Goal: Task Accomplishment & Management: Use online tool/utility

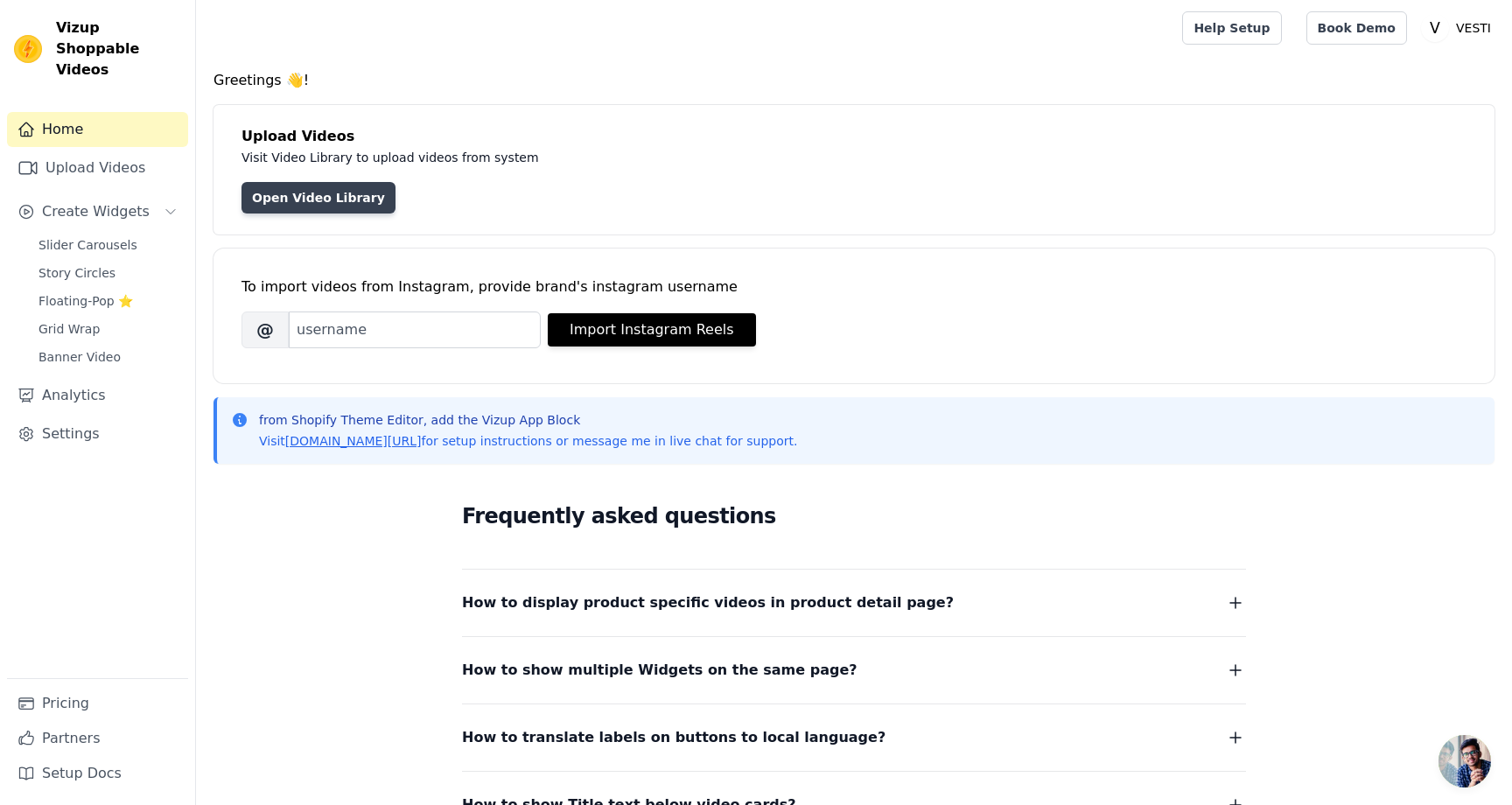
click at [295, 205] on link "Open Video Library" at bounding box center [318, 197] width 154 height 31
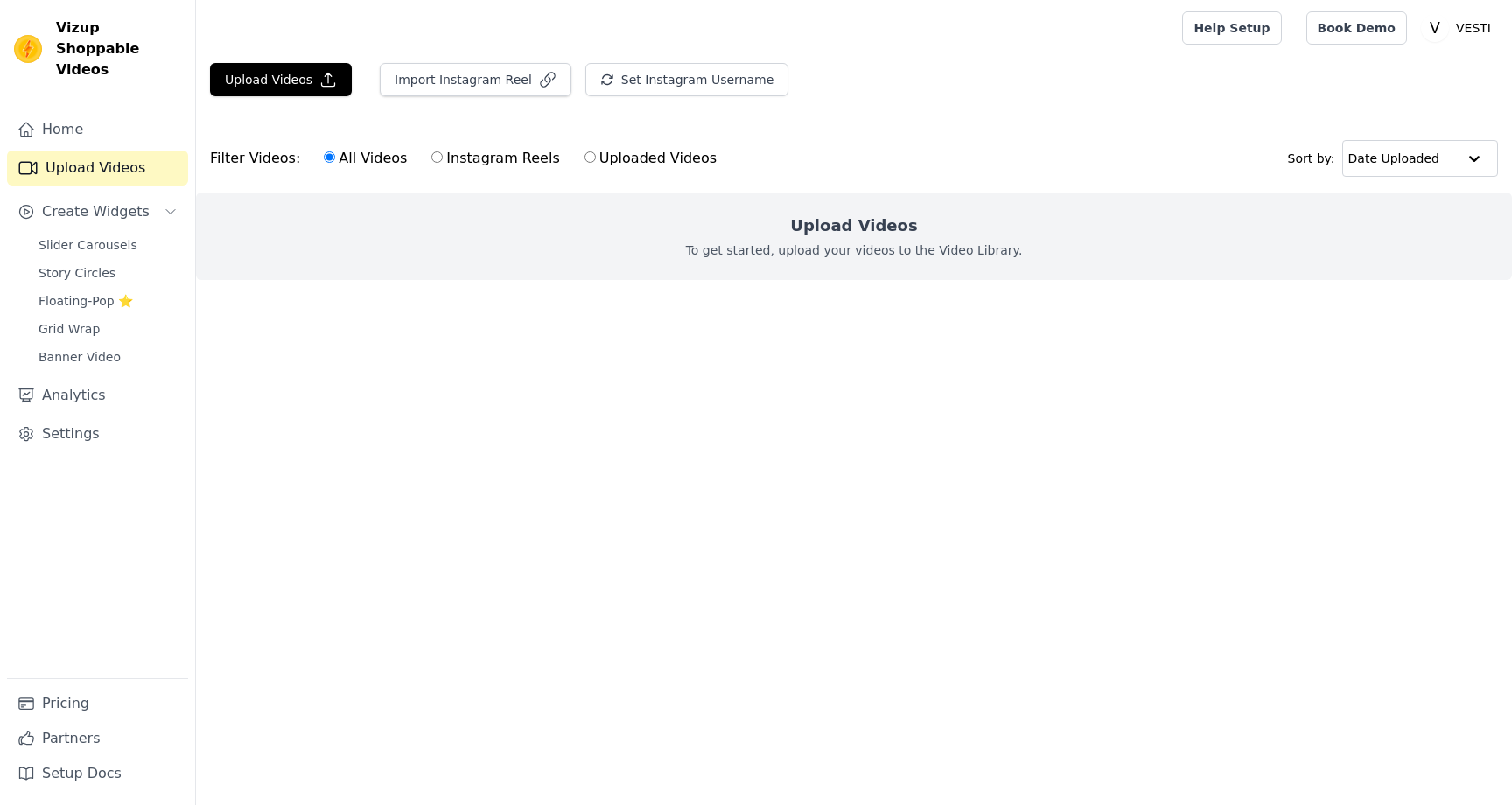
click at [799, 275] on div "Upload Videos To get started, upload your videos to the Video Library." at bounding box center [854, 236] width 1316 height 87
click at [827, 214] on h2 "Upload Videos" at bounding box center [854, 226] width 127 height 25
click at [607, 259] on div "Upload Videos To get started, upload your videos to the Video Library." at bounding box center [854, 236] width 1316 height 87
click at [61, 693] on link "Pricing" at bounding box center [98, 703] width 182 height 35
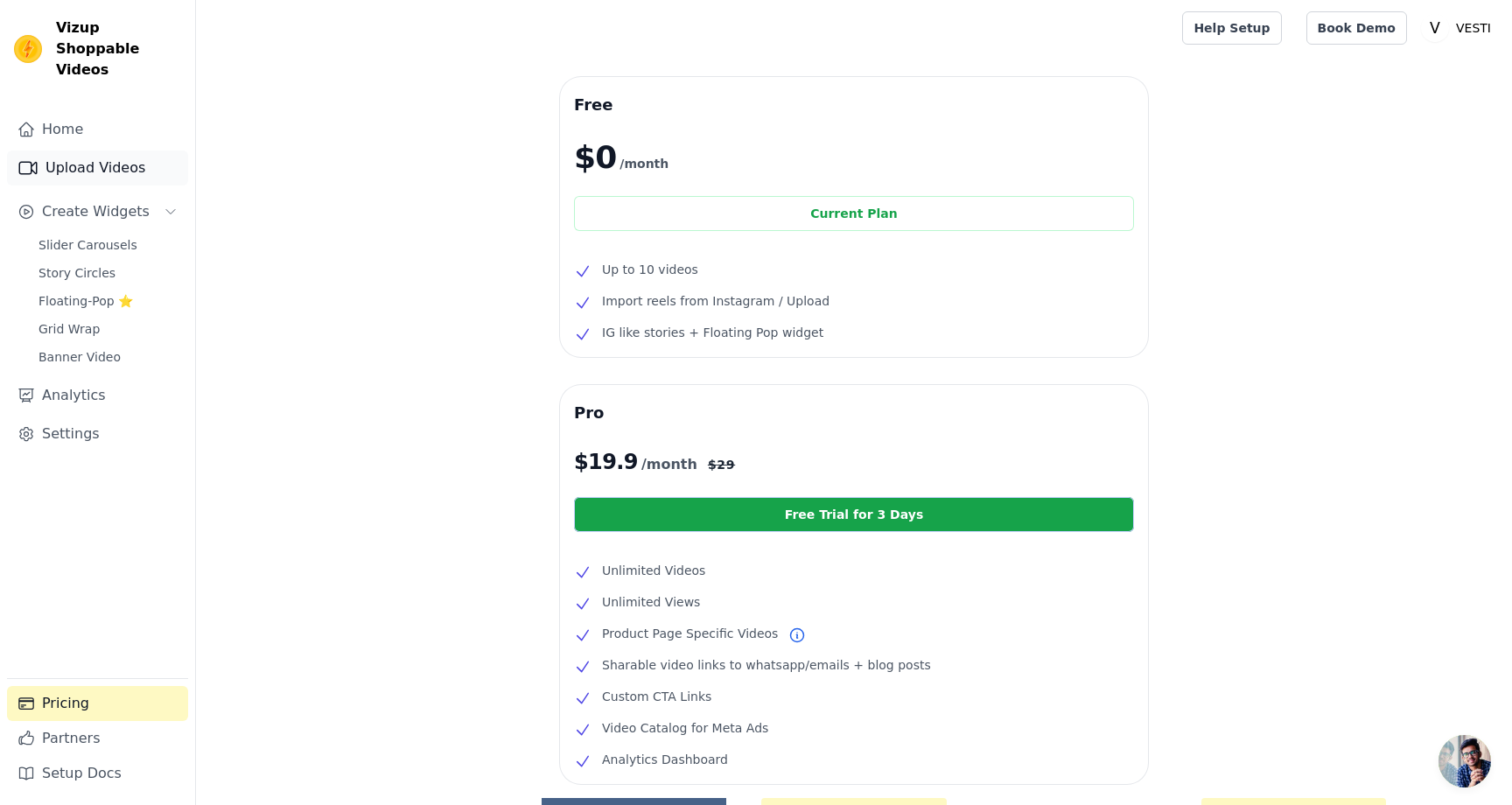
click at [93, 150] on link "Upload Videos" at bounding box center [98, 168] width 182 height 35
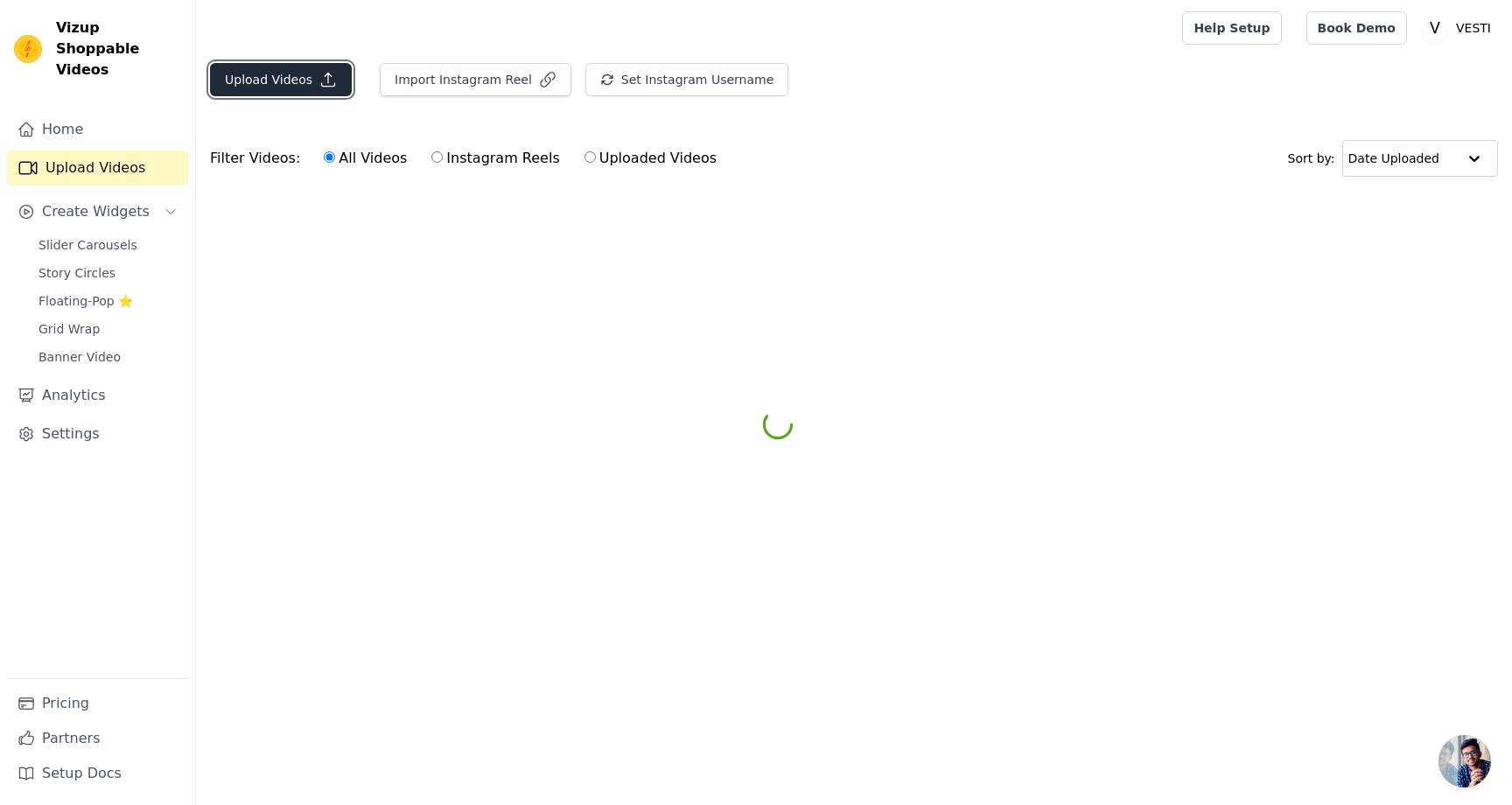
click at [287, 75] on button "Upload Videos" at bounding box center [281, 80] width 142 height 33
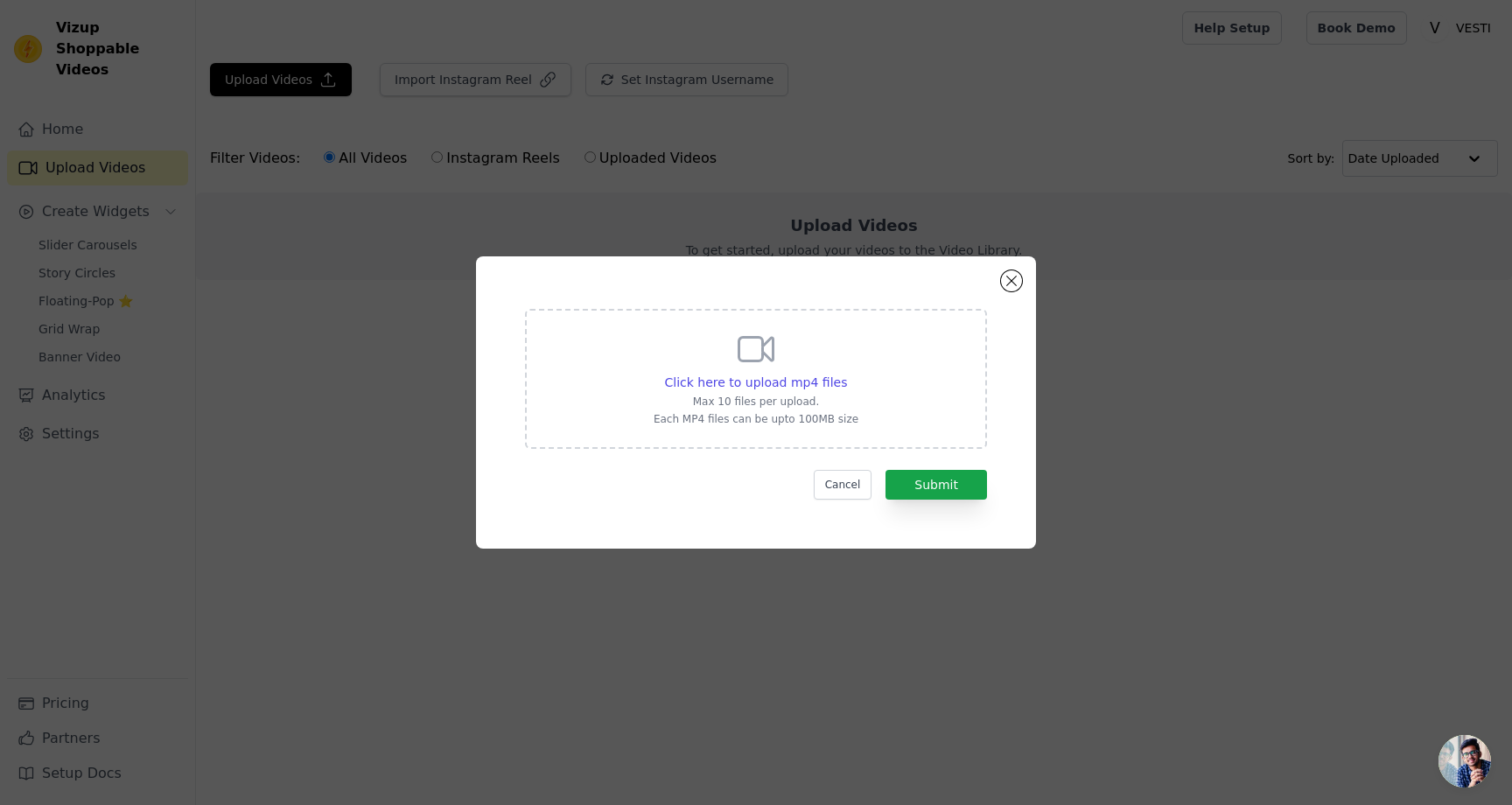
click at [776, 395] on p "Max 10 files per upload." at bounding box center [756, 401] width 204 height 14
click at [846, 373] on input "Click here to upload mp4 files Max 10 files per upload. Each MP4 files can be u…" at bounding box center [846, 373] width 1 height 1
click at [846, 488] on button "Cancel" at bounding box center [844, 484] width 59 height 29
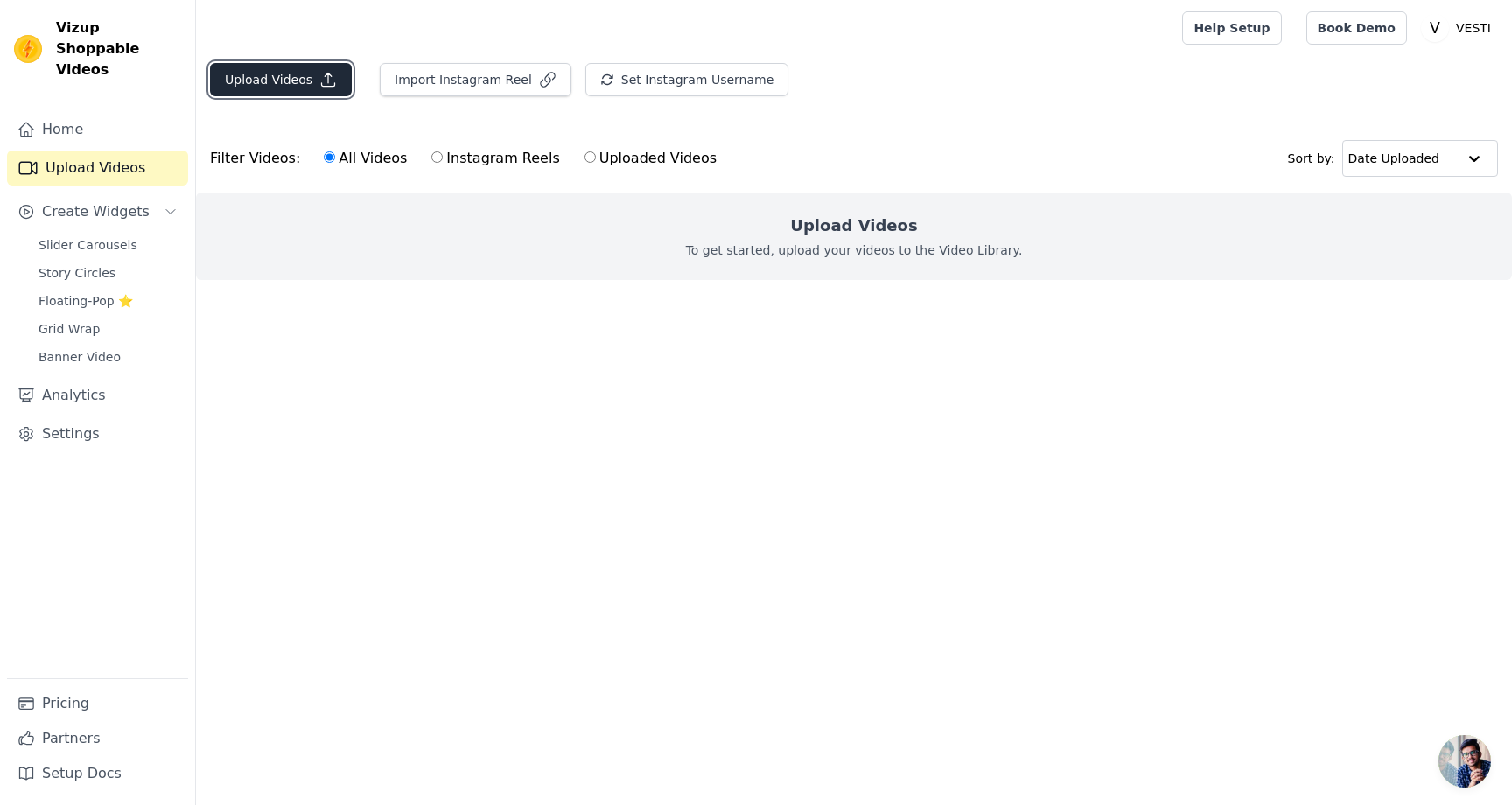
click at [298, 90] on button "Upload Videos" at bounding box center [281, 80] width 142 height 33
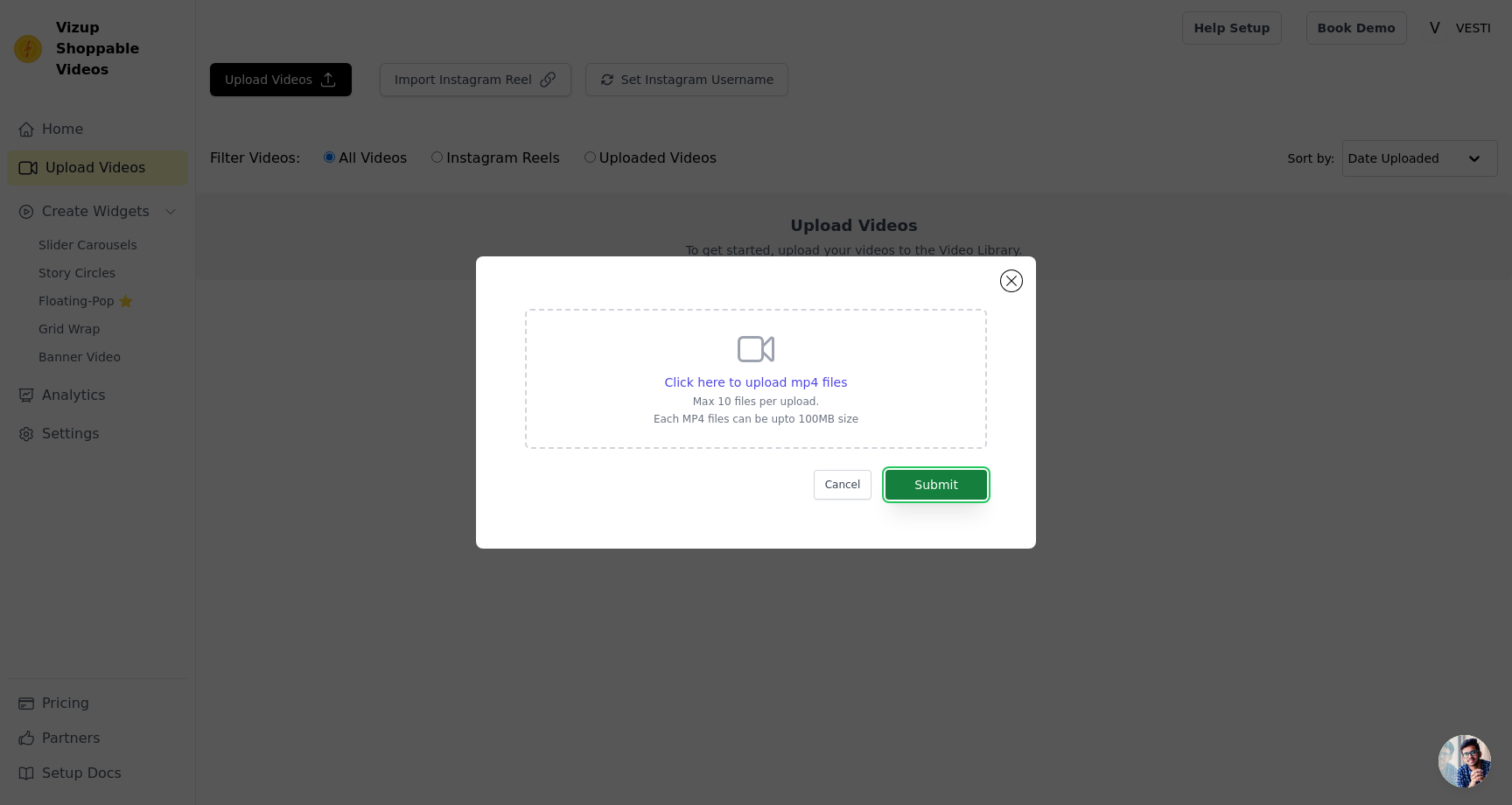
click at [899, 488] on button "Submit" at bounding box center [936, 484] width 102 height 29
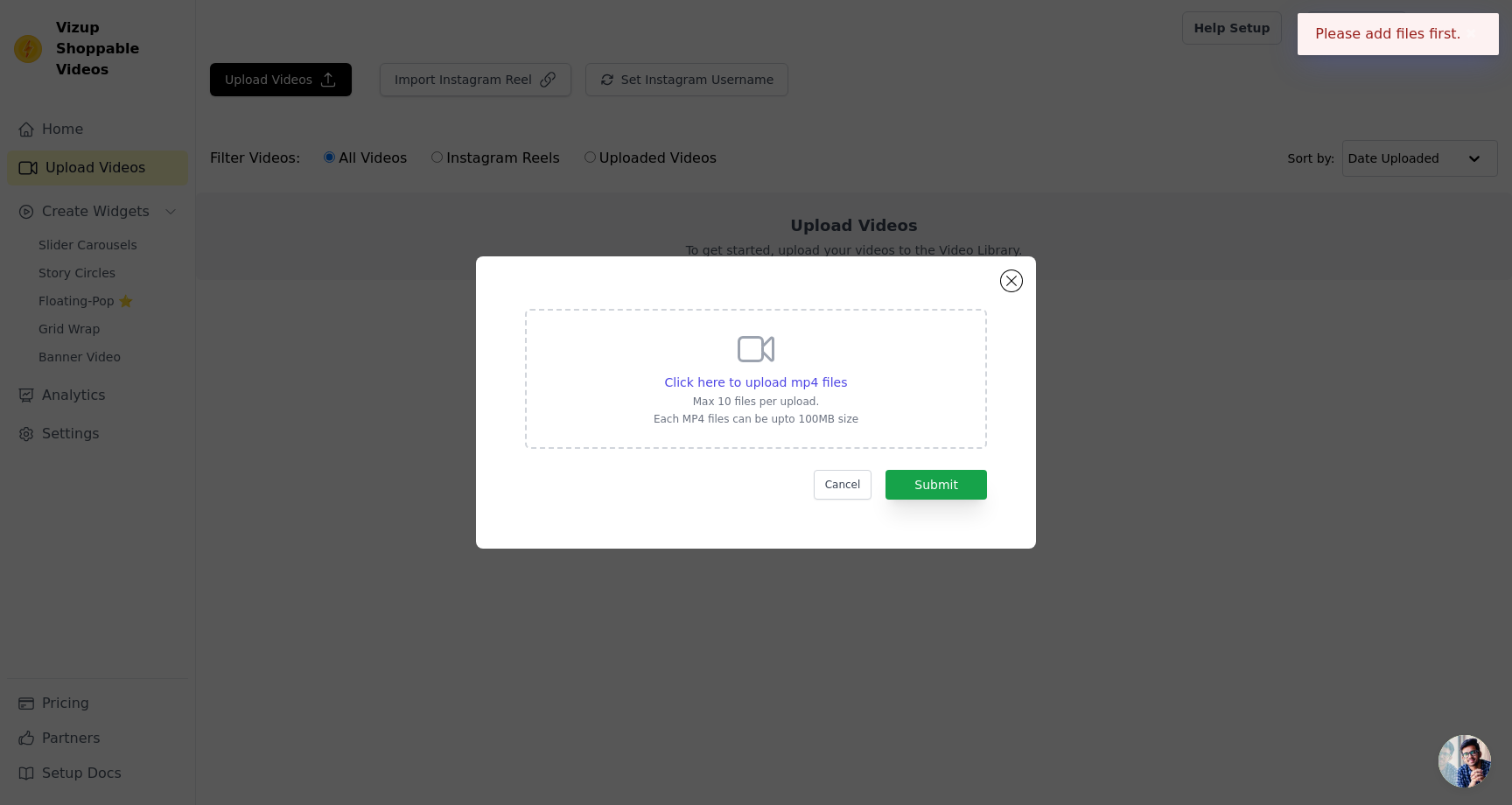
click at [711, 336] on div "Click here to upload mp4 files Max 10 files per upload. Each MP4 files can be u…" at bounding box center [756, 377] width 204 height 98
click at [846, 373] on input "Click here to upload mp4 files Max 10 files per upload. Each MP4 files can be u…" at bounding box center [846, 373] width 1 height 1
type input "C:\fakepath\614c5a99aff747ee8e491d22d94e60ca.mp4"
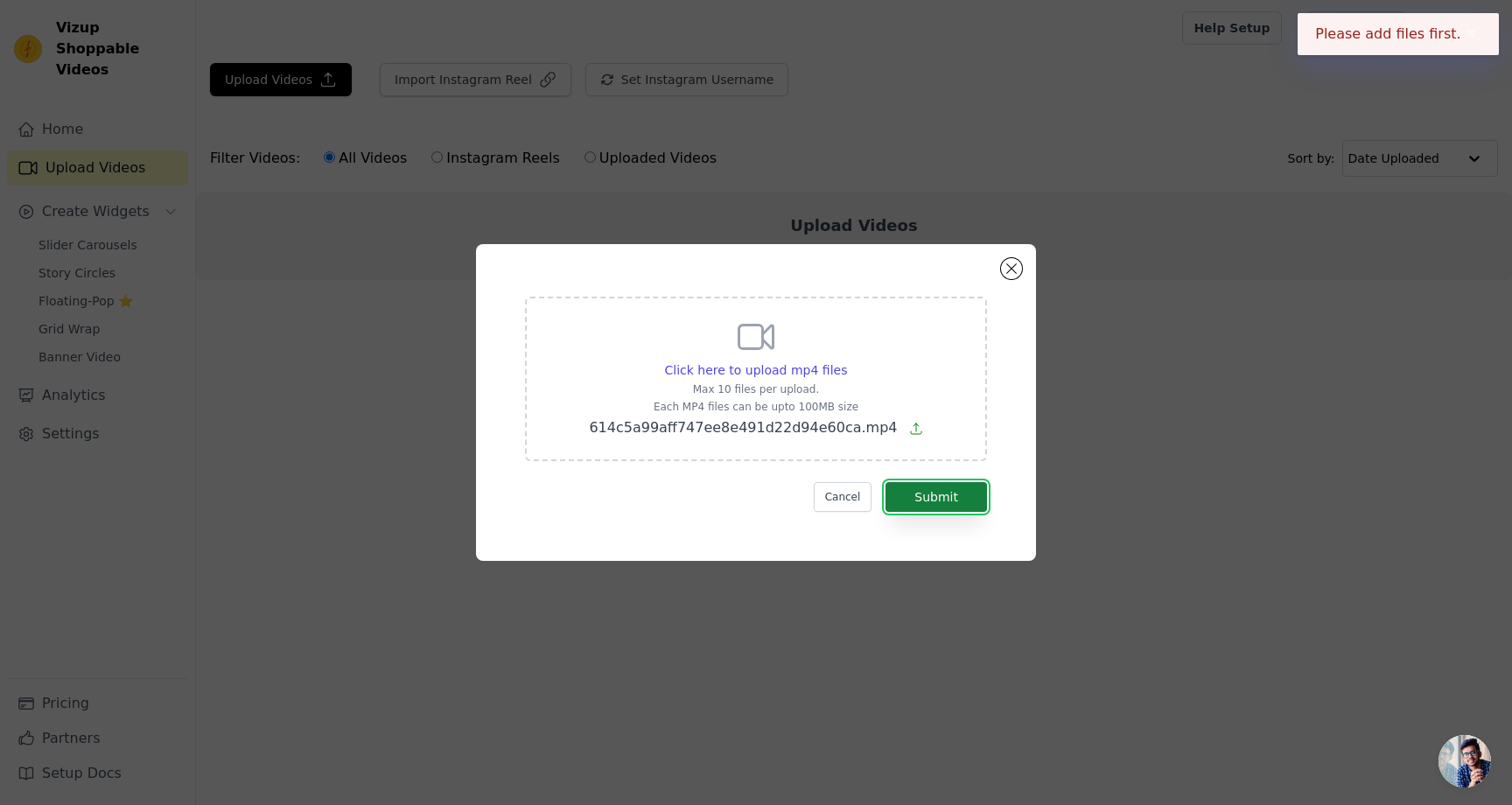
click at [919, 503] on button "Submit" at bounding box center [936, 497] width 102 height 29
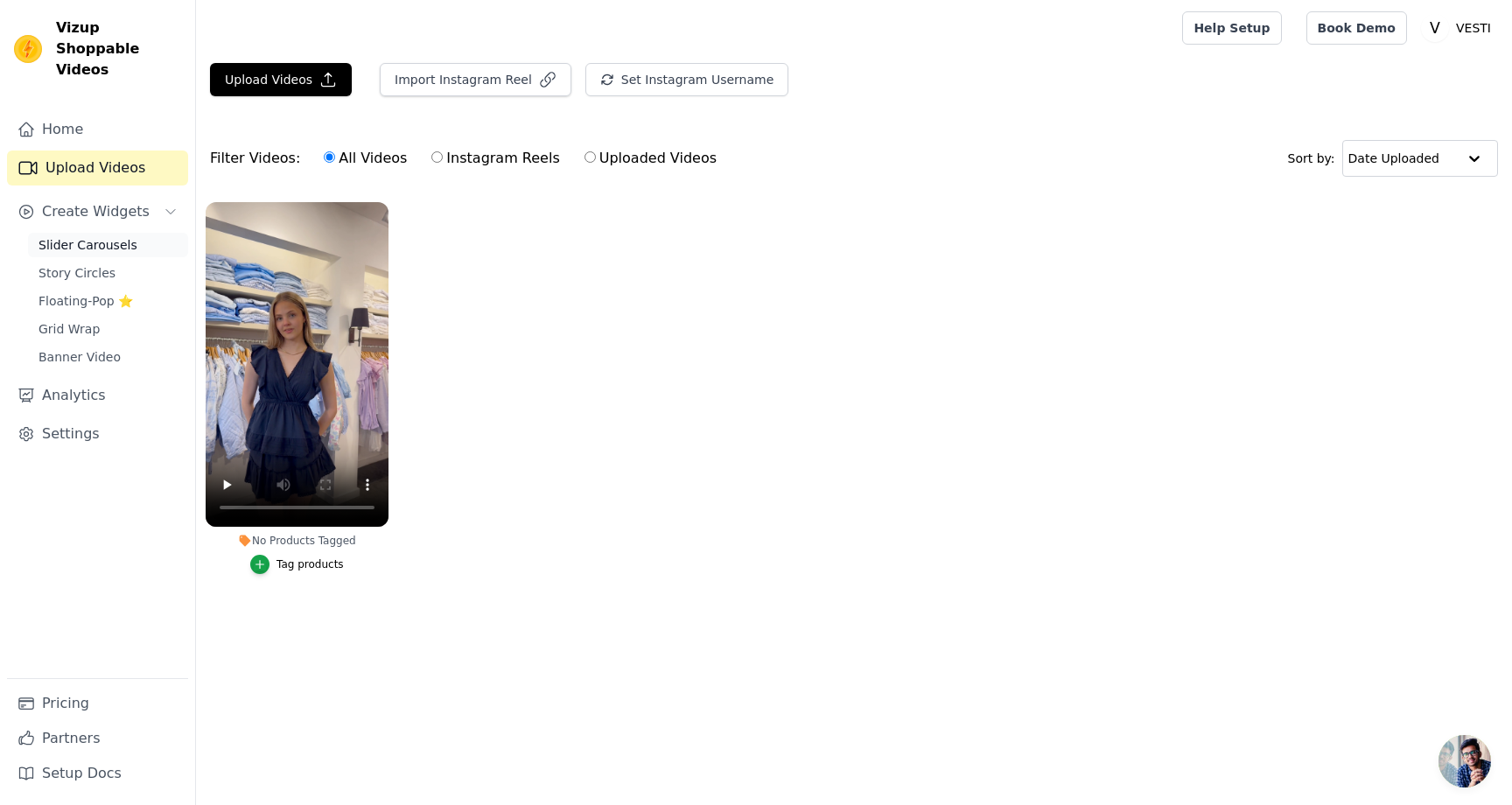
click at [102, 237] on span "Slider Carousels" at bounding box center [88, 245] width 99 height 17
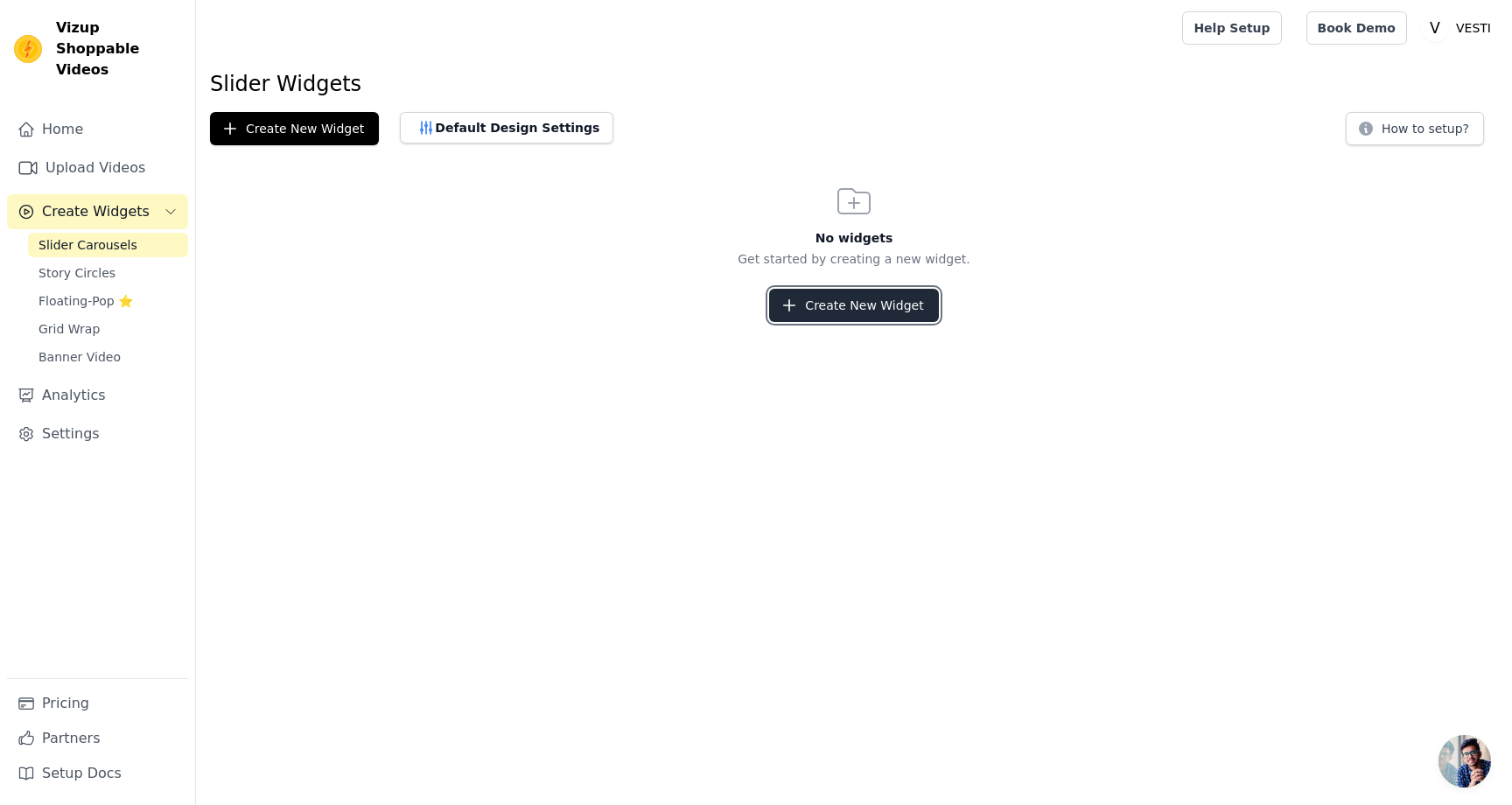
click at [822, 314] on button "Create New Widget" at bounding box center [854, 305] width 169 height 33
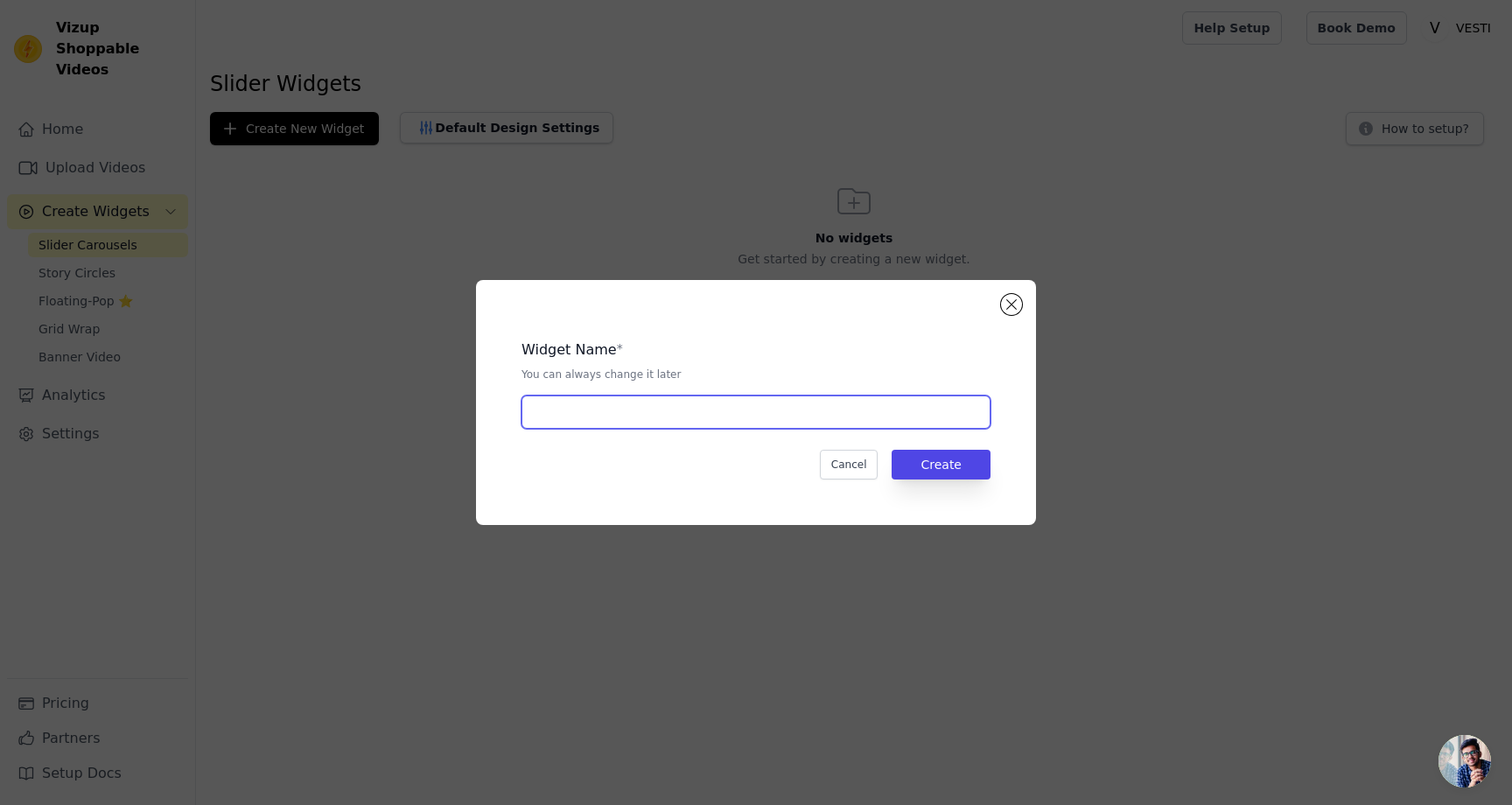
click at [630, 426] on input "text" at bounding box center [756, 412] width 469 height 33
type input "VESTI"
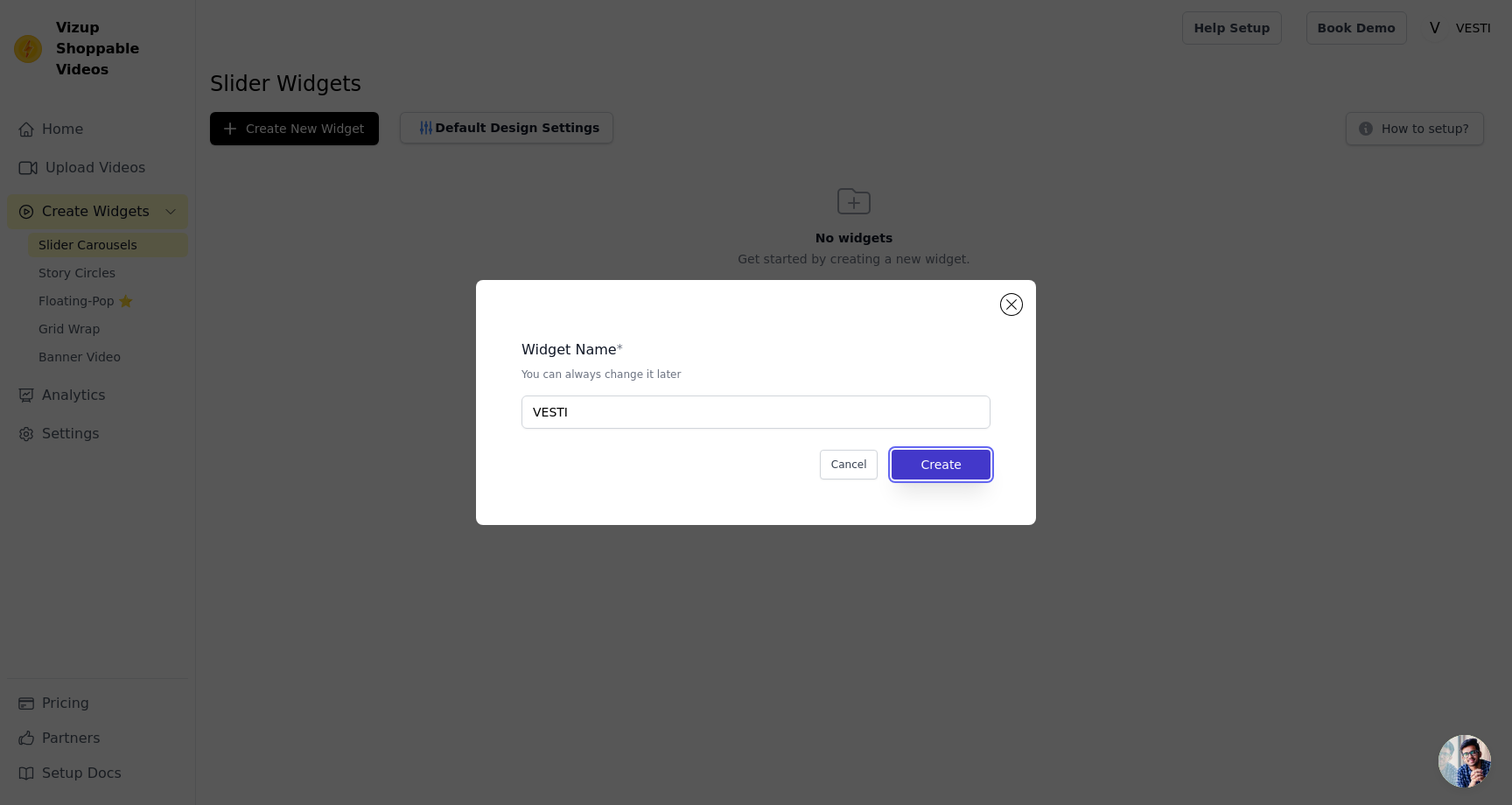
click at [952, 458] on button "Create" at bounding box center [941, 465] width 99 height 29
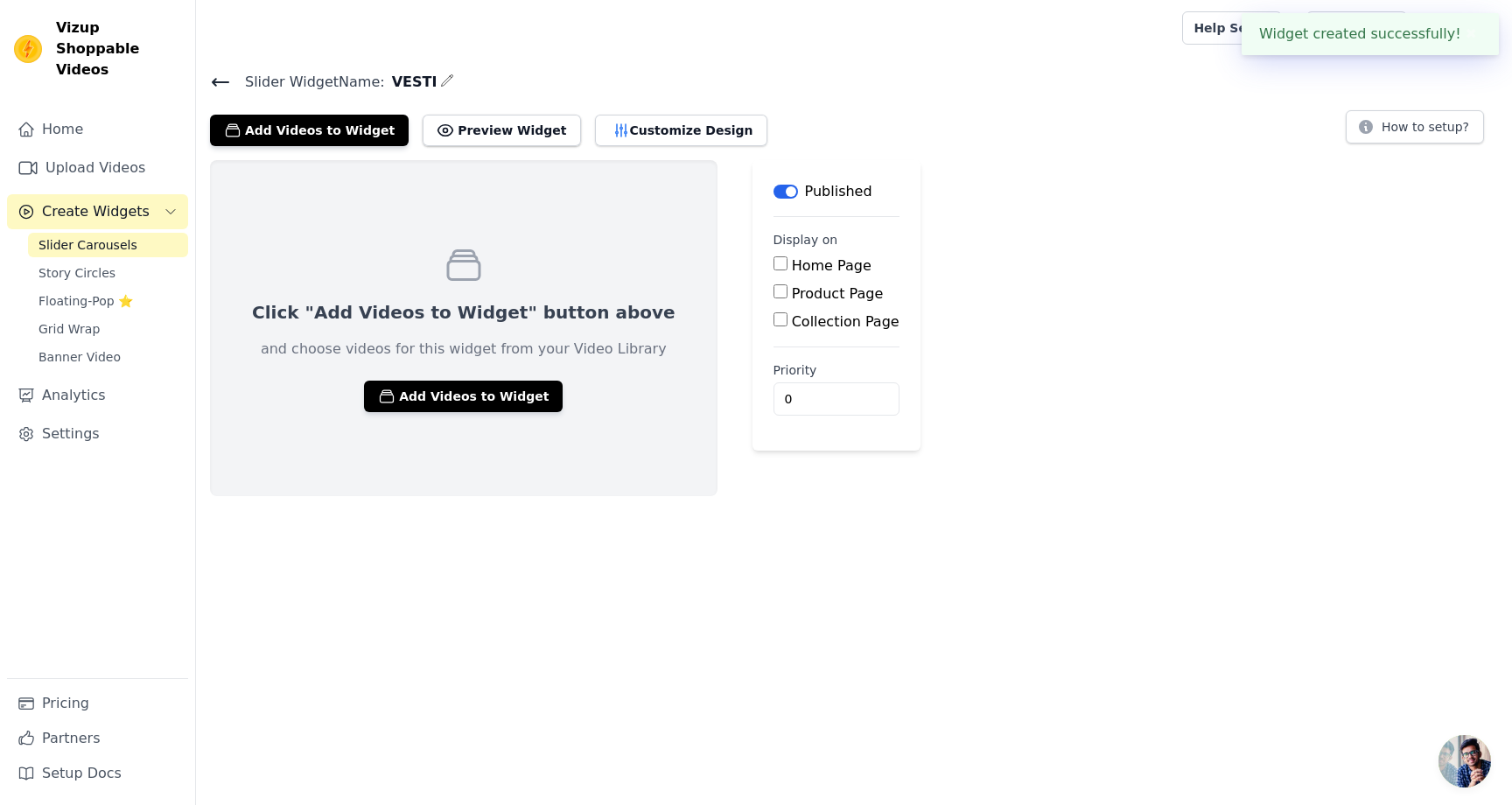
click at [774, 269] on input "Home Page" at bounding box center [780, 263] width 14 height 14
checkbox input "true"
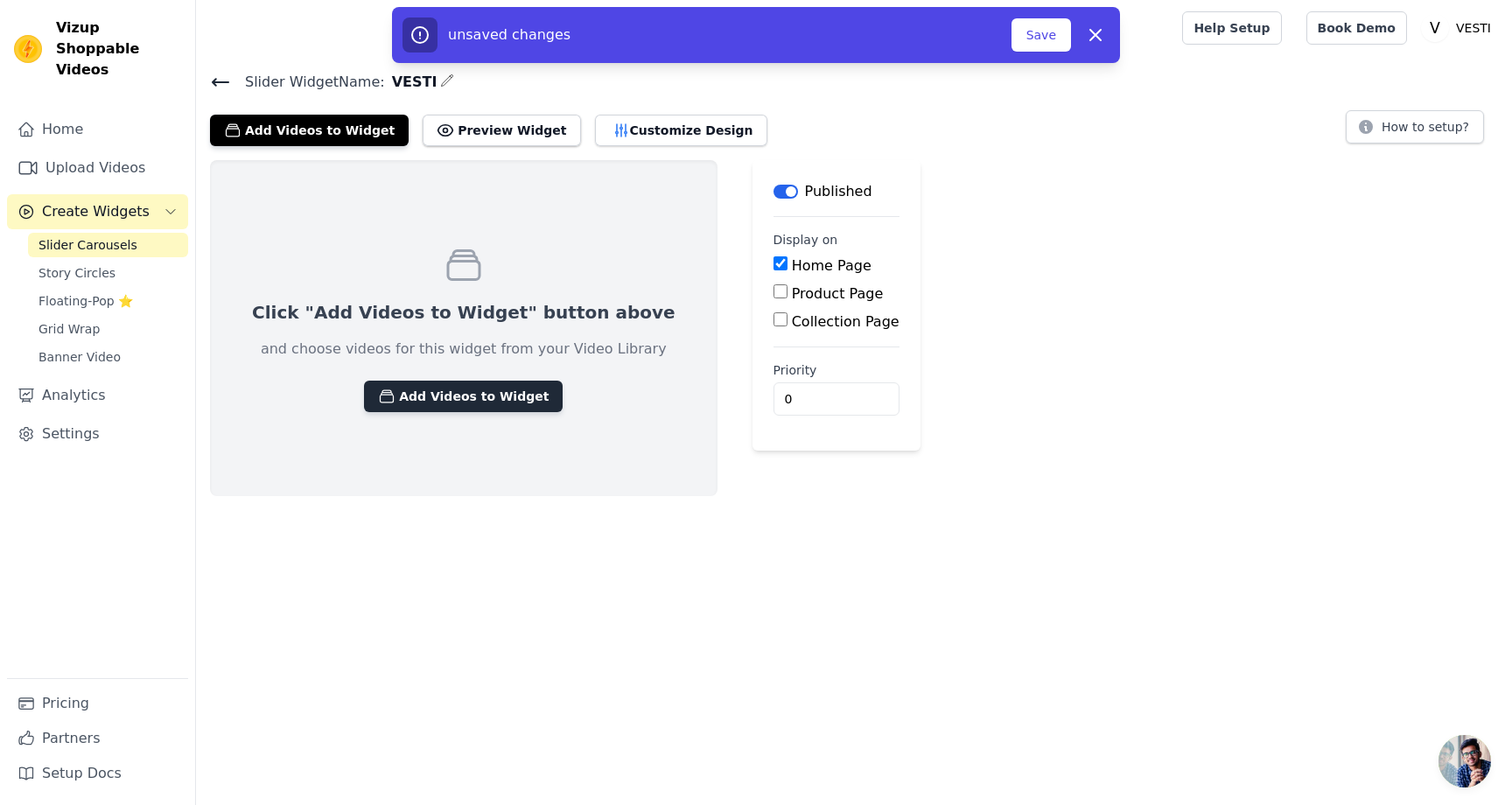
click at [435, 407] on button "Add Videos to Widget" at bounding box center [463, 396] width 199 height 31
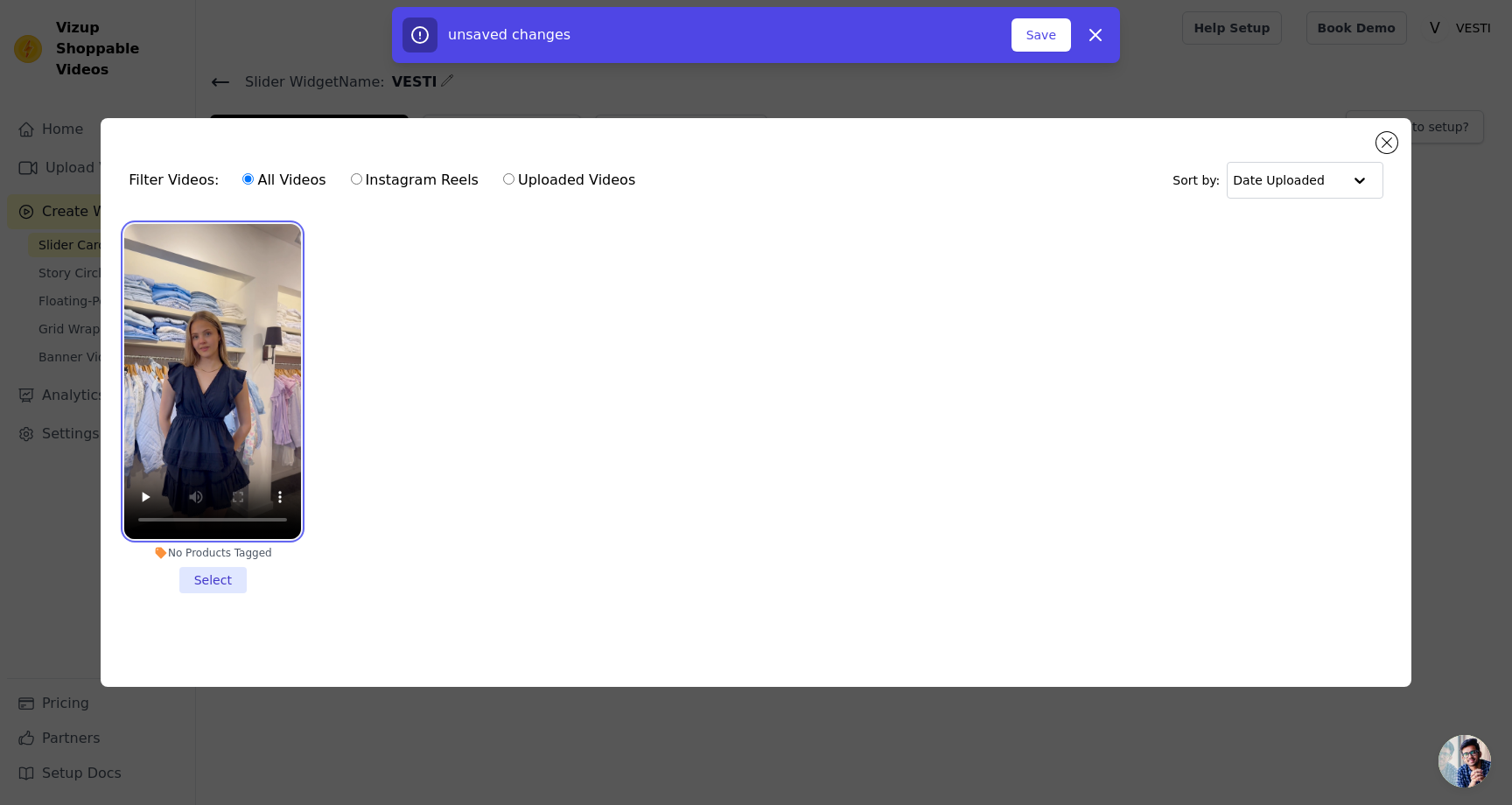
click at [188, 391] on video at bounding box center [213, 381] width 177 height 315
click at [232, 604] on ul "No Products Tagged Select" at bounding box center [756, 423] width 1283 height 416
click at [212, 584] on li "No Products Tagged Select" at bounding box center [213, 408] width 177 height 369
click at [0, 0] on input "No Products Tagged Select" at bounding box center [0, 0] width 0 height 0
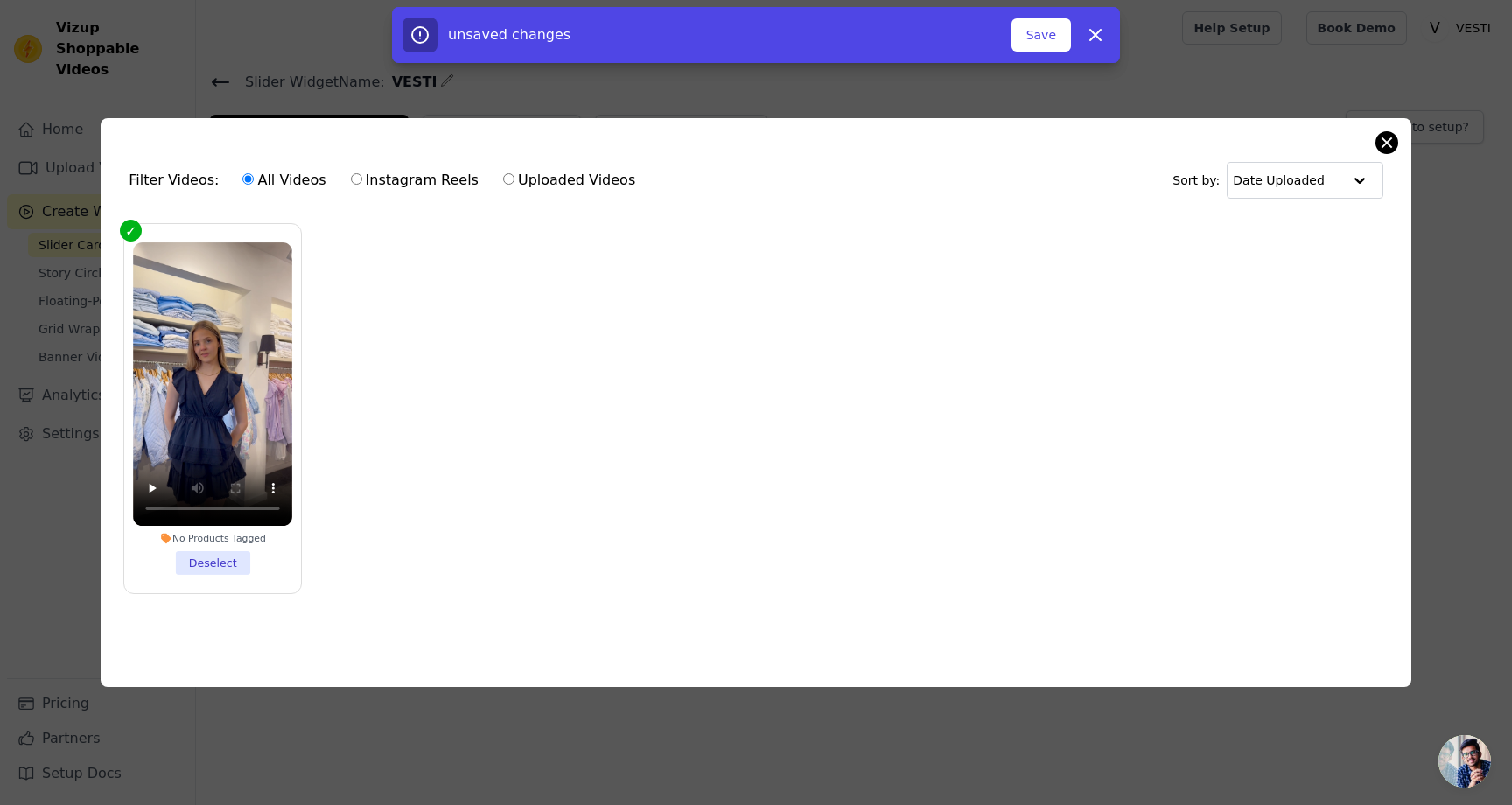
click at [1396, 144] on div "Filter Videos: All Videos Instagram Reels Uploaded Videos Sort by: Date Uploade…" at bounding box center [756, 402] width 1311 height 568
click at [1048, 40] on button "Save" at bounding box center [1041, 35] width 60 height 33
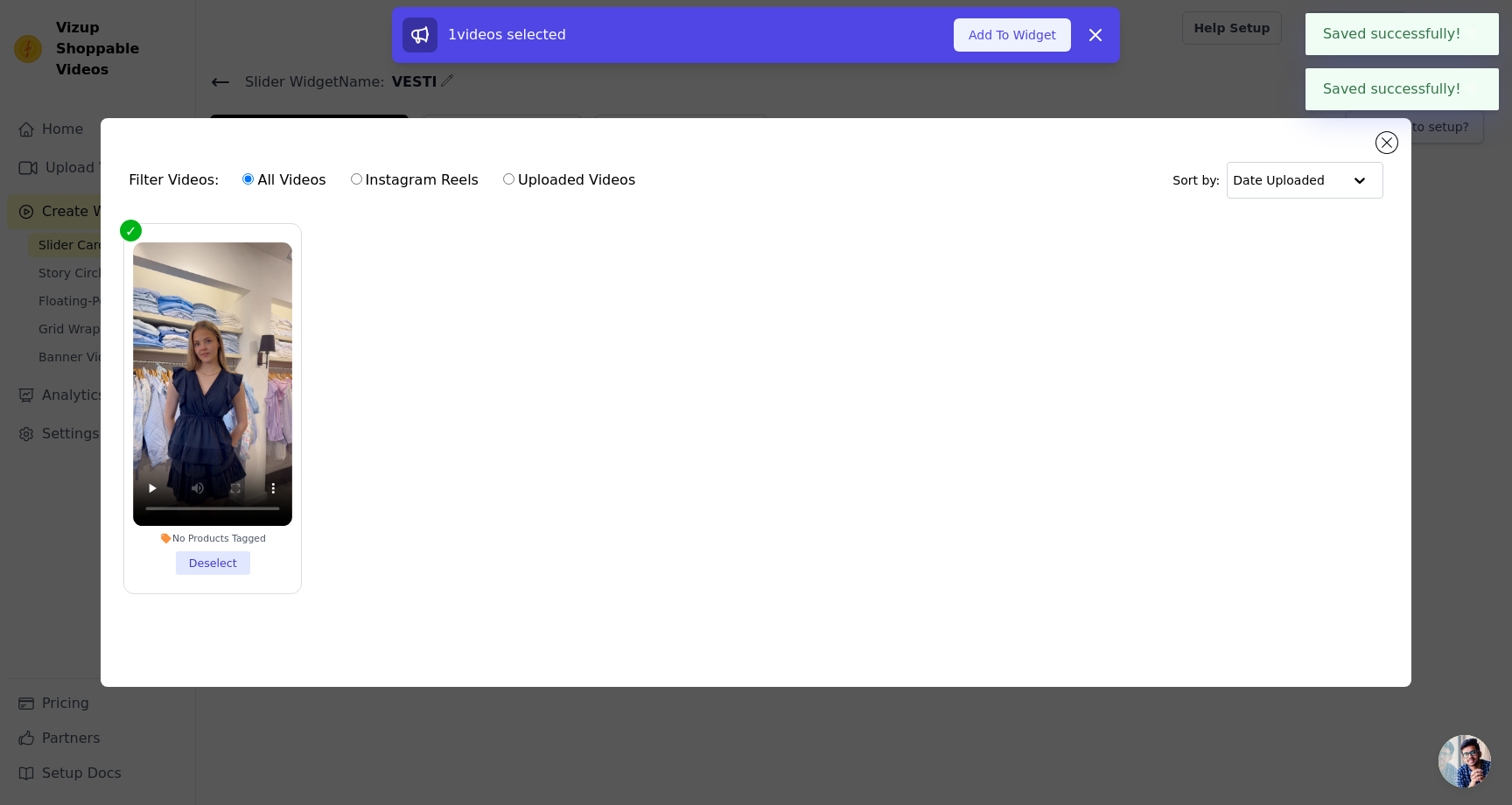
click at [1026, 38] on button "Add To Widget" at bounding box center [1012, 35] width 117 height 33
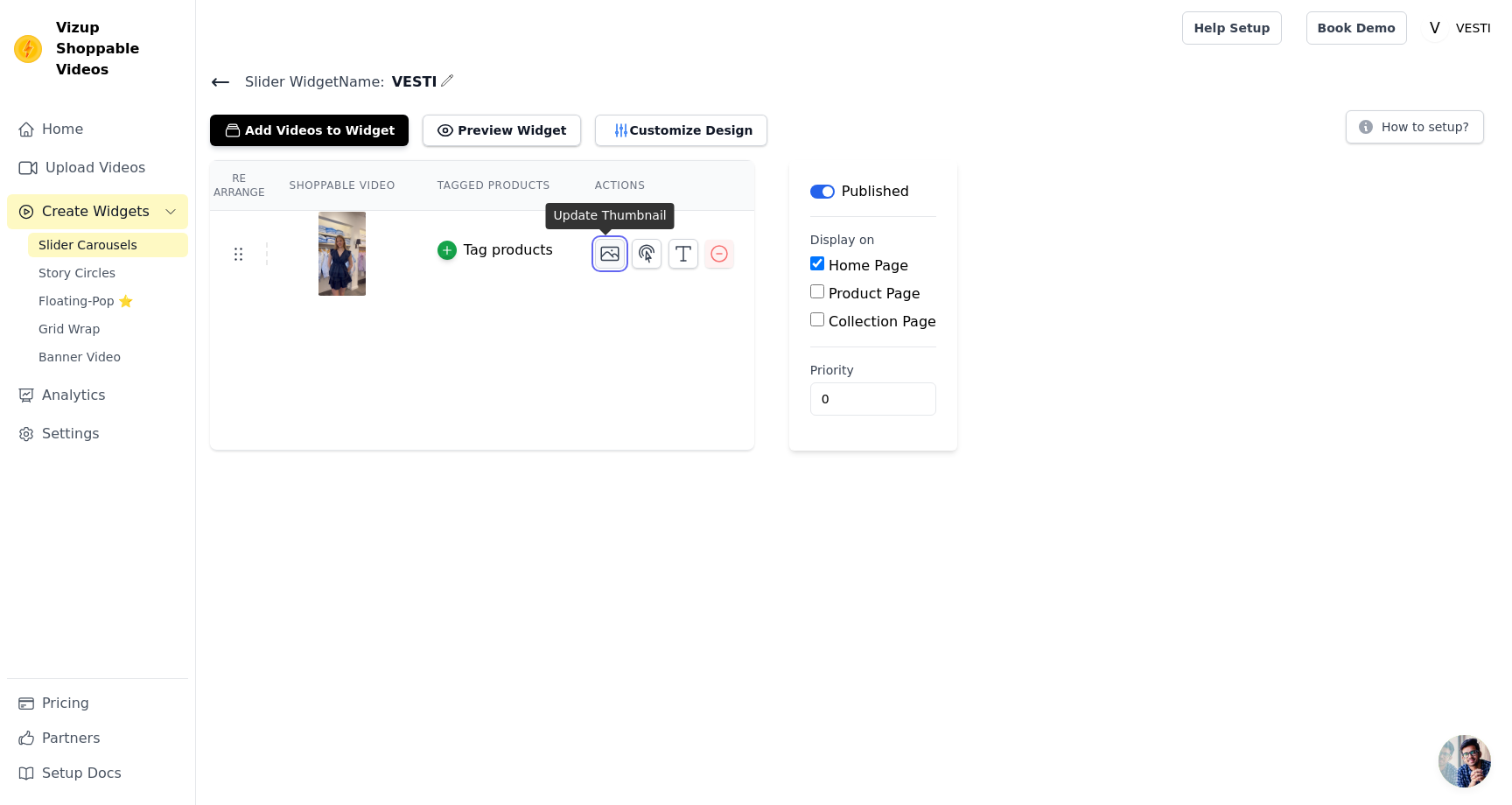
click at [604, 255] on icon "button" at bounding box center [610, 253] width 21 height 21
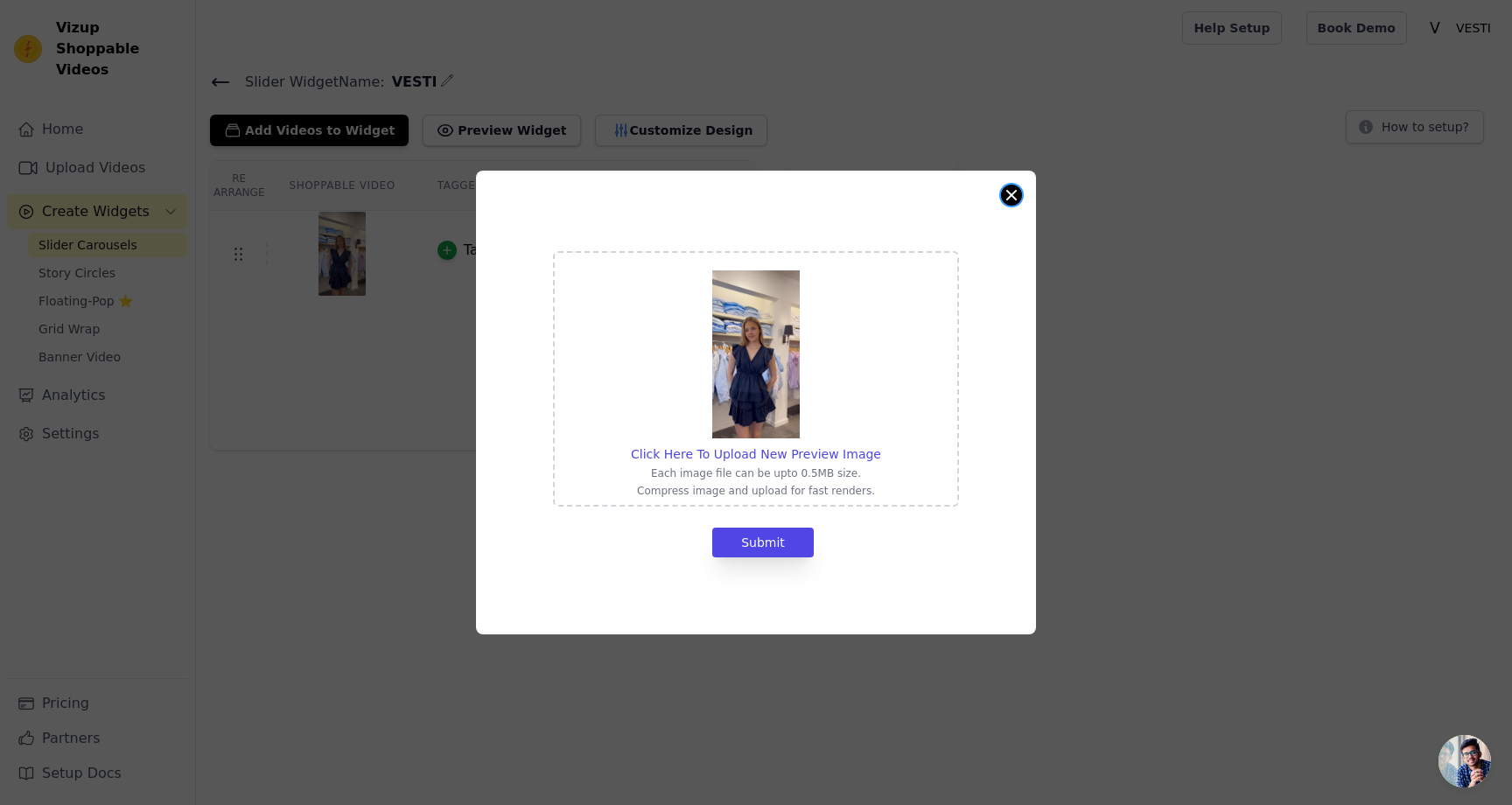
click at [1008, 195] on button "Close modal" at bounding box center [1011, 194] width 21 height 21
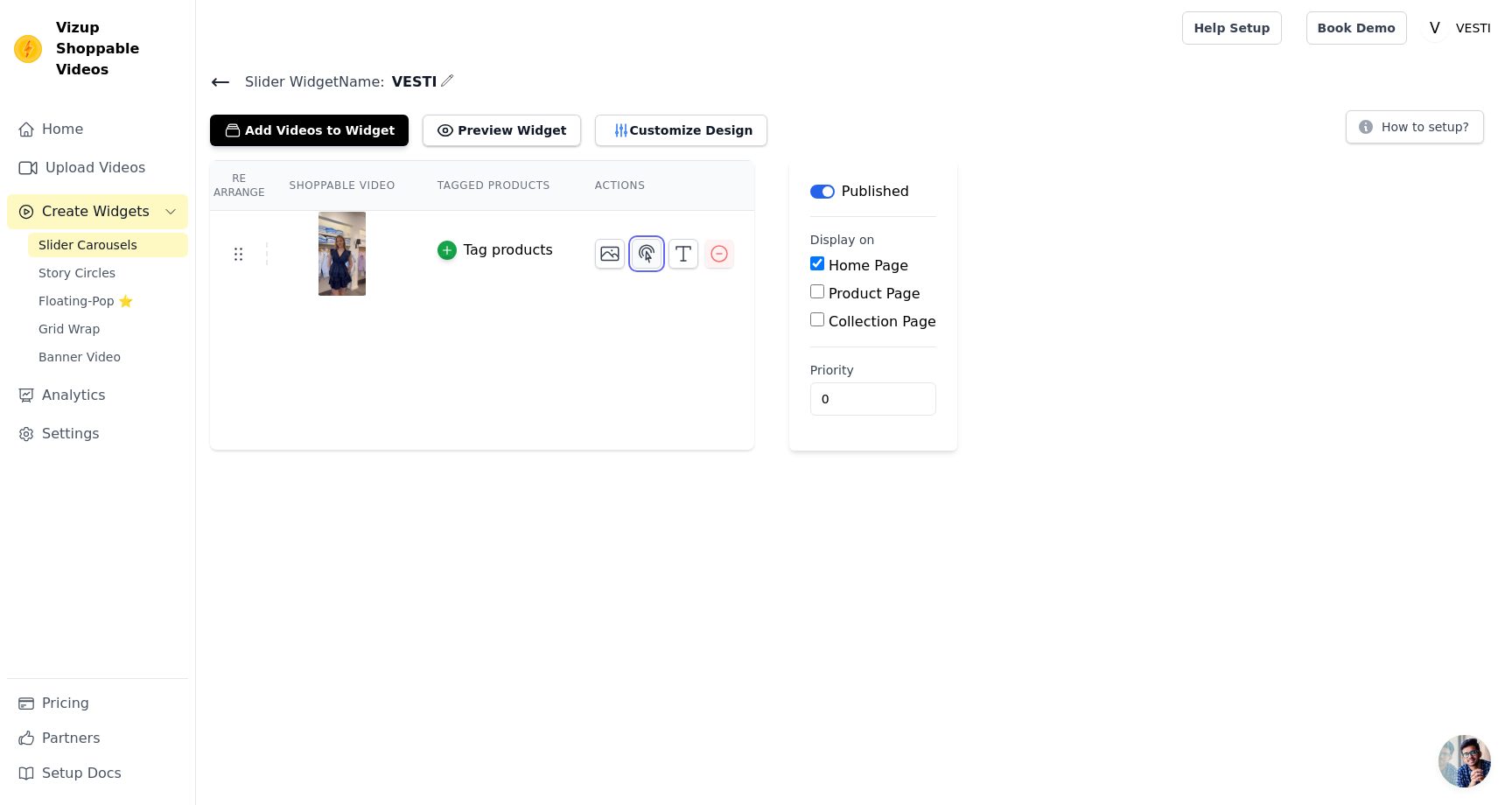
click at [640, 251] on icon "button" at bounding box center [646, 253] width 21 height 21
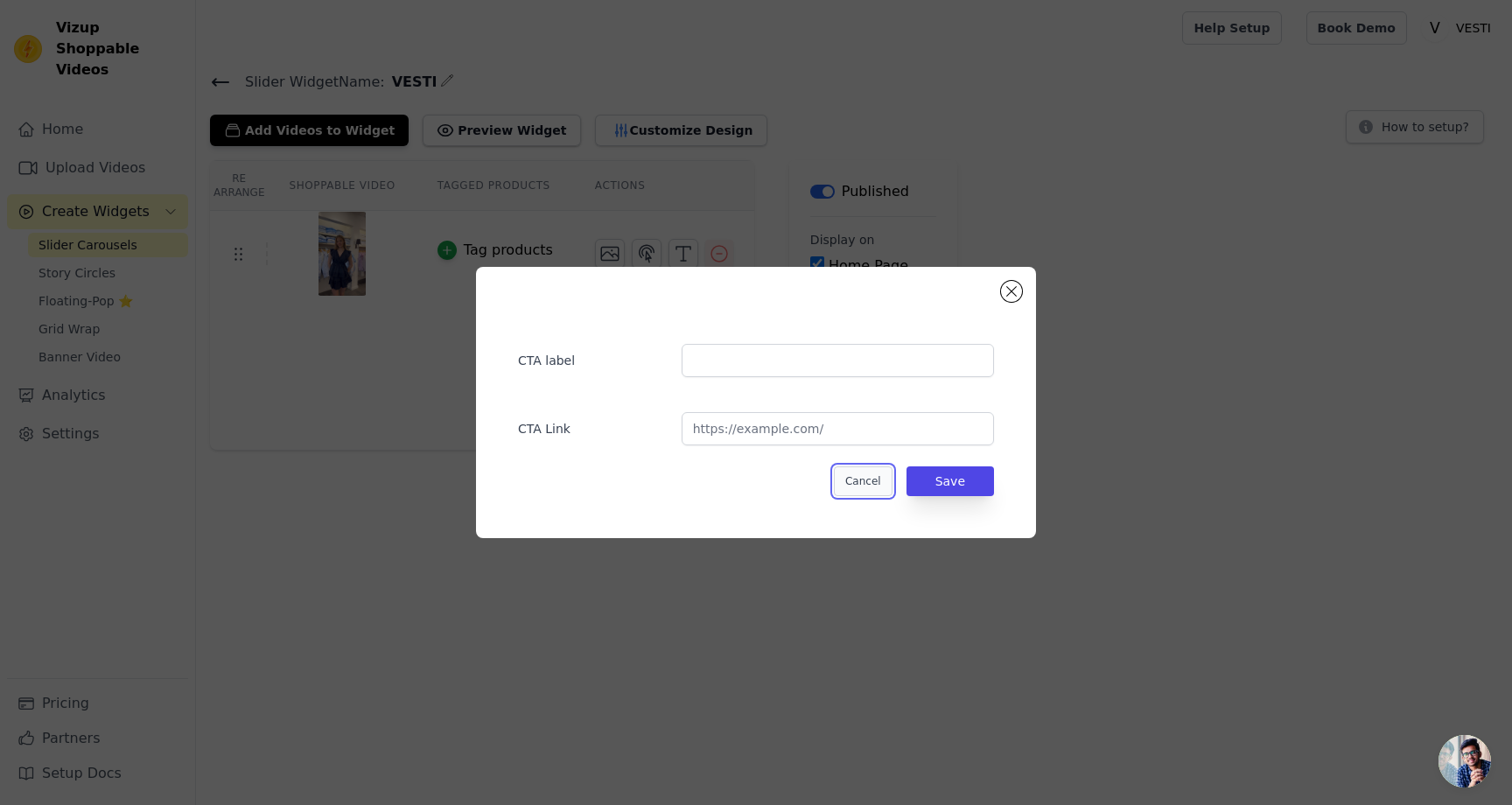
click at [877, 480] on button "Cancel" at bounding box center [863, 481] width 59 height 29
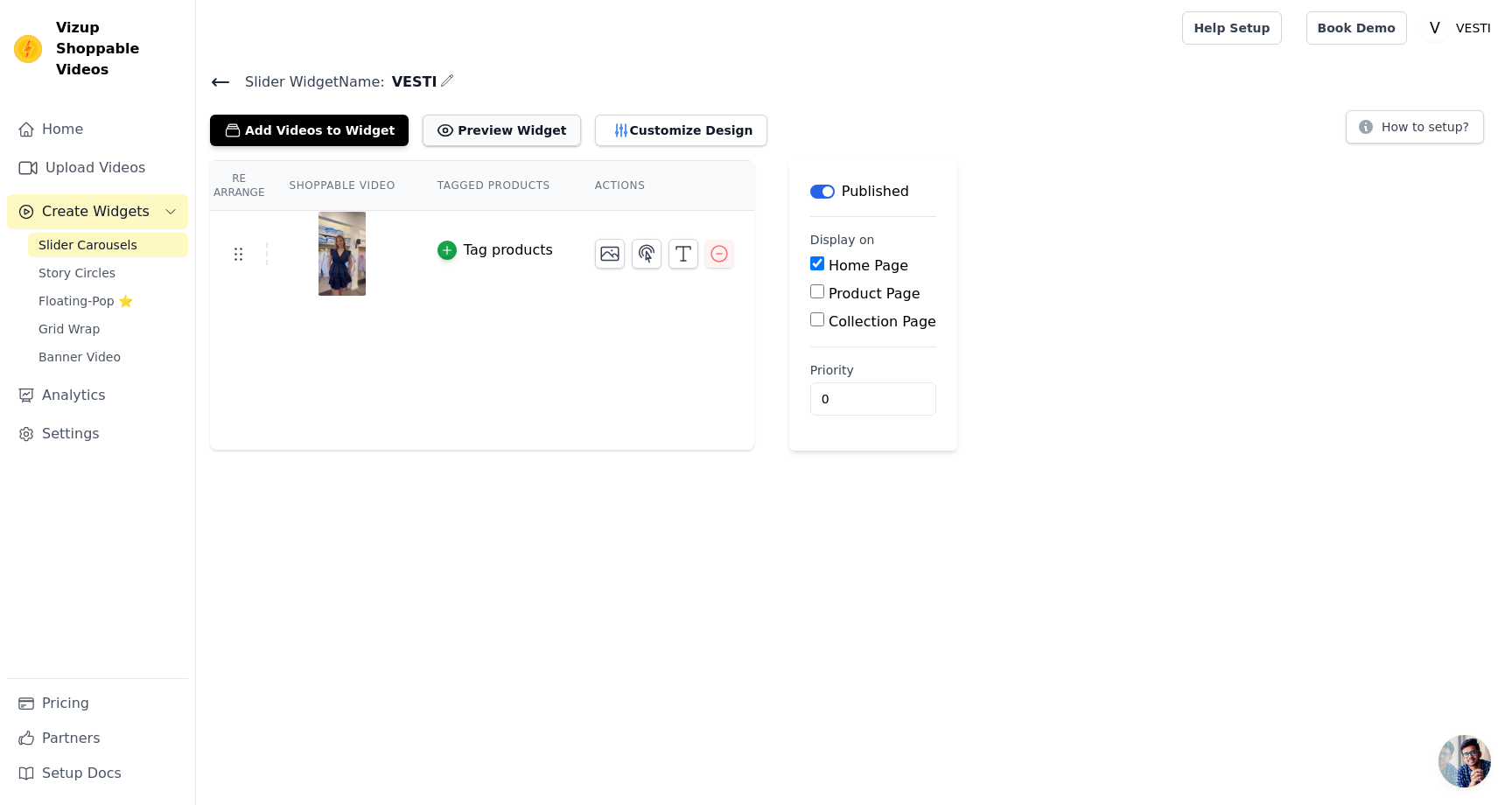
click at [490, 143] on button "Preview Widget" at bounding box center [502, 130] width 158 height 31
click at [595, 133] on button "Customize Design" at bounding box center [681, 130] width 172 height 31
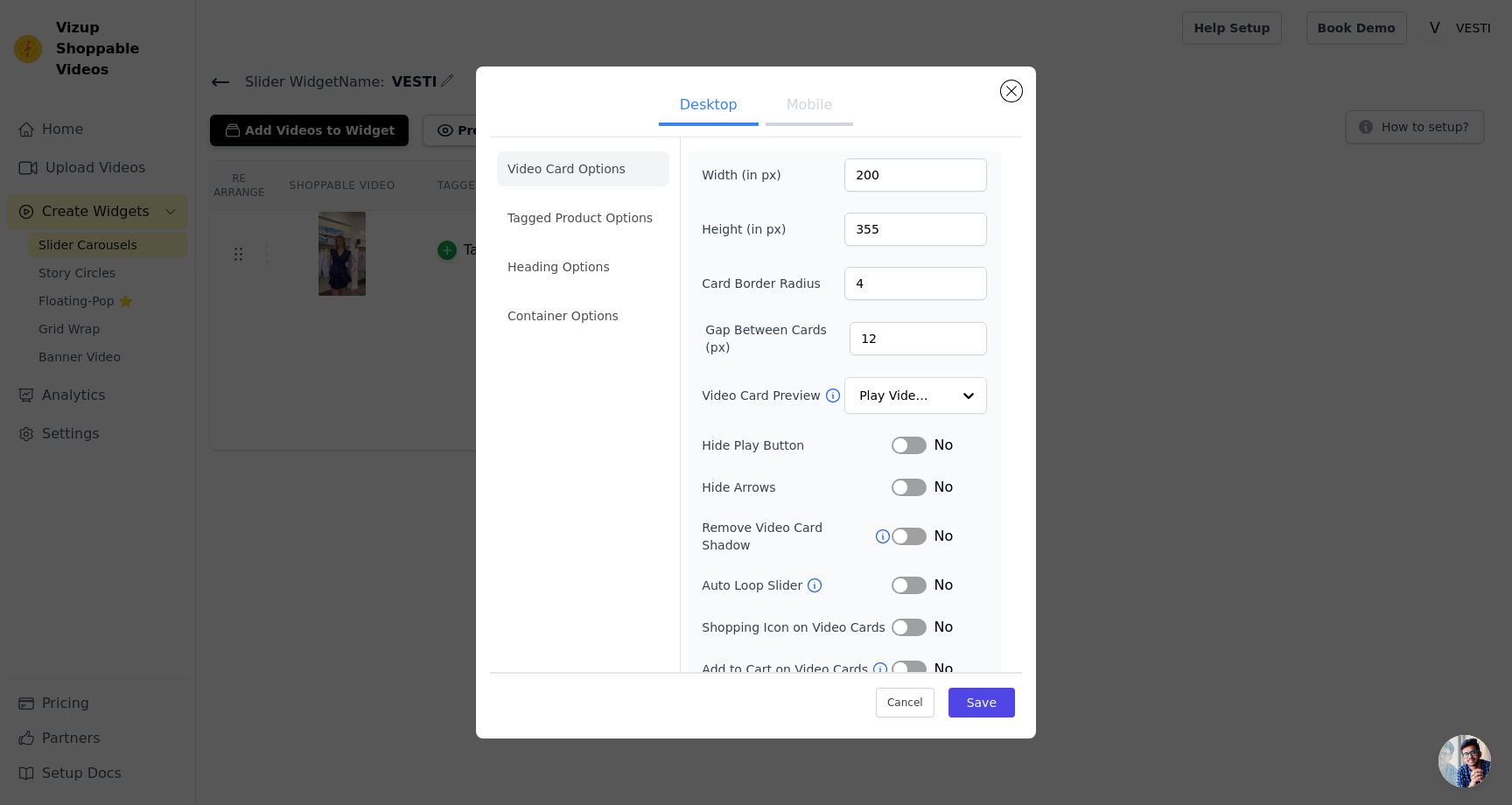
click at [913, 441] on button "Label" at bounding box center [909, 445] width 35 height 17
click at [901, 486] on button "Label" at bounding box center [909, 487] width 35 height 17
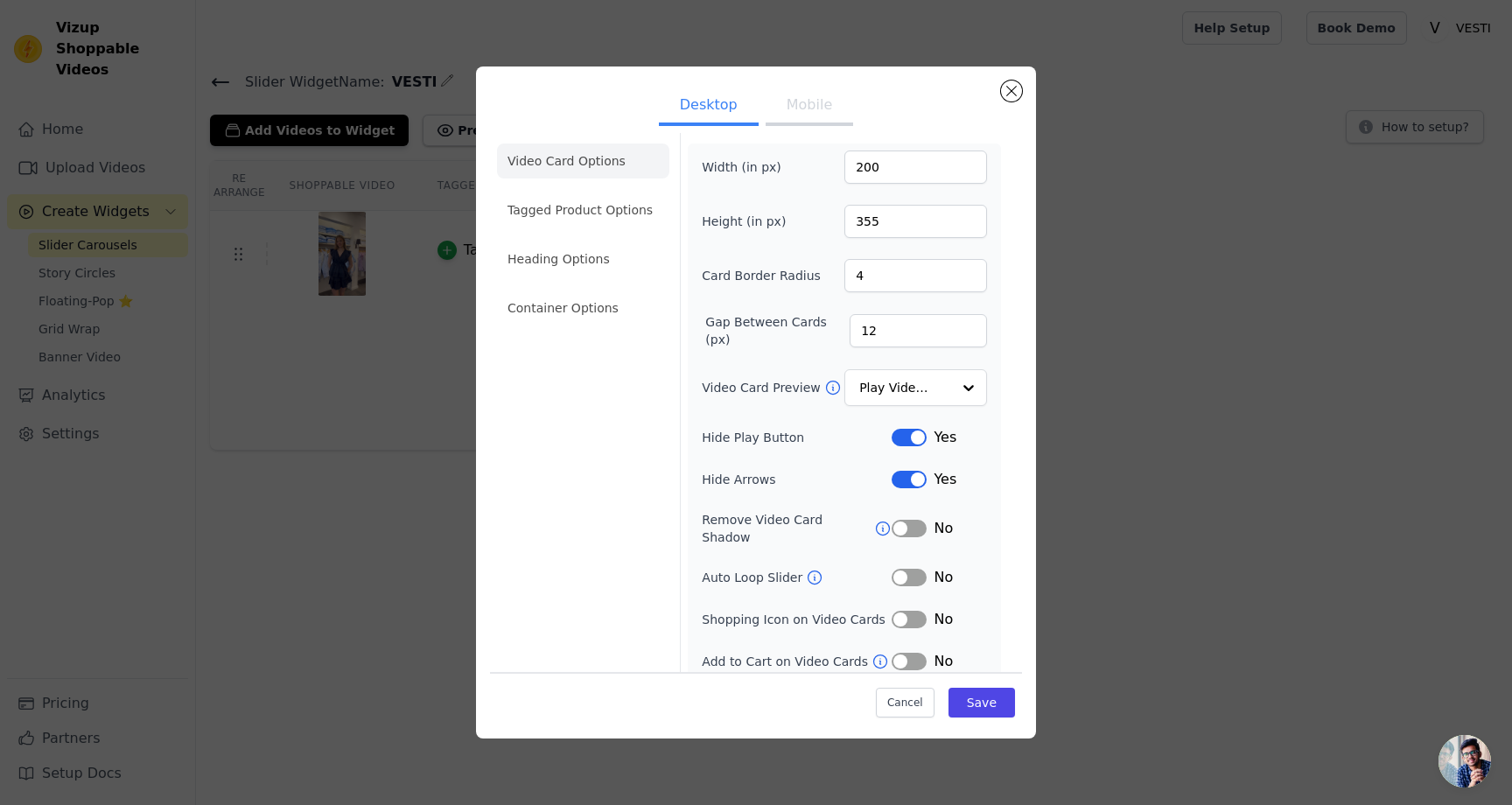
click at [910, 568] on button "Label" at bounding box center [909, 577] width 35 height 17
click at [917, 653] on button "Label" at bounding box center [909, 661] width 35 height 17
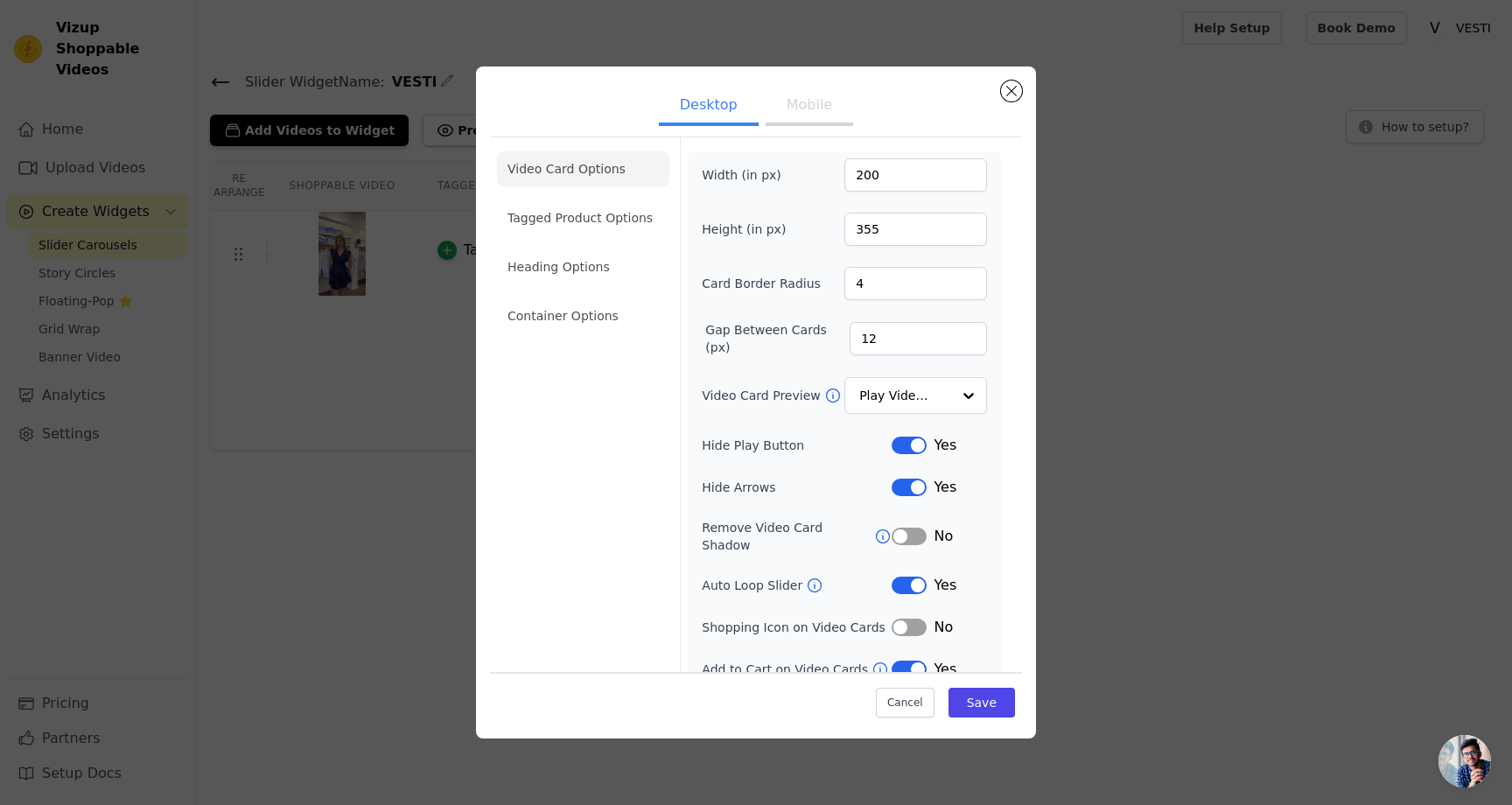
click at [789, 125] on button "Mobile" at bounding box center [809, 106] width 87 height 39
click at [979, 705] on button "Save" at bounding box center [981, 702] width 67 height 29
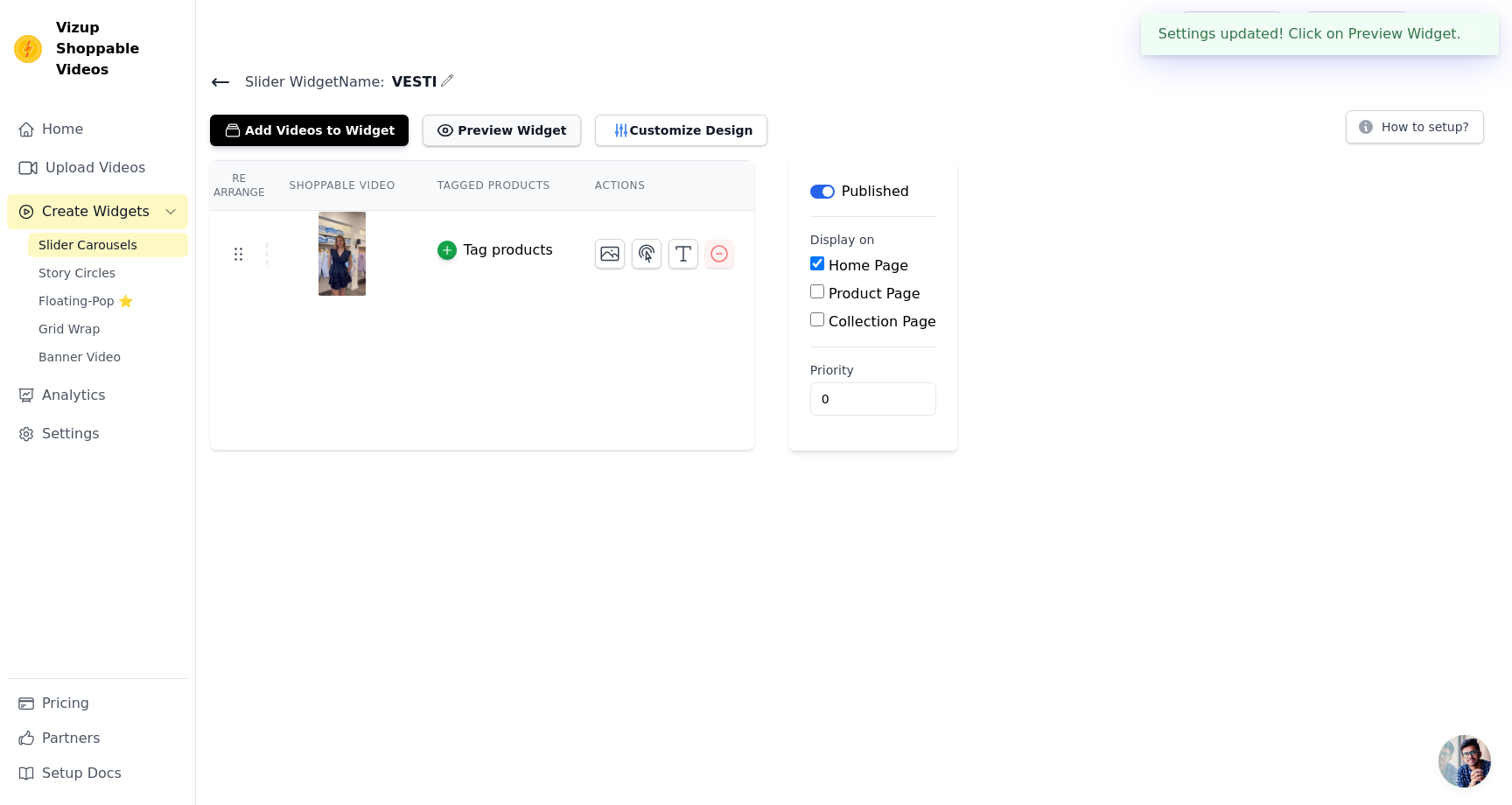
click at [436, 134] on button "Preview Widget" at bounding box center [502, 130] width 158 height 31
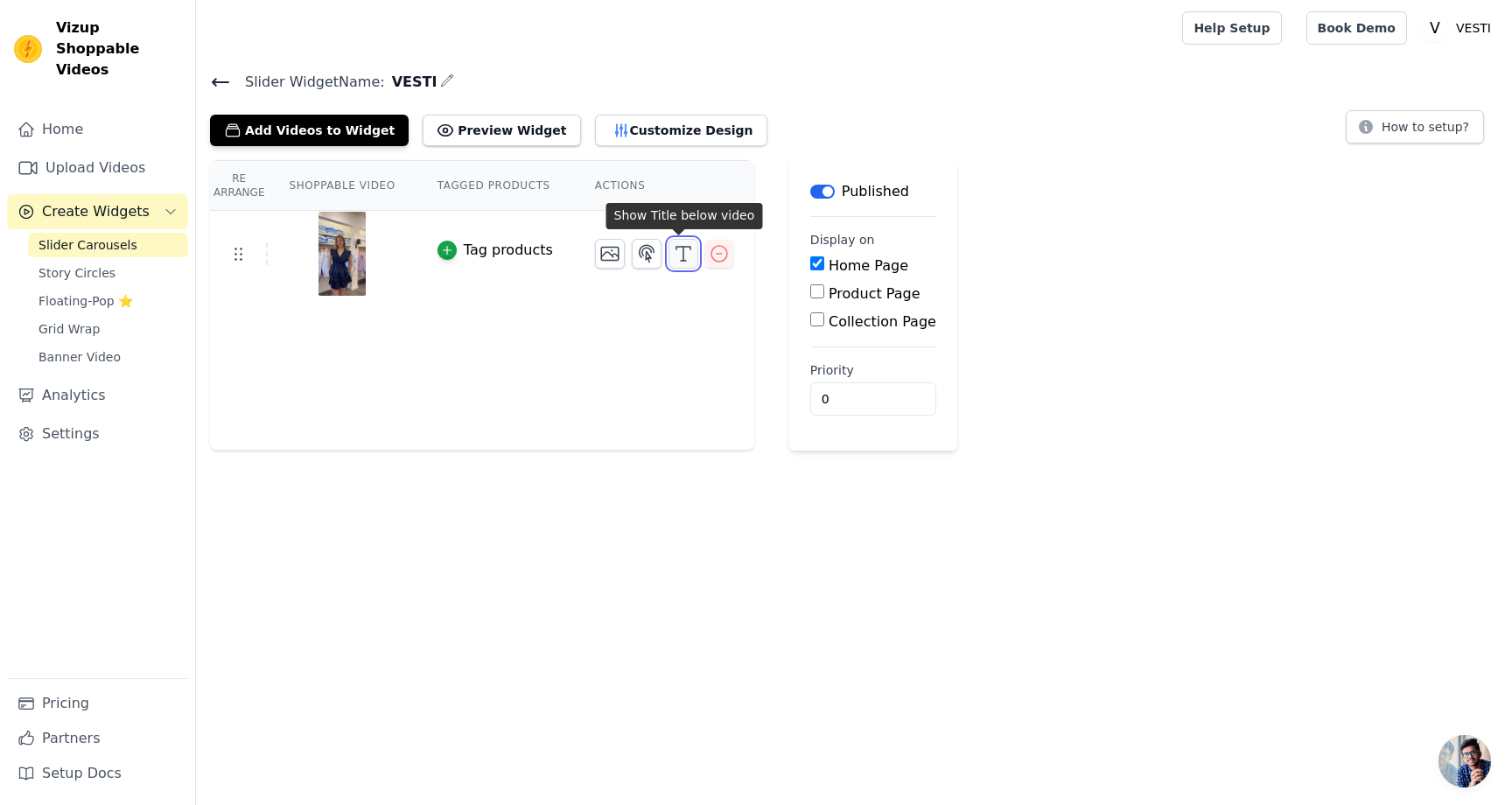
click at [680, 260] on line "button" at bounding box center [683, 260] width 6 height 0
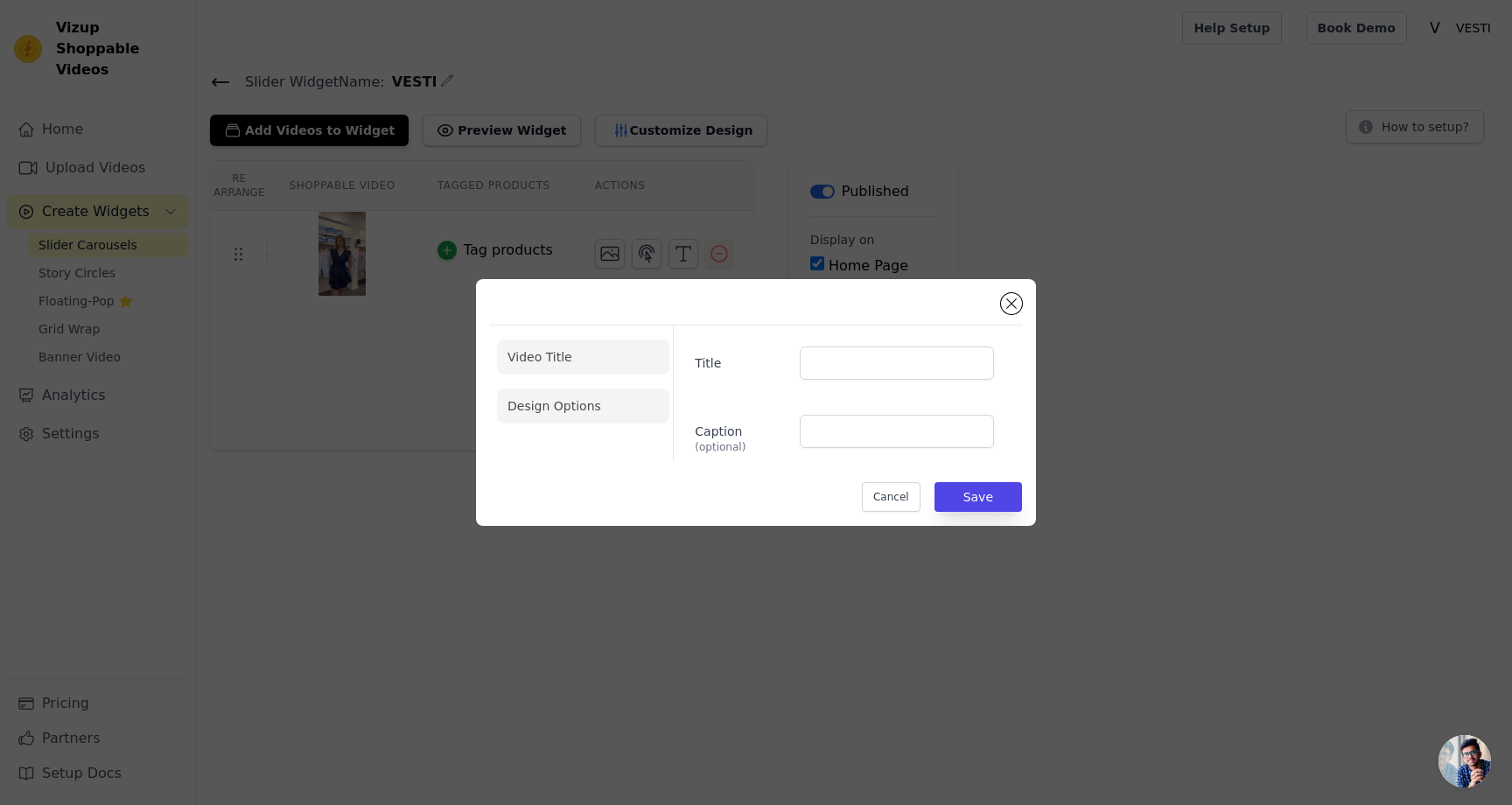
click at [558, 423] on li "Design Options" at bounding box center [583, 406] width 172 height 35
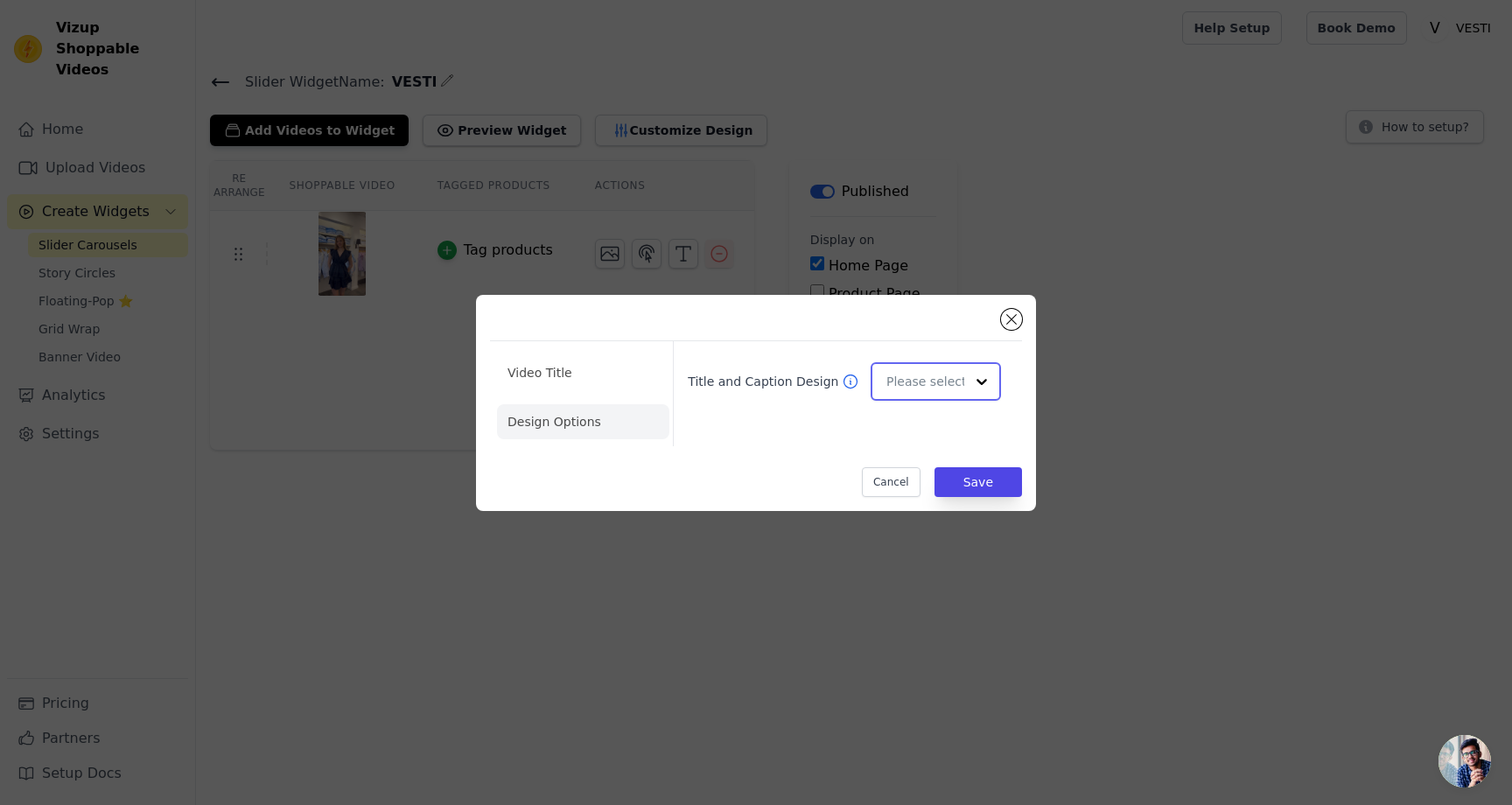
click at [932, 387] on input "Title and Caption Design" at bounding box center [925, 381] width 78 height 35
click at [915, 429] on div "Card" at bounding box center [936, 424] width 130 height 37
click at [963, 484] on button "Save" at bounding box center [977, 482] width 87 height 29
click at [984, 479] on button "Save" at bounding box center [977, 482] width 87 height 29
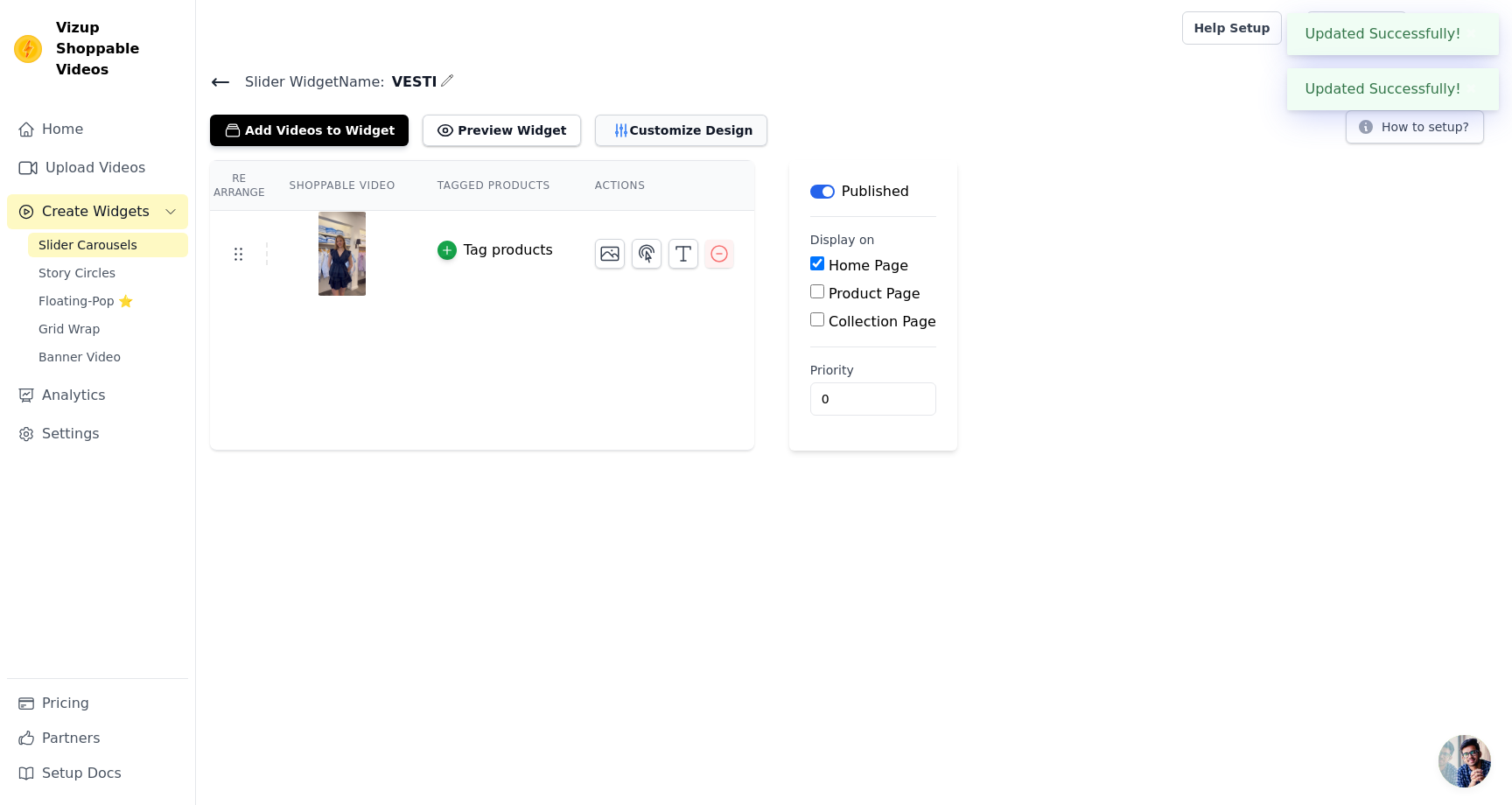
click at [613, 126] on icon "button" at bounding box center [621, 130] width 17 height 17
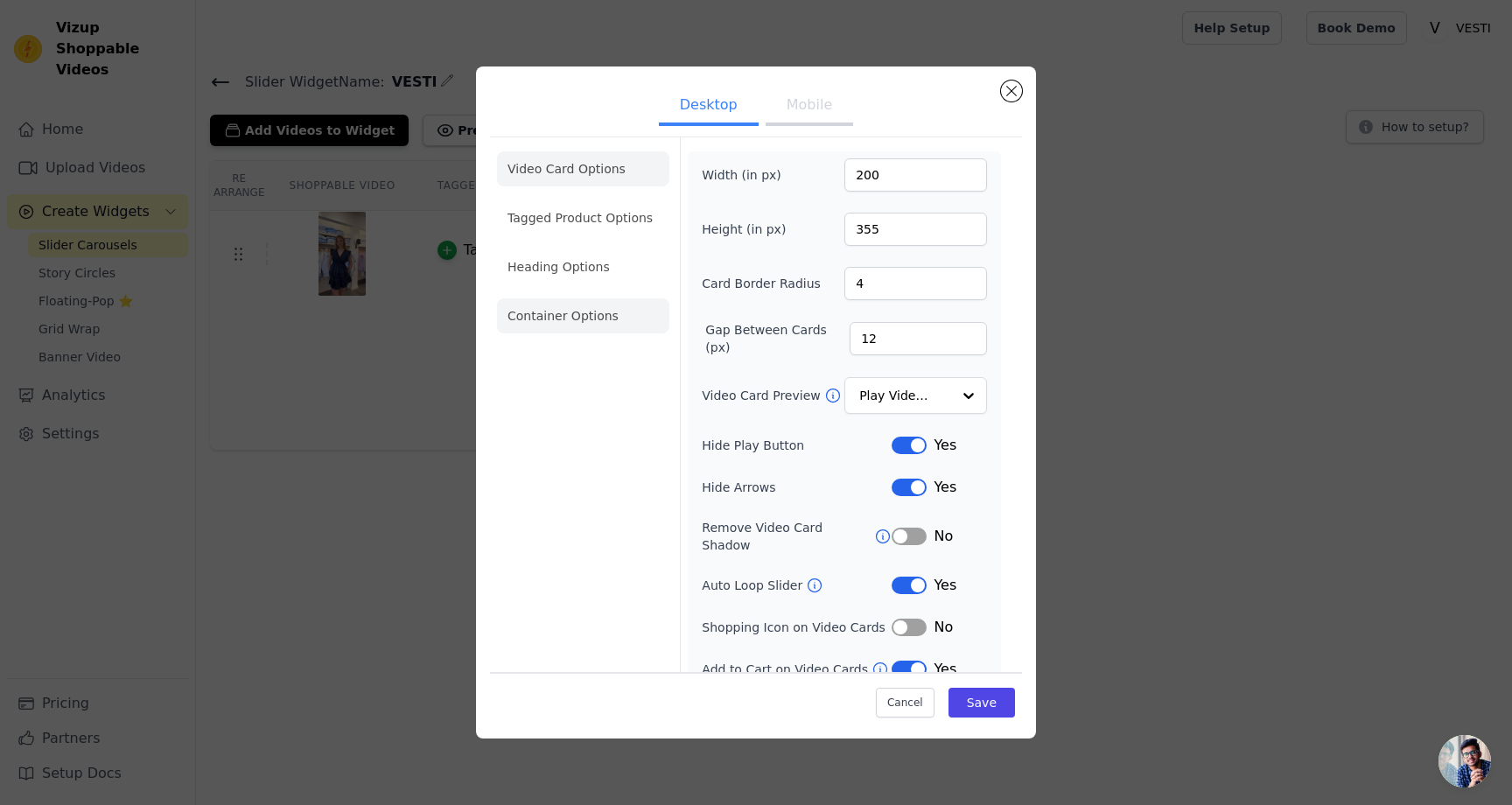
click at [600, 316] on li "Container Options" at bounding box center [583, 315] width 172 height 35
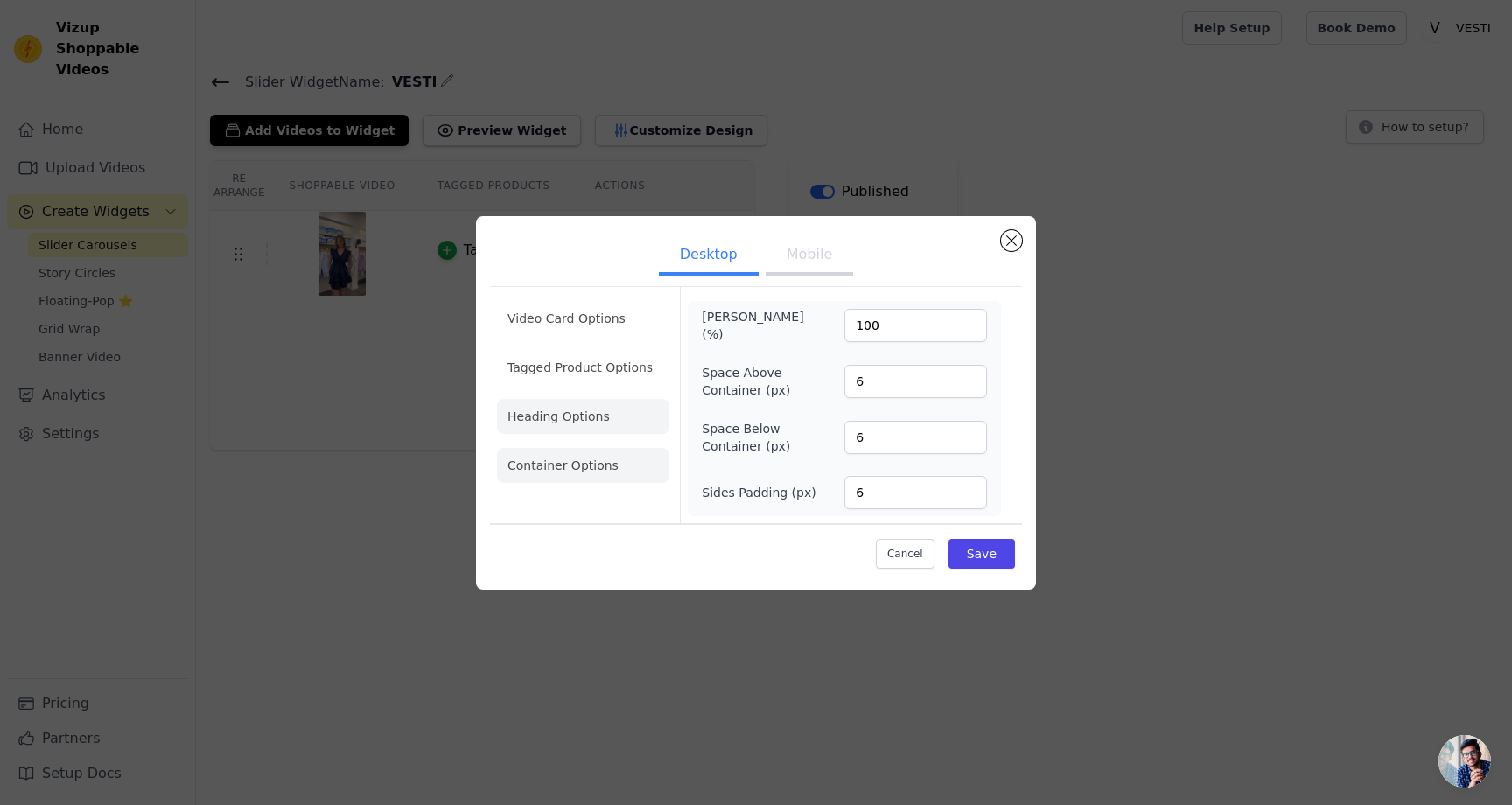
click at [555, 412] on li "Heading Options" at bounding box center [583, 416] width 172 height 35
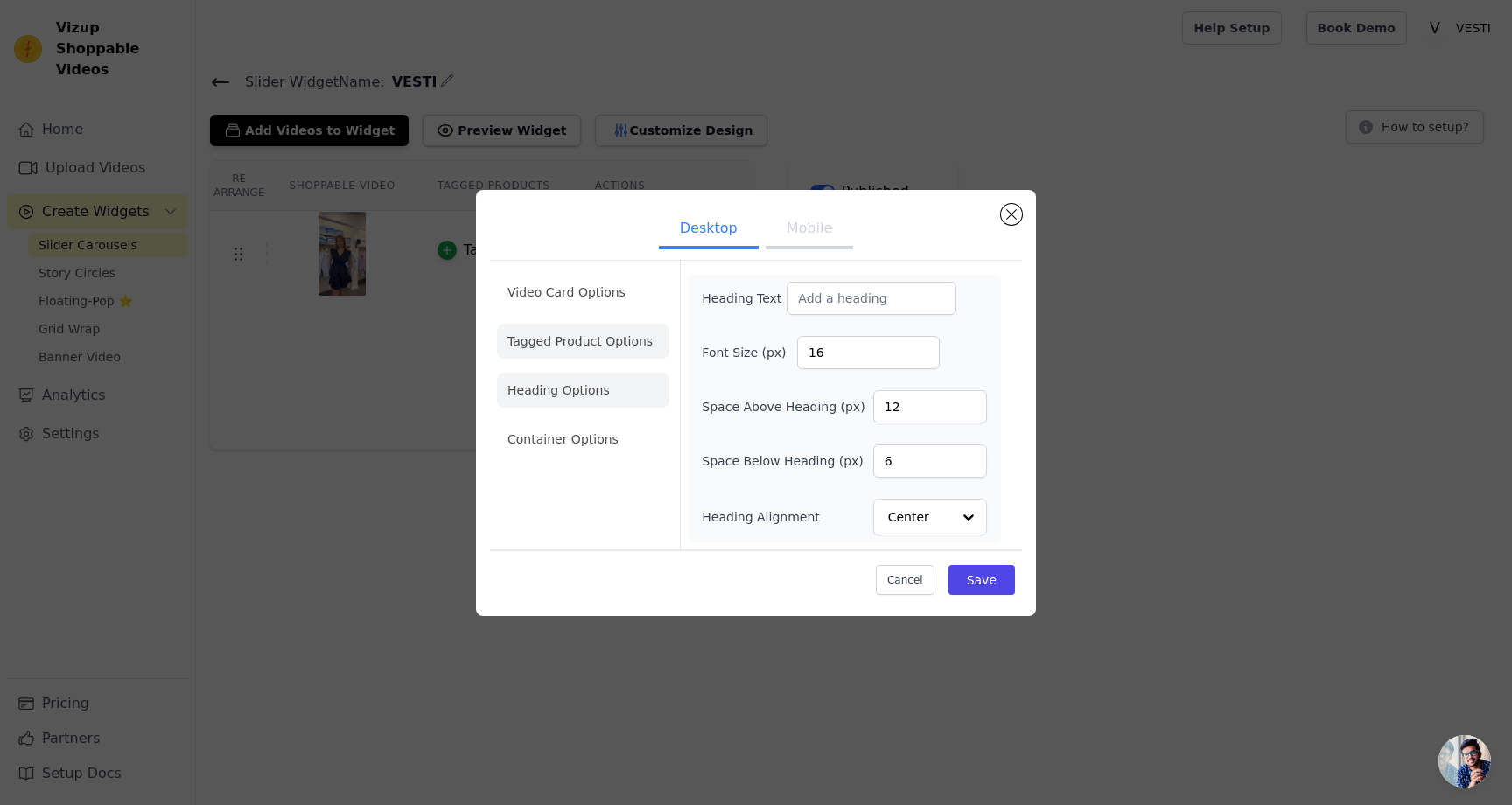
click at [550, 344] on li "Tagged Product Options" at bounding box center [583, 341] width 172 height 35
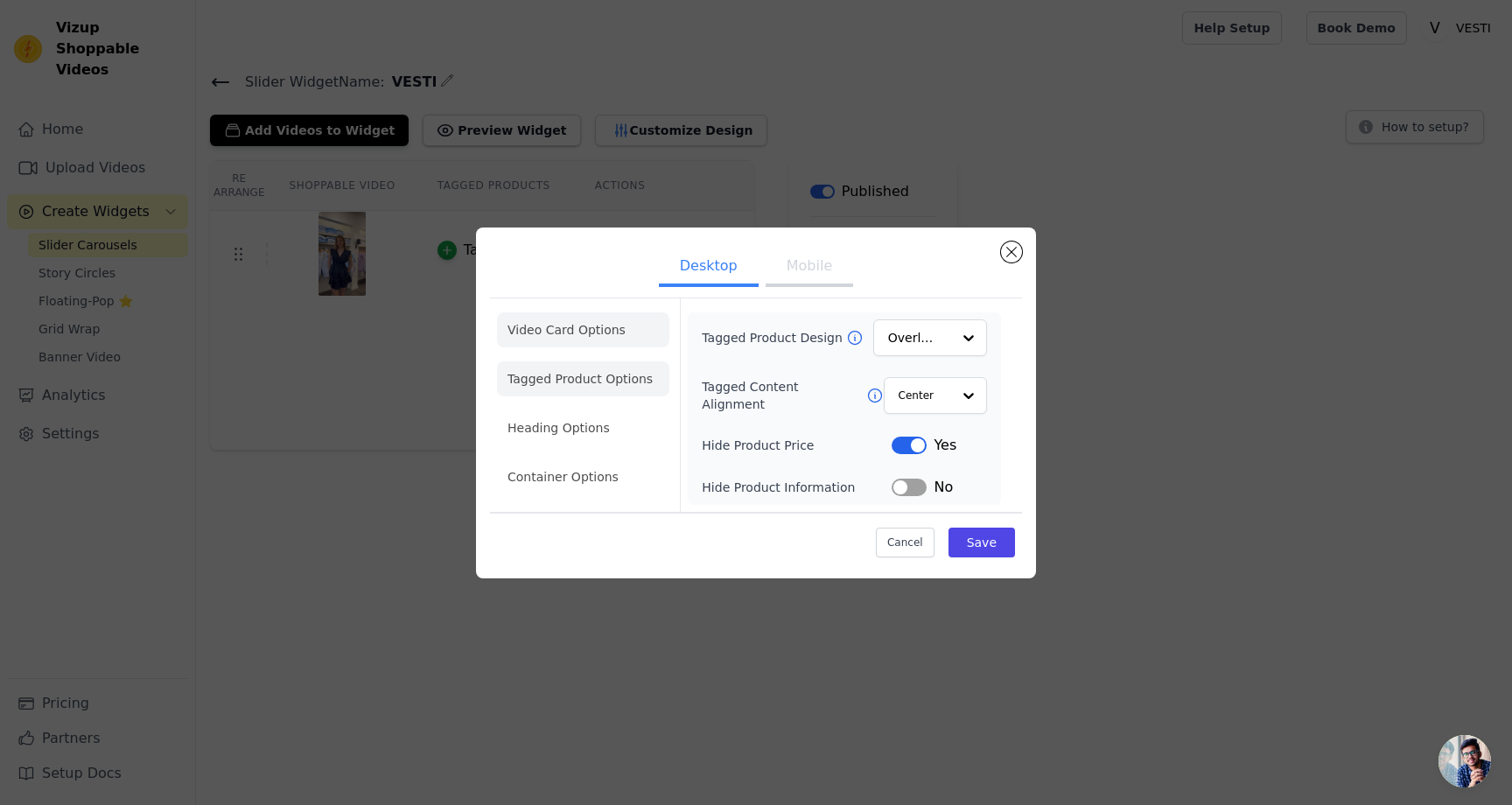
click at [552, 318] on li "Video Card Options" at bounding box center [583, 330] width 172 height 35
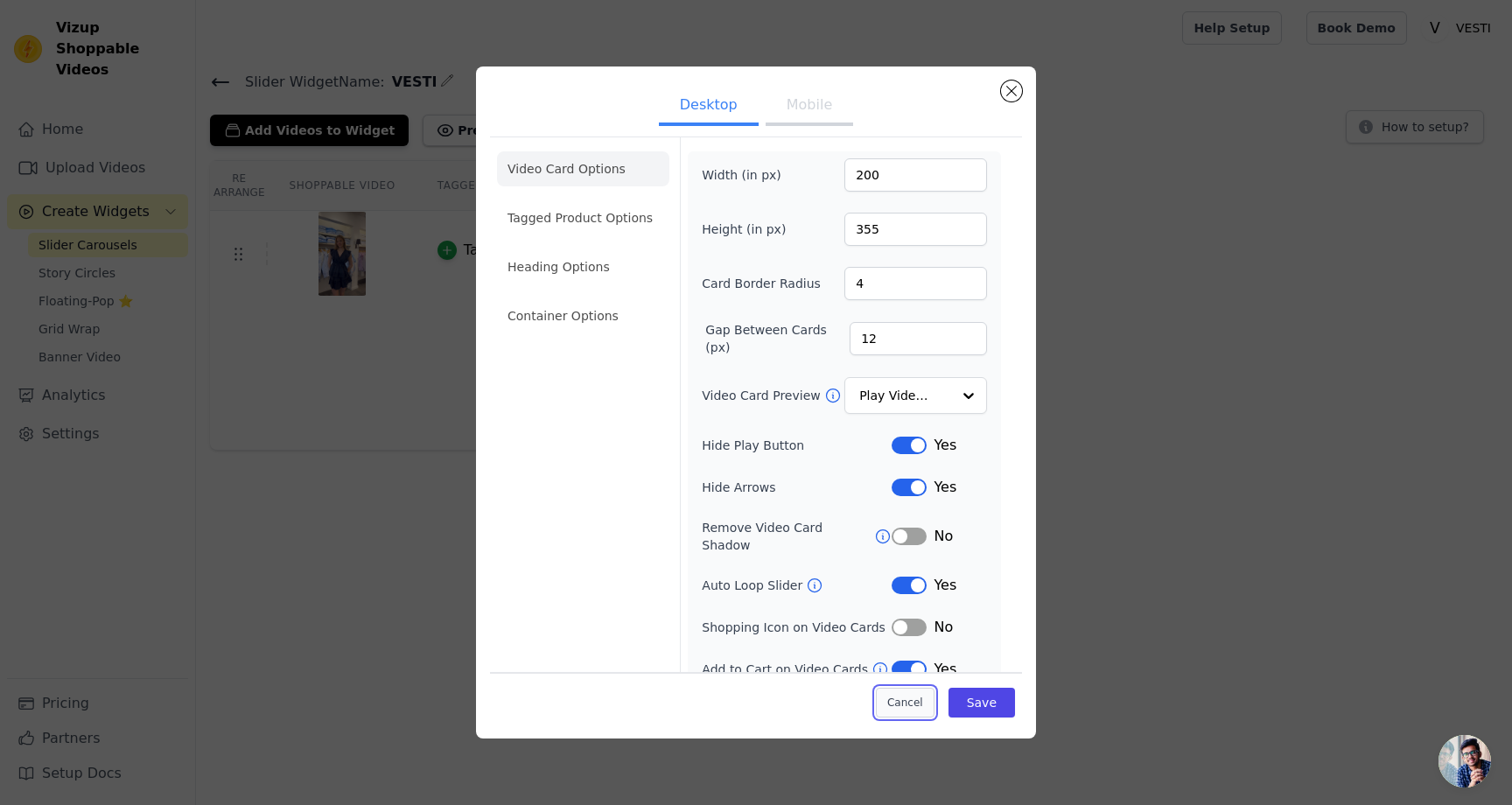
click at [917, 711] on button "Cancel" at bounding box center [905, 702] width 59 height 29
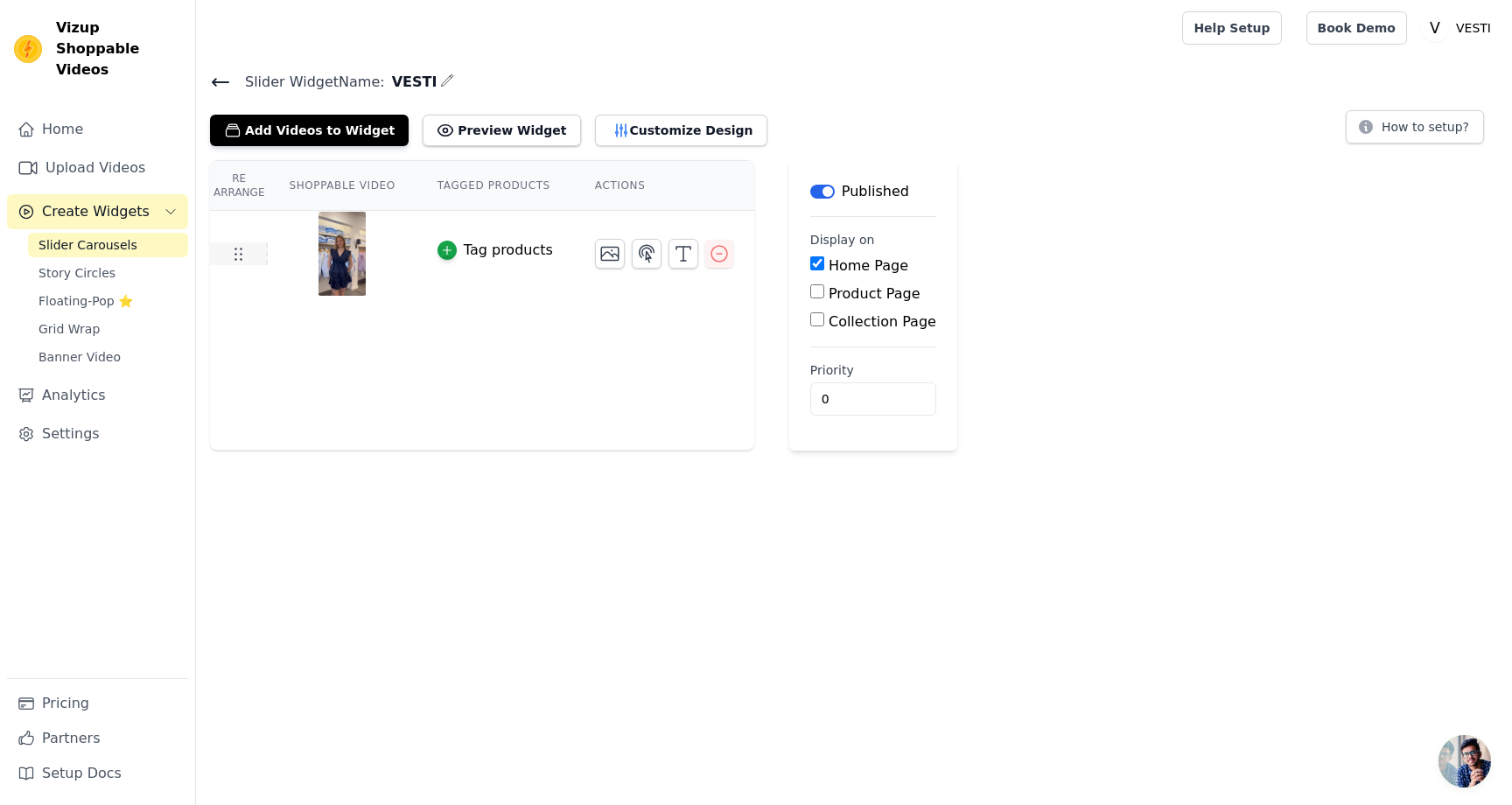
click at [242, 259] on icon at bounding box center [237, 253] width 21 height 21
click at [497, 351] on div "Re Arrange Shoppable Video Tagged Products Actions Tag products" at bounding box center [482, 305] width 545 height 291
click at [1390, 126] on button "How to setup?" at bounding box center [1415, 127] width 138 height 33
click at [601, 373] on div "Re Arrange Shoppable Video Tagged Products Actions Tag products" at bounding box center [482, 305] width 545 height 291
click at [115, 260] on link "Story Circles" at bounding box center [108, 272] width 160 height 25
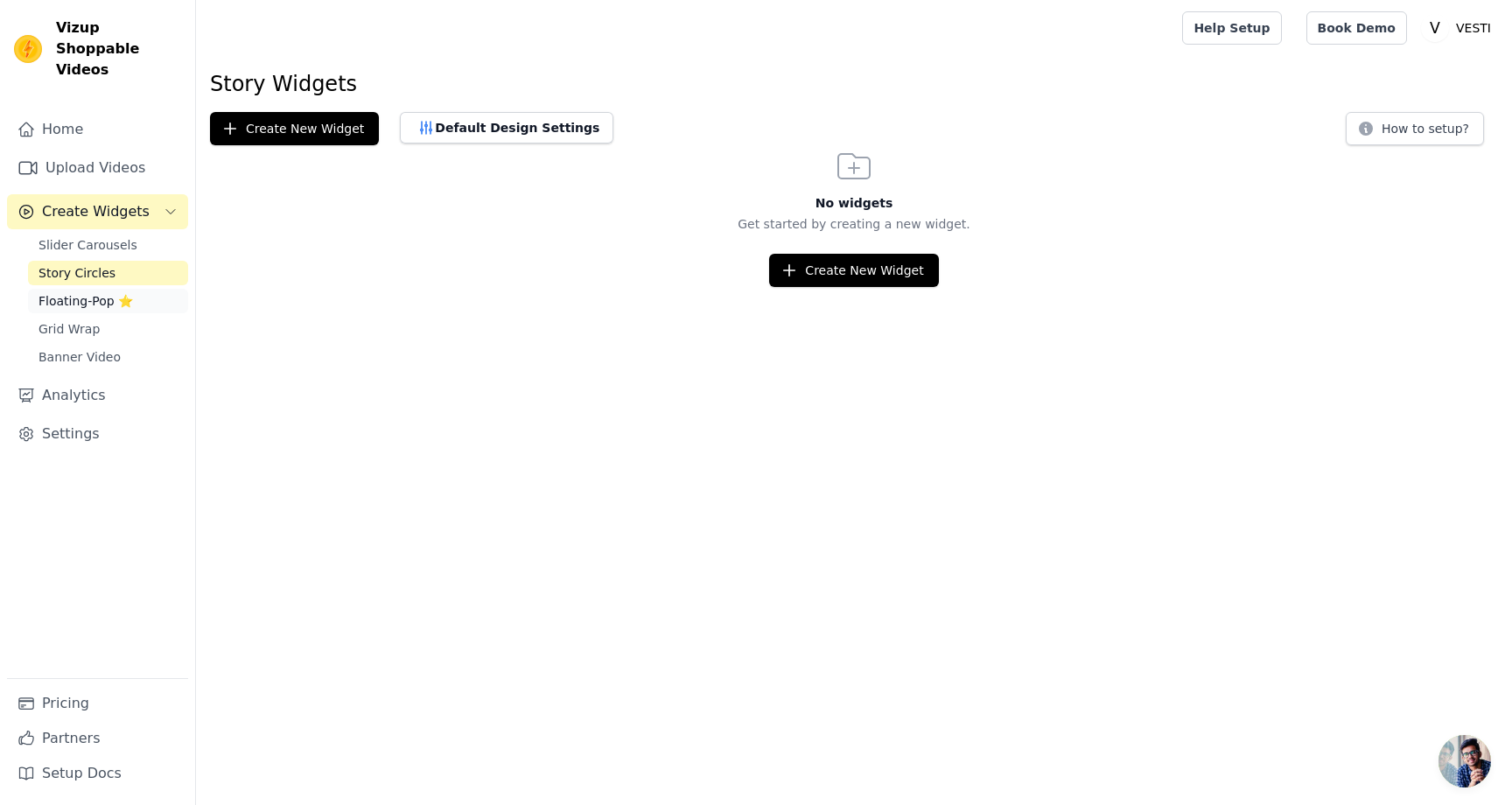
click at [66, 289] on link "Floating-Pop ⭐" at bounding box center [108, 301] width 160 height 25
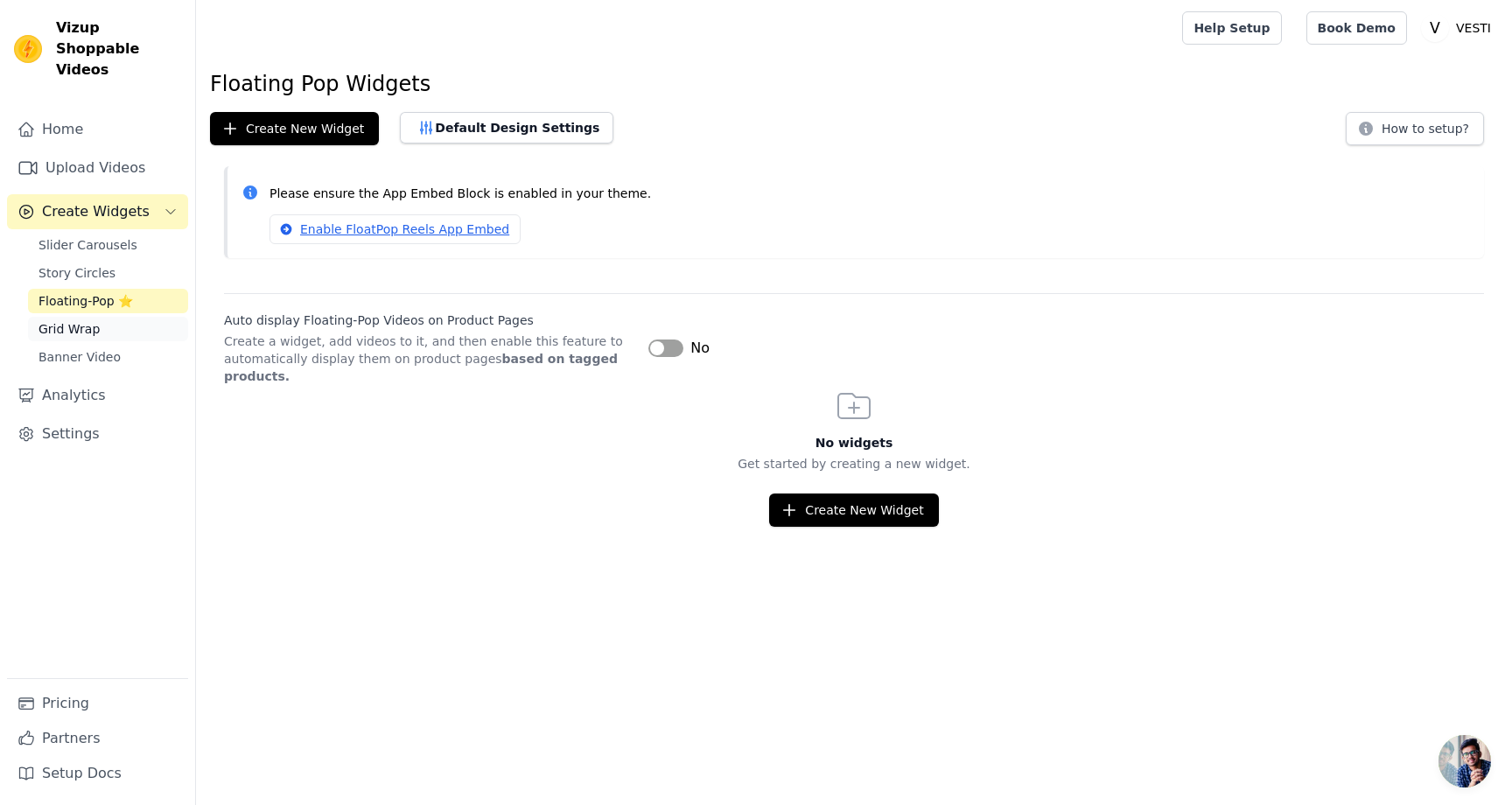
click at [62, 320] on span "Grid Wrap" at bounding box center [69, 328] width 61 height 17
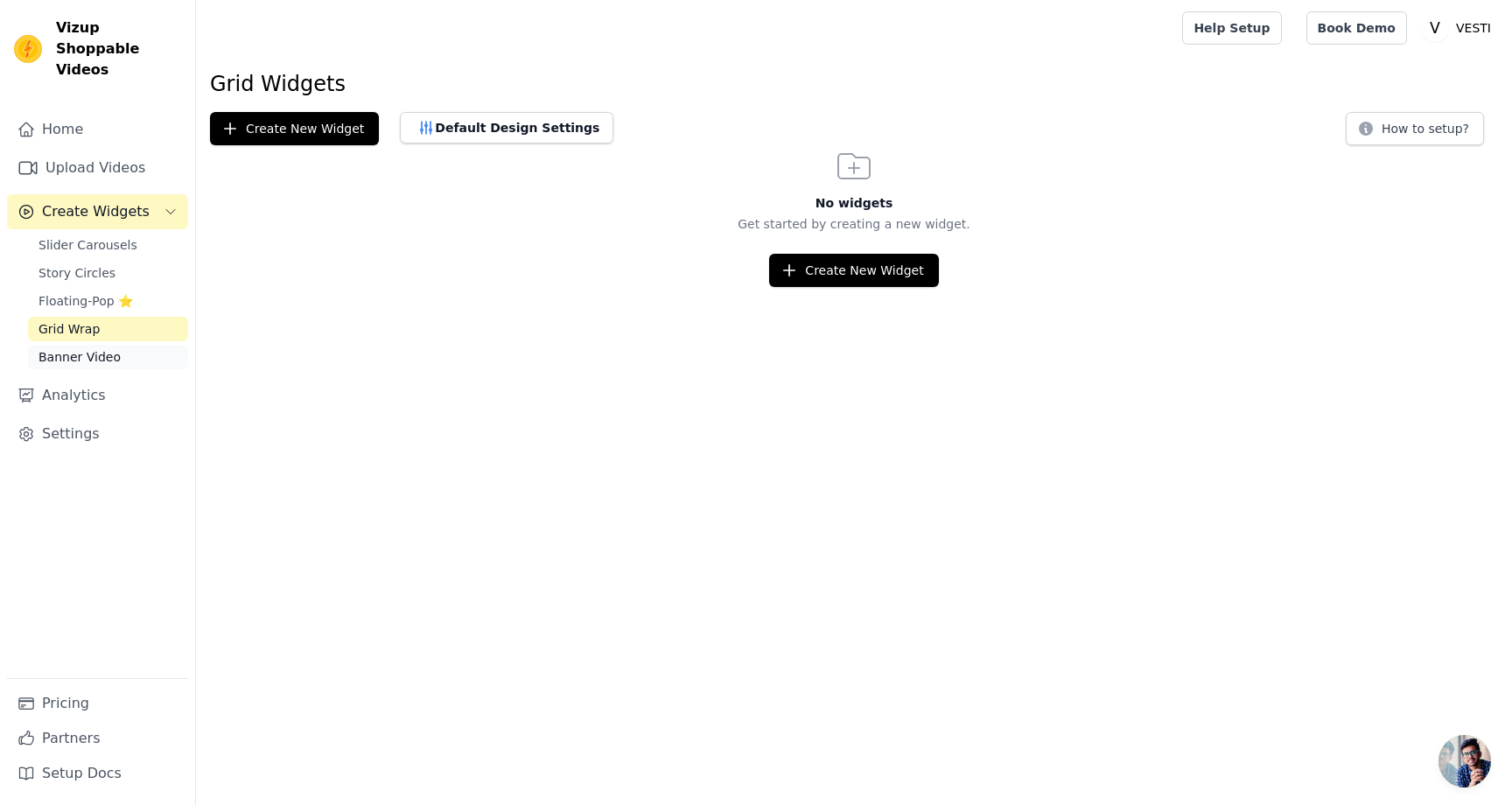
click at [71, 348] on span "Banner Video" at bounding box center [80, 357] width 83 height 17
click at [452, 128] on button "Default Design Settings" at bounding box center [506, 127] width 214 height 31
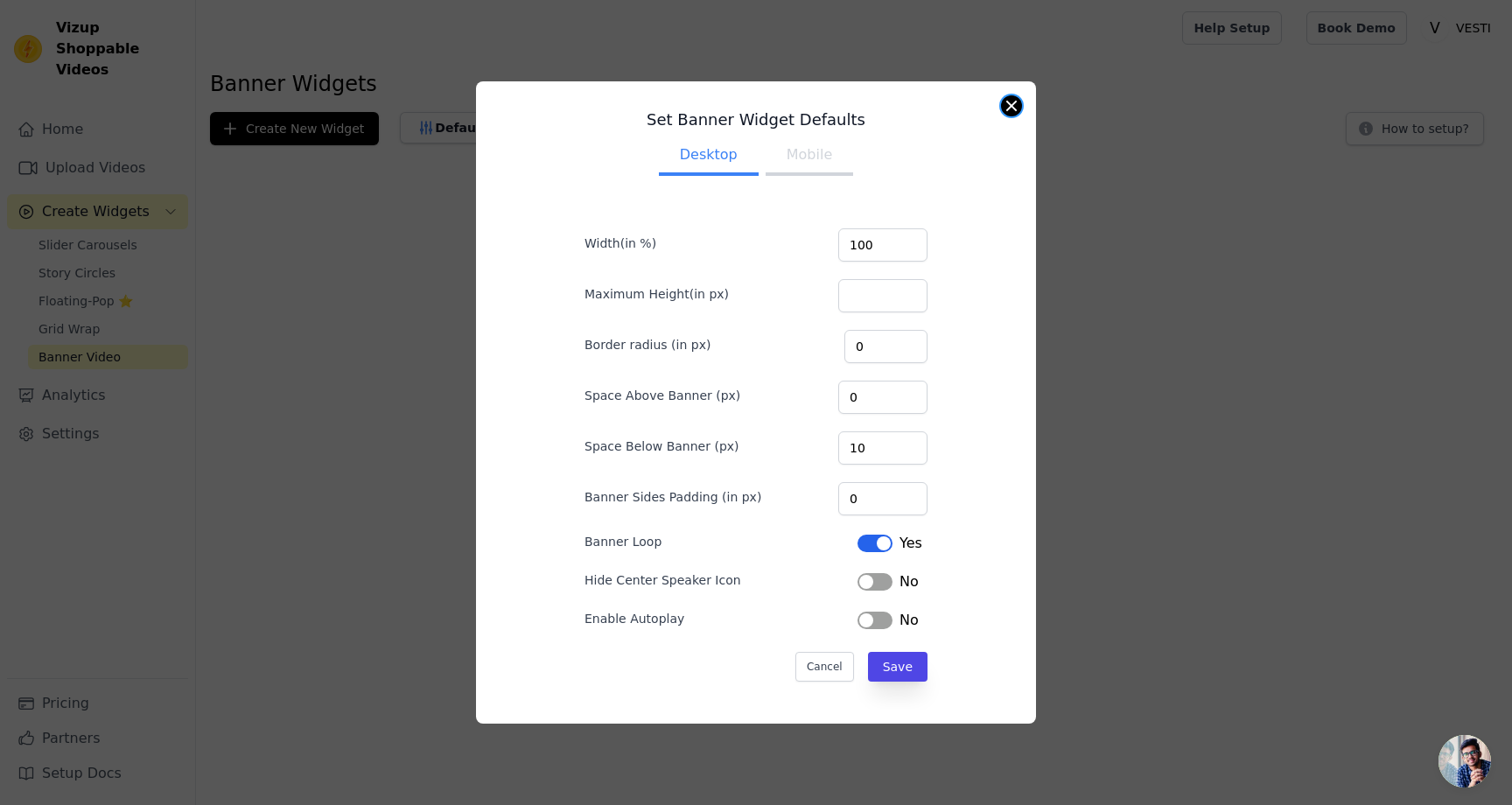
click at [1013, 106] on button "Close modal" at bounding box center [1011, 105] width 21 height 21
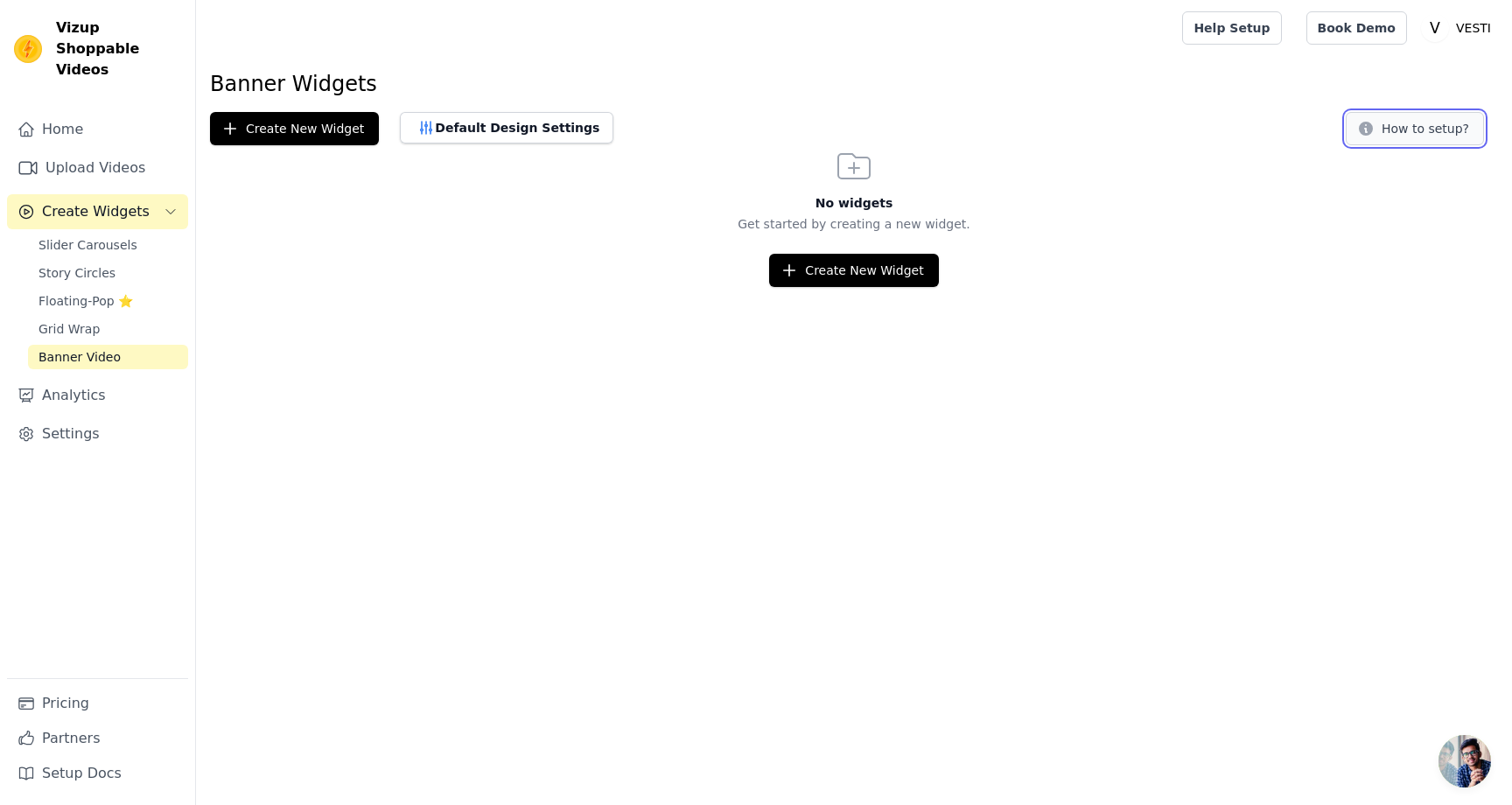
click at [1395, 139] on button "How to setup?" at bounding box center [1415, 128] width 138 height 33
click at [69, 419] on link "Settings" at bounding box center [98, 434] width 182 height 35
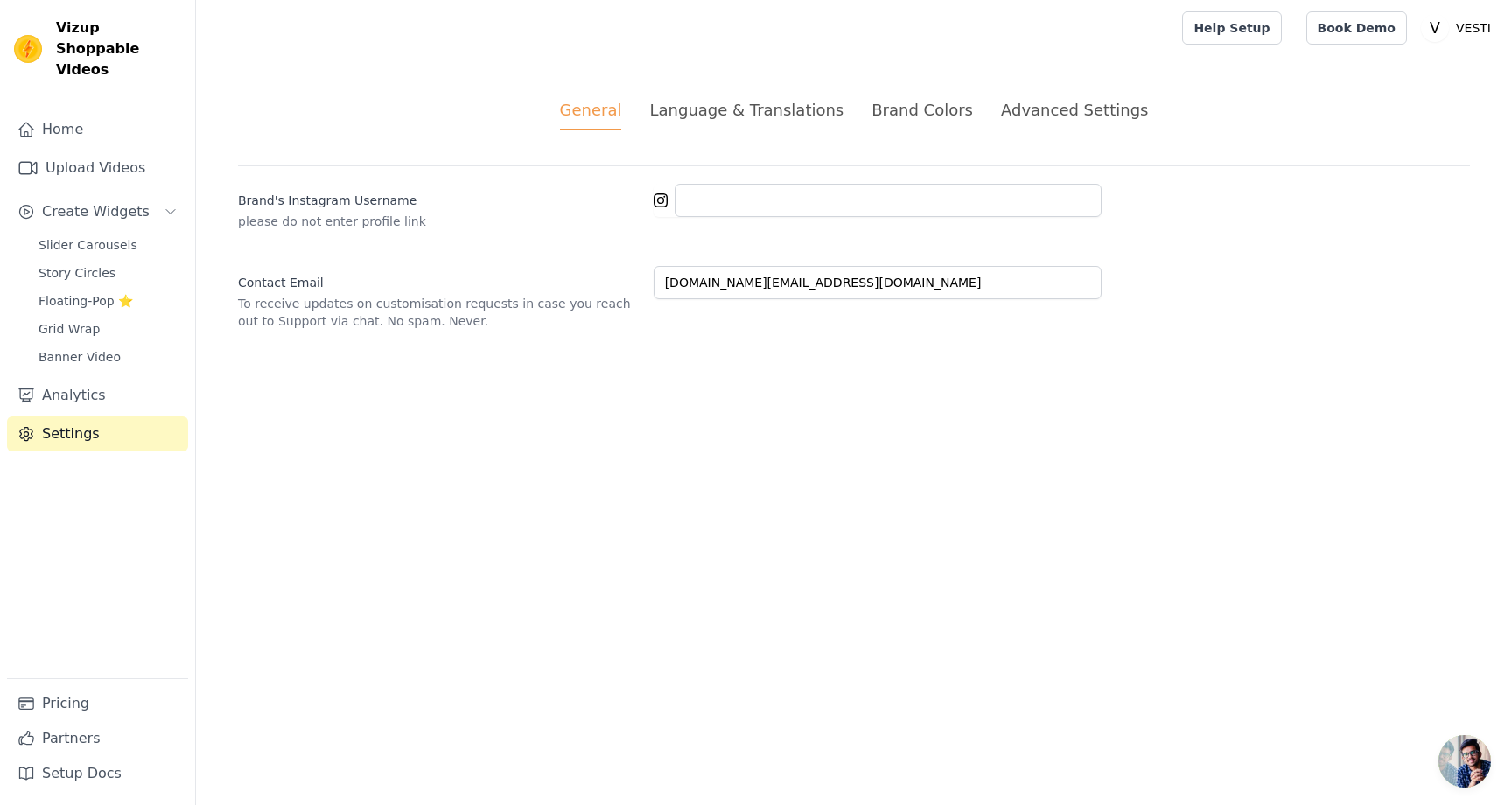
click at [1011, 117] on div "Advanced Settings" at bounding box center [1075, 110] width 147 height 24
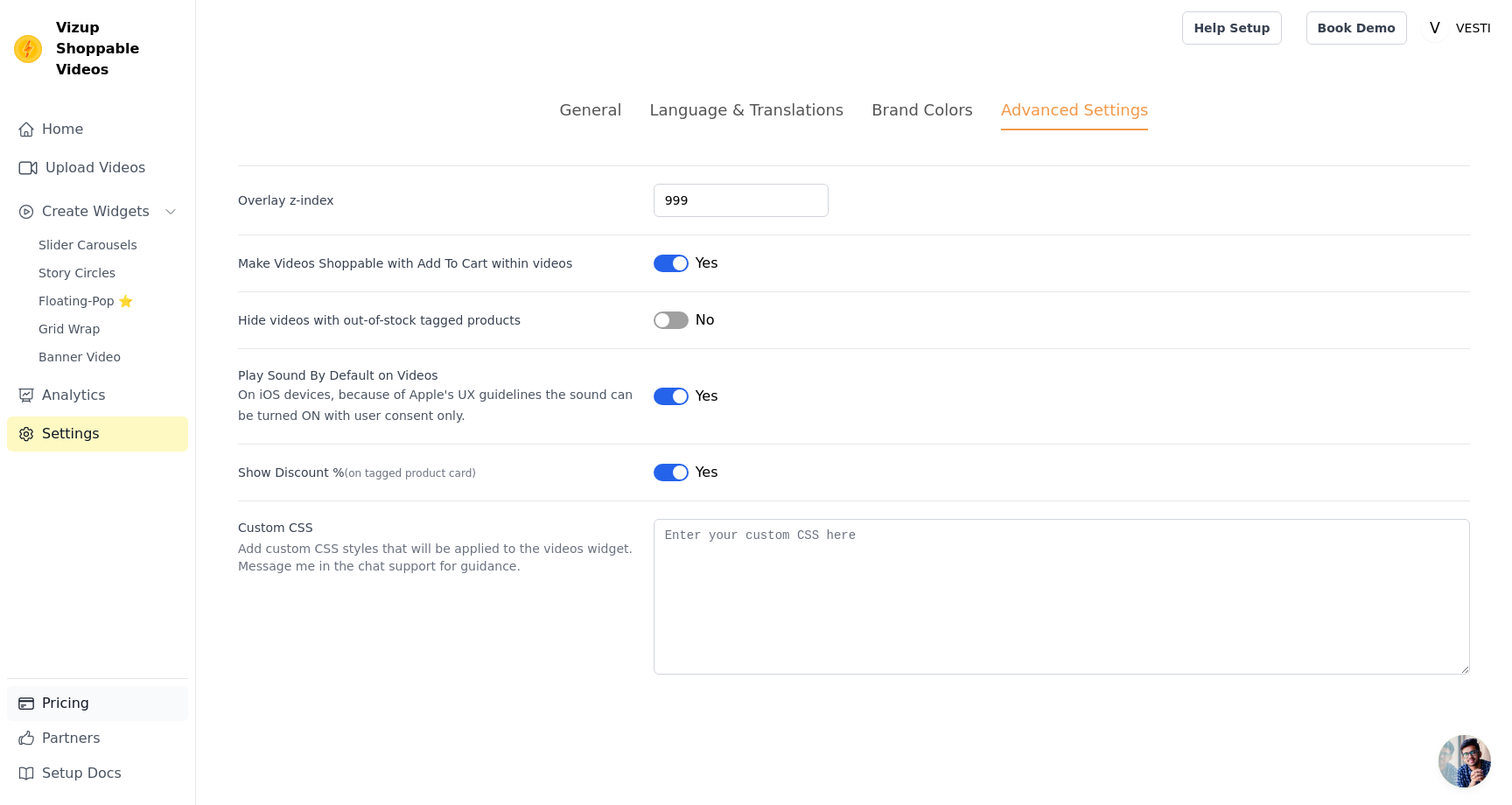
click at [67, 704] on link "Pricing" at bounding box center [98, 703] width 182 height 35
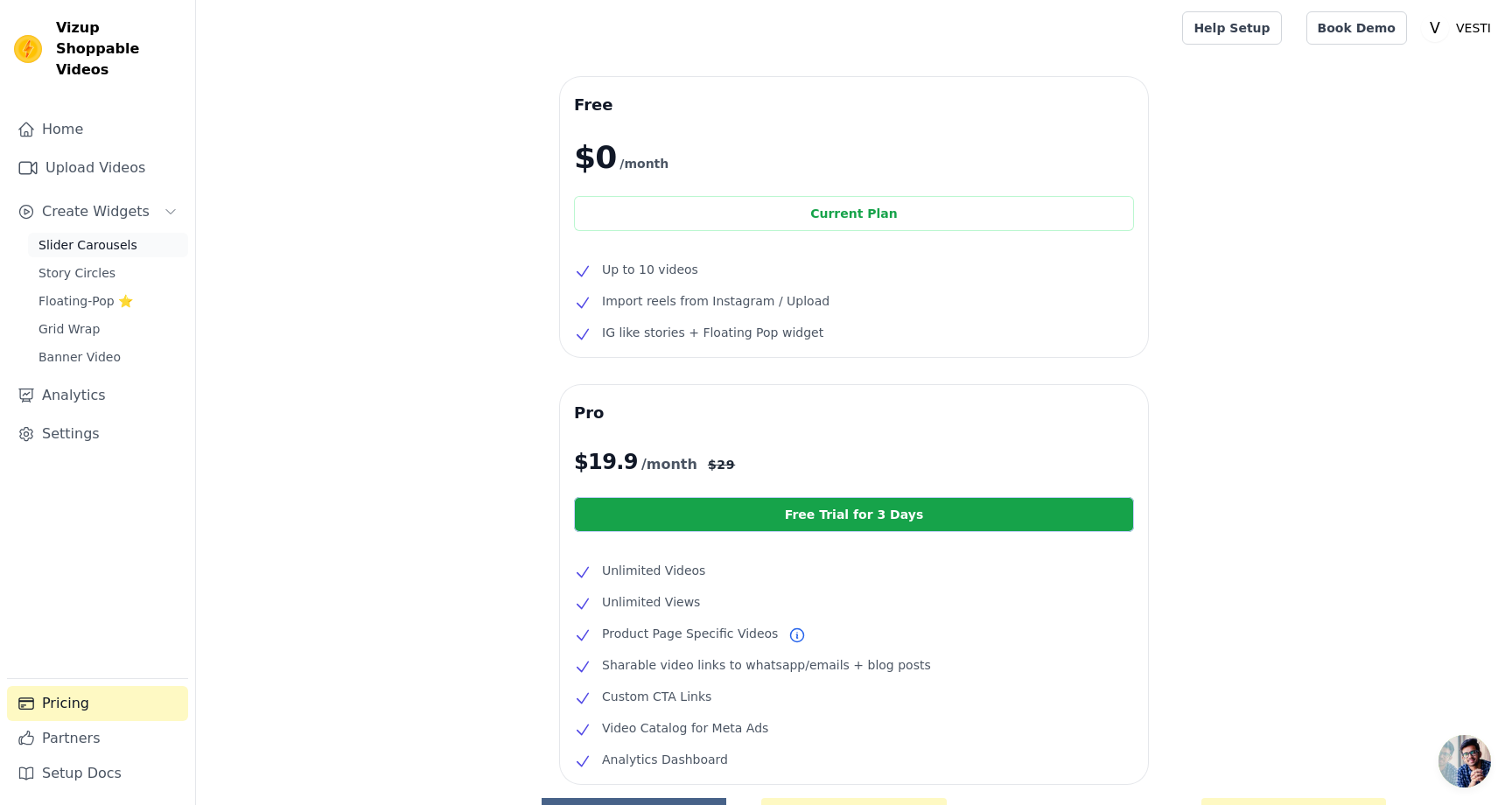
click at [109, 237] on span "Slider Carousels" at bounding box center [88, 245] width 99 height 17
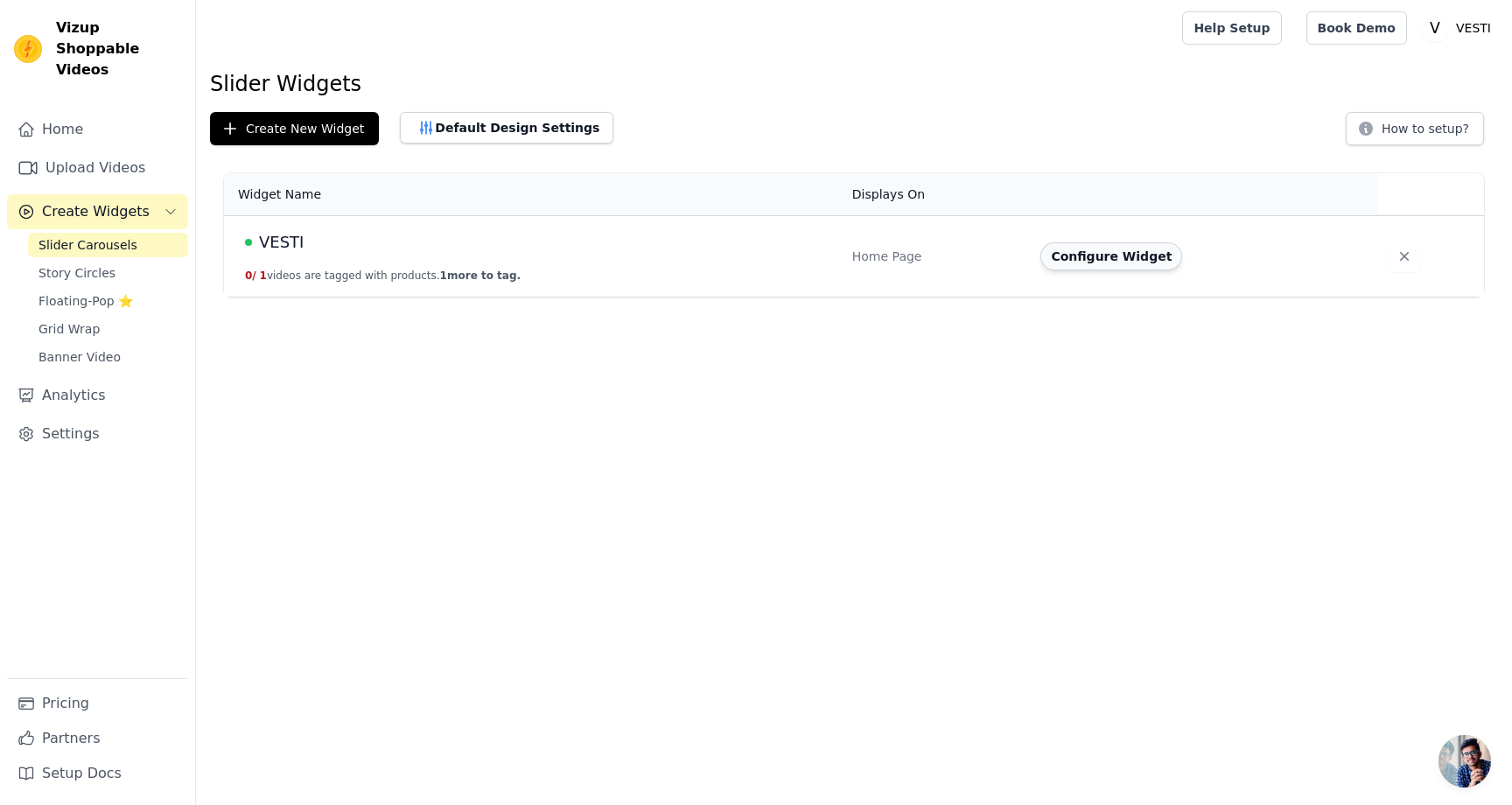
click at [1085, 263] on button "Configure Widget" at bounding box center [1111, 256] width 142 height 28
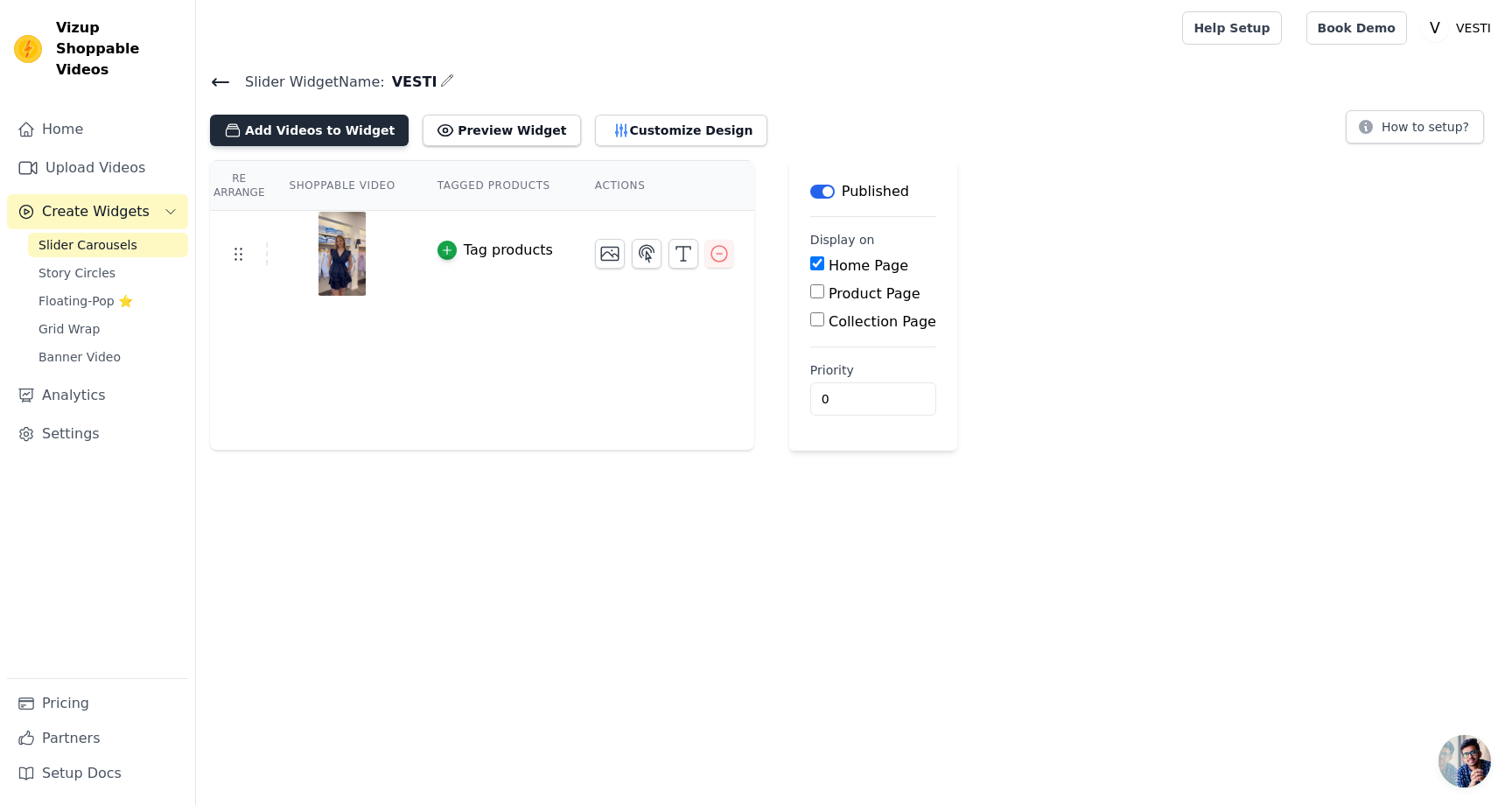
click at [326, 128] on button "Add Videos to Widget" at bounding box center [309, 130] width 199 height 31
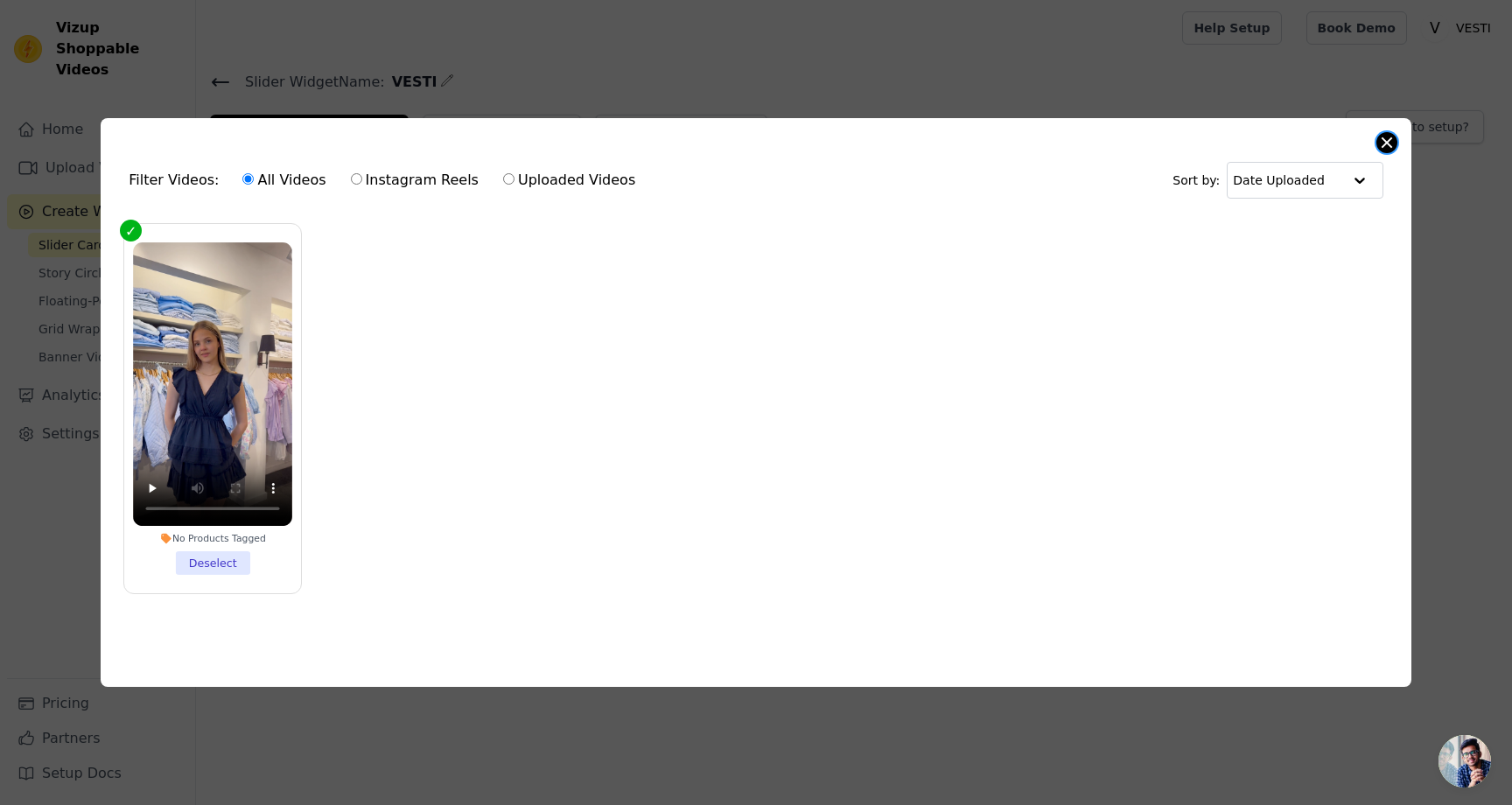
click at [1384, 151] on button "Close modal" at bounding box center [1386, 142] width 21 height 21
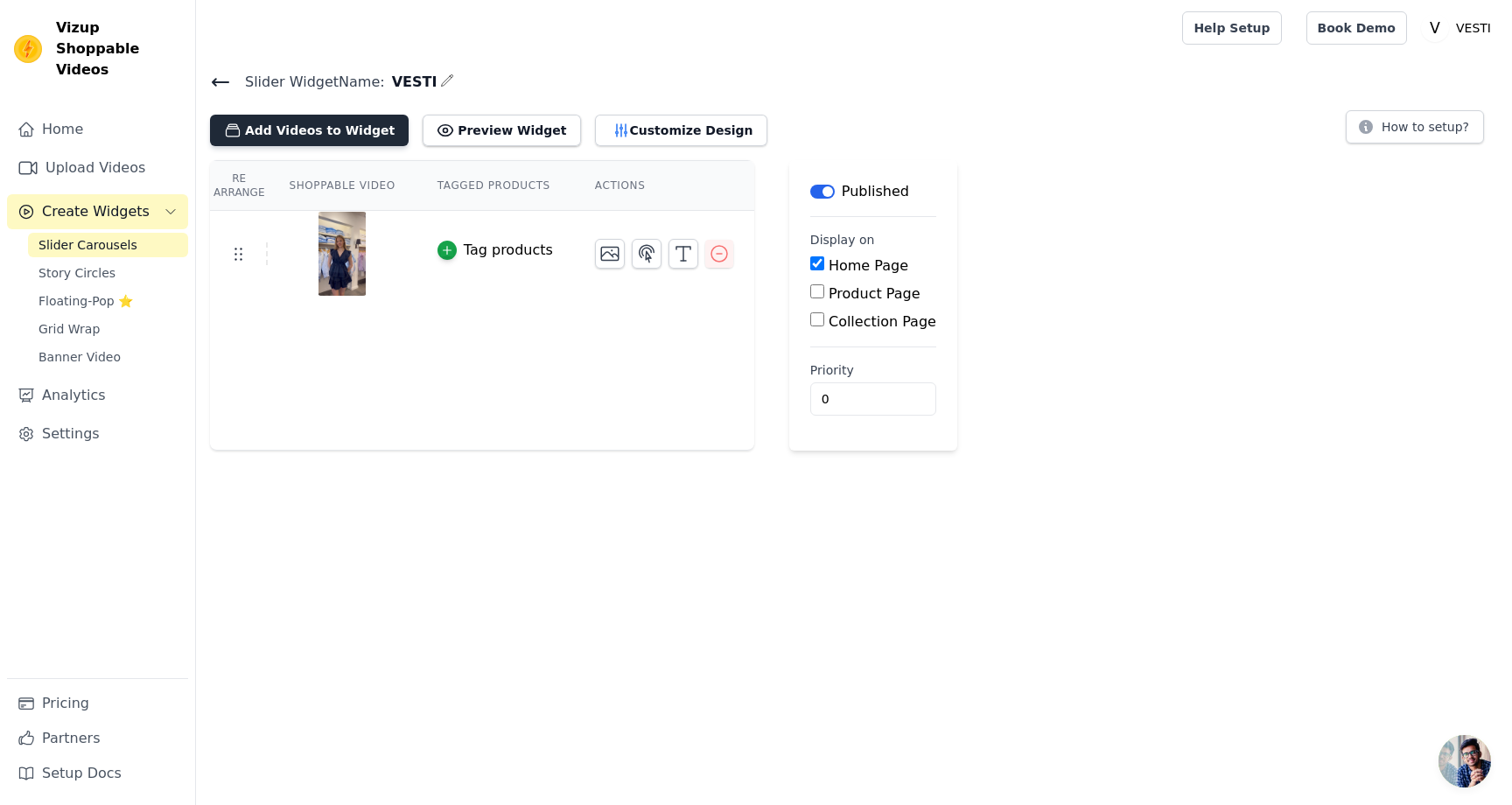
click at [332, 133] on button "Add Videos to Widget" at bounding box center [309, 130] width 199 height 31
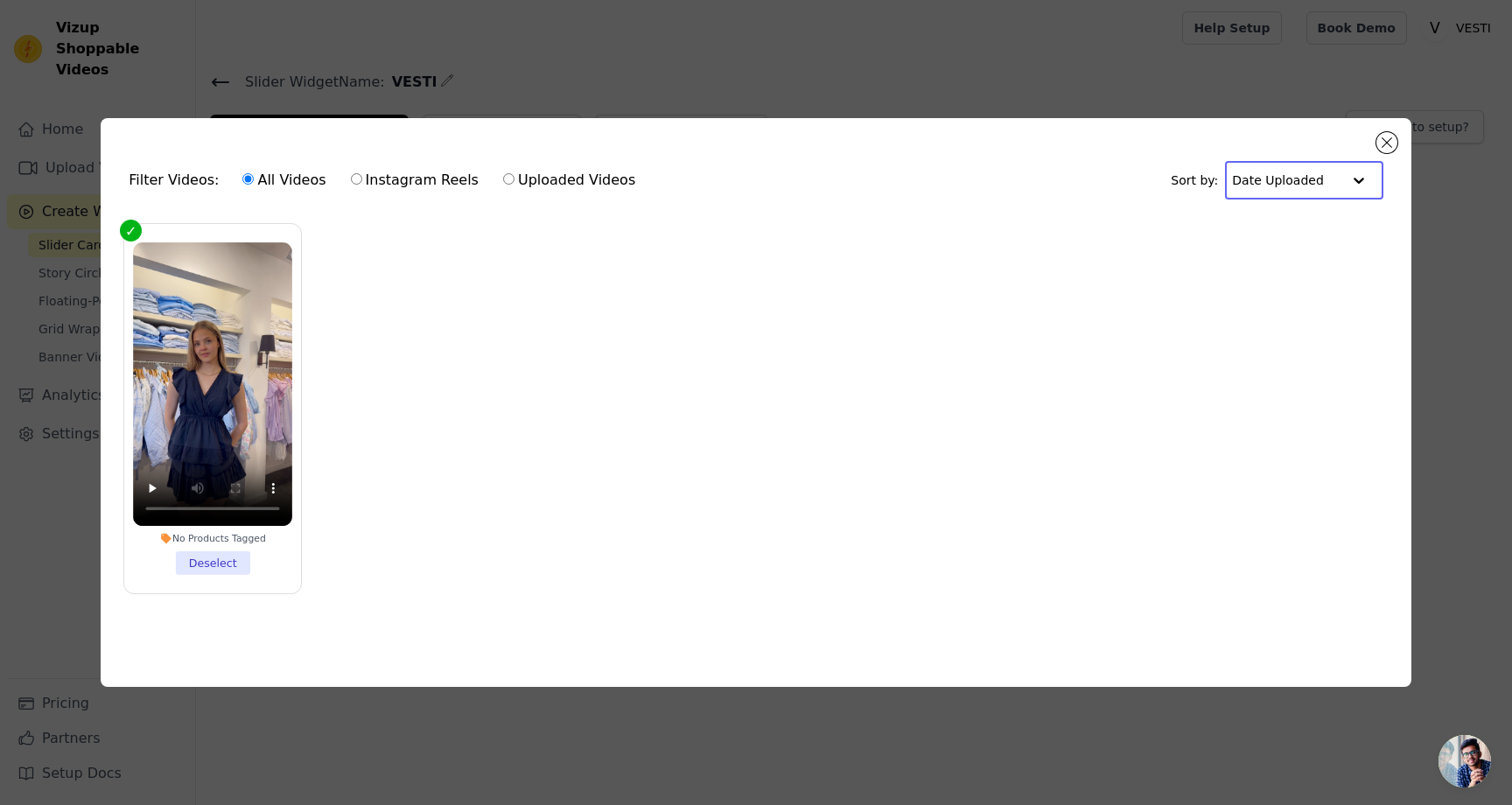
click at [1285, 183] on input "text" at bounding box center [1286, 181] width 108 height 35
click at [1274, 167] on input "text" at bounding box center [1286, 181] width 108 height 35
click at [982, 367] on ul "No Products Tagged Deselect" at bounding box center [756, 423] width 1283 height 416
click at [386, 181] on label "Instagram Reels" at bounding box center [414, 180] width 129 height 23
click at [362, 181] on input "Instagram Reels" at bounding box center [357, 179] width 11 height 11
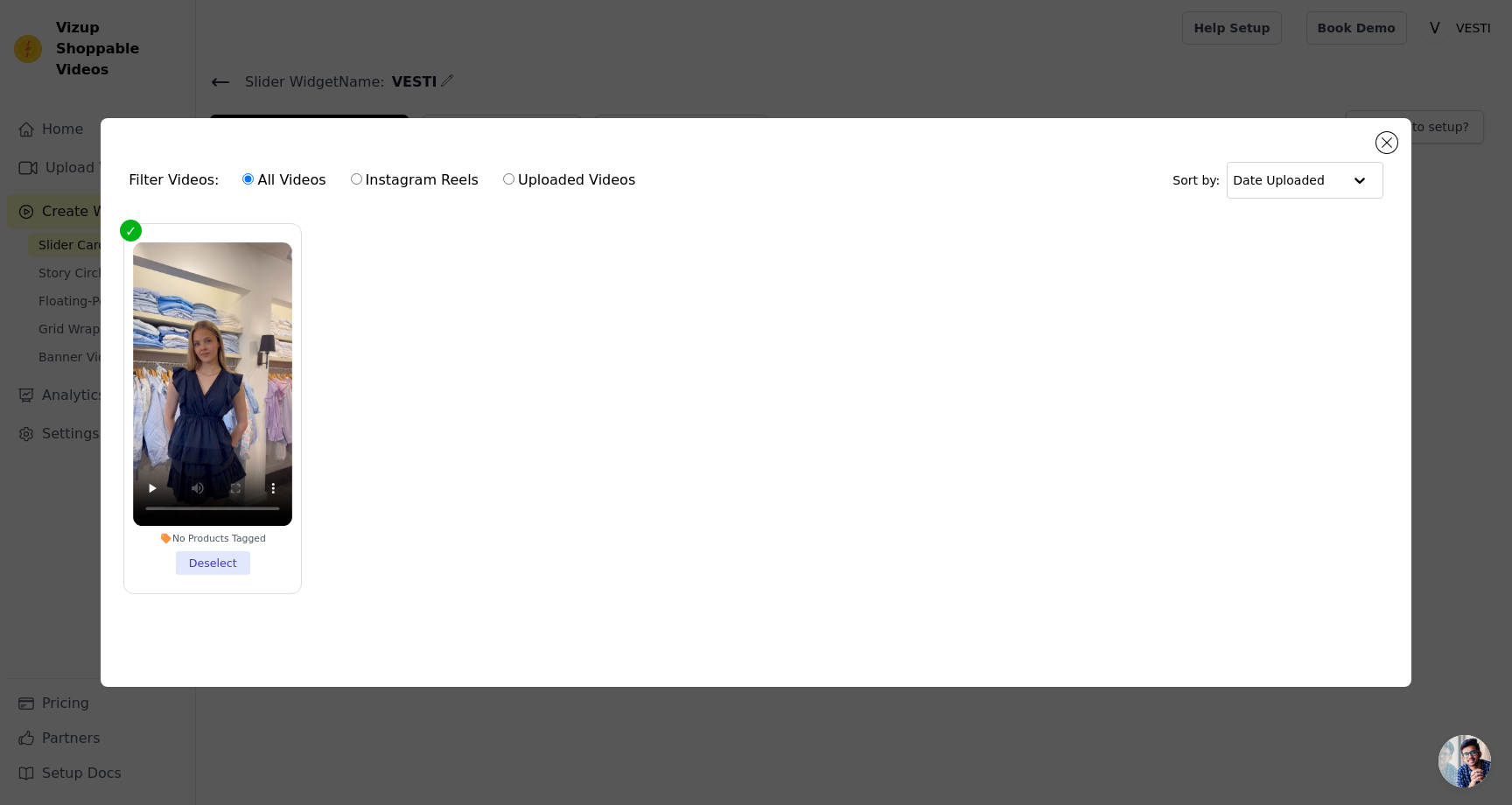
radio input "true"
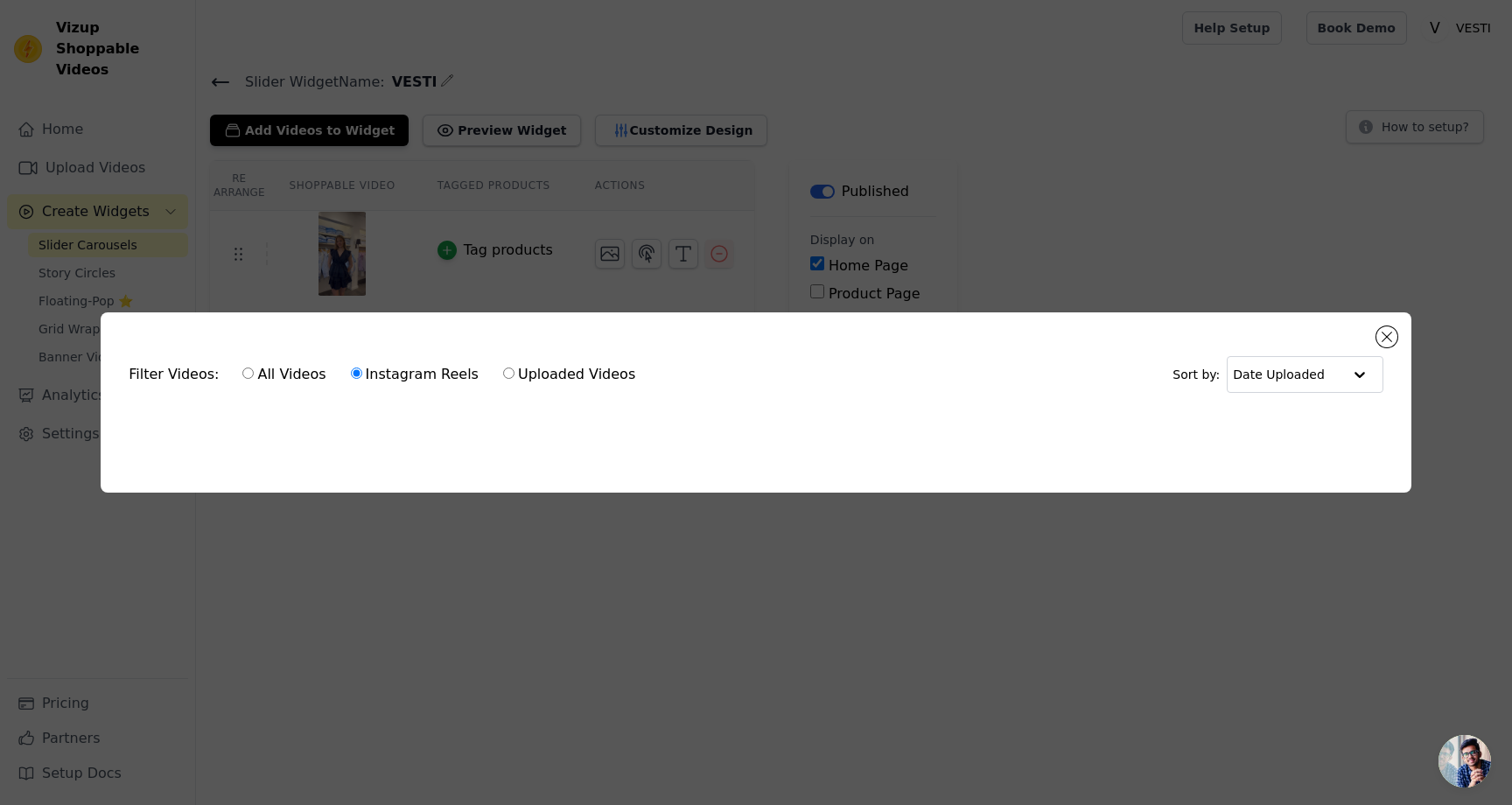
click at [260, 382] on label "All Videos" at bounding box center [283, 374] width 85 height 23
click at [254, 379] on input "All Videos" at bounding box center [248, 373] width 11 height 11
radio input "true"
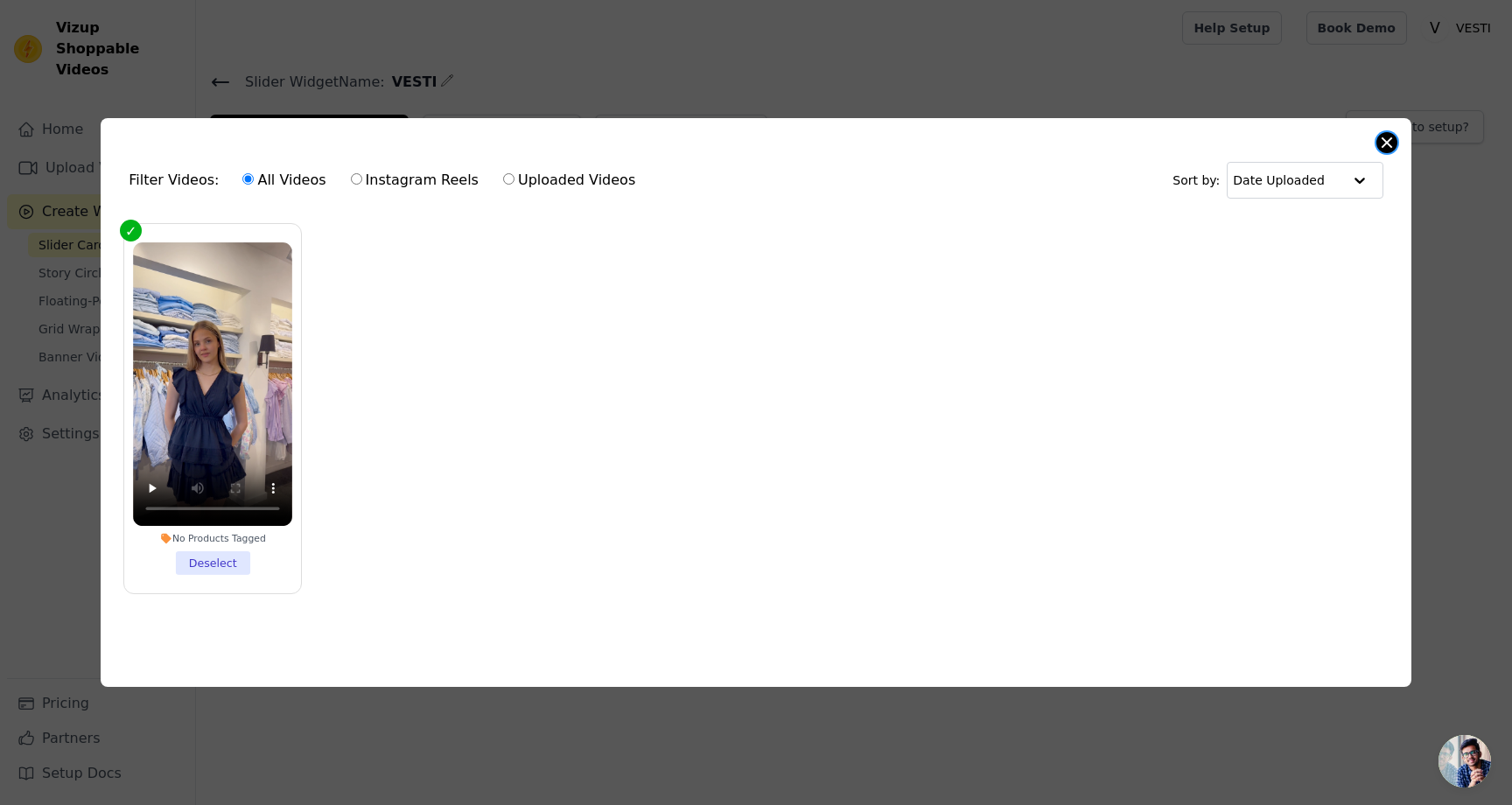
click at [1384, 152] on div "Filter Videos: All Videos Instagram Reels Uploaded Videos Sort by: Date Uploade…" at bounding box center [756, 402] width 1311 height 568
click at [1387, 142] on button "Close modal" at bounding box center [1386, 142] width 21 height 21
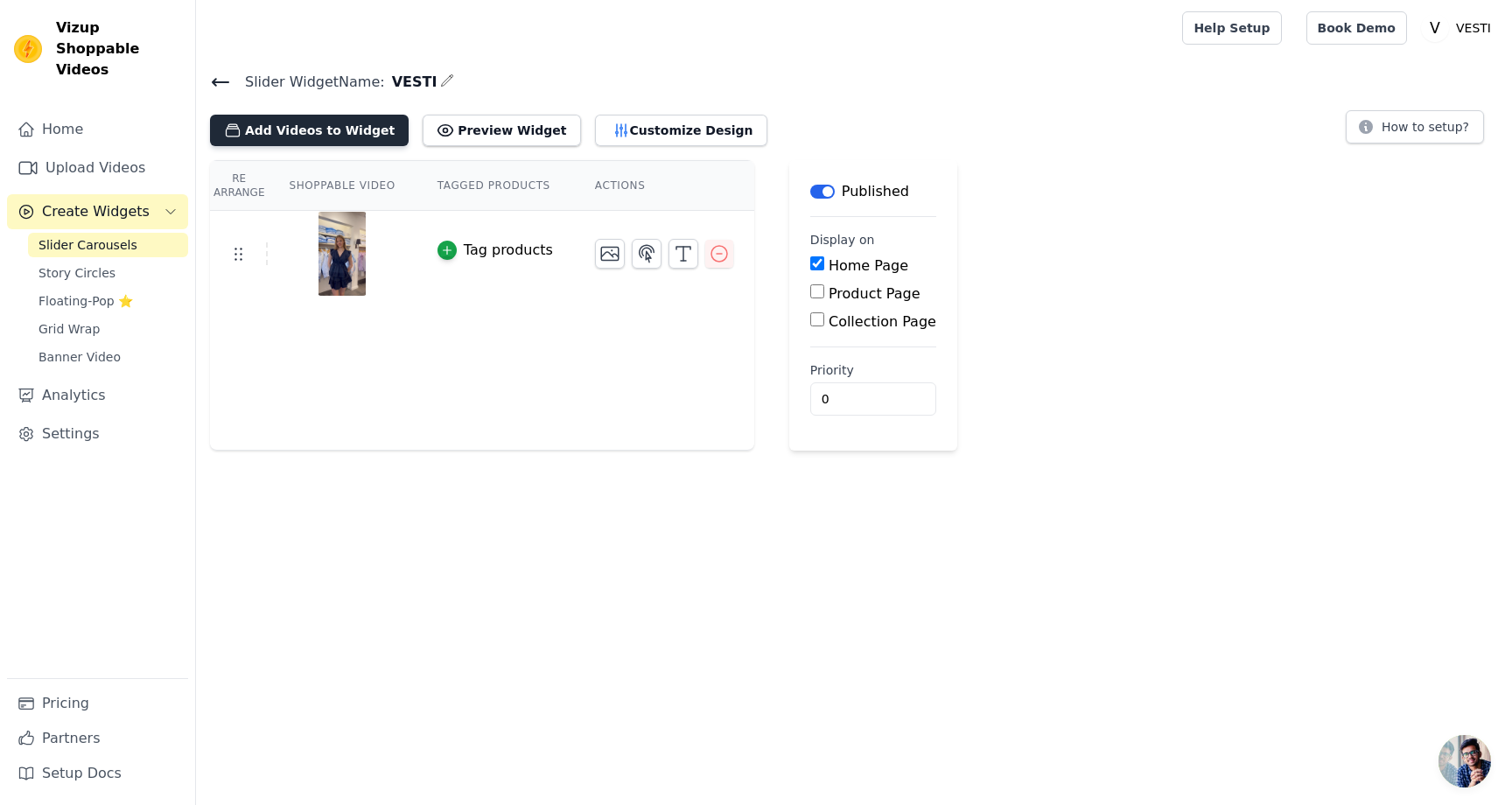
click at [303, 136] on button "Add Videos to Widget" at bounding box center [309, 130] width 199 height 31
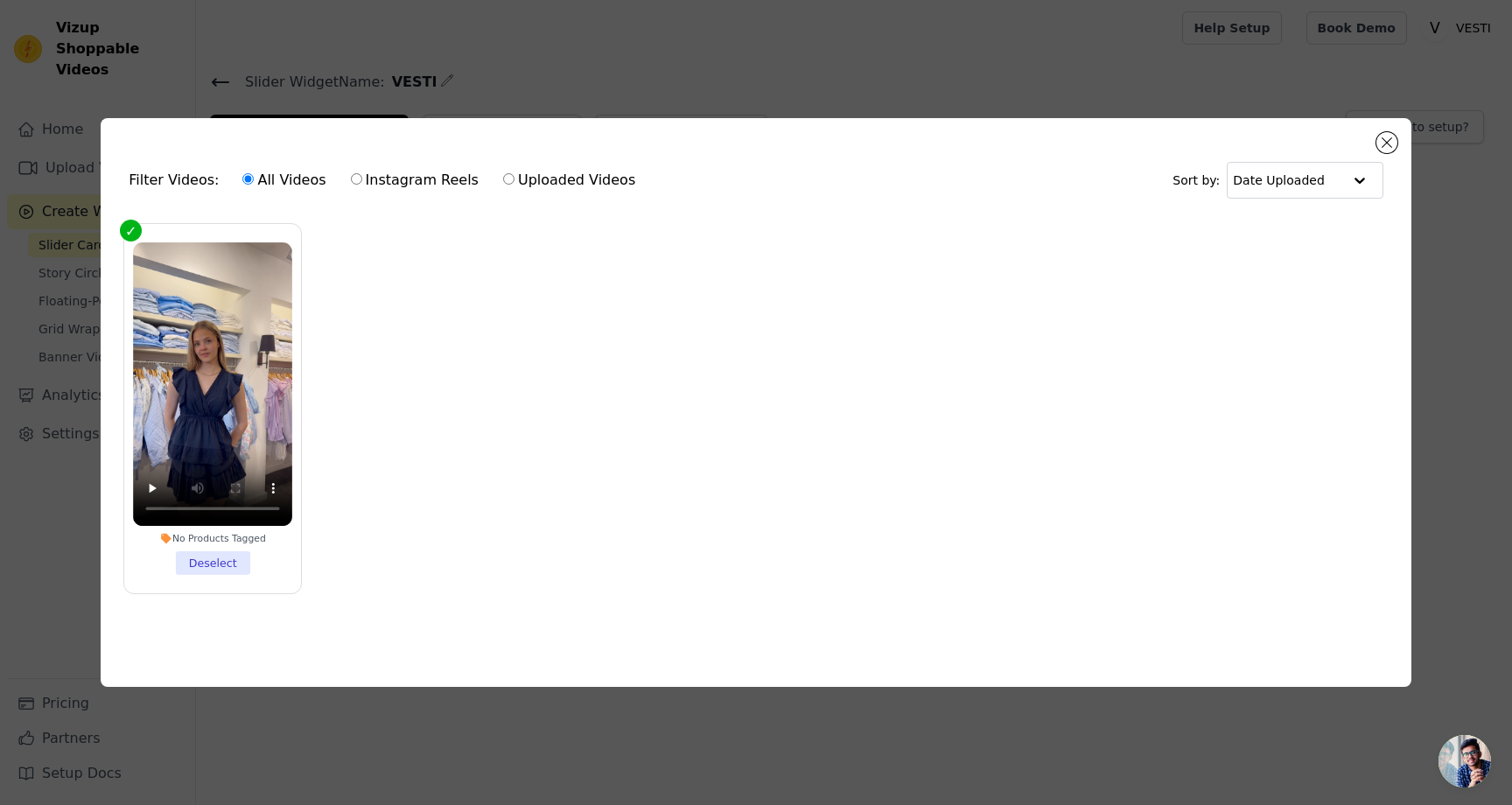
click at [1374, 146] on div "Filter Videos: All Videos Instagram Reels Uploaded Videos Sort by: Date Uploaded" at bounding box center [756, 180] width 1283 height 68
click at [1385, 143] on button "Close modal" at bounding box center [1386, 142] width 21 height 21
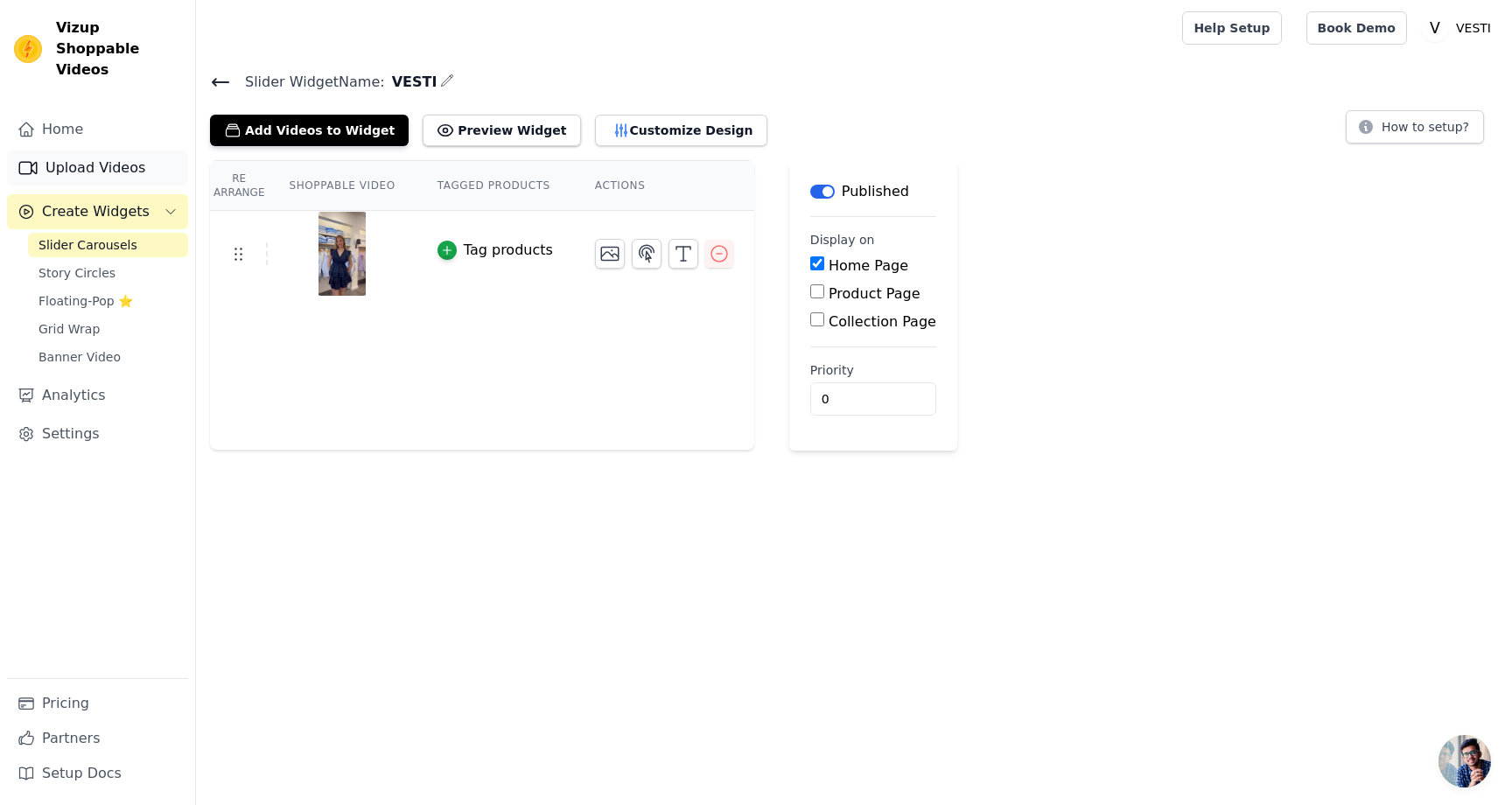
click at [110, 160] on link "Upload Videos" at bounding box center [98, 168] width 182 height 35
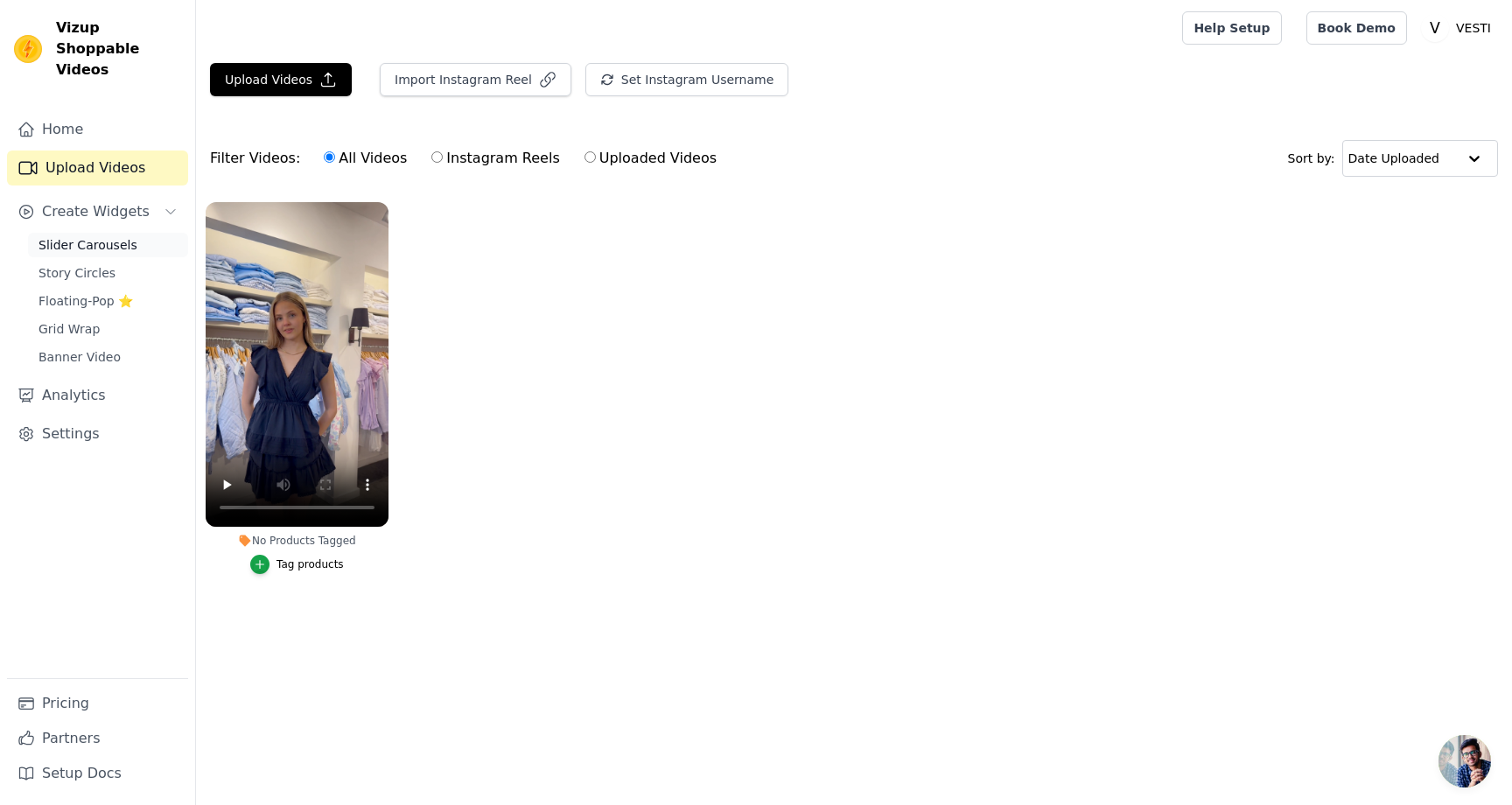
click at [149, 233] on link "Slider Carousels" at bounding box center [108, 245] width 160 height 25
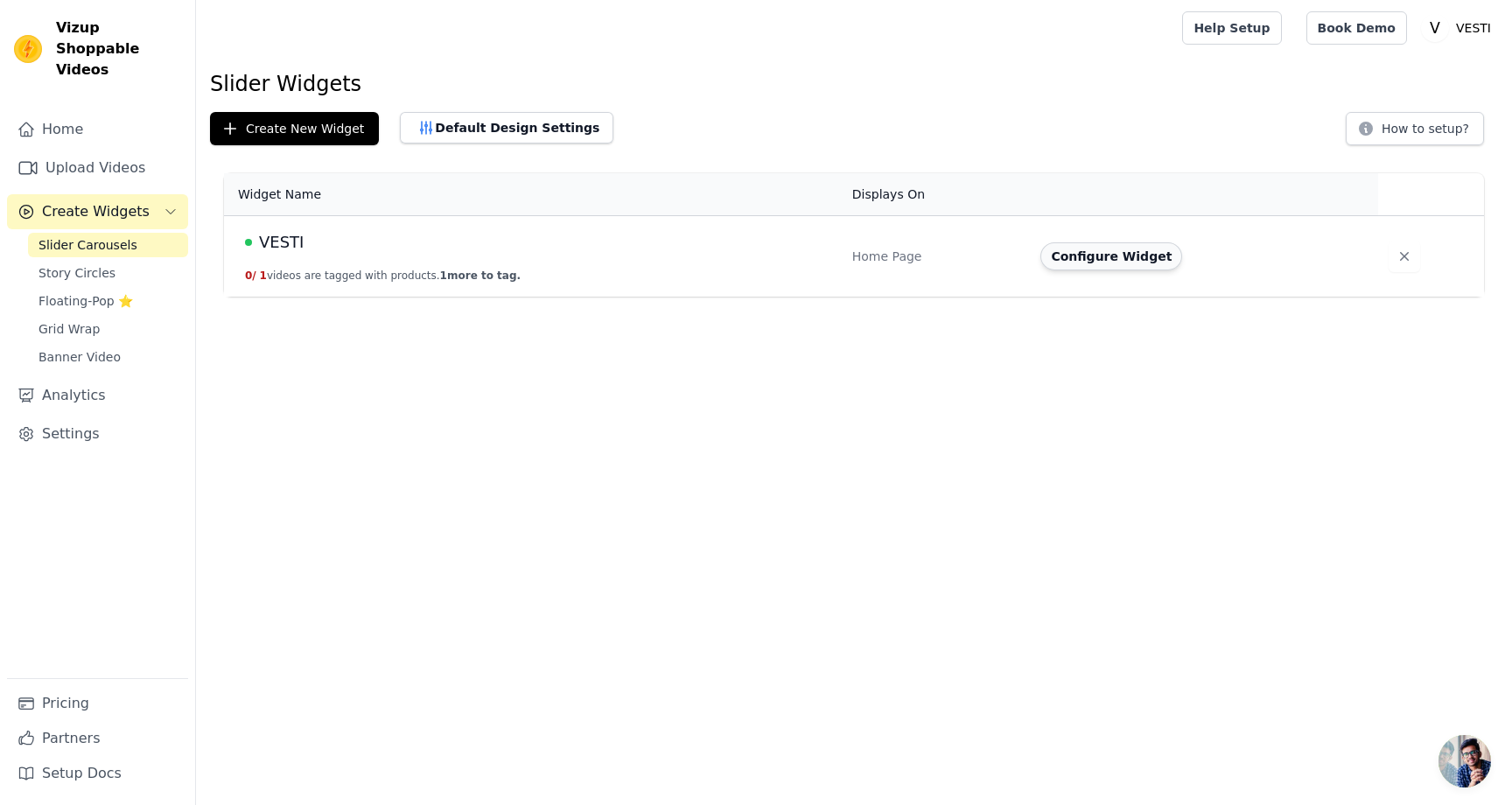
click at [1069, 262] on button "Configure Widget" at bounding box center [1111, 256] width 142 height 28
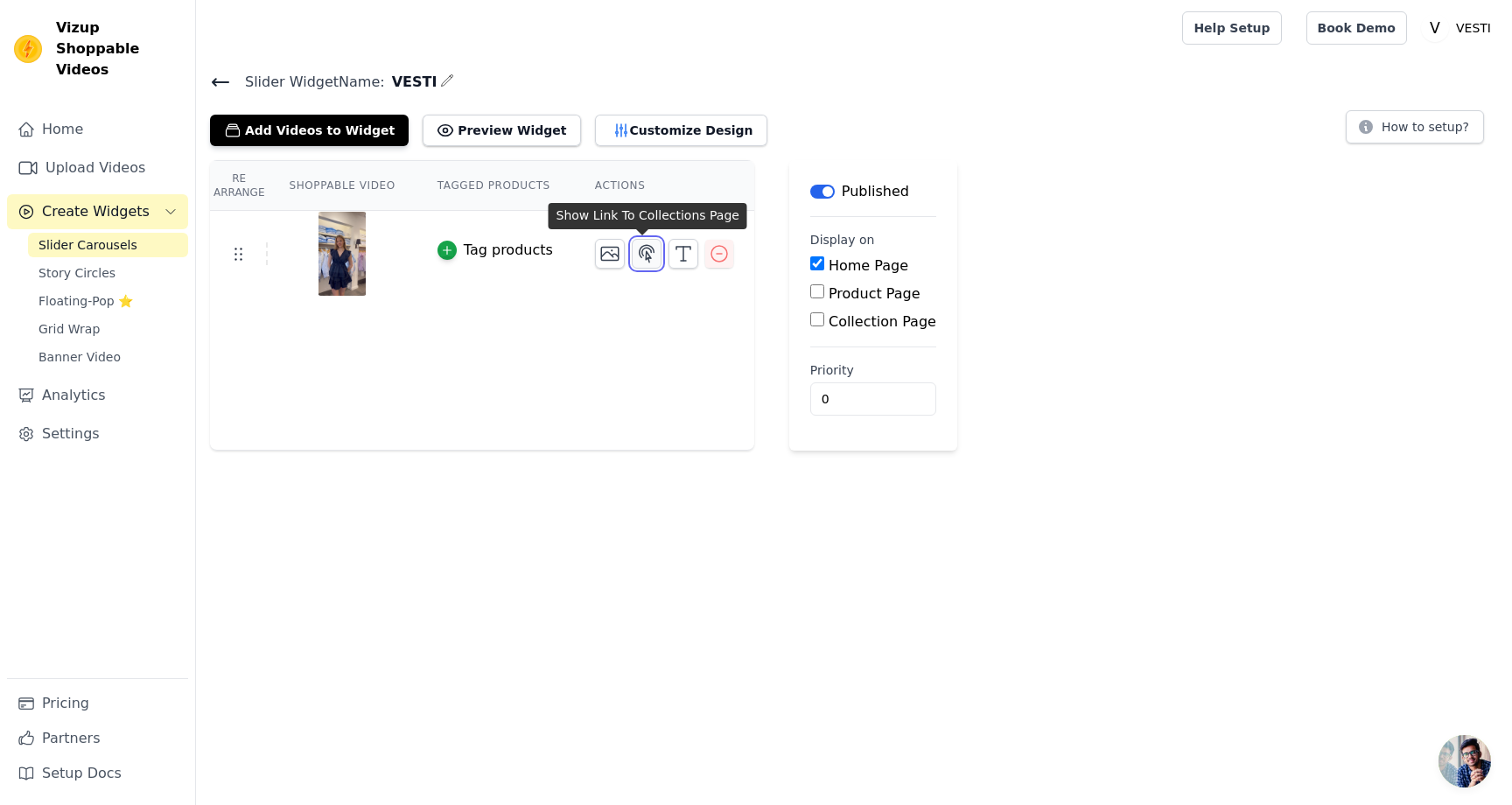
click at [640, 256] on icon "button" at bounding box center [647, 253] width 15 height 17
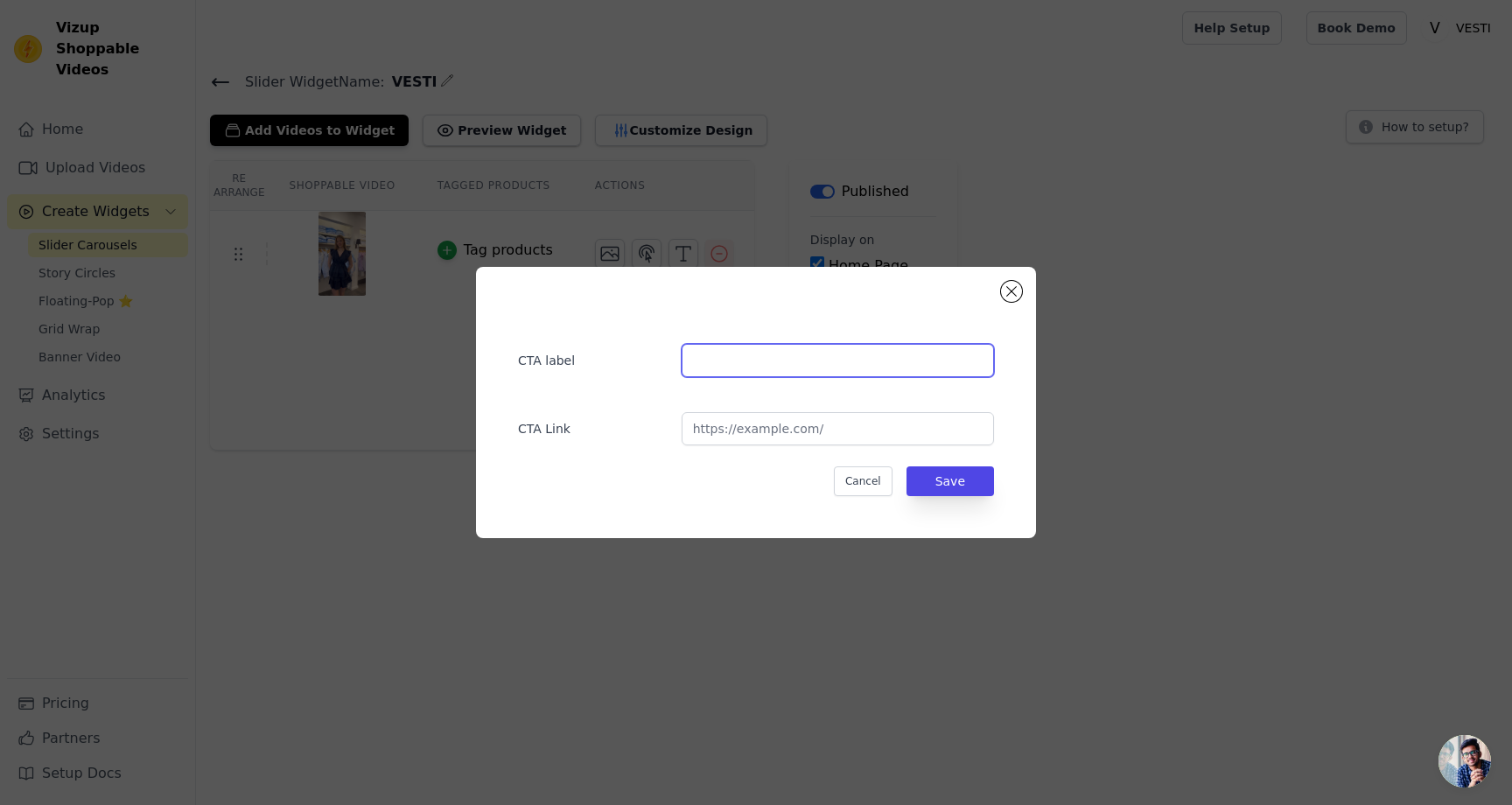
click at [722, 345] on input "text" at bounding box center [837, 360] width 313 height 33
click at [1010, 291] on button "Close modal" at bounding box center [1011, 291] width 21 height 21
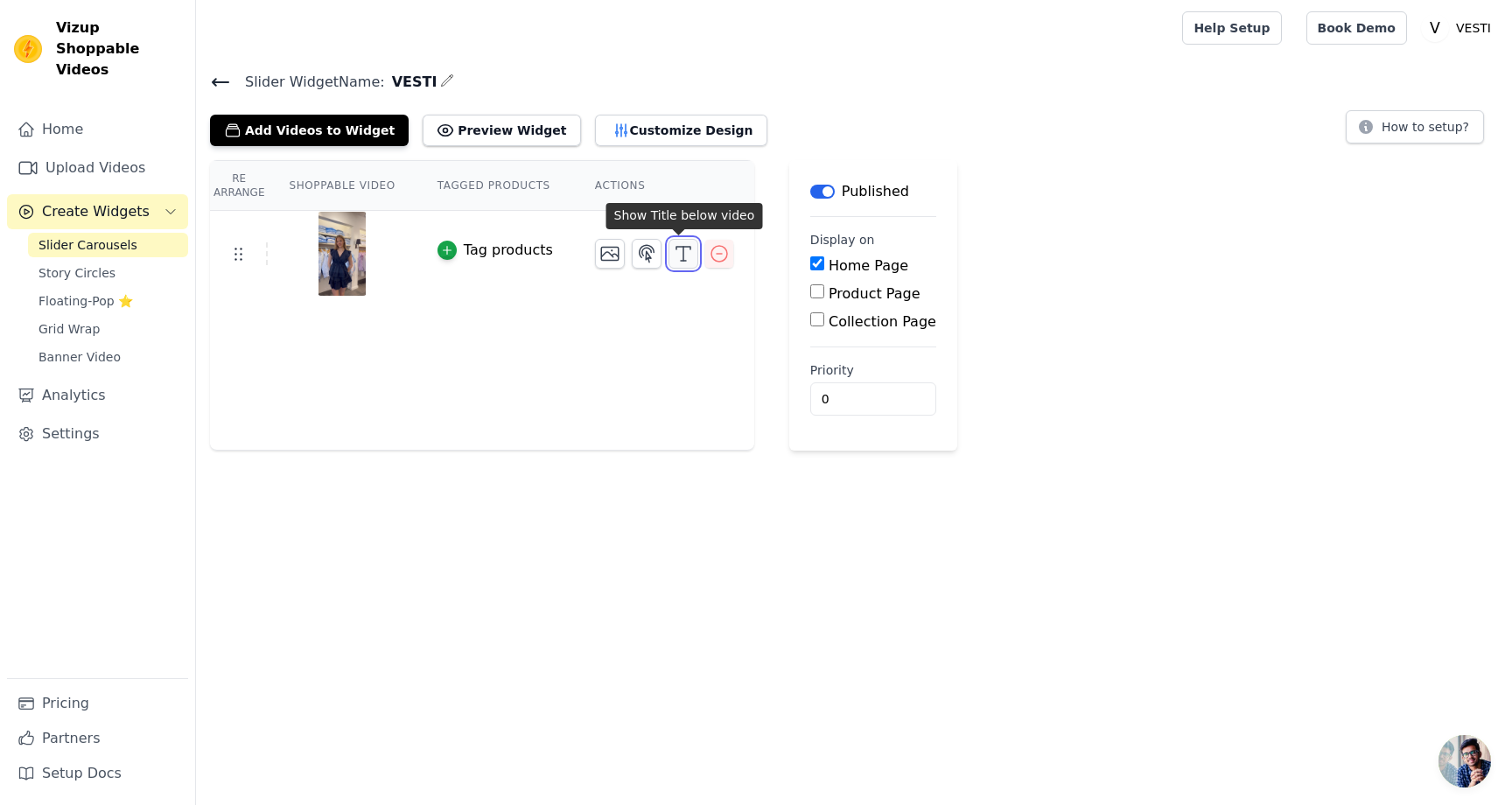
click at [673, 259] on icon "button" at bounding box center [683, 253] width 21 height 21
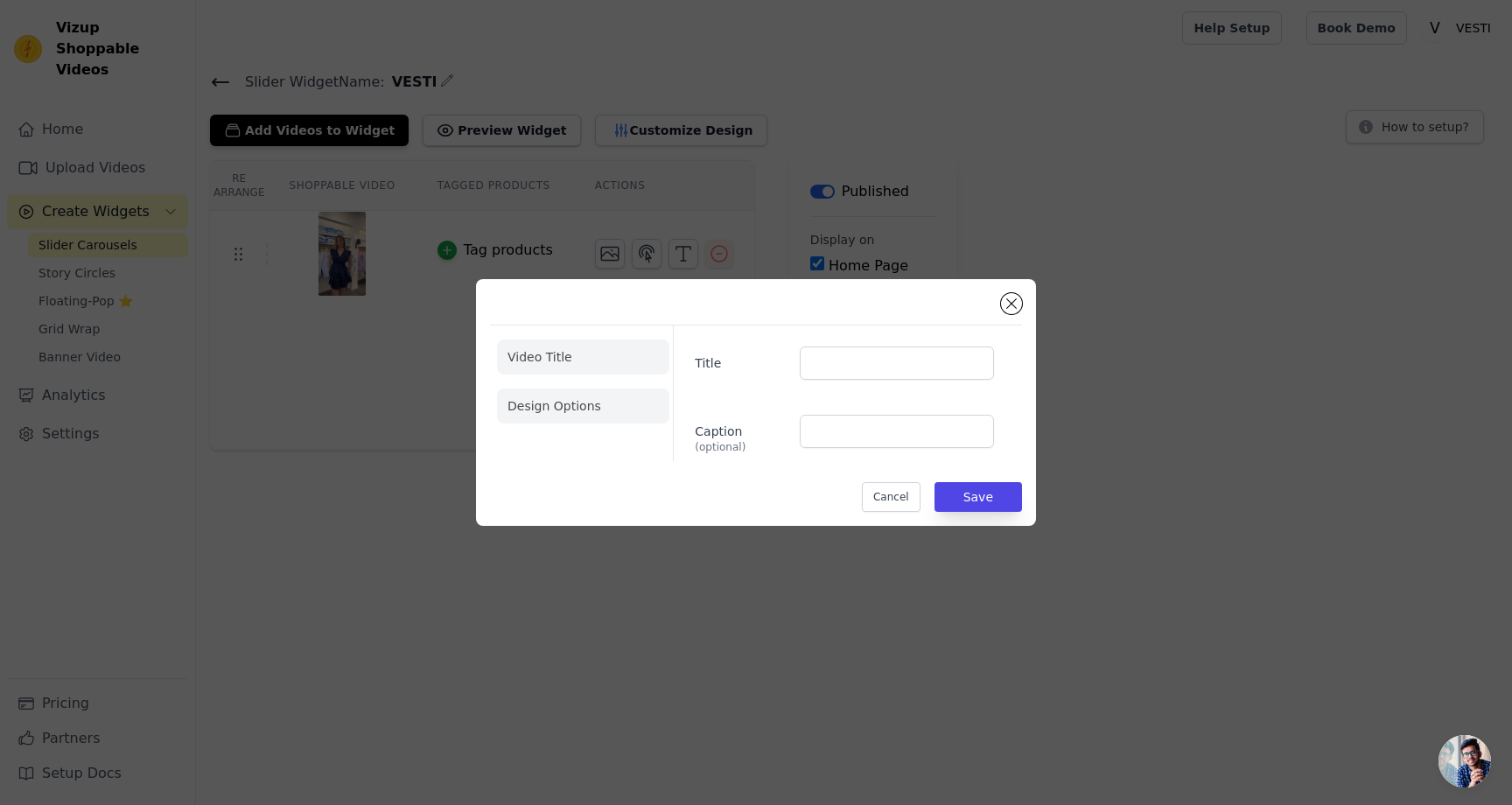
click at [524, 394] on li "Design Options" at bounding box center [583, 406] width 172 height 35
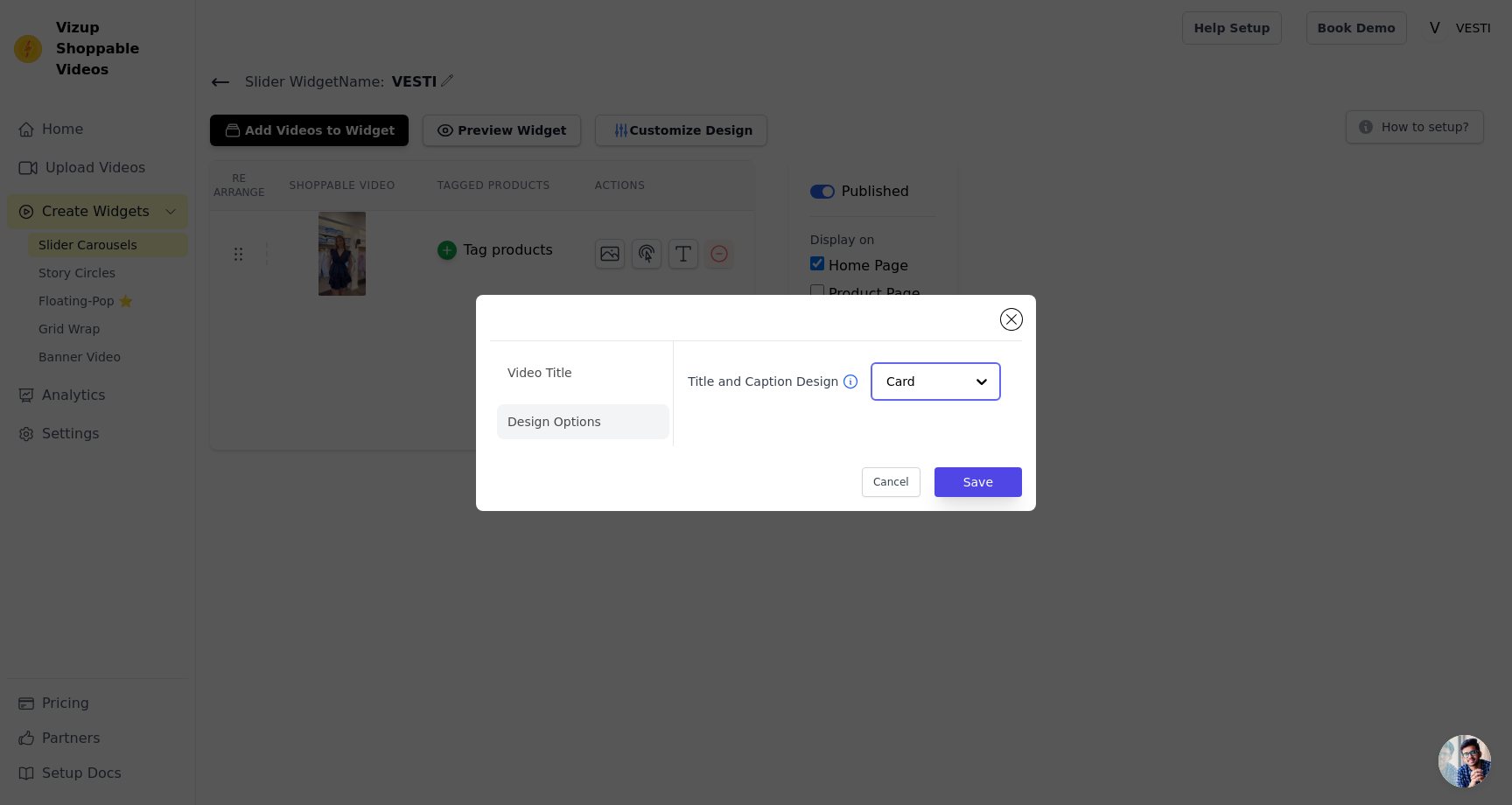
click at [882, 390] on div "Card" at bounding box center [936, 381] width 130 height 39
click at [898, 450] on div "Overlay" at bounding box center [936, 460] width 130 height 37
click at [903, 379] on input "Title and Caption Design" at bounding box center [925, 381] width 78 height 35
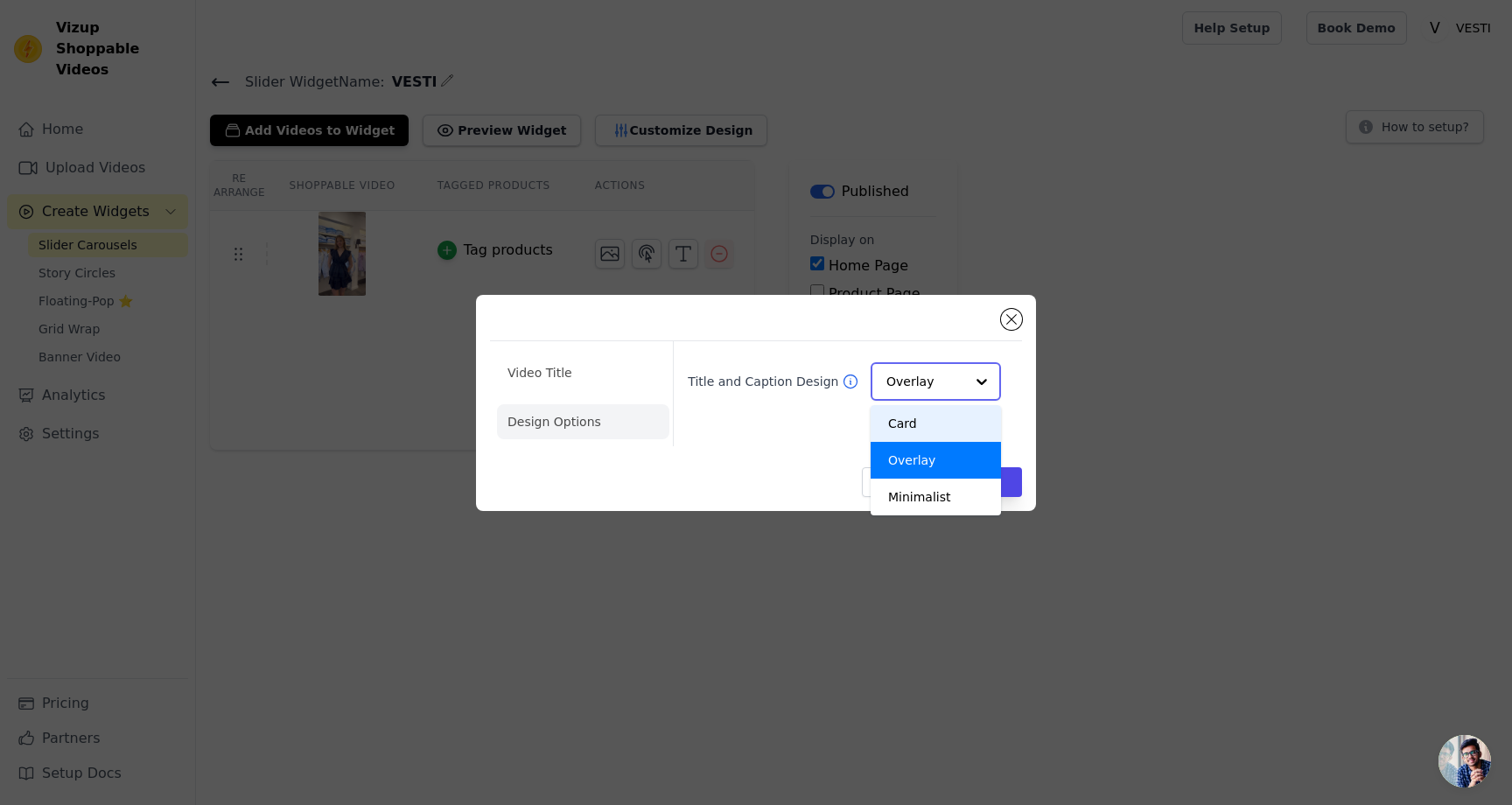
click at [896, 421] on div "Card" at bounding box center [936, 424] width 130 height 37
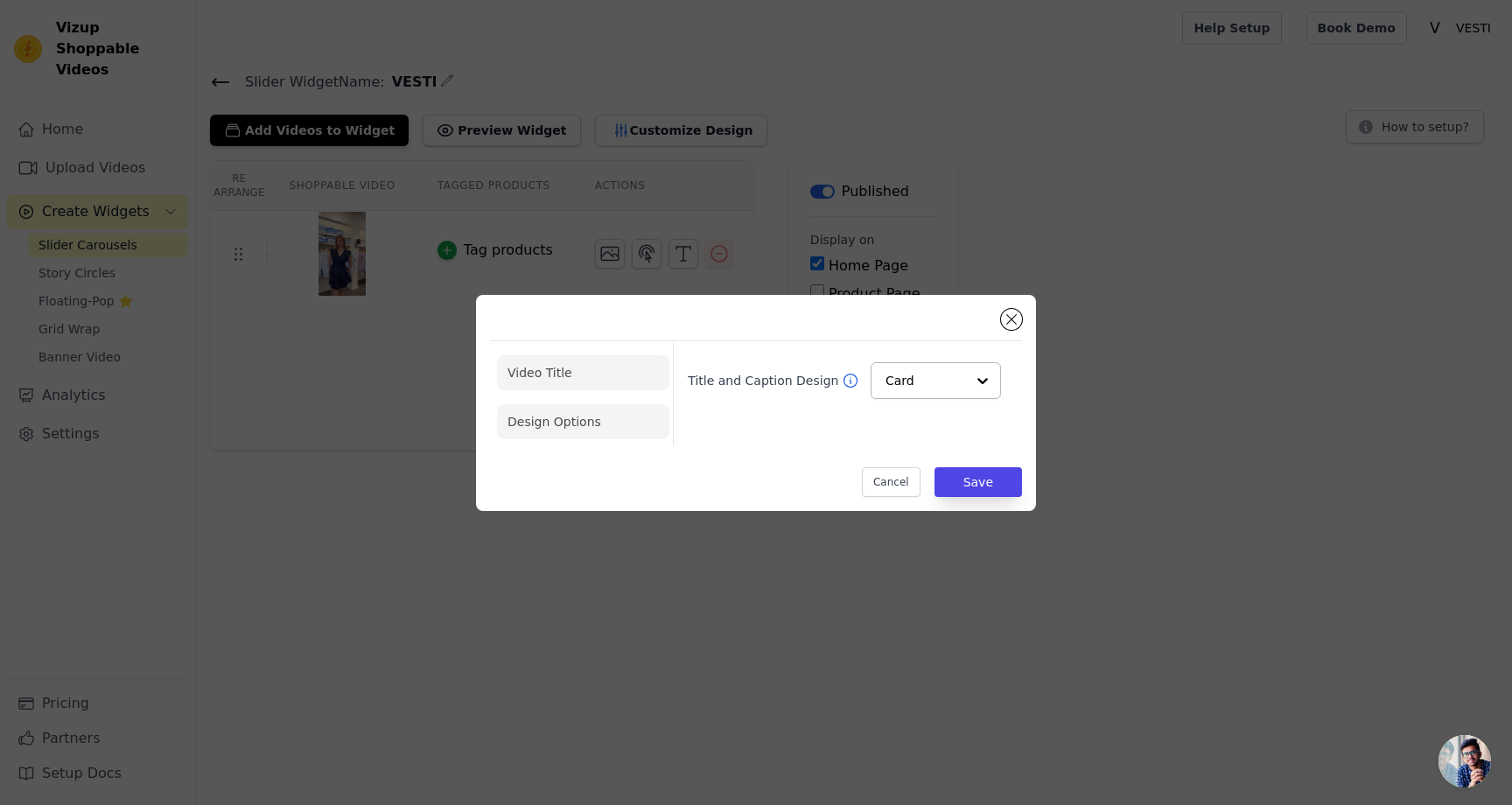
click at [568, 372] on li "Video Title" at bounding box center [583, 372] width 172 height 35
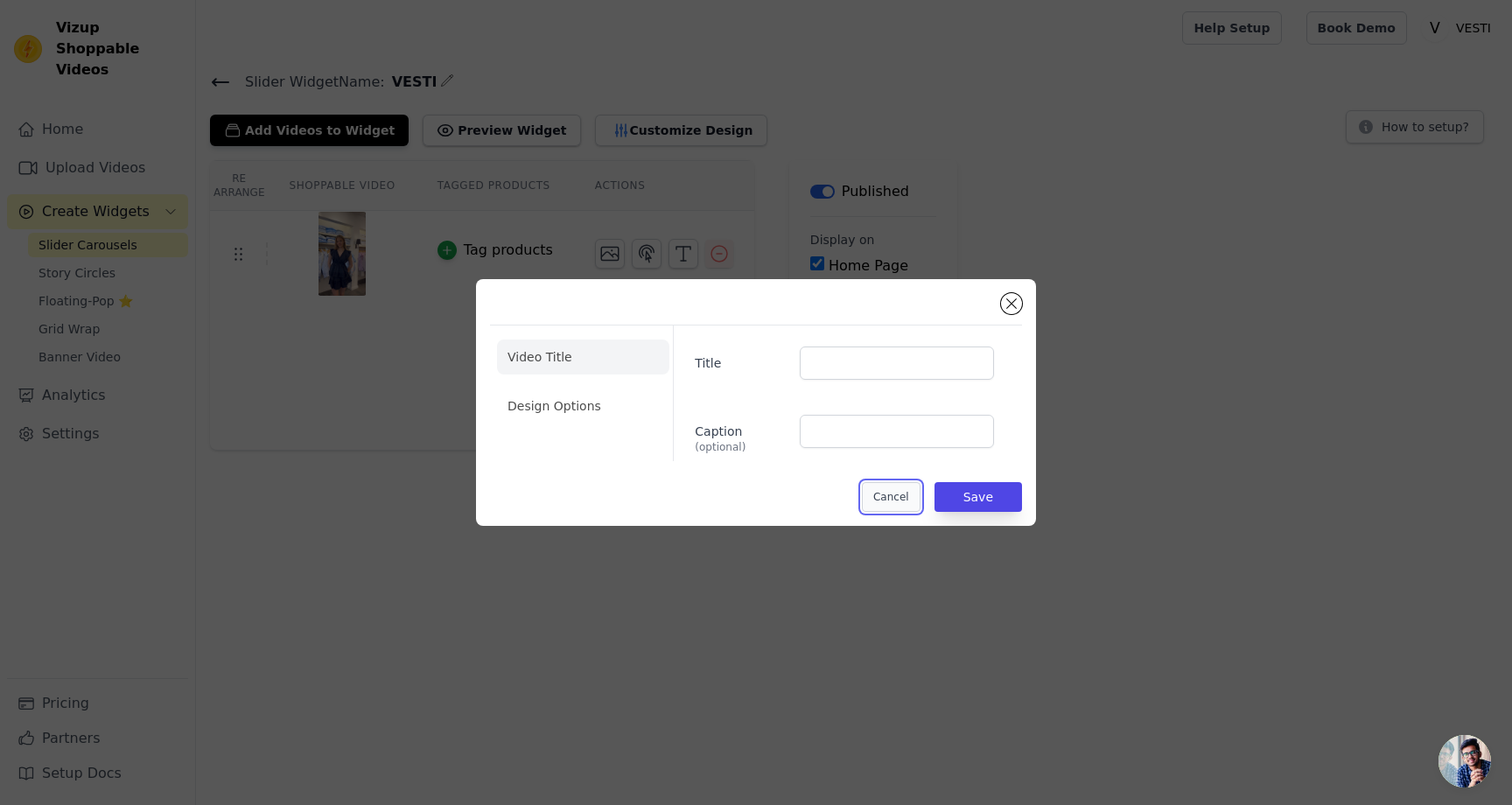
click at [879, 500] on button "Cancel" at bounding box center [891, 497] width 59 height 29
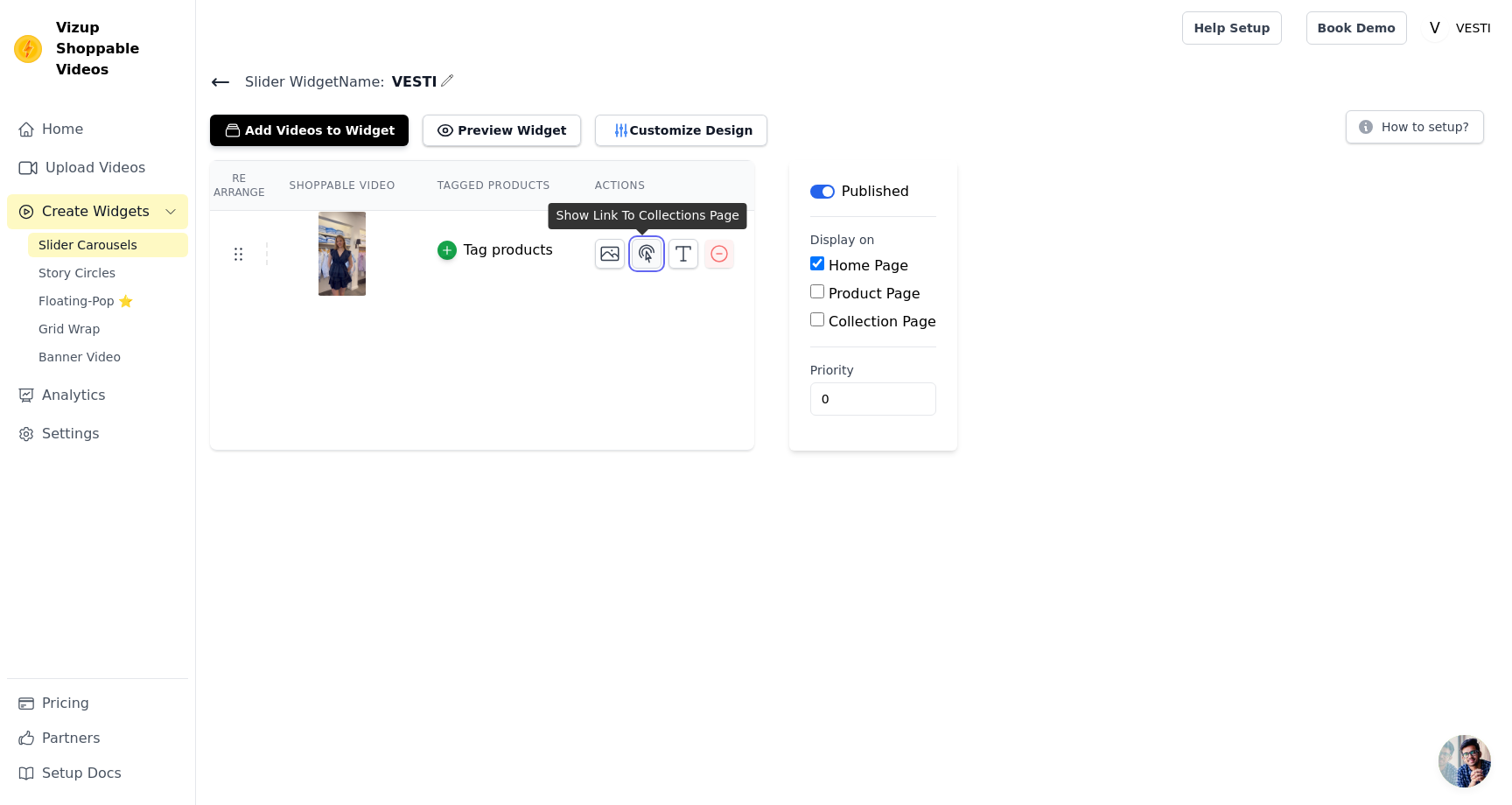
click at [642, 257] on icon "button" at bounding box center [647, 253] width 15 height 17
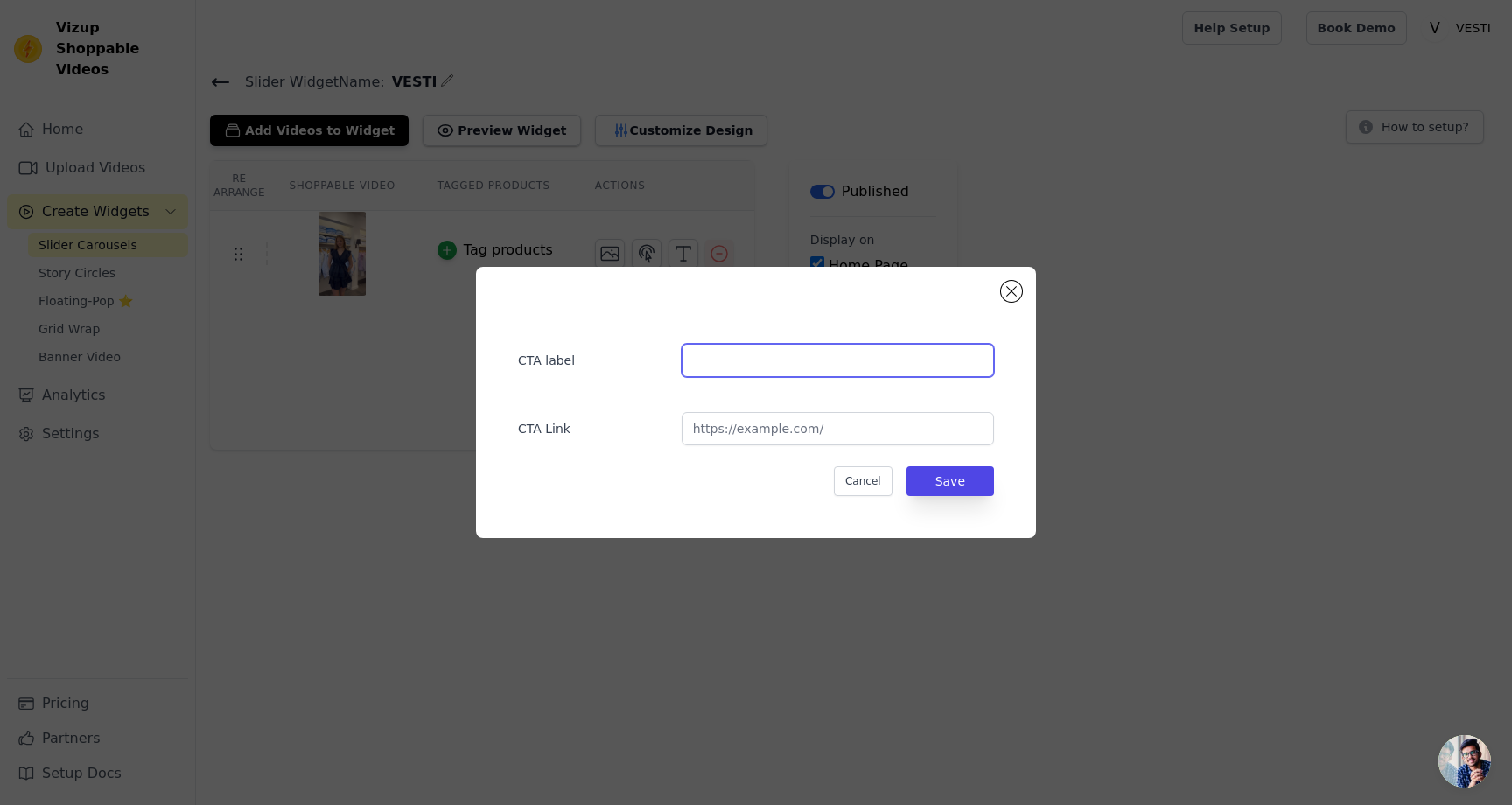
click at [712, 365] on input "text" at bounding box center [837, 360] width 313 height 33
type input "tete"
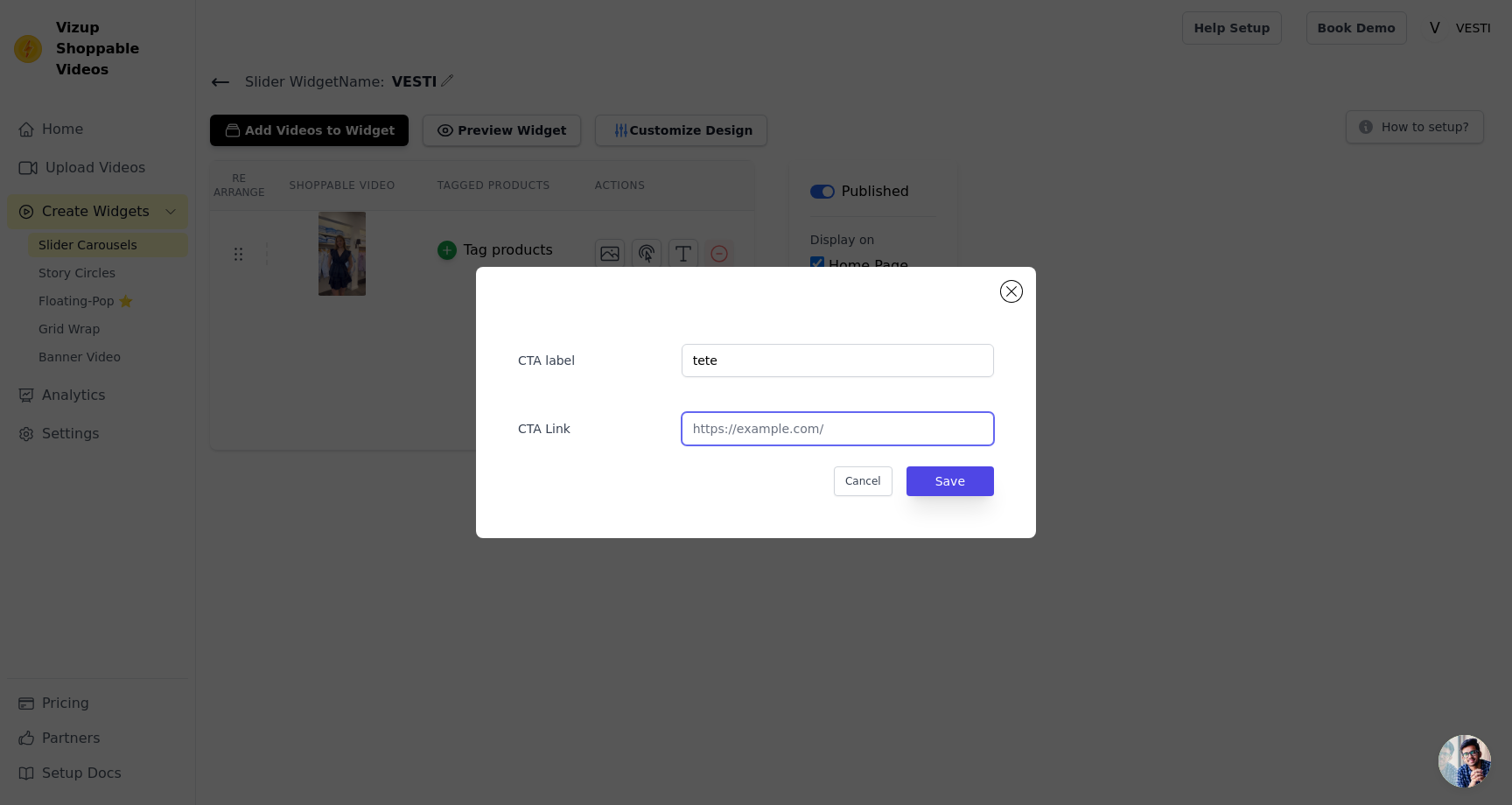
click at [744, 439] on input "url" at bounding box center [837, 428] width 313 height 33
type input "dtr"
click at [936, 473] on button "Save" at bounding box center [950, 481] width 87 height 29
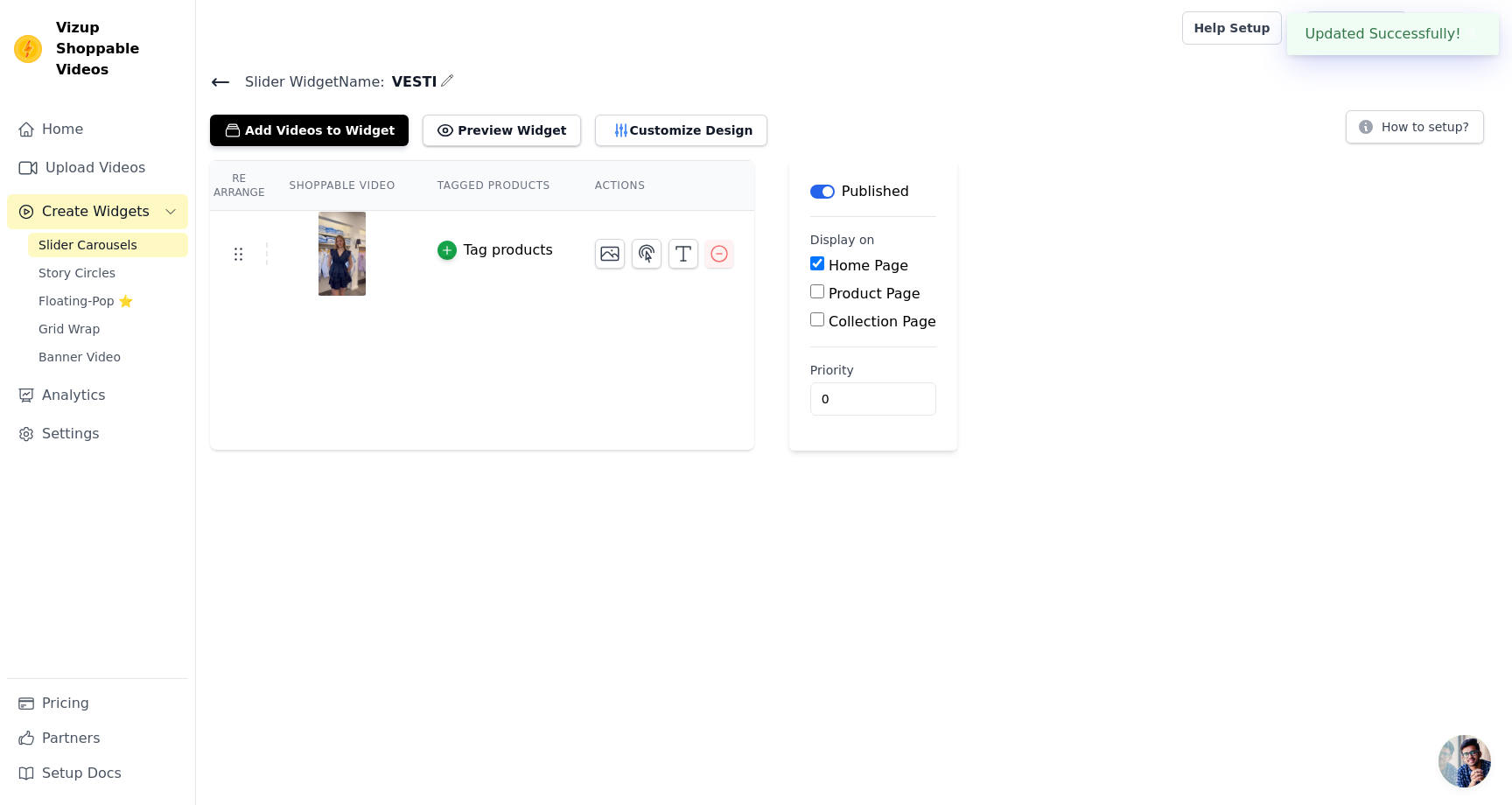
click at [942, 450] on html "Updated Successfully! ✖ Vizup Shoppable Videos Home Upload Videos Create Widget…" at bounding box center [756, 225] width 1512 height 450
click at [436, 132] on icon at bounding box center [445, 130] width 17 height 17
click at [642, 258] on icon "button" at bounding box center [647, 253] width 15 height 17
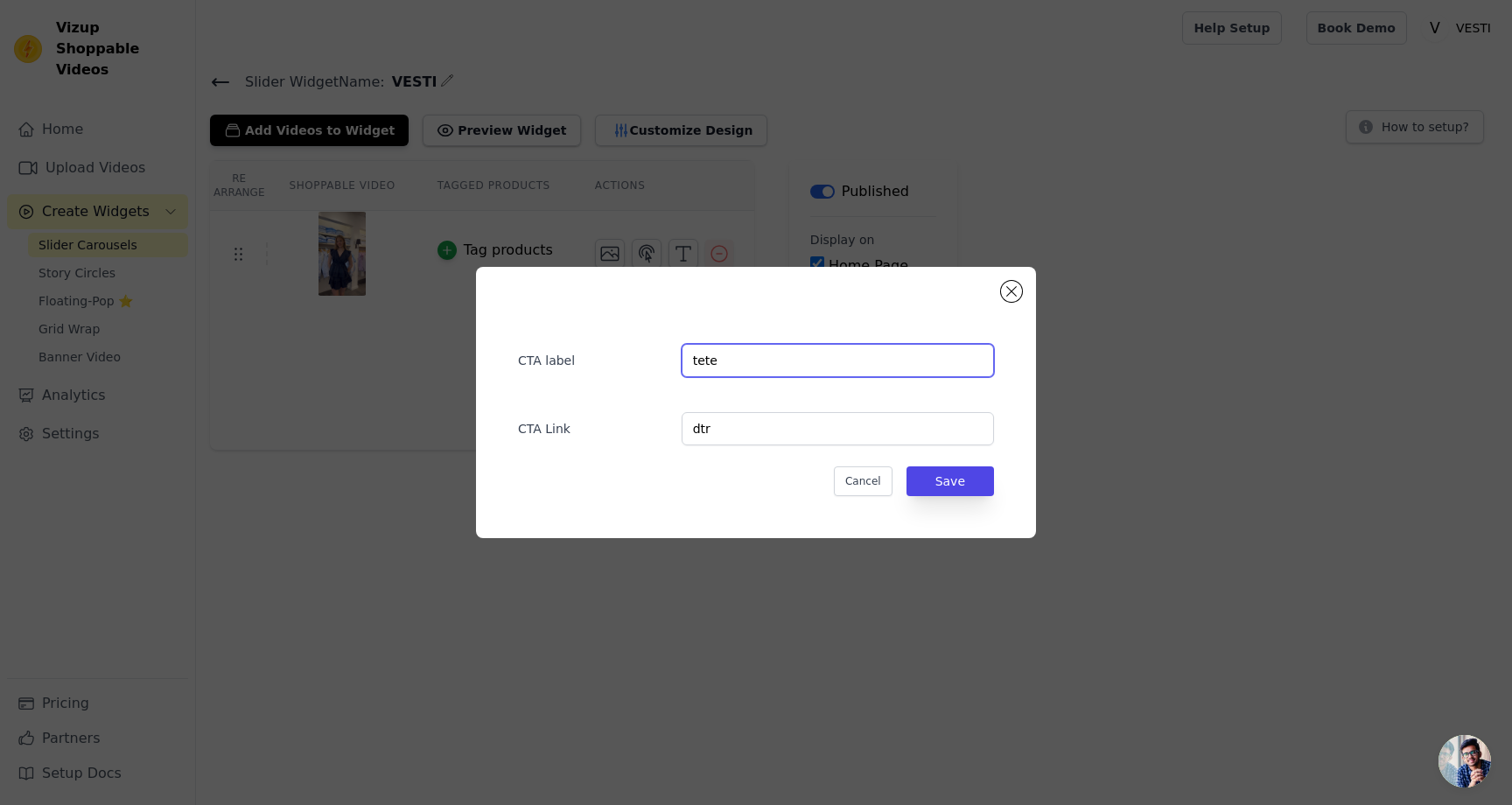
click at [712, 354] on input "tete" at bounding box center [837, 360] width 313 height 33
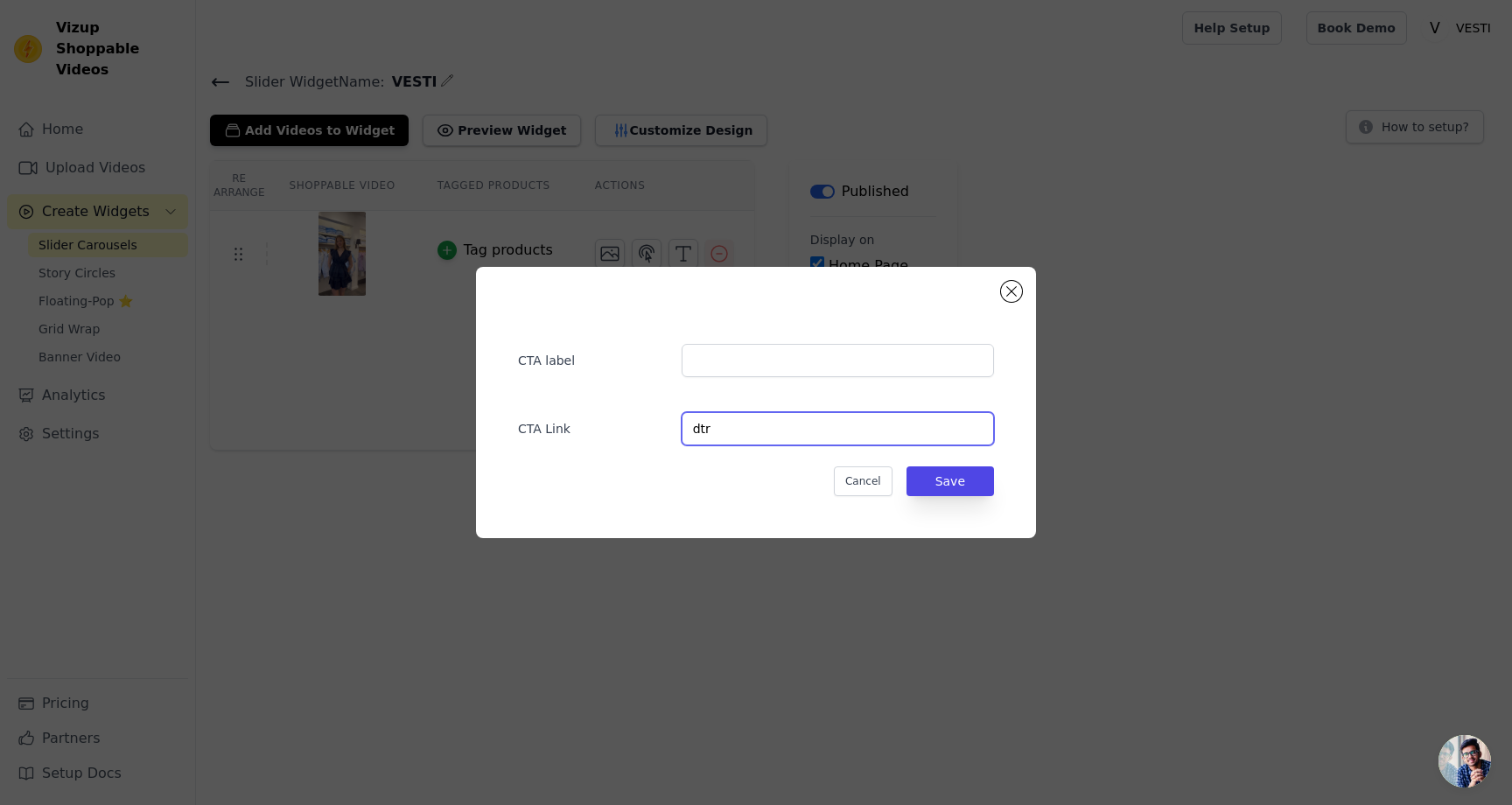
click at [704, 440] on input "dtr" at bounding box center [837, 428] width 313 height 33
click at [937, 487] on button "Save" at bounding box center [950, 481] width 87 height 29
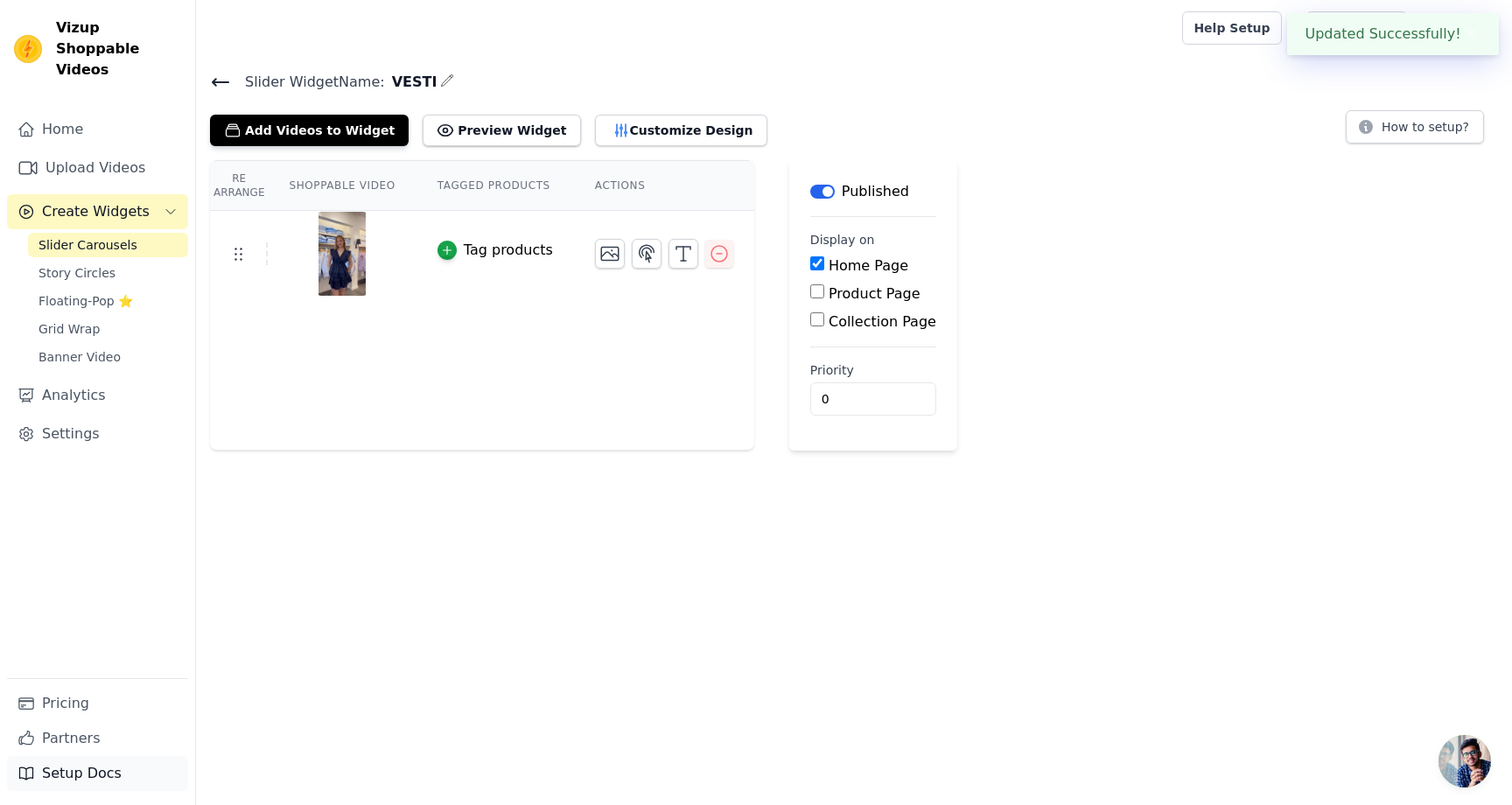
click at [63, 771] on link "Setup Docs" at bounding box center [98, 774] width 182 height 35
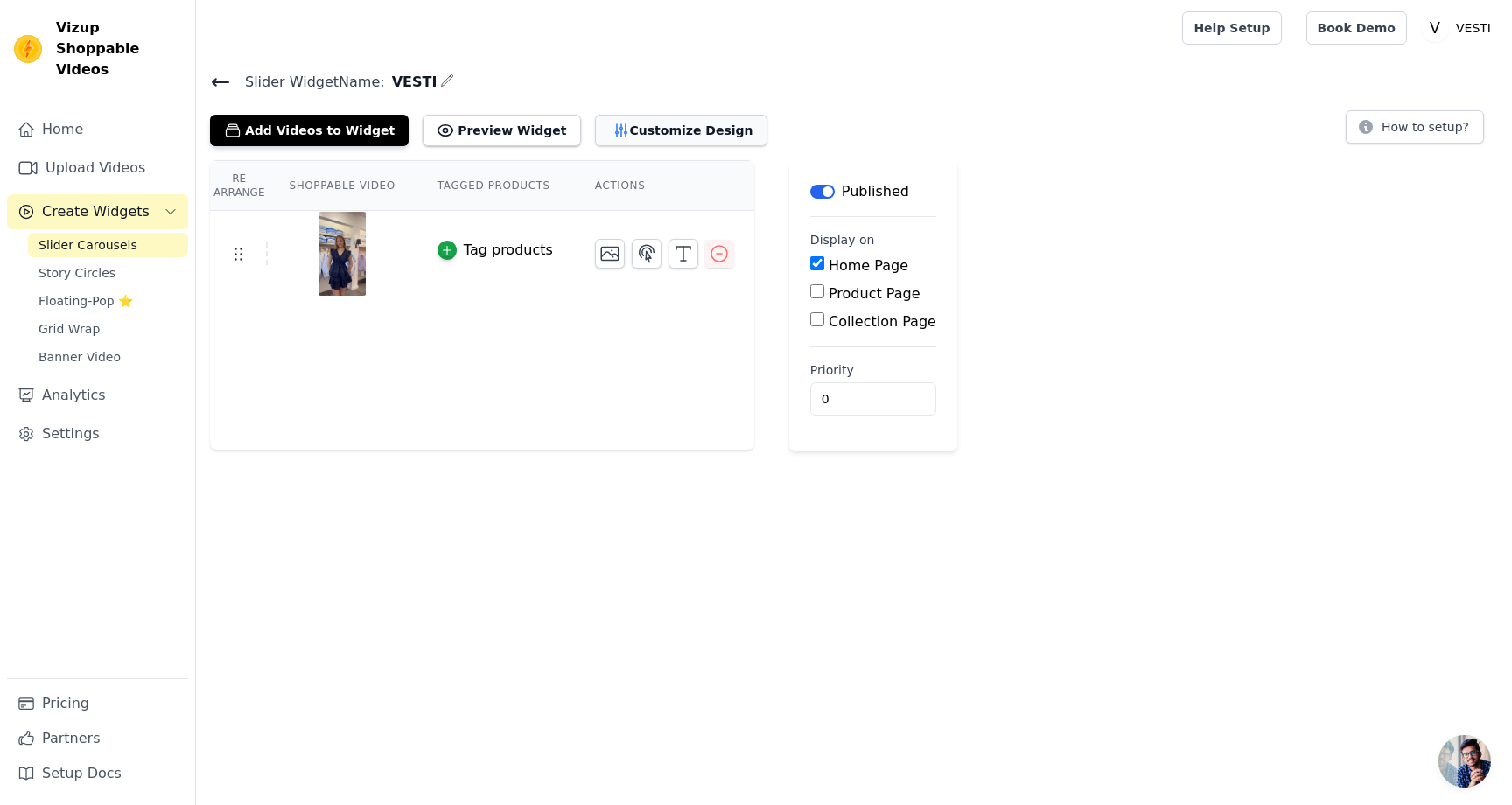
click at [601, 135] on button "Customize Design" at bounding box center [681, 130] width 172 height 31
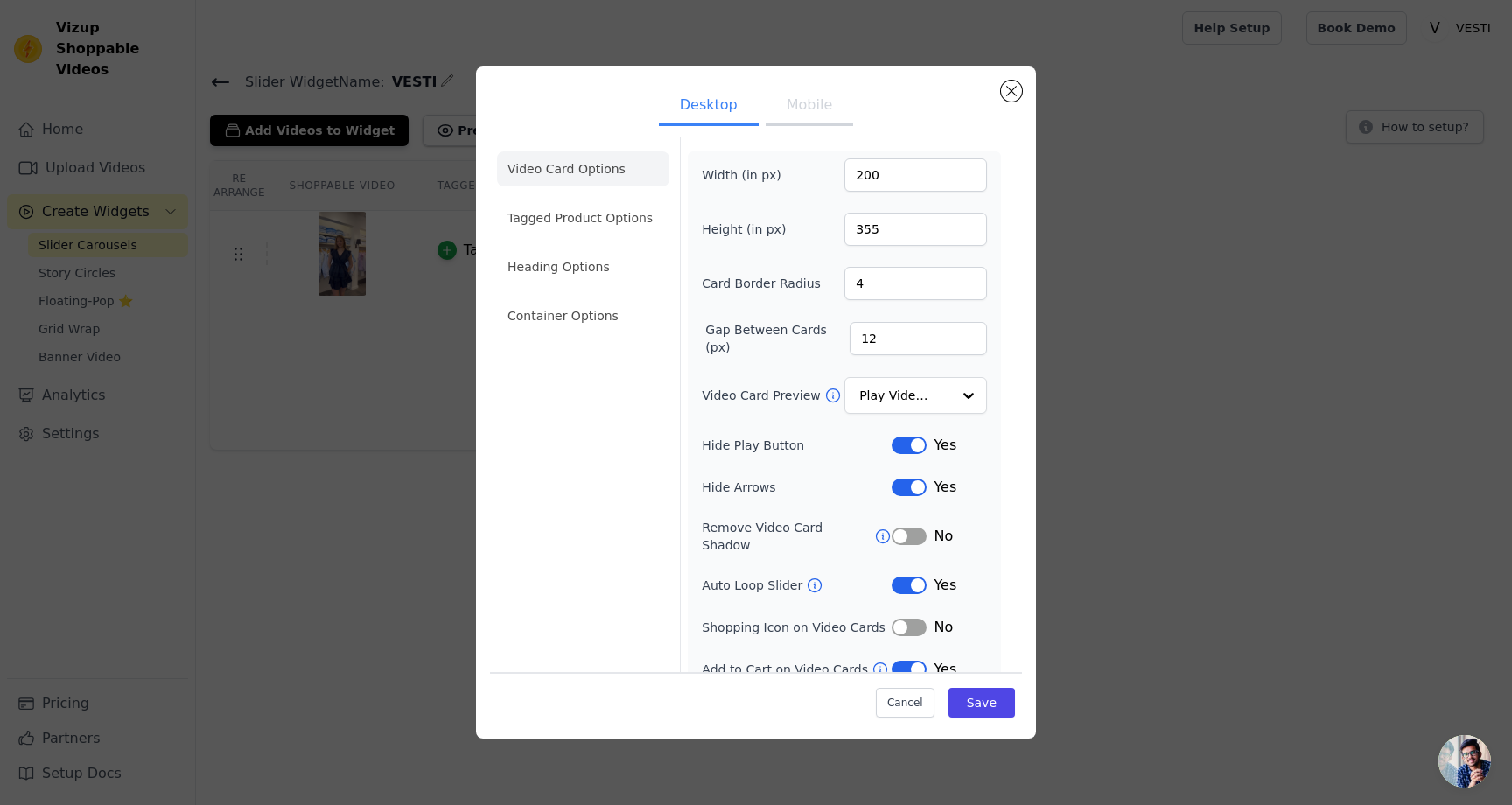
scroll to position [8, 0]
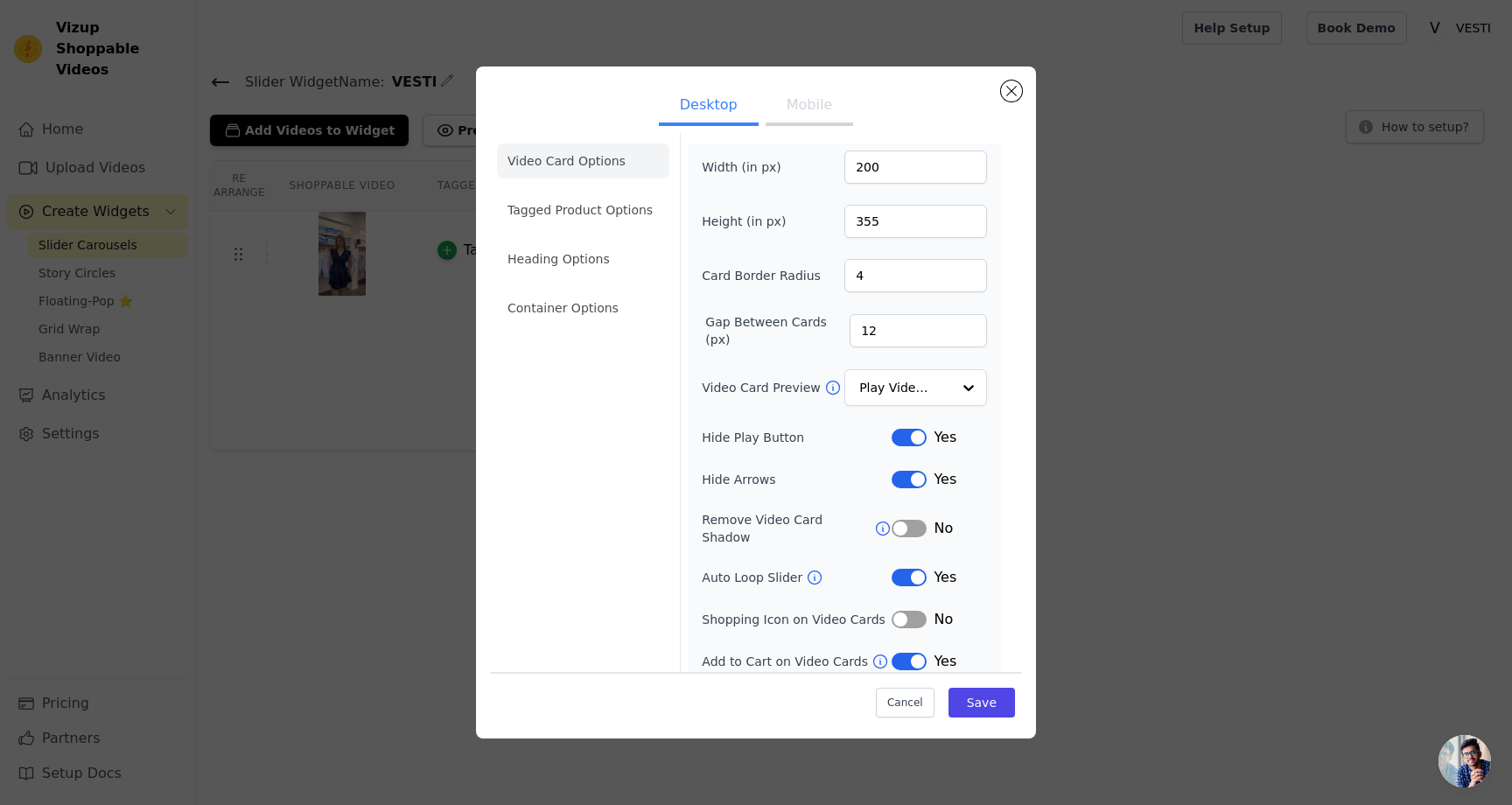
click at [421, 376] on div "Desktop Mobile Video Card Options Tagged Product Options Heading Options Contai…" at bounding box center [756, 402] width 1456 height 728
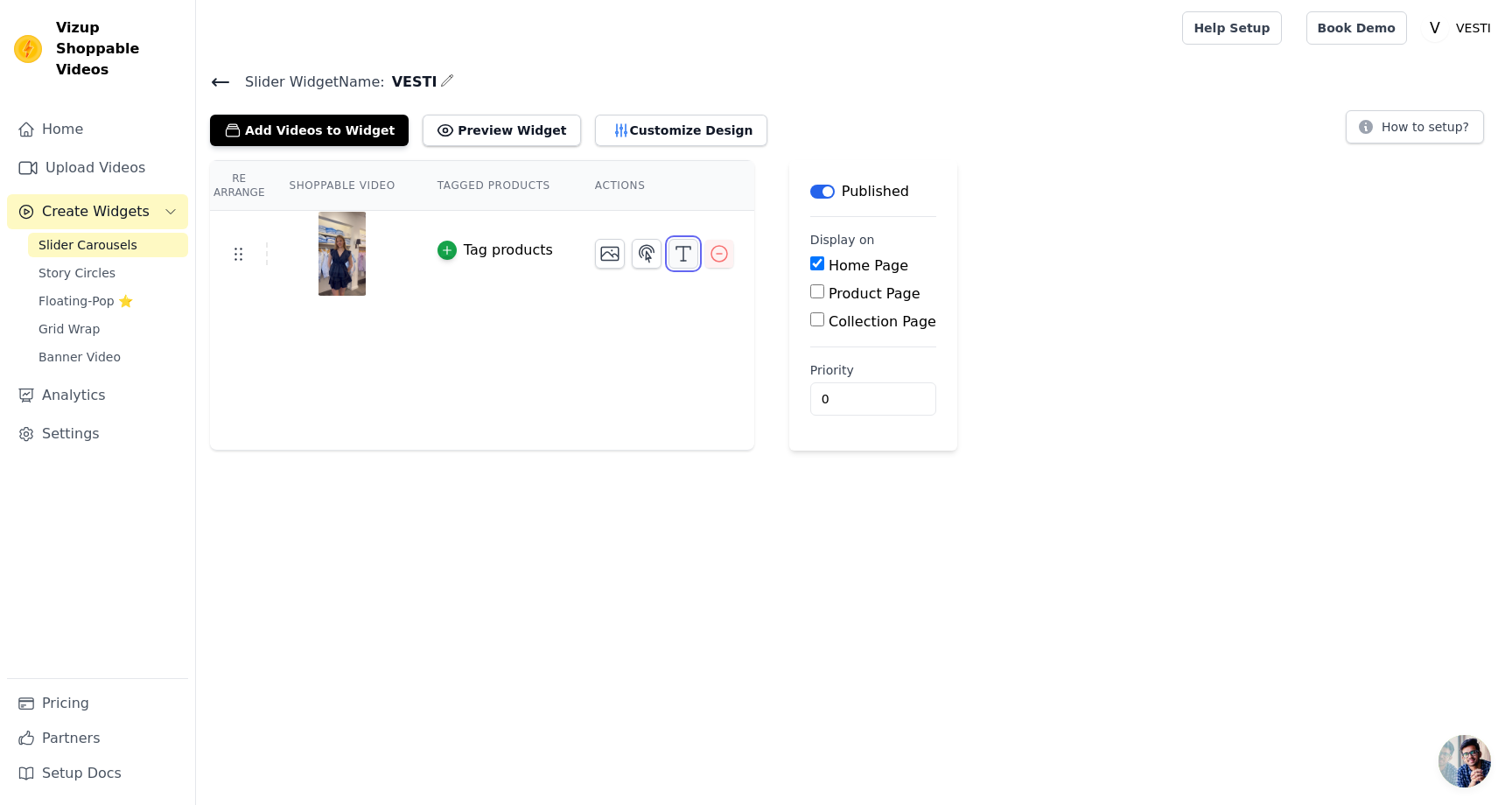
click at [674, 254] on icon "button" at bounding box center [683, 253] width 21 height 21
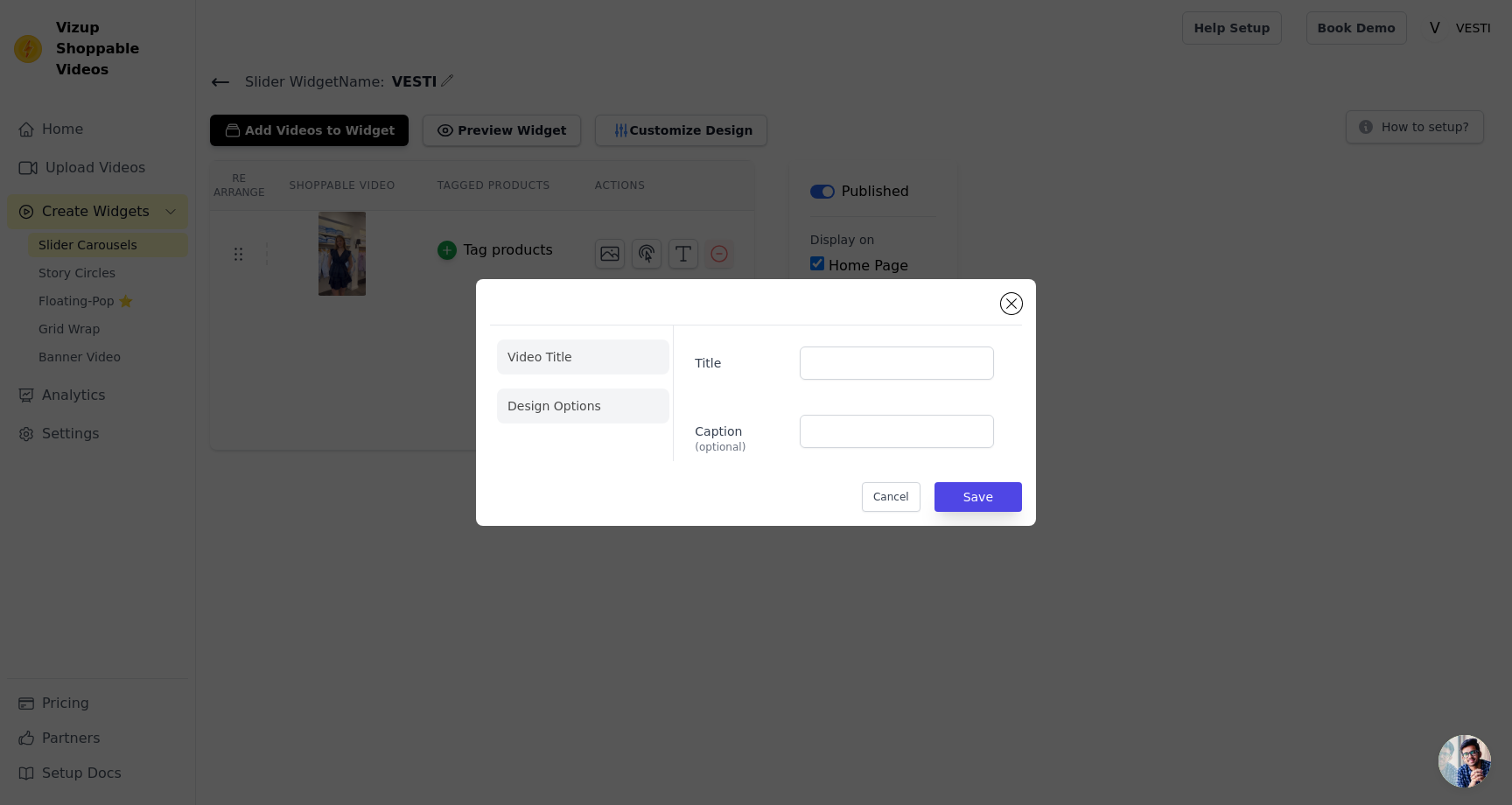
click at [564, 419] on li "Design Options" at bounding box center [583, 406] width 172 height 35
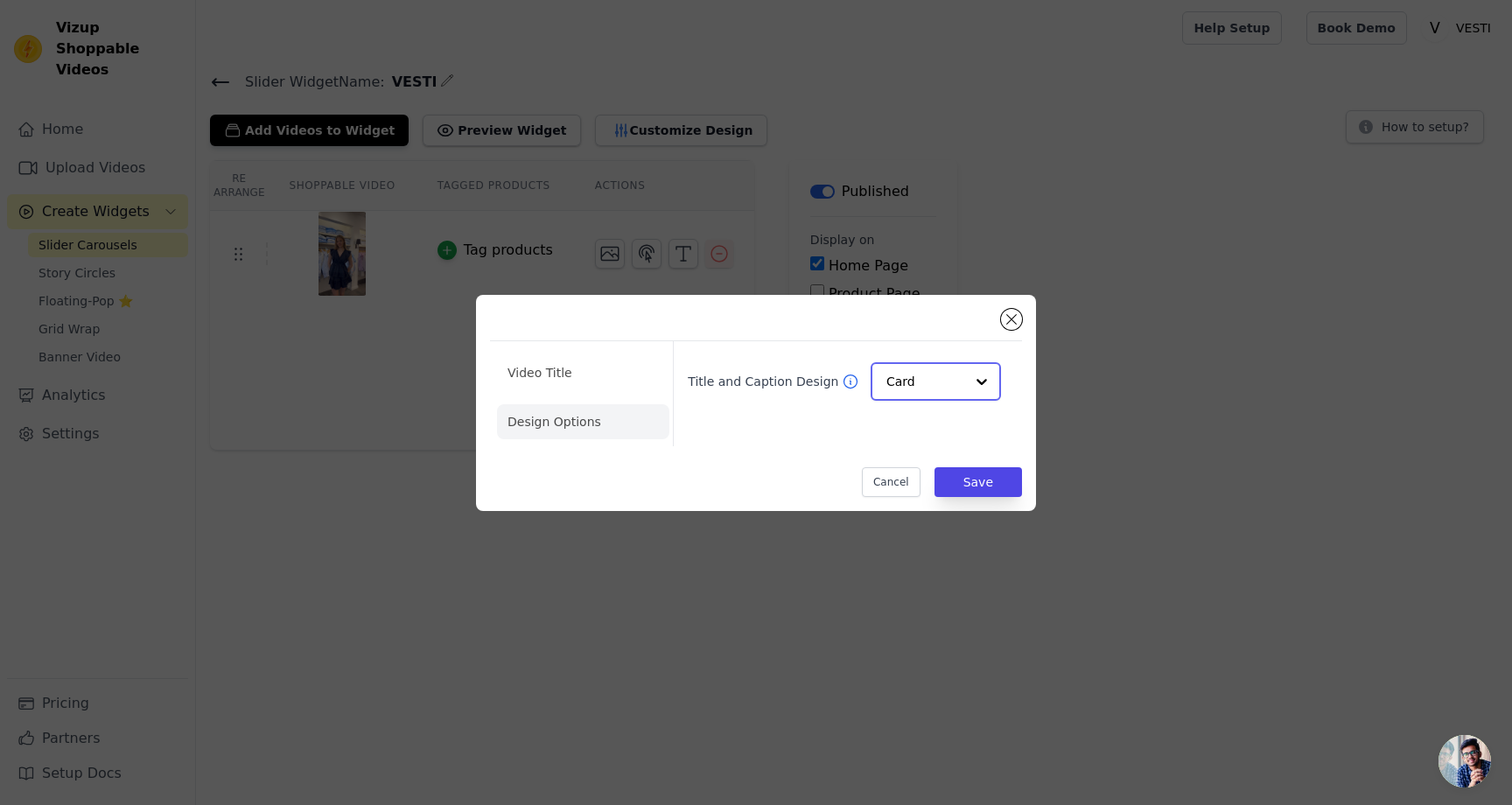
click at [889, 380] on input "Title and Caption Design" at bounding box center [925, 381] width 78 height 35
click at [896, 458] on div "Overlay" at bounding box center [936, 460] width 130 height 37
click at [532, 375] on li "Video Title" at bounding box center [583, 372] width 172 height 35
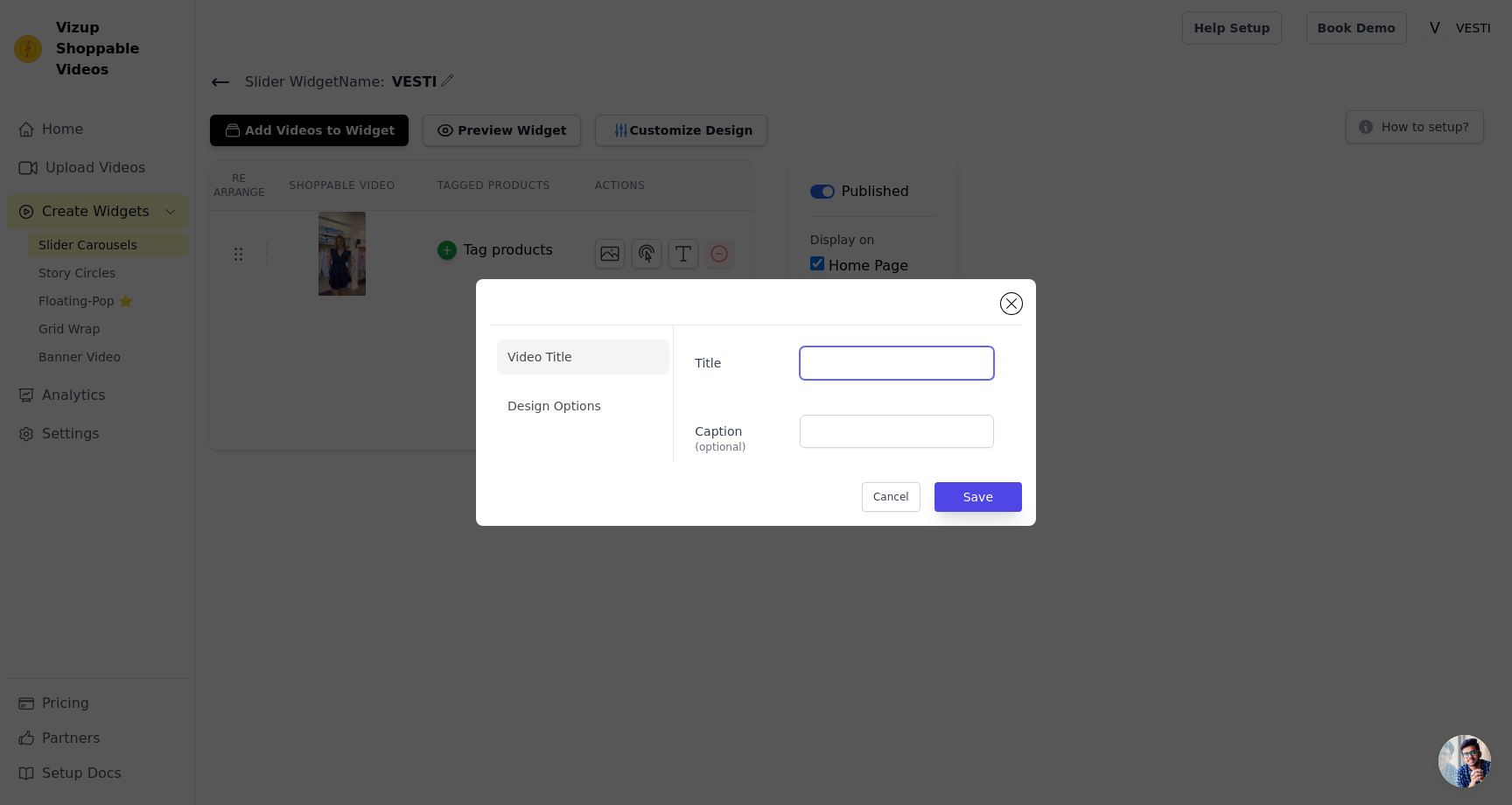
click at [827, 373] on input "Title" at bounding box center [897, 363] width 194 height 33
type input "Test"
click at [963, 495] on button "Save" at bounding box center [977, 497] width 87 height 29
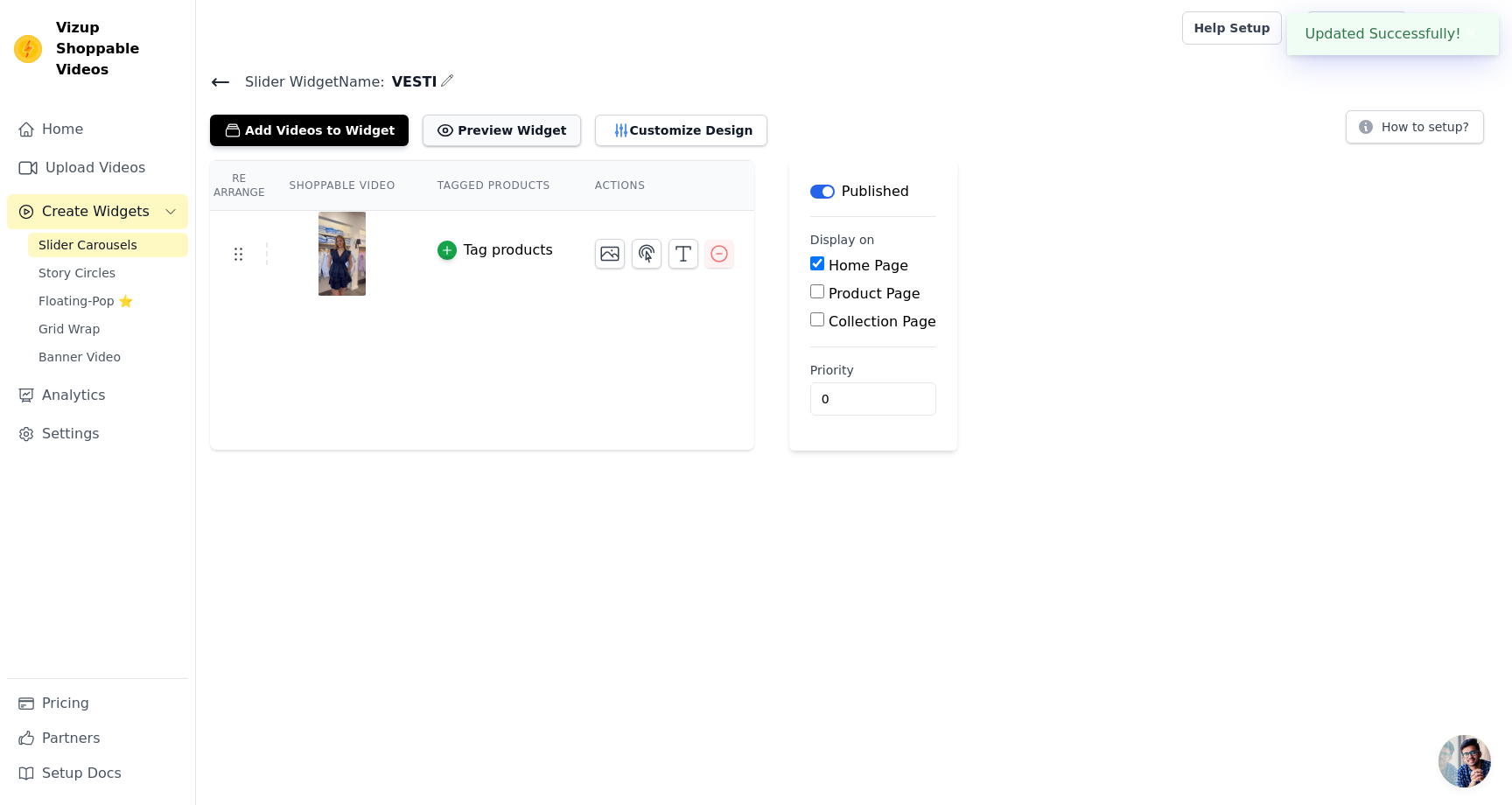
click at [493, 127] on button "Preview Widget" at bounding box center [502, 130] width 158 height 31
click at [678, 257] on icon "button" at bounding box center [683, 253] width 21 height 21
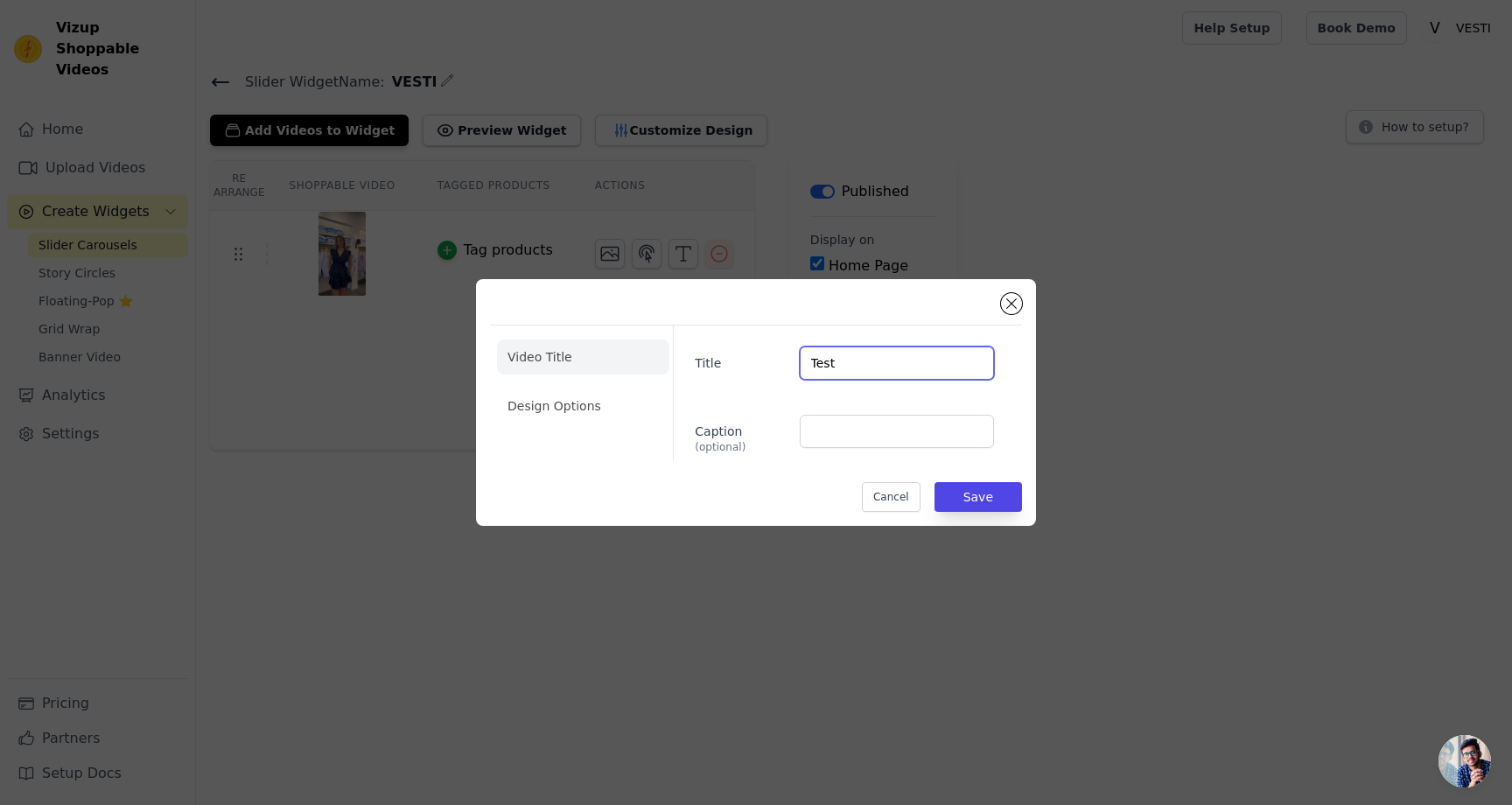
click at [814, 359] on input "Test" at bounding box center [897, 363] width 194 height 33
type input "Luka Top"
type input "3"
type input "$32.55"
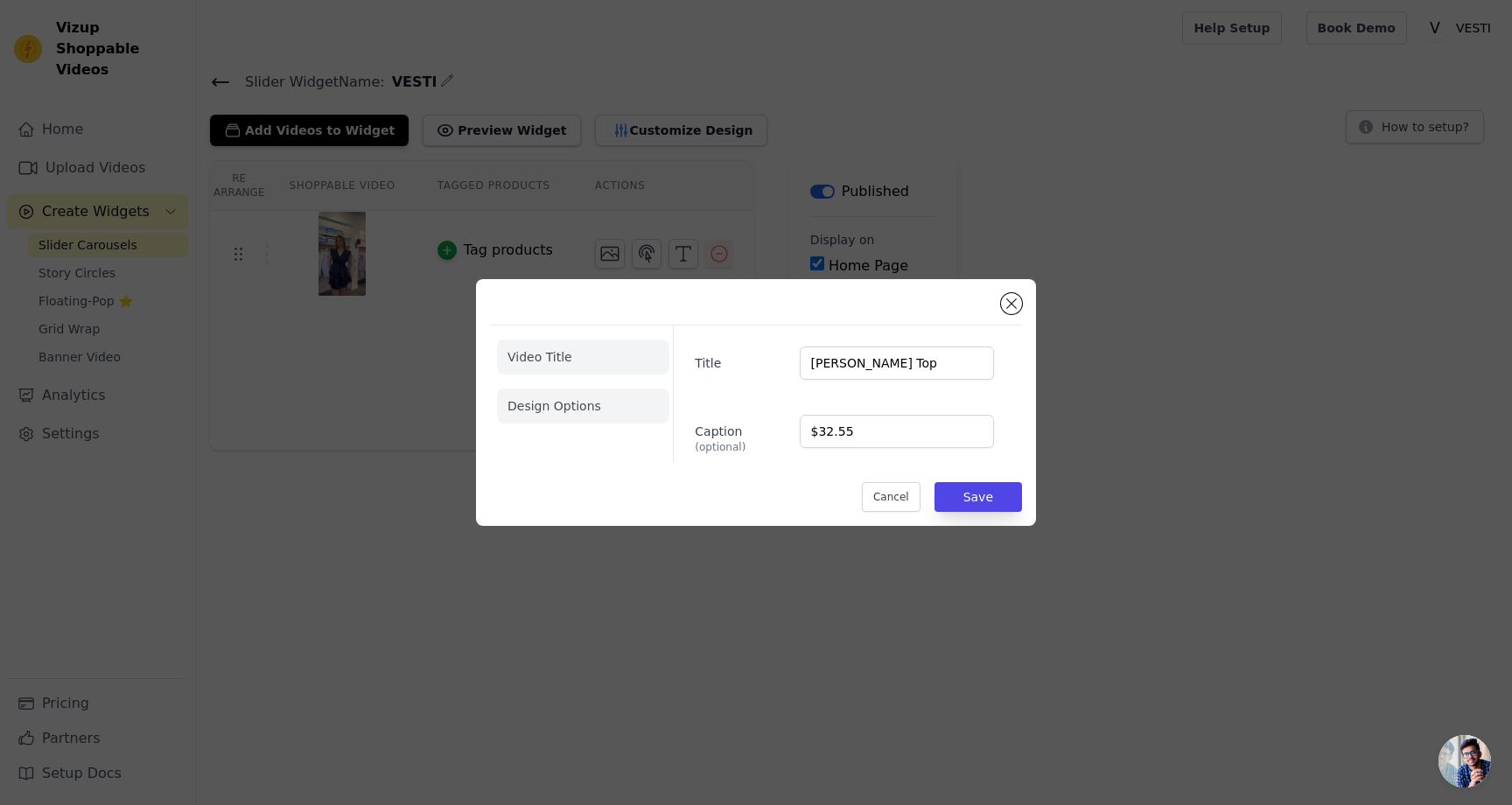
click at [592, 395] on li "Design Options" at bounding box center [583, 406] width 172 height 35
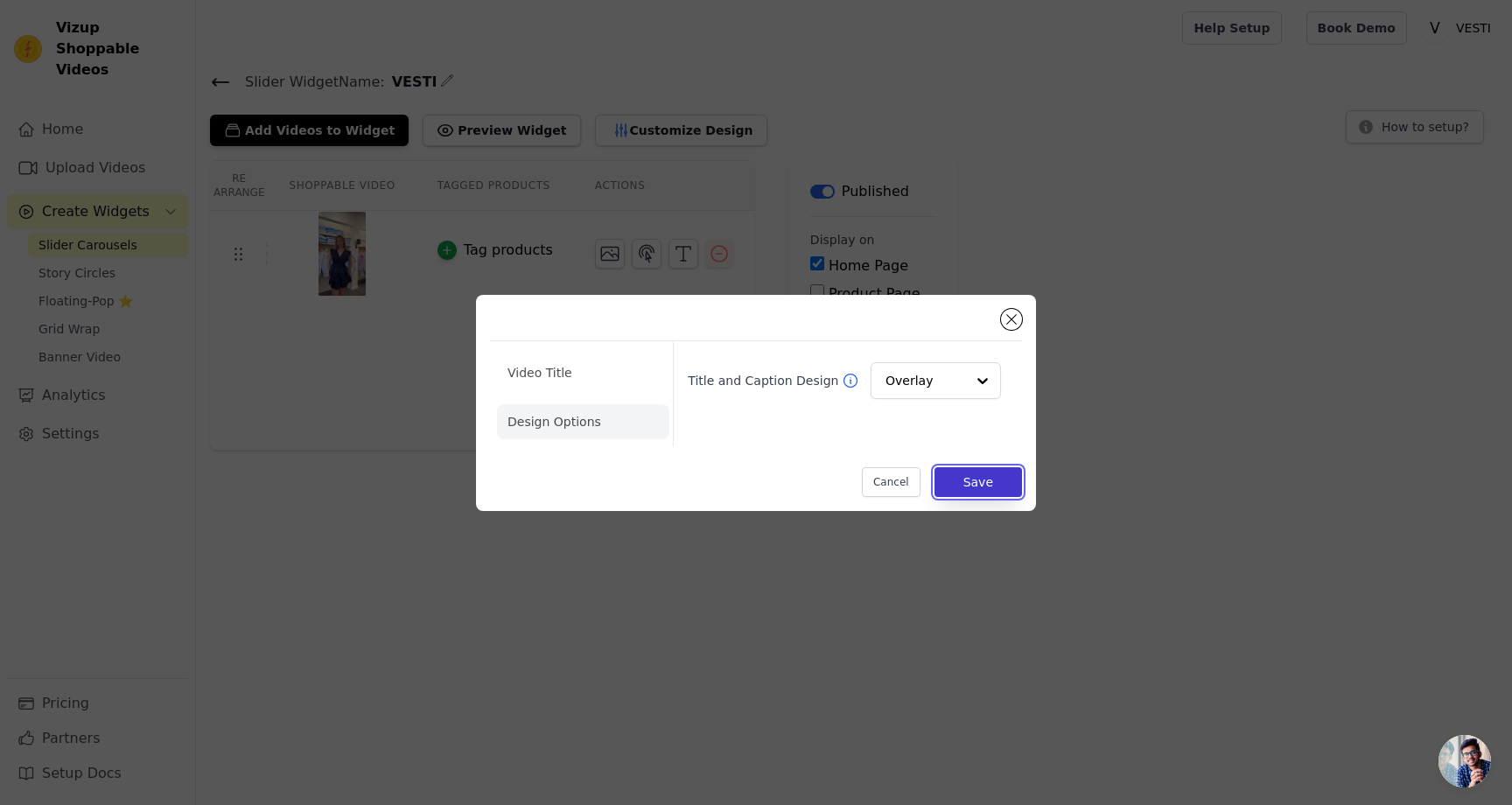
click at [960, 489] on button "Save" at bounding box center [977, 482] width 87 height 29
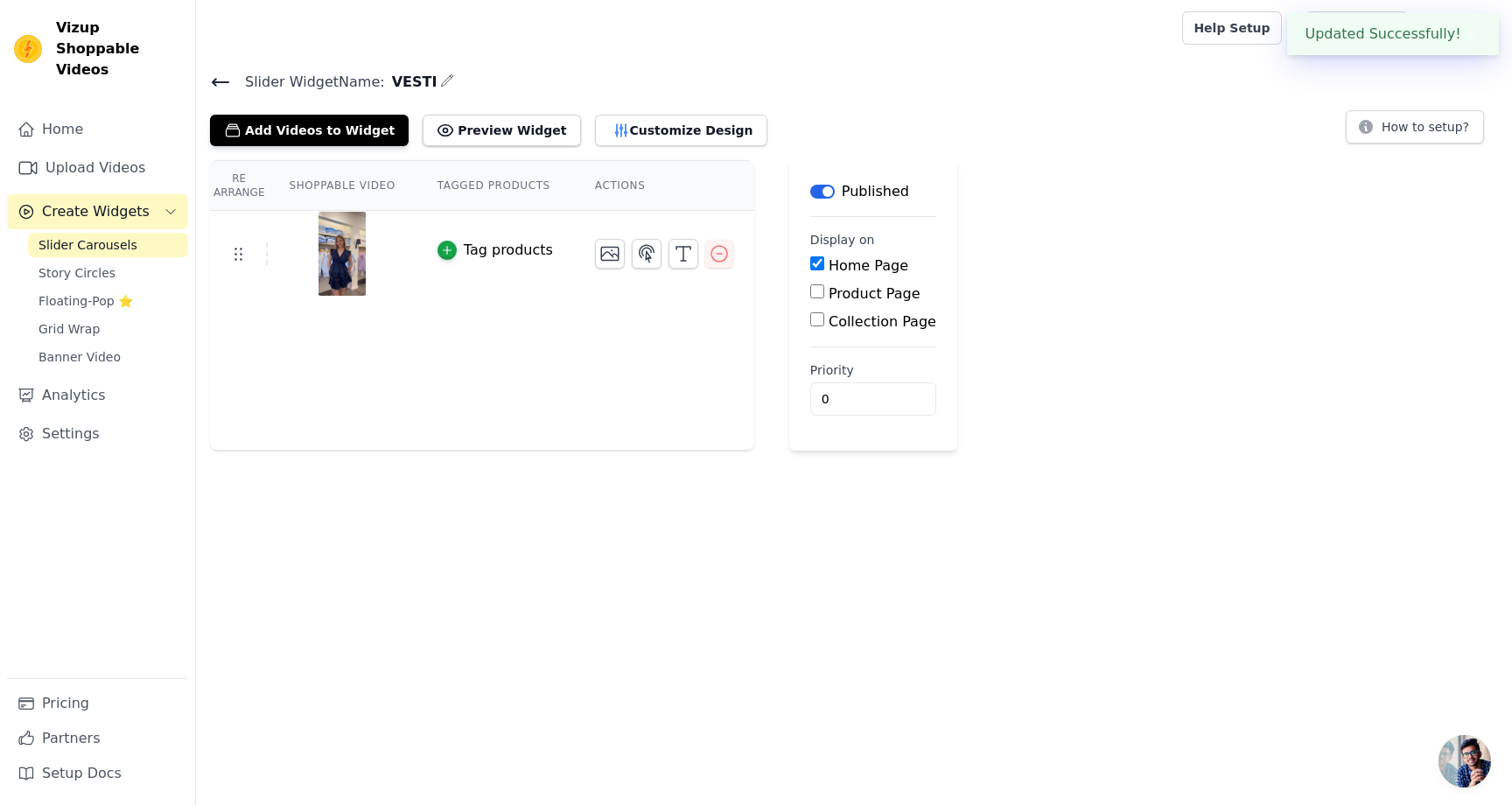
click at [976, 450] on html "Updated Successfully! ✖ Vizup Shoppable Videos Home Upload Videos Create Widget…" at bounding box center [756, 225] width 1512 height 450
click at [502, 127] on button "Preview Widget" at bounding box center [502, 130] width 158 height 31
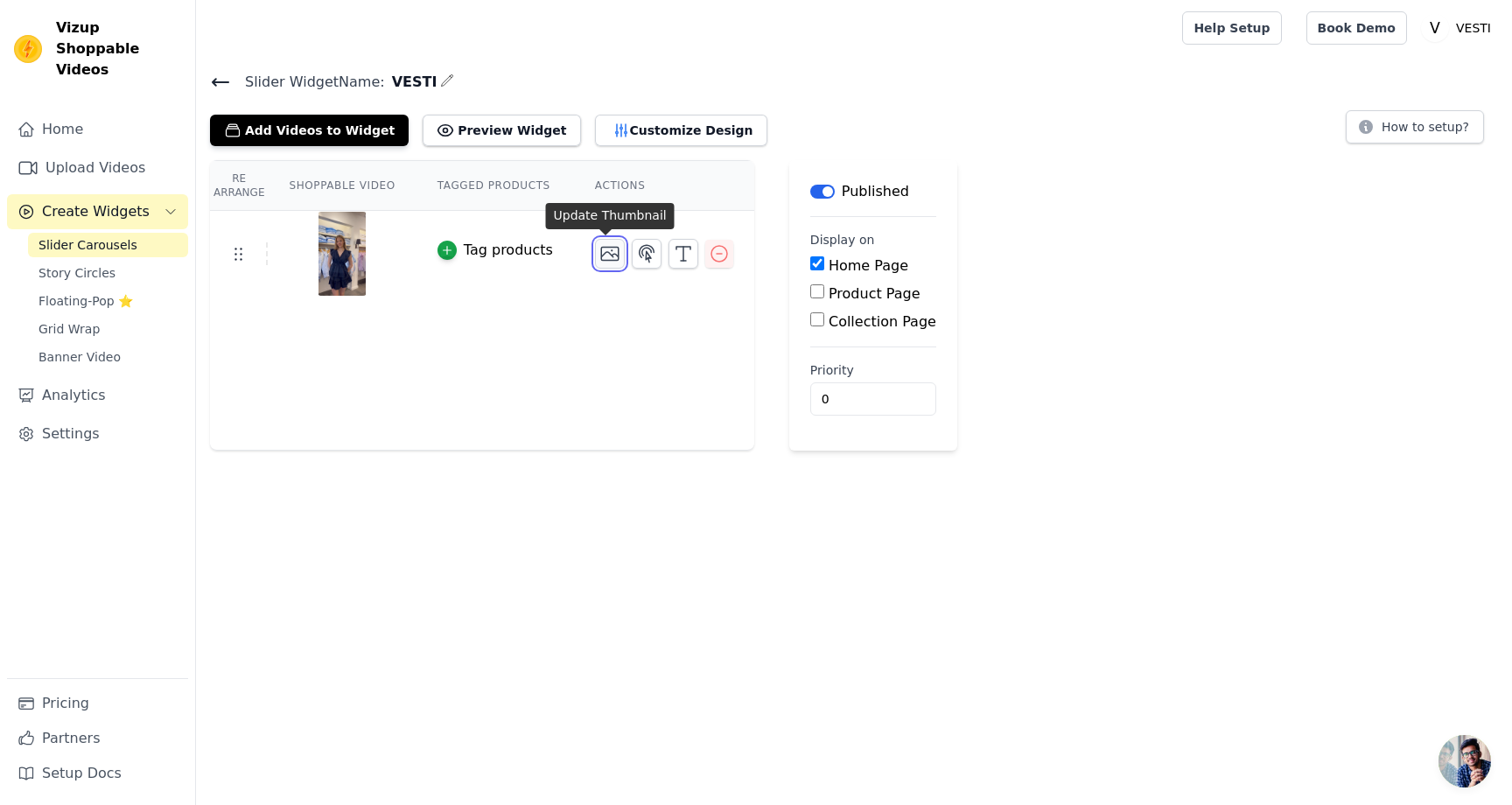
click at [602, 256] on icon "button" at bounding box center [610, 253] width 21 height 21
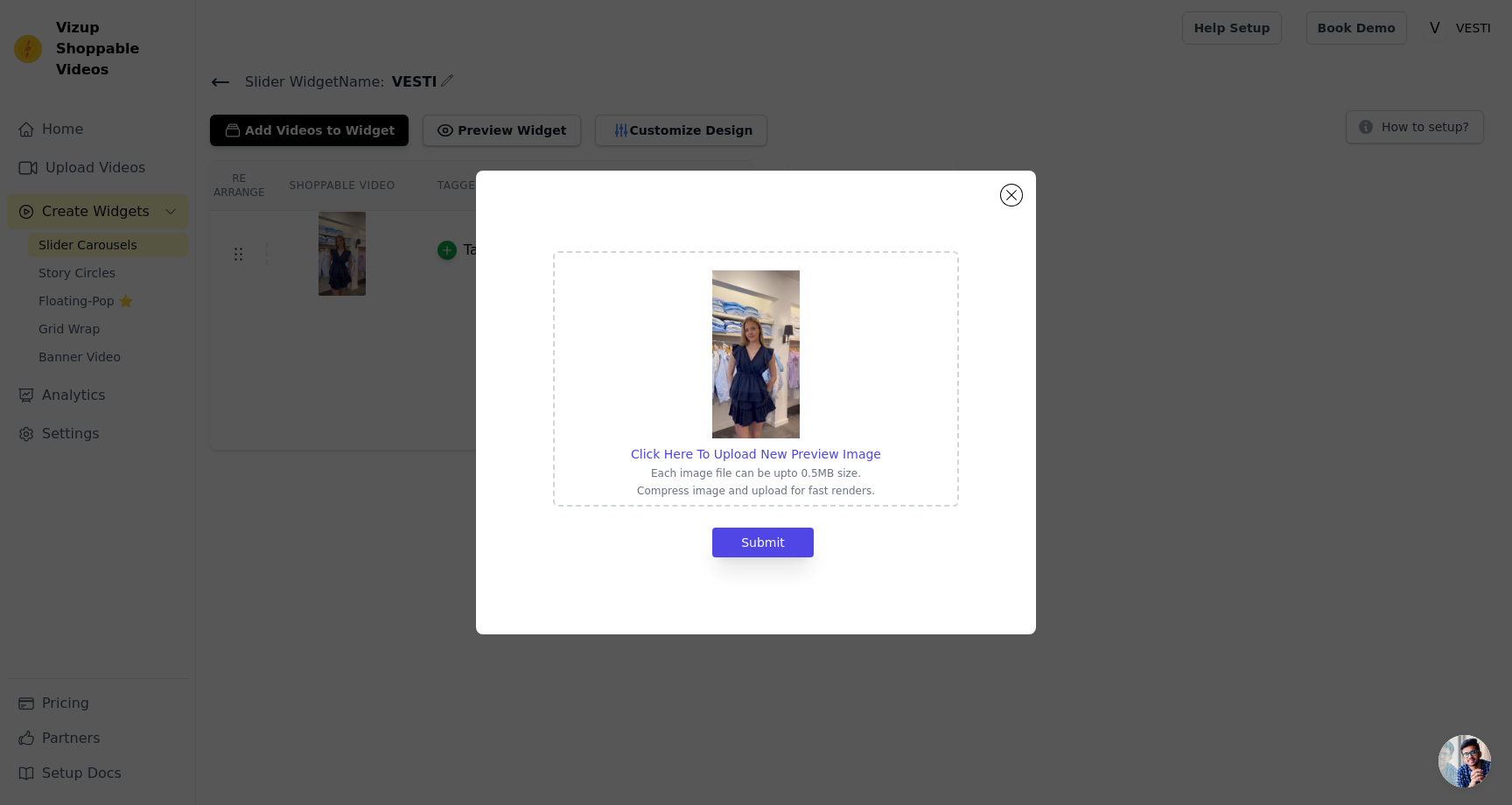
click at [751, 369] on img at bounding box center [756, 354] width 87 height 168
click at [880, 445] on input "Click Here To Upload New Preview Image Each image file can be upto 0.5MB size. …" at bounding box center [880, 445] width 1 height 1
click at [1009, 201] on button "Close modal" at bounding box center [1011, 194] width 21 height 21
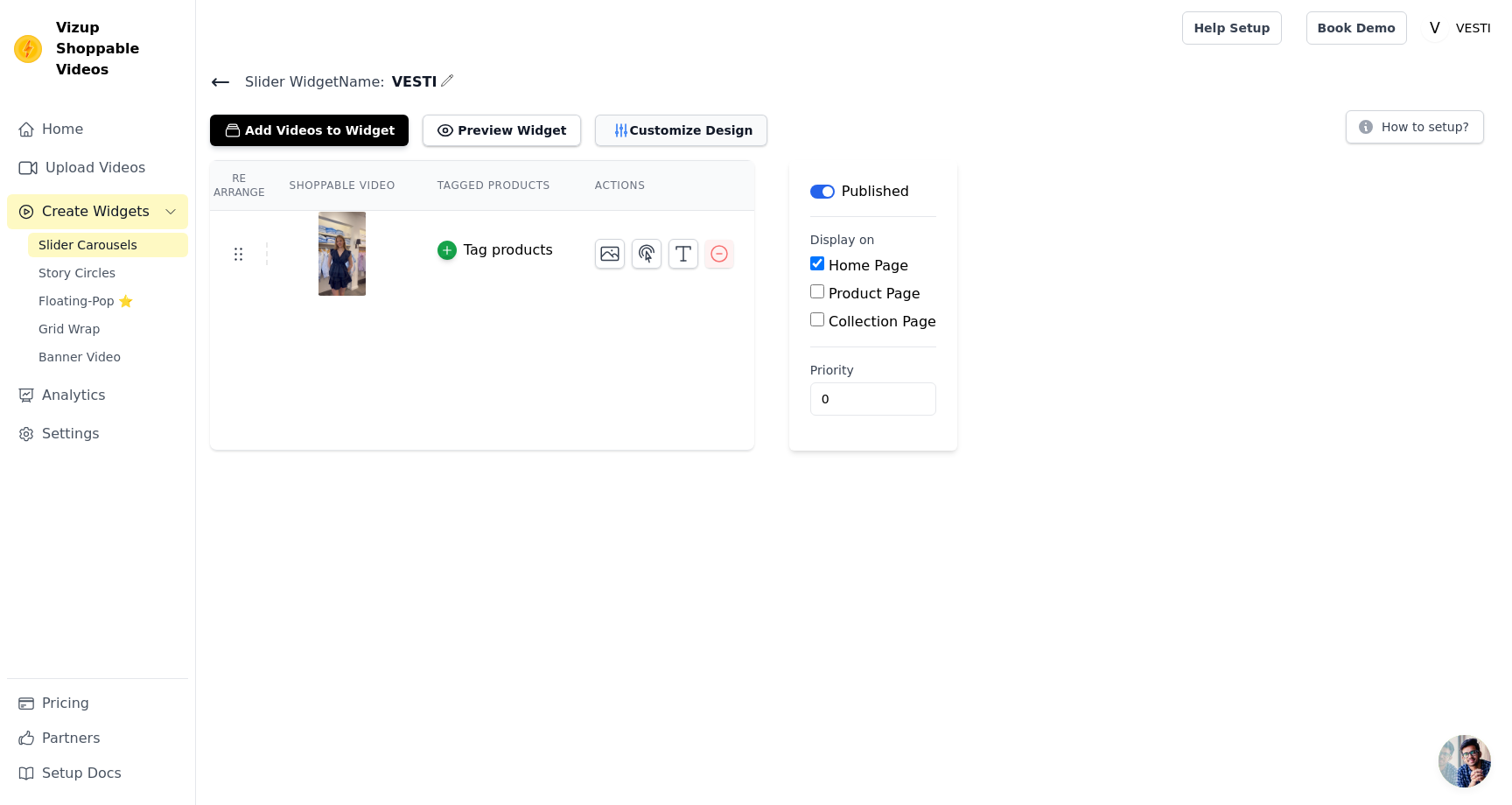
click at [624, 139] on button "Customize Design" at bounding box center [681, 130] width 172 height 31
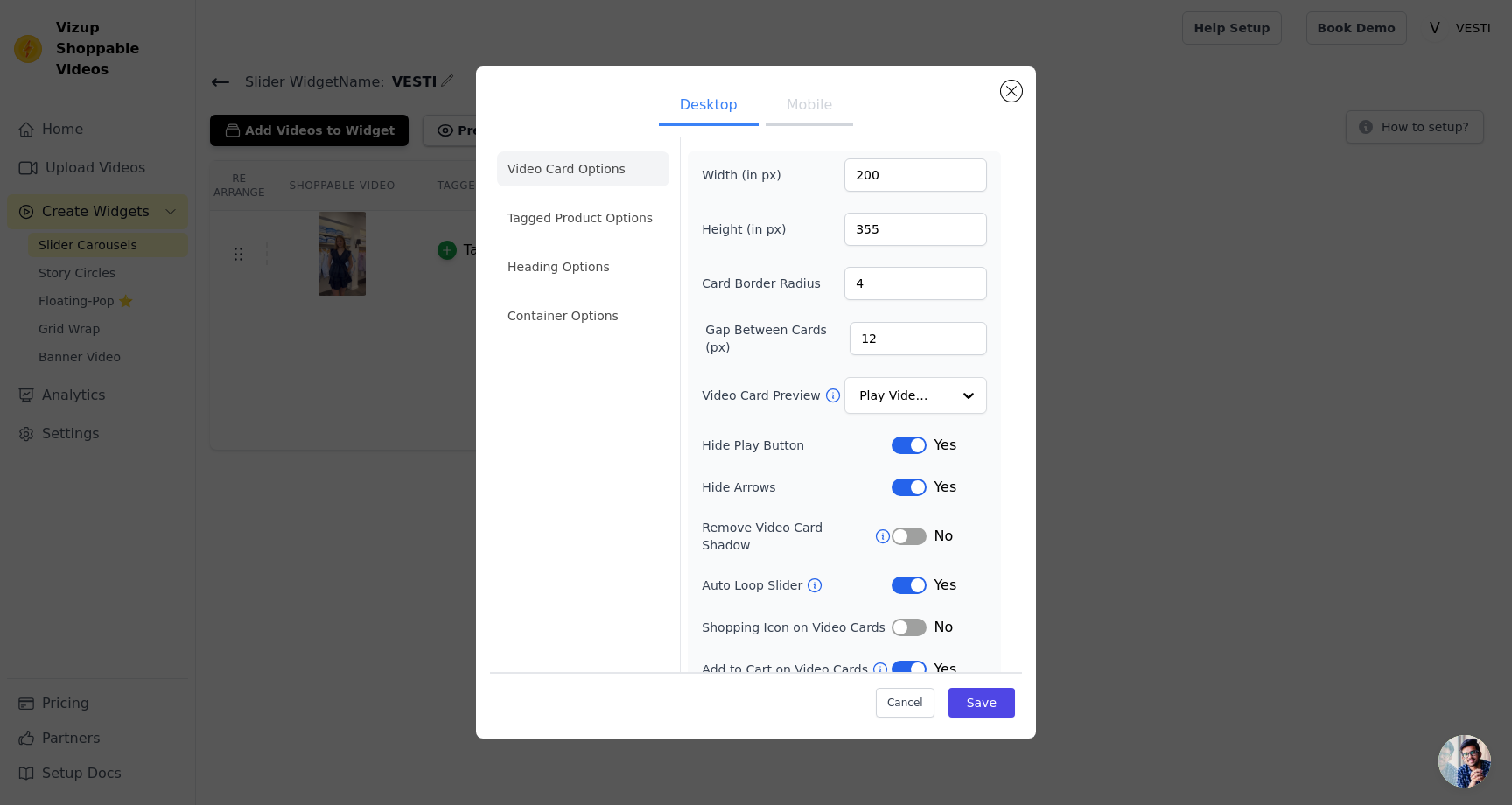
scroll to position [8, 0]
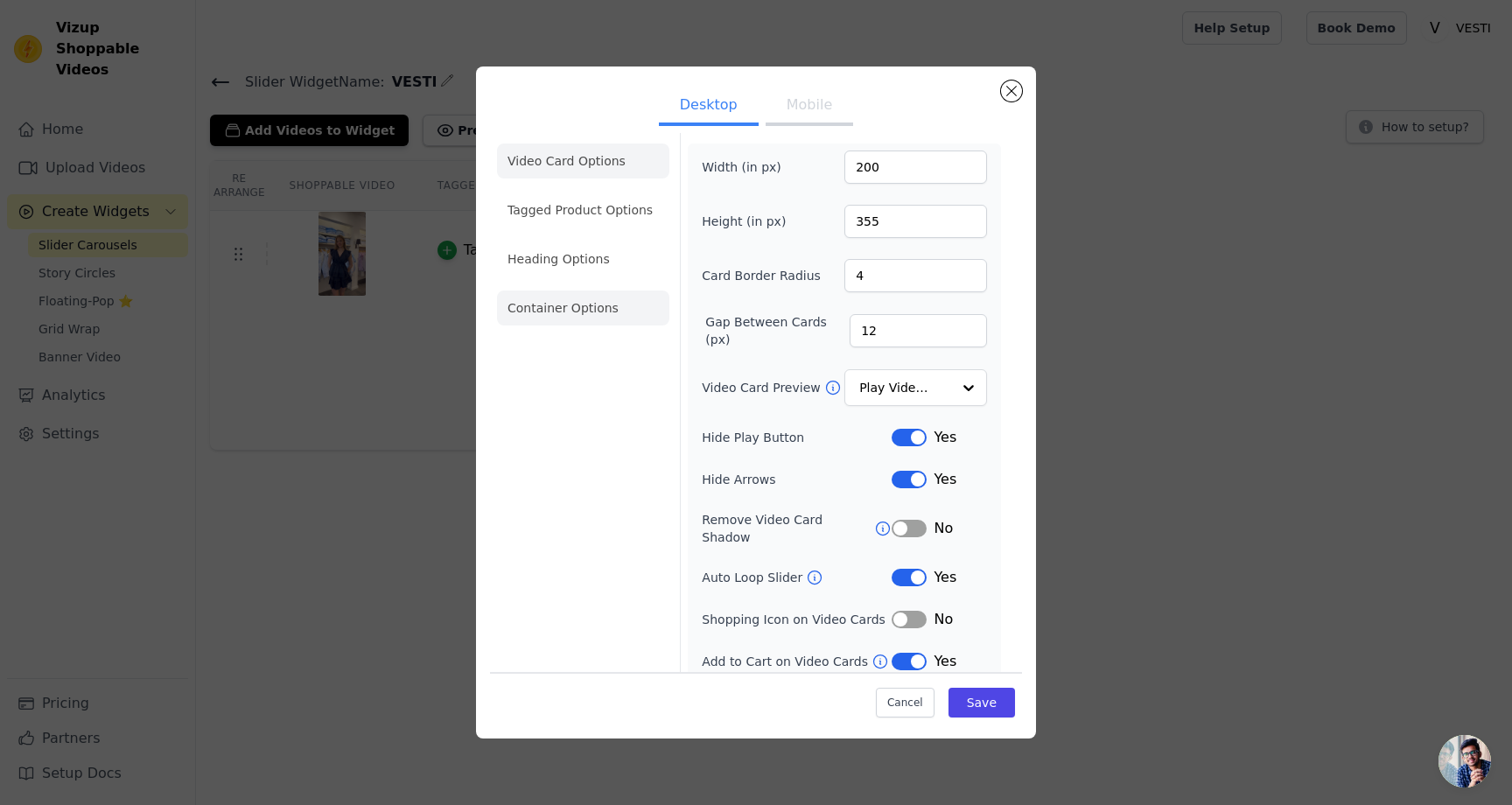
click at [621, 309] on li "Container Options" at bounding box center [583, 308] width 172 height 35
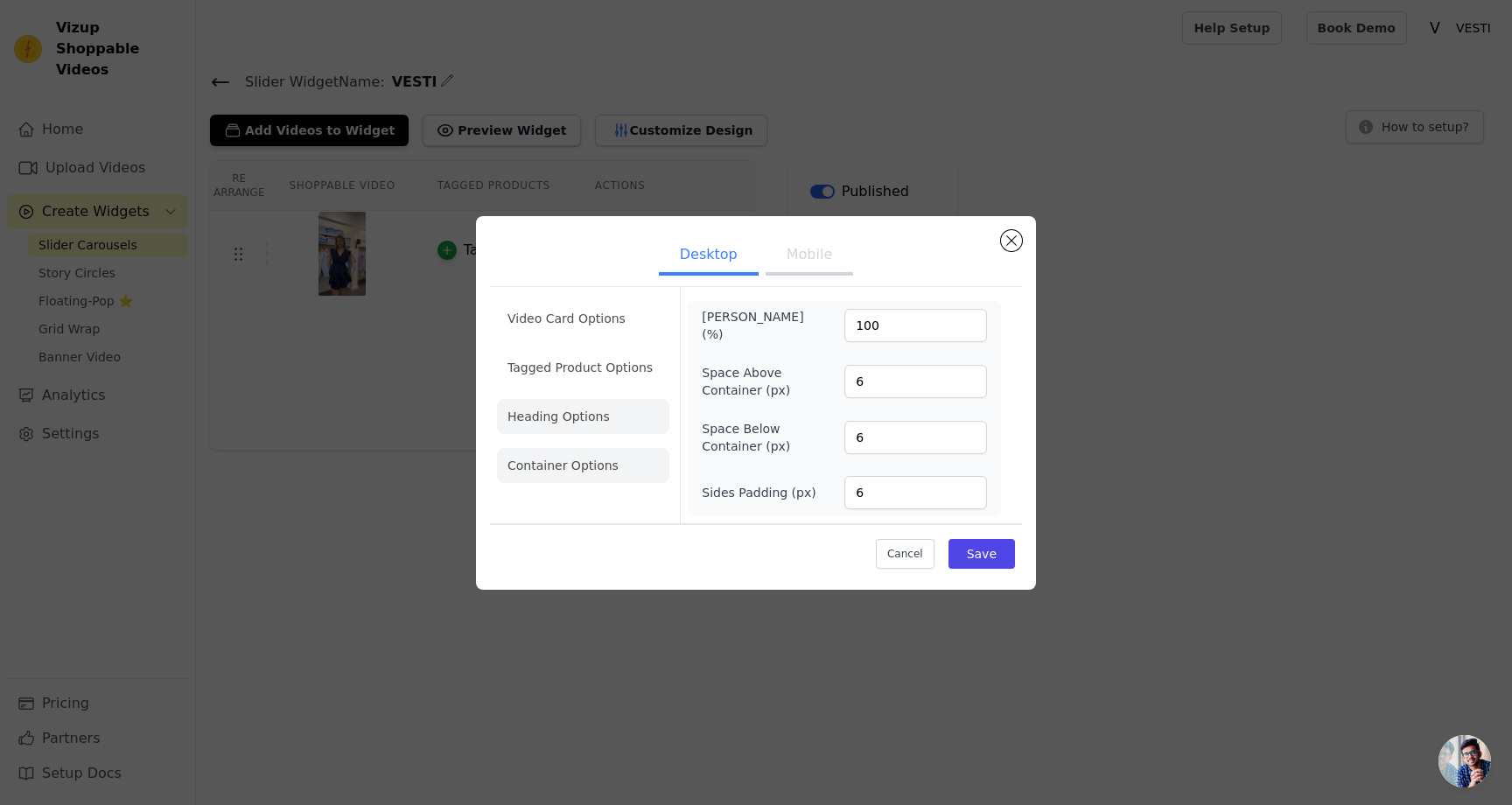
click at [580, 426] on li "Heading Options" at bounding box center [583, 416] width 172 height 35
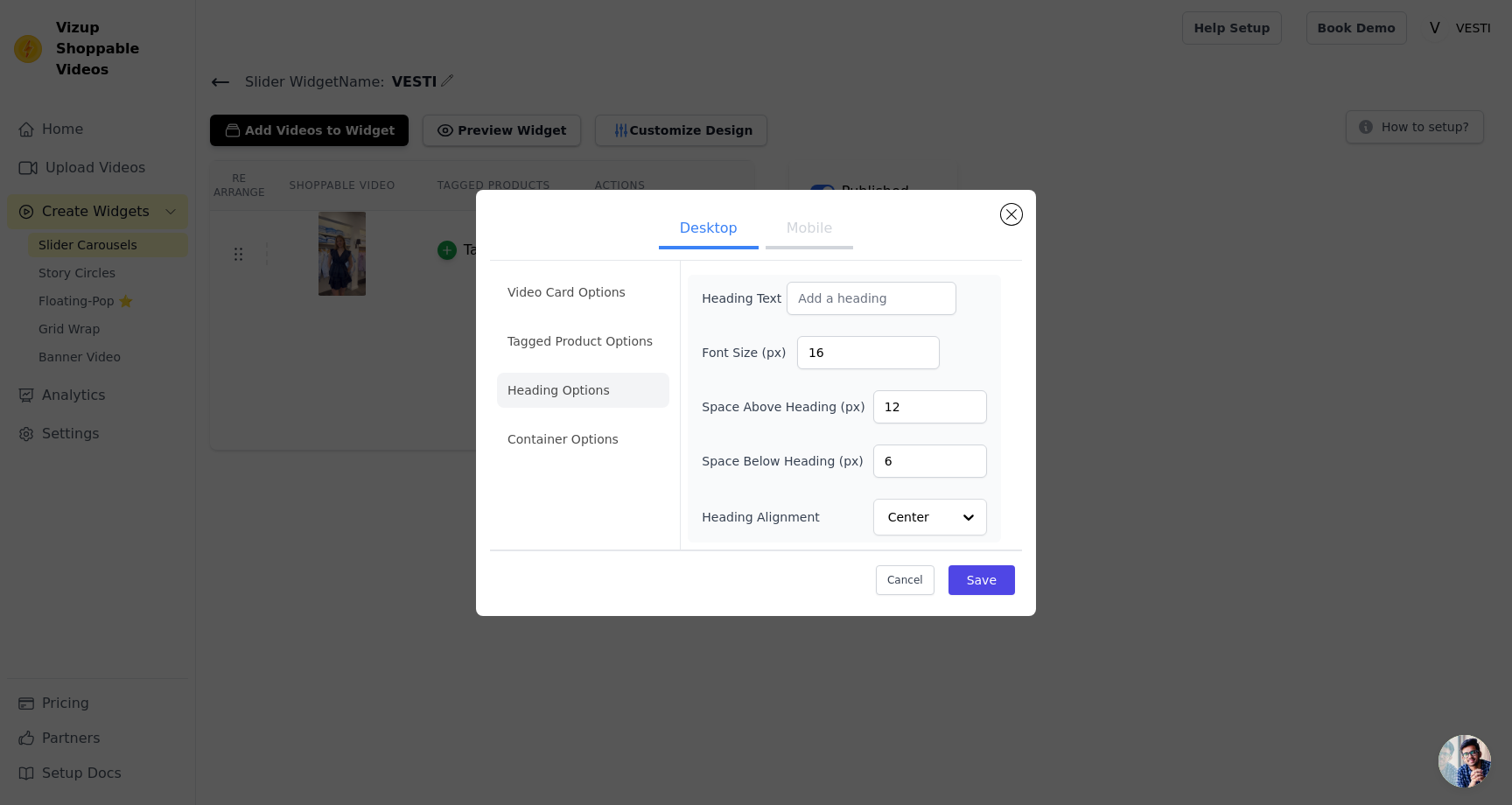
click at [574, 374] on li "Heading Options" at bounding box center [583, 391] width 172 height 35
click at [570, 357] on li "Tagged Product Options" at bounding box center [583, 341] width 172 height 35
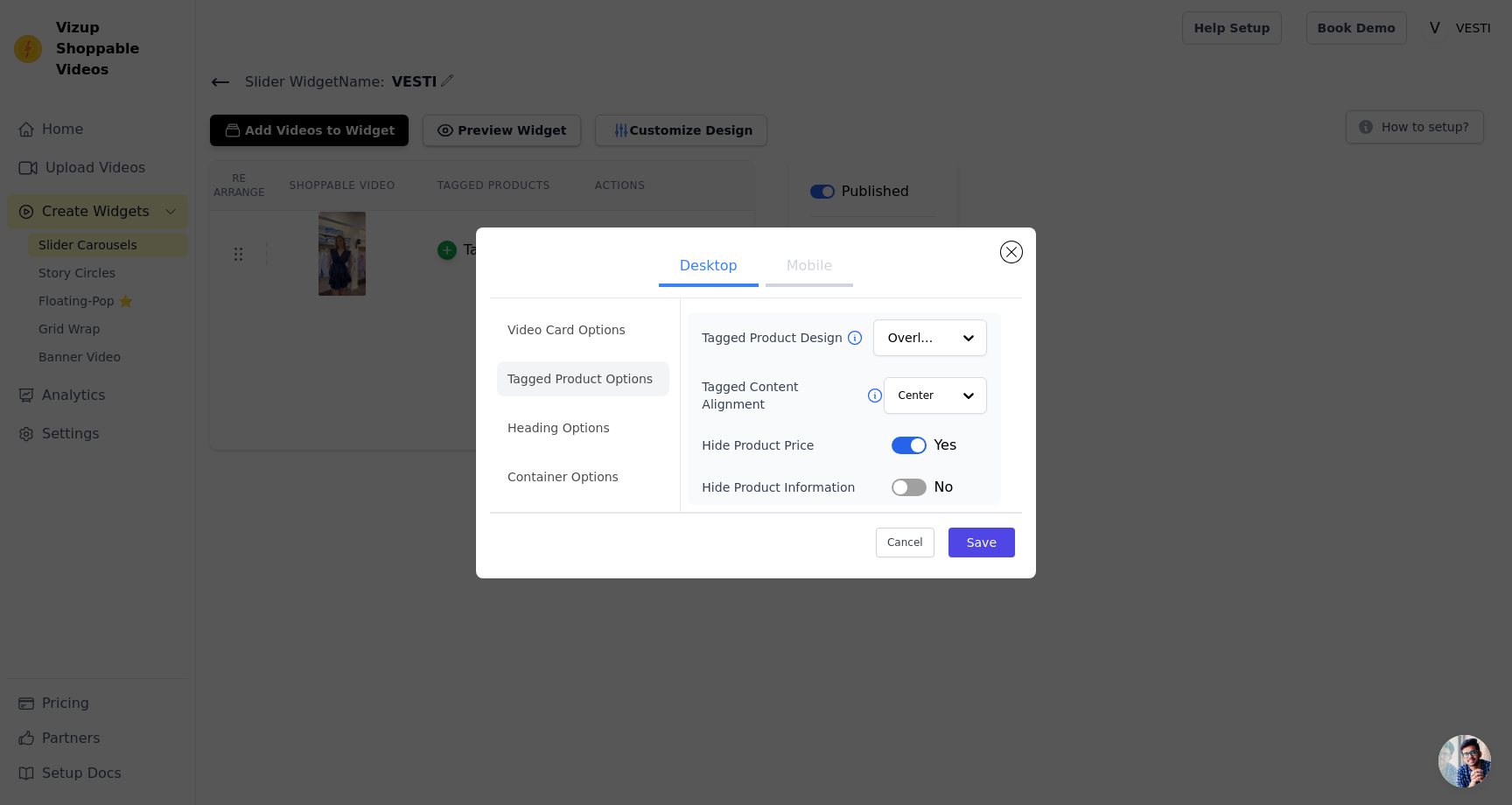
click at [903, 447] on button "Label" at bounding box center [909, 445] width 35 height 17
click at [538, 317] on li "Video Card Options" at bounding box center [583, 330] width 172 height 35
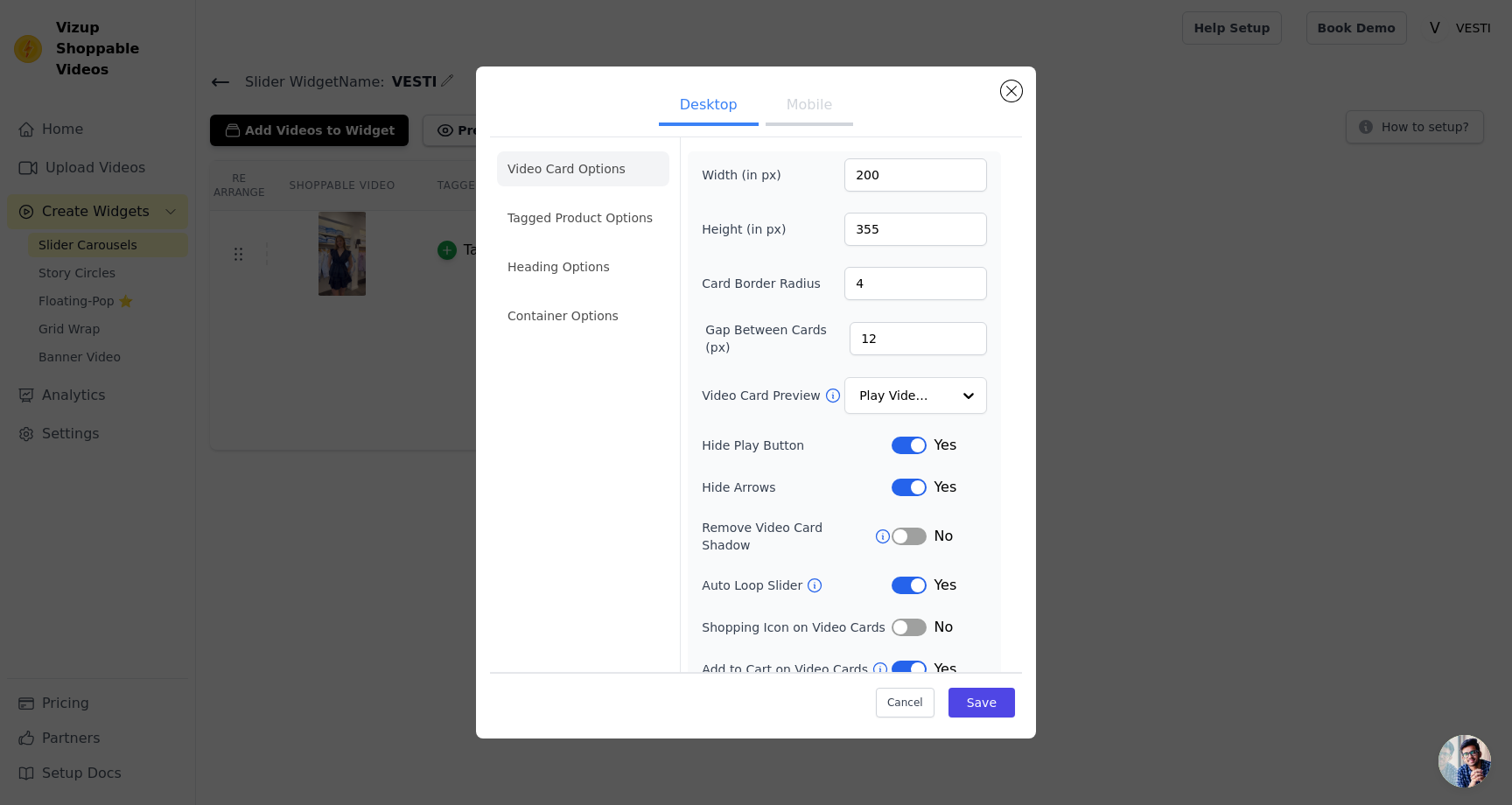
scroll to position [8, 0]
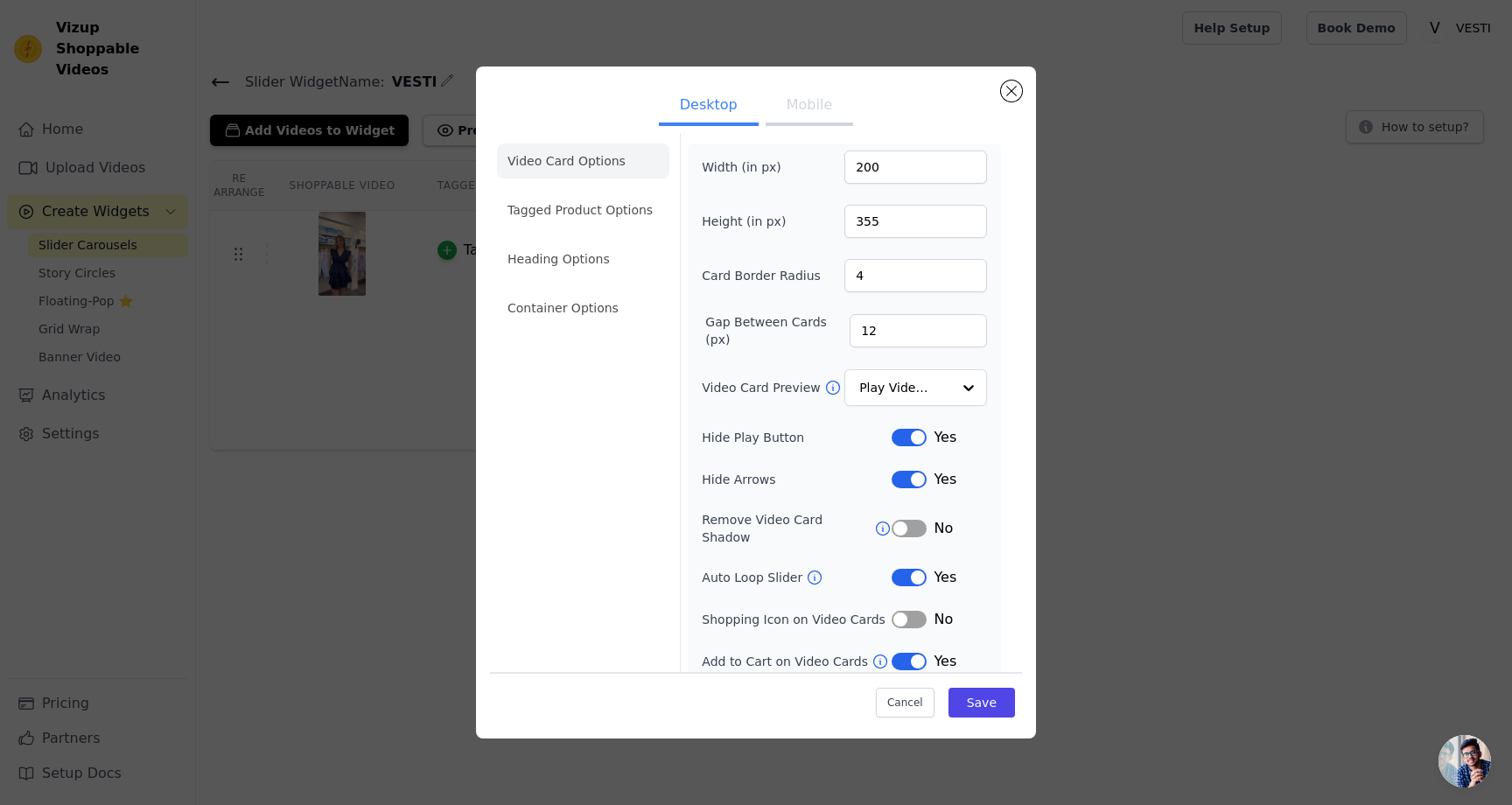
click at [902, 611] on button "Label" at bounding box center [909, 619] width 35 height 17
click at [977, 698] on button "Save" at bounding box center [981, 702] width 67 height 29
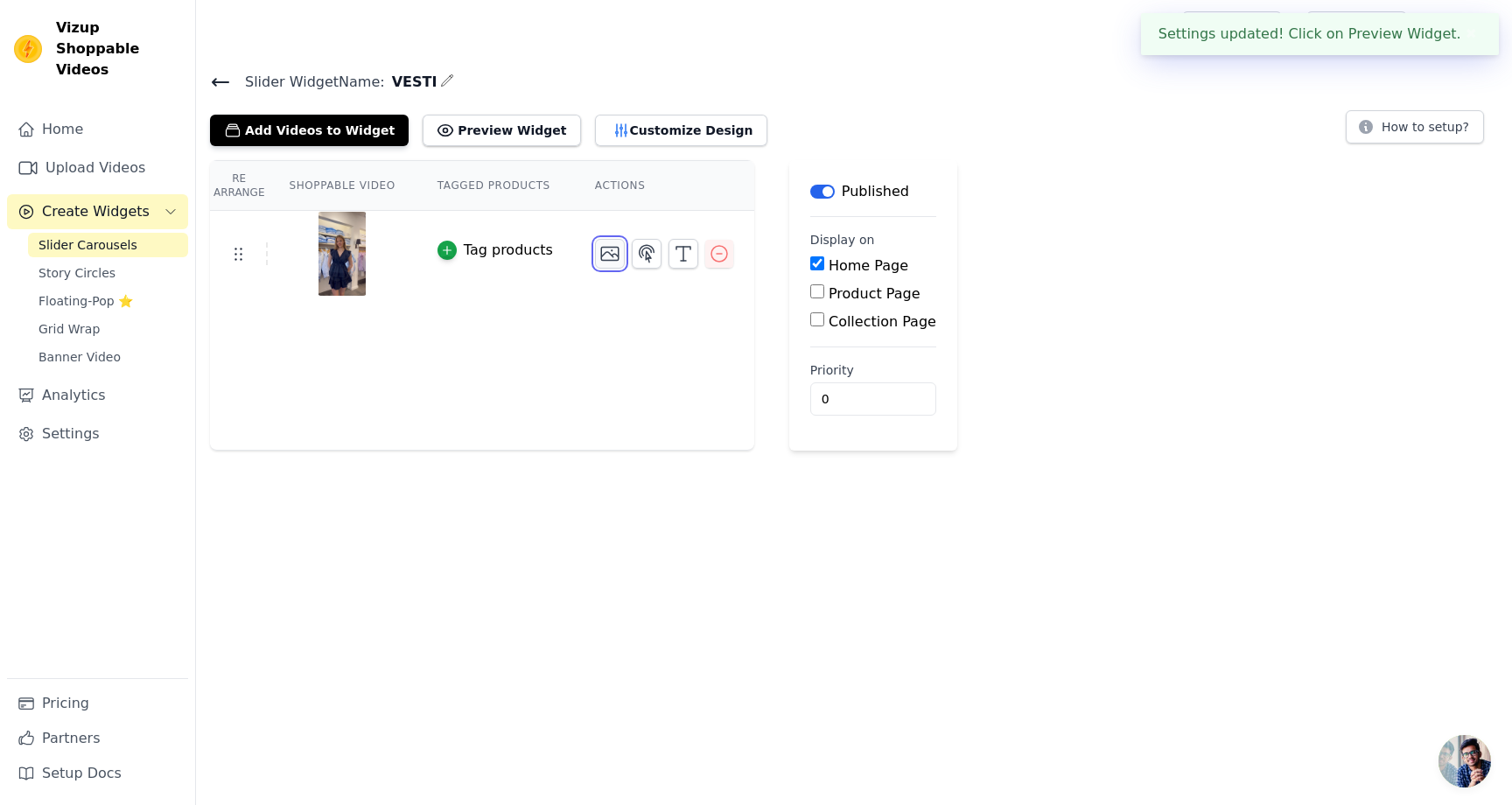
click at [613, 259] on icon "button" at bounding box center [610, 253] width 21 height 21
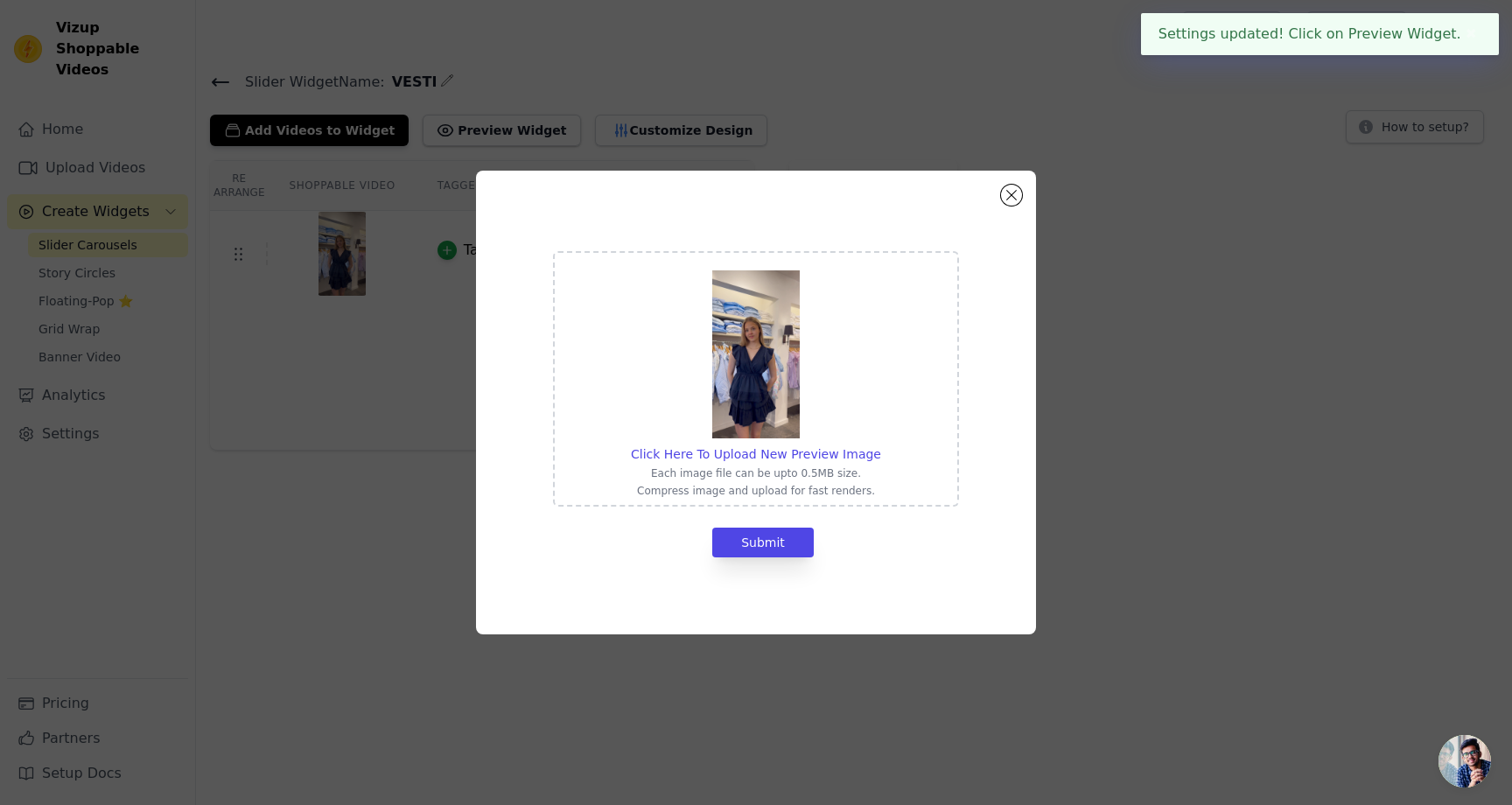
click at [756, 367] on img at bounding box center [756, 354] width 87 height 168
click at [880, 445] on input "Click Here To Upload New Preview Image Each image file can be upto 0.5MB size. …" at bounding box center [880, 445] width 1 height 1
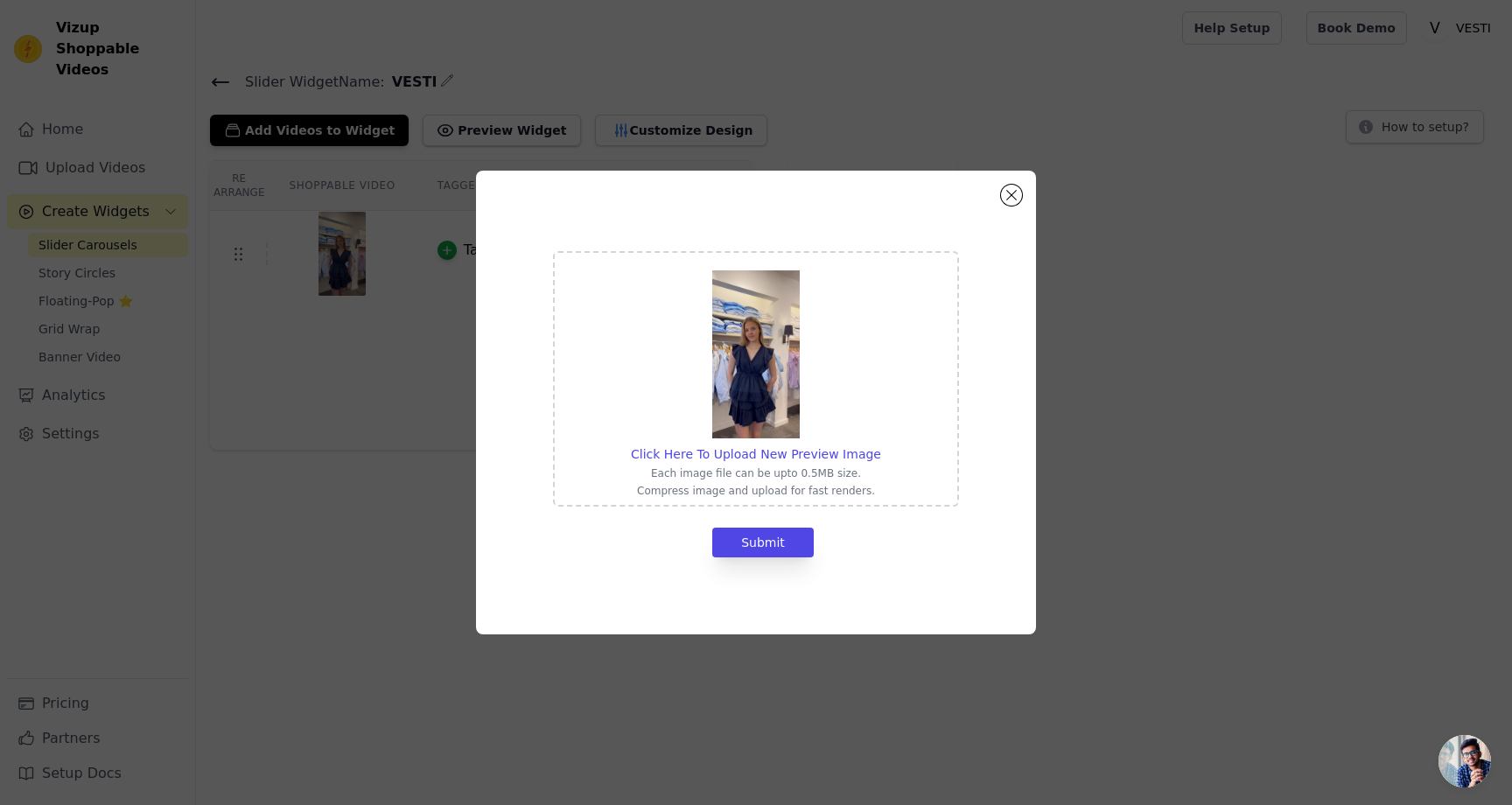
click at [728, 425] on img at bounding box center [756, 354] width 87 height 168
click at [880, 445] on input "Click Here To Upload New Preview Image Each image file can be upto 0.5MB size. …" at bounding box center [880, 445] width 1 height 1
type input "C:\fakepath\C6066A78-A25C-46F9-89F8-AE8AB5E31398.jpg"
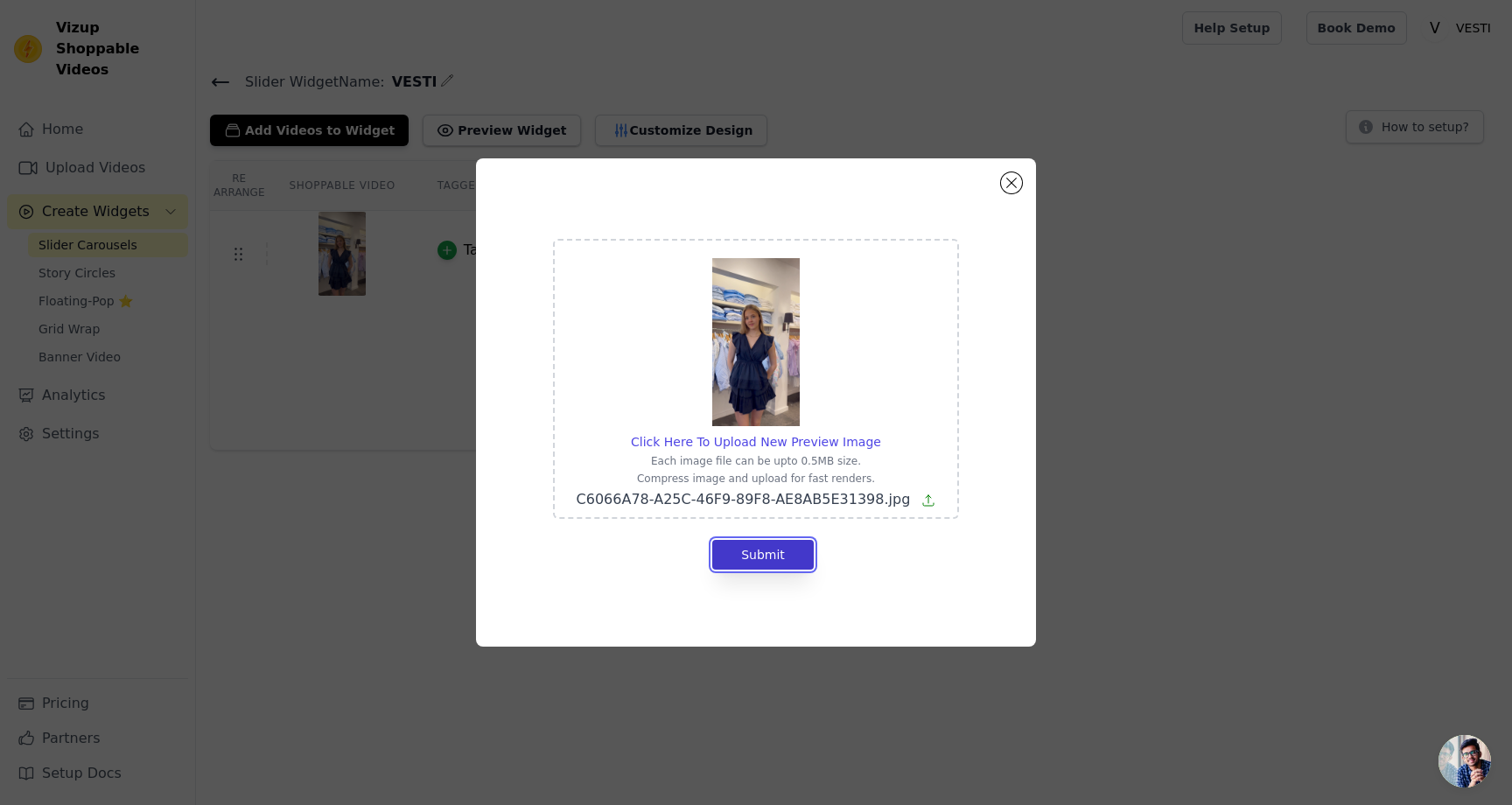
click at [743, 554] on button "Submit" at bounding box center [763, 555] width 102 height 29
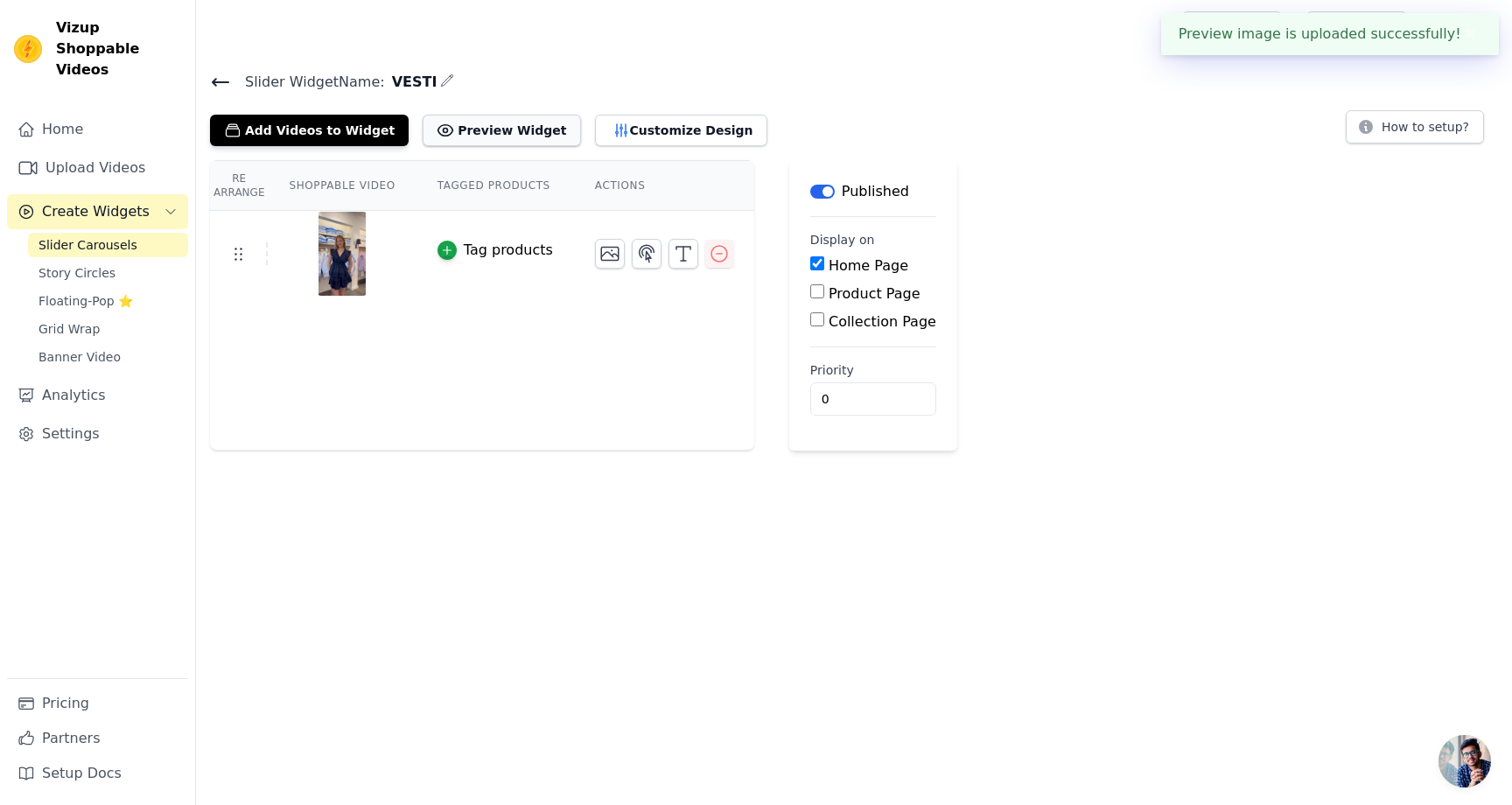
click at [473, 131] on button "Preview Widget" at bounding box center [502, 130] width 158 height 31
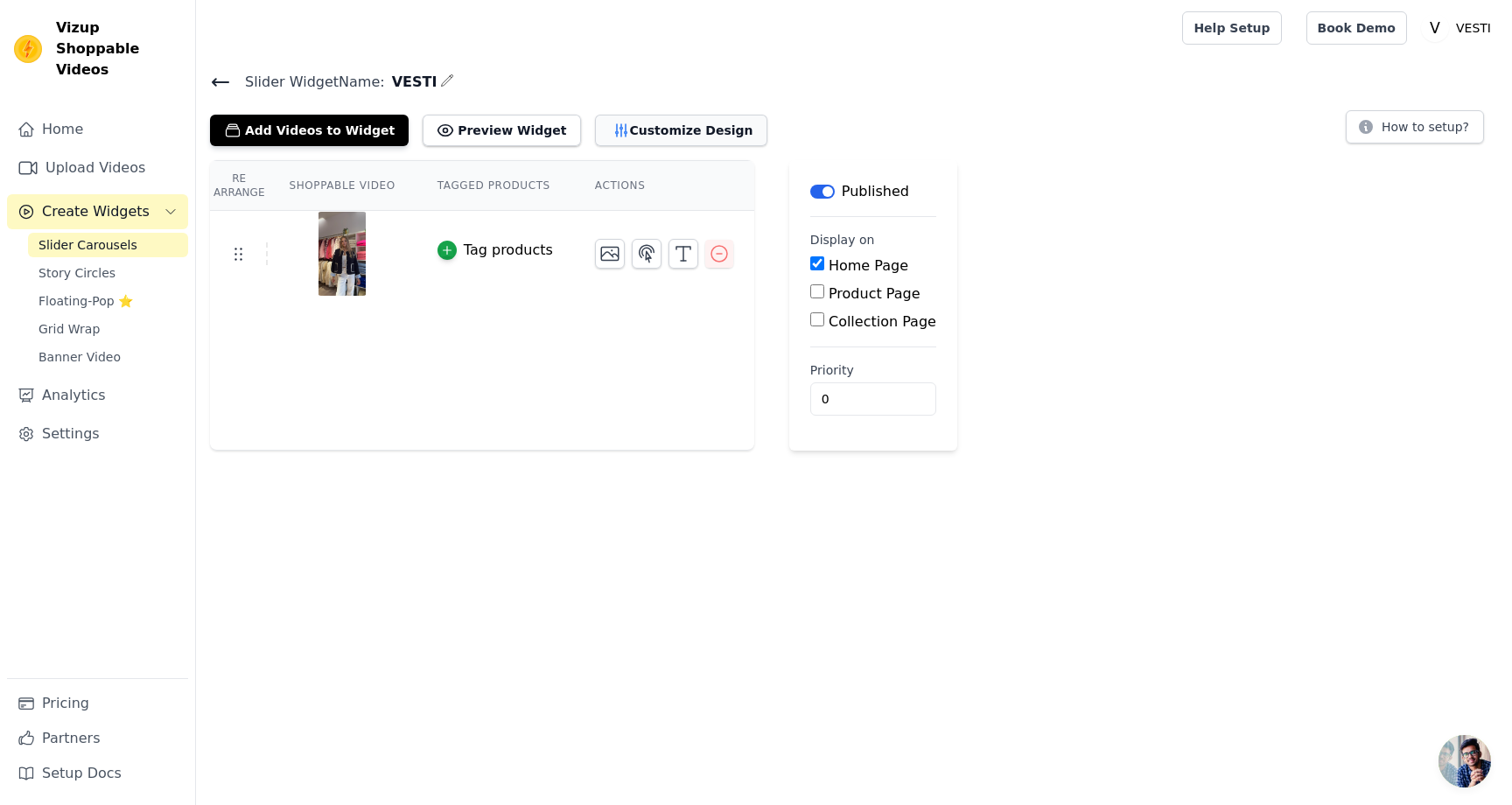
click at [644, 127] on button "Customize Design" at bounding box center [681, 130] width 172 height 31
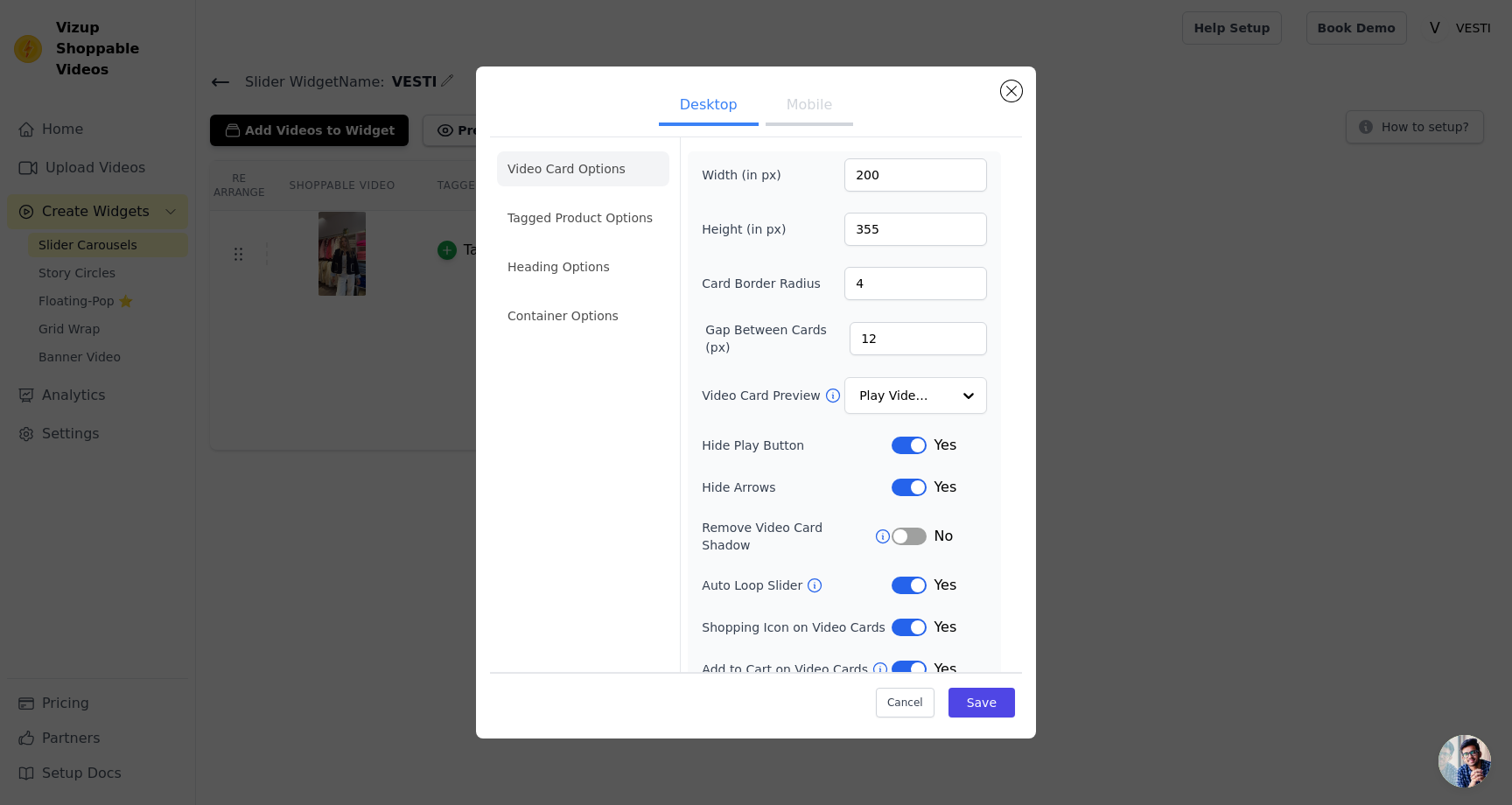
scroll to position [8, 0]
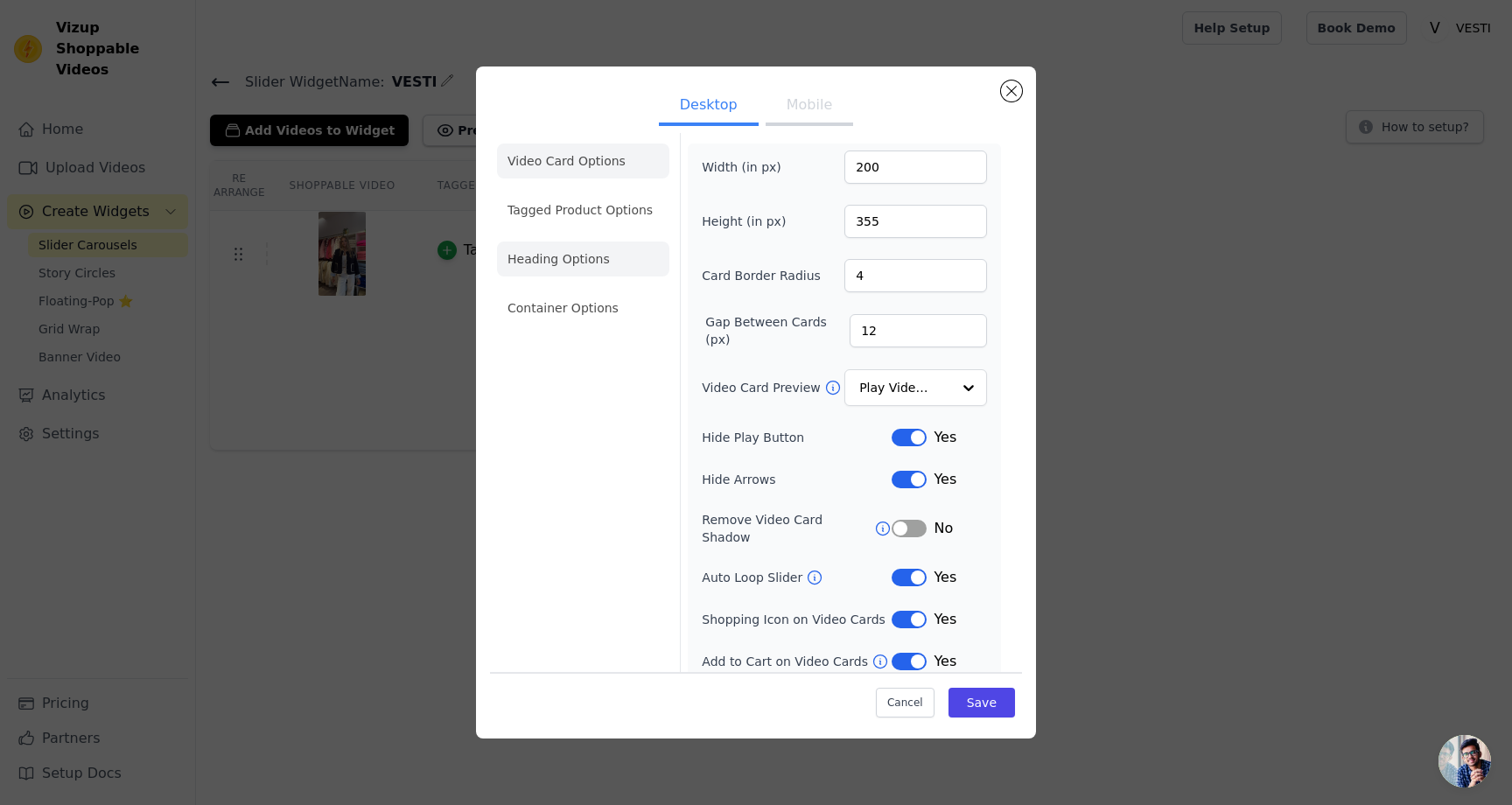
click at [535, 254] on li "Heading Options" at bounding box center [583, 259] width 172 height 35
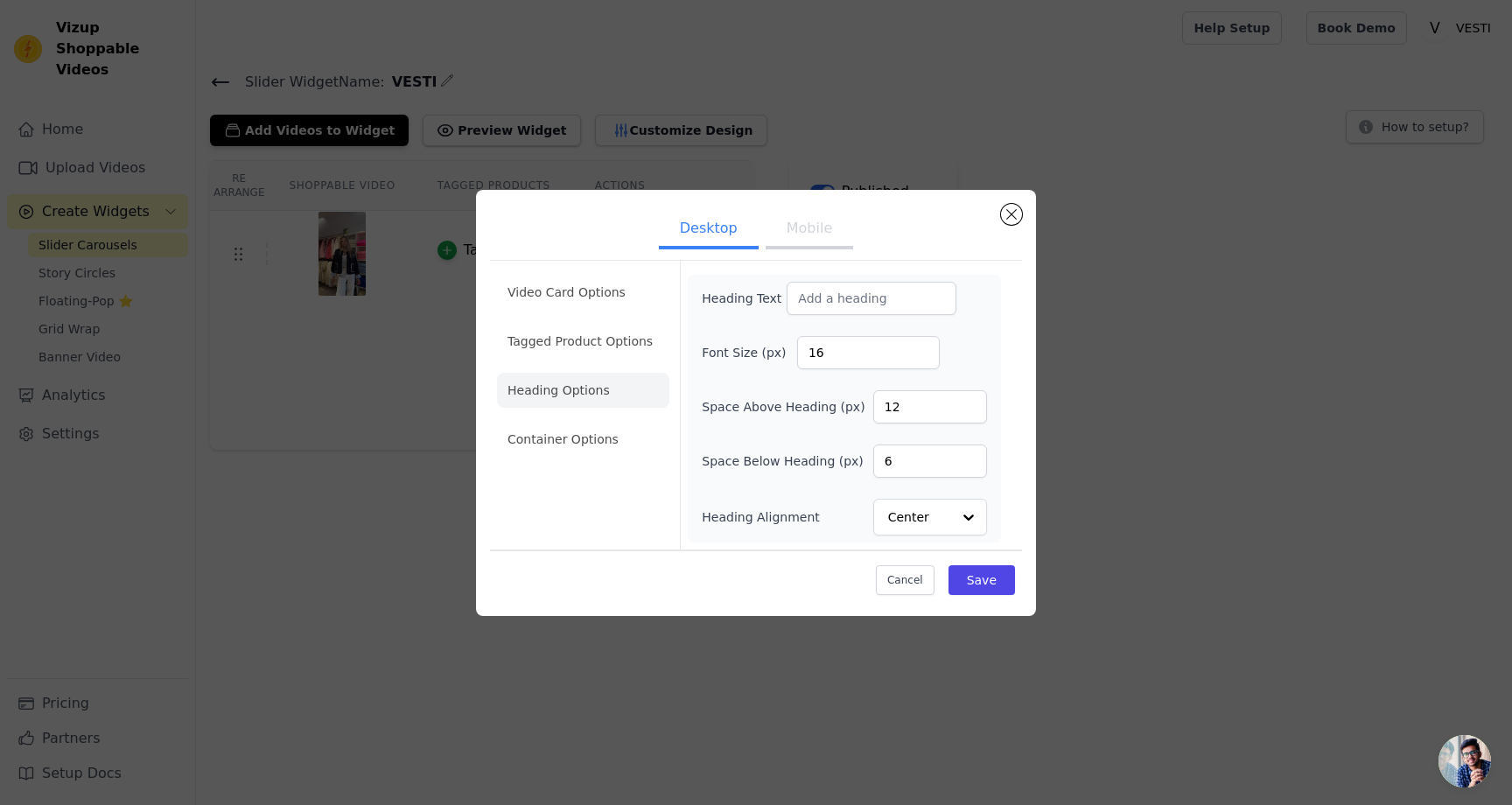
scroll to position [0, 0]
click at [607, 336] on li "Tagged Product Options" at bounding box center [583, 341] width 172 height 35
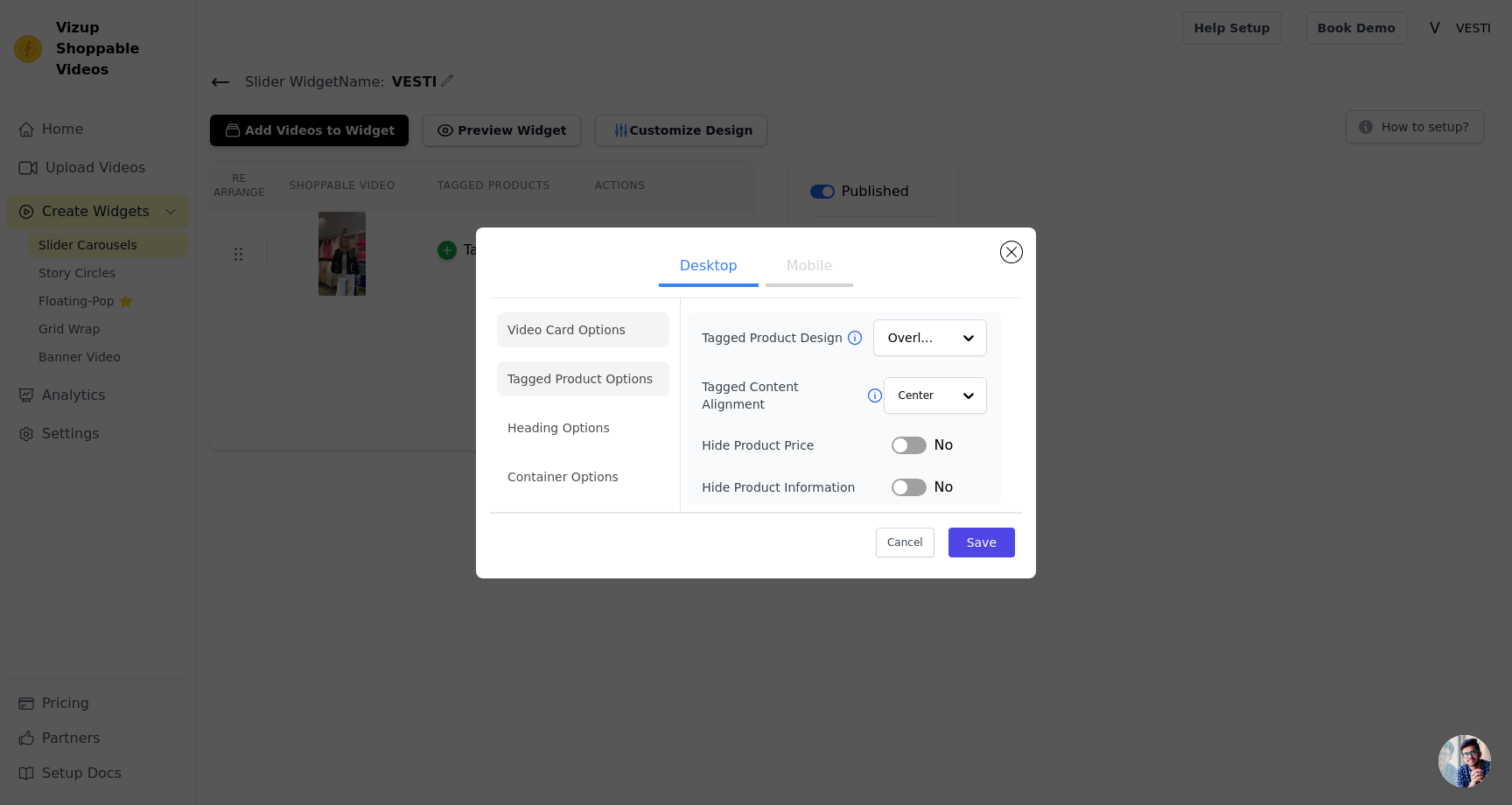
click at [586, 322] on li "Video Card Options" at bounding box center [583, 330] width 172 height 35
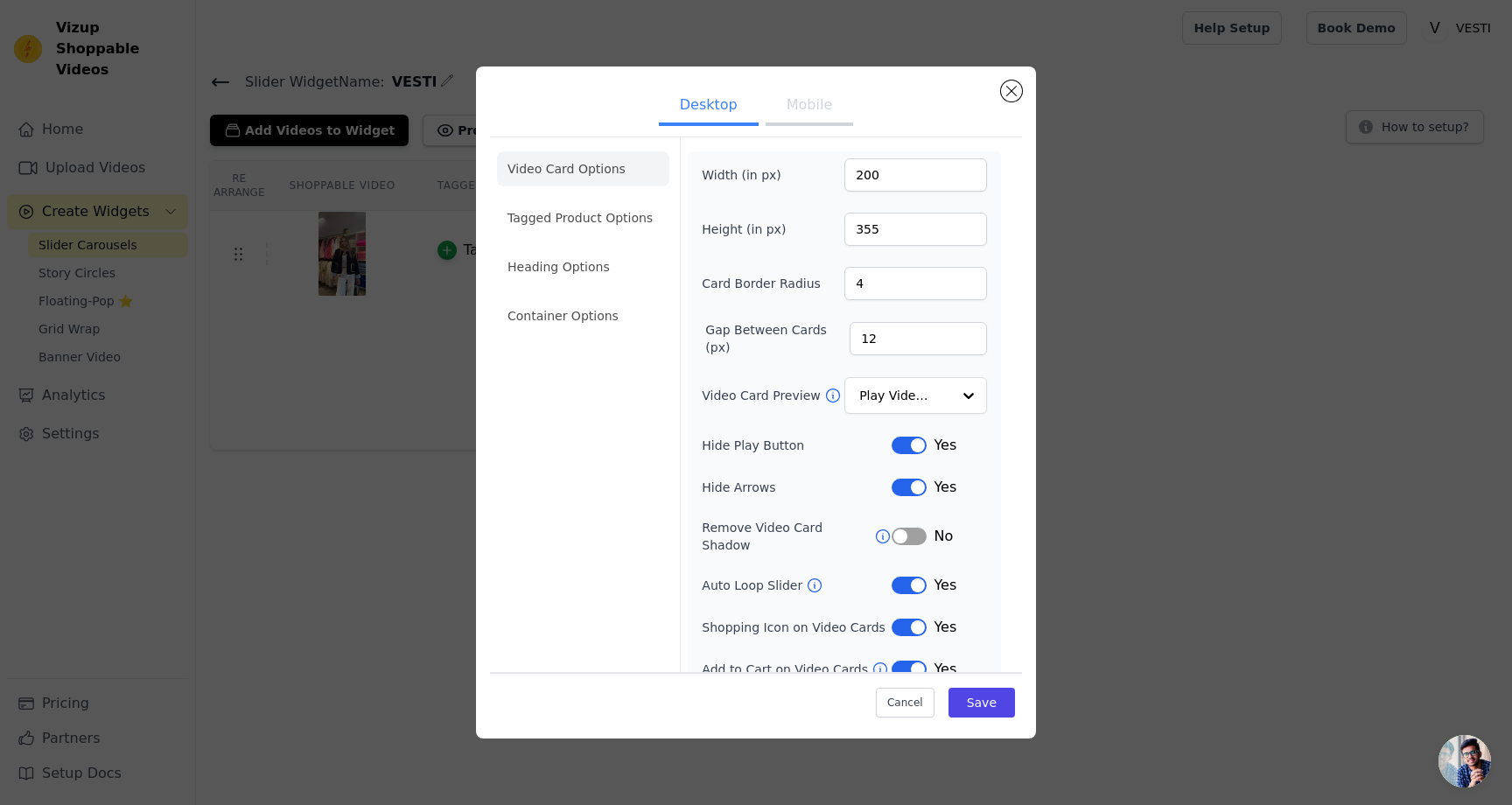
scroll to position [8, 0]
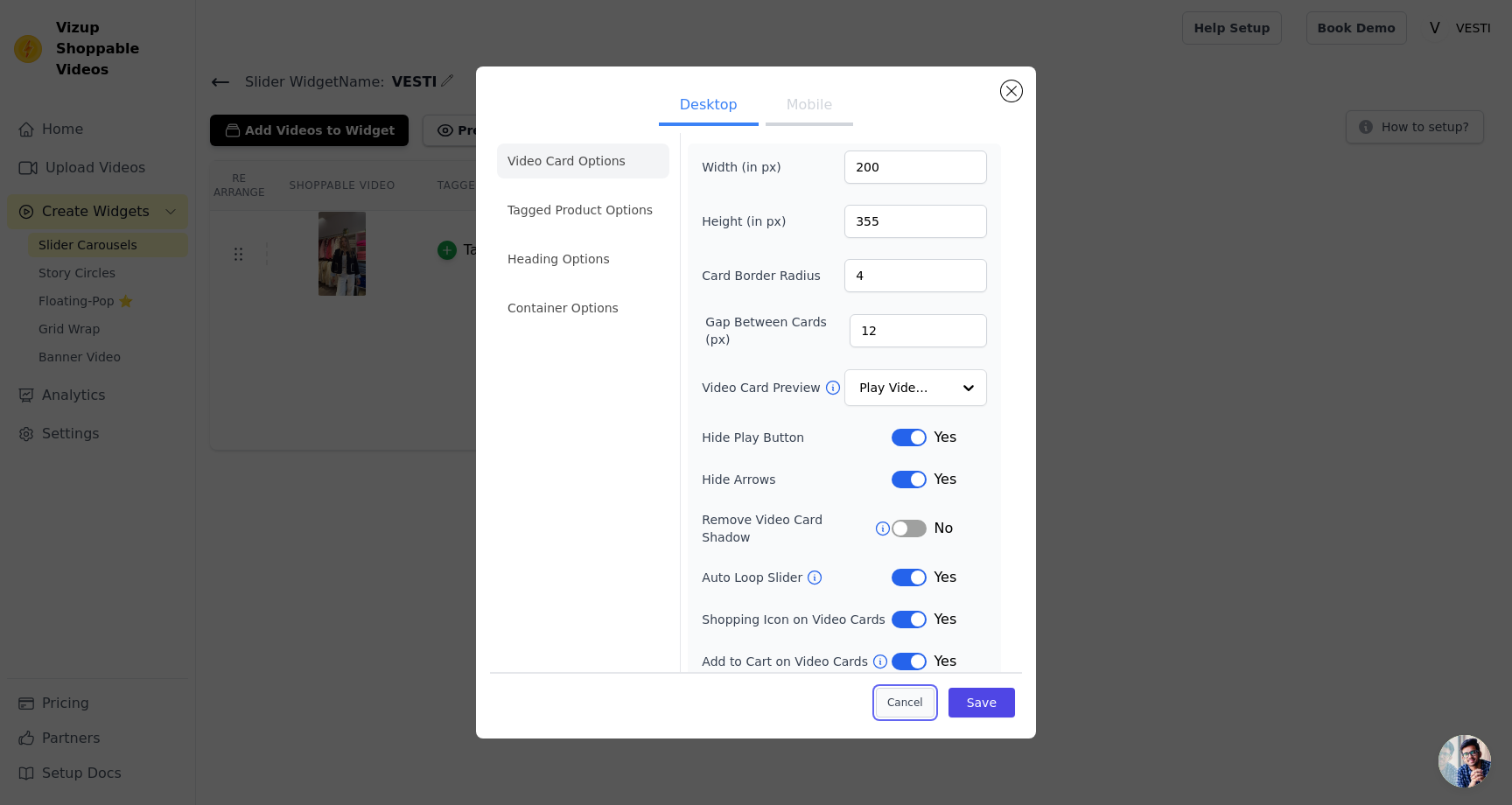
click at [907, 712] on button "Cancel" at bounding box center [905, 702] width 59 height 29
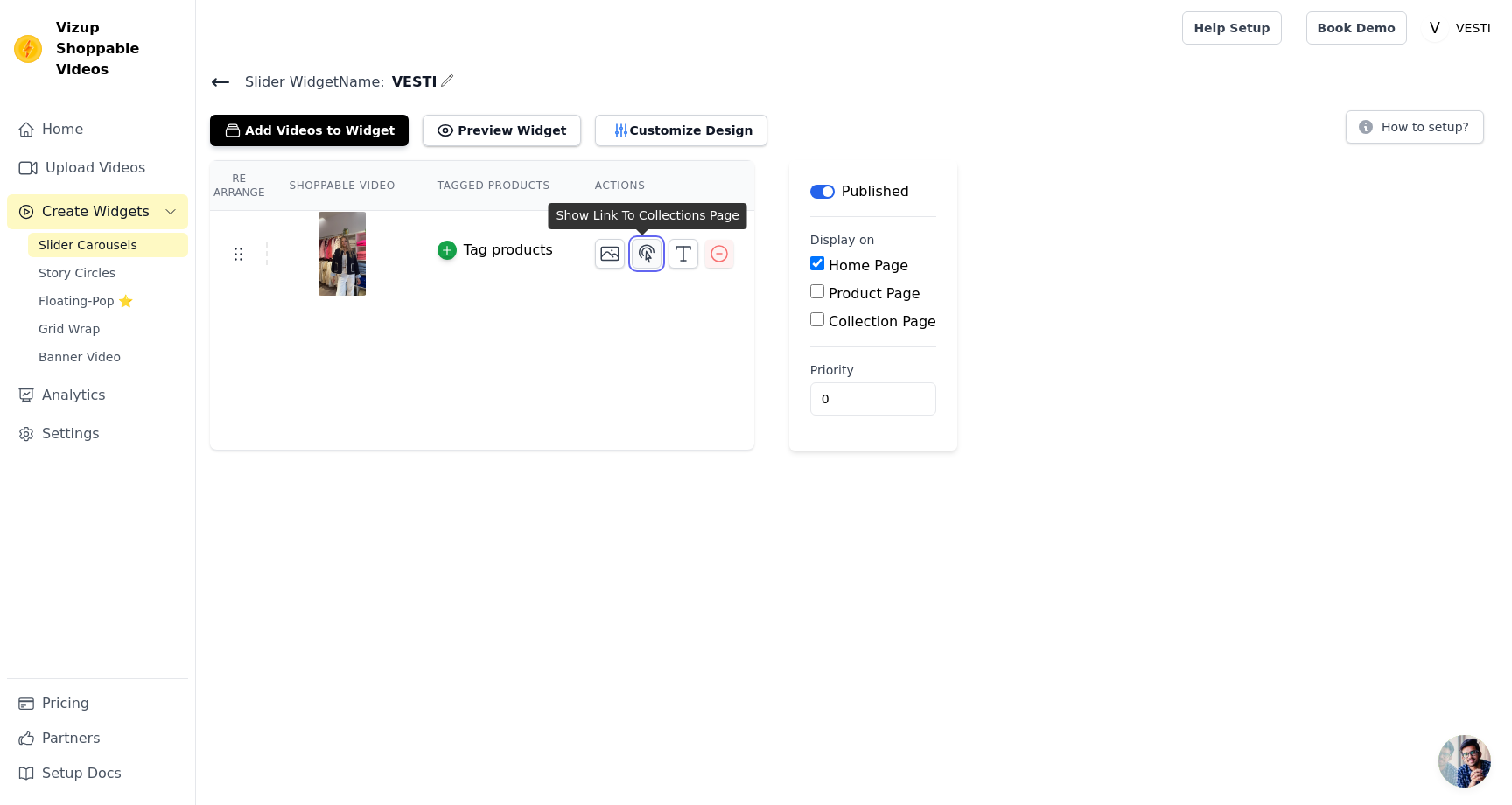
click at [637, 258] on icon "button" at bounding box center [646, 253] width 21 height 21
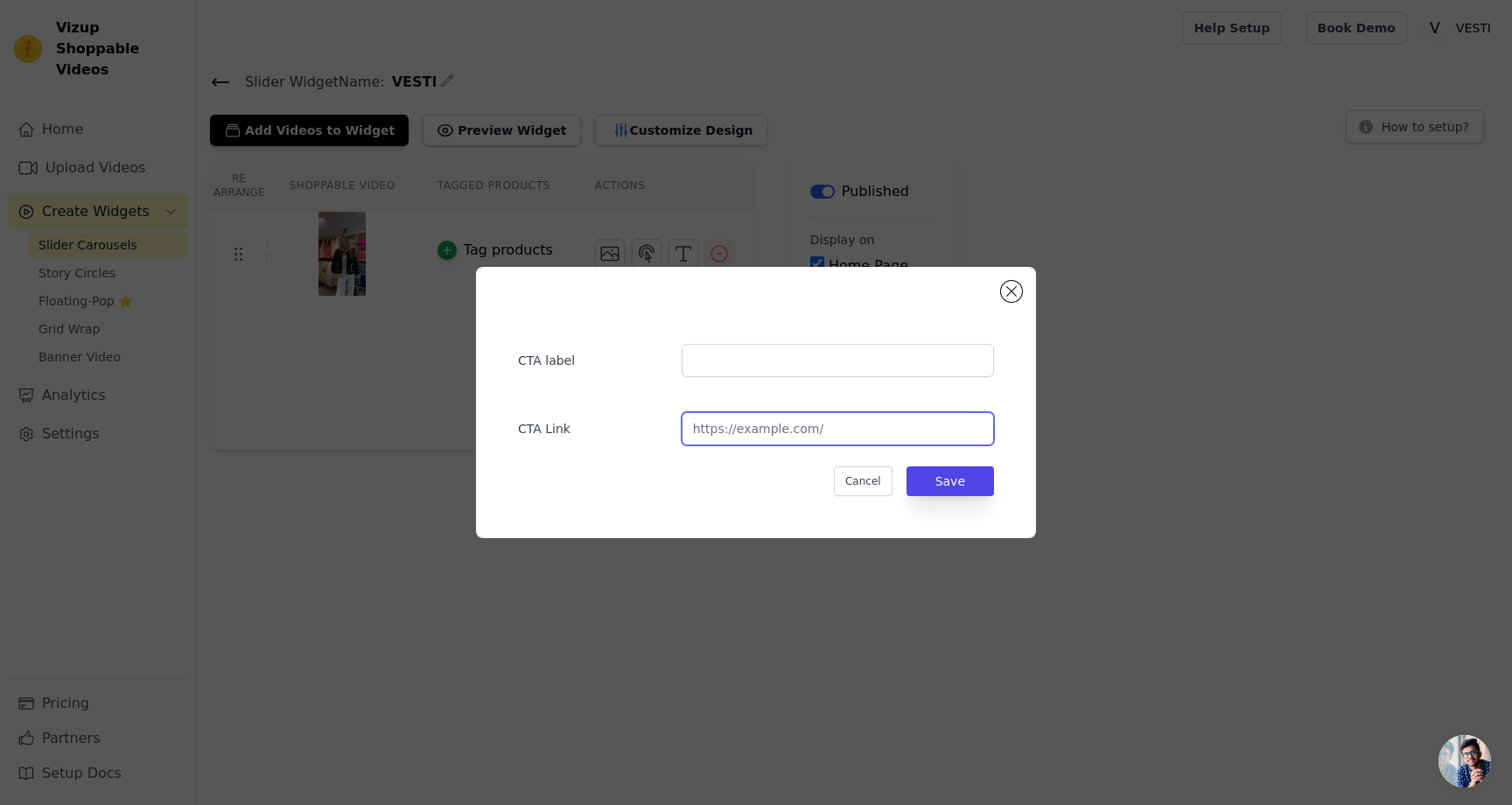
click at [701, 432] on input "url" at bounding box center [837, 428] width 313 height 33
paste input "https://shopvesti.com/products/luka-top"
type input "https://shopvesti.com/products/luka-top"
click at [942, 489] on button "Save" at bounding box center [950, 481] width 87 height 29
click at [950, 486] on button "Save" at bounding box center [950, 481] width 87 height 29
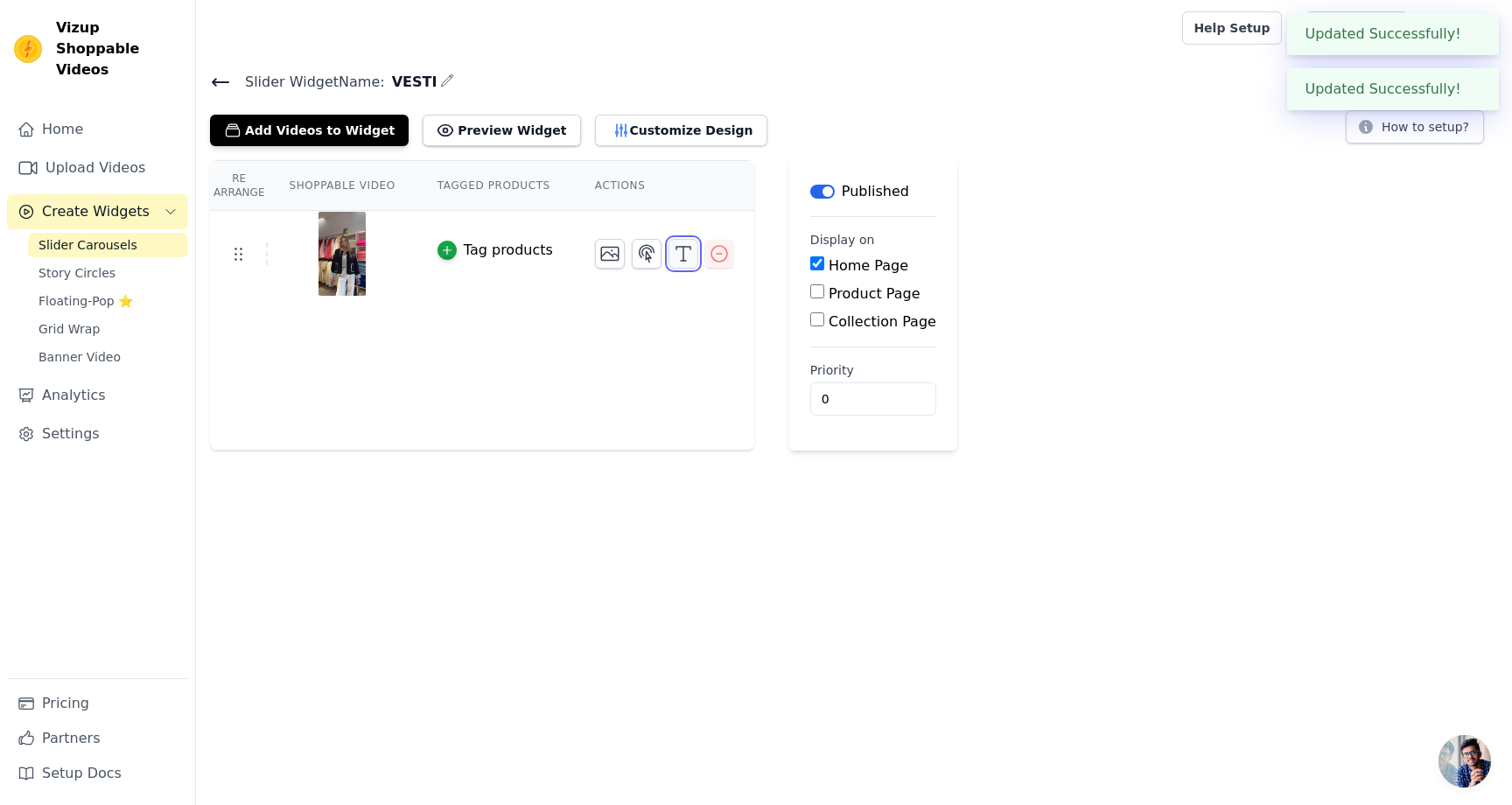
click at [680, 260] on line "button" at bounding box center [683, 260] width 6 height 0
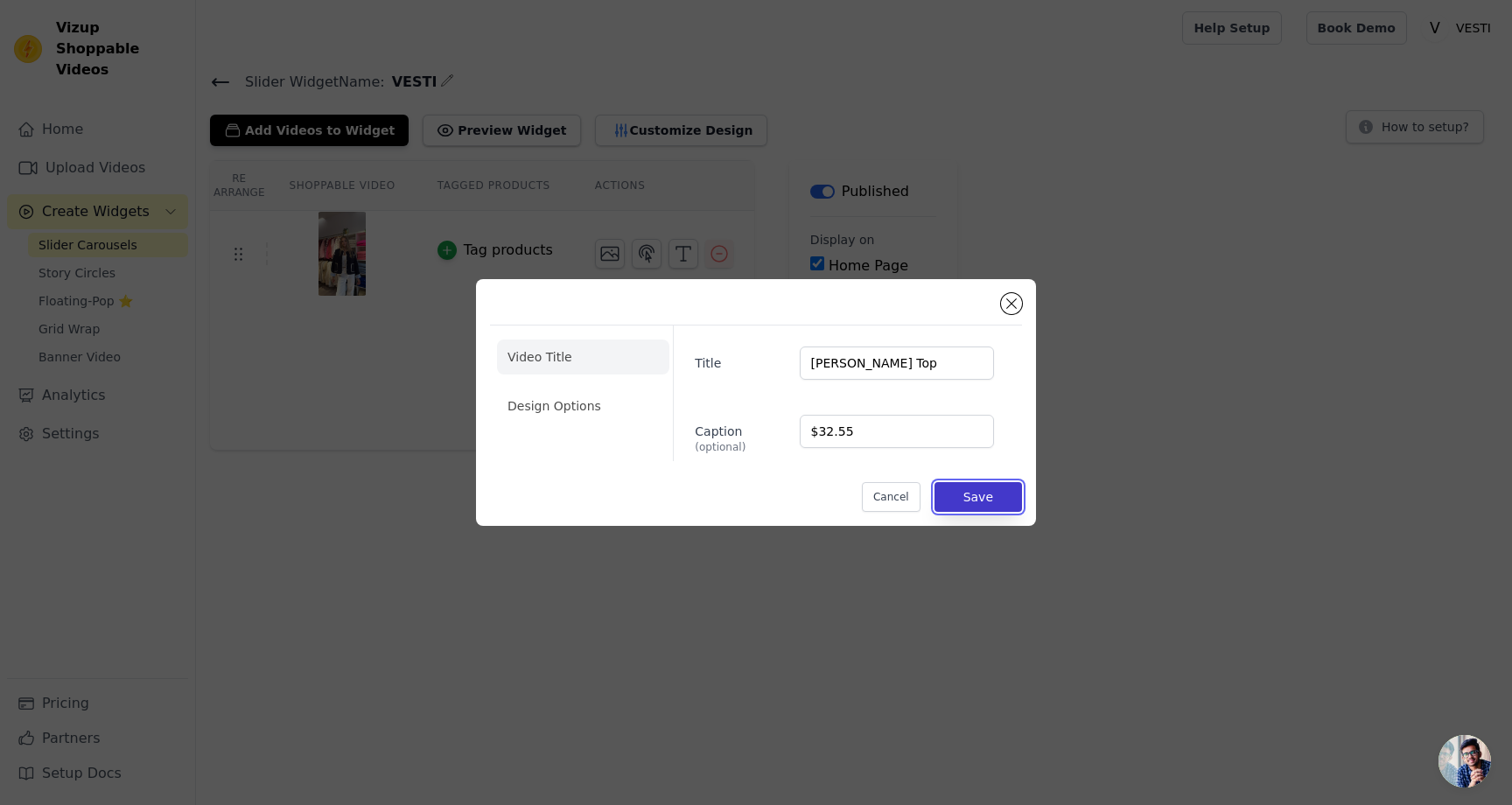
click at [949, 508] on button "Save" at bounding box center [977, 497] width 87 height 29
click at [966, 493] on button "Save" at bounding box center [977, 497] width 87 height 29
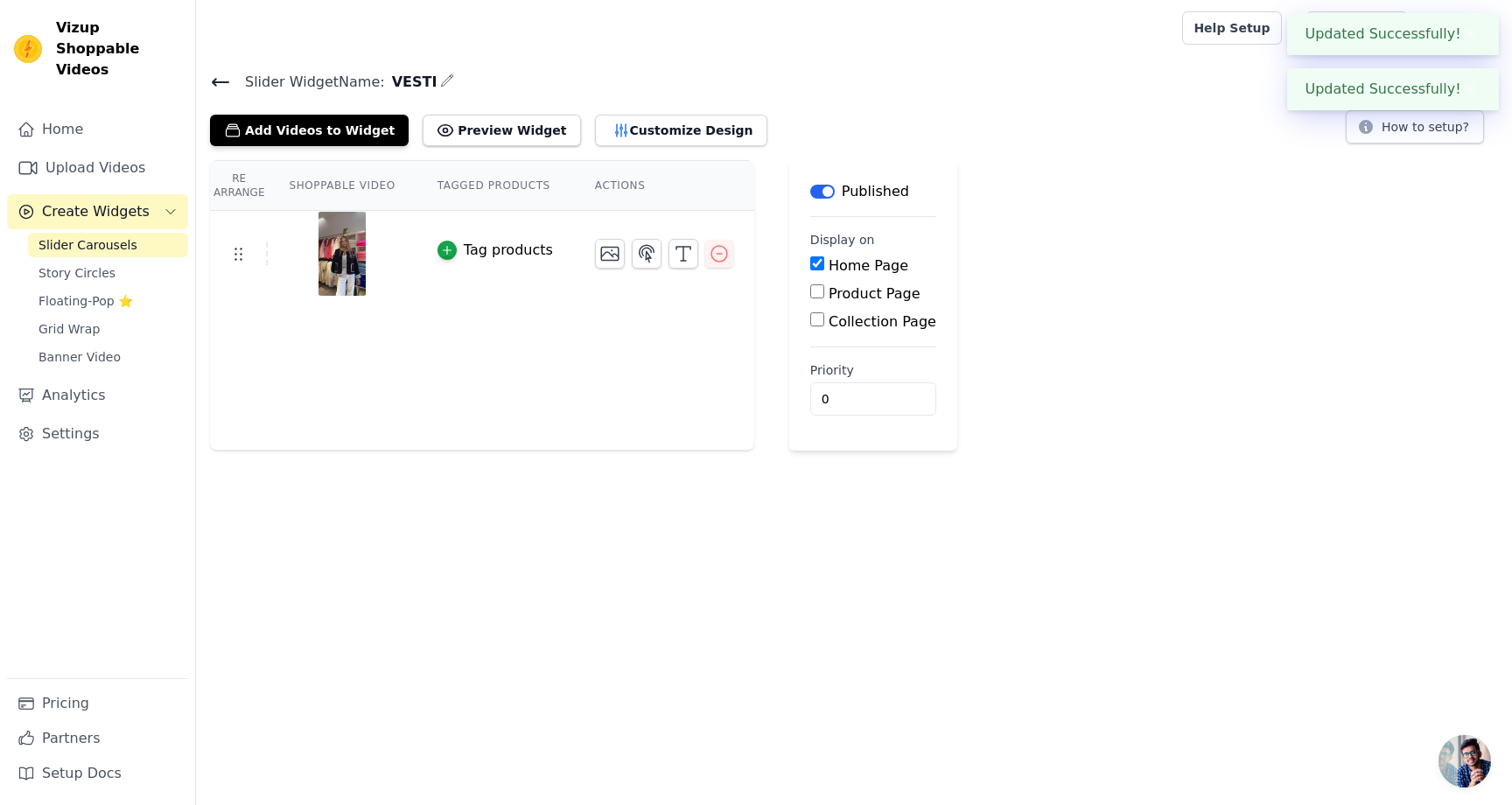
click at [438, 109] on div "Add Videos to Widget Preview Widget Customize Design" at bounding box center [495, 127] width 571 height 39
click at [440, 125] on button "Preview Widget" at bounding box center [502, 130] width 158 height 31
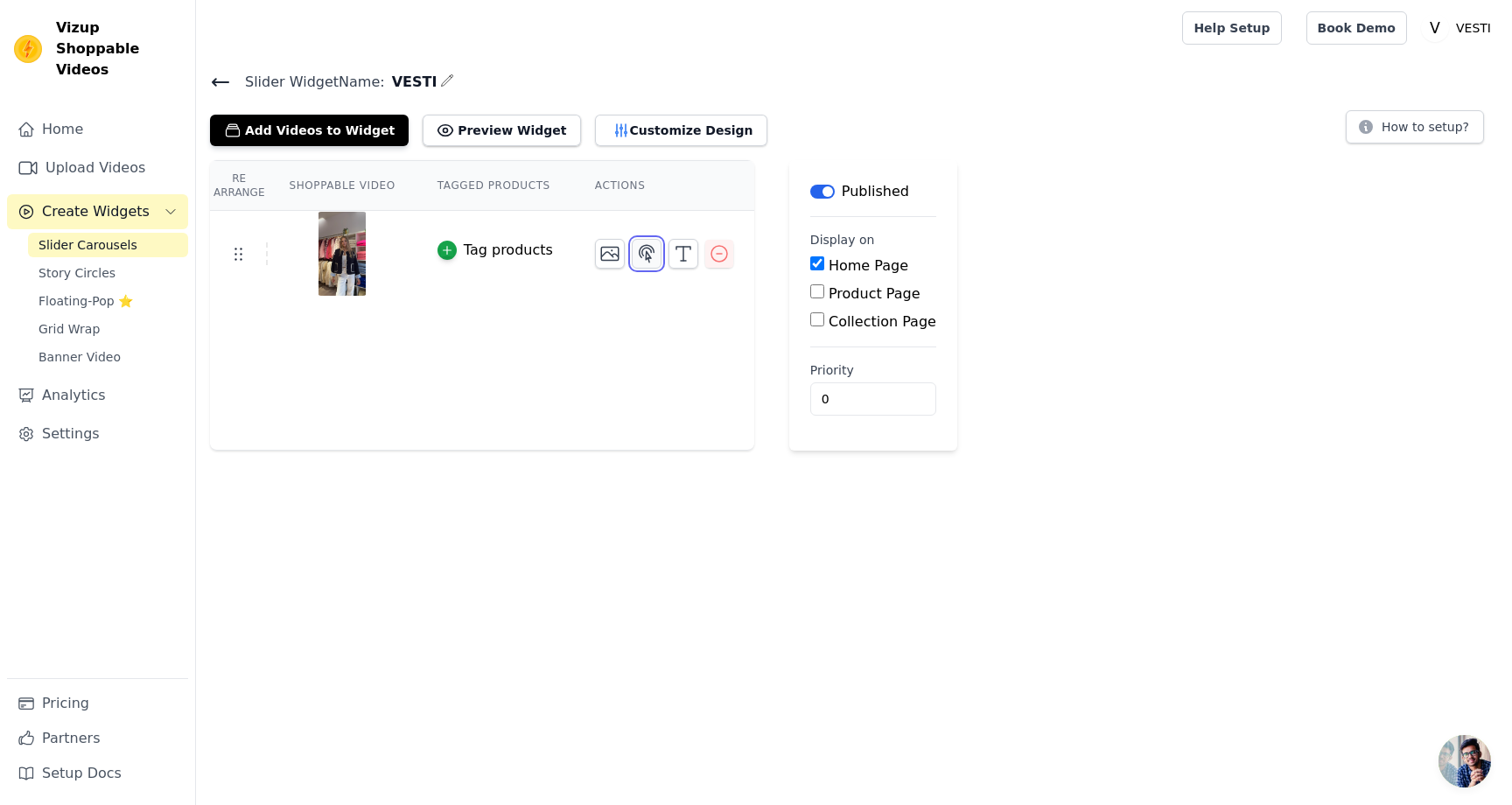
click at [640, 248] on icon "button" at bounding box center [647, 253] width 15 height 17
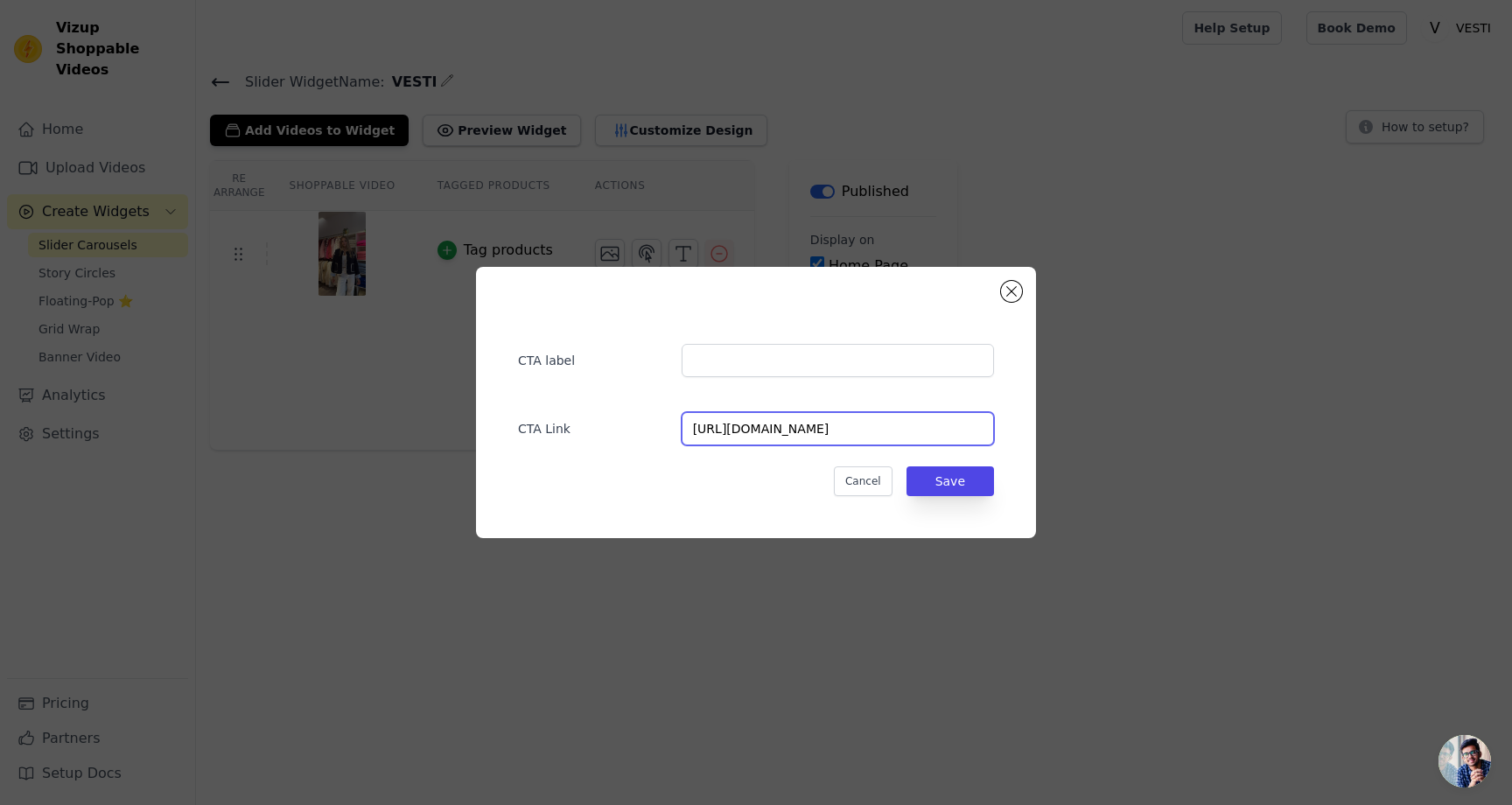
click at [847, 431] on input "https://shopvesti.com/products/luka-top" at bounding box center [837, 428] width 313 height 33
click at [959, 477] on button "Save" at bounding box center [950, 481] width 87 height 29
click at [866, 491] on button "Cancel" at bounding box center [863, 481] width 59 height 29
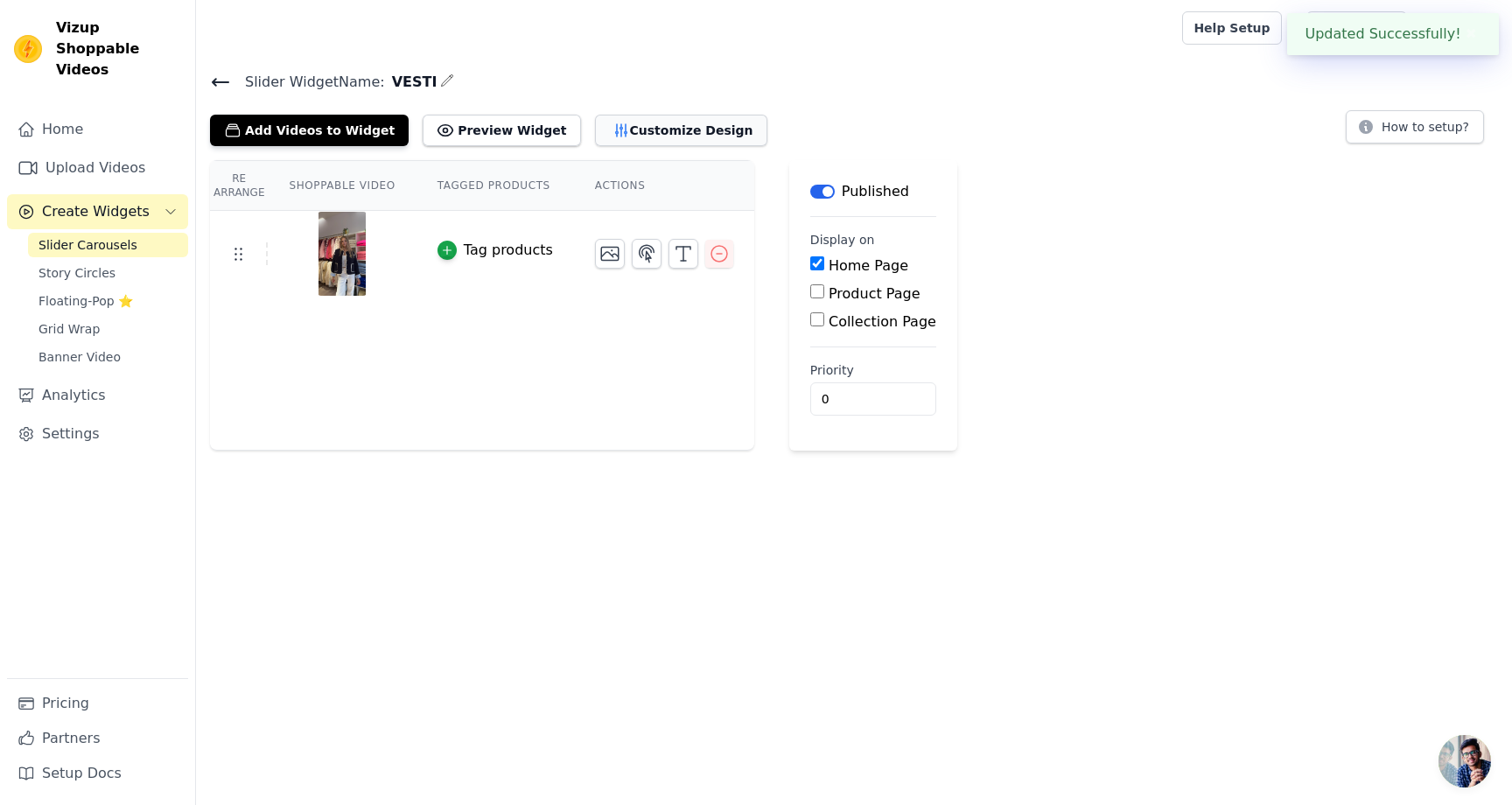
click at [613, 122] on icon "button" at bounding box center [621, 130] width 17 height 17
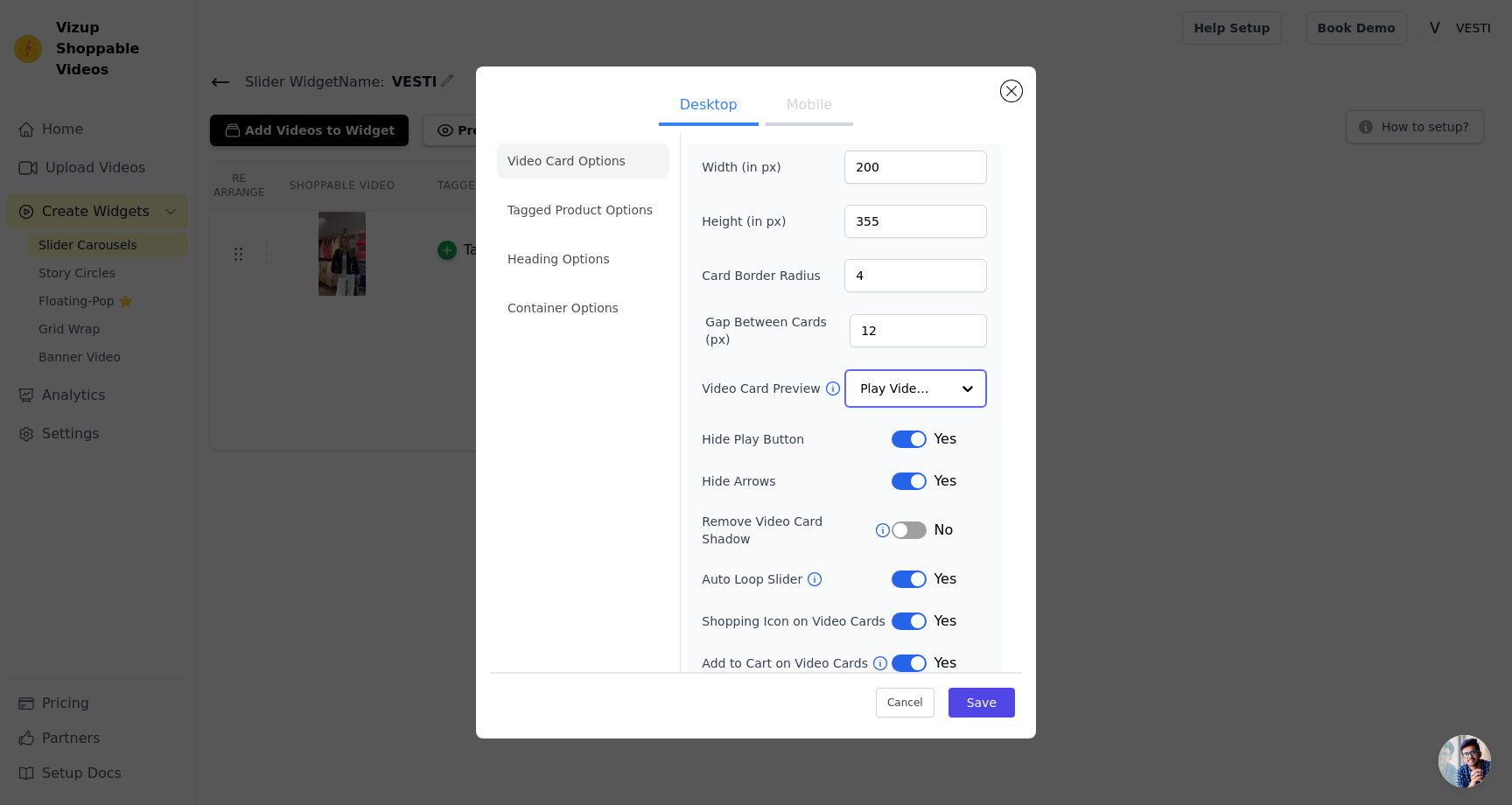
click at [878, 388] on input "Video Card Preview" at bounding box center [905, 389] width 90 height 35
click at [718, 414] on div "Width (in px) 200 Height (in px) 355 Card Border Radius 4 Gap Between Cards (px…" at bounding box center [844, 411] width 285 height 522
click at [881, 401] on input "Video Card Preview" at bounding box center [905, 389] width 90 height 35
click at [708, 412] on div "Width (in px) 200 Height (in px) 355 Card Border Radius 4 Gap Between Cards (px…" at bounding box center [844, 411] width 285 height 522
click at [590, 214] on li "Tagged Product Options" at bounding box center [583, 210] width 172 height 35
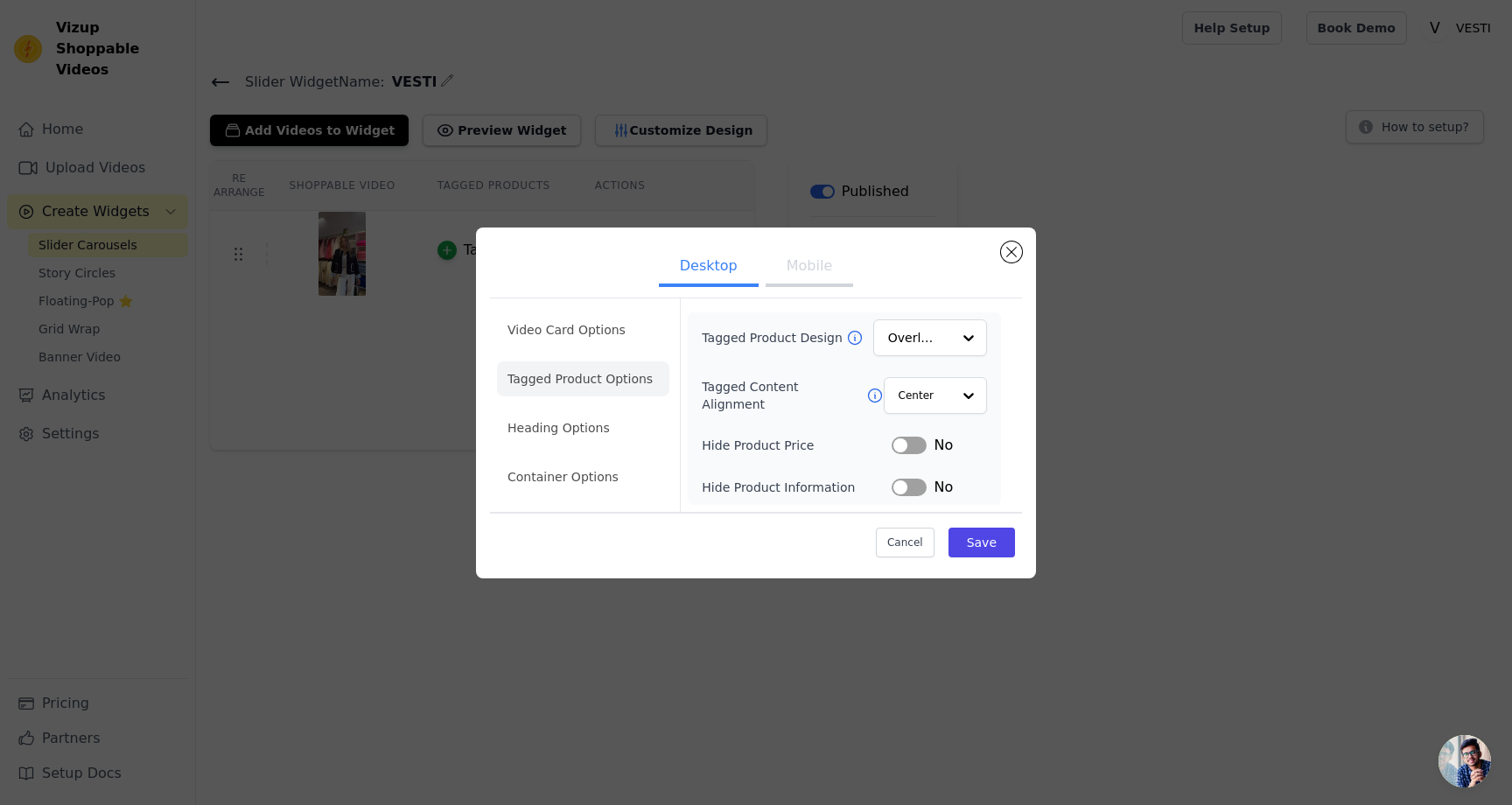
scroll to position [0, 0]
click at [893, 332] on input "Tagged Product Design" at bounding box center [920, 337] width 61 height 35
click at [707, 369] on div "Tagged Product Design Overlay Tagged Content Alignment Center Hide Product Pric…" at bounding box center [844, 408] width 285 height 179
click at [910, 395] on input "Tagged Content Alignment" at bounding box center [923, 395] width 52 height 35
click at [903, 469] on div "Left" at bounding box center [933, 474] width 104 height 37
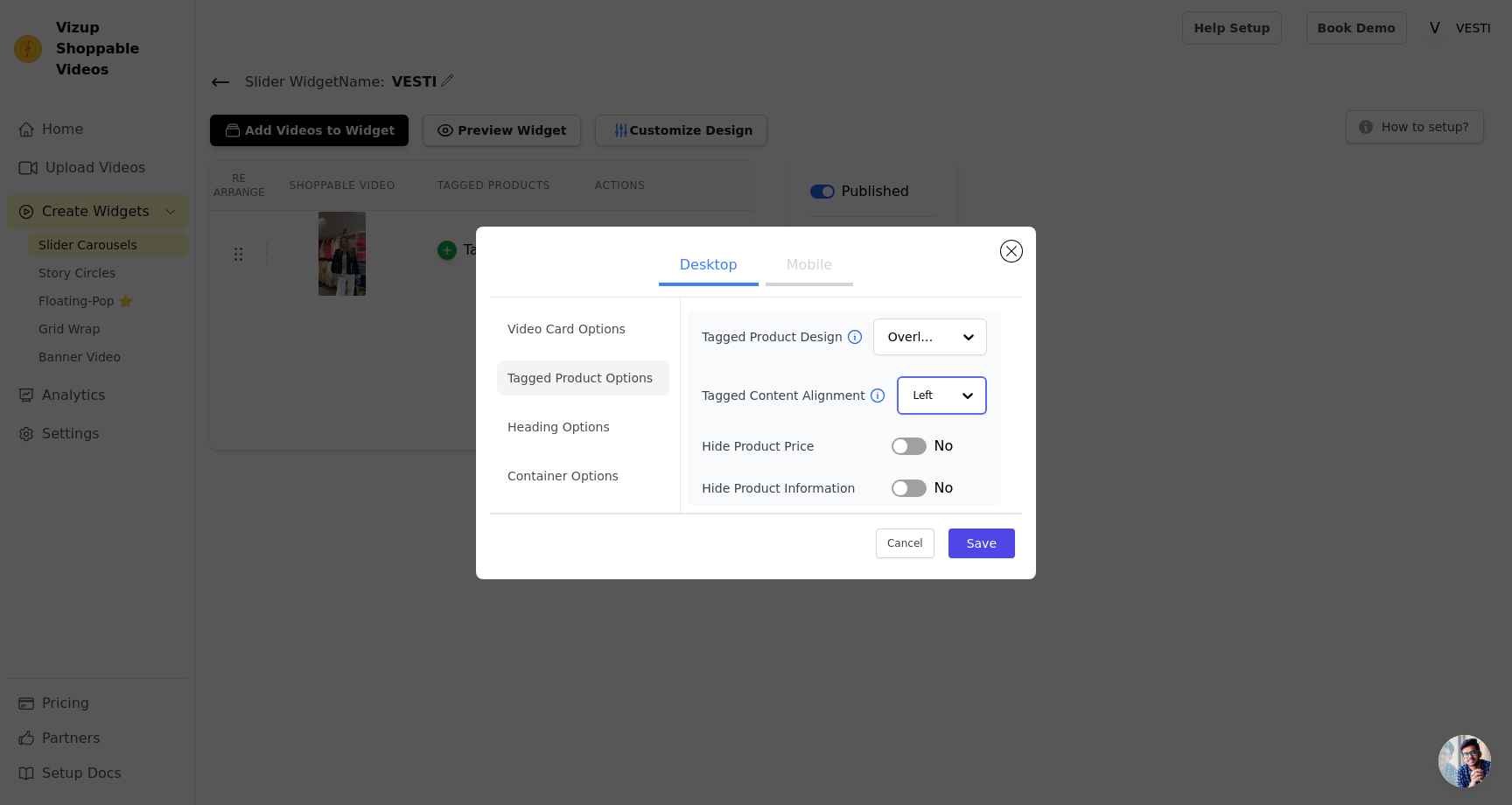
click at [953, 409] on div at bounding box center [967, 395] width 35 height 35
click at [933, 434] on div "Center" at bounding box center [941, 437] width 89 height 37
click at [822, 423] on div "Tagged Product Design Overlay Tagged Content Alignment Center Hide Product Pric…" at bounding box center [844, 408] width 285 height 179
click at [589, 422] on li "Heading Options" at bounding box center [583, 428] width 172 height 35
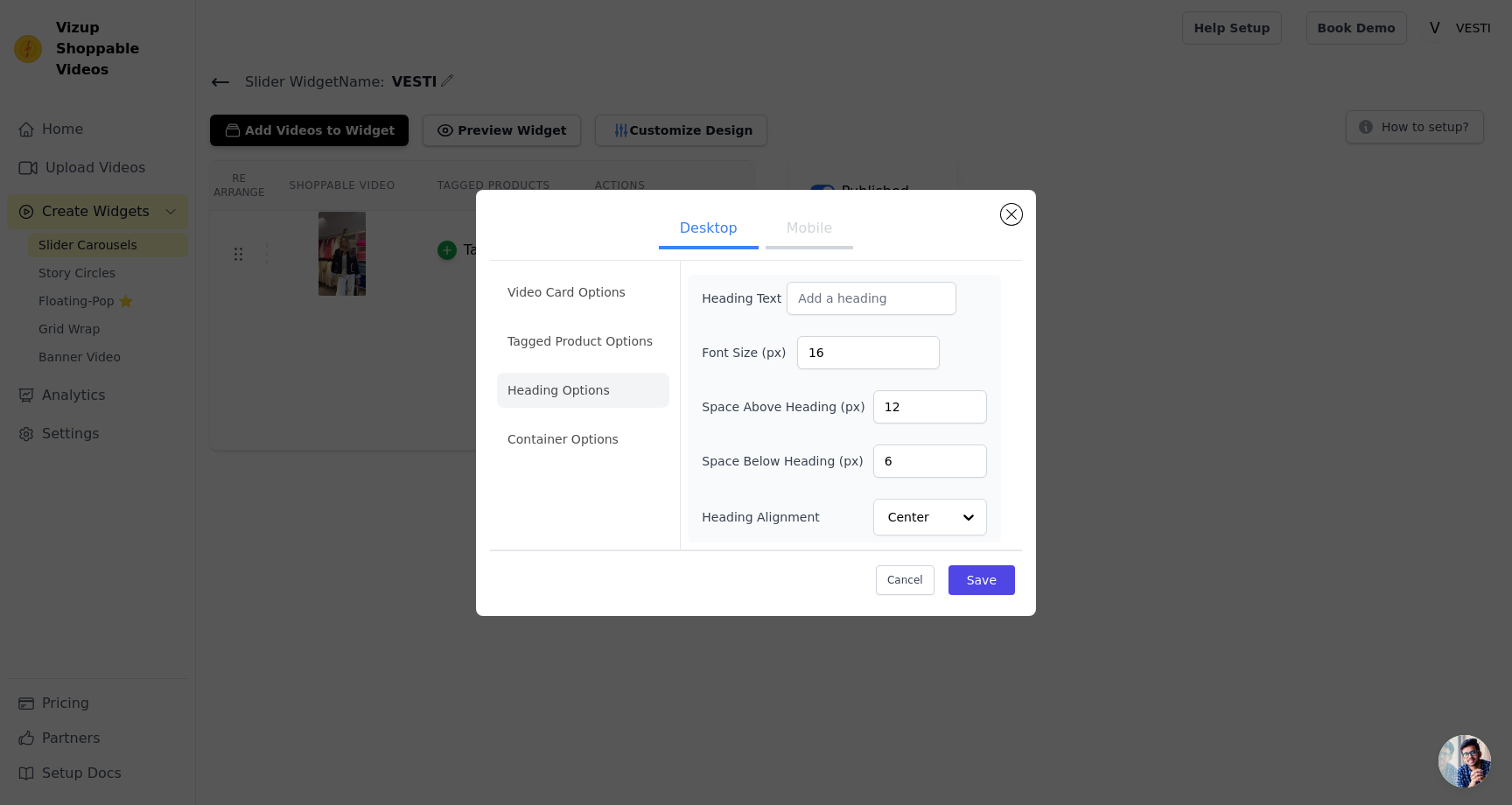
click at [583, 413] on ul "Video Card Options Tagged Product Options Heading Options Container Options" at bounding box center [583, 366] width 172 height 196
click at [579, 437] on li "Container Options" at bounding box center [583, 439] width 172 height 35
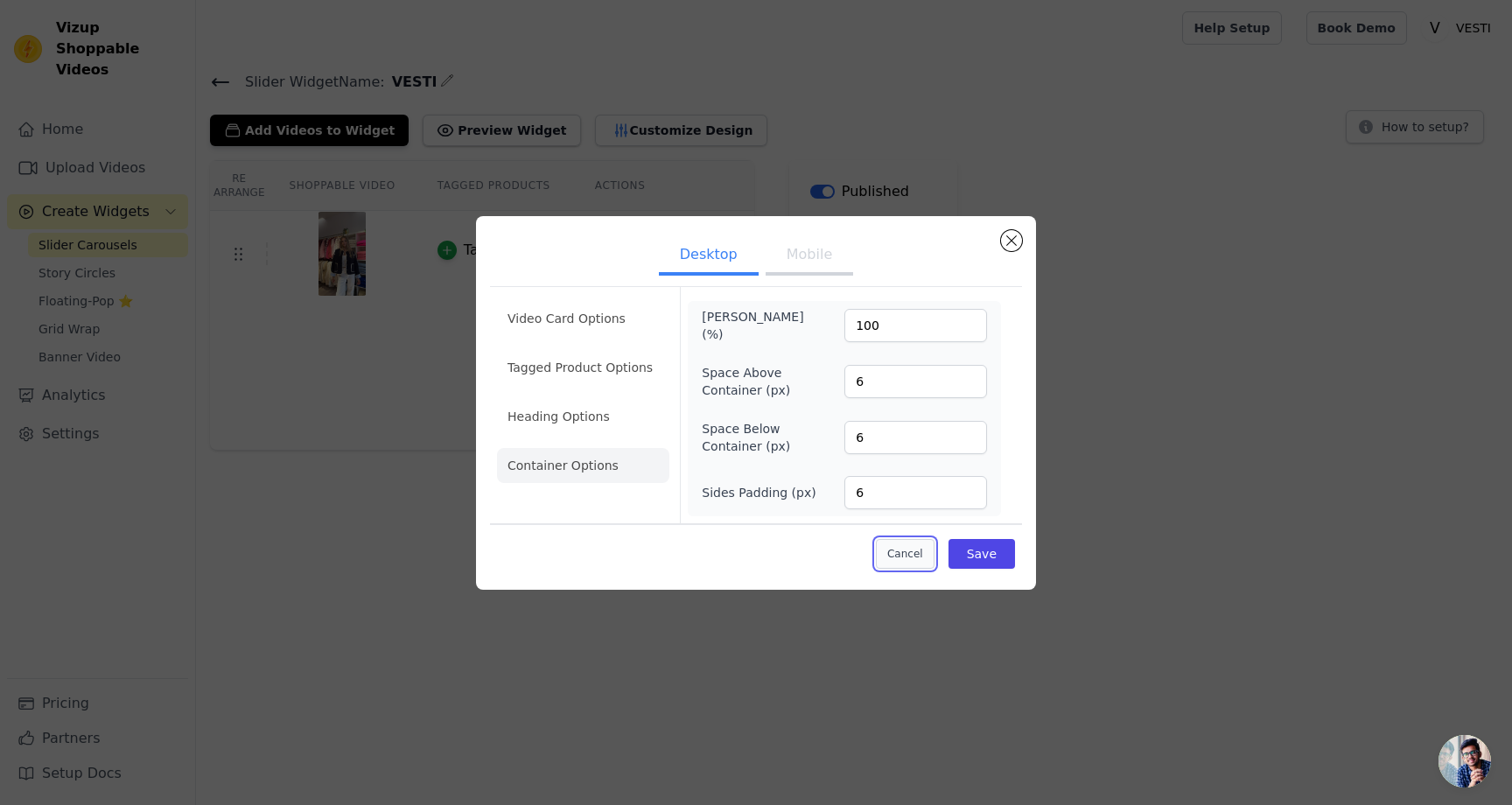
click at [908, 565] on button "Cancel" at bounding box center [905, 554] width 59 height 29
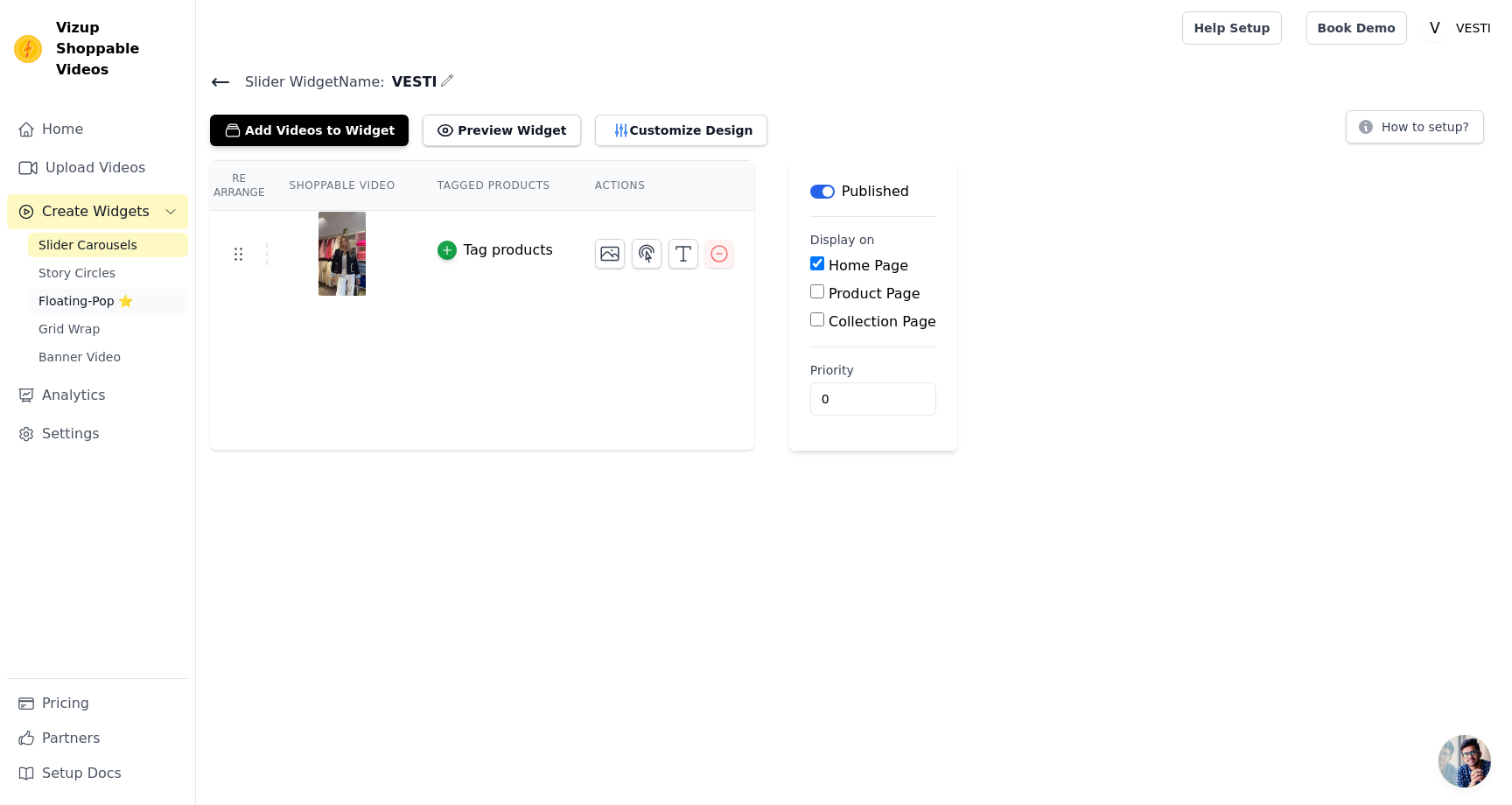
click at [95, 292] on span "Floating-Pop ⭐" at bounding box center [85, 301] width 94 height 17
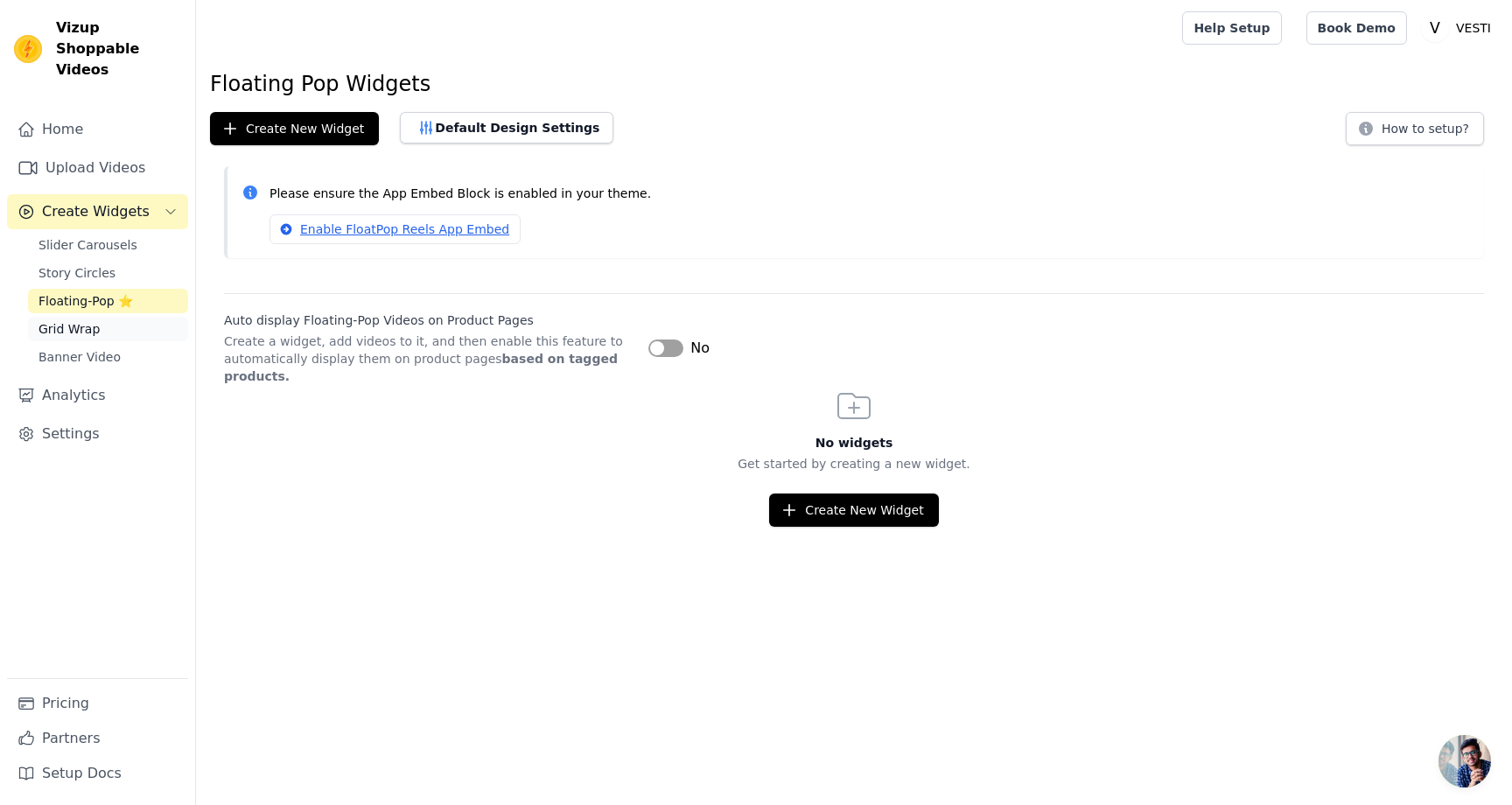
click at [104, 316] on link "Grid Wrap" at bounding box center [108, 328] width 160 height 25
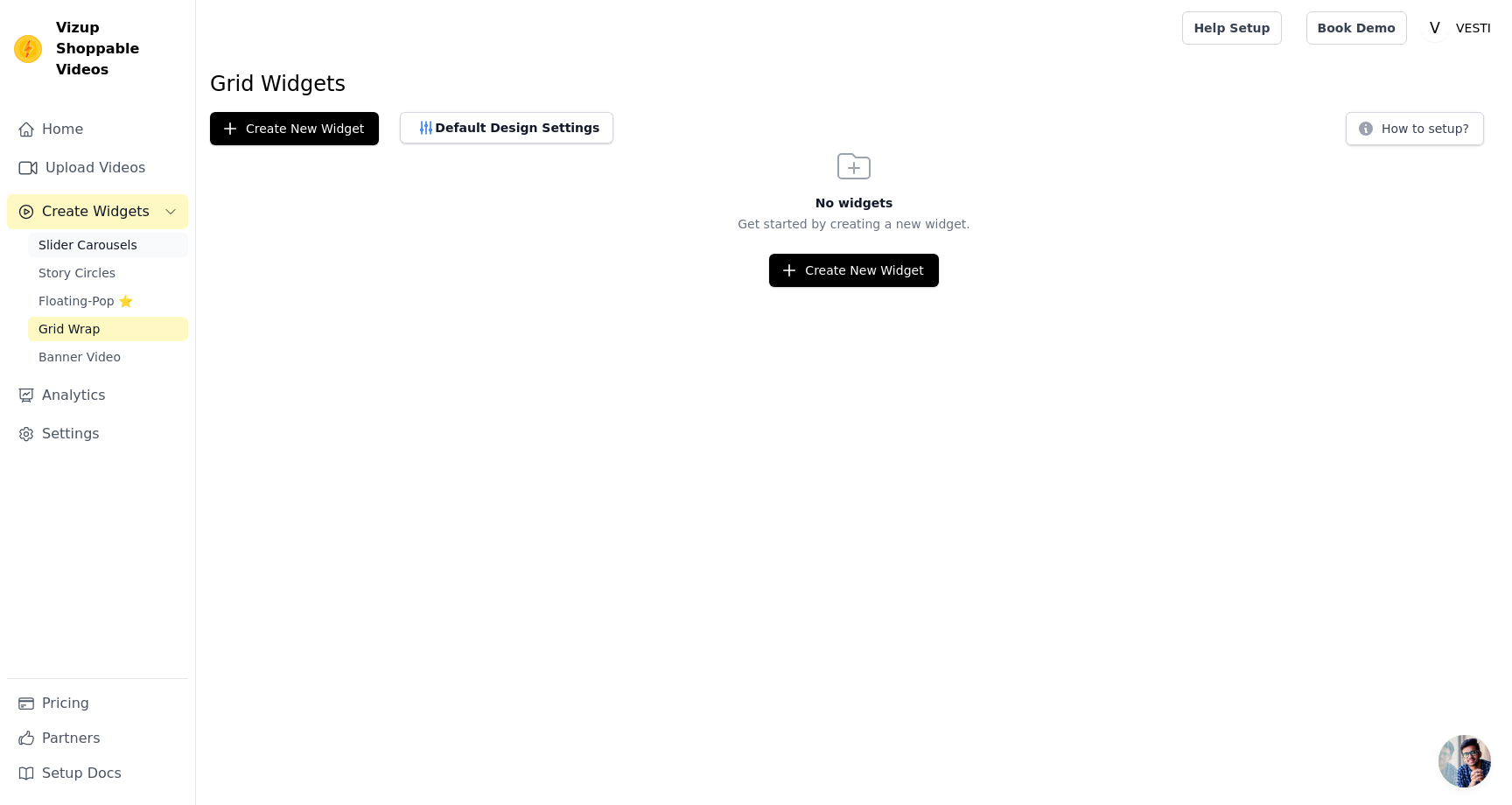
click at [117, 237] on span "Slider Carousels" at bounding box center [88, 245] width 99 height 17
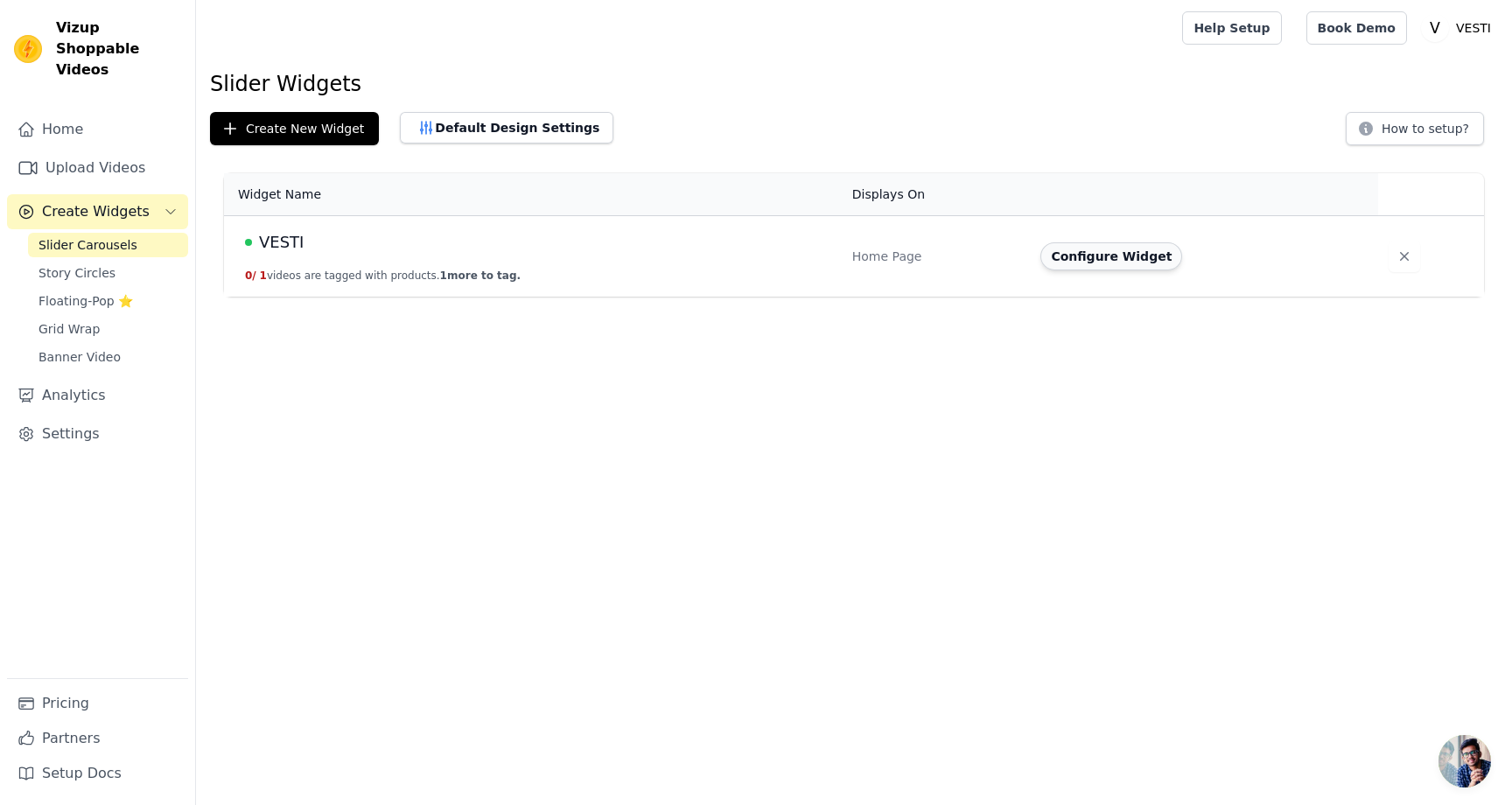
click at [1131, 249] on button "Configure Widget" at bounding box center [1111, 256] width 142 height 28
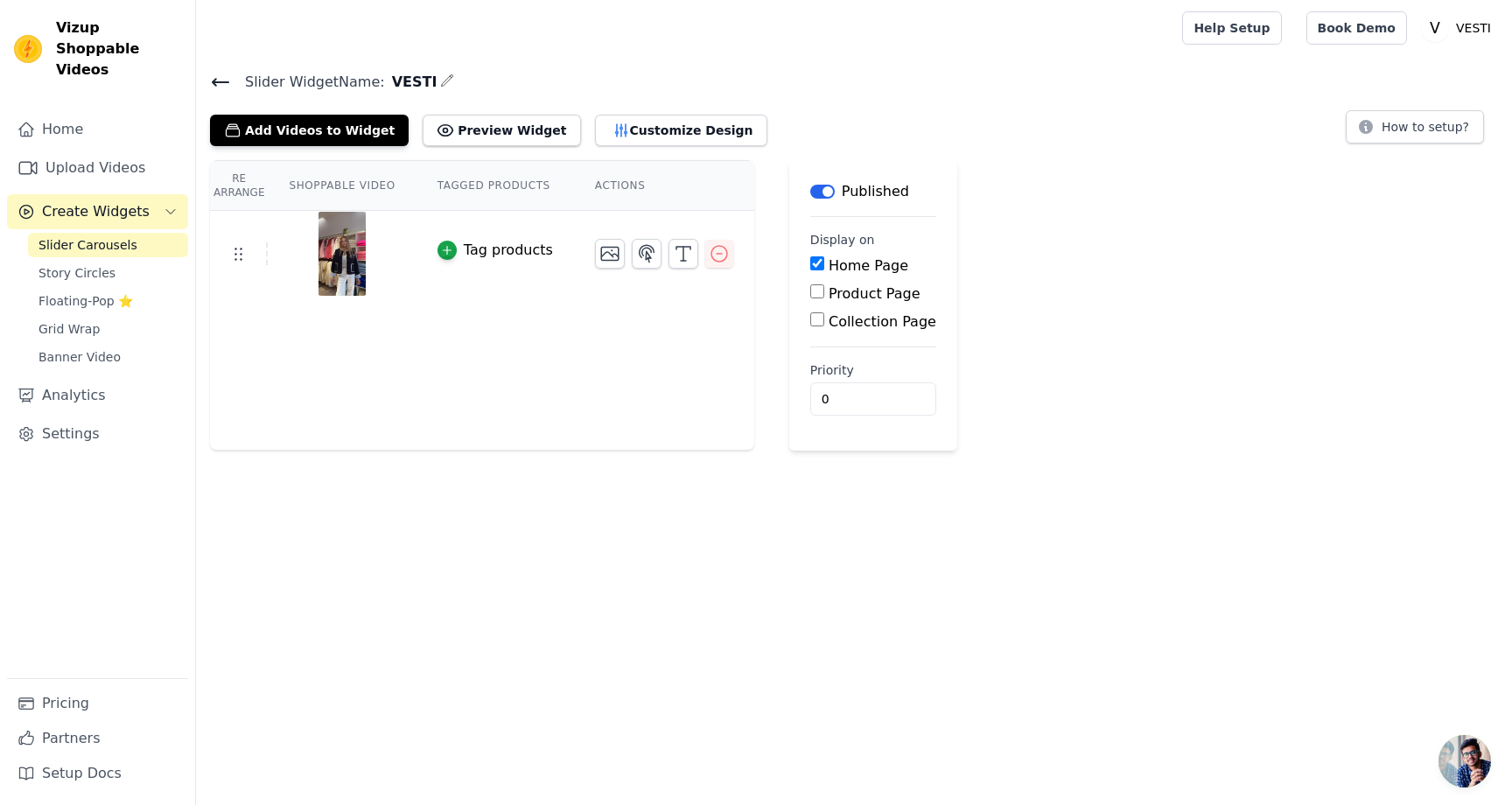
click at [337, 242] on img at bounding box center [341, 254] width 49 height 84
click at [673, 257] on icon "button" at bounding box center [683, 253] width 21 height 21
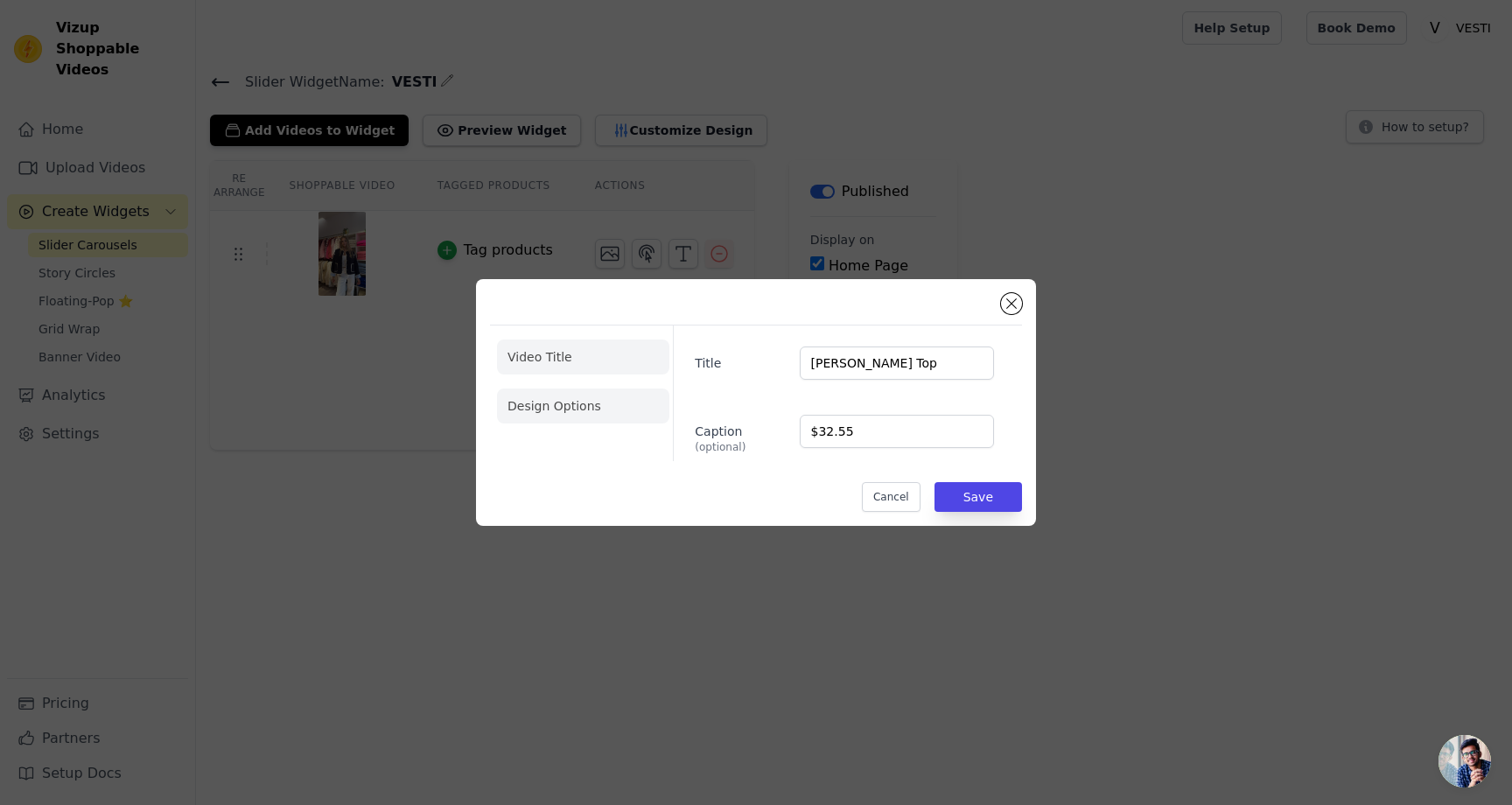
click at [538, 397] on li "Design Options" at bounding box center [583, 406] width 172 height 35
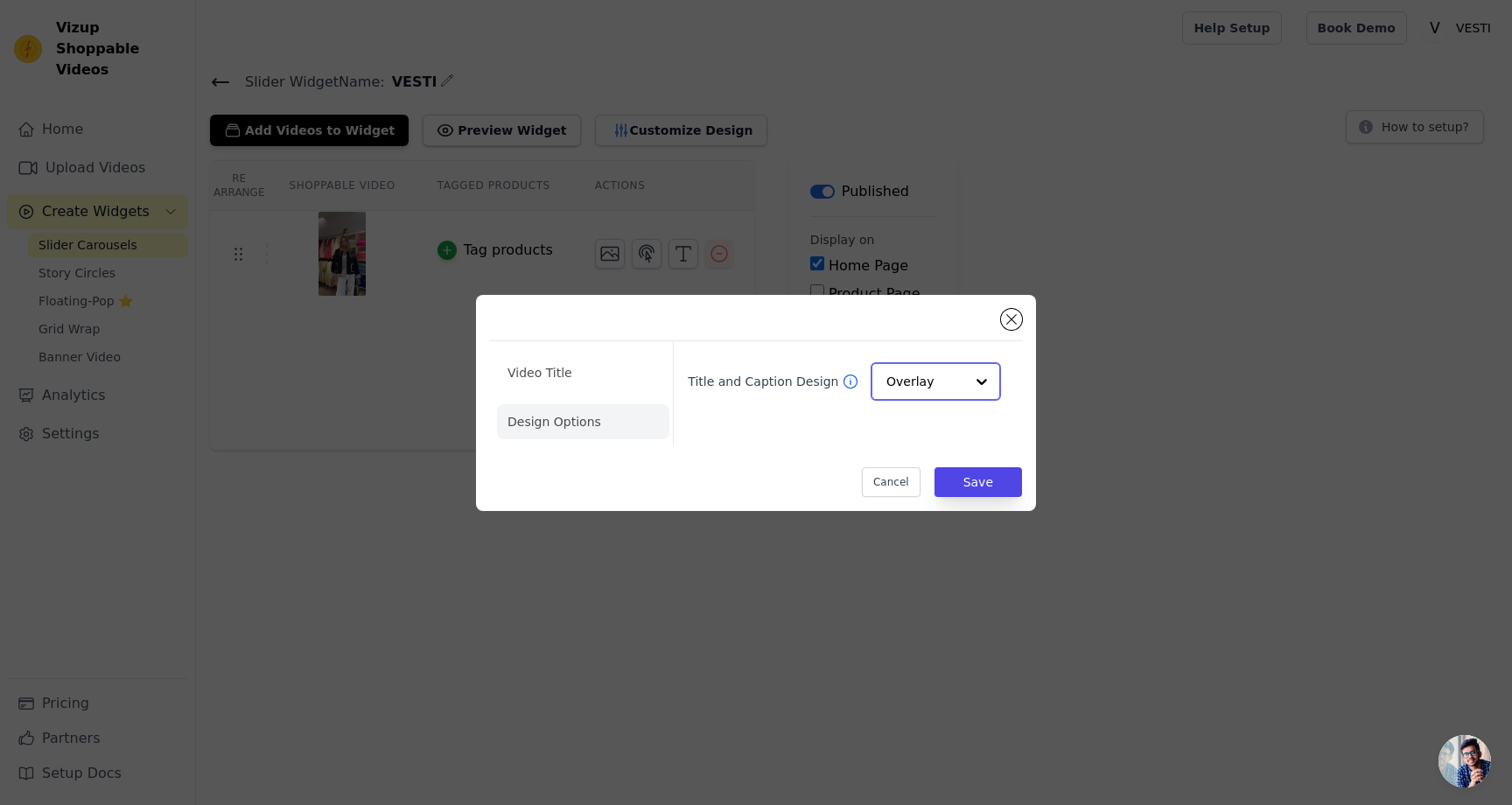
click at [879, 373] on div "Overlay" at bounding box center [936, 381] width 130 height 39
click at [849, 381] on icon at bounding box center [851, 380] width 13 height 13
click at [605, 369] on li "Video Title" at bounding box center [583, 372] width 172 height 35
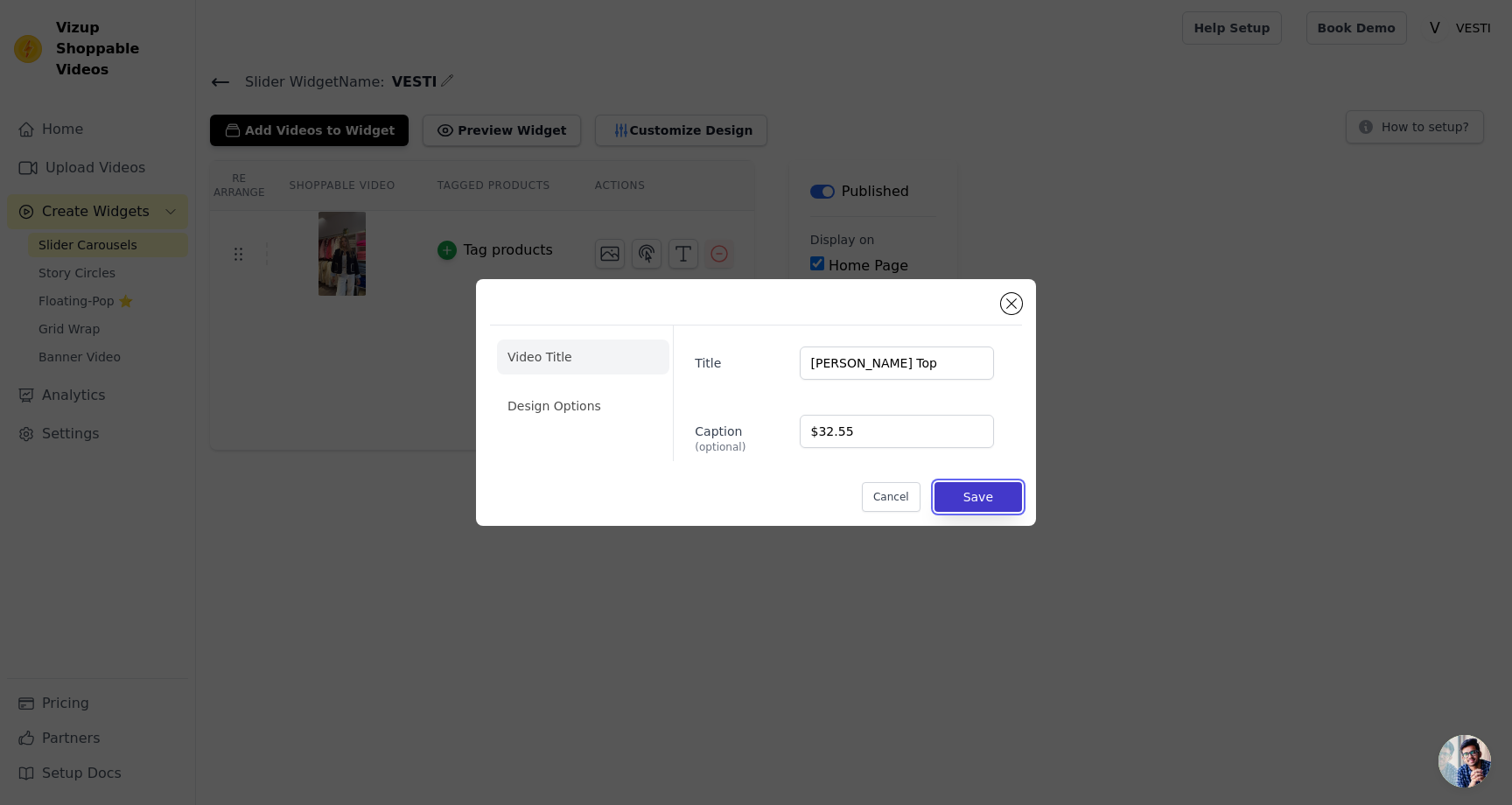
click at [962, 502] on button "Save" at bounding box center [977, 497] width 87 height 29
click at [966, 500] on button "Save" at bounding box center [977, 497] width 87 height 29
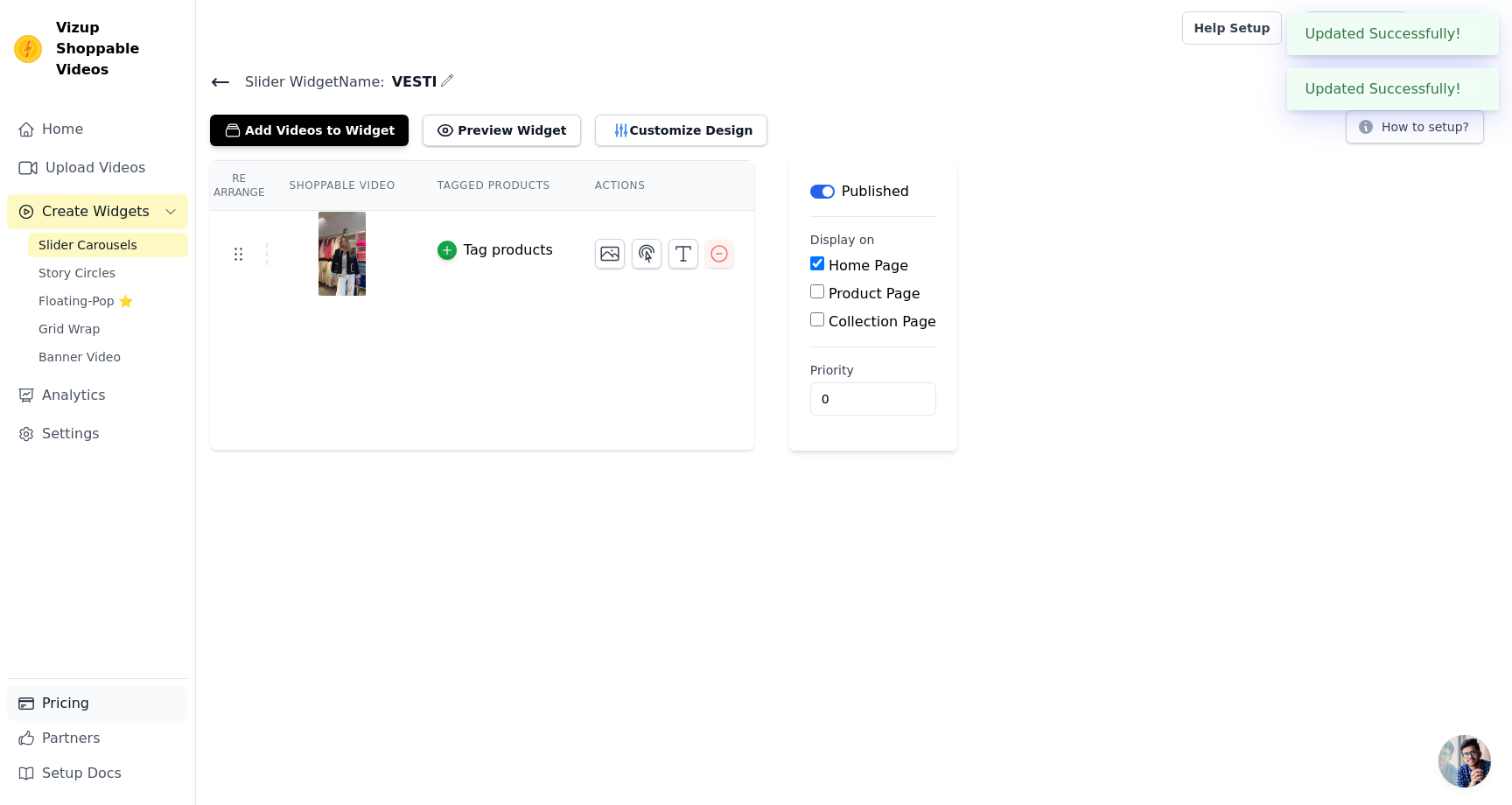
click at [69, 703] on link "Pricing" at bounding box center [98, 703] width 182 height 35
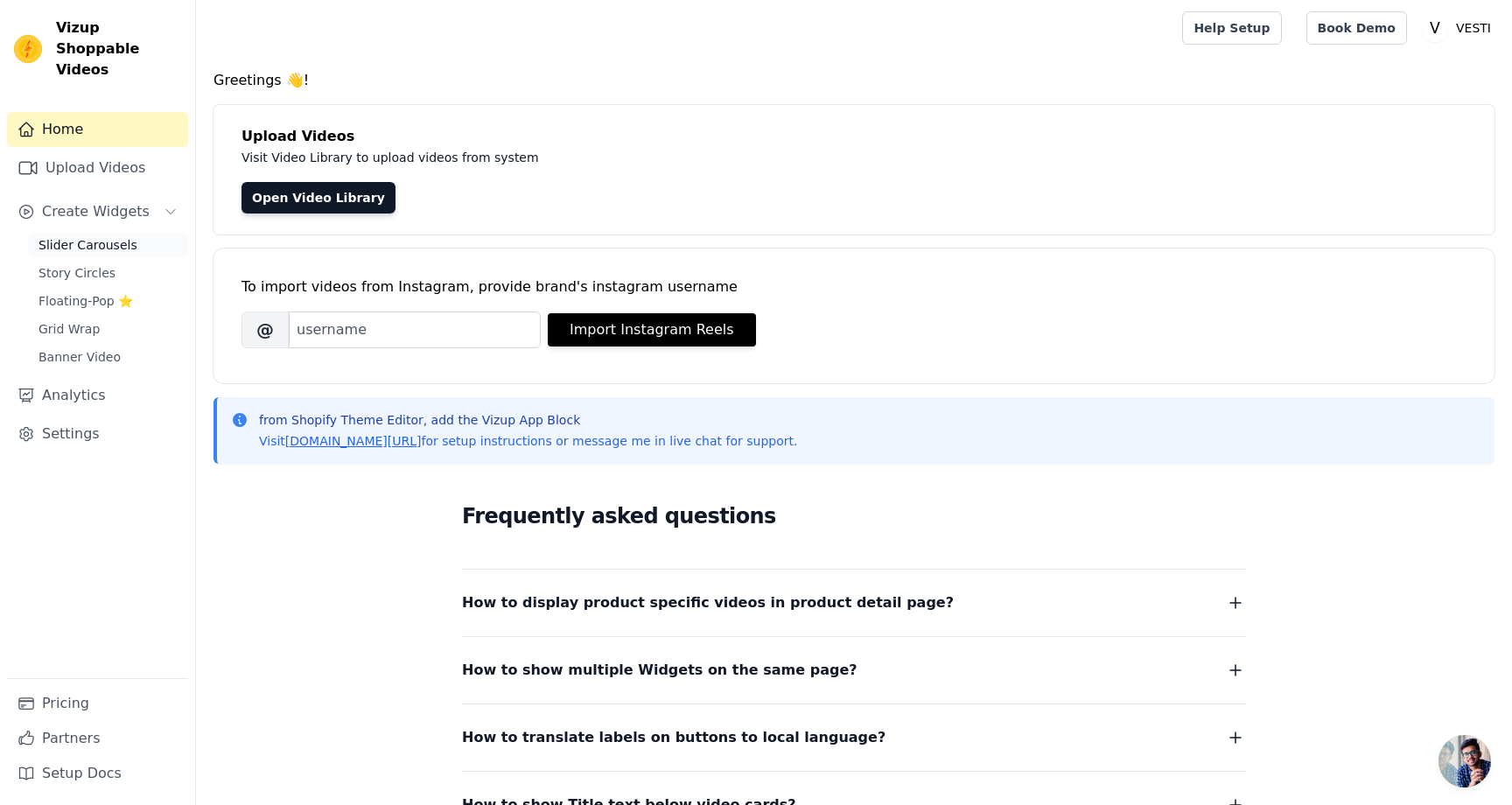
click at [123, 237] on span "Slider Carousels" at bounding box center [88, 245] width 99 height 17
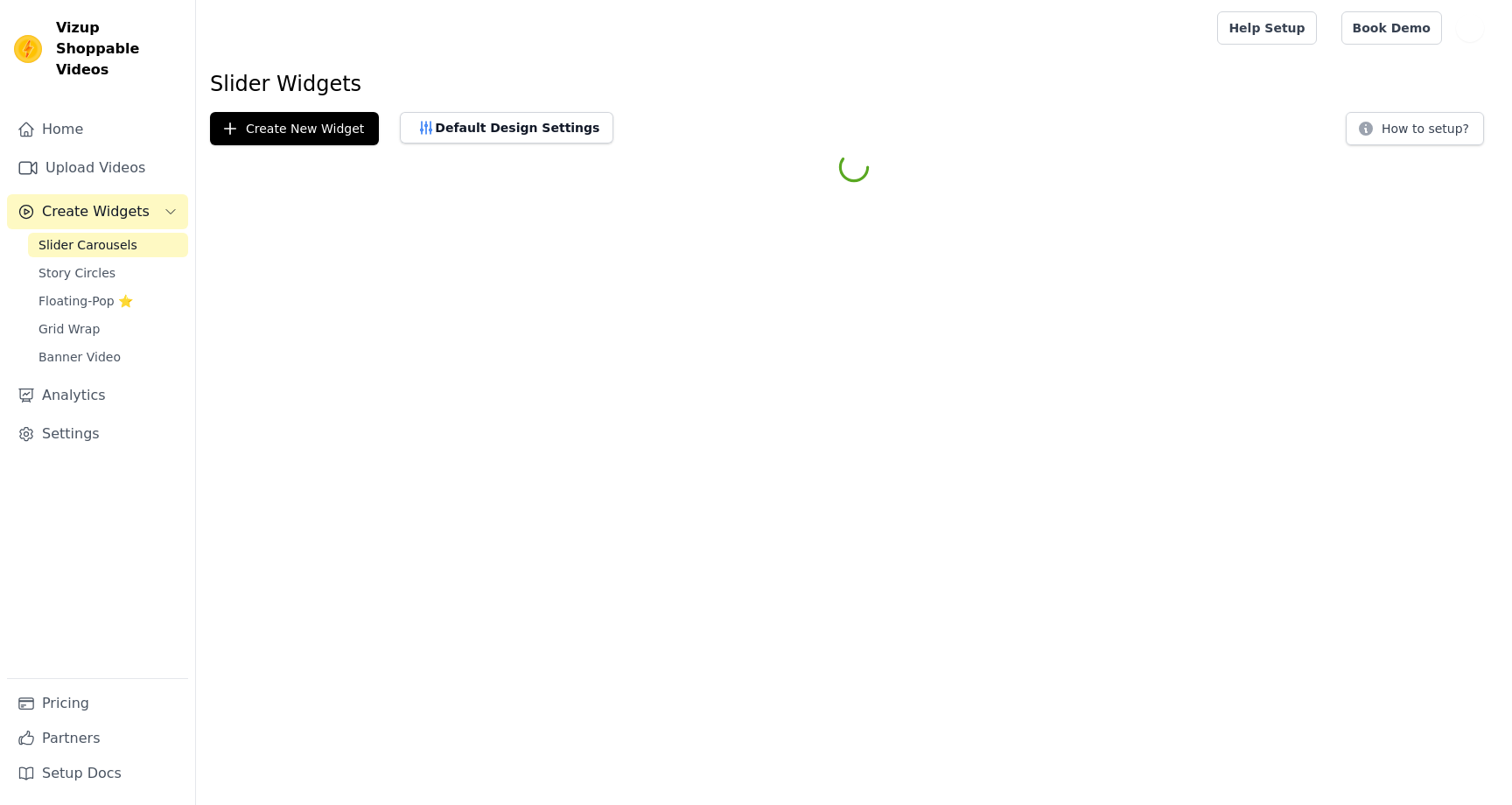
click at [306, 189] on html "Vizup Shoppable Videos Home Upload Videos Create Widgets Slider Carousels Story…" at bounding box center [756, 94] width 1512 height 189
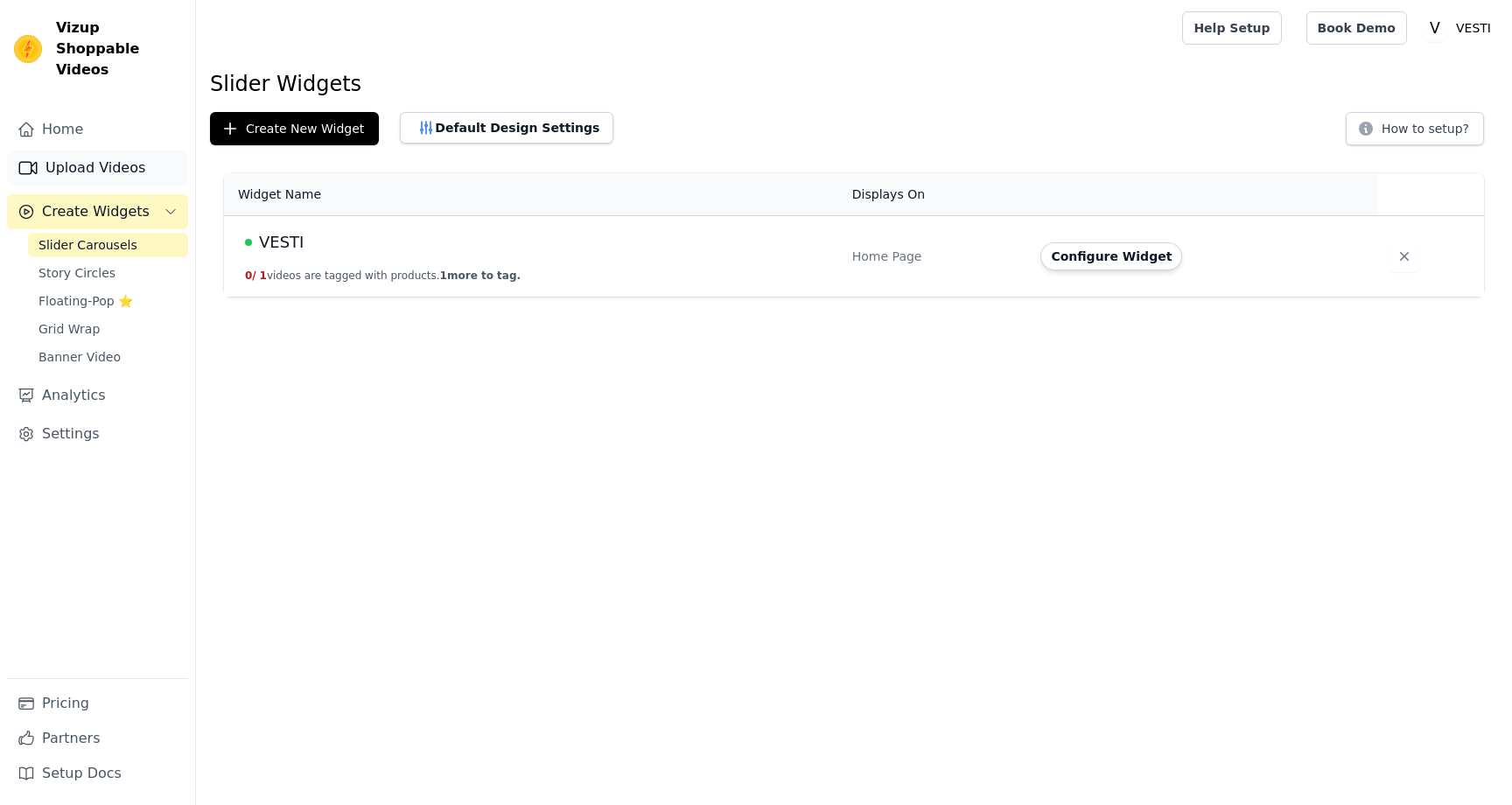
click at [132, 150] on link "Upload Videos" at bounding box center [98, 168] width 182 height 35
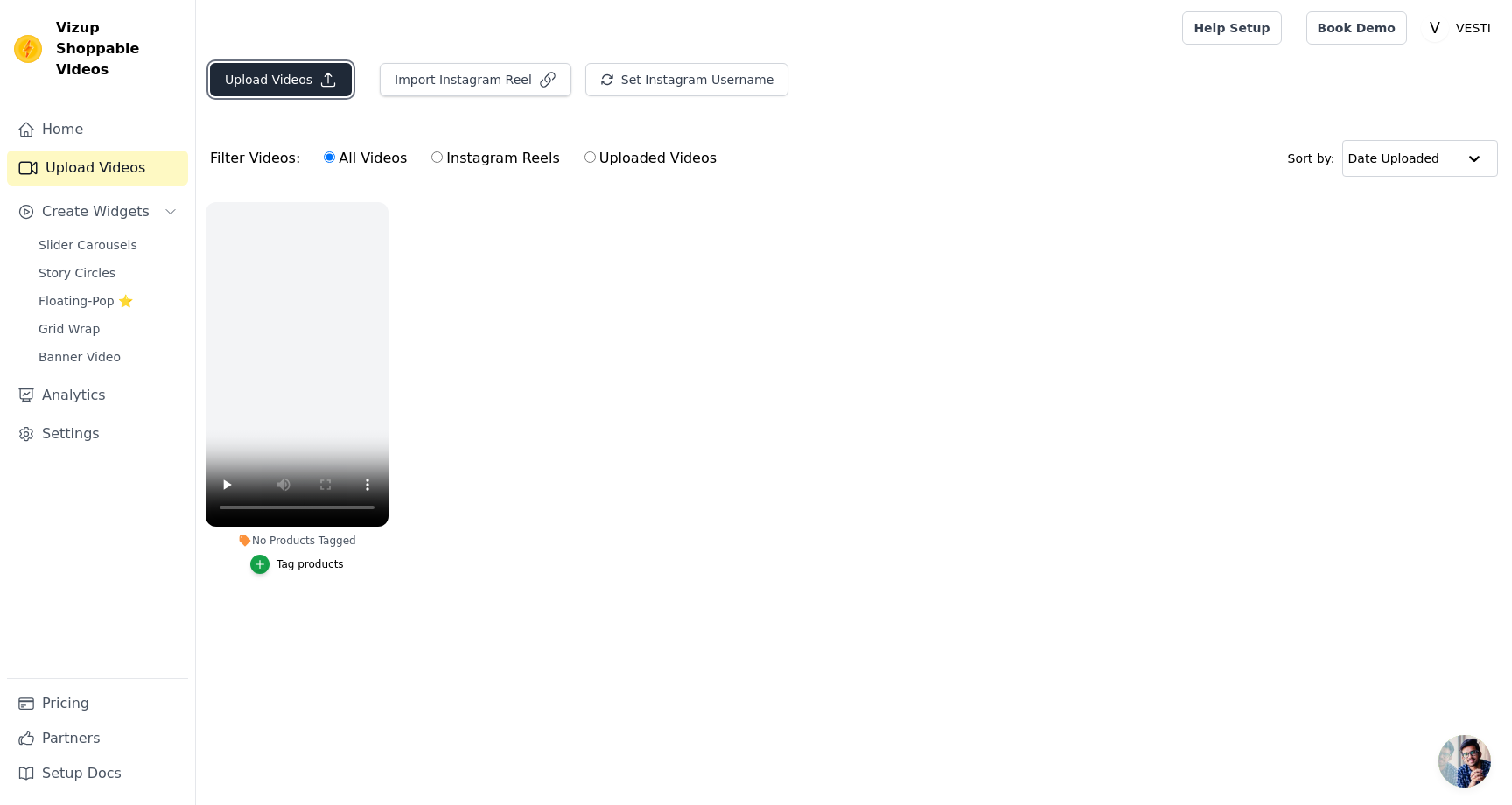
click at [321, 81] on icon "button" at bounding box center [327, 79] width 17 height 17
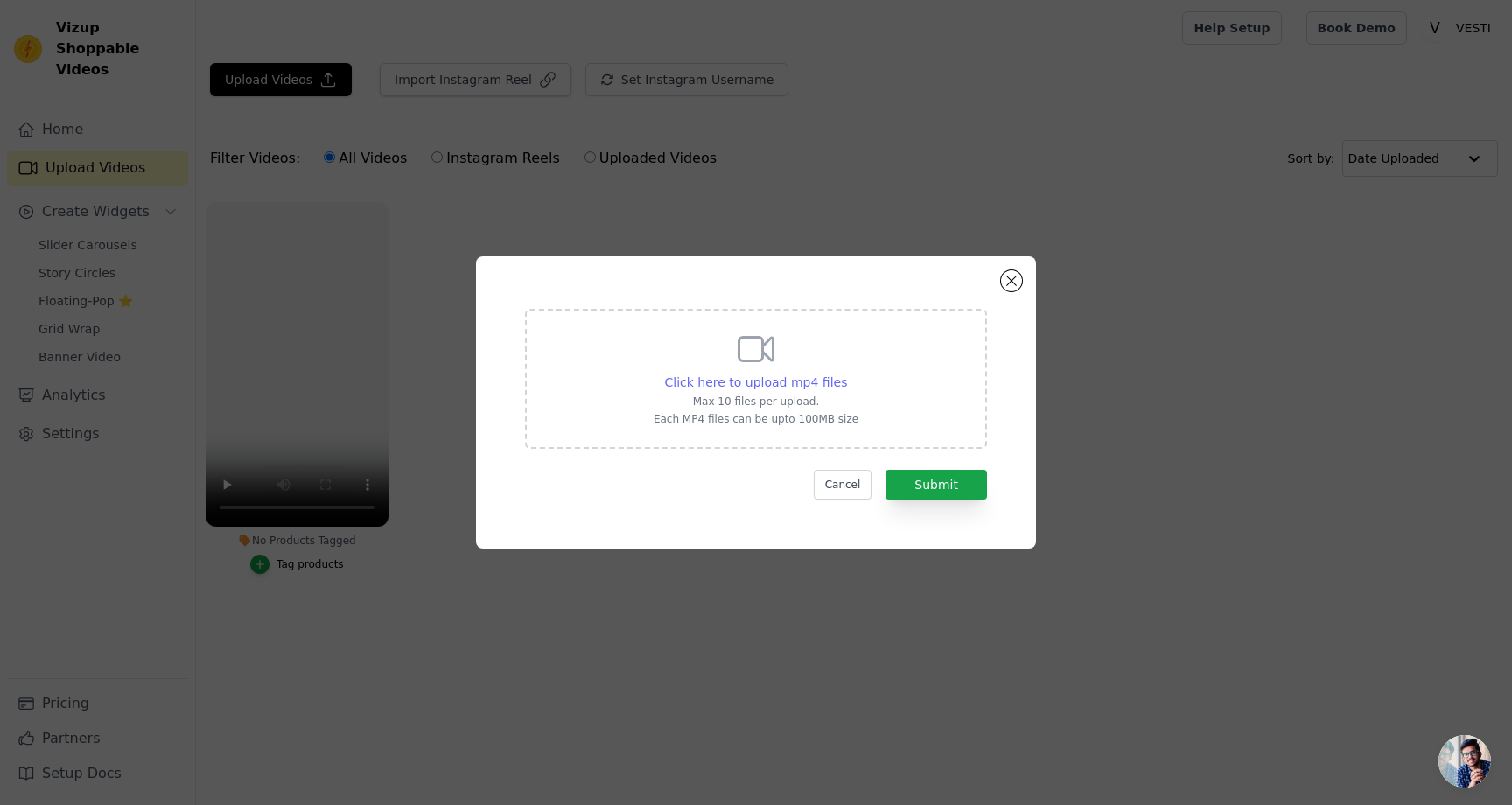
click at [756, 373] on div "Click here to upload mp4 files" at bounding box center [756, 381] width 182 height 17
click at [846, 373] on input "Click here to upload mp4 files Max 10 files per upload. Each MP4 files can be u…" at bounding box center [846, 373] width 1 height 1
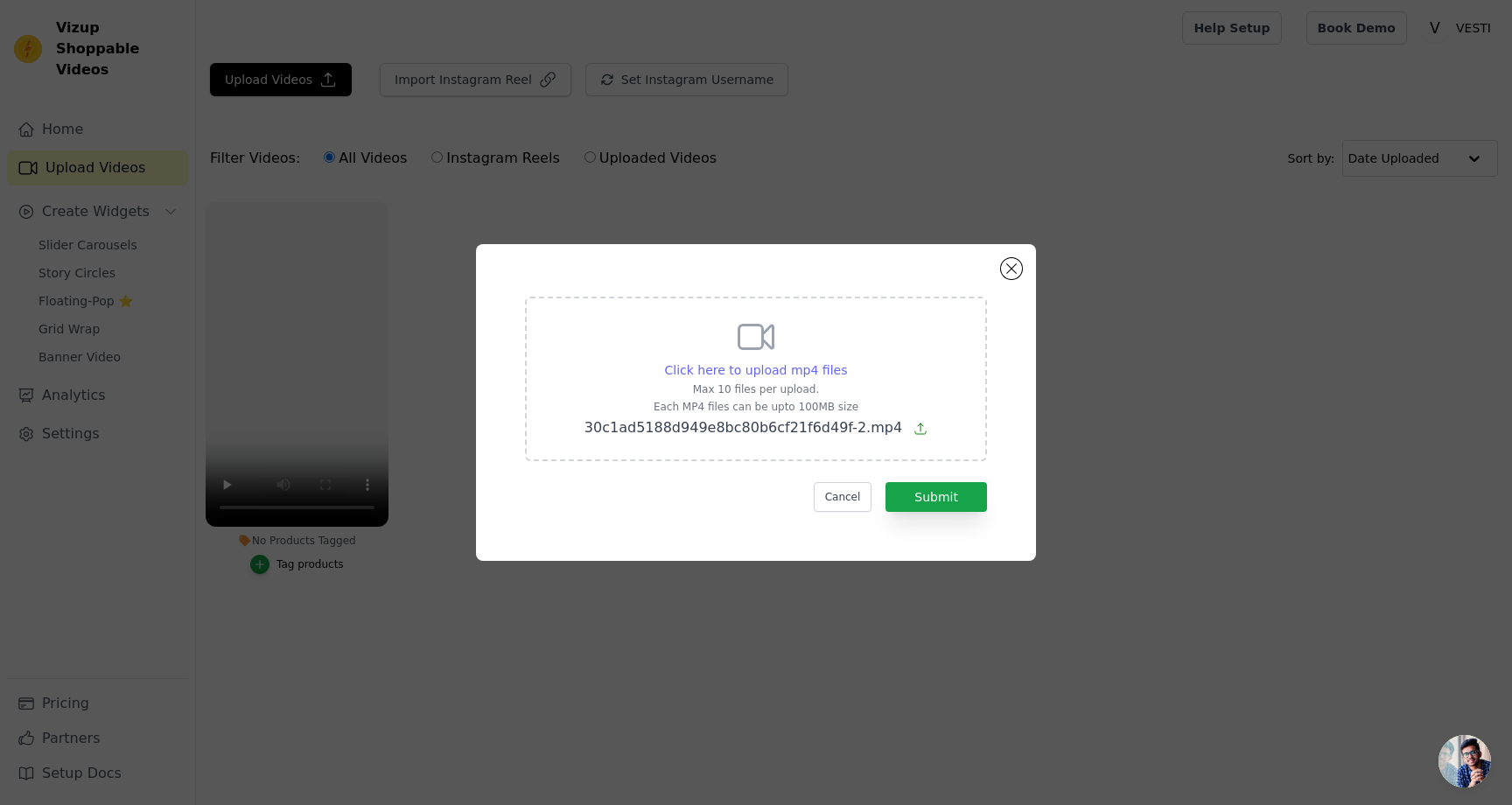
click at [762, 367] on span "Click here to upload mp4 files" at bounding box center [756, 369] width 182 height 14
click at [846, 361] on input "Click here to upload mp4 files Max 10 files per upload. Each MP4 files can be u…" at bounding box center [846, 360] width 1 height 1
click at [751, 364] on span "Click here to upload mp4 files" at bounding box center [756, 369] width 182 height 14
click at [846, 361] on input "Click here to upload mp4 files Max 10 files per upload. Each MP4 files can be u…" at bounding box center [846, 360] width 1 height 1
type input "C:\fakepath\30c1ad5188d949e8bc80b6cf21f6d49f-2.mp4"
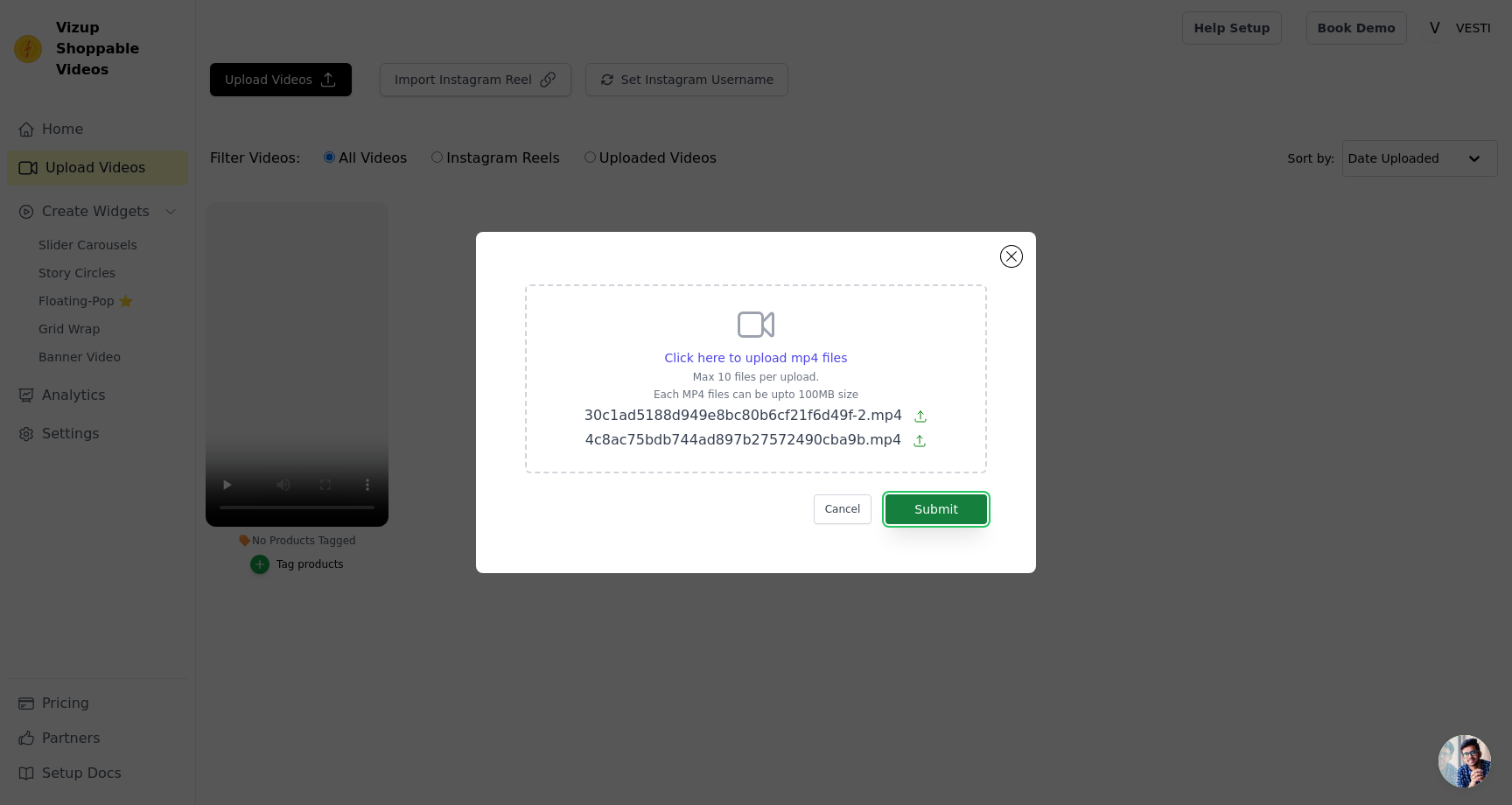
click at [924, 513] on button "Submit" at bounding box center [936, 509] width 102 height 29
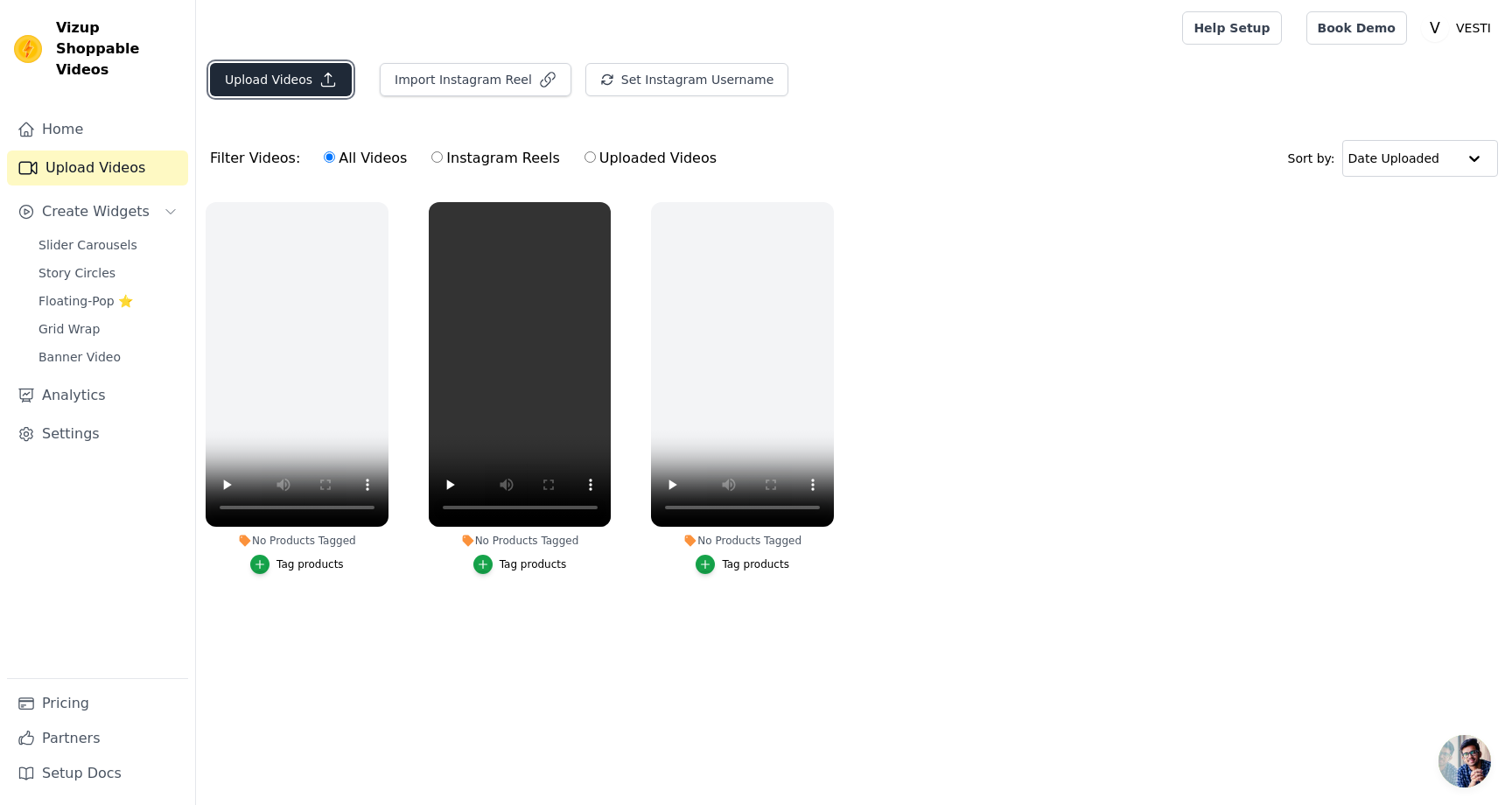
click at [290, 74] on button "Upload Videos" at bounding box center [281, 80] width 142 height 33
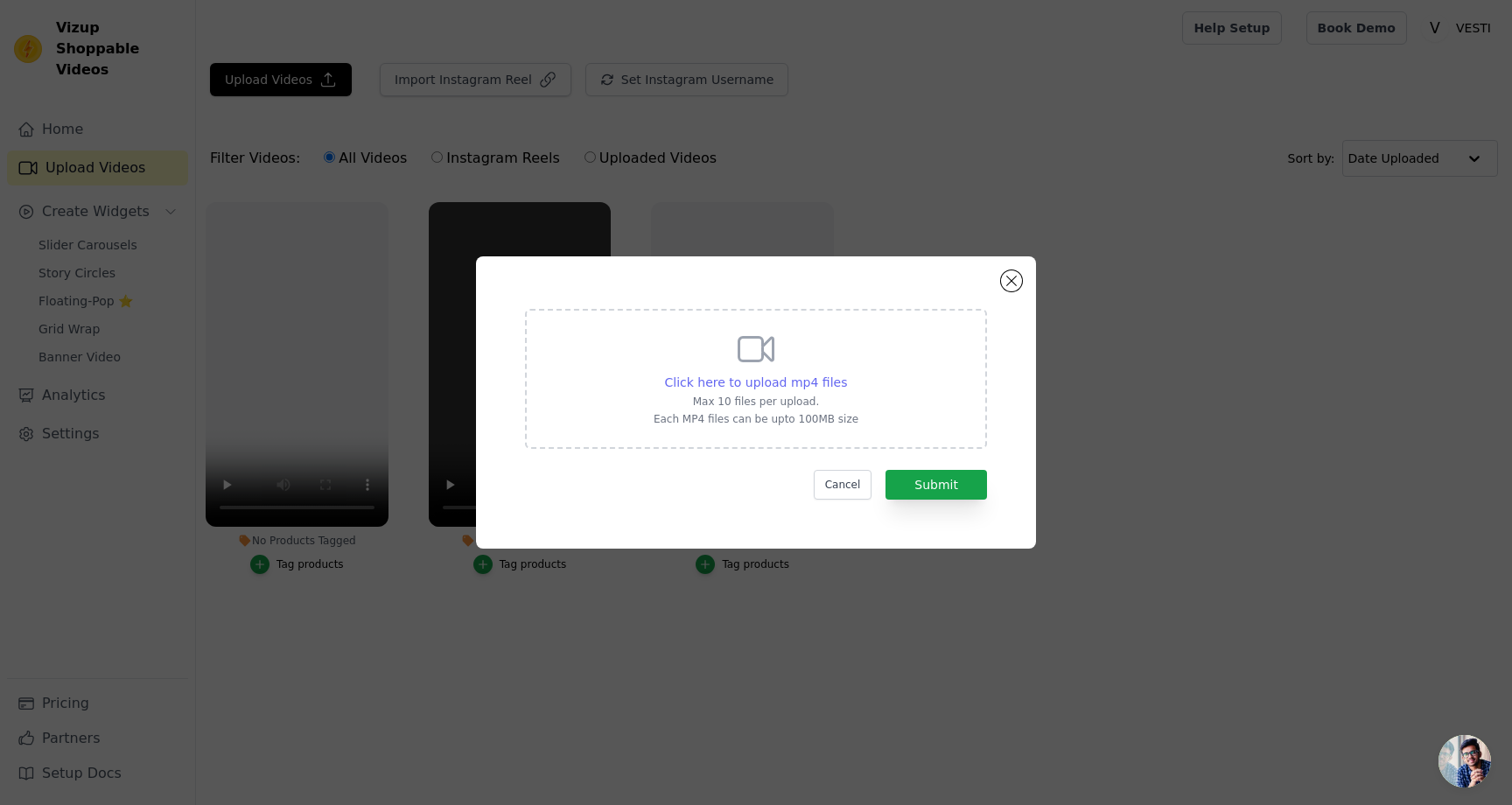
click at [778, 385] on span "Click here to upload mp4 files" at bounding box center [756, 381] width 182 height 14
click at [846, 373] on input "Click here to upload mp4 files Max 10 files per upload. Each MP4 files can be u…" at bounding box center [846, 373] width 1 height 1
click at [724, 371] on div "Click here to upload mp4 files Max 10 files per upload. Each MP4 files can be u…" at bounding box center [756, 377] width 204 height 98
click at [846, 373] on input "Click here to upload mp4 files Max 10 files per upload. Each MP4 files can be u…" at bounding box center [846, 373] width 1 height 1
type input "C:\fakepath\43b9ff98656d448998619cf29dfe09a3.mp4"
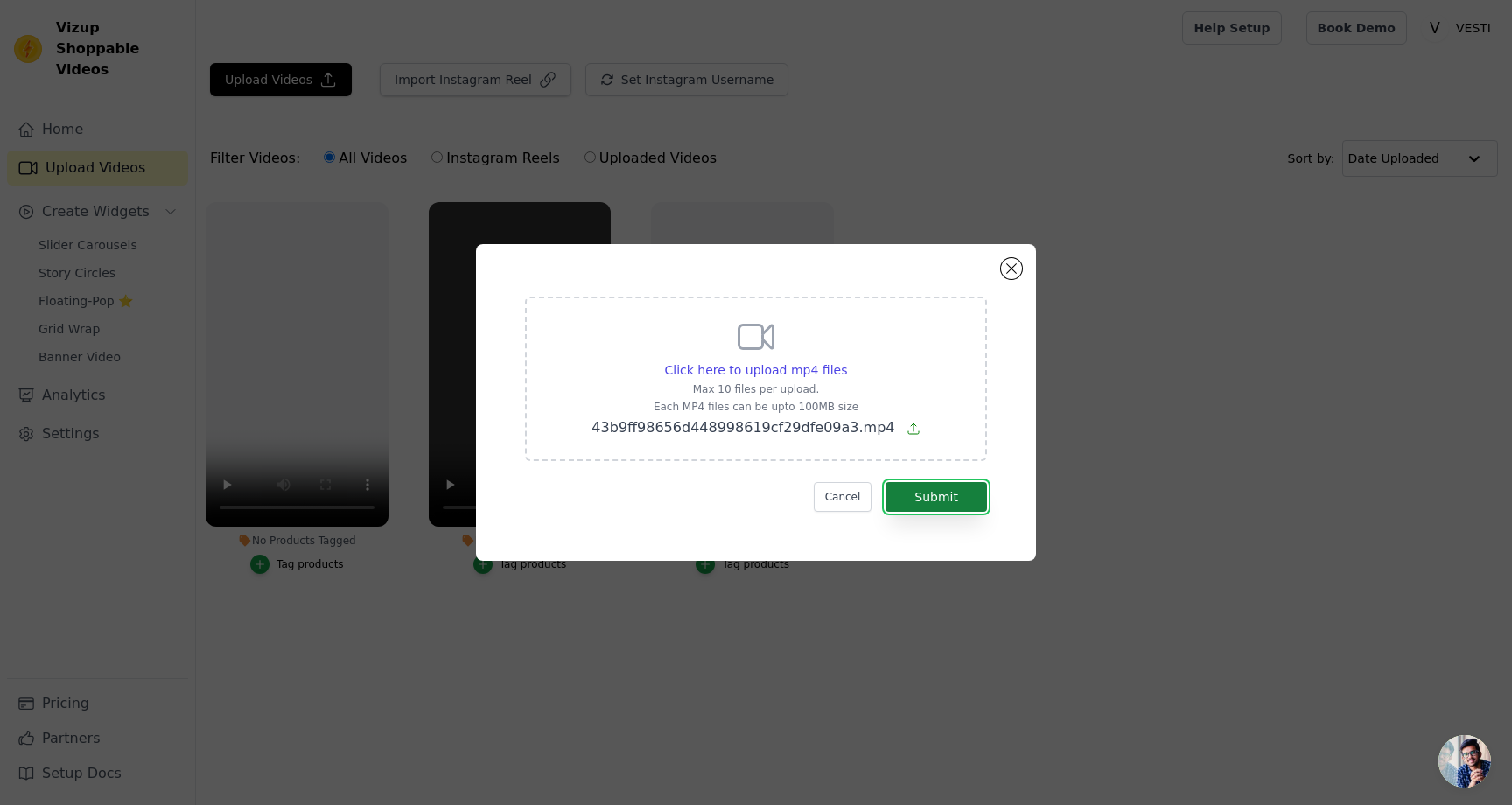
click at [930, 496] on button "Submit" at bounding box center [936, 497] width 102 height 29
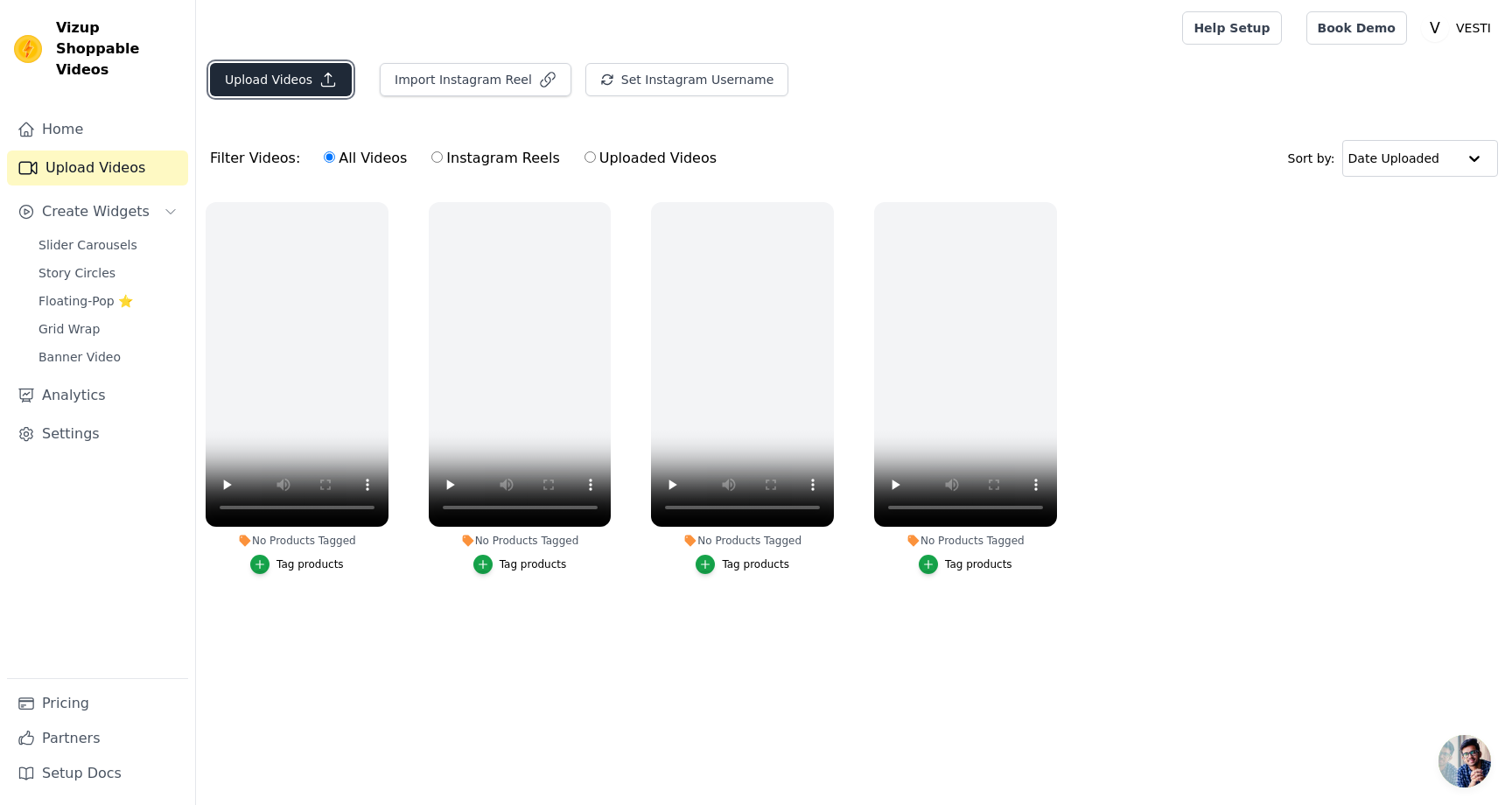
click at [260, 94] on button "Upload Videos" at bounding box center [281, 80] width 142 height 33
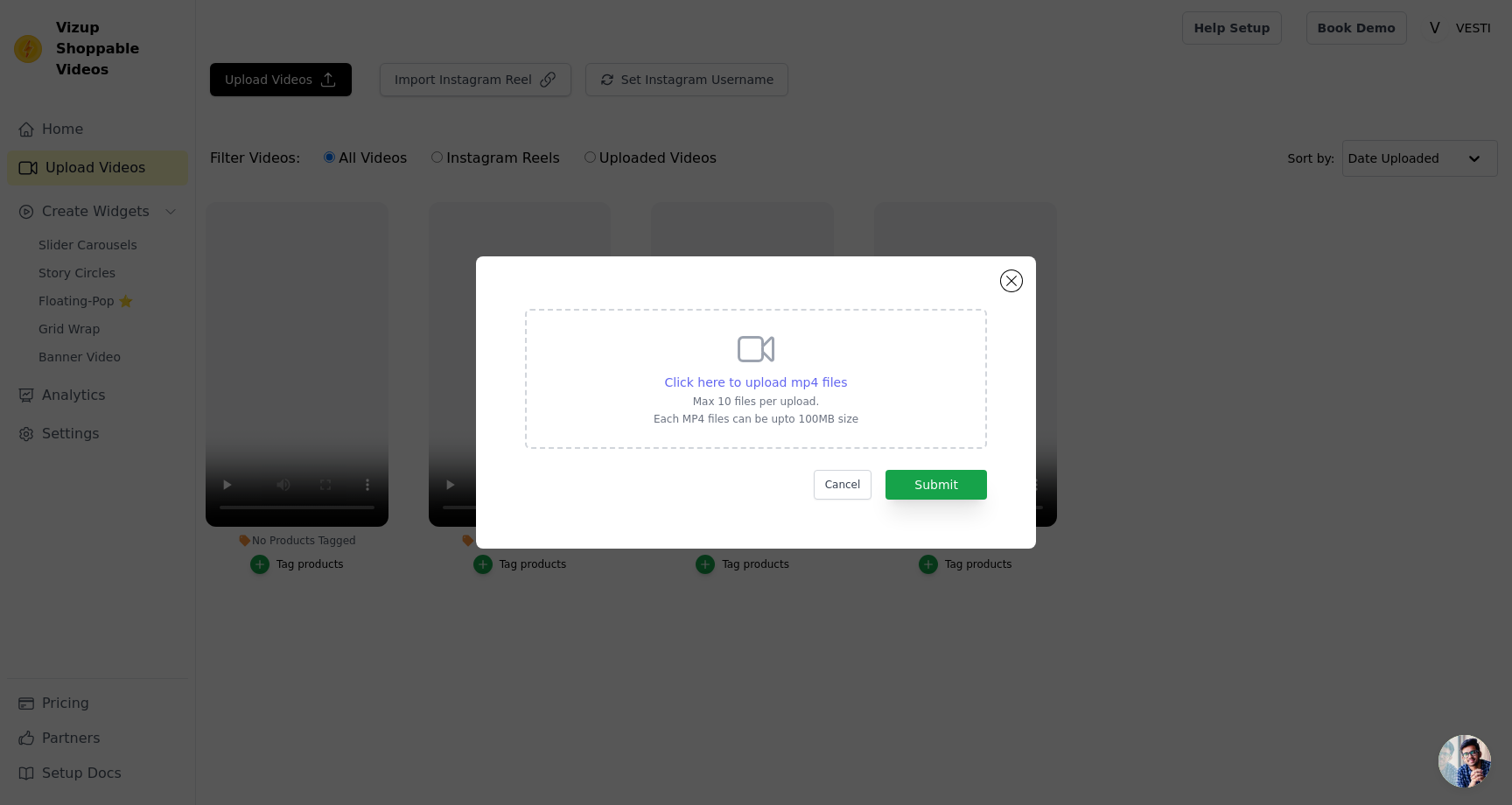
click at [721, 385] on span "Click here to upload mp4 files" at bounding box center [756, 381] width 182 height 14
click at [846, 373] on input "Click here to upload mp4 files Max 10 files per upload. Each MP4 files can be u…" at bounding box center [846, 373] width 1 height 1
type input "C:\fakepath\79294e8aa77f4ebfb4479c780ef4e34b.mp4"
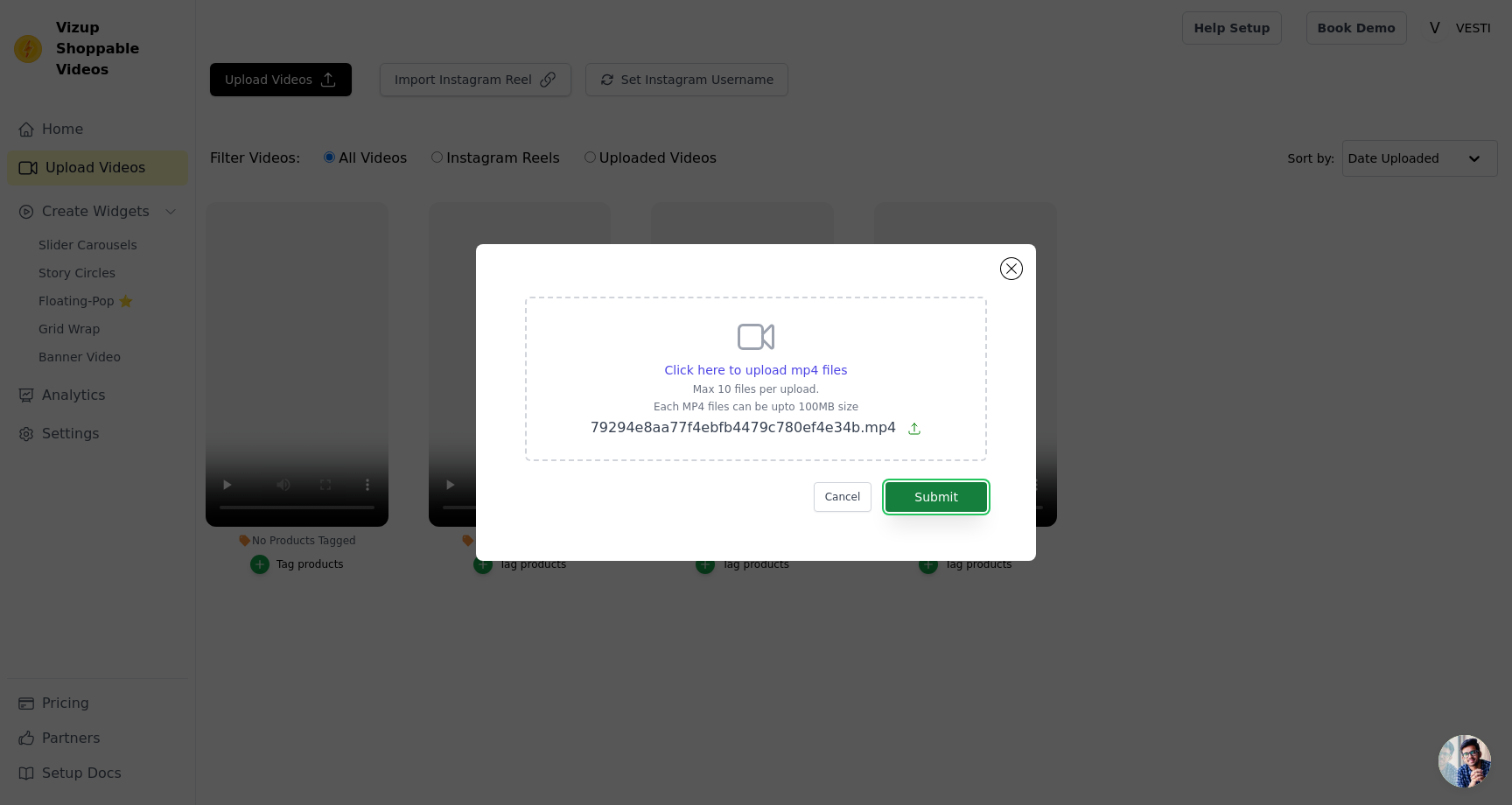
click at [918, 500] on button "Submit" at bounding box center [936, 497] width 102 height 29
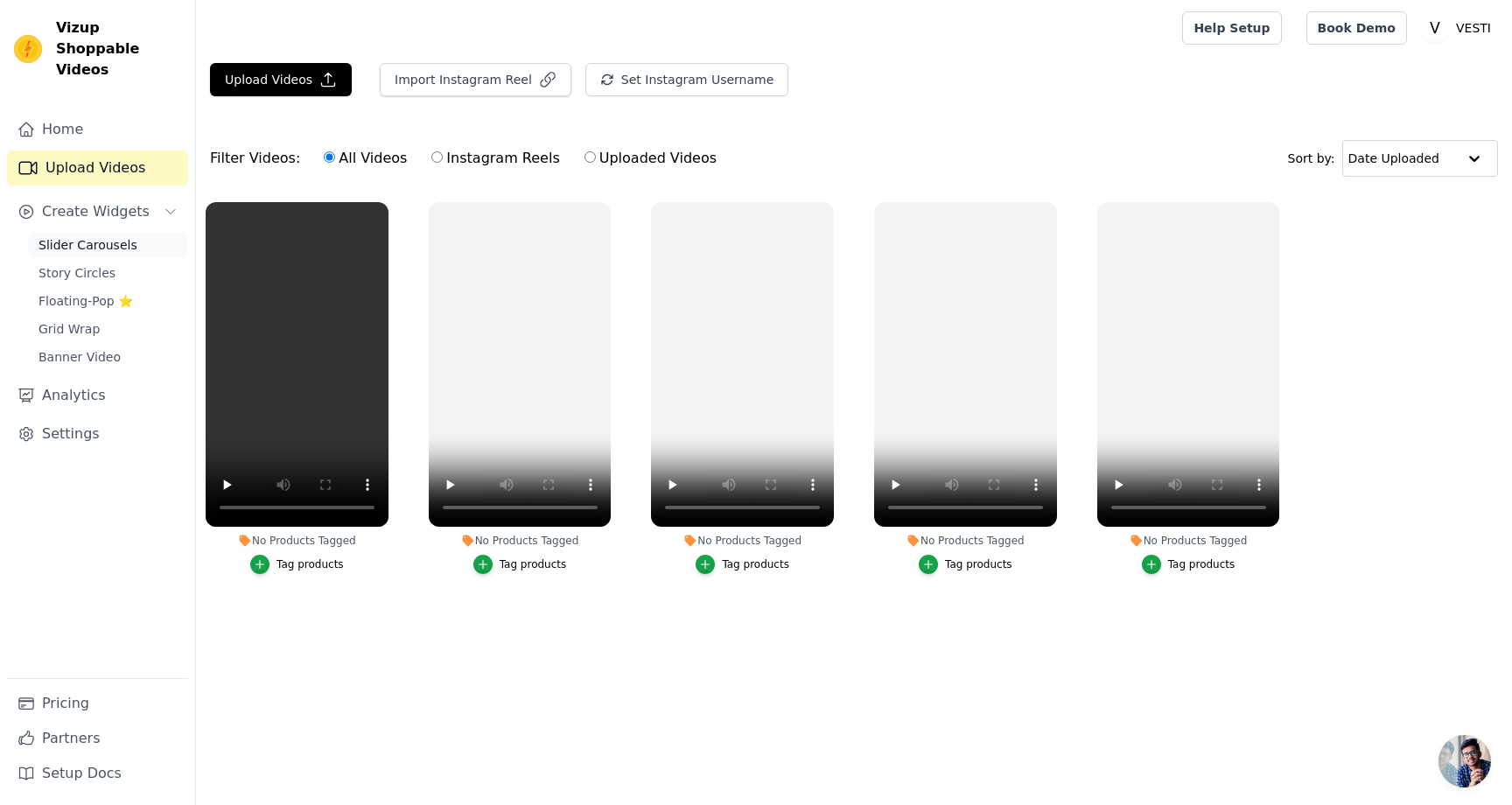
click at [72, 237] on span "Slider Carousels" at bounding box center [88, 245] width 99 height 17
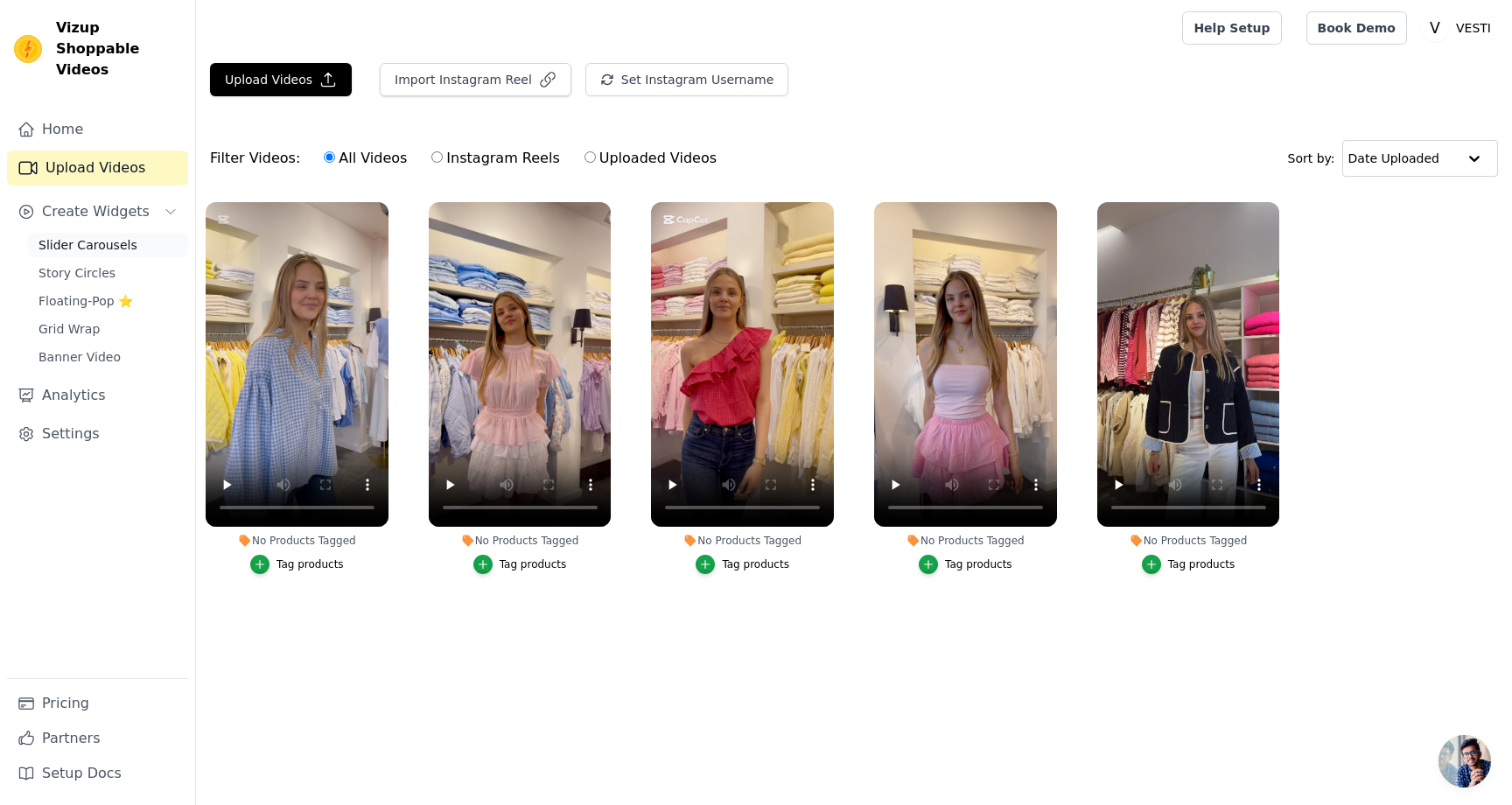
click at [124, 237] on span "Slider Carousels" at bounding box center [88, 245] width 99 height 17
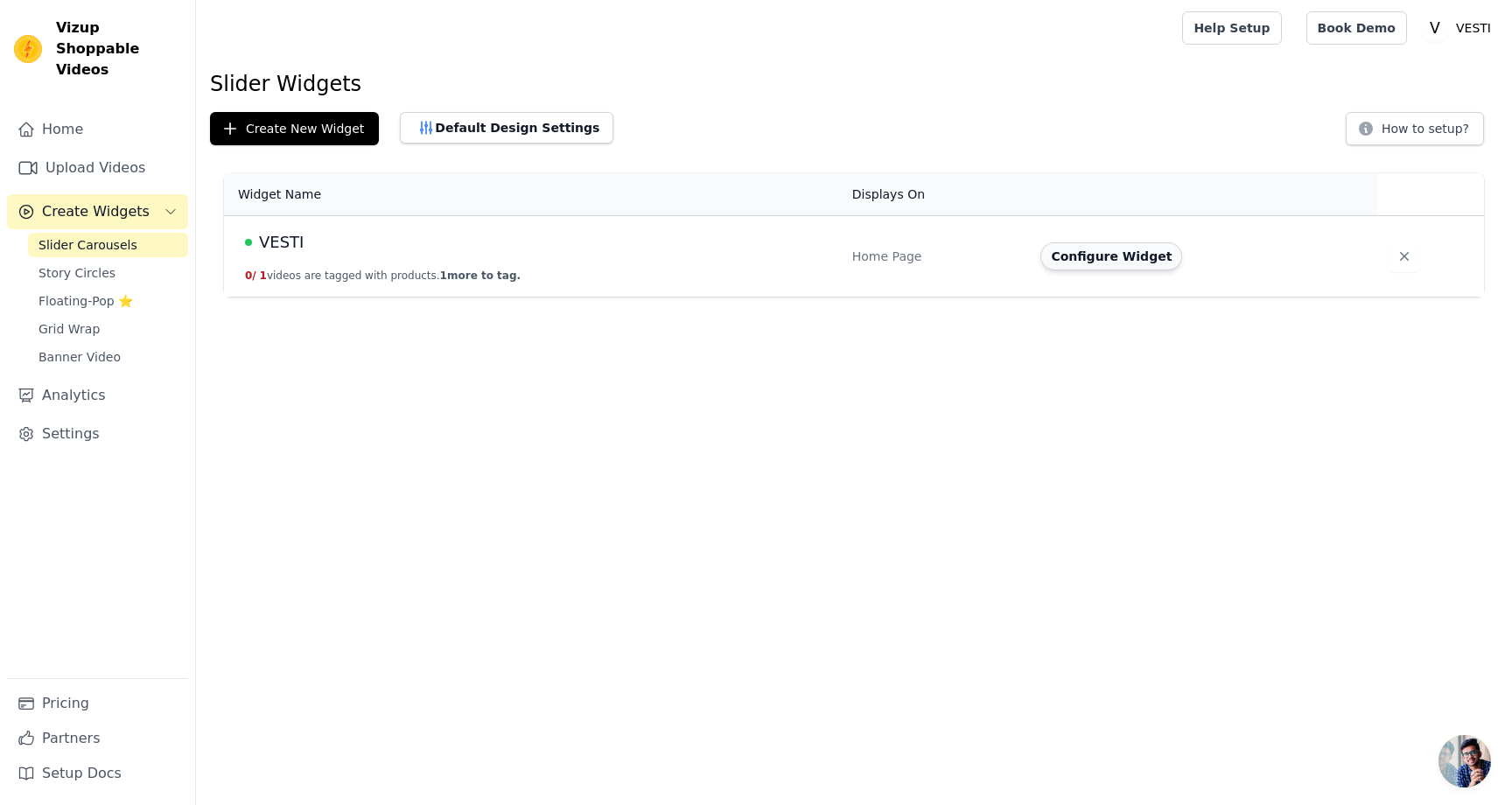
click at [1101, 248] on button "Configure Widget" at bounding box center [1111, 256] width 142 height 28
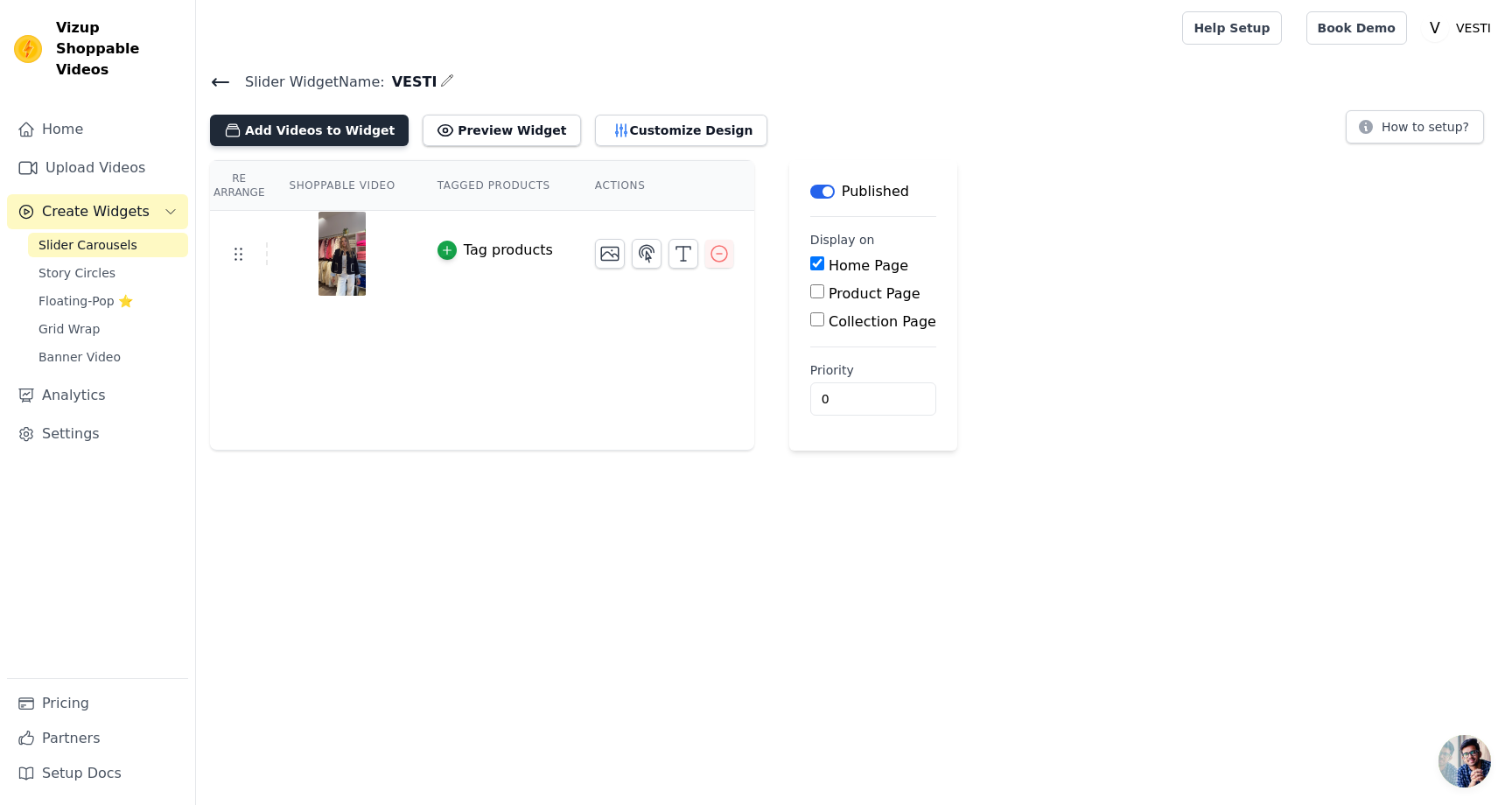
click at [354, 127] on button "Add Videos to Widget" at bounding box center [309, 130] width 199 height 31
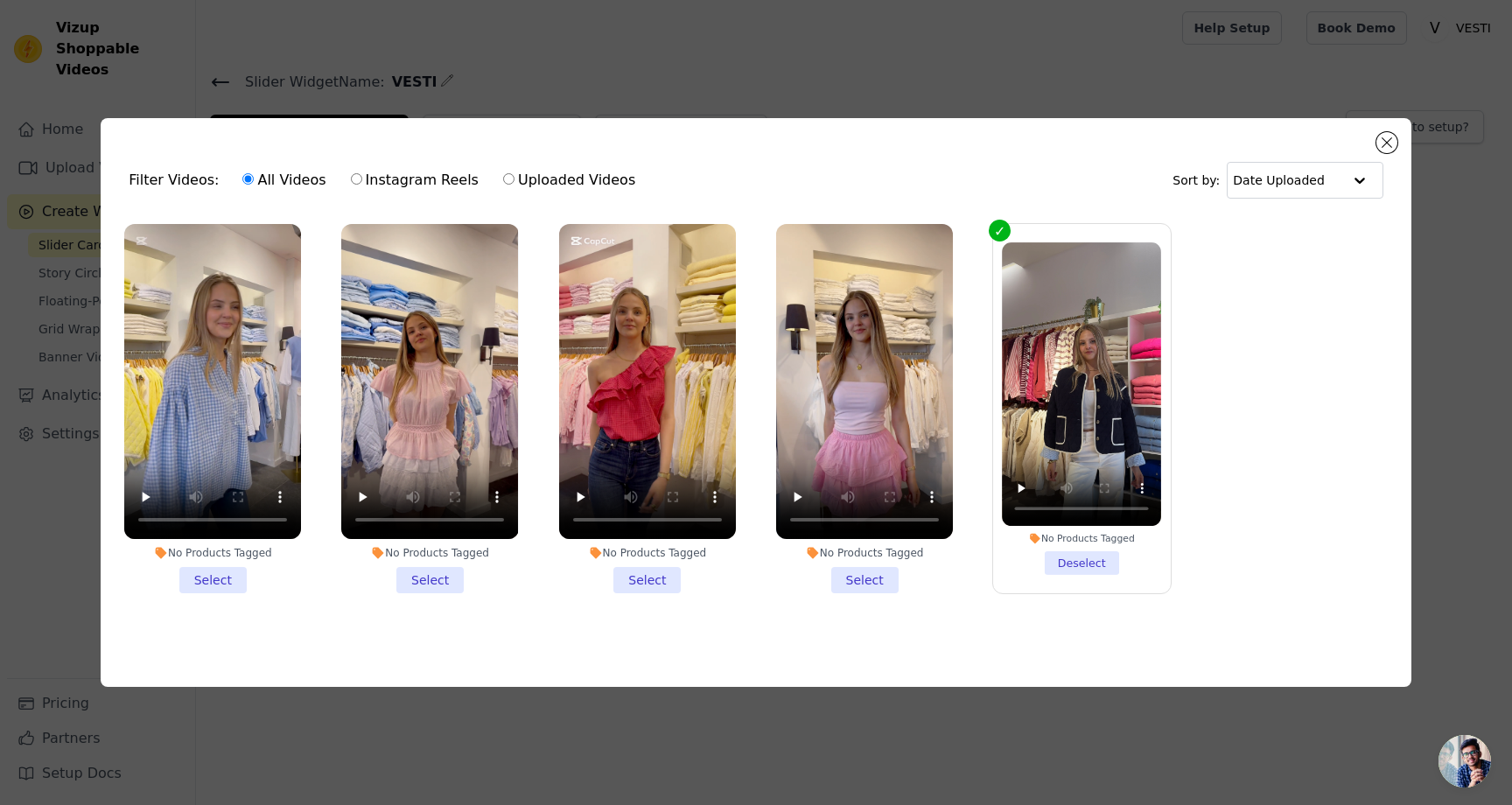
click at [219, 579] on li "No Products Tagged Select" at bounding box center [213, 408] width 177 height 369
click at [0, 0] on input "No Products Tagged Select" at bounding box center [0, 0] width 0 height 0
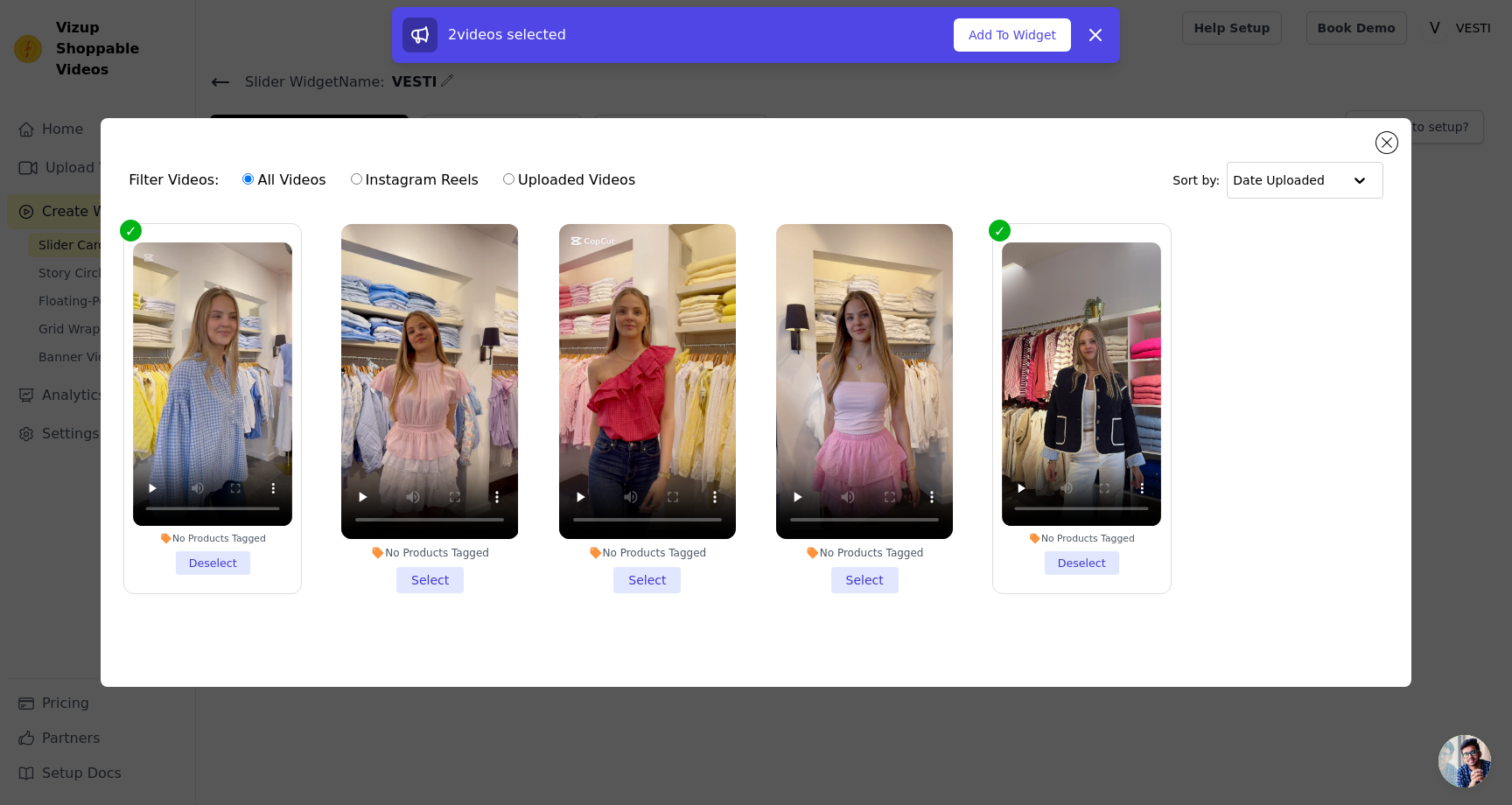
click at [442, 583] on li "No Products Tagged Select" at bounding box center [429, 408] width 177 height 369
click at [0, 0] on input "No Products Tagged Select" at bounding box center [0, 0] width 0 height 0
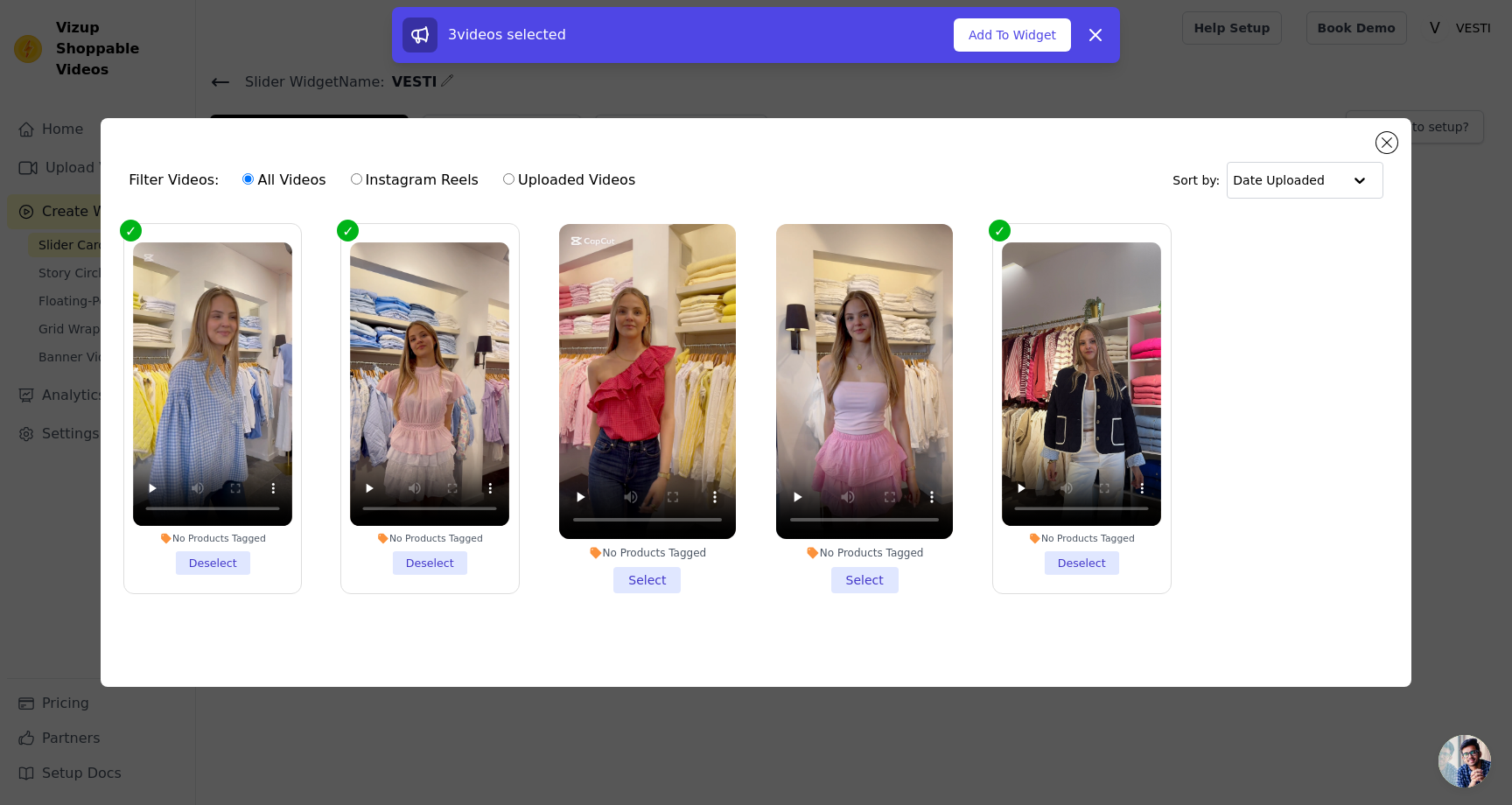
click at [619, 569] on li "No Products Tagged Select" at bounding box center [647, 408] width 177 height 369
click at [0, 0] on input "No Products Tagged Select" at bounding box center [0, 0] width 0 height 0
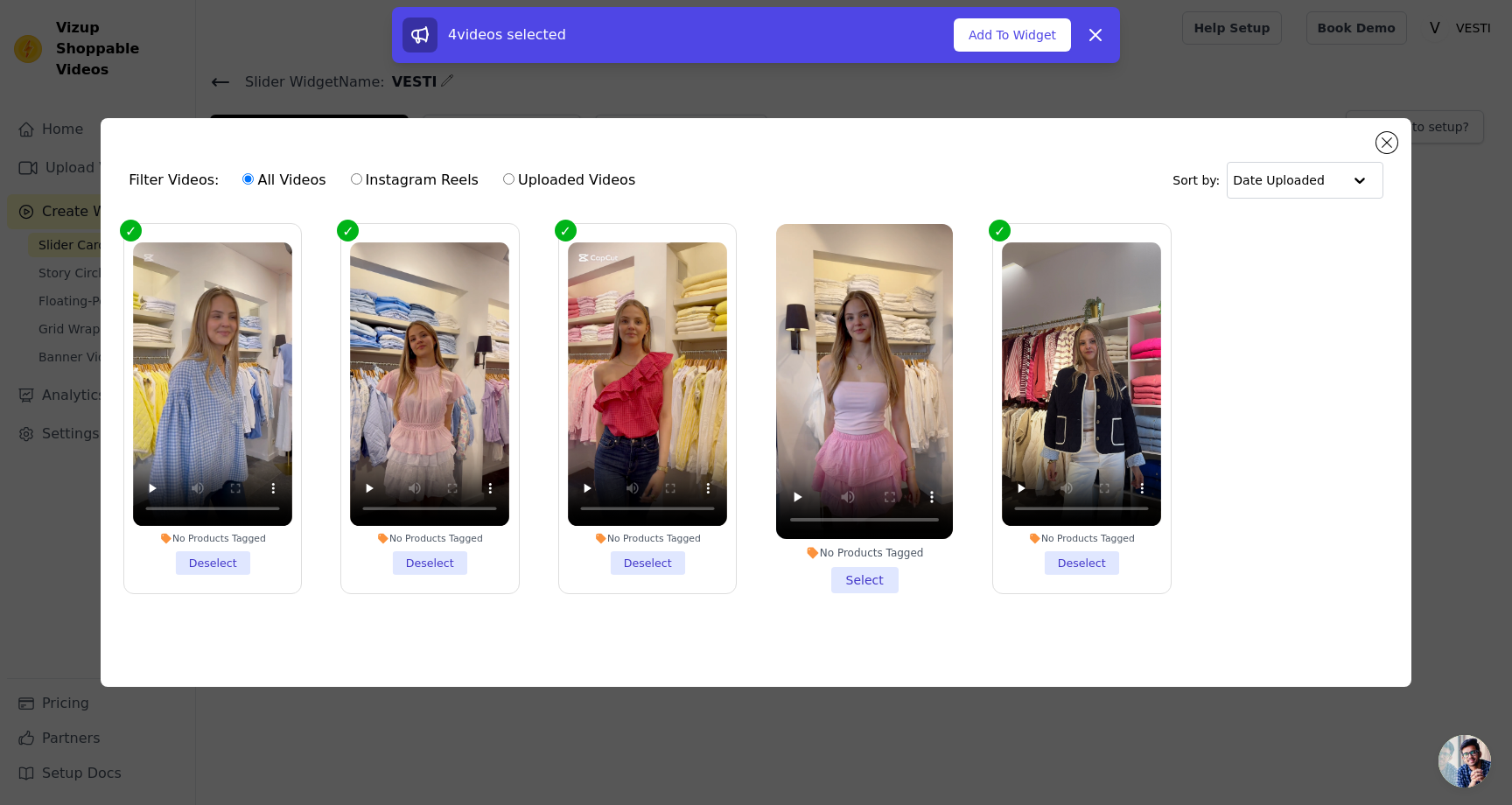
click at [833, 582] on li "No Products Tagged Select" at bounding box center [864, 408] width 177 height 369
click at [0, 0] on input "No Products Tagged Select" at bounding box center [0, 0] width 0 height 0
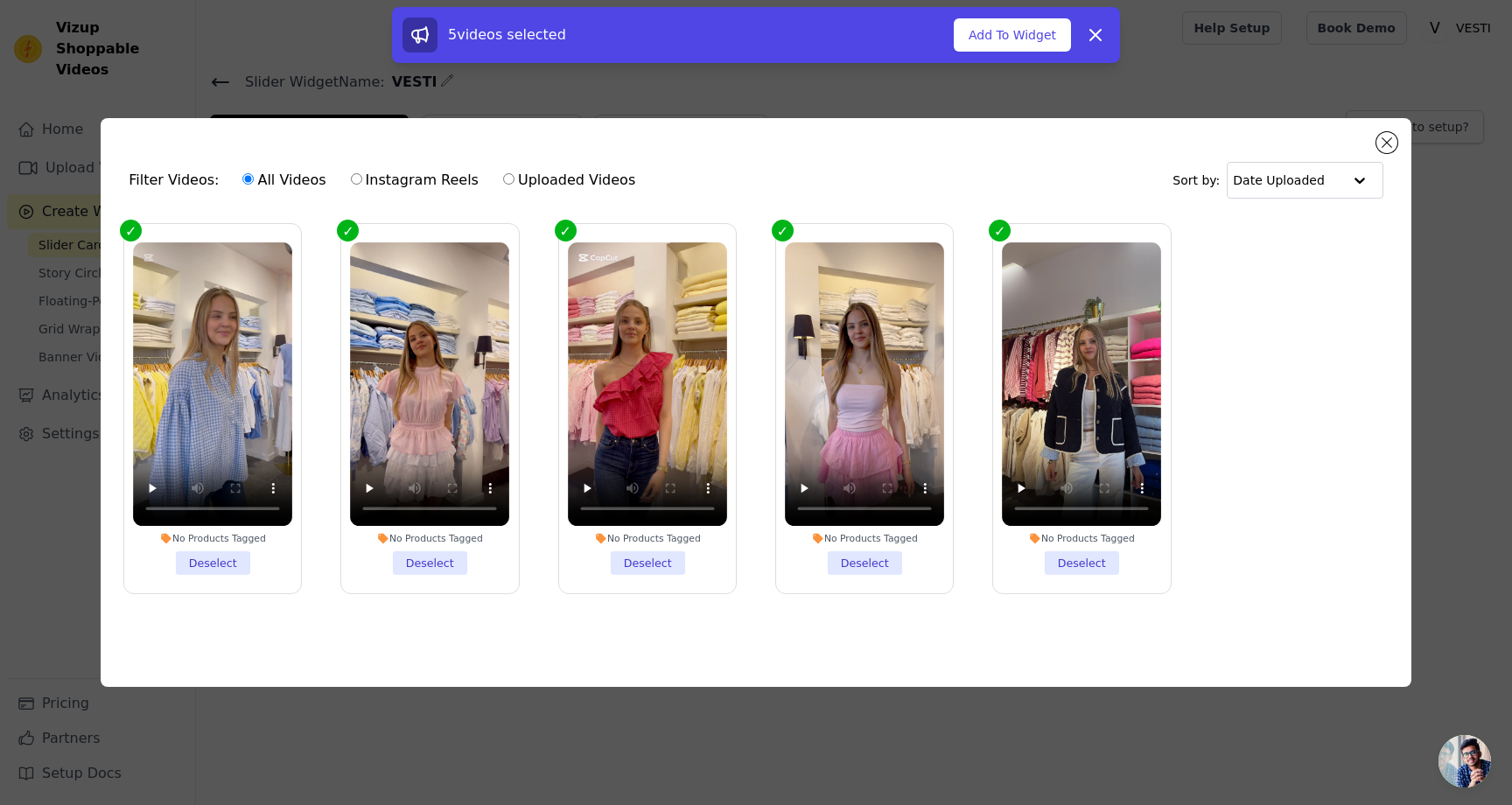
click at [1064, 576] on label "No Products Tagged Deselect" at bounding box center [1081, 408] width 179 height 371
click at [0, 0] on input "No Products Tagged Deselect" at bounding box center [0, 0] width 0 height 0
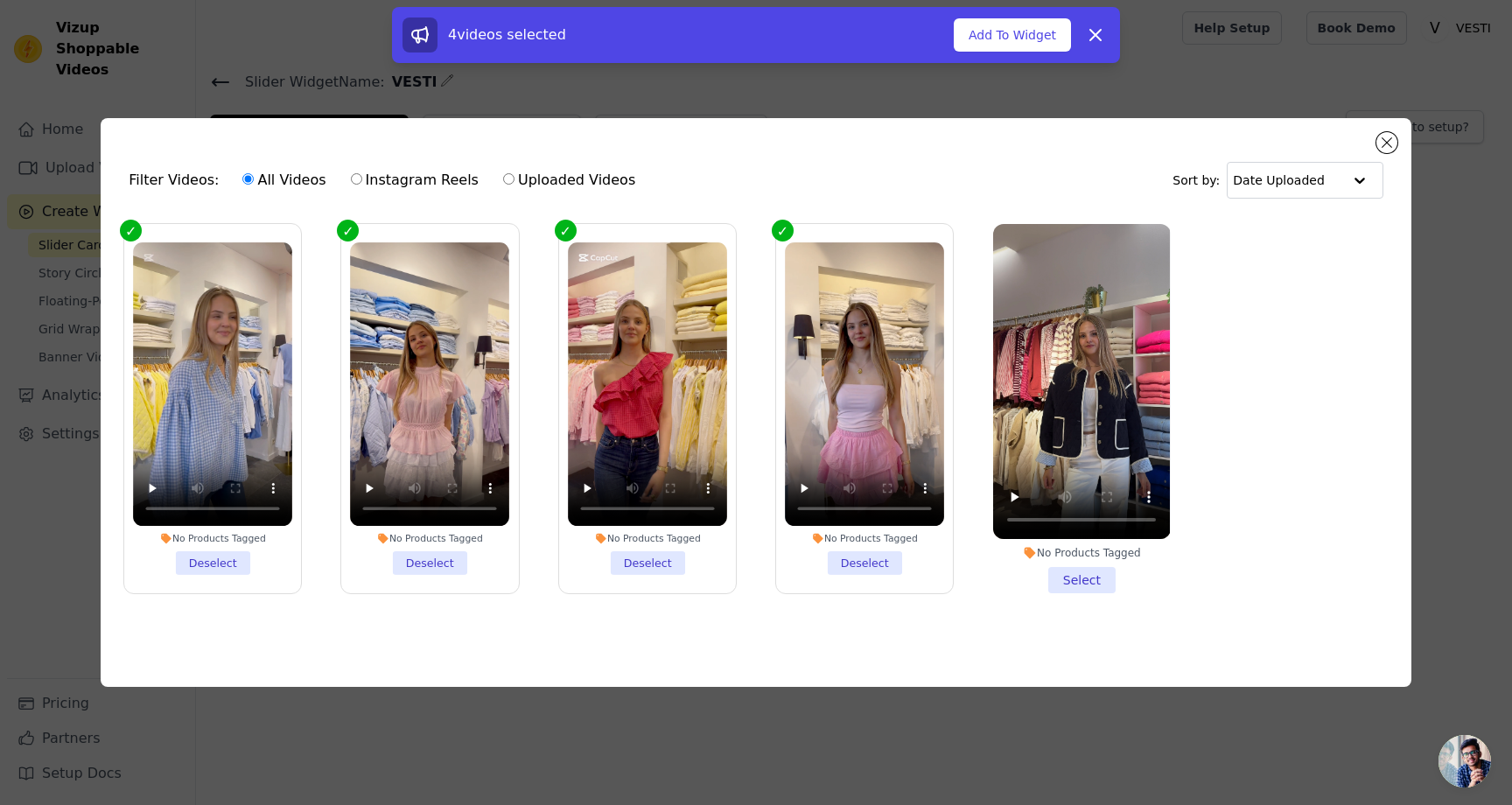
click at [1064, 576] on li "No Products Tagged Select" at bounding box center [1081, 408] width 177 height 369
click at [0, 0] on input "No Products Tagged Select" at bounding box center [0, 0] width 0 height 0
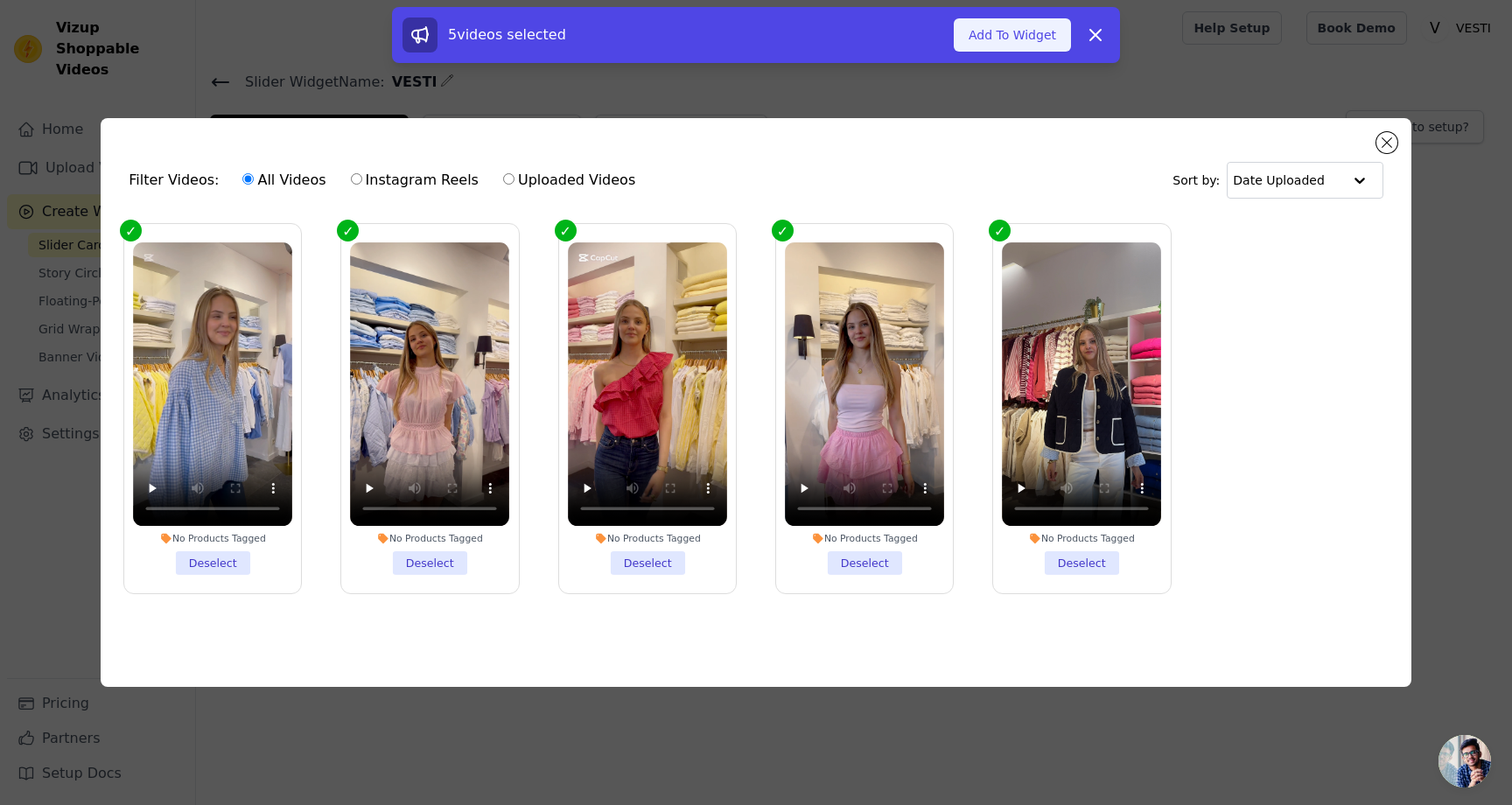
click at [984, 33] on button "Add To Widget" at bounding box center [1012, 35] width 117 height 33
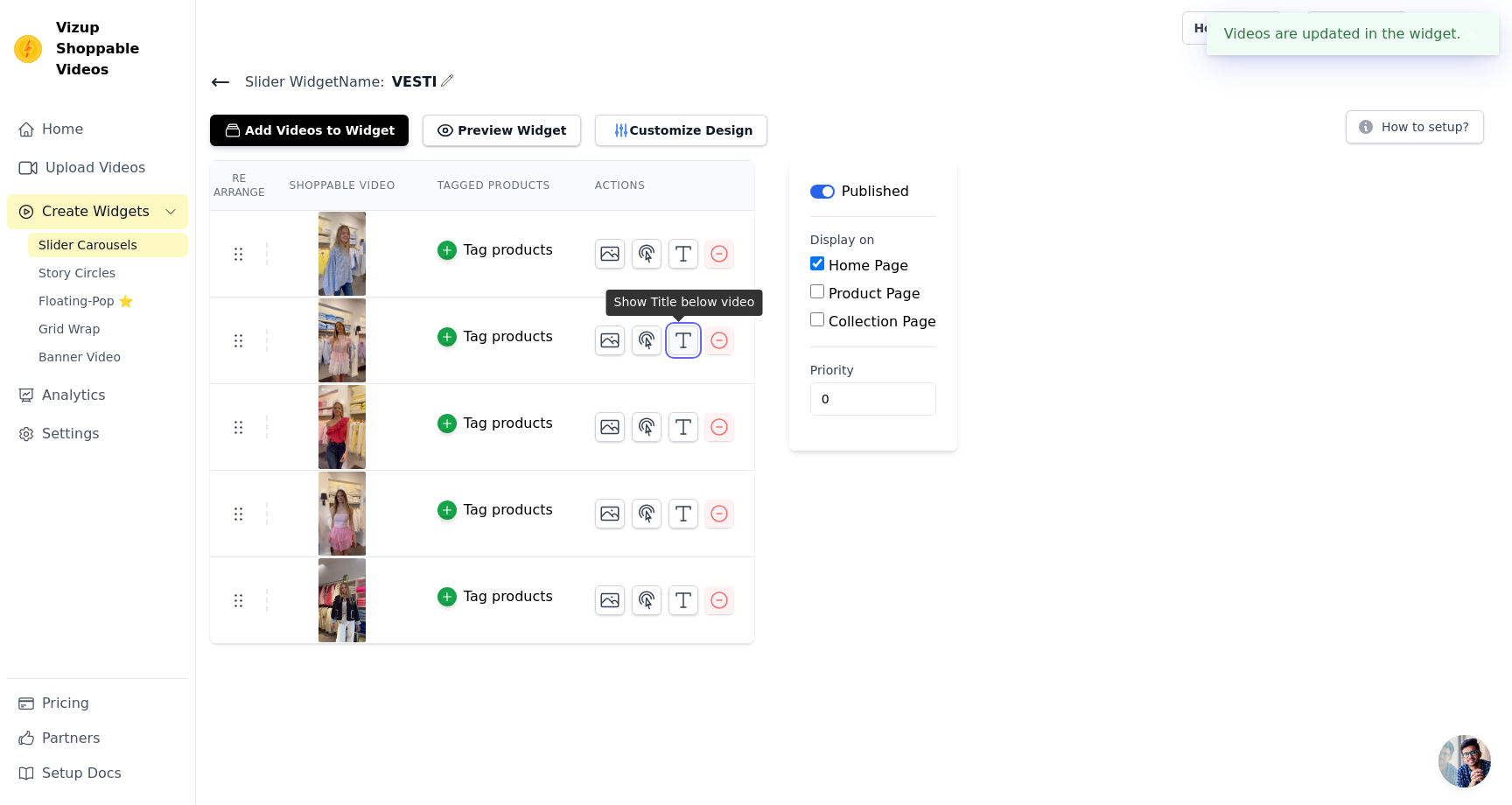
click at [678, 341] on icon "button" at bounding box center [683, 340] width 21 height 21
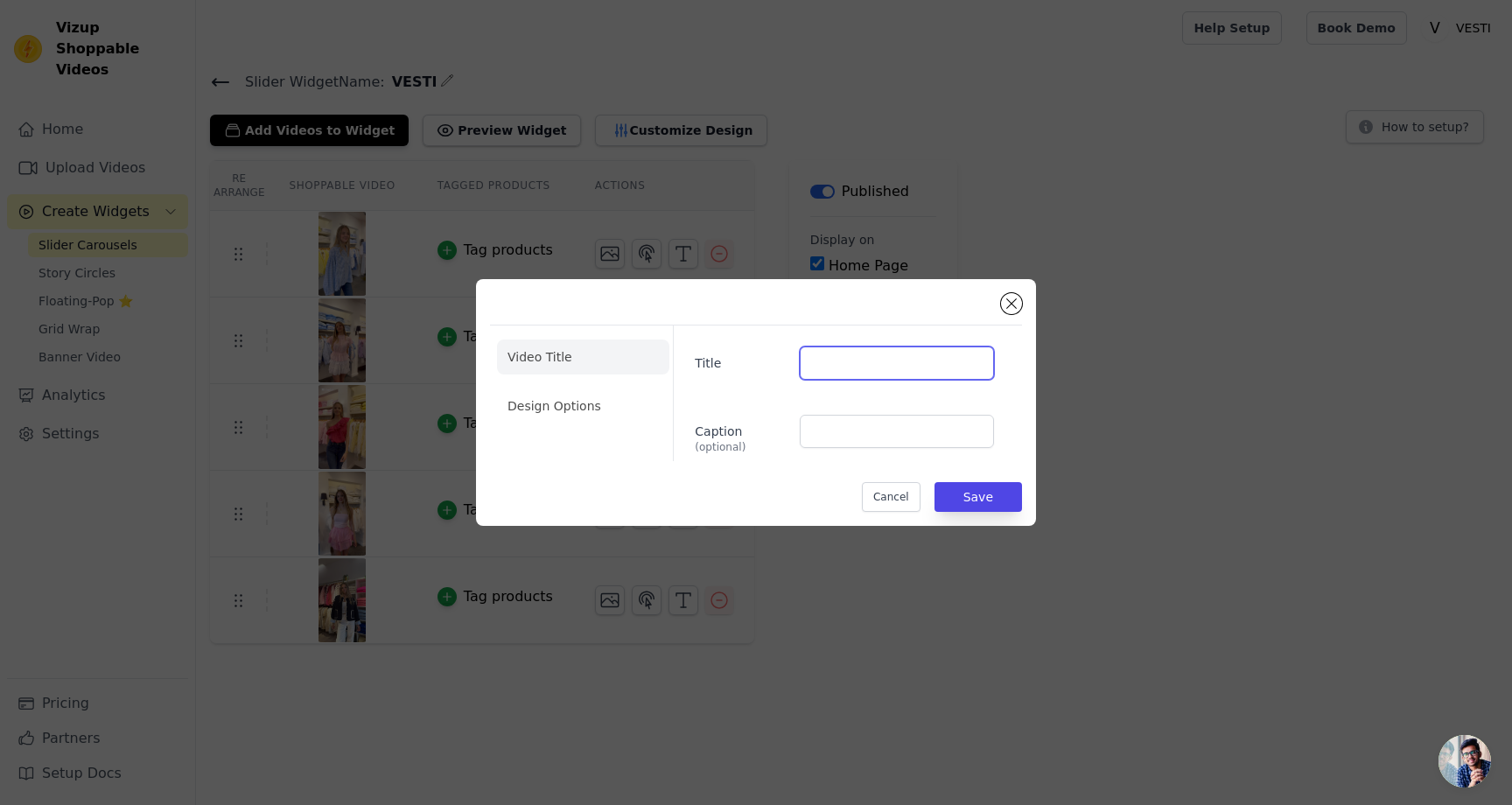
click at [820, 365] on input "Title" at bounding box center [897, 363] width 194 height 33
type input "v"
paste input "Normale prijs€35,00 EUR Bree sweater Bree sweater"
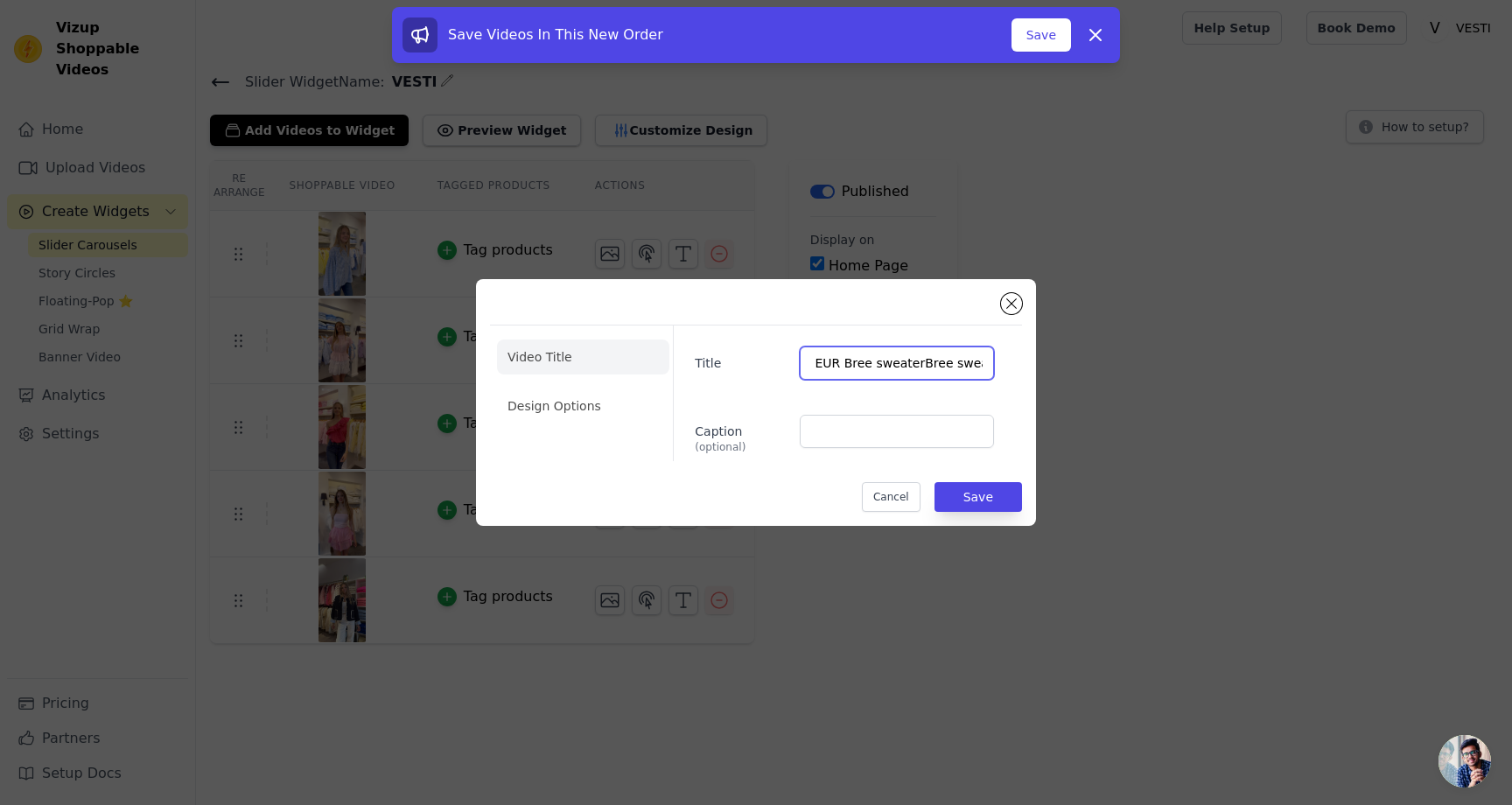
click at [877, 363] on input "Normale prijs€35,00 EUR Bree sweaterBree sweater" at bounding box center [897, 363] width 194 height 33
type input "Bree sweater"
type input "$"
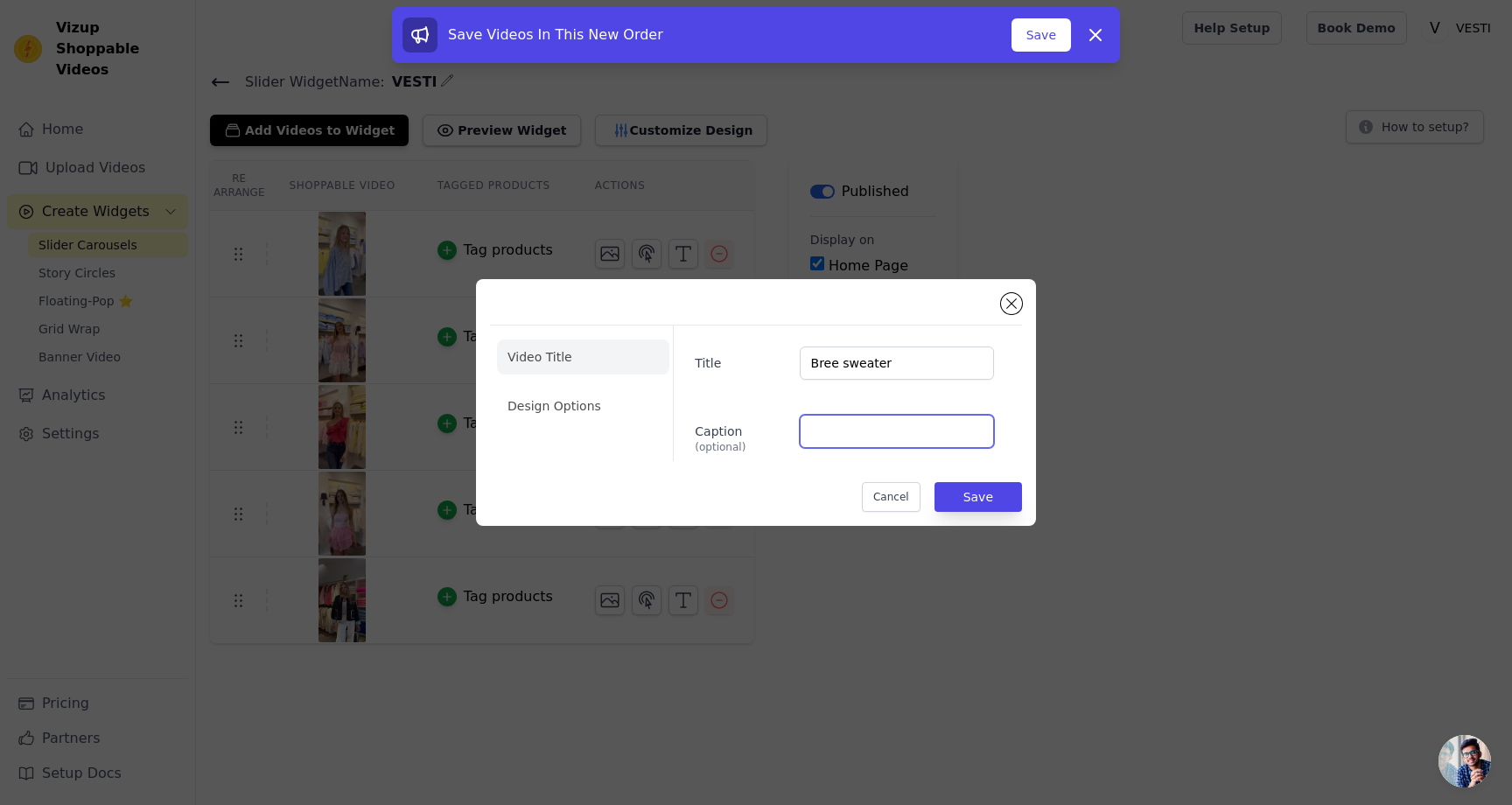
paste input "Normale prijs€35,00 EUR"
click at [832, 431] on input "Normale prijs35,00 EUR" at bounding box center [897, 431] width 194 height 33
click at [830, 429] on input "prijs35,00 EUR" at bounding box center [897, 431] width 194 height 33
click at [882, 438] on input "35,00 EUR" at bounding box center [897, 431] width 194 height 33
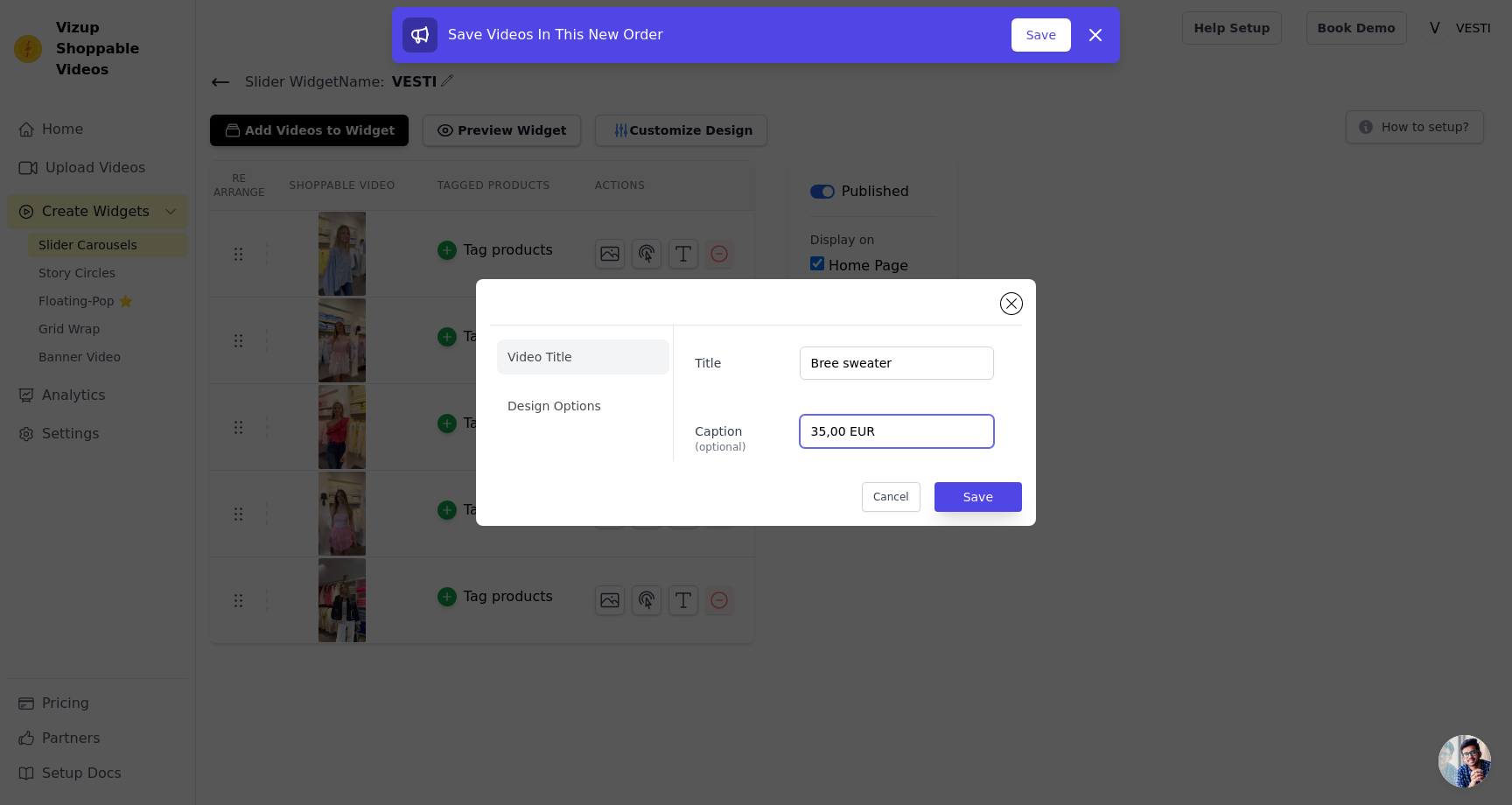
click at [811, 436] on input "35,00 EUR" at bounding box center [897, 431] width 194 height 33
paste input "€"
click at [872, 432] on input "€ 35,00 EUR" at bounding box center [897, 431] width 194 height 33
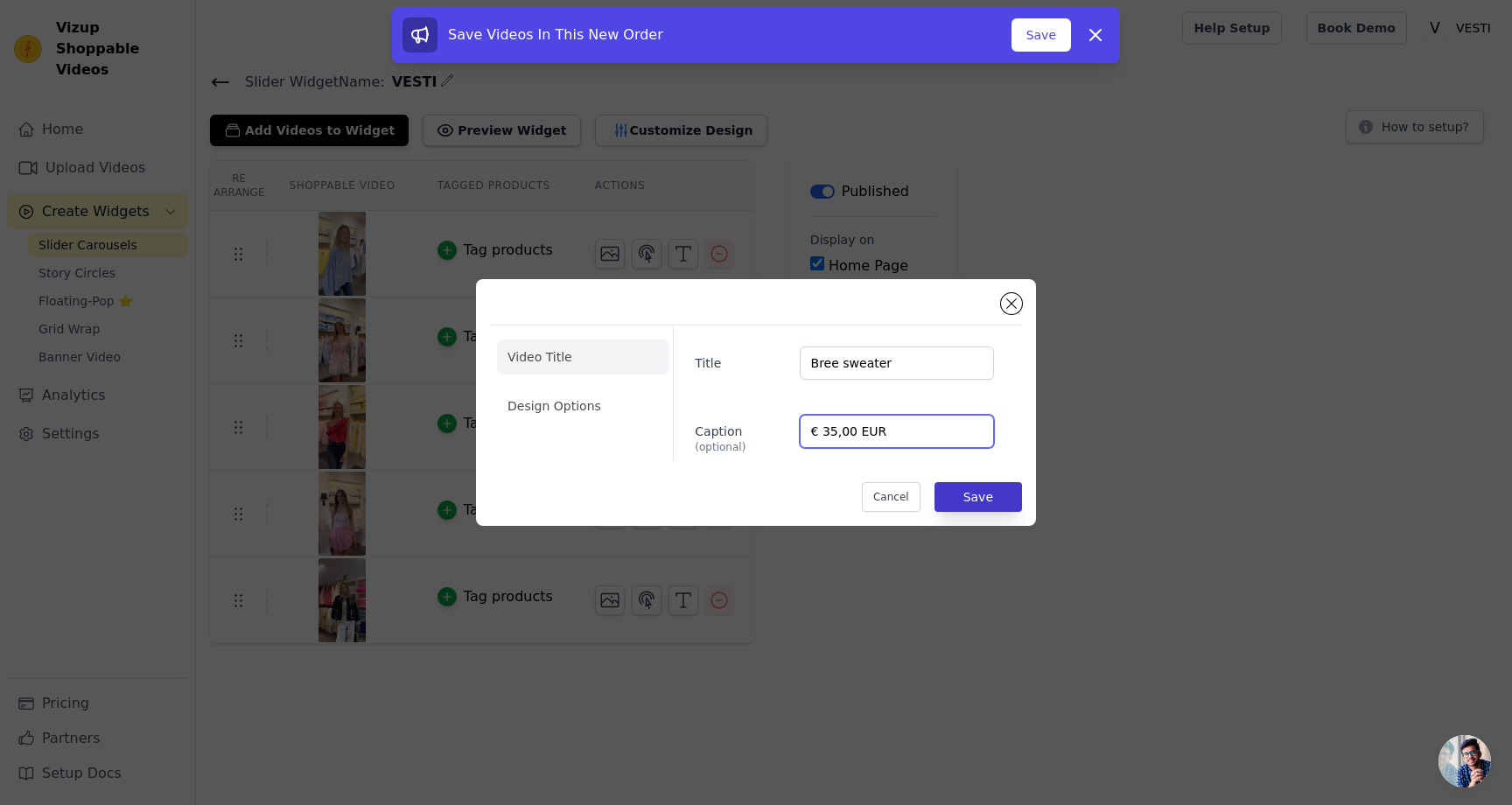
type input "€ 35,00 EUR"
click at [969, 491] on button "Save" at bounding box center [977, 497] width 87 height 29
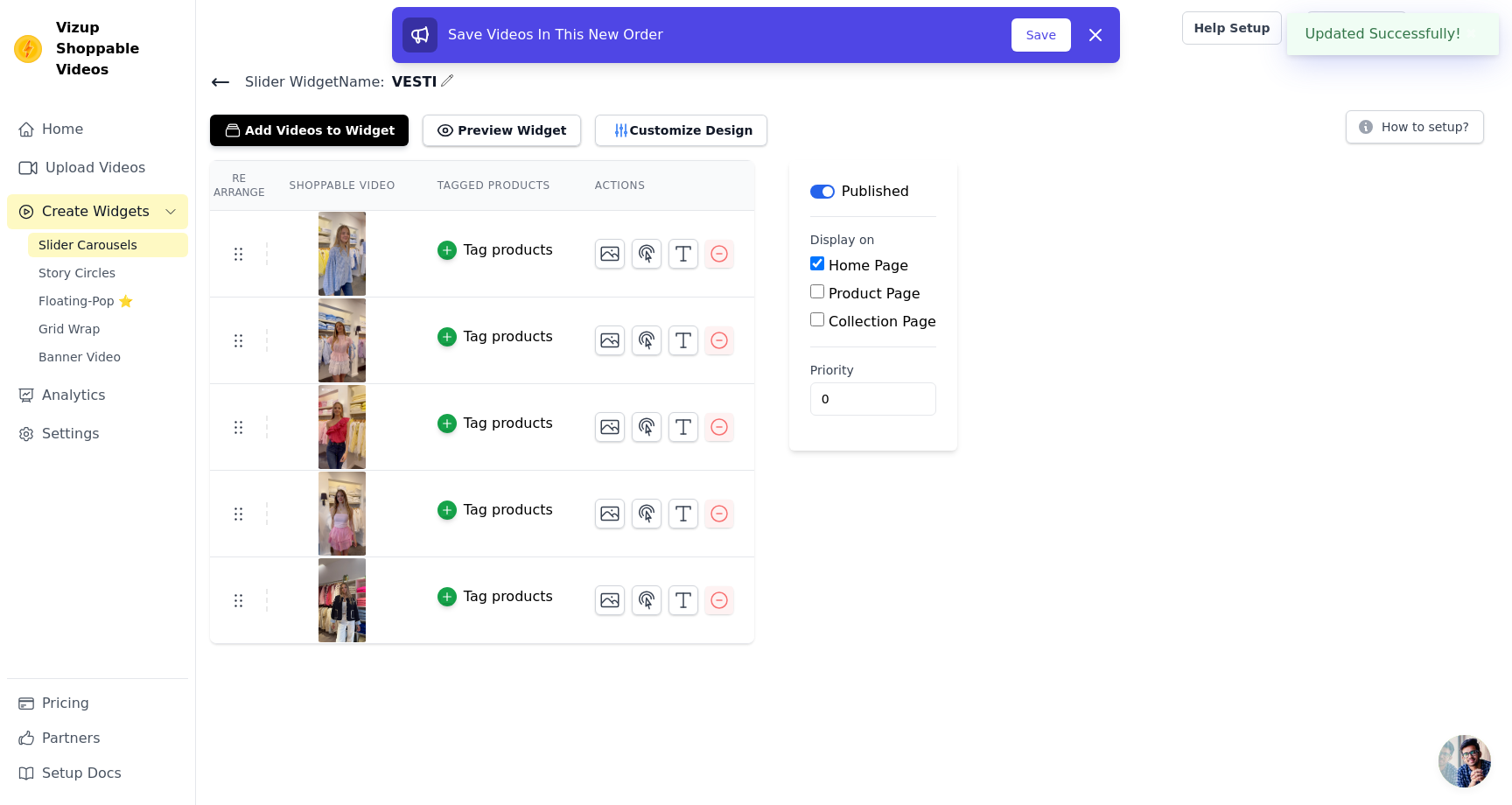
click at [963, 494] on div "Re Arrange Shoppable Video Tagged Products Actions Tag products Tag products Vi…" at bounding box center [854, 402] width 1316 height 484
click at [673, 425] on icon "button" at bounding box center [683, 426] width 21 height 21
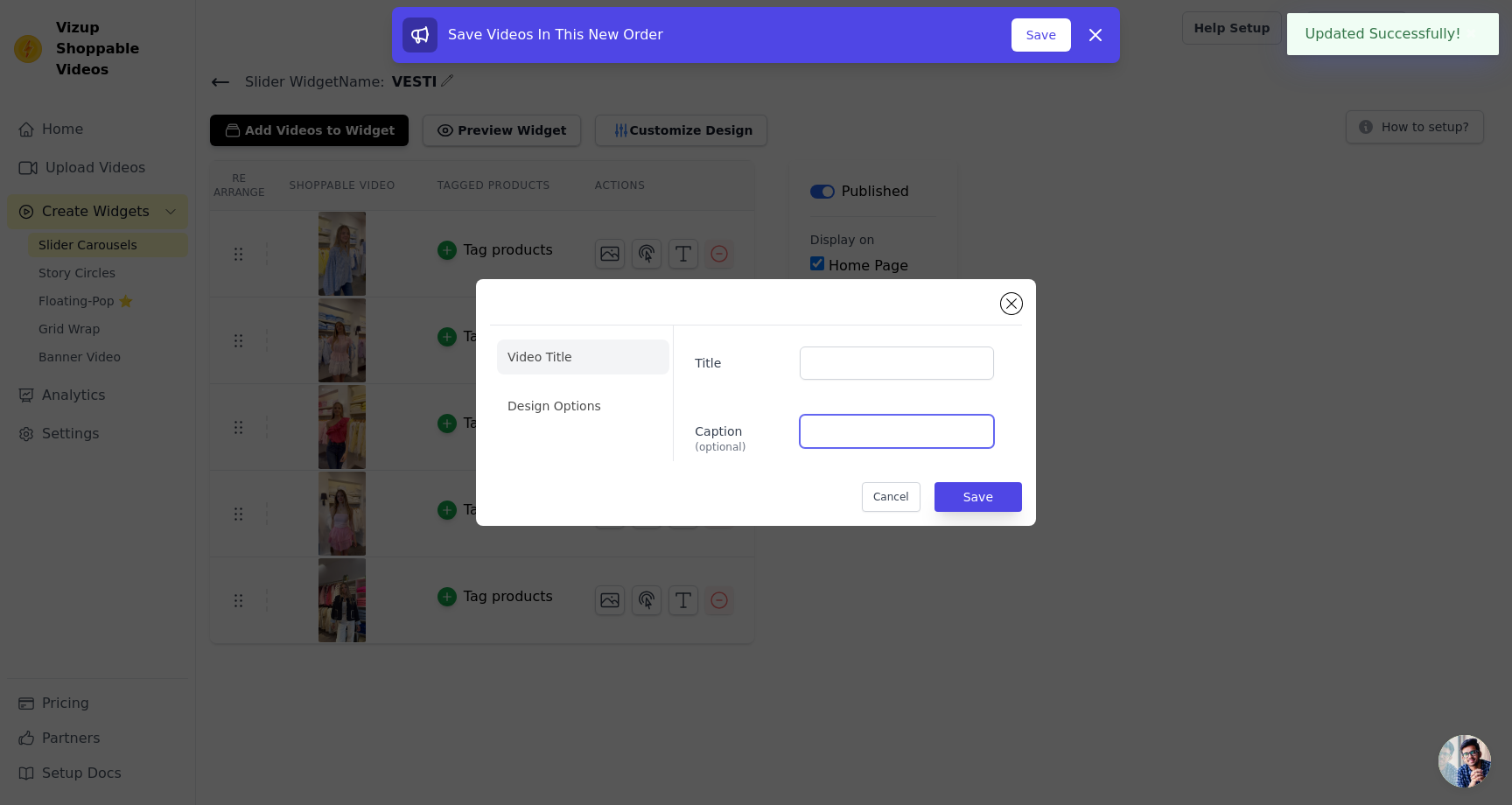
click at [818, 423] on input "Caption (optional)" at bounding box center [897, 431] width 194 height 33
paste input "€ 35,00 EUR"
type input "€ 35,00 EUR"
click at [980, 501] on button "Save" at bounding box center [977, 497] width 87 height 29
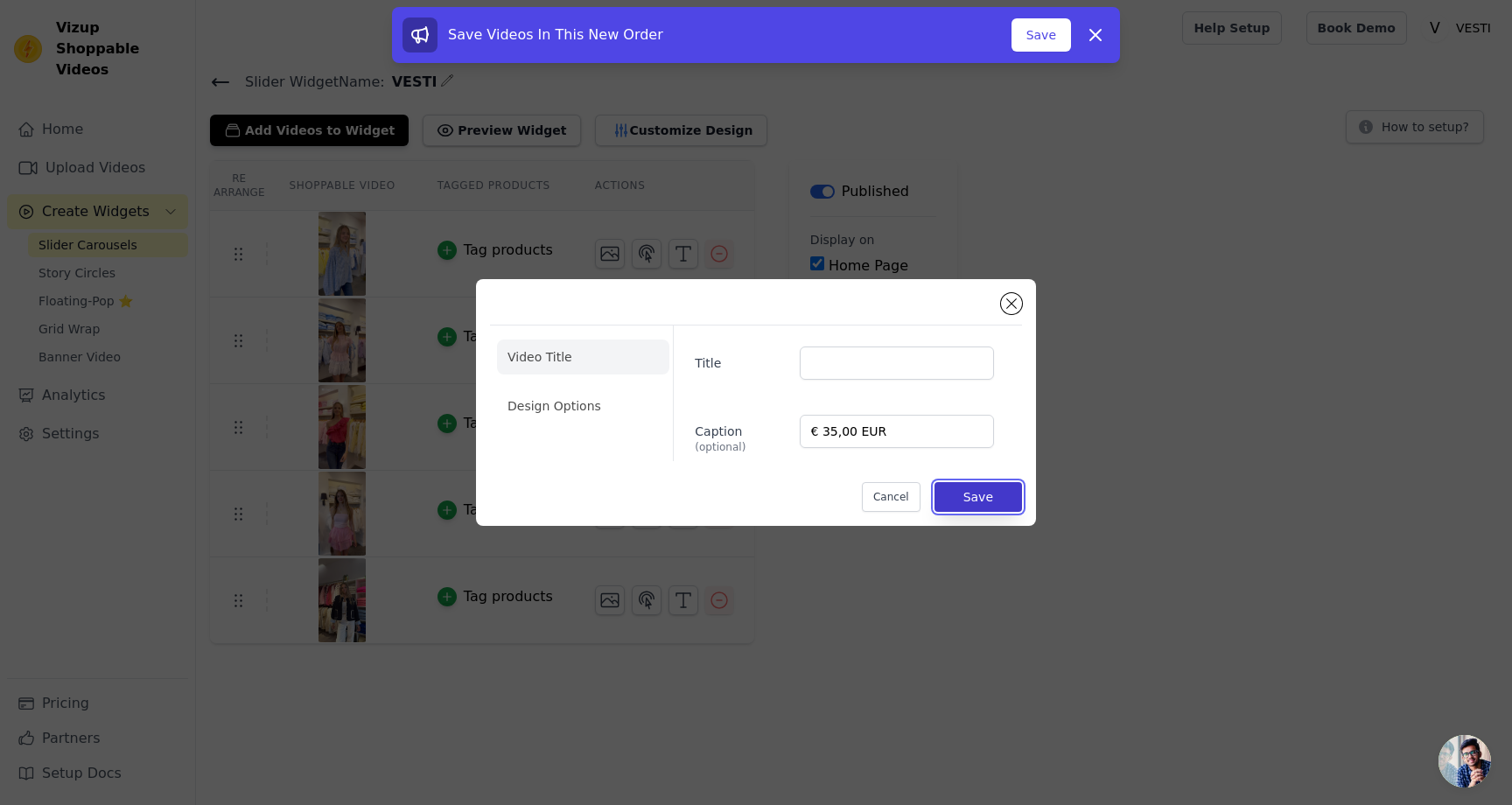
click at [965, 501] on button "Save" at bounding box center [977, 497] width 87 height 29
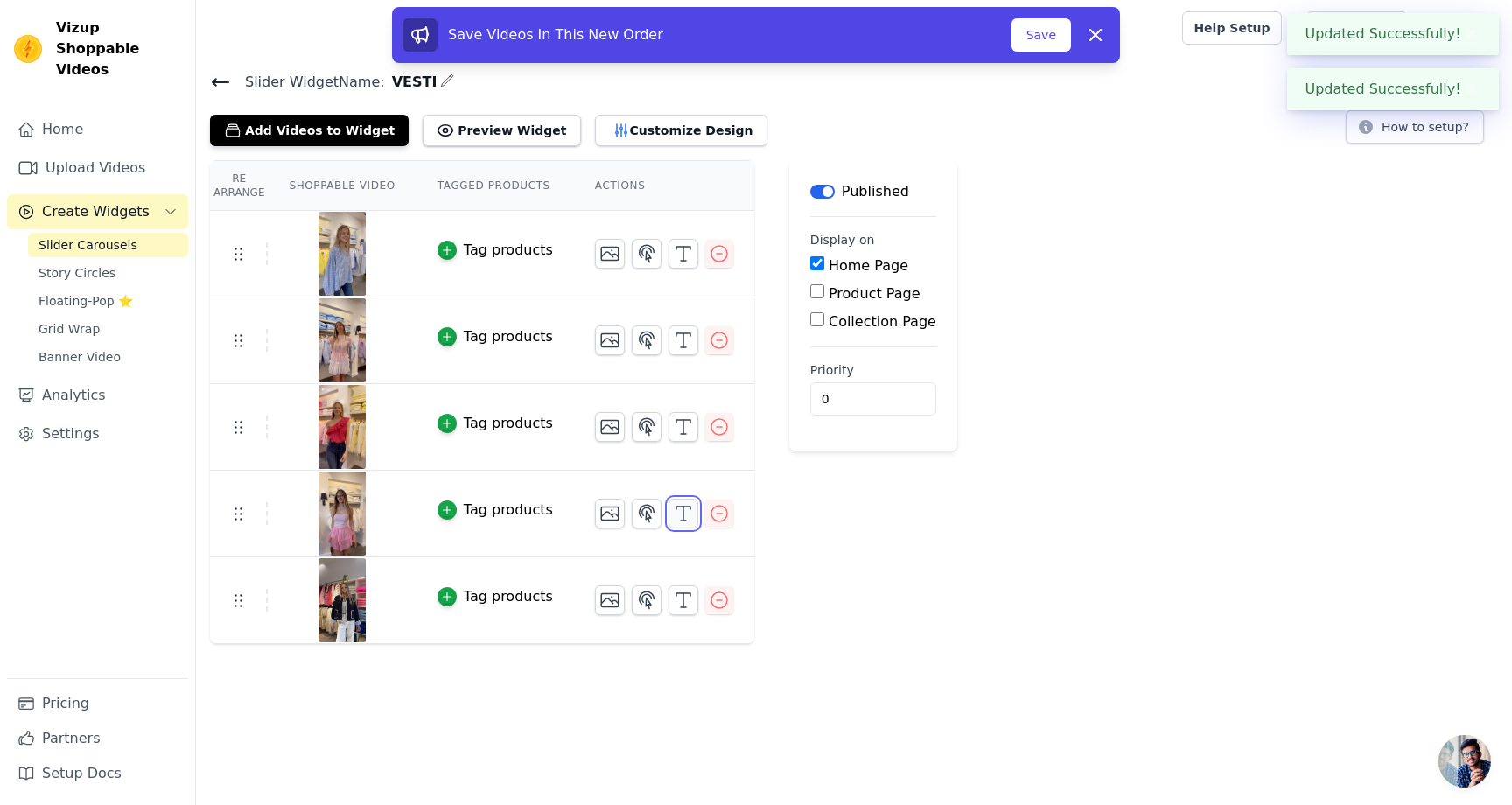
click at [680, 513] on icon "button" at bounding box center [683, 513] width 21 height 21
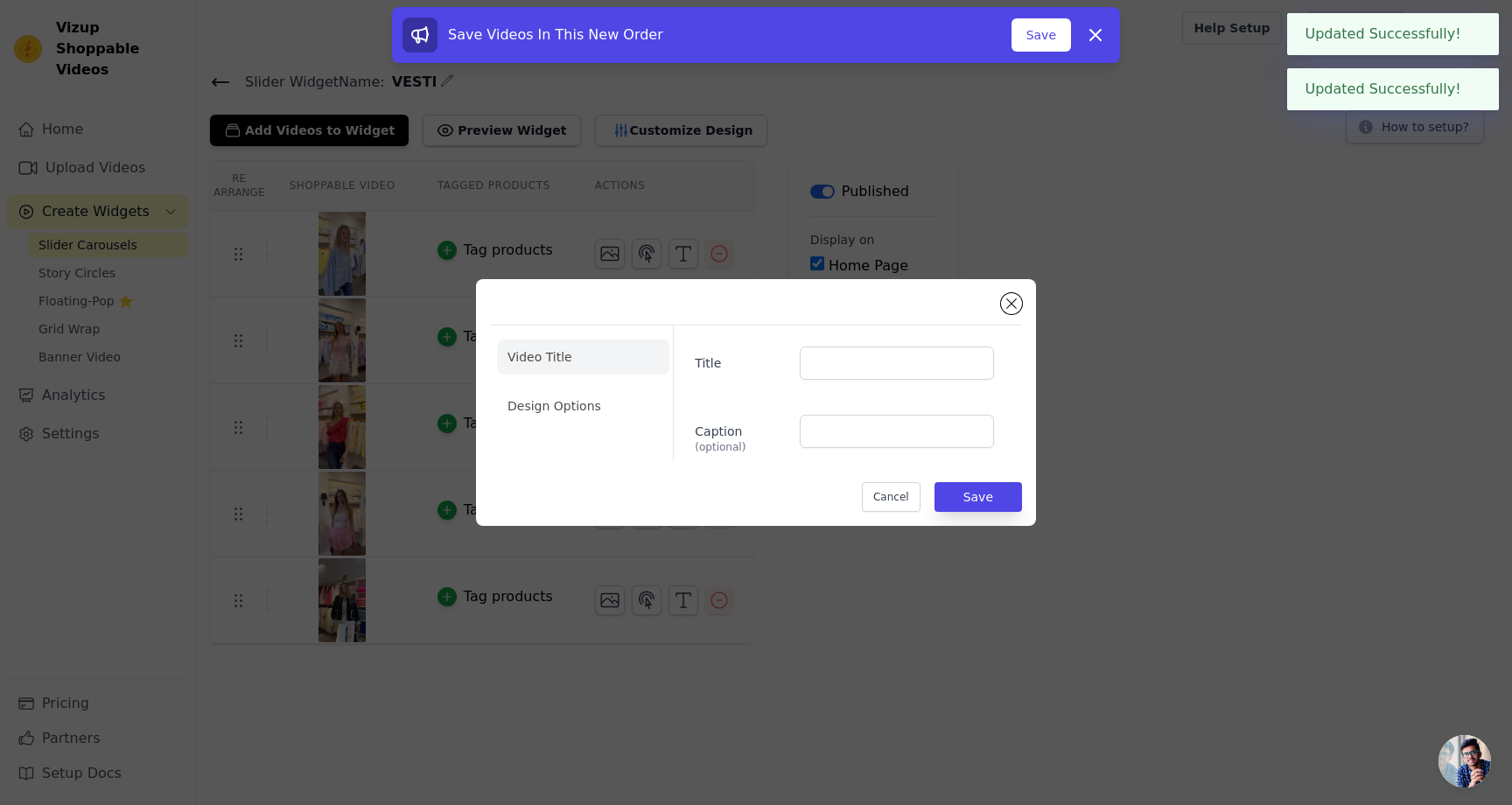
click at [901, 414] on div "Title Caption (optional)" at bounding box center [841, 393] width 336 height 136
click at [901, 429] on input "Caption (optional)" at bounding box center [897, 431] width 194 height 33
paste input "€ 35,00 EUR"
type input "€ 35,00 EUR"
click at [952, 493] on button "Save" at bounding box center [977, 497] width 87 height 29
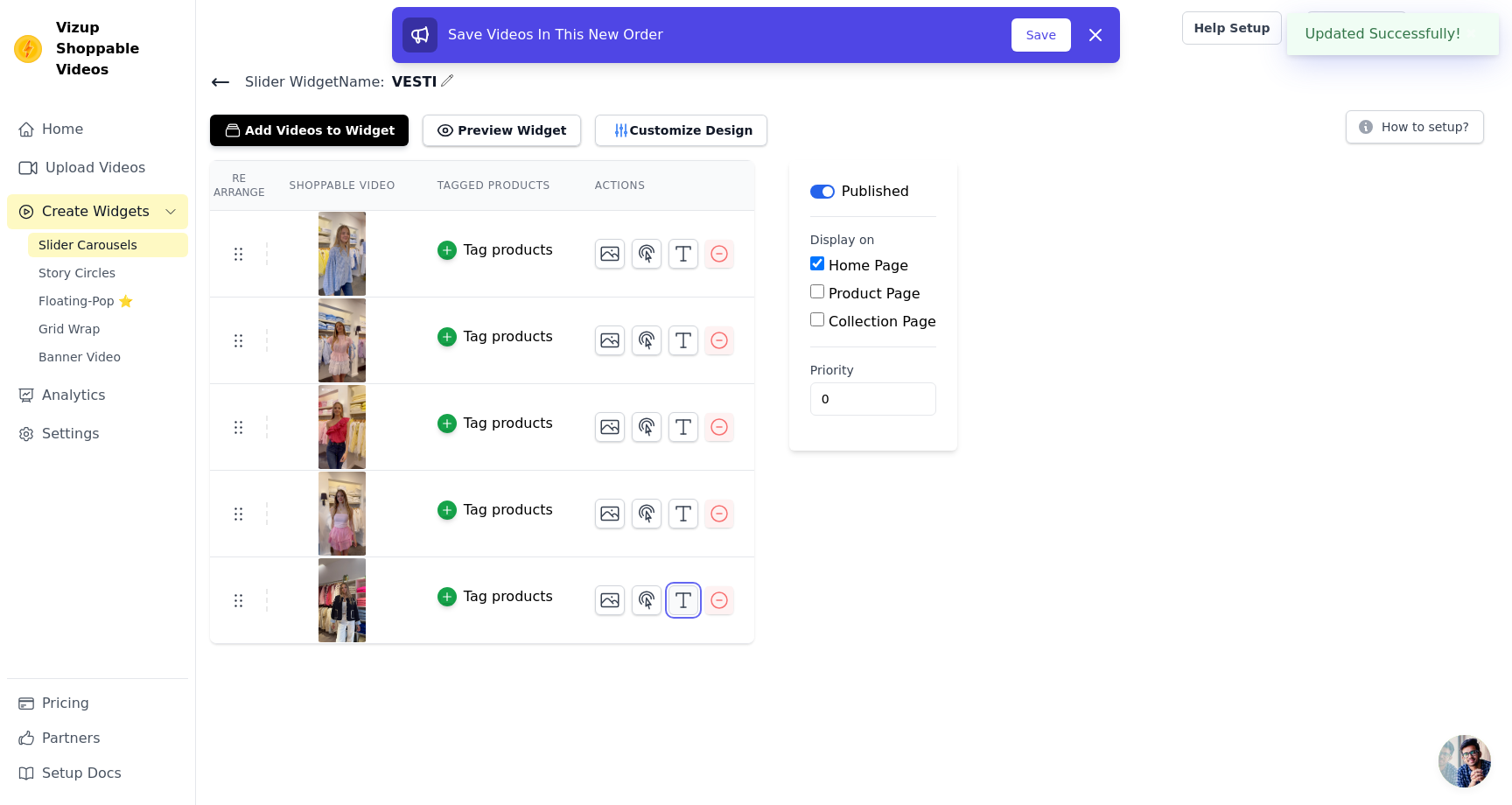
click at [673, 602] on icon "button" at bounding box center [683, 600] width 21 height 21
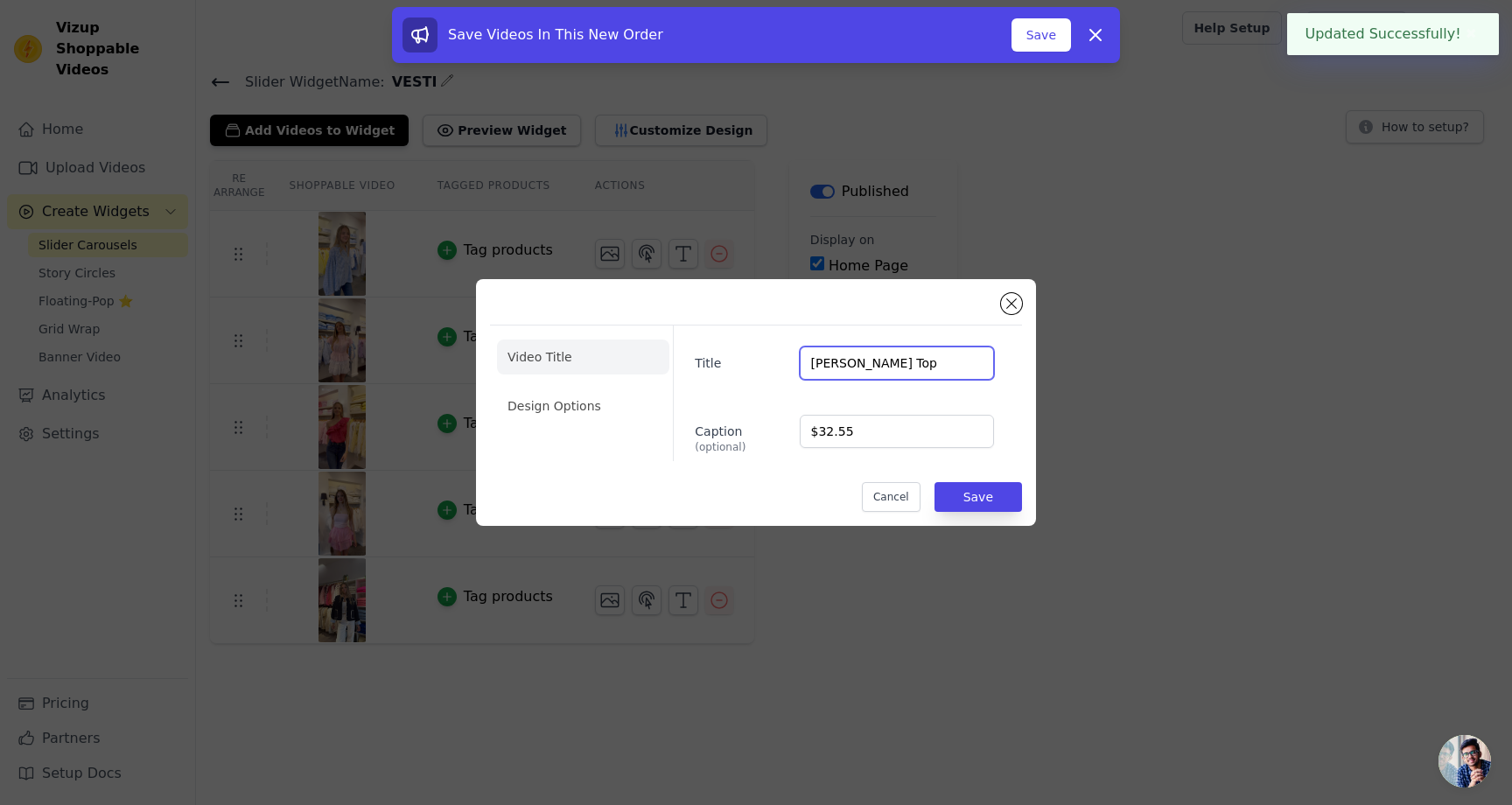
click at [816, 353] on input "Luka Top" at bounding box center [897, 363] width 194 height 33
click at [859, 359] on input "Luka Top" at bounding box center [897, 363] width 194 height 33
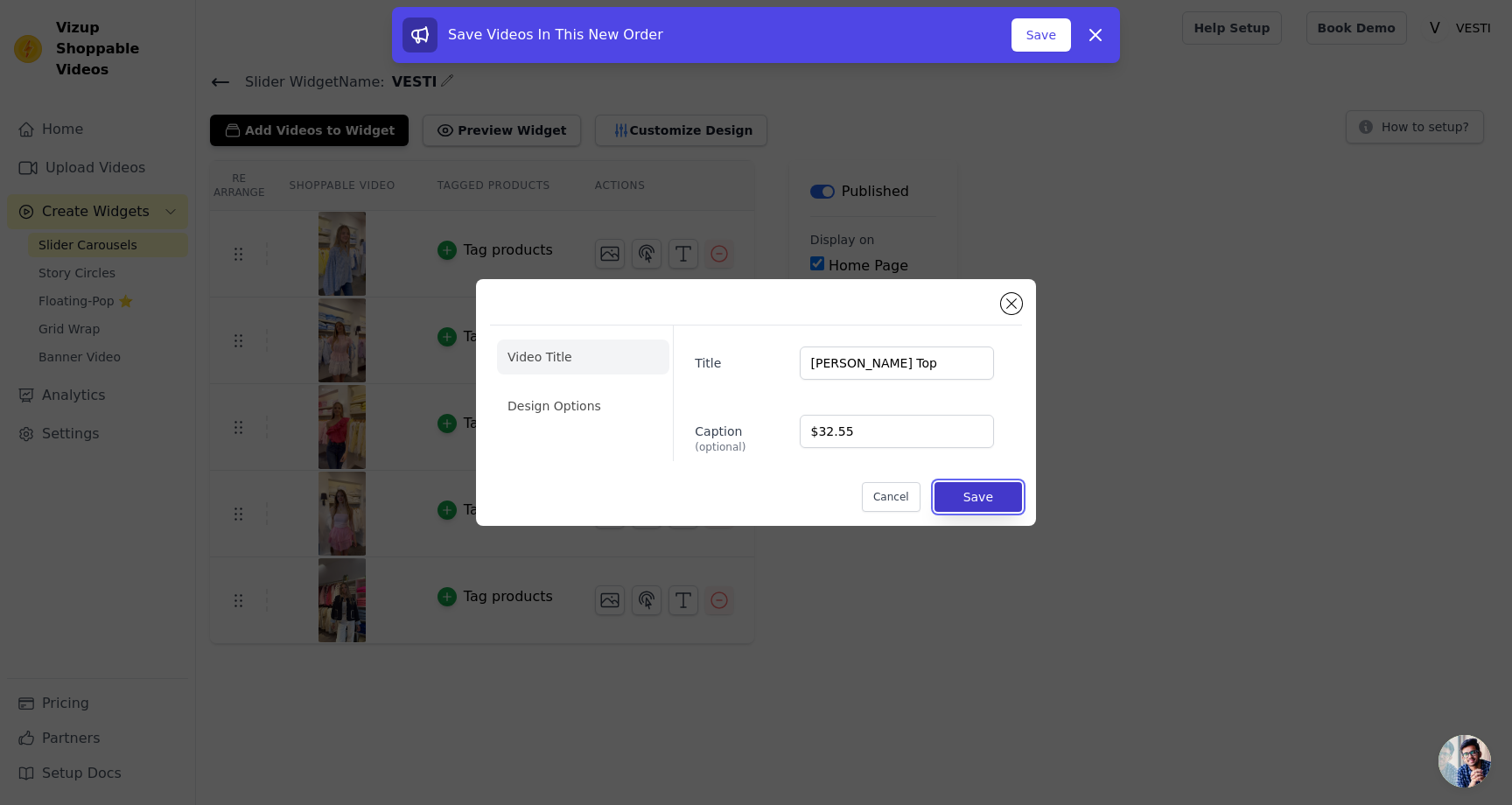
click at [955, 493] on button "Save" at bounding box center [977, 497] width 87 height 29
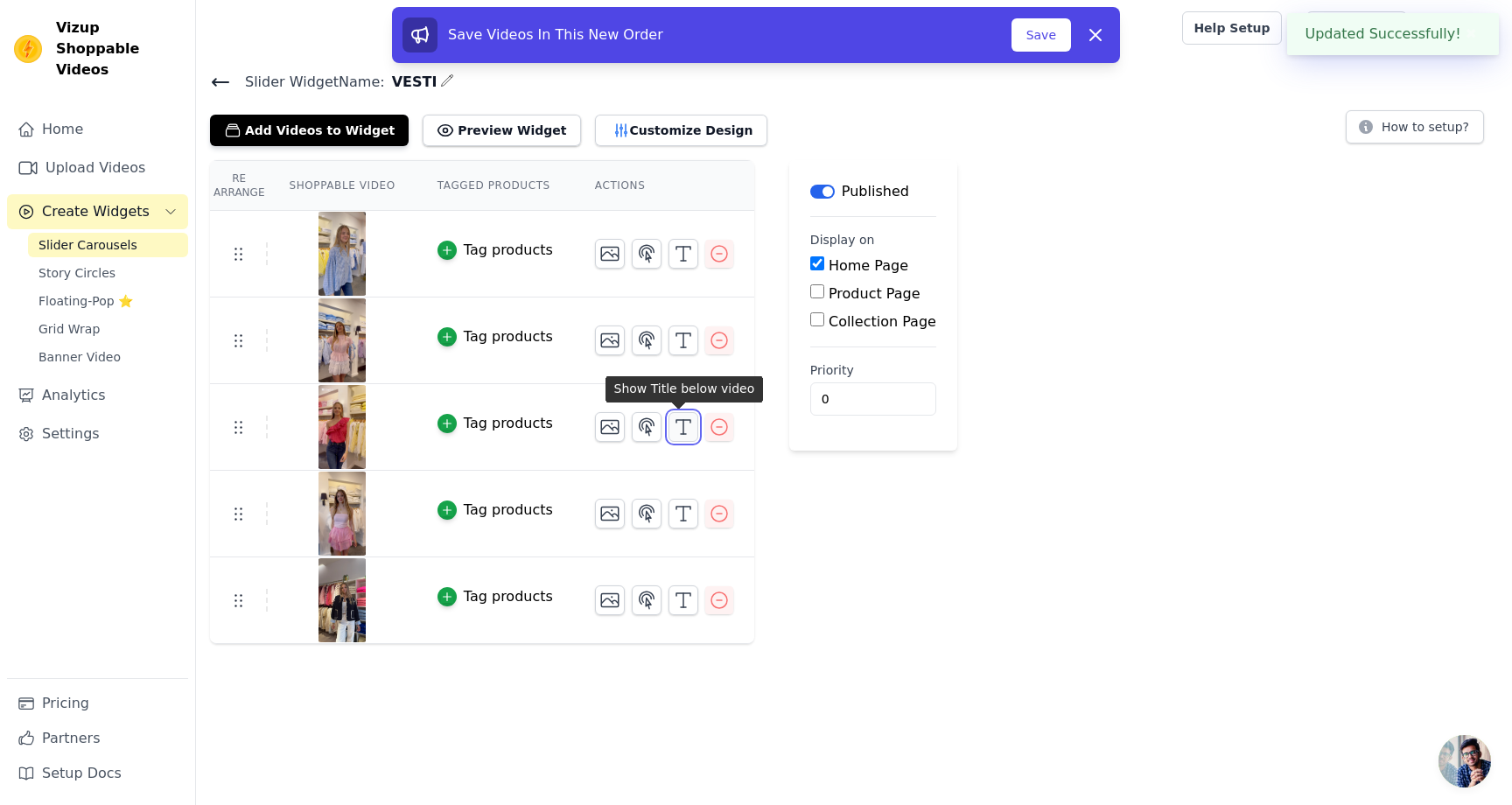
click at [680, 422] on icon "button" at bounding box center [683, 426] width 21 height 21
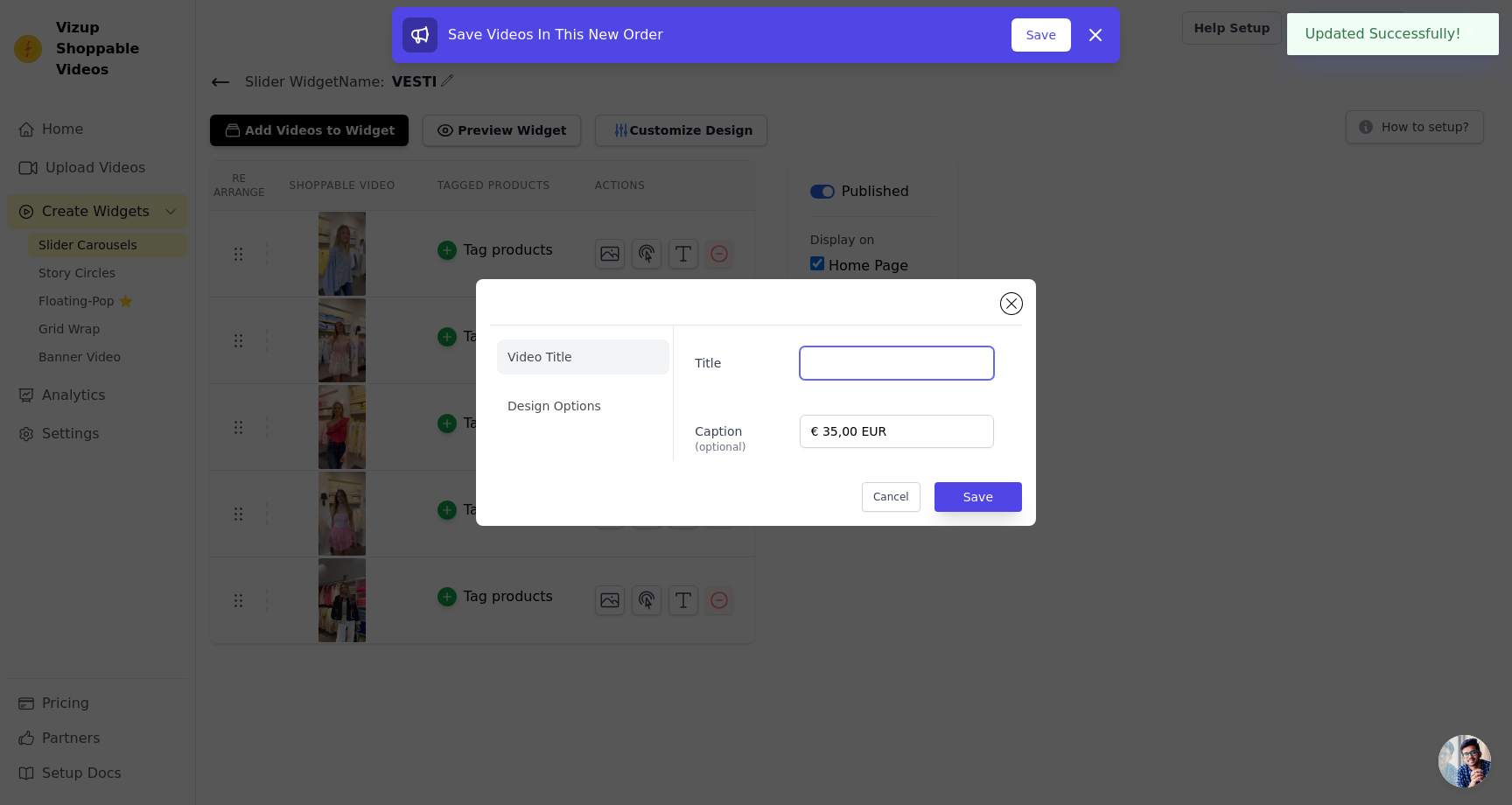
click at [833, 369] on input "Title" at bounding box center [897, 363] width 194 height 33
paste input "Luka Top"
type input "Luka Top"
click at [961, 496] on button "Save" at bounding box center [977, 497] width 87 height 29
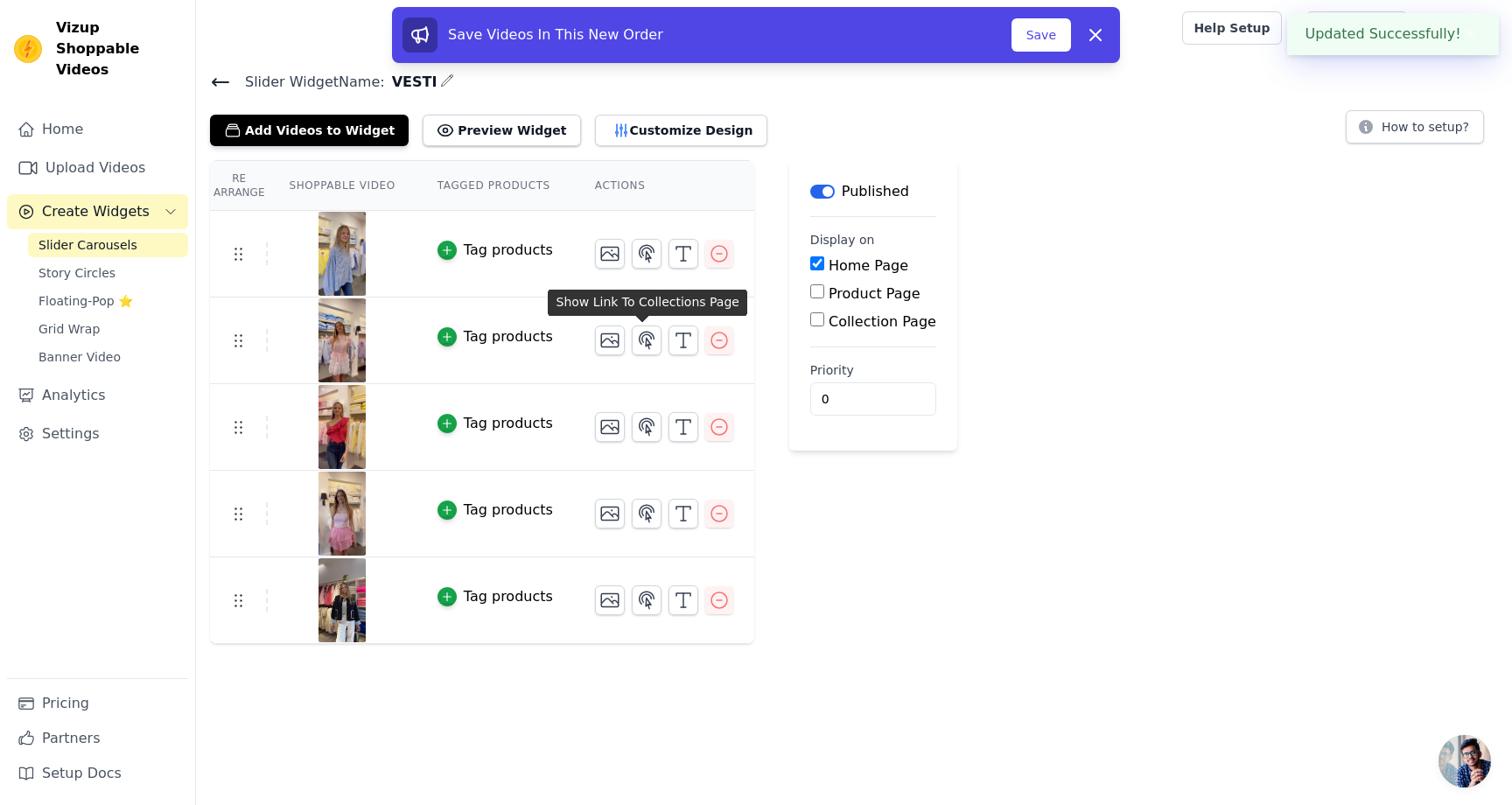
click at [657, 336] on div at bounding box center [664, 340] width 138 height 29
click at [677, 336] on polyline "button" at bounding box center [683, 335] width 14 height 3
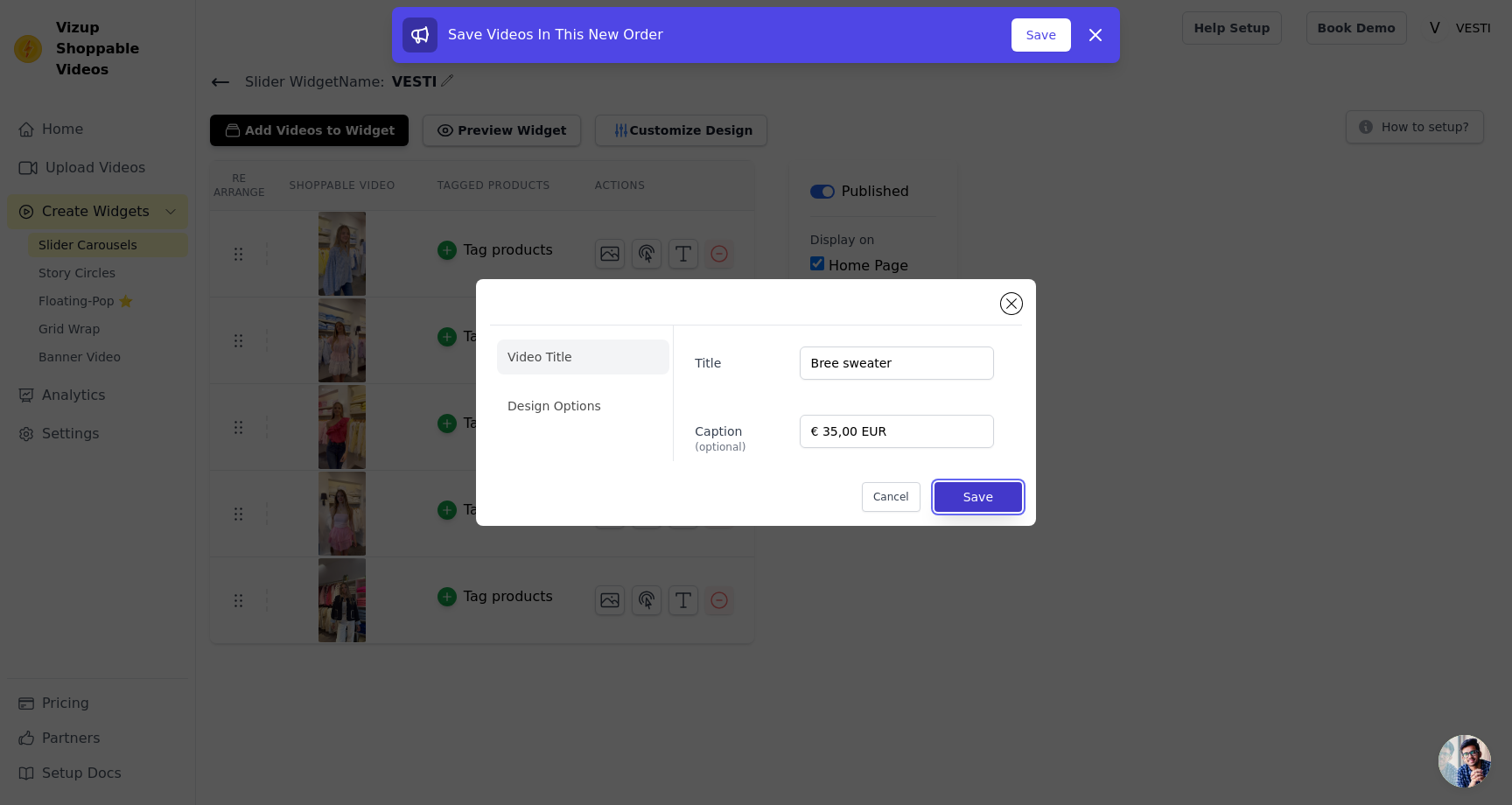
click at [952, 489] on button "Save" at bounding box center [977, 497] width 87 height 29
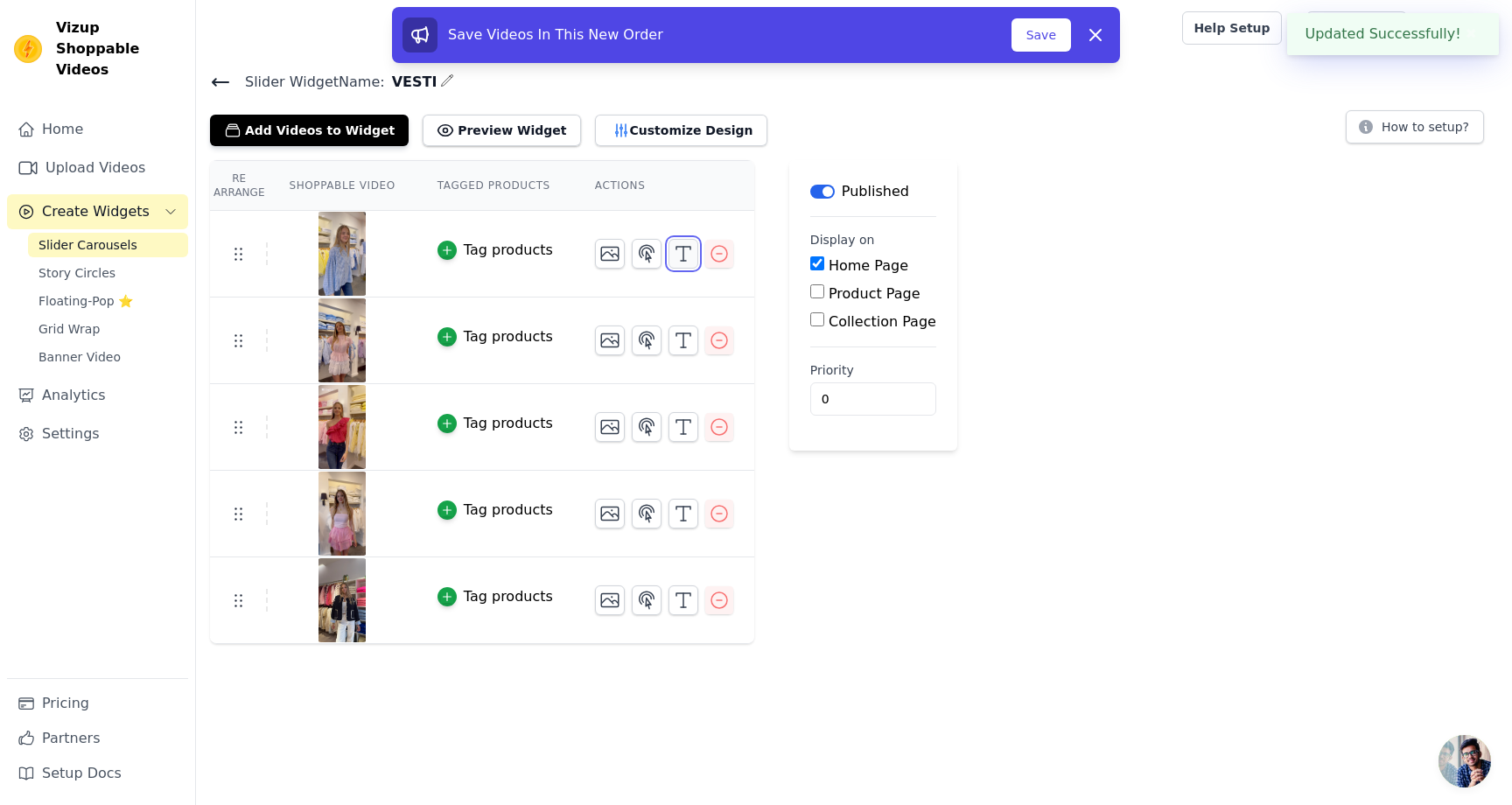
click at [673, 252] on icon "button" at bounding box center [683, 253] width 21 height 21
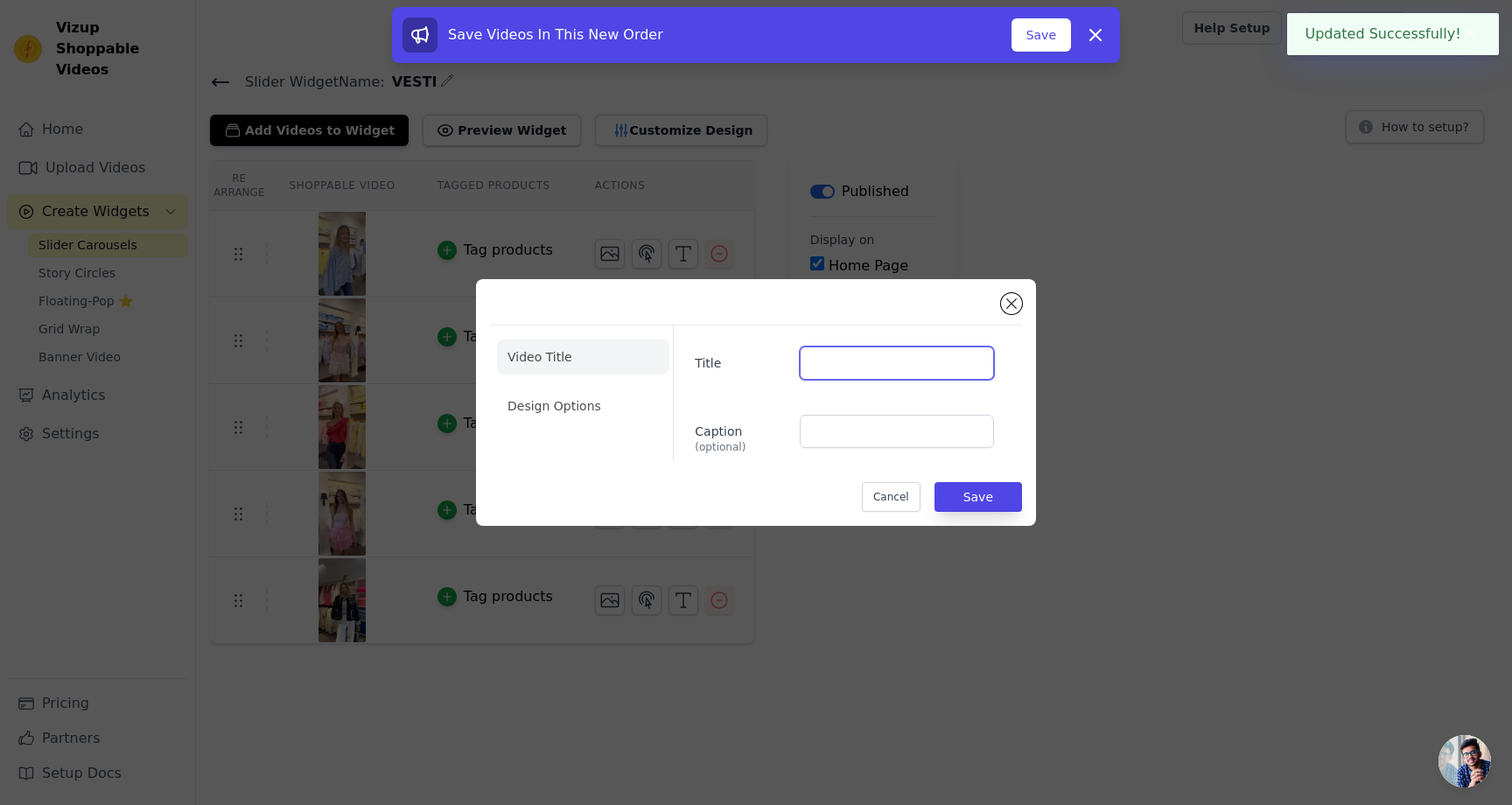
click at [844, 356] on input "Title" at bounding box center [897, 363] width 194 height 33
paste input "Luka Top"
type input "Luka Top"
click at [836, 423] on input "Caption (optional)" at bounding box center [897, 431] width 194 height 33
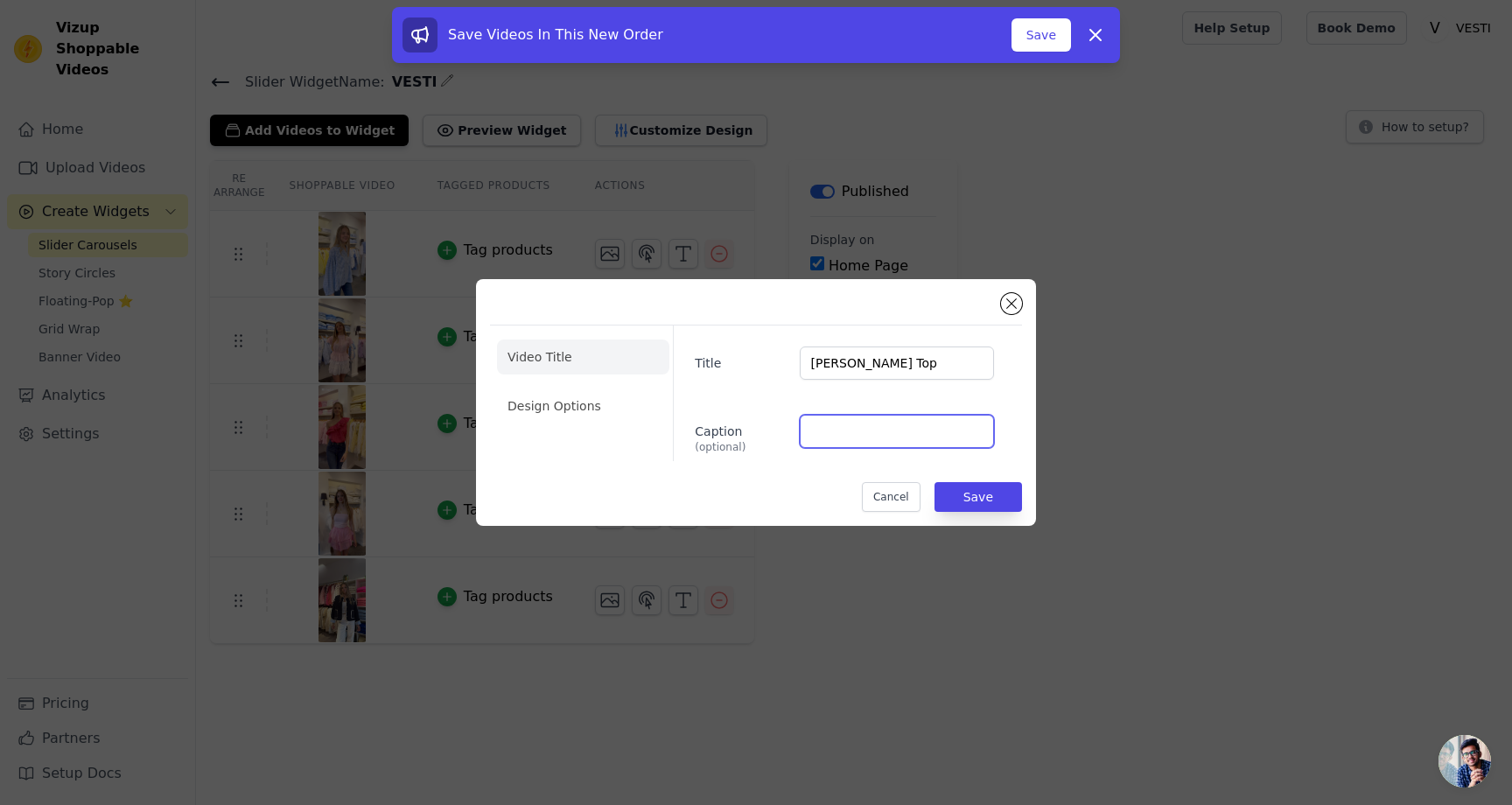
paste input "€"
type input "€ 45.99"
click at [988, 491] on button "Save" at bounding box center [977, 497] width 87 height 29
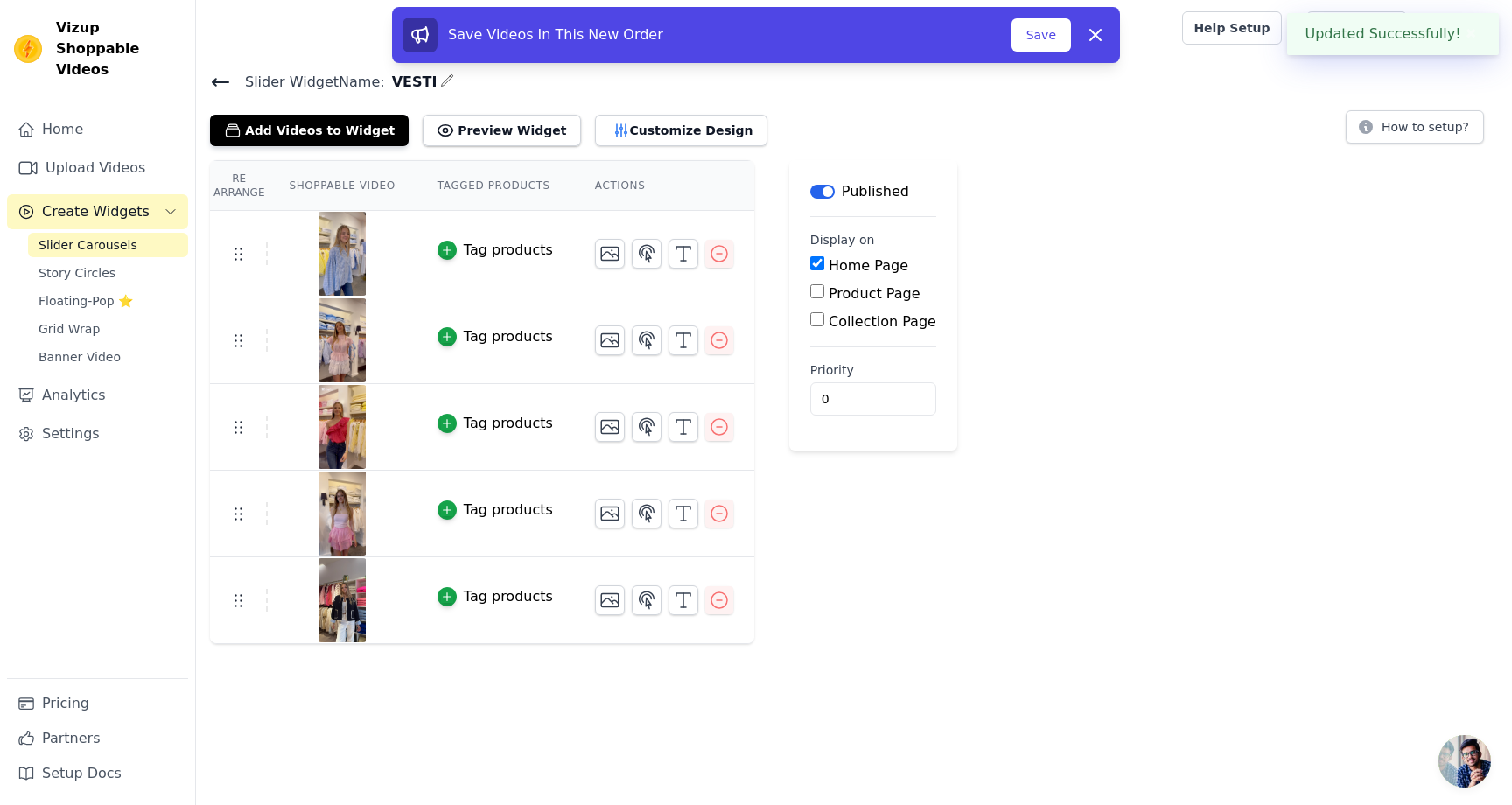
click at [1138, 469] on div "Re Arrange Shoppable Video Tagged Products Actions Tag products Tag products Ta…" at bounding box center [854, 402] width 1316 height 484
click at [1044, 32] on button "Save" at bounding box center [1041, 35] width 60 height 33
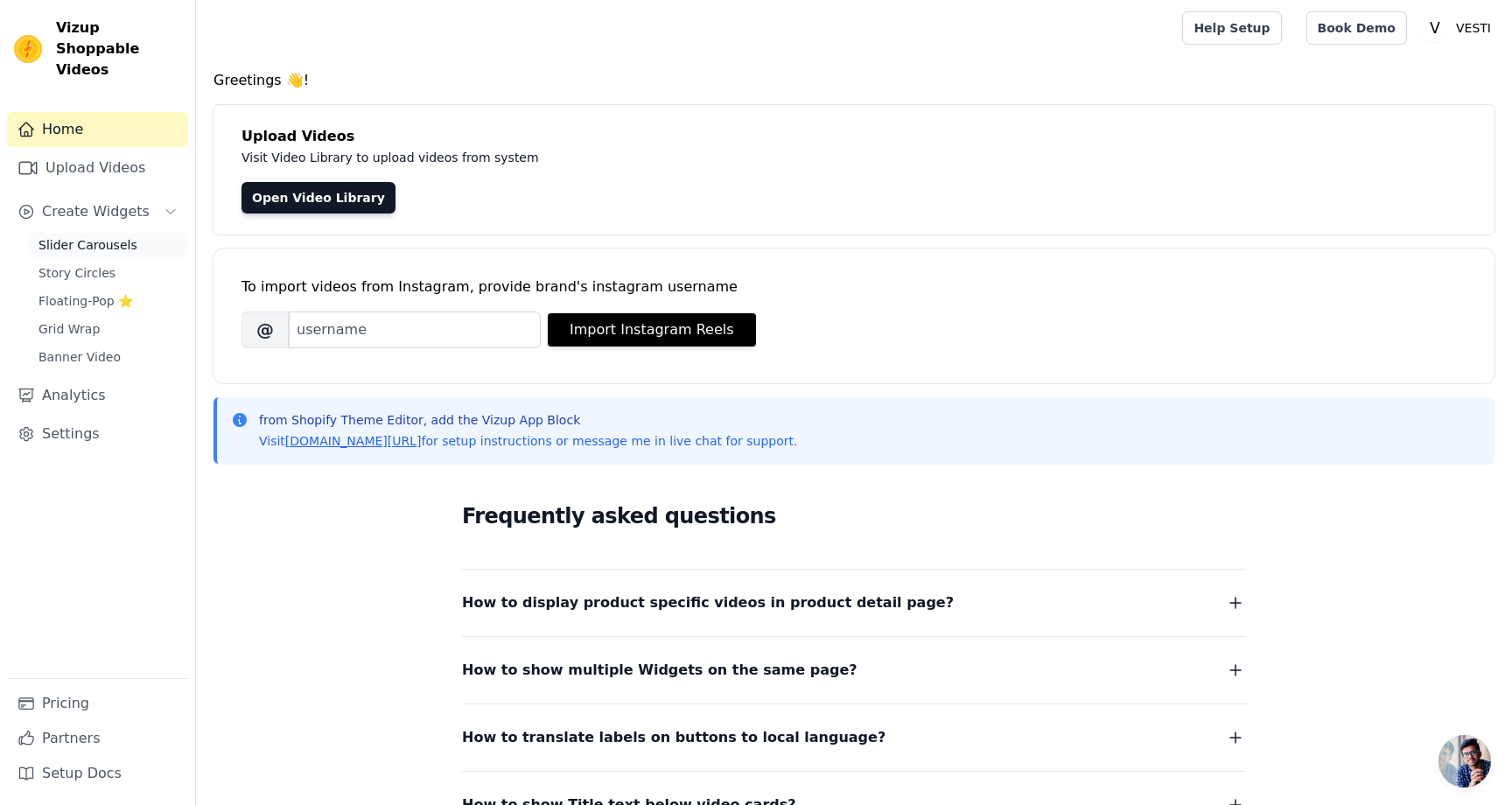
click at [125, 237] on span "Slider Carousels" at bounding box center [88, 245] width 99 height 17
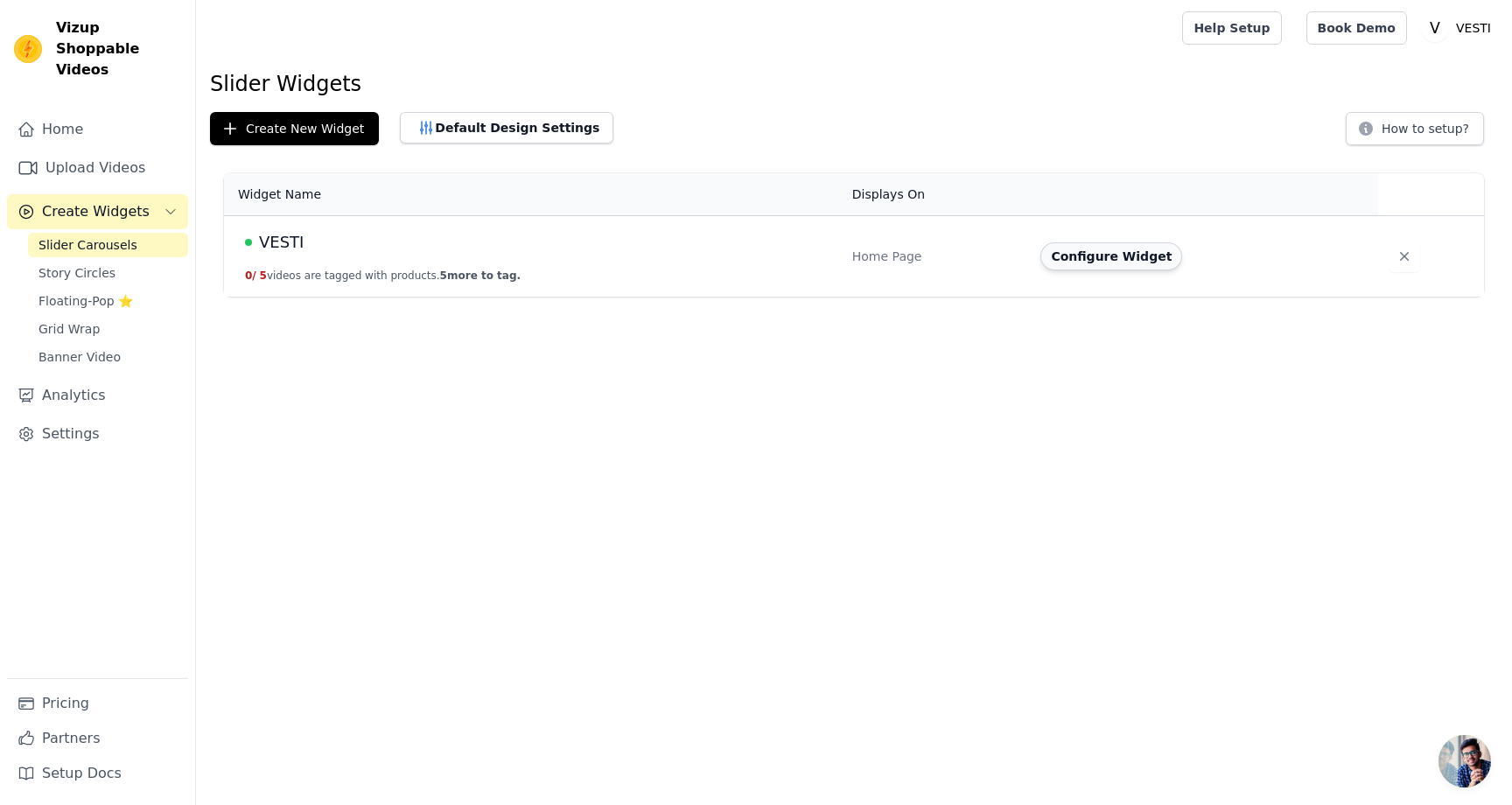
click at [1158, 256] on button "Configure Widget" at bounding box center [1111, 256] width 142 height 28
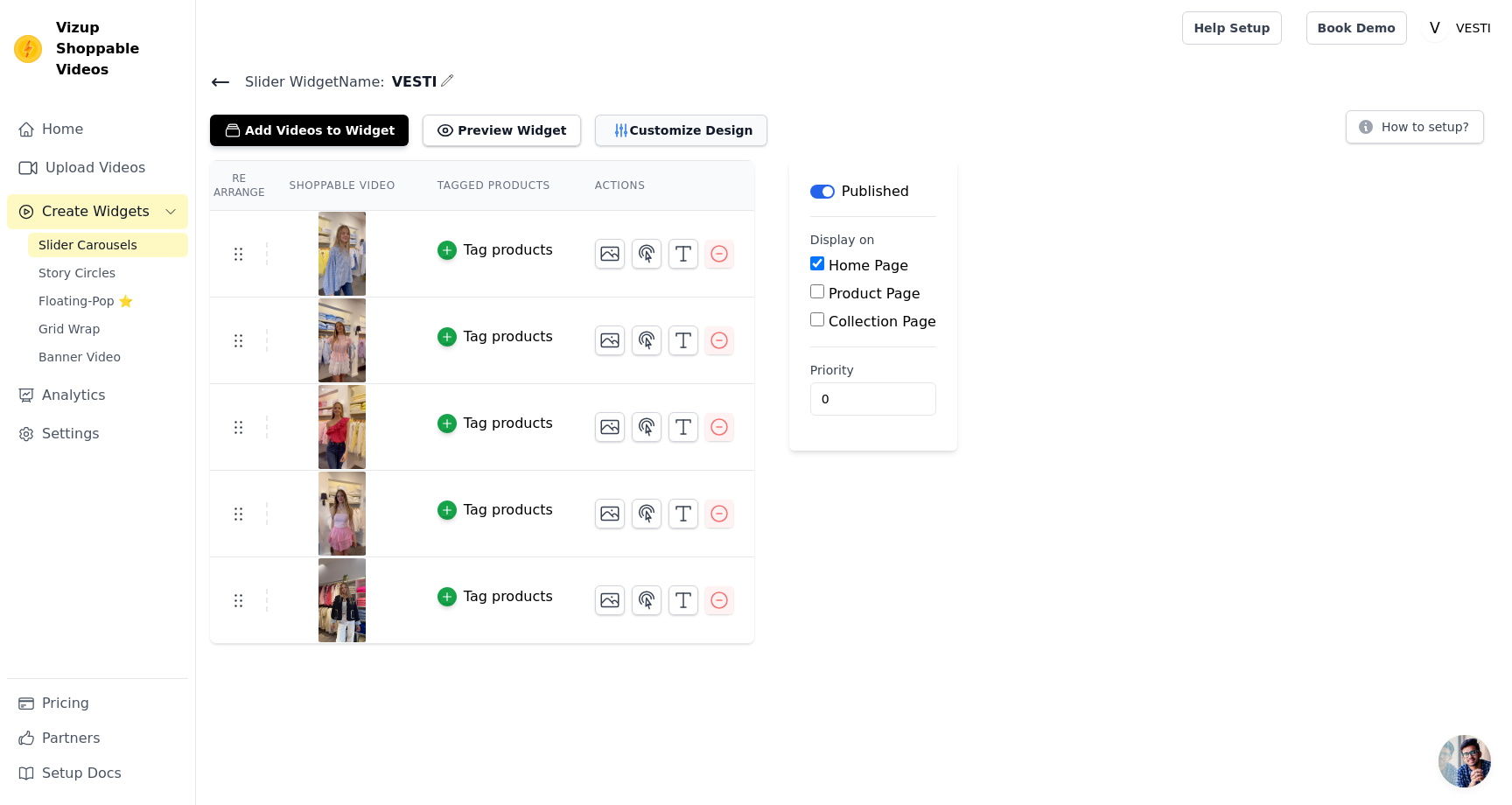
click at [615, 128] on icon "button" at bounding box center [621, 130] width 11 height 12
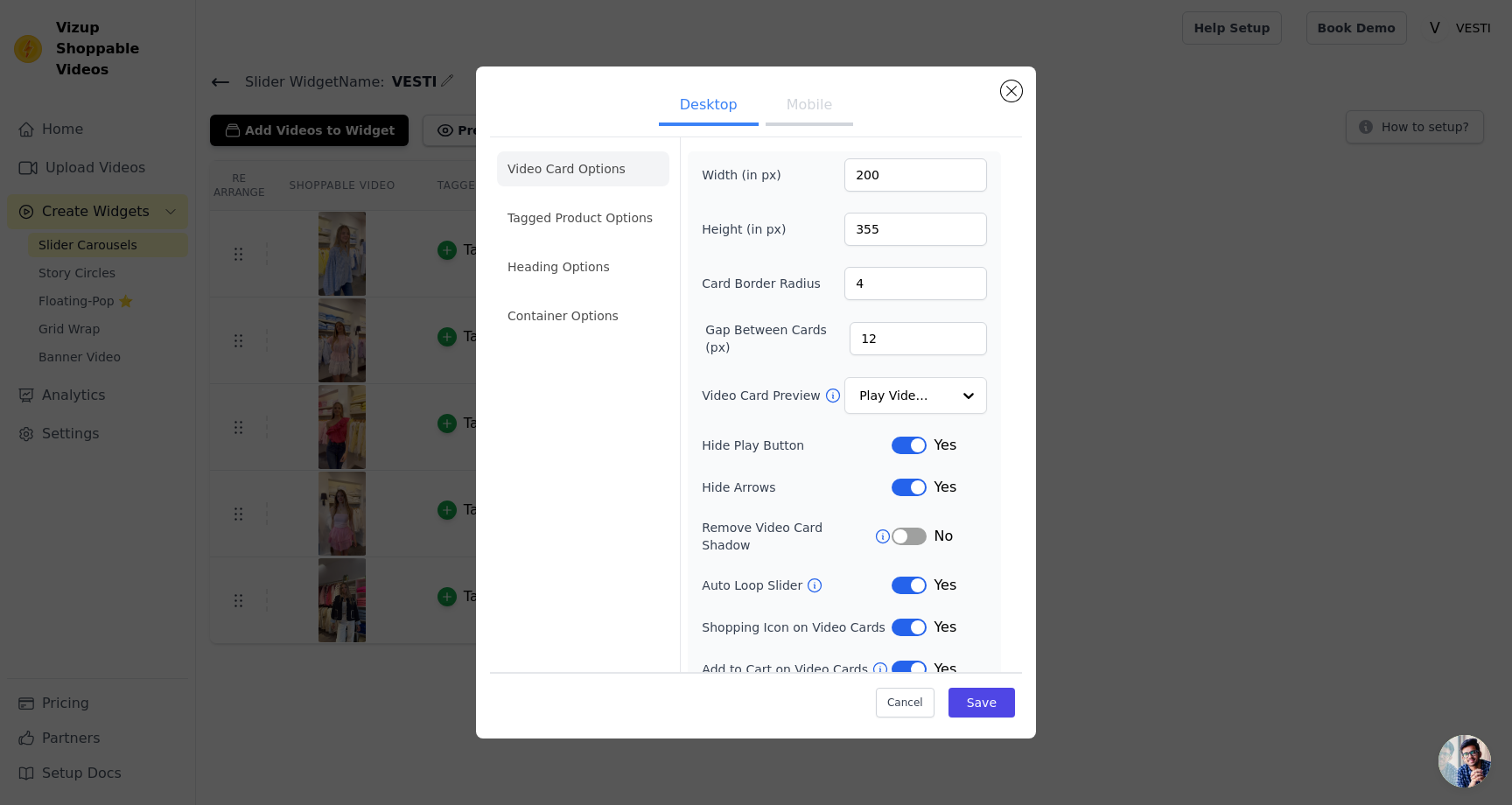
scroll to position [8, 0]
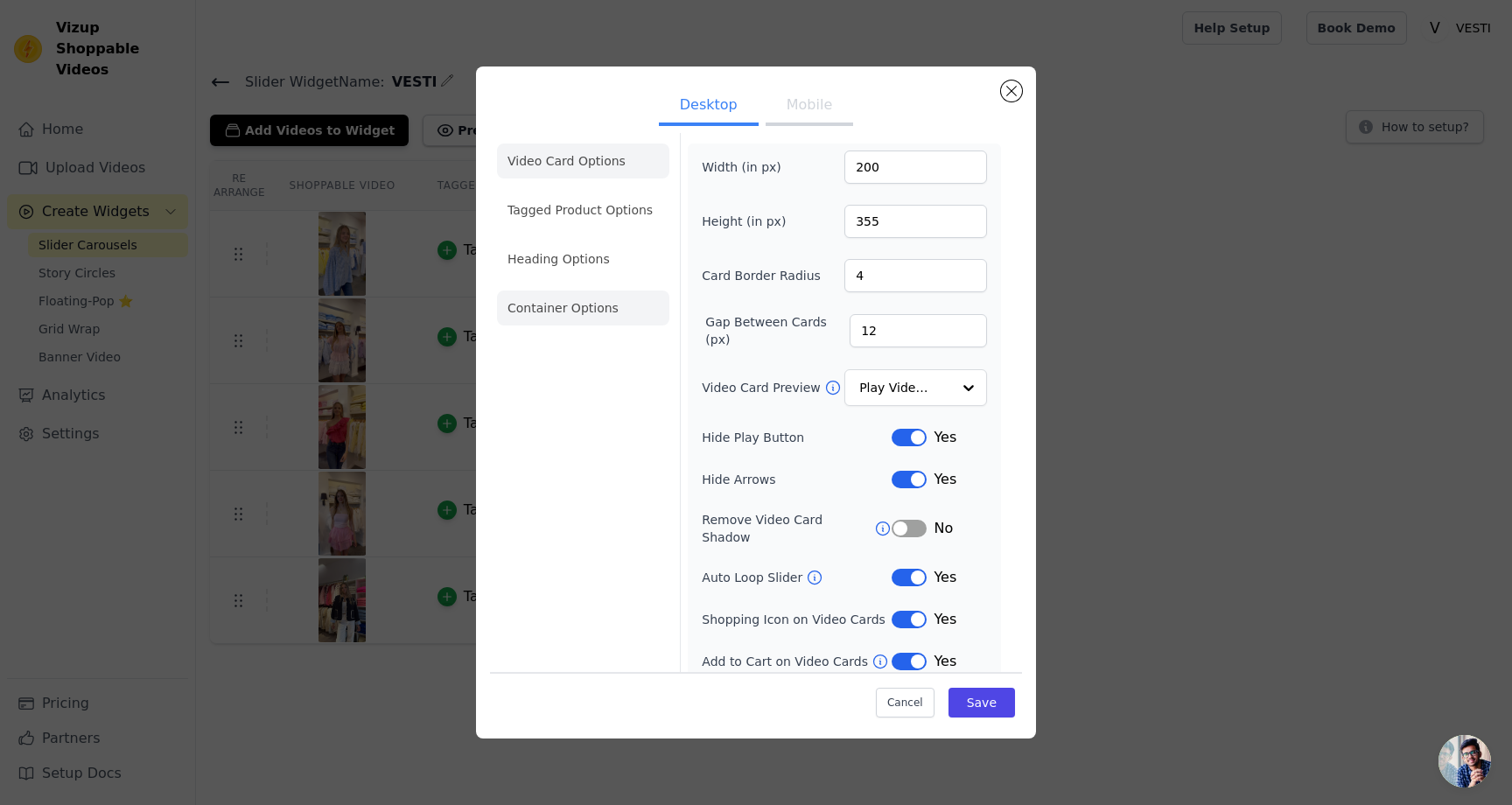
click at [557, 304] on li "Container Options" at bounding box center [583, 308] width 172 height 35
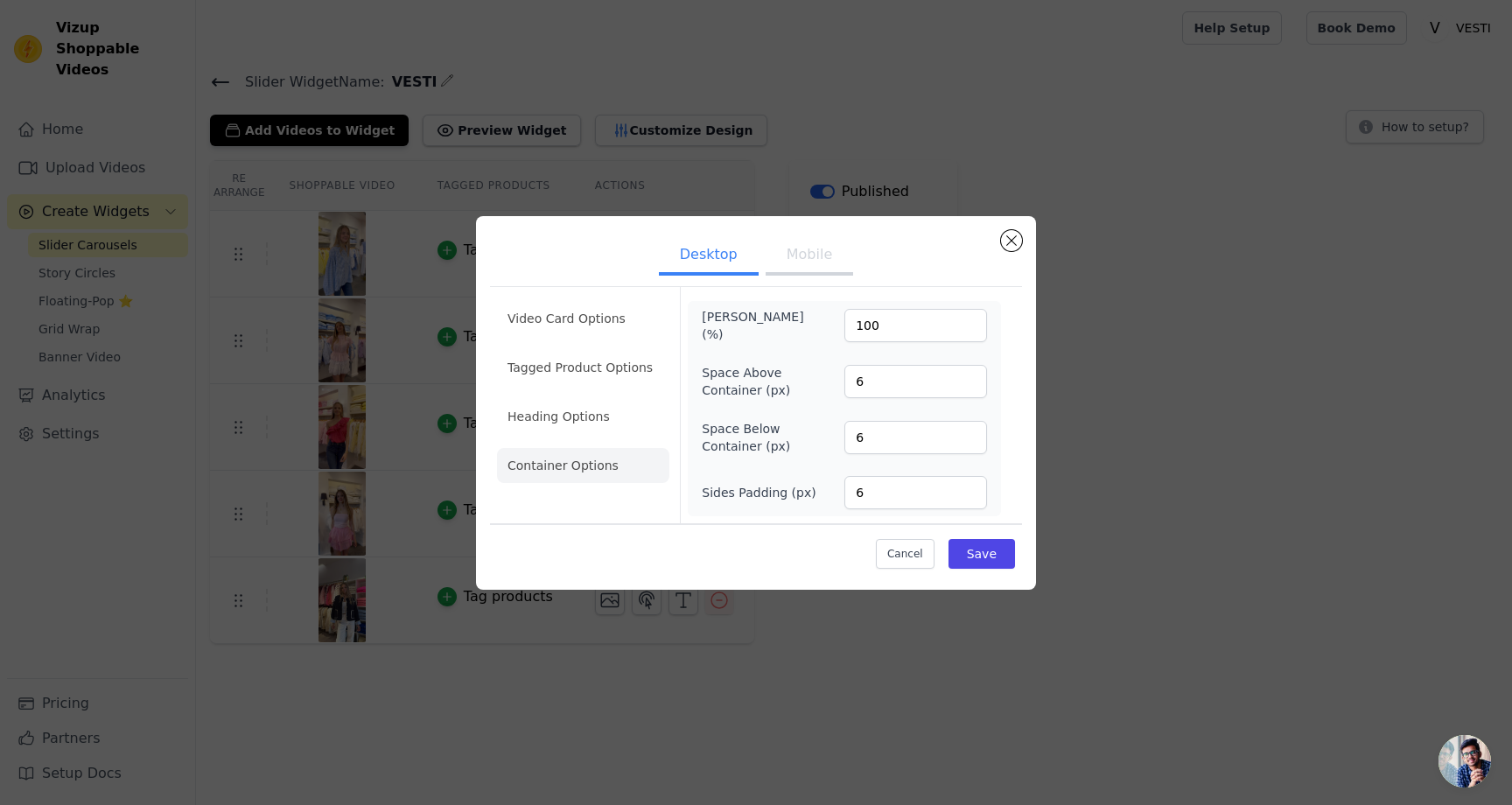
scroll to position [0, 0]
click at [583, 327] on li "Video Card Options" at bounding box center [583, 318] width 172 height 35
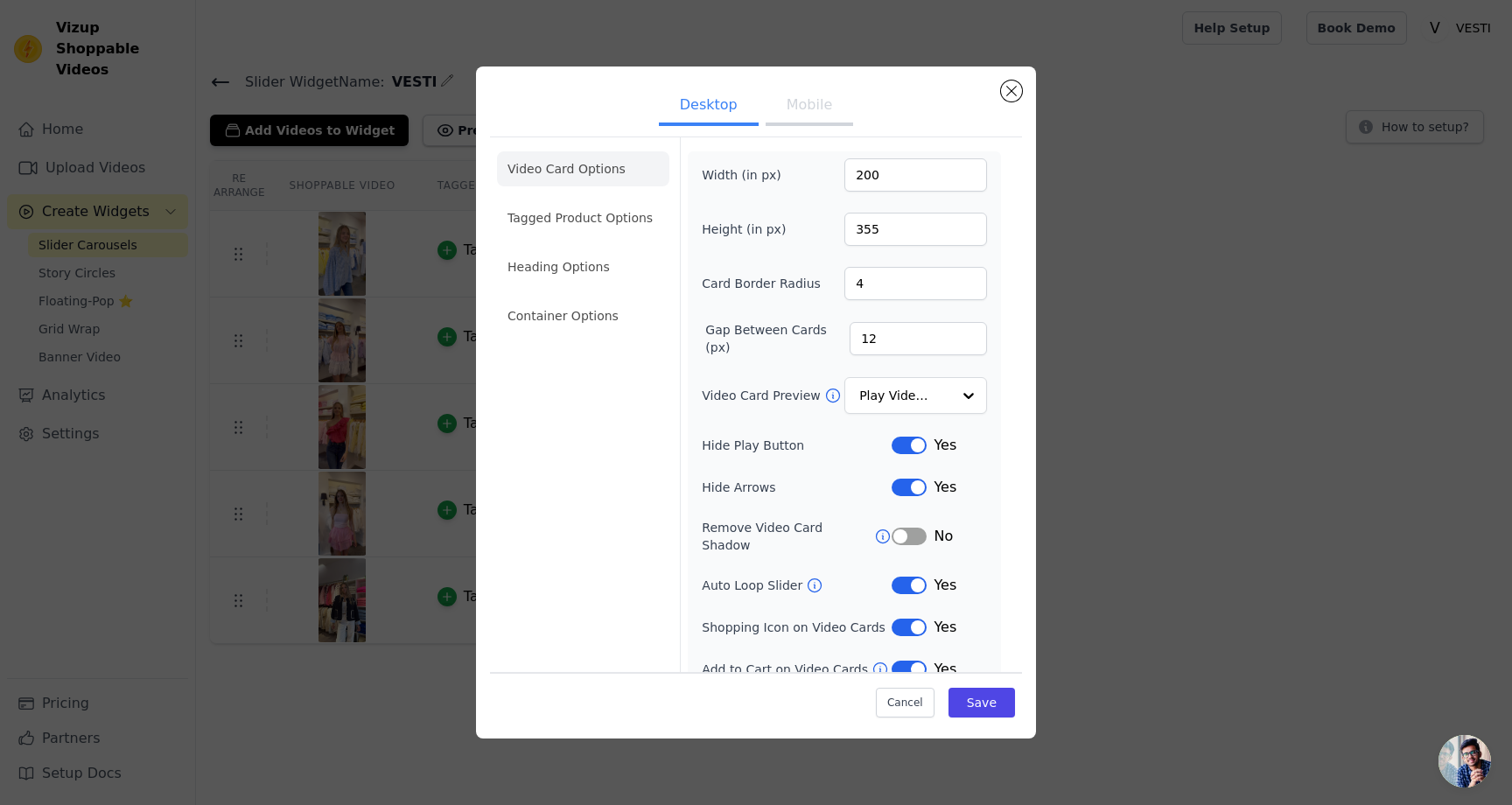
scroll to position [8, 0]
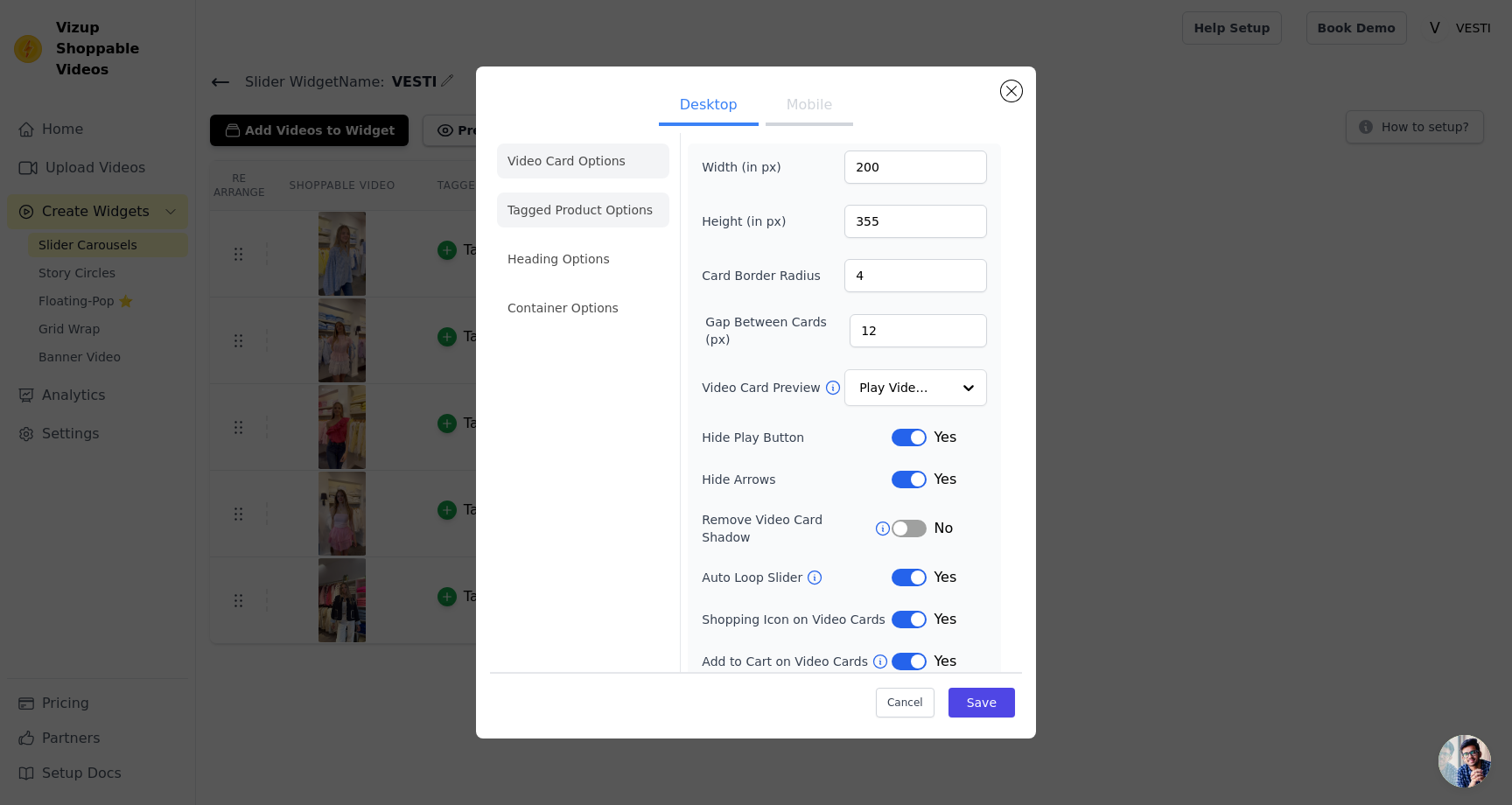
click at [590, 202] on li "Tagged Product Options" at bounding box center [583, 210] width 172 height 35
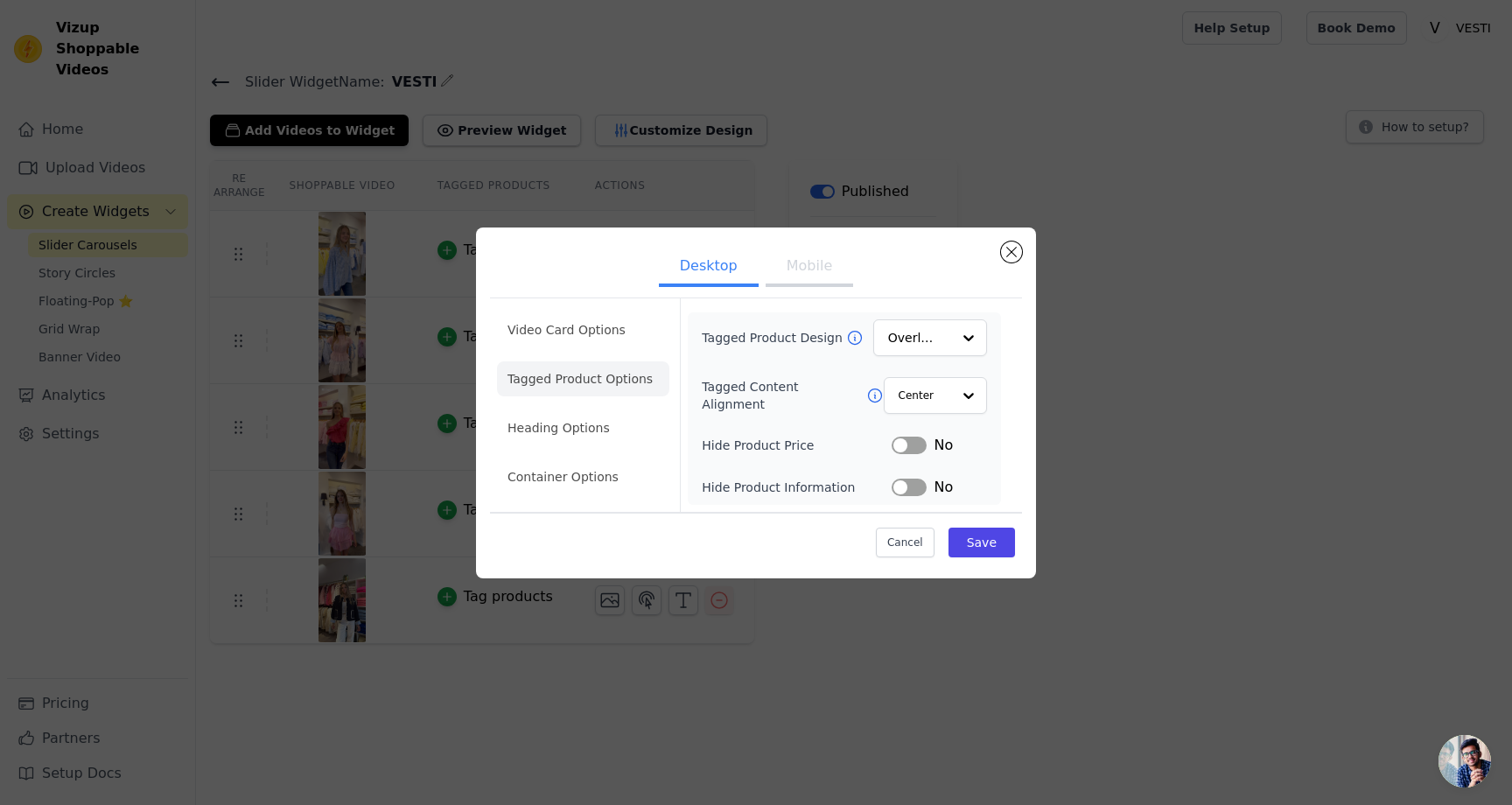
scroll to position [0, 0]
click at [562, 414] on li "Heading Options" at bounding box center [583, 428] width 172 height 35
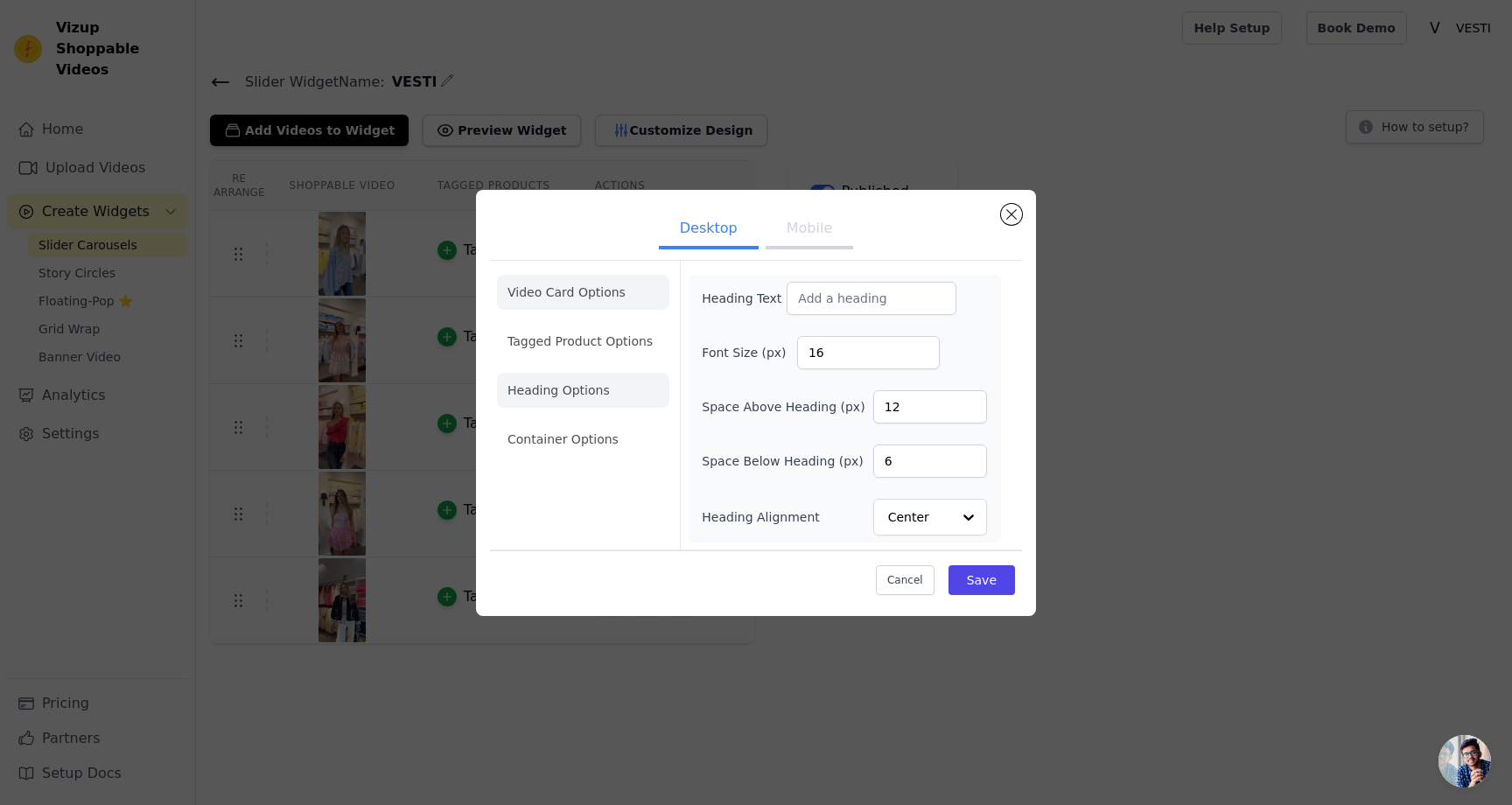
click at [545, 297] on li "Video Card Options" at bounding box center [583, 292] width 172 height 35
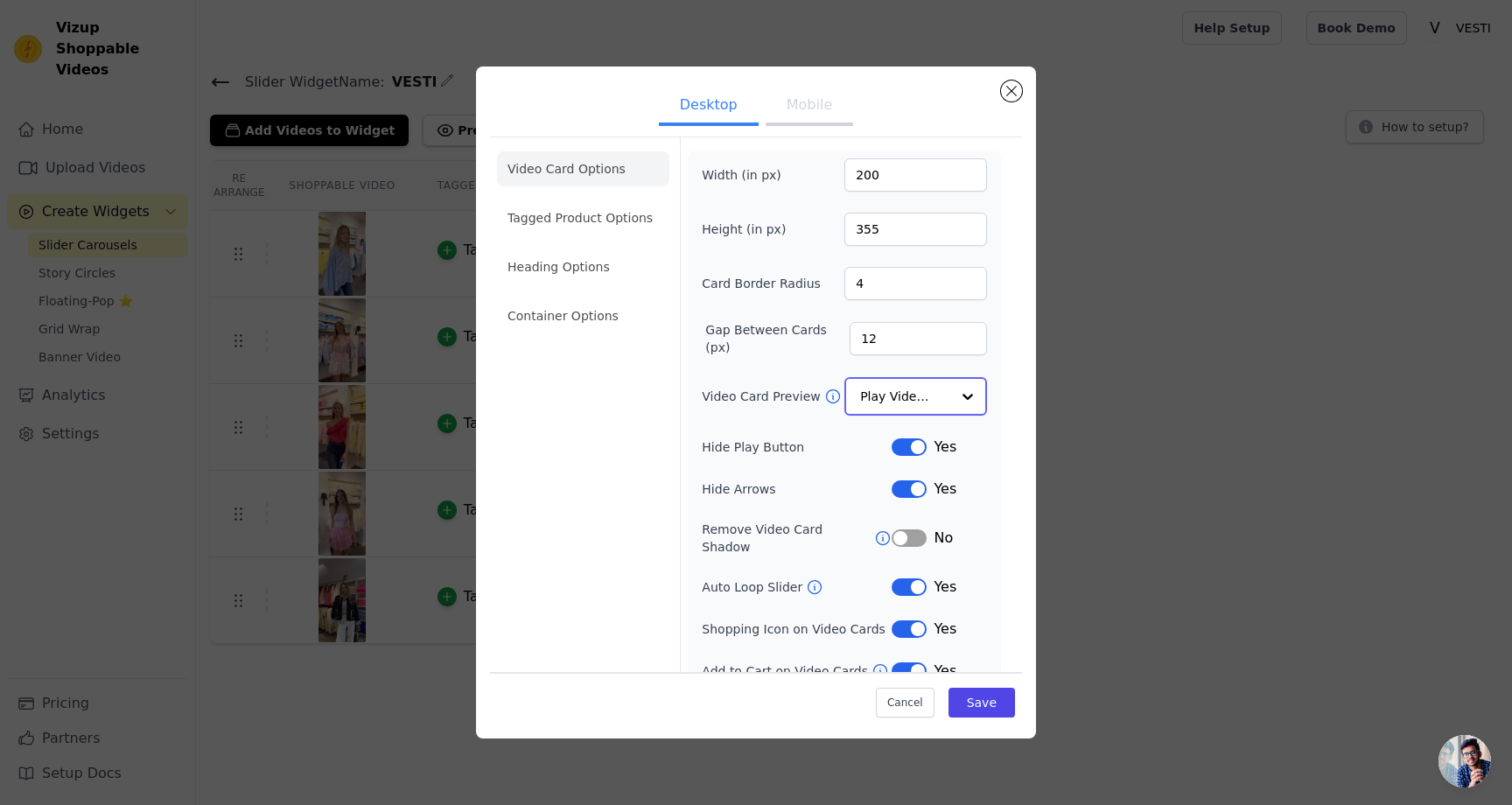
click at [896, 392] on input "Video Card Preview" at bounding box center [905, 396] width 90 height 35
click at [709, 403] on label "Video Card Preview" at bounding box center [762, 395] width 122 height 17
click at [860, 403] on input "Video Card Preview" at bounding box center [905, 396] width 90 height 35
click at [874, 531] on icon at bounding box center [882, 535] width 17 height 17
click at [1016, 96] on button "Close modal" at bounding box center [1011, 91] width 21 height 21
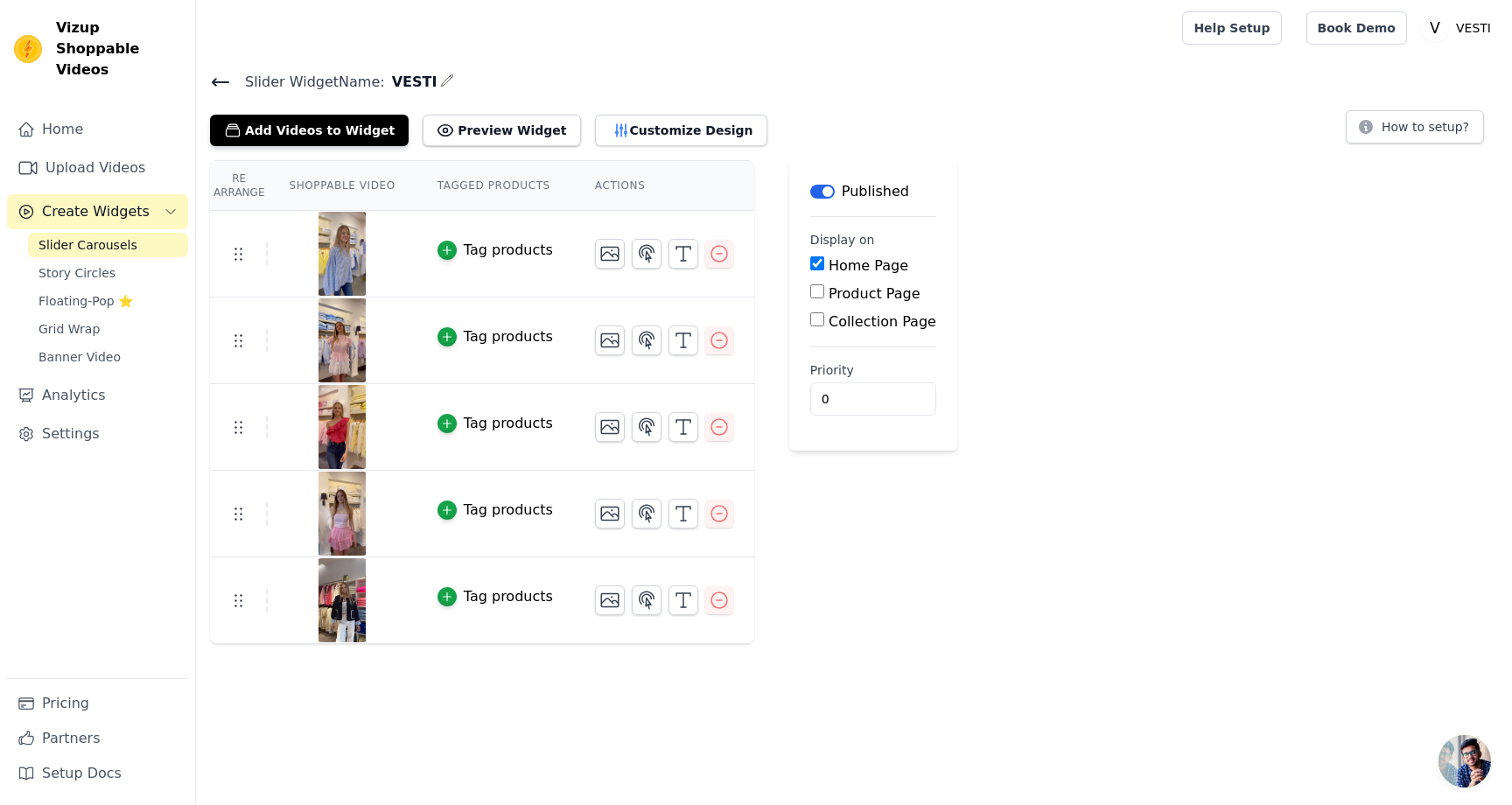
click at [544, 311] on td "Tag products" at bounding box center [495, 340] width 158 height 86
click at [541, 387] on td "Tag products" at bounding box center [495, 427] width 158 height 86
click at [551, 477] on td "Tag products" at bounding box center [495, 513] width 158 height 86
click at [622, 129] on button "Customize Design" at bounding box center [681, 130] width 172 height 31
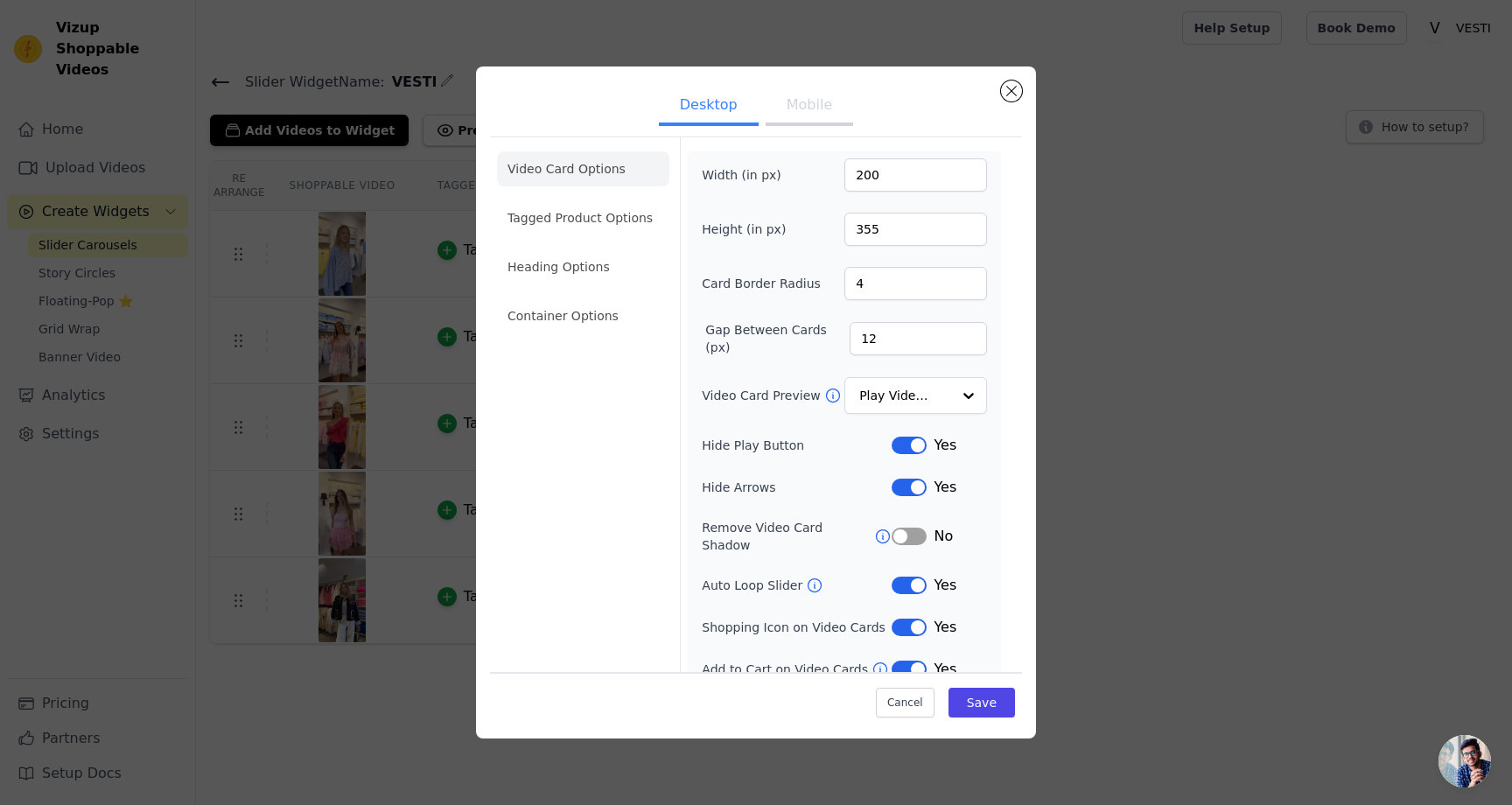
click at [1016, 100] on ul "Desktop Mobile" at bounding box center [756, 106] width 532 height 52
click at [1016, 100] on div "Desktop Mobile Video Card Options Tagged Product Options Heading Options Contai…" at bounding box center [756, 402] width 560 height 672
click at [1011, 85] on button "Close modal" at bounding box center [1011, 91] width 21 height 21
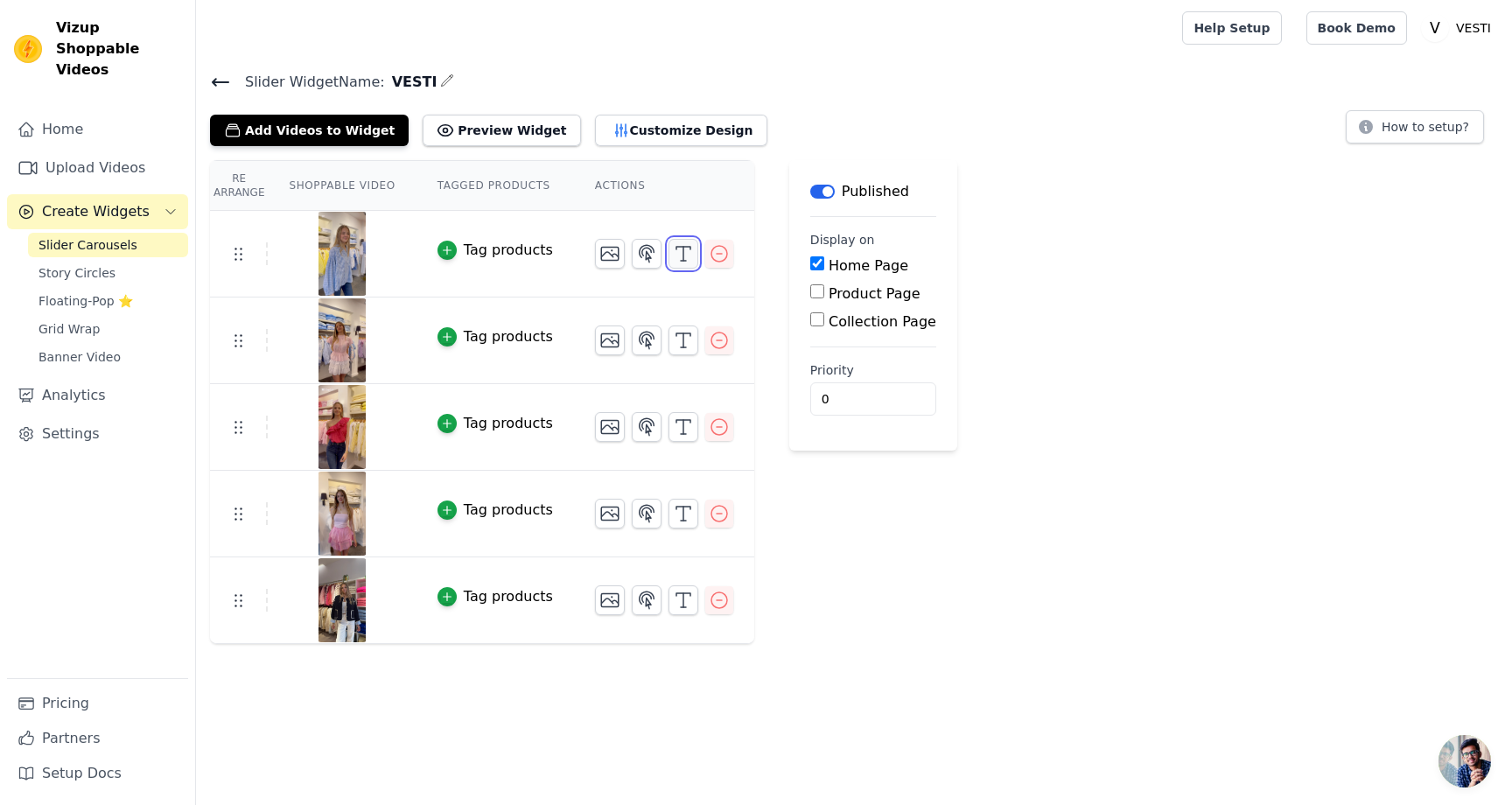
click at [668, 253] on button "button" at bounding box center [683, 254] width 29 height 29
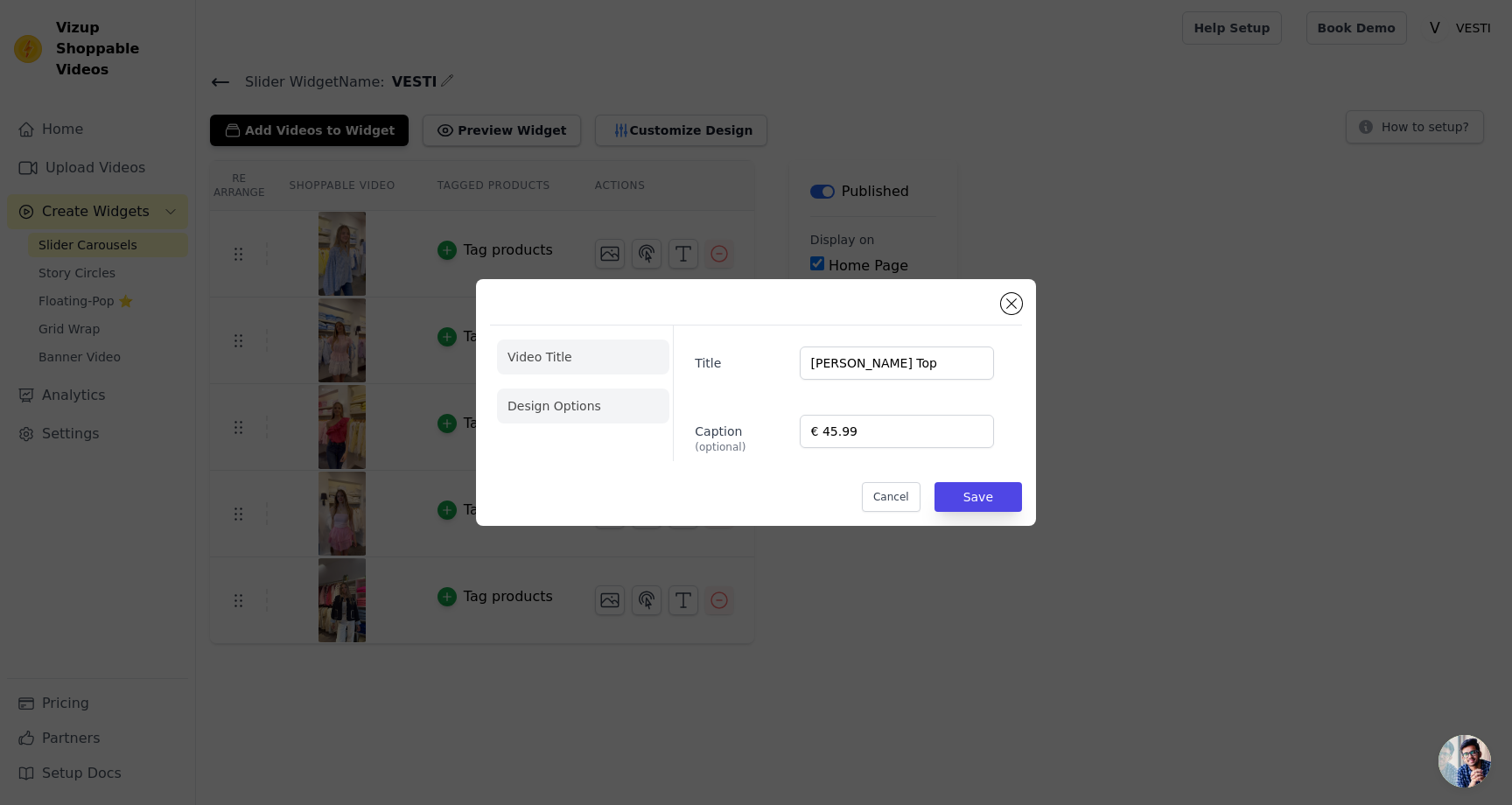
click at [552, 408] on li "Design Options" at bounding box center [583, 406] width 172 height 35
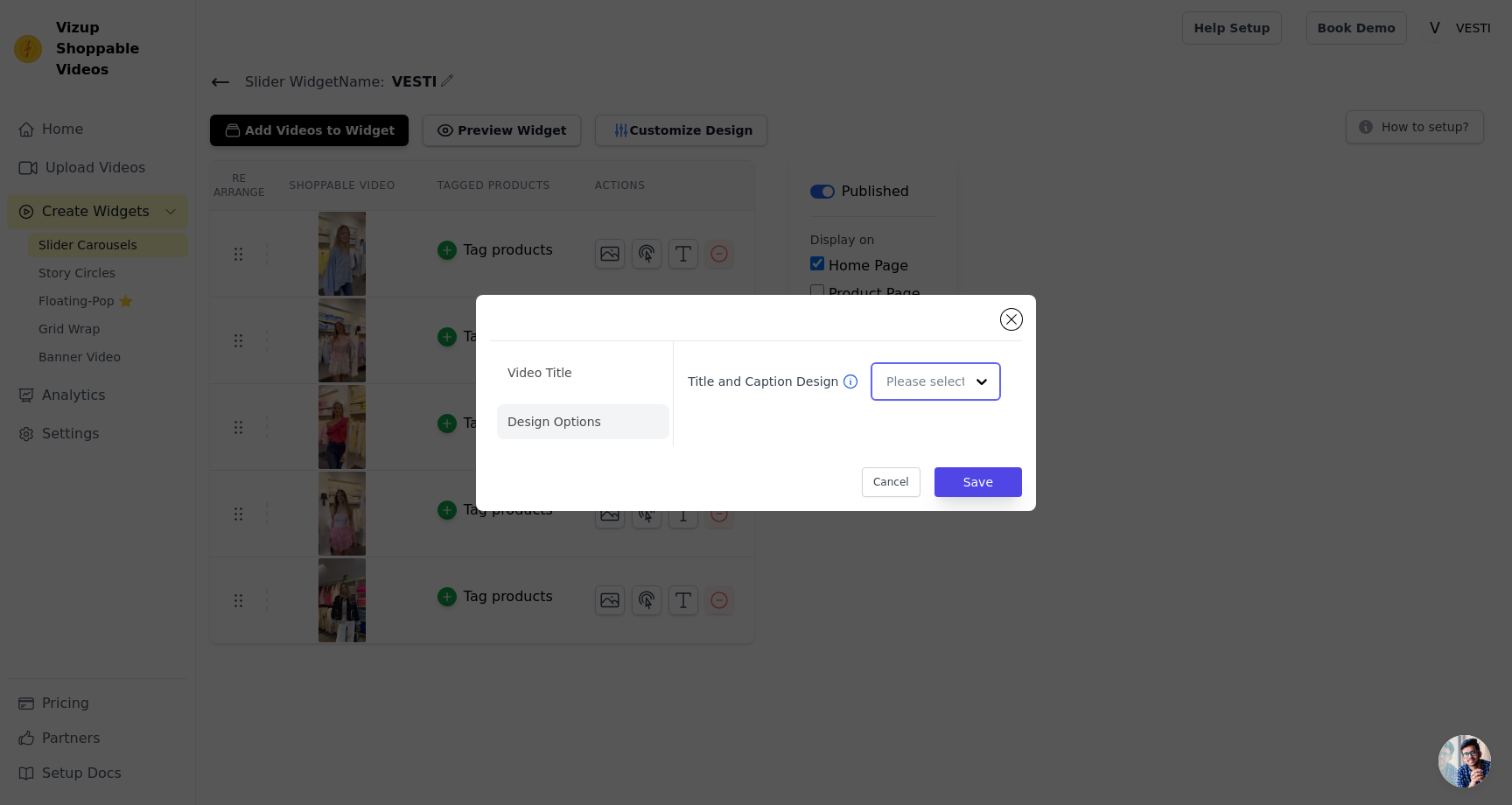
click at [922, 375] on input "Title and Caption Design" at bounding box center [925, 381] width 78 height 35
click at [908, 452] on div "Overlay" at bounding box center [936, 460] width 130 height 37
click at [933, 392] on input "Title and Caption Design" at bounding box center [925, 381] width 78 height 35
click at [938, 500] on div "Minimalist" at bounding box center [936, 497] width 130 height 37
click at [976, 486] on button "Save" at bounding box center [977, 482] width 87 height 29
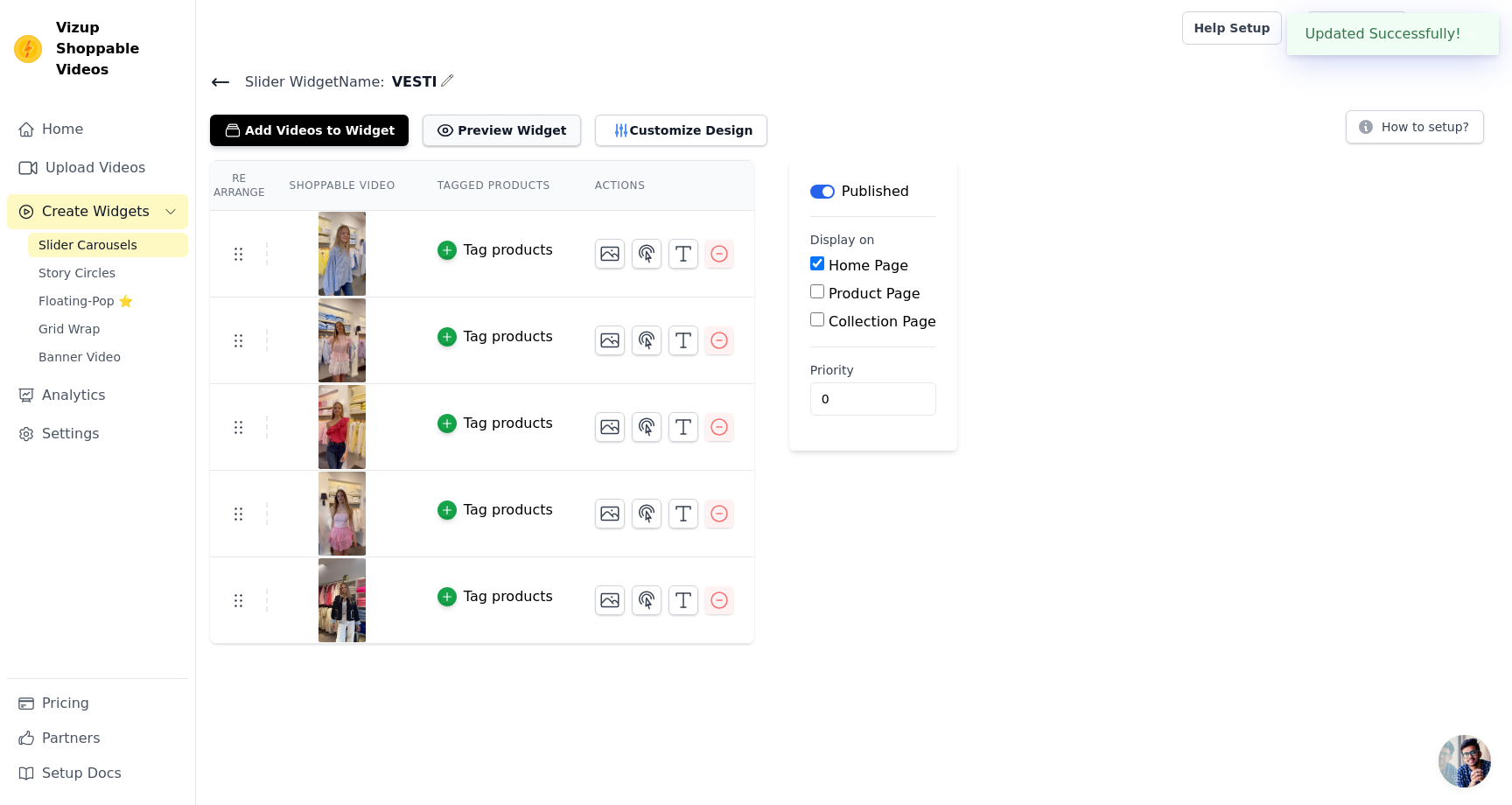
click at [434, 122] on button "Preview Widget" at bounding box center [502, 130] width 158 height 31
click at [682, 602] on icon "button" at bounding box center [683, 600] width 21 height 21
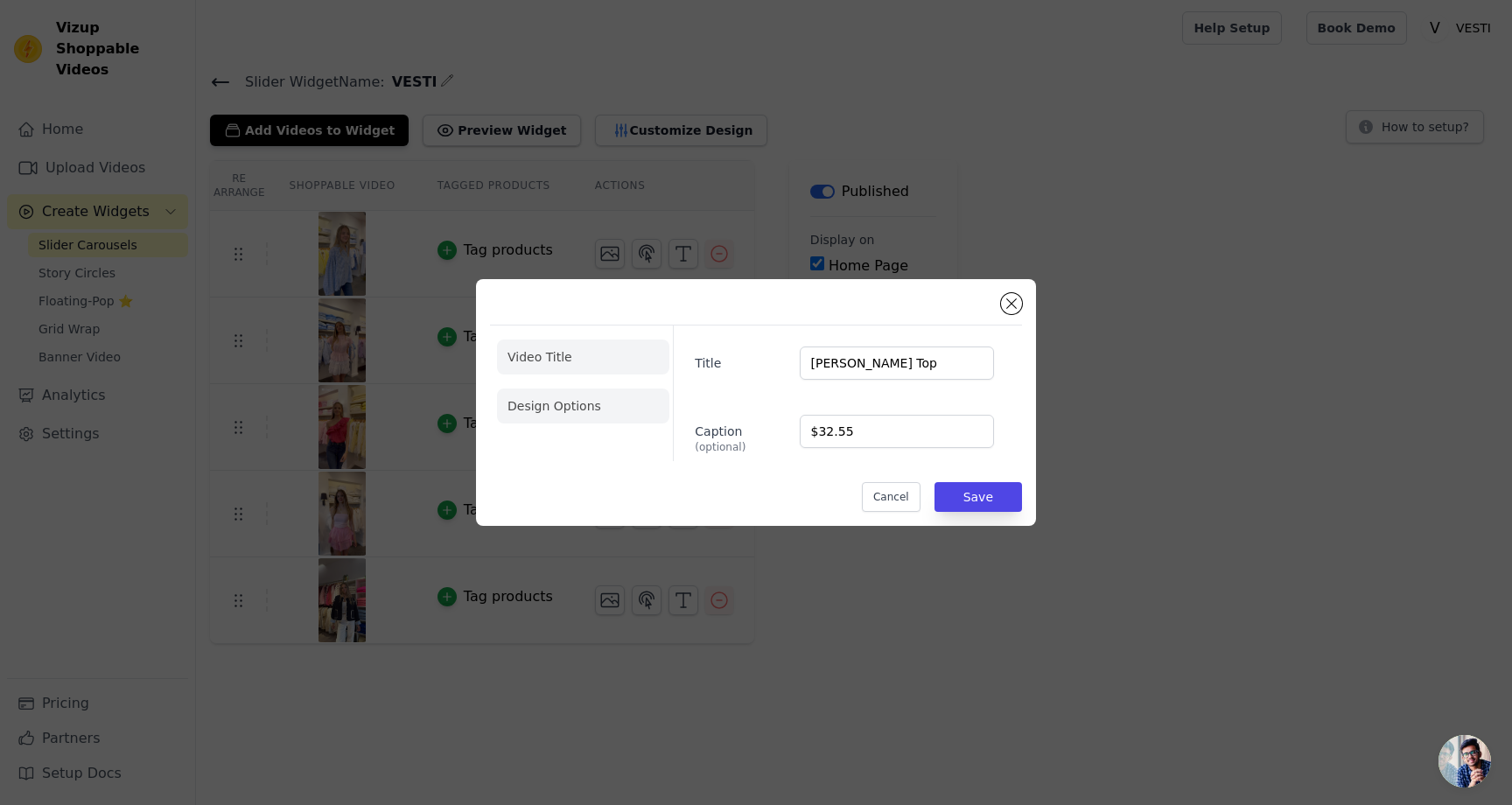
click at [600, 402] on li "Design Options" at bounding box center [583, 406] width 172 height 35
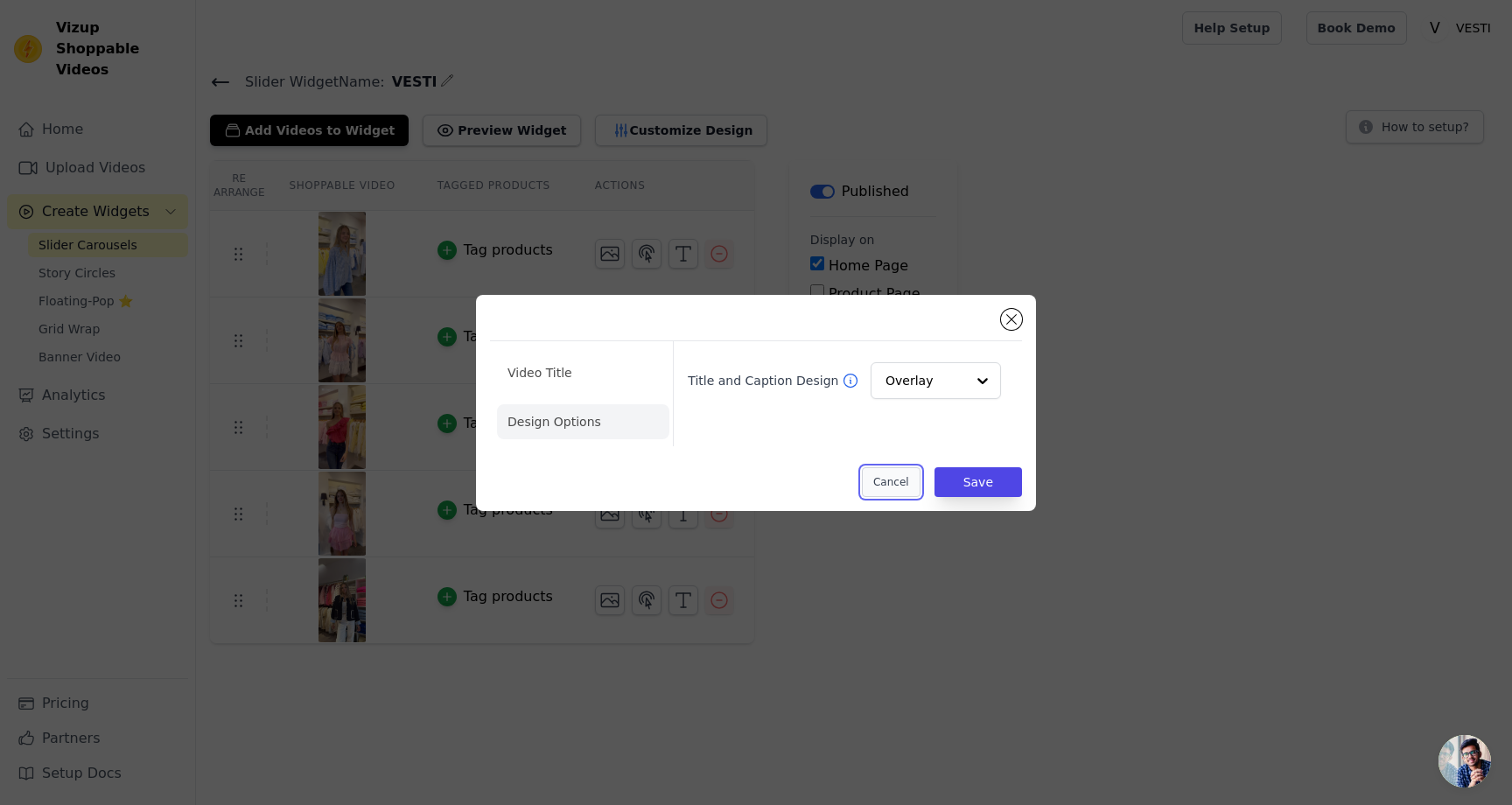
click at [880, 491] on button "Cancel" at bounding box center [891, 482] width 59 height 29
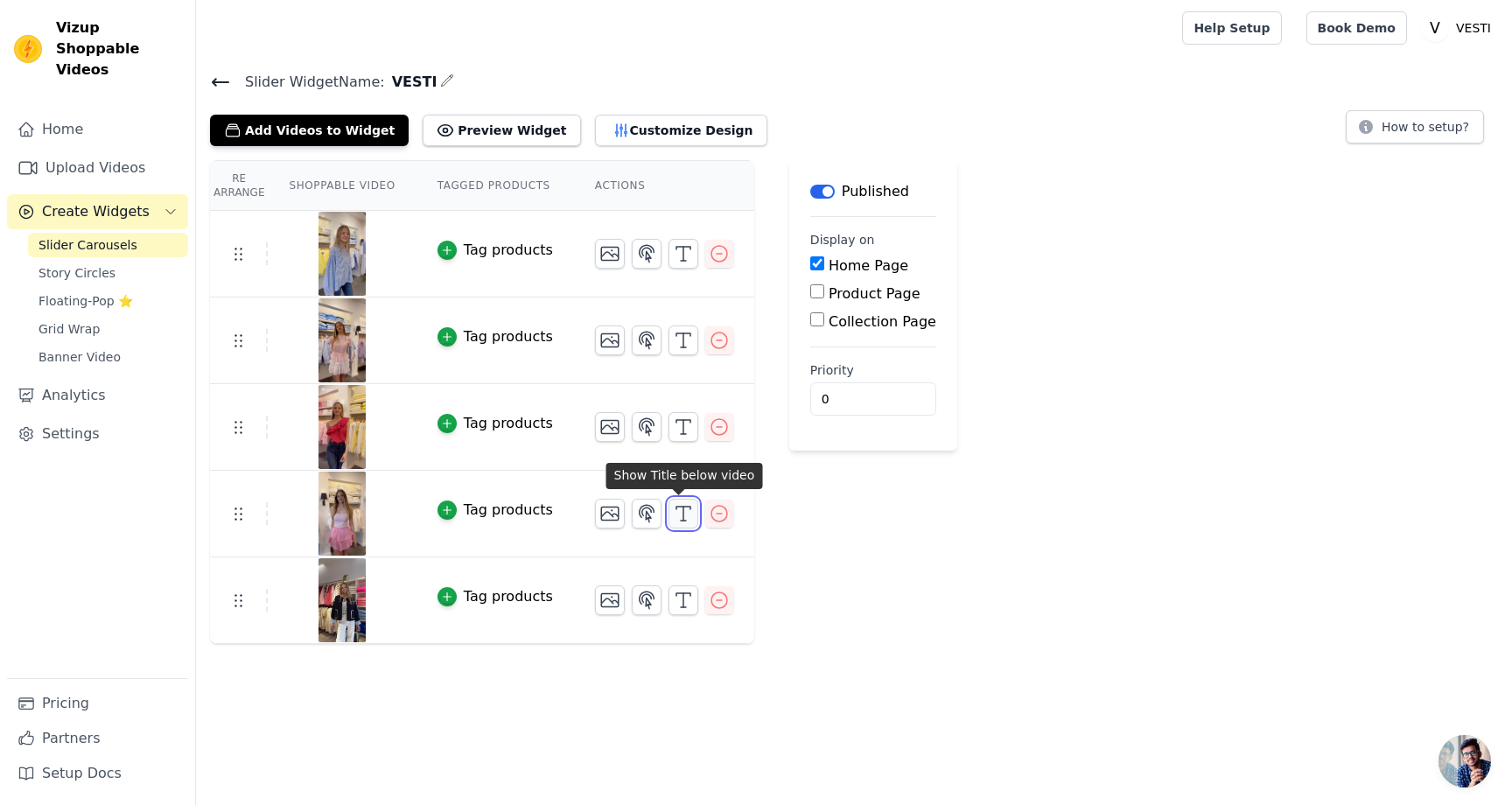
click at [668, 513] on button "button" at bounding box center [683, 513] width 29 height 29
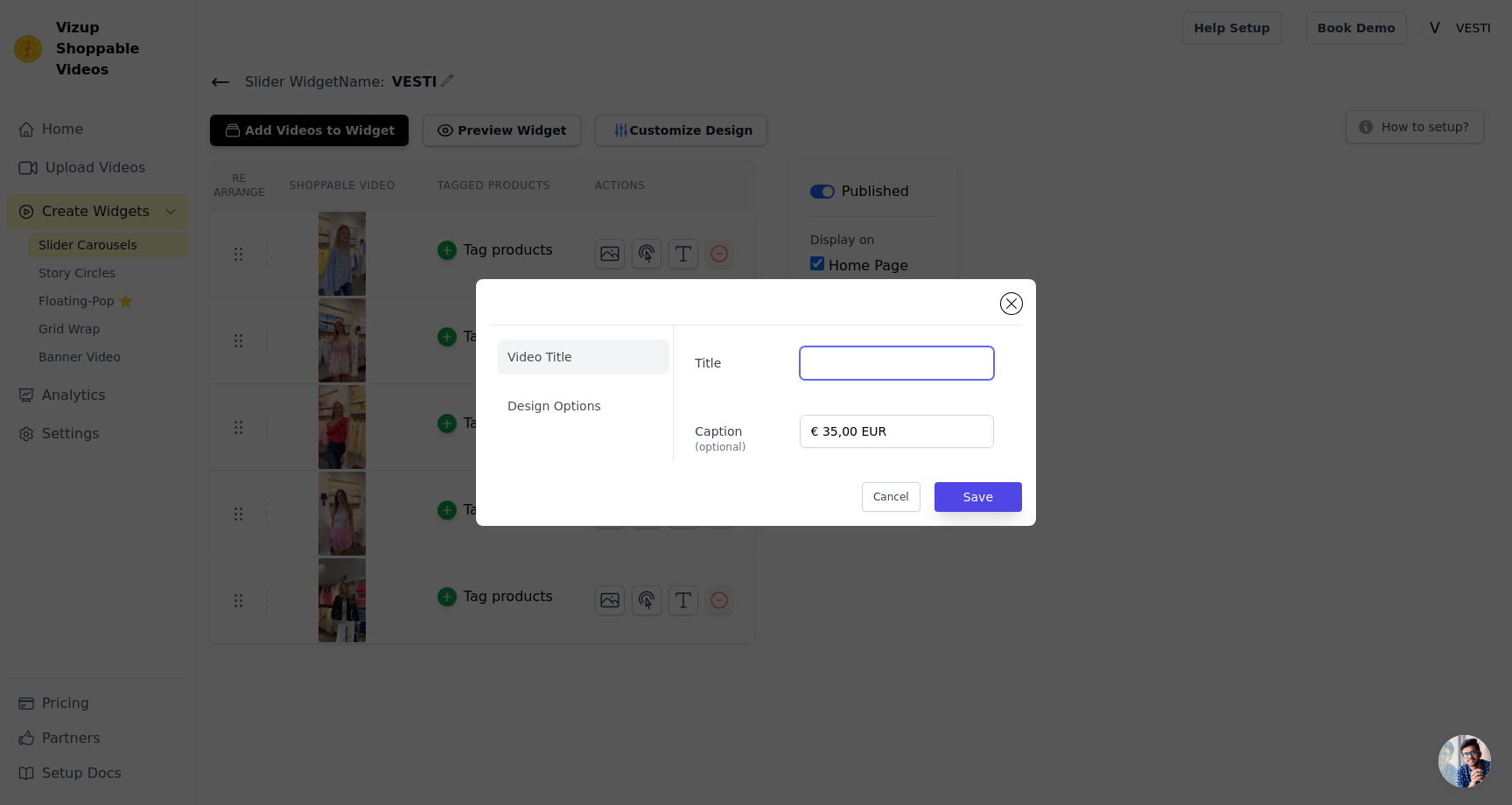
click at [811, 367] on input "Title" at bounding box center [897, 363] width 194 height 33
type input "Sweater"
click at [605, 430] on ul "Video Title Design Options" at bounding box center [583, 381] width 172 height 98
click at [602, 425] on ul "Video Title Design Options" at bounding box center [583, 381] width 172 height 98
click at [596, 419] on li "Design Options" at bounding box center [583, 406] width 172 height 35
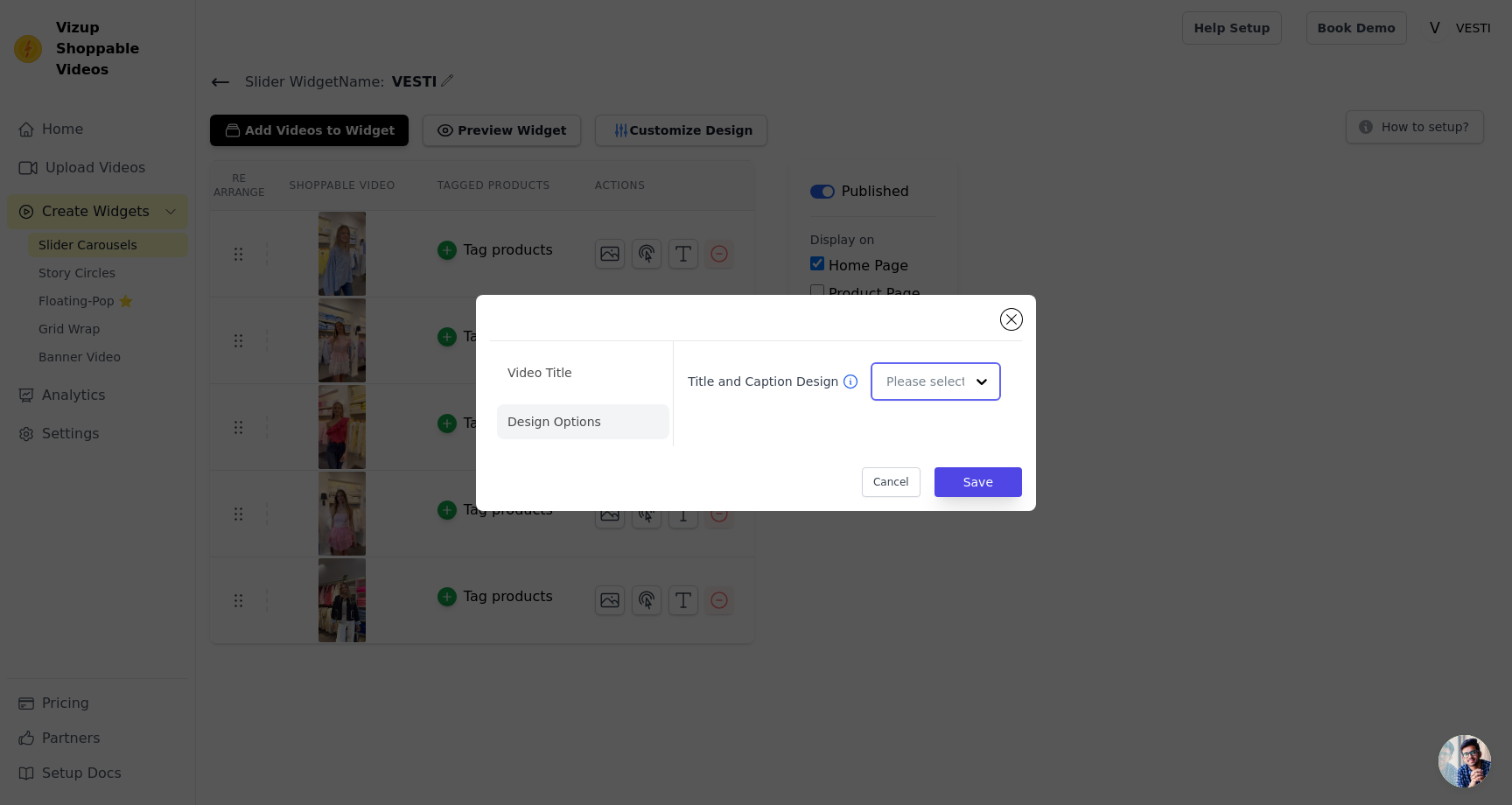
click at [909, 380] on input "Title and Caption Design" at bounding box center [925, 381] width 78 height 35
click at [911, 469] on div "Overlay" at bounding box center [936, 460] width 130 height 37
click at [975, 479] on button "Save" at bounding box center [977, 482] width 87 height 29
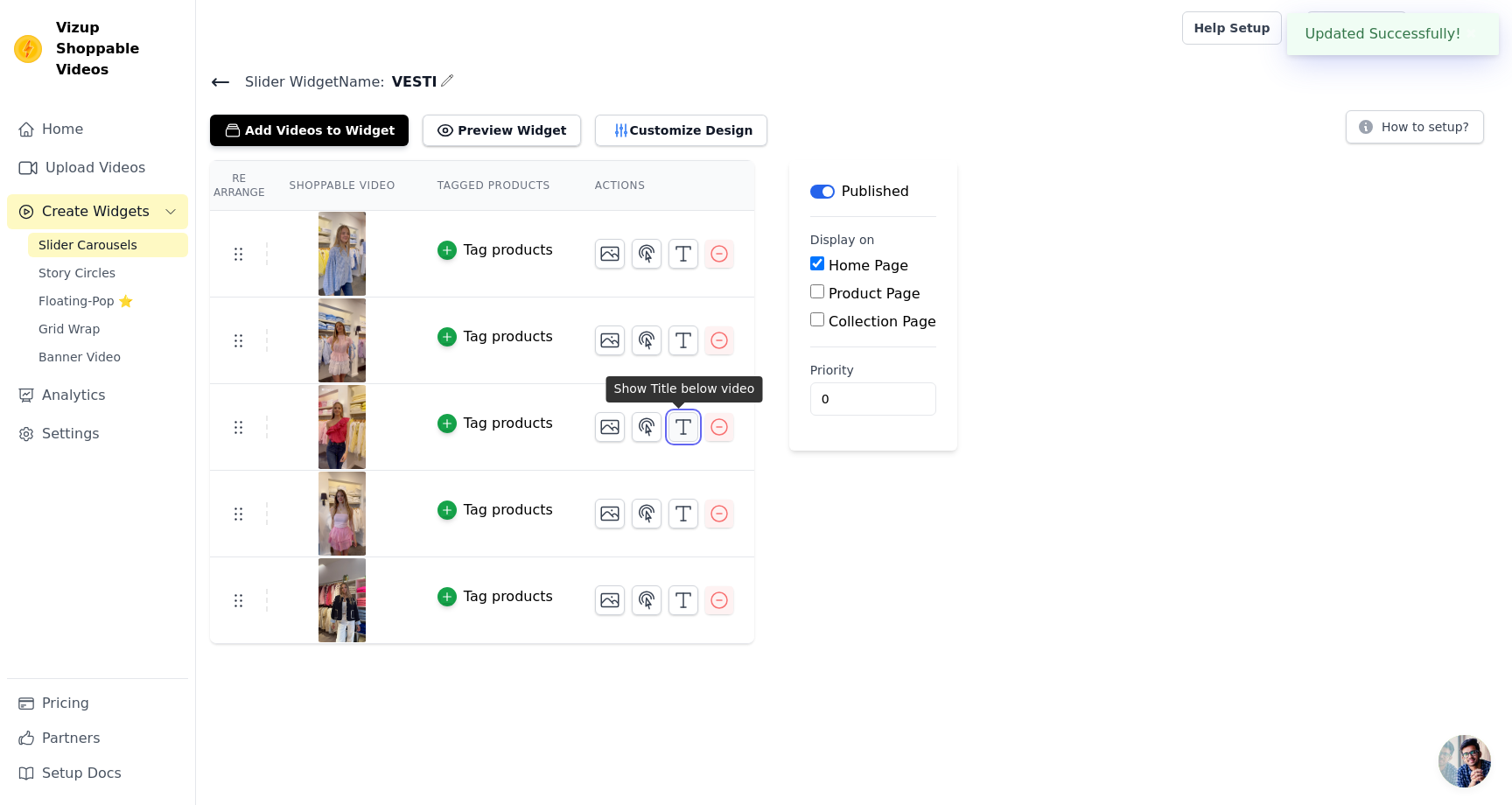
click at [690, 431] on button "button" at bounding box center [683, 426] width 29 height 29
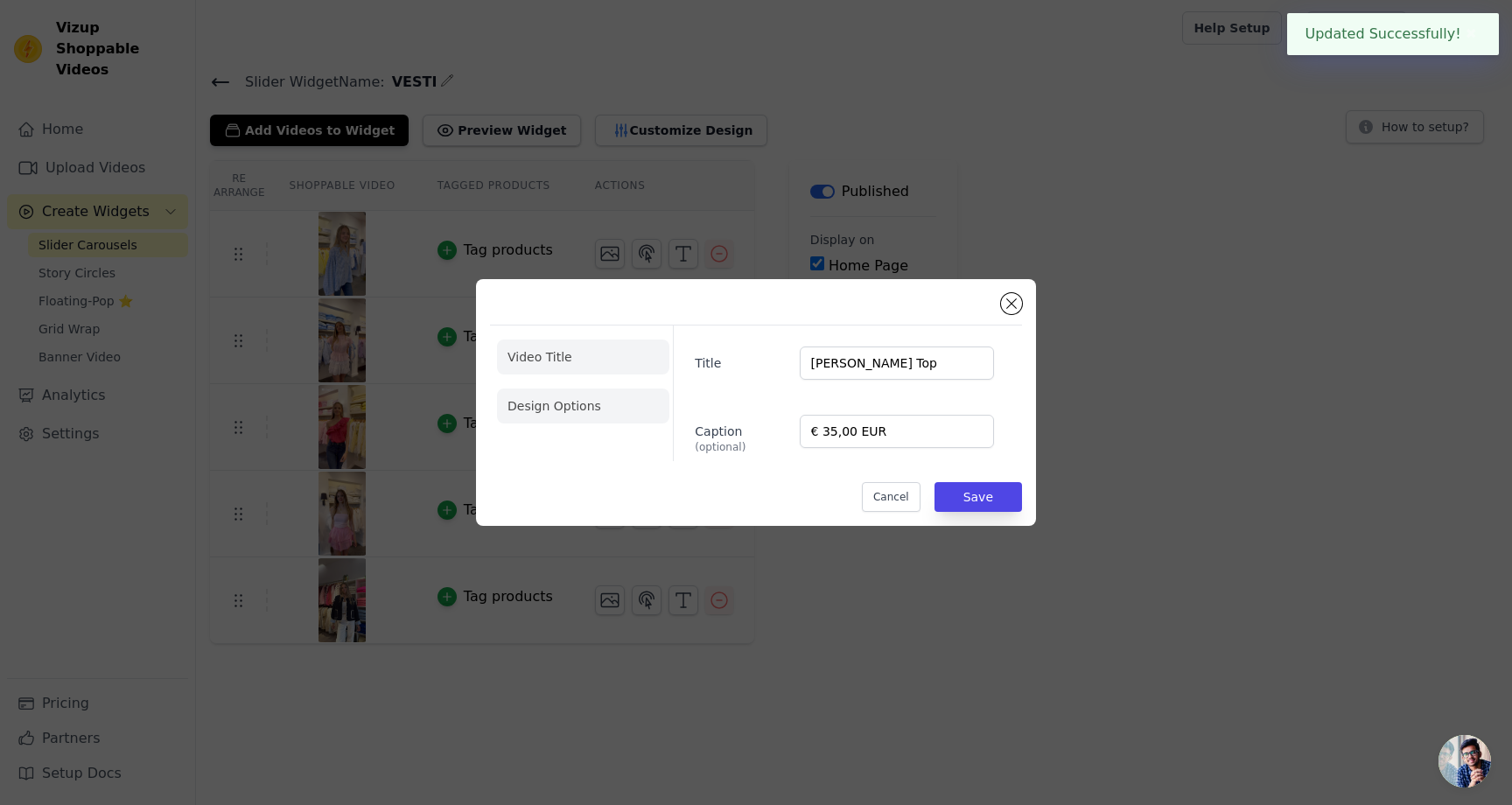
click at [609, 396] on li "Design Options" at bounding box center [583, 406] width 172 height 35
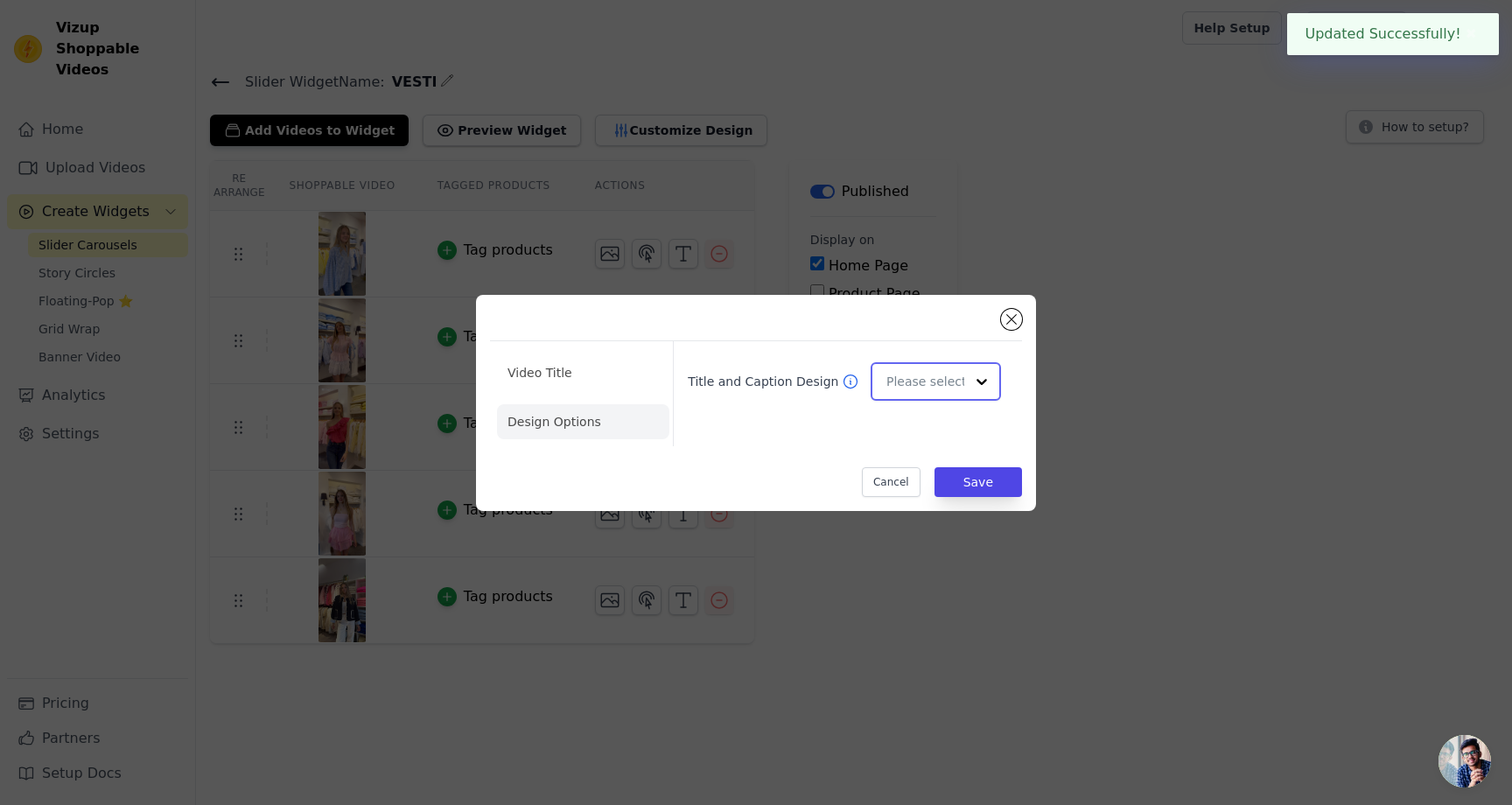
click at [899, 371] on input "Title and Caption Design" at bounding box center [925, 381] width 78 height 35
click at [898, 468] on div "Overlay" at bounding box center [936, 460] width 130 height 37
click at [977, 479] on button "Save" at bounding box center [977, 482] width 87 height 29
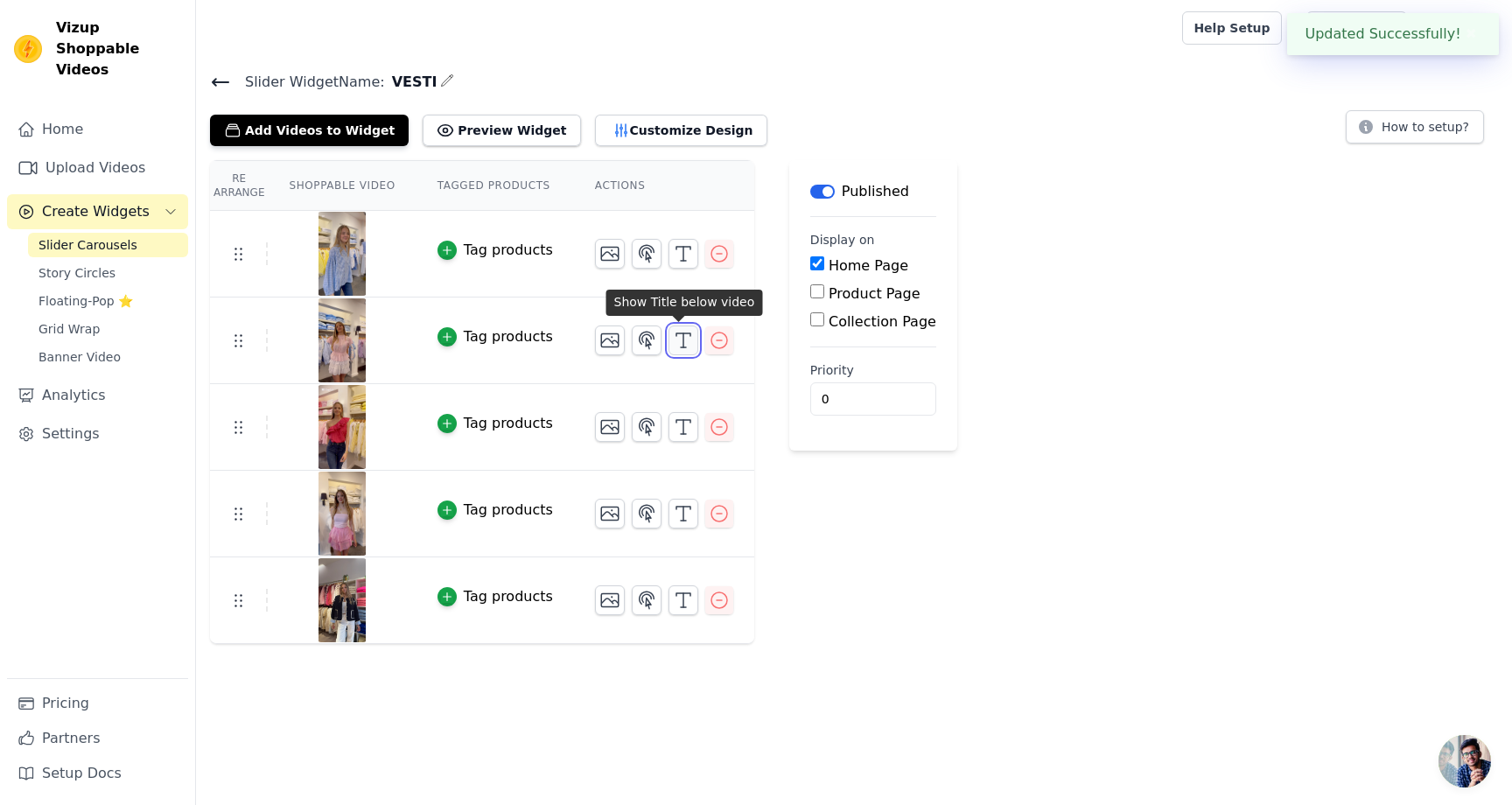
click at [673, 343] on icon "button" at bounding box center [683, 340] width 21 height 21
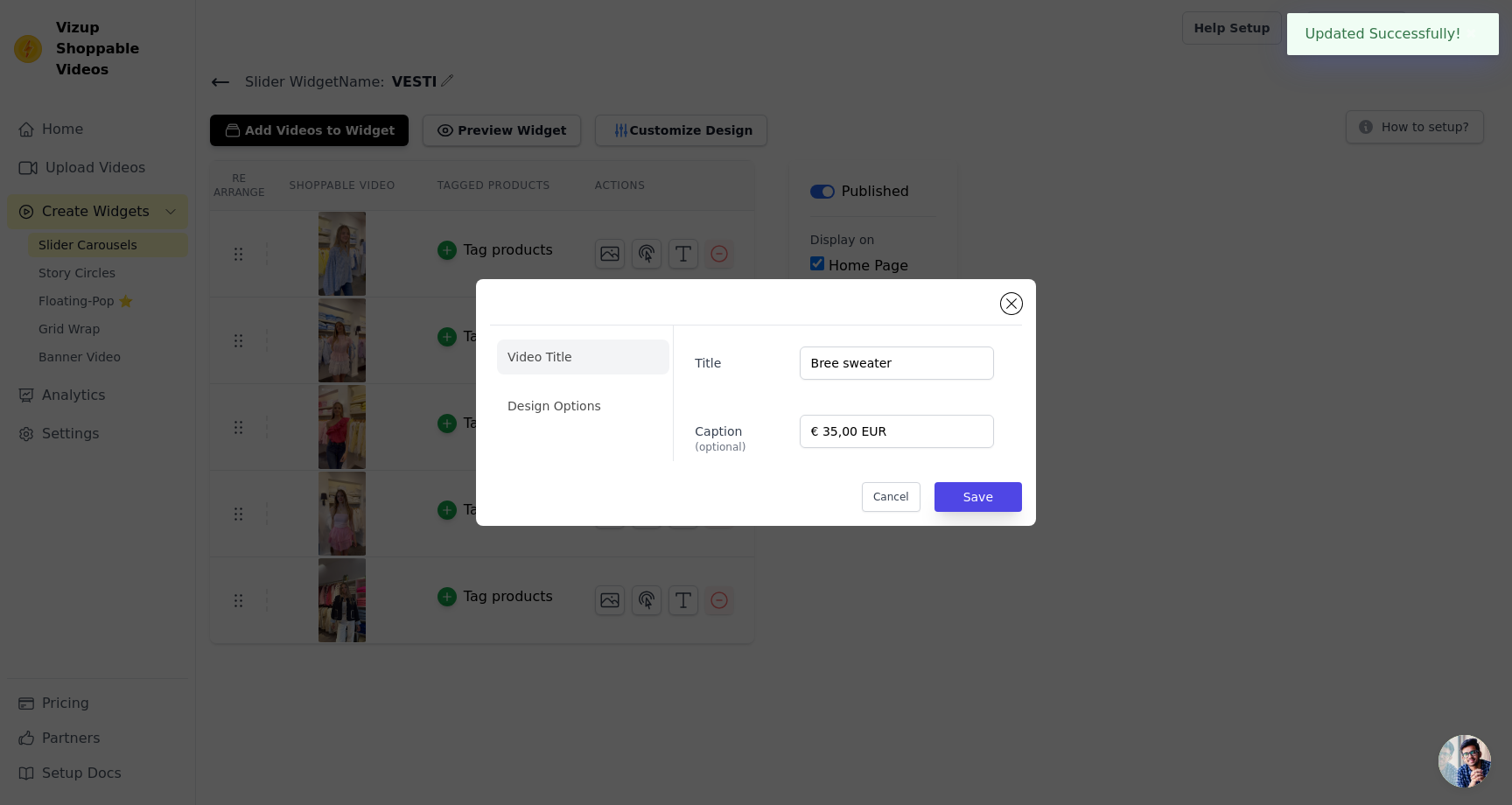
click at [598, 425] on ul "Video Title Design Options" at bounding box center [583, 381] width 172 height 98
click at [601, 396] on li "Design Options" at bounding box center [583, 406] width 172 height 35
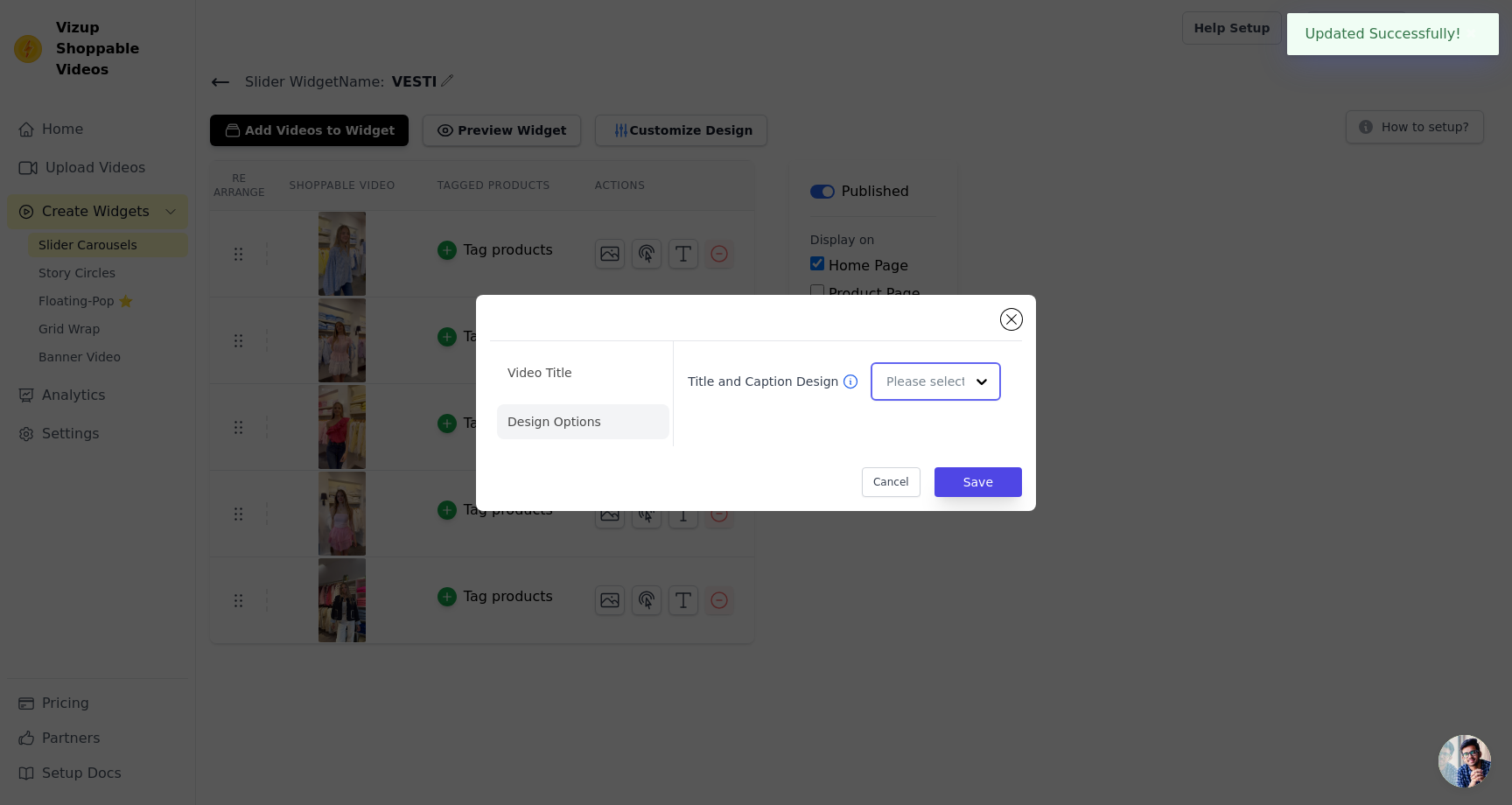
click at [898, 373] on input "Title and Caption Design" at bounding box center [925, 381] width 78 height 35
click at [902, 461] on div "Overlay" at bounding box center [936, 460] width 130 height 37
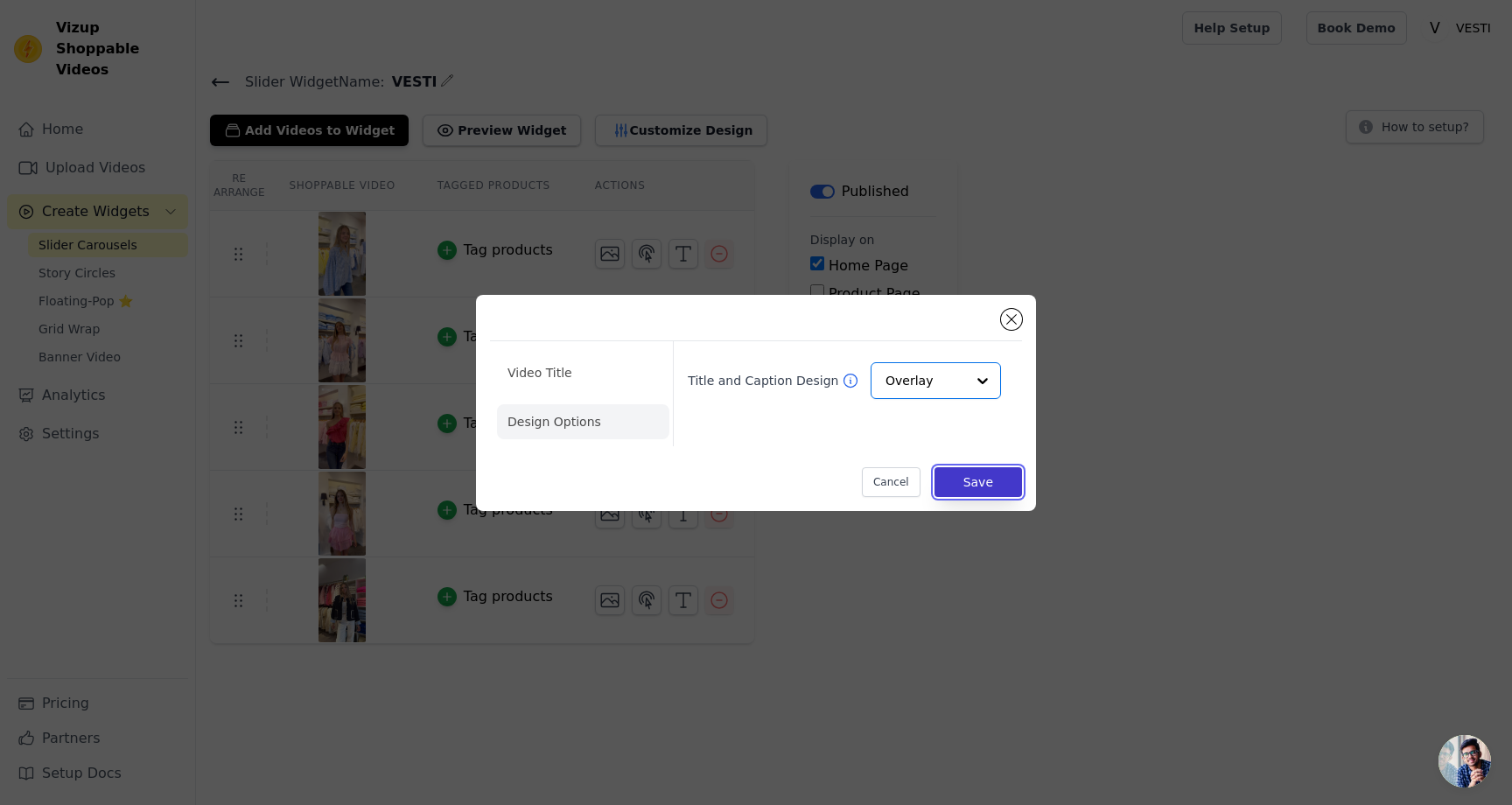
click at [976, 487] on button "Save" at bounding box center [977, 482] width 87 height 29
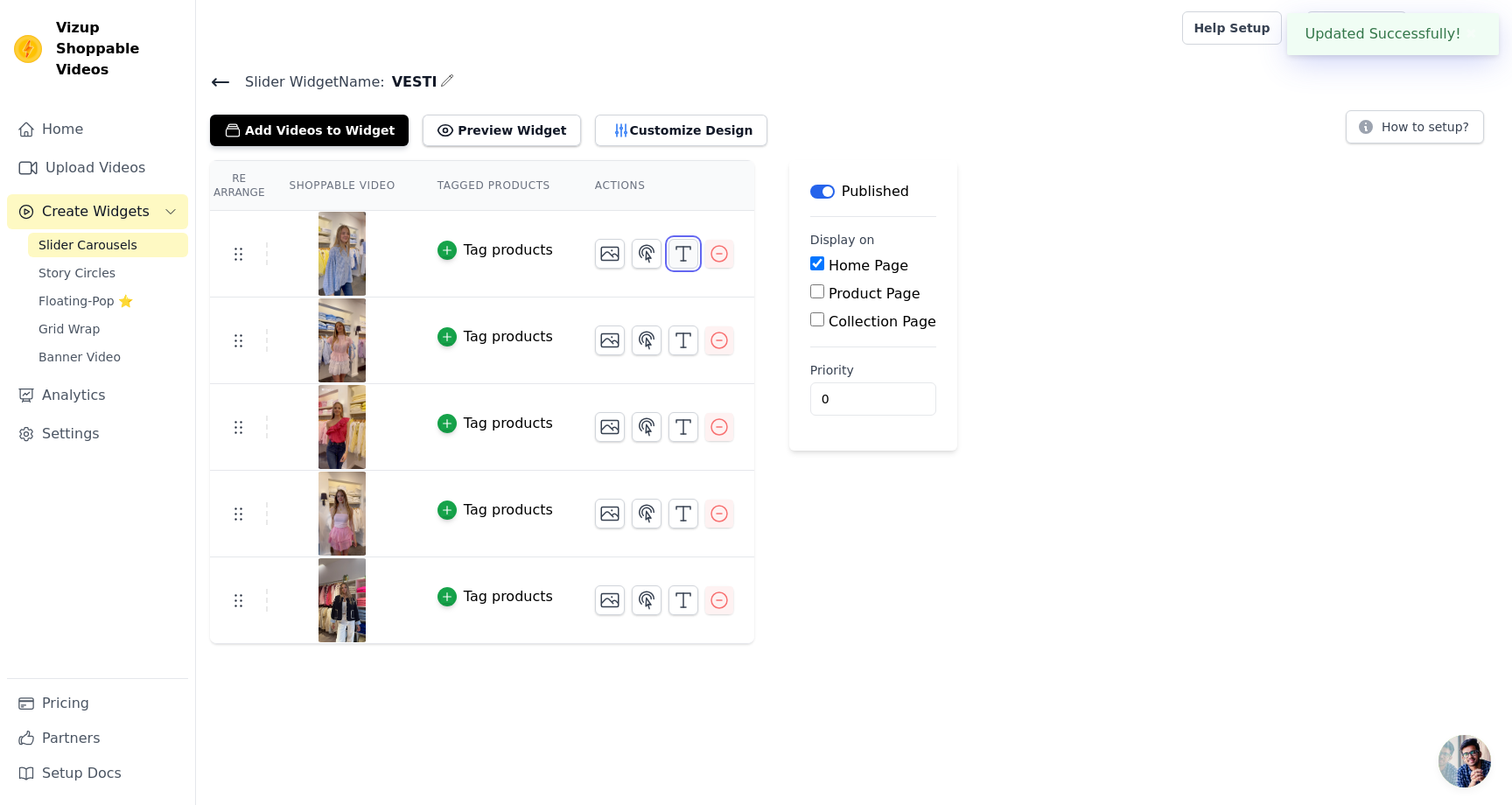
click at [677, 243] on icon "button" at bounding box center [683, 253] width 21 height 21
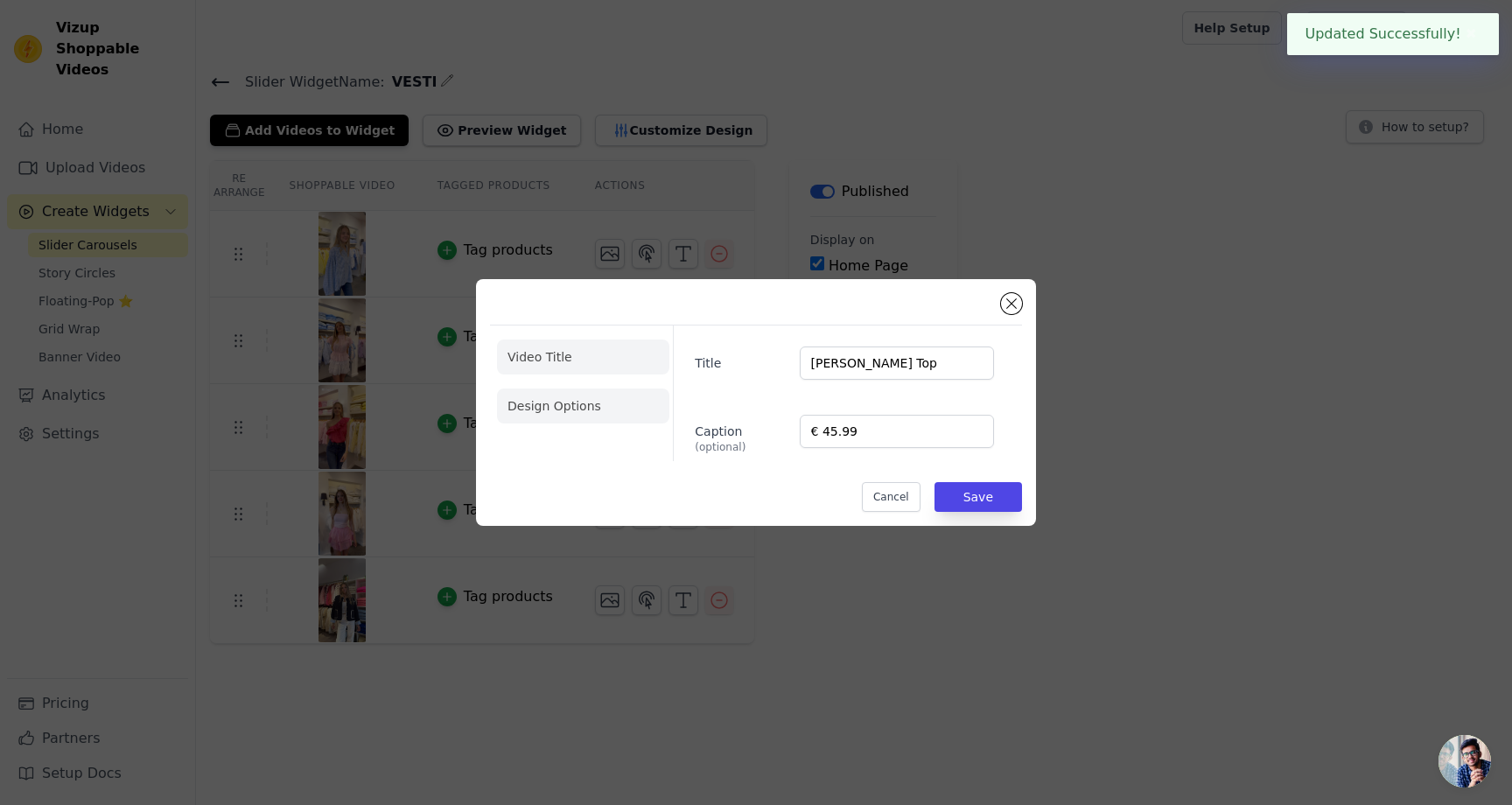
click at [622, 391] on li "Design Options" at bounding box center [583, 406] width 172 height 35
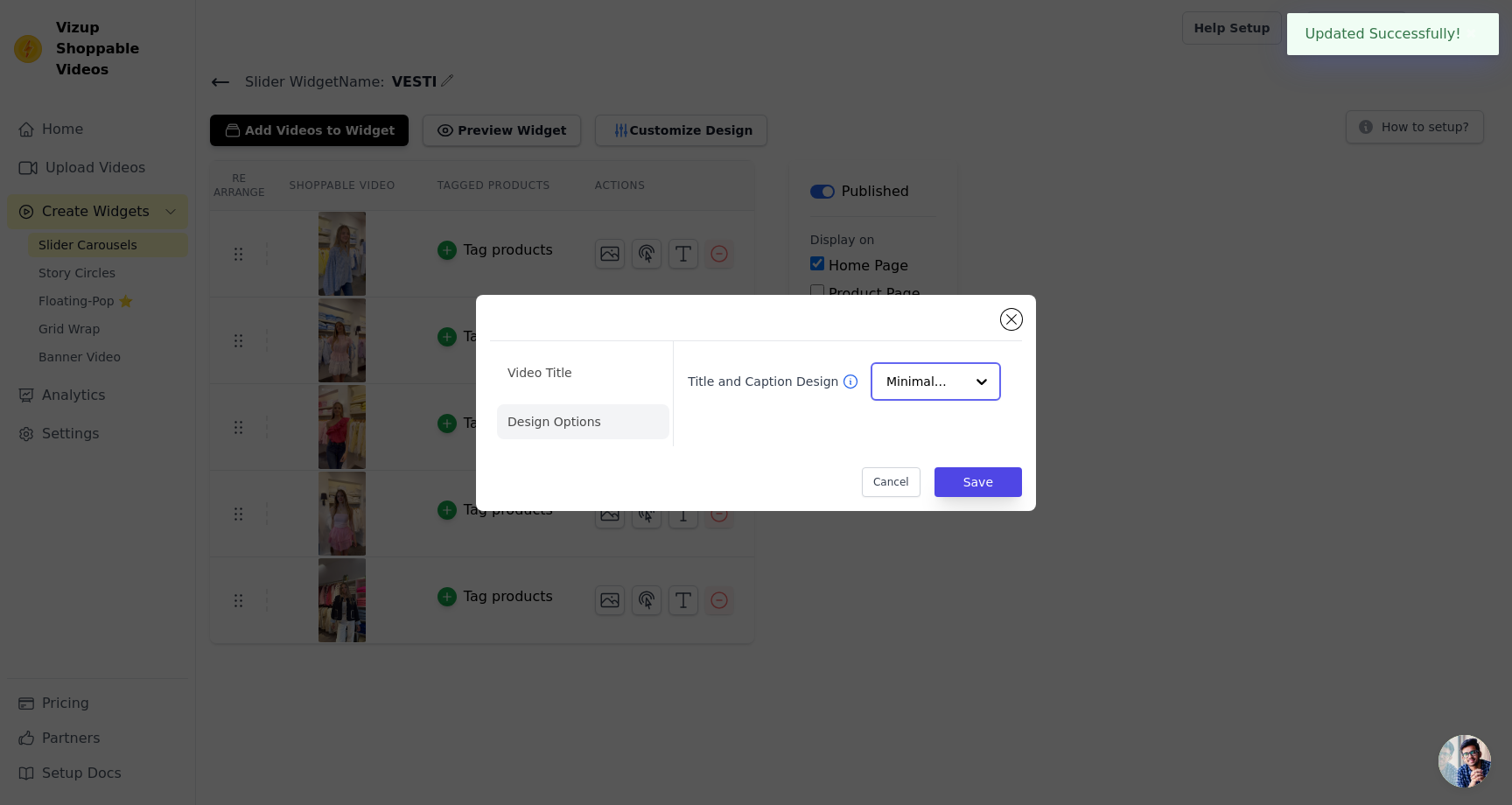
click at [918, 394] on input "Title and Caption Design" at bounding box center [925, 381] width 78 height 35
click at [919, 449] on div "Overlay" at bounding box center [936, 460] width 130 height 37
click at [984, 490] on button "Save" at bounding box center [977, 482] width 87 height 29
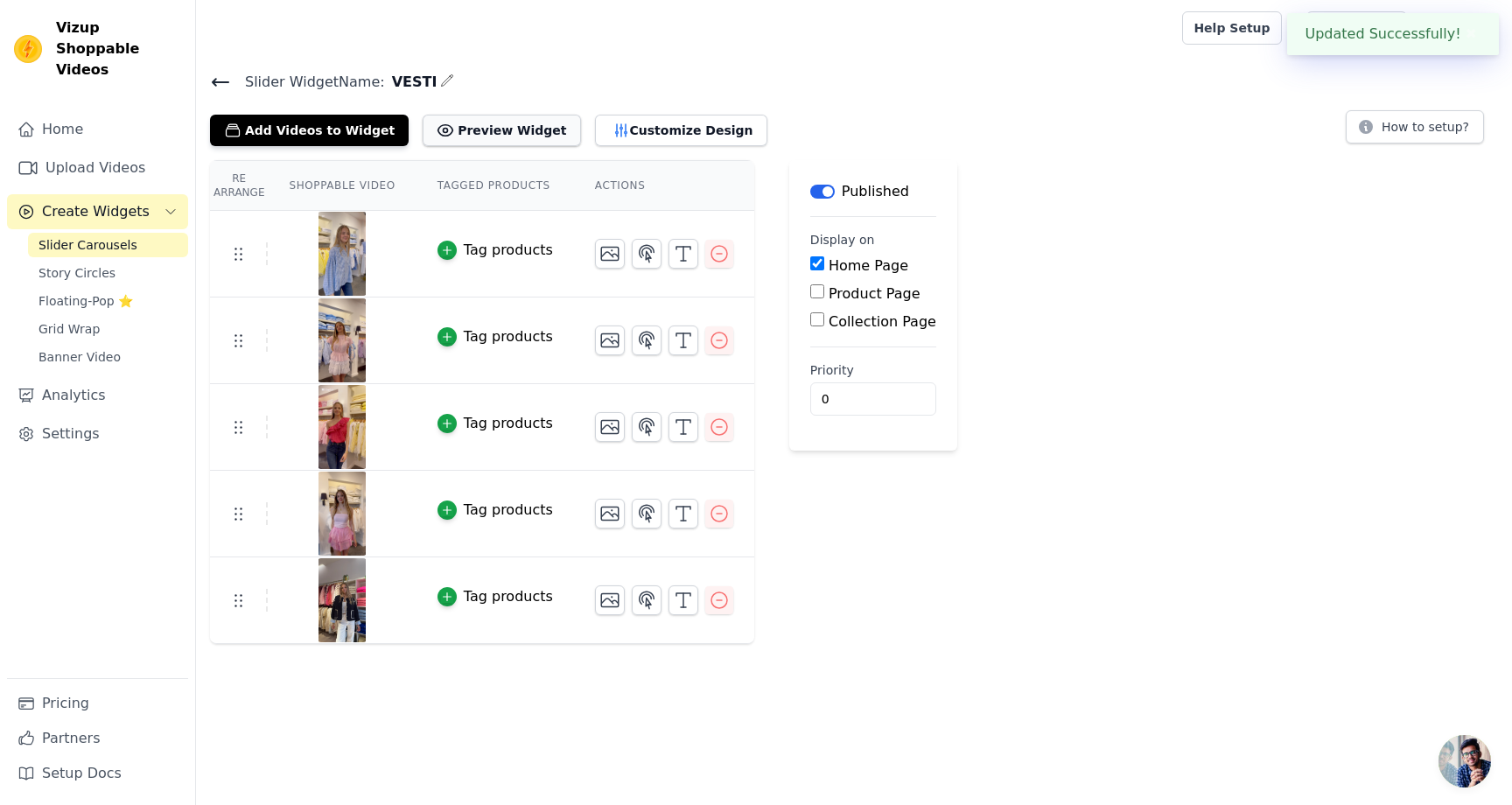
click at [459, 118] on button "Preview Widget" at bounding box center [502, 130] width 158 height 31
click at [631, 116] on button "Customize Design" at bounding box center [681, 130] width 172 height 31
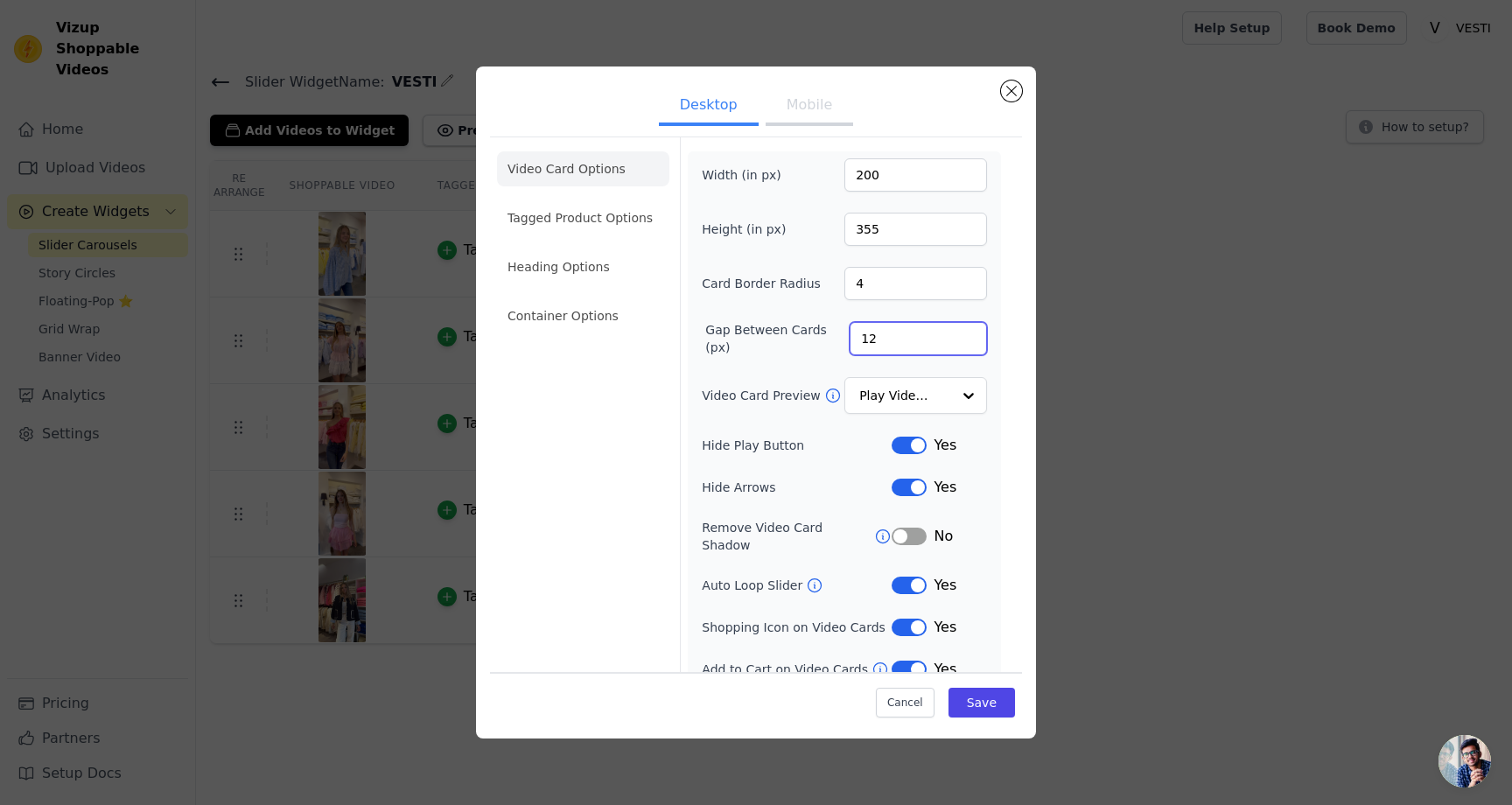
click at [870, 347] on input "12" at bounding box center [919, 338] width 138 height 33
type input "1"
type input "20"
click at [985, 696] on button "Save" at bounding box center [981, 702] width 67 height 29
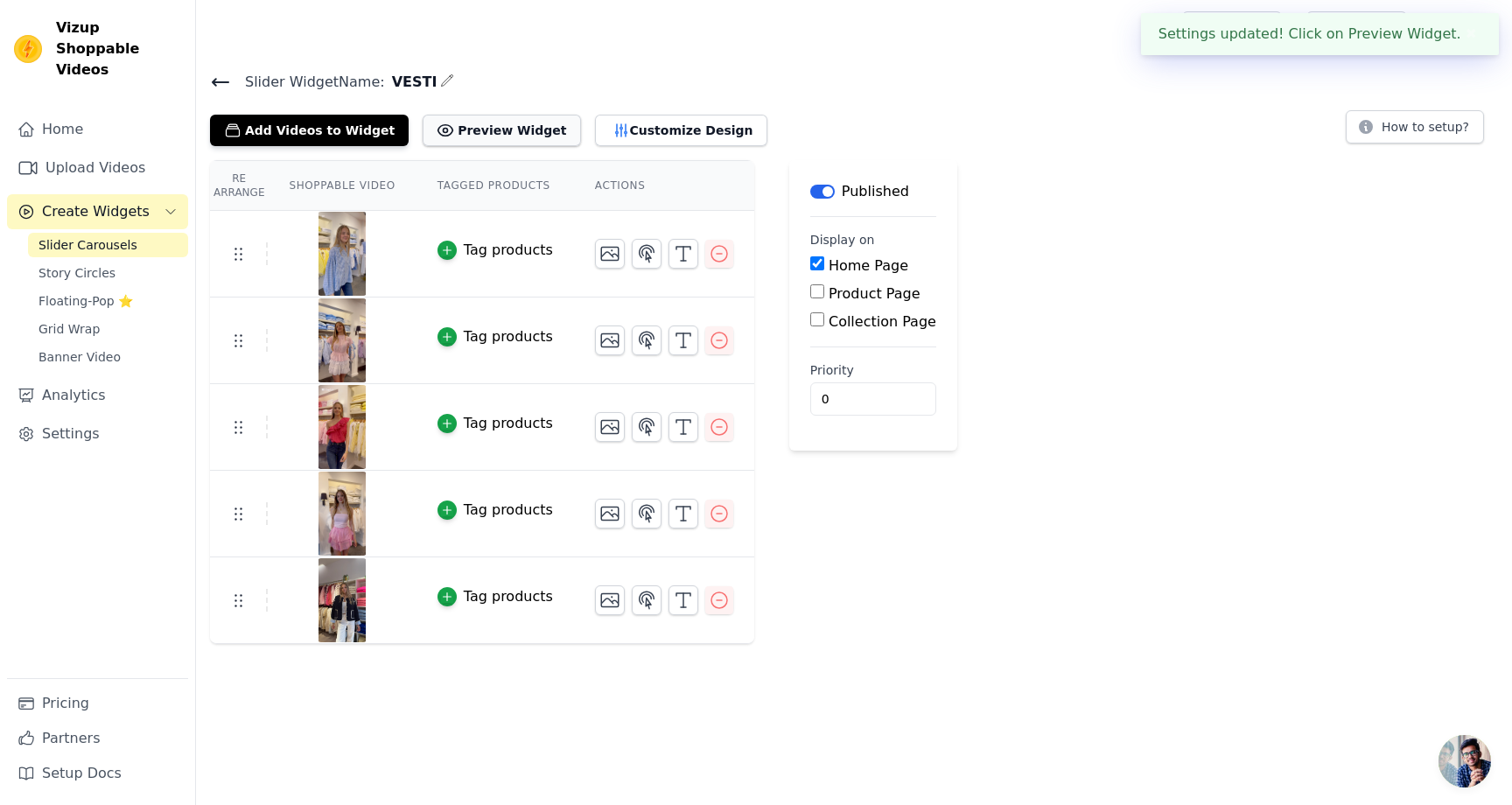
click at [437, 130] on button "Preview Widget" at bounding box center [502, 130] width 158 height 31
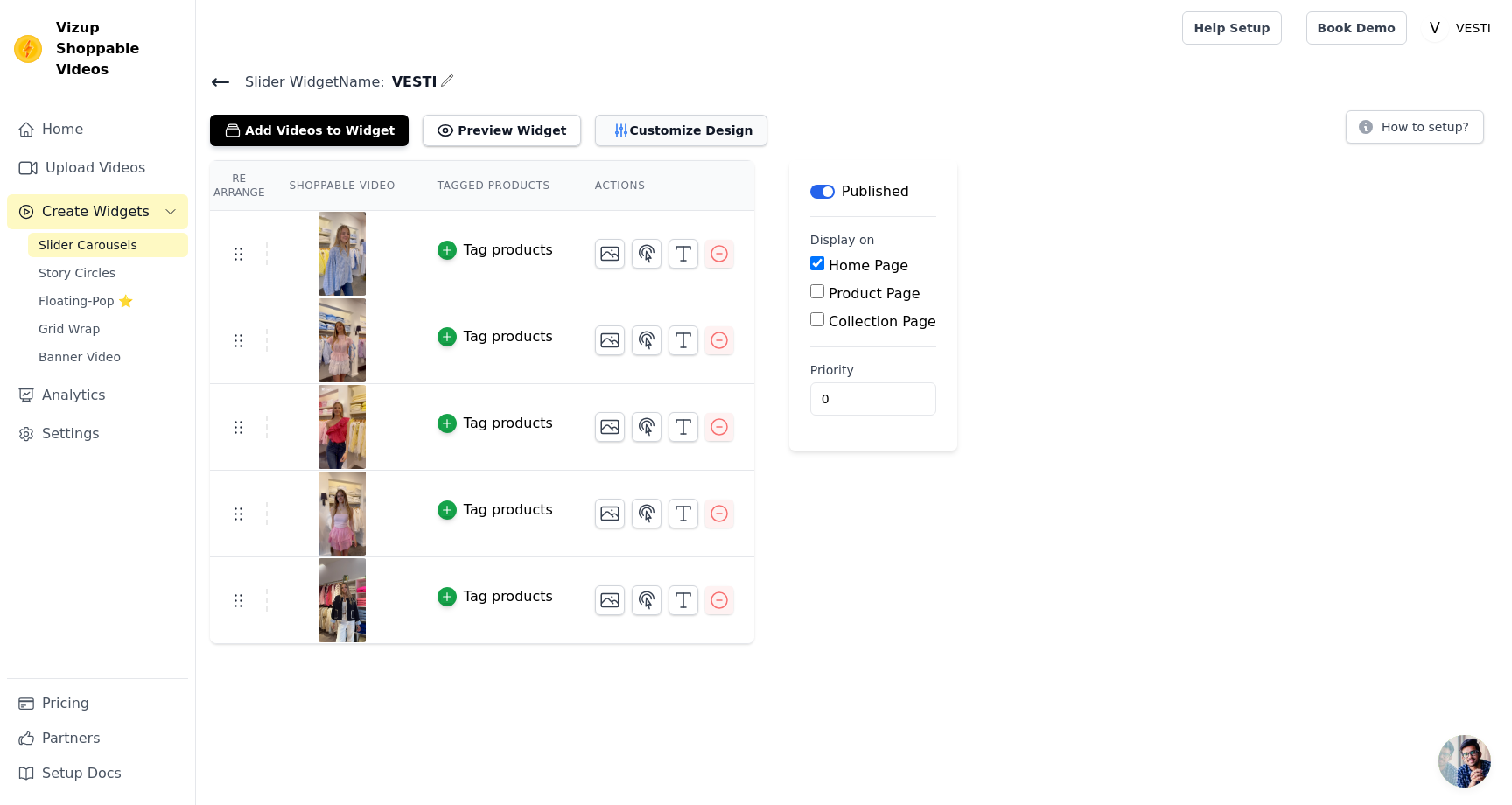
click at [602, 125] on button "Customize Design" at bounding box center [681, 130] width 172 height 31
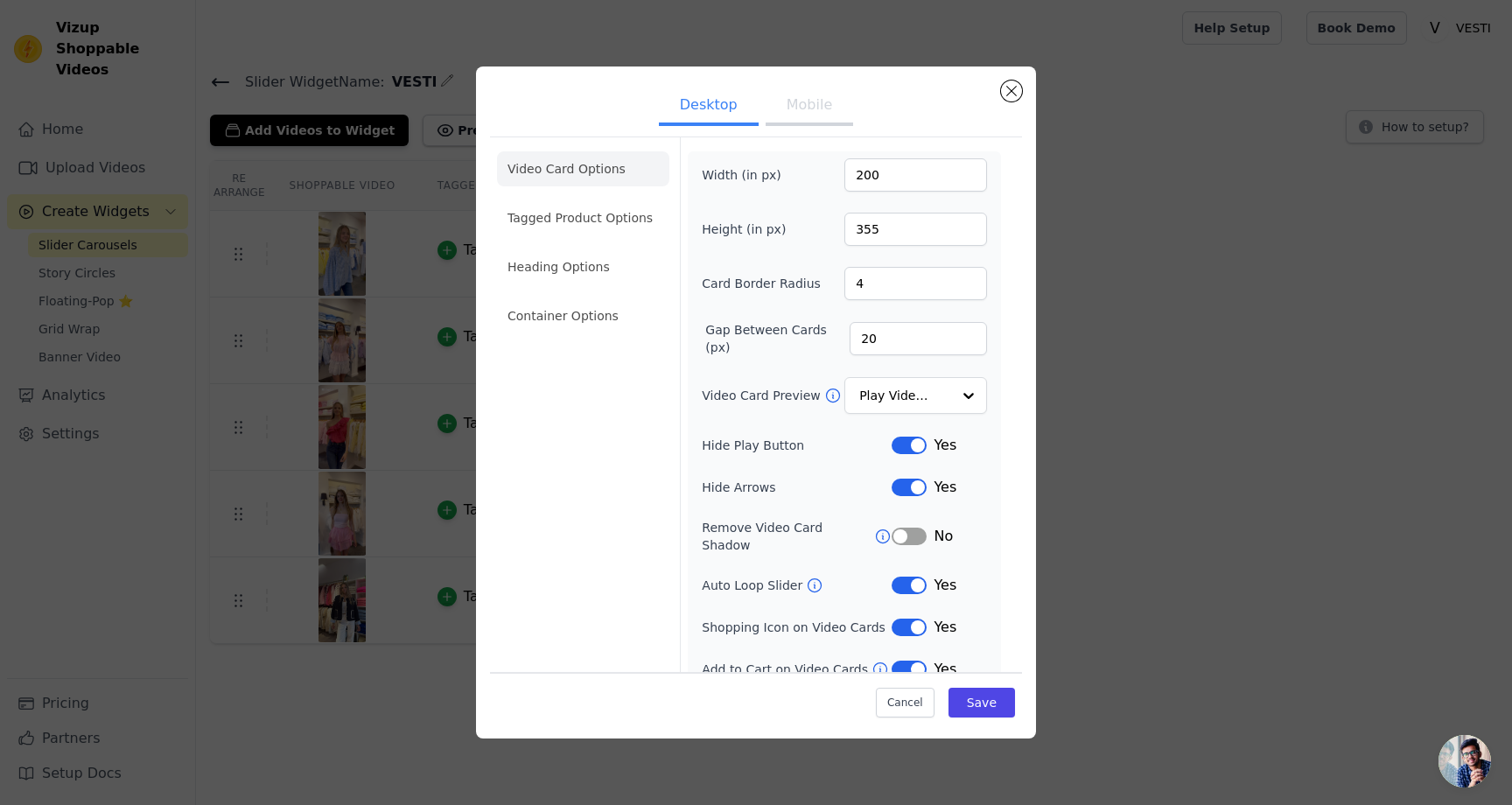
scroll to position [8, 0]
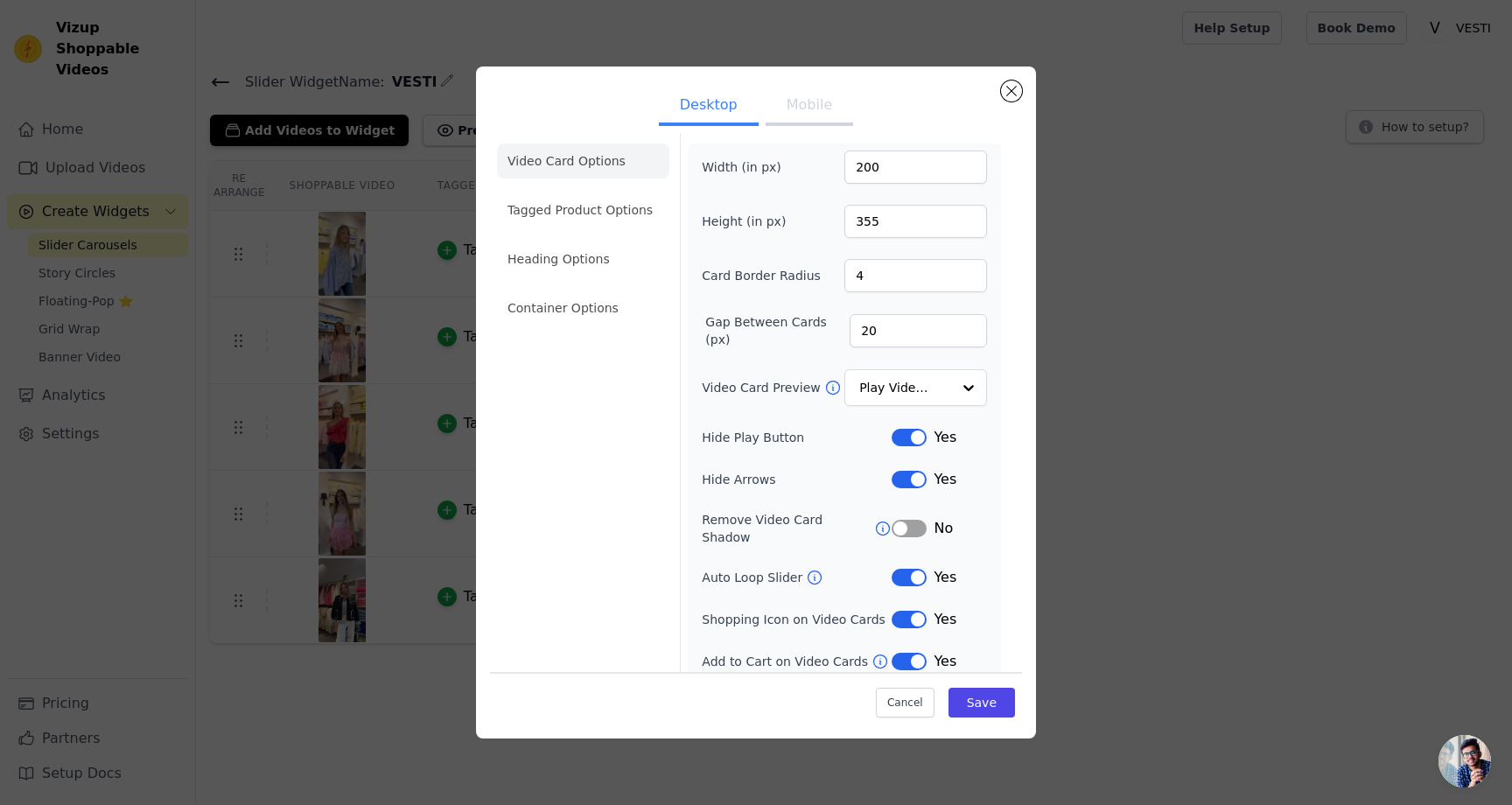
click at [900, 568] on button "Label" at bounding box center [909, 577] width 35 height 17
click at [909, 653] on button "Label" at bounding box center [909, 661] width 35 height 17
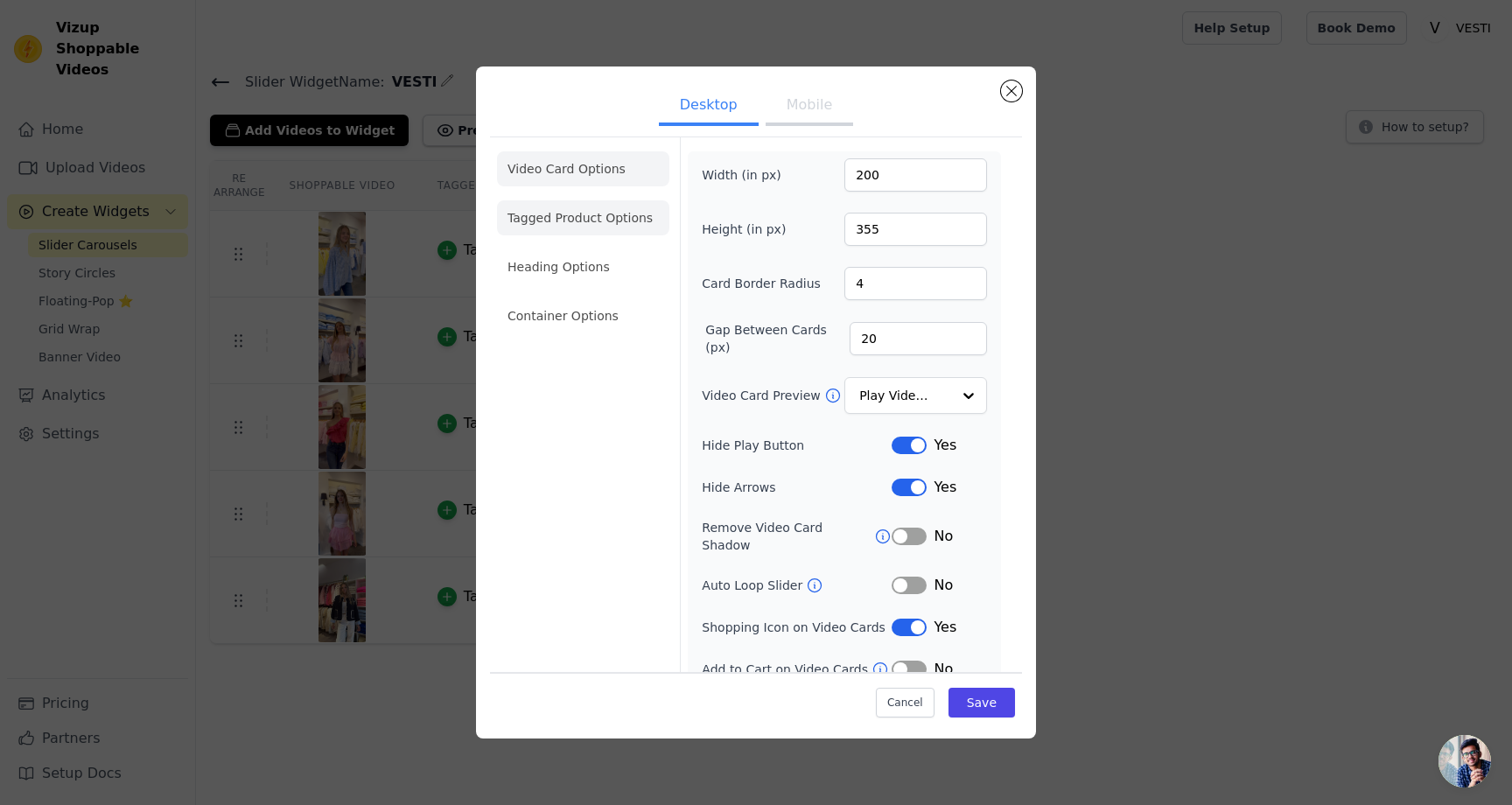
click at [558, 218] on li "Tagged Product Options" at bounding box center [583, 218] width 172 height 35
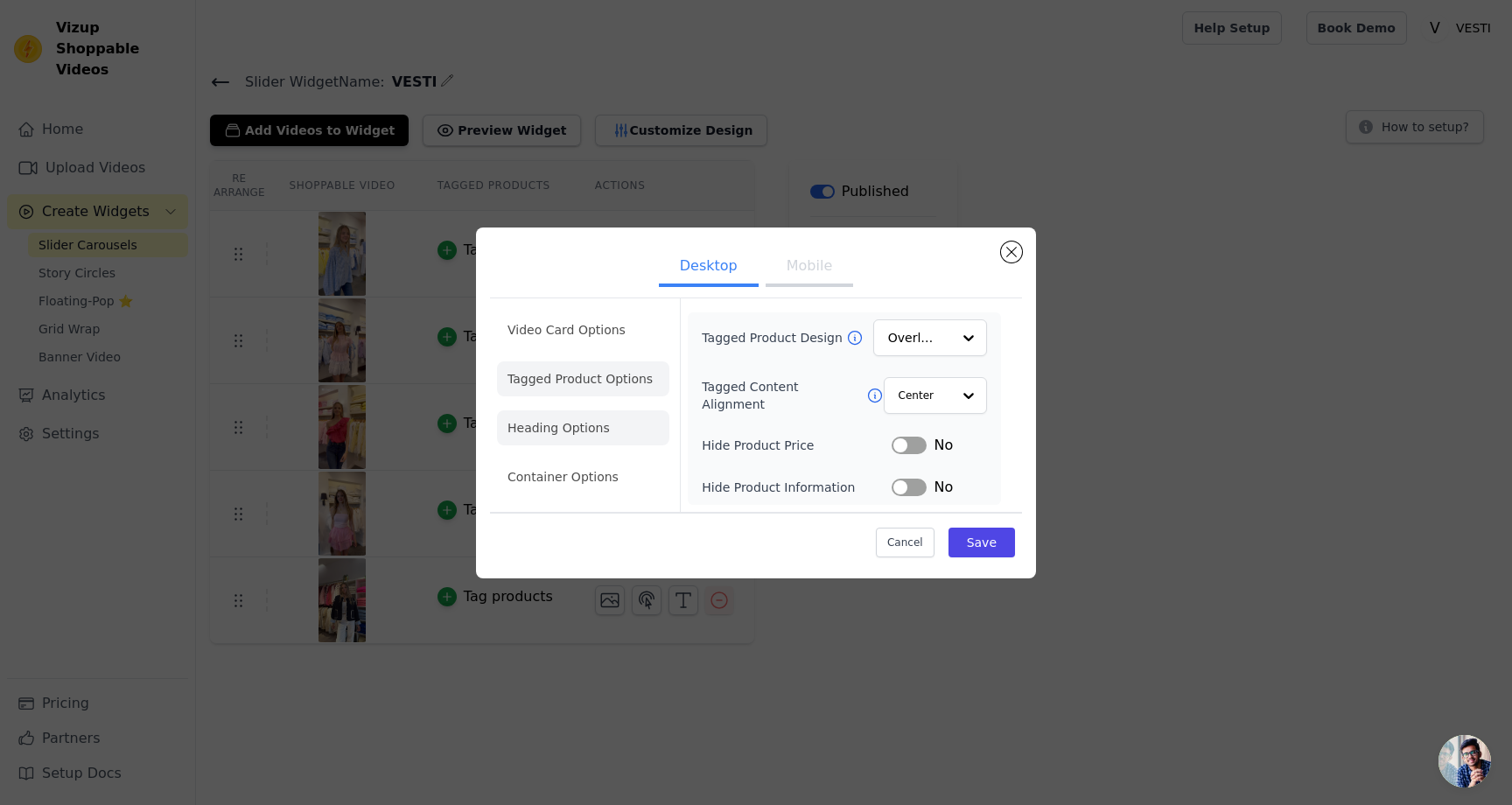
click at [608, 419] on li "Heading Options" at bounding box center [583, 428] width 172 height 35
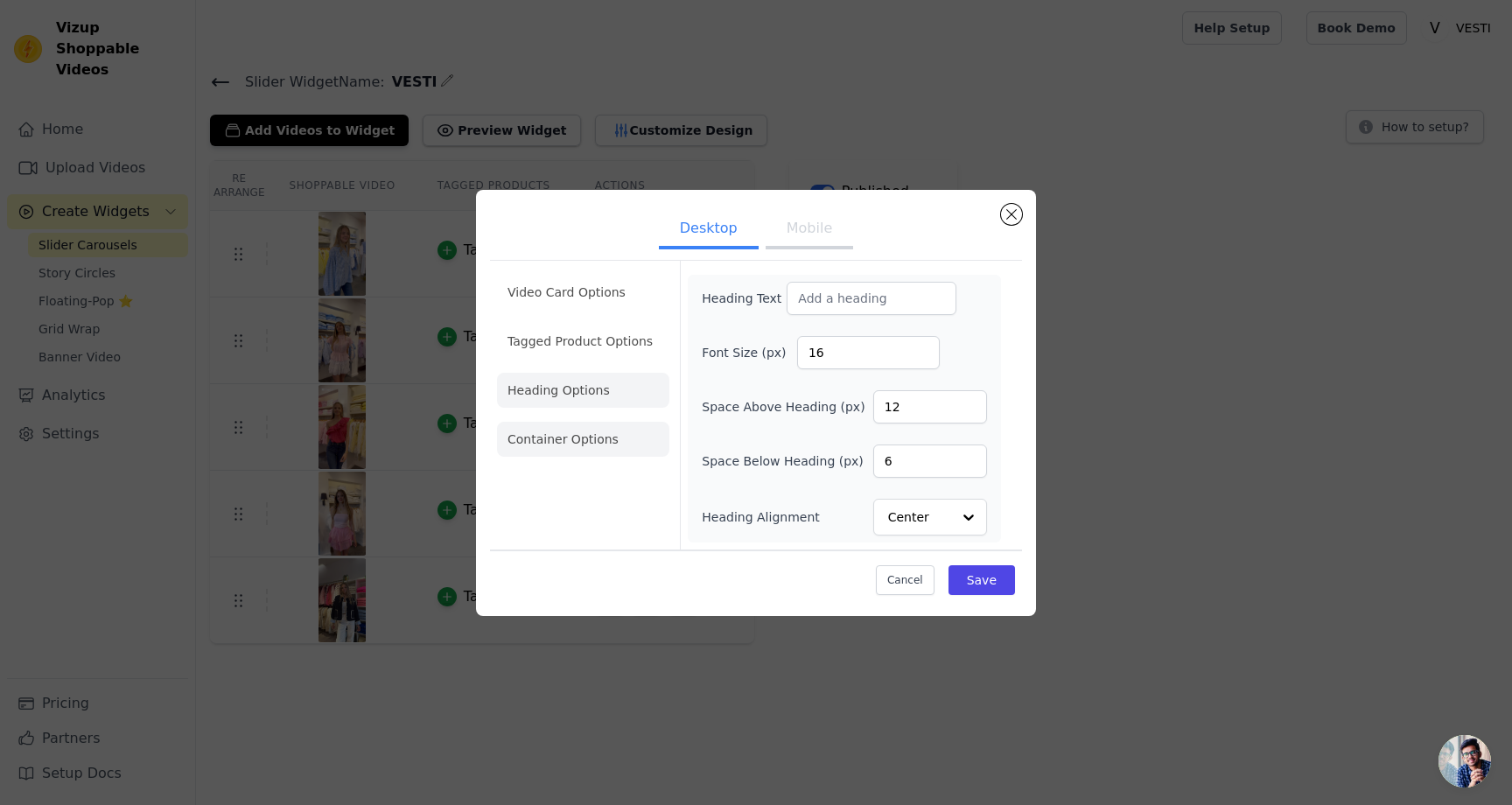
click at [585, 442] on li "Container Options" at bounding box center [583, 439] width 172 height 35
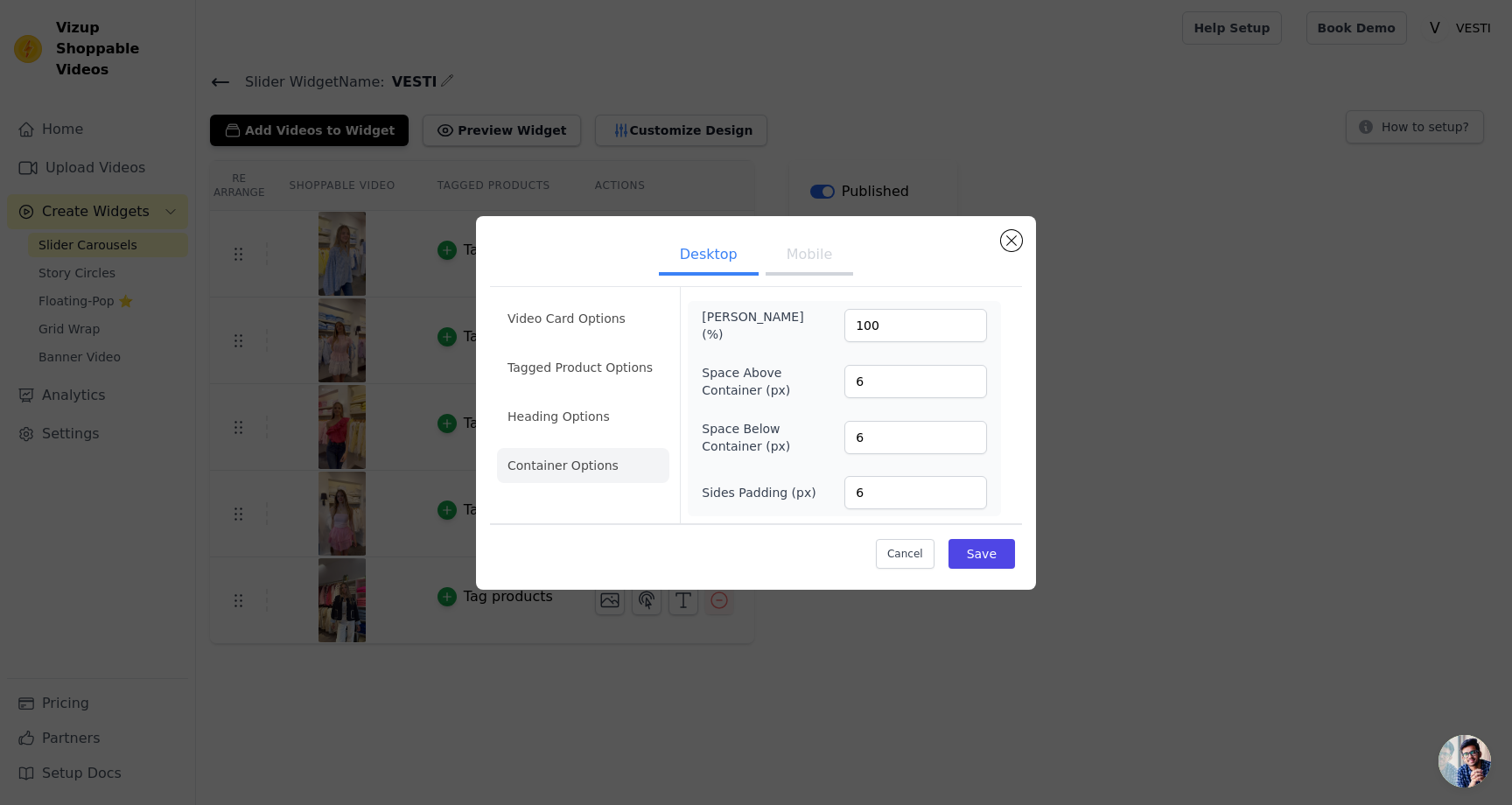
click at [792, 250] on button "Mobile" at bounding box center [809, 257] width 87 height 39
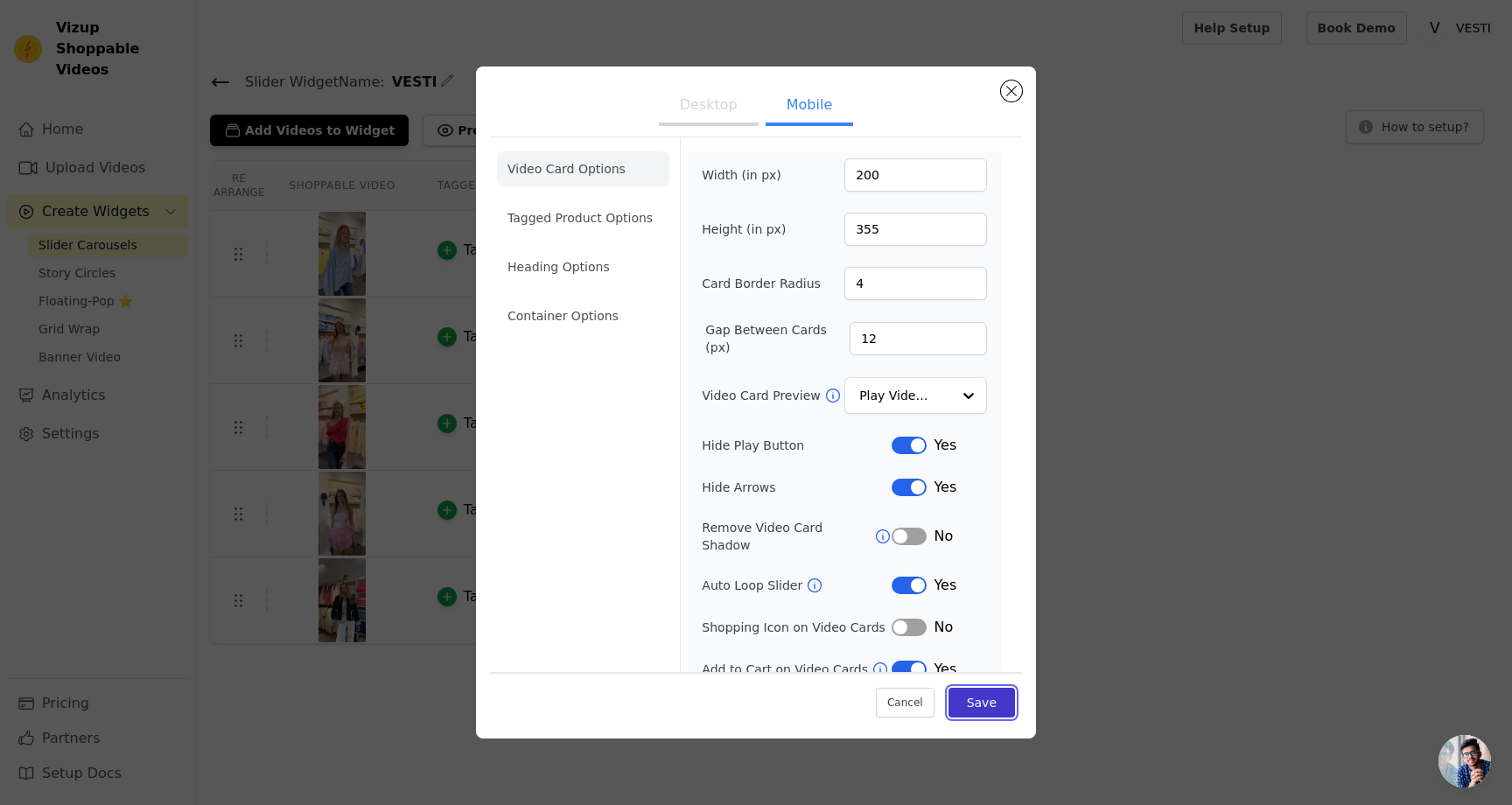
click at [972, 694] on button "Save" at bounding box center [981, 702] width 67 height 29
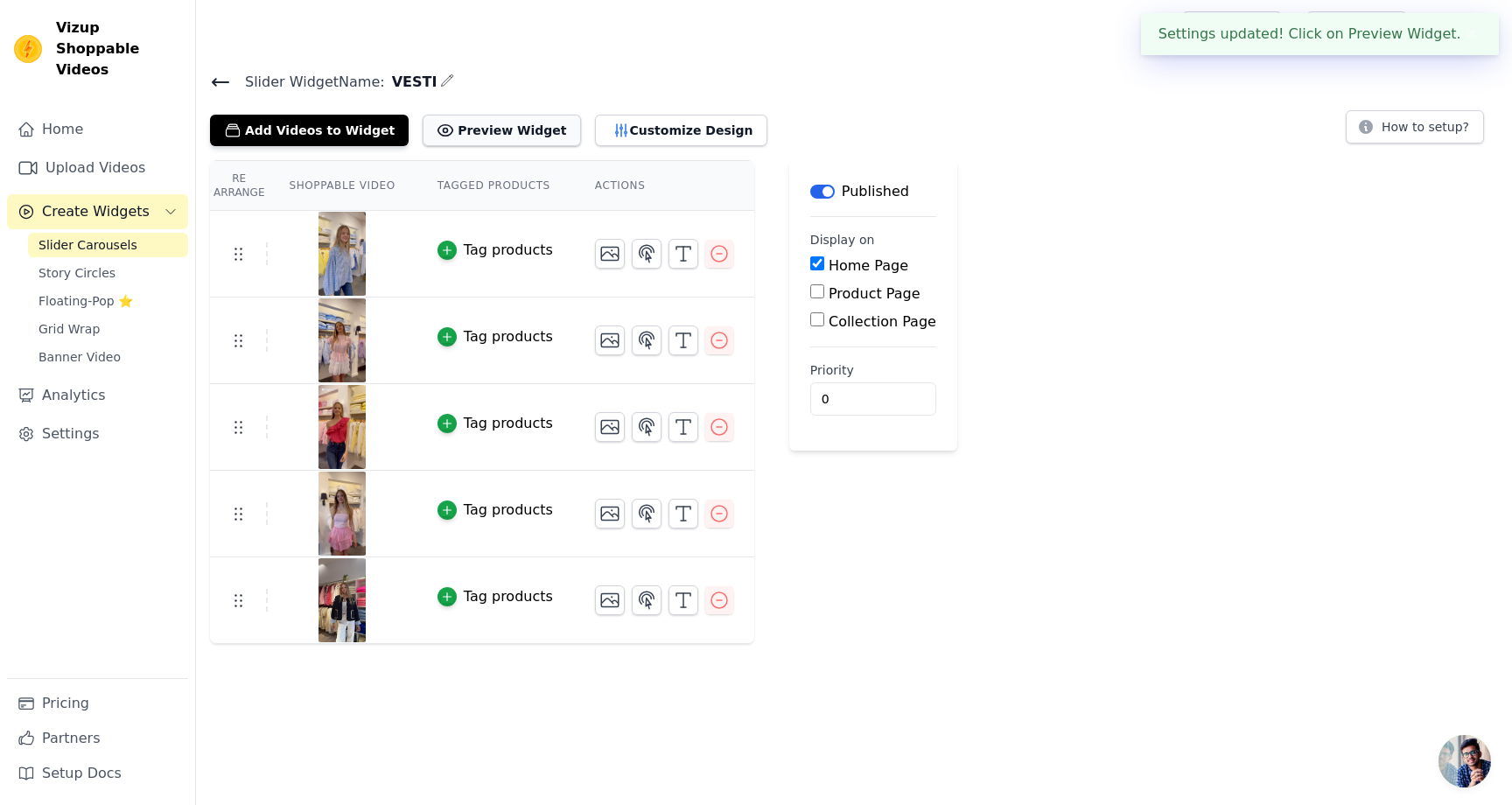
click at [454, 125] on button "Preview Widget" at bounding box center [502, 130] width 158 height 31
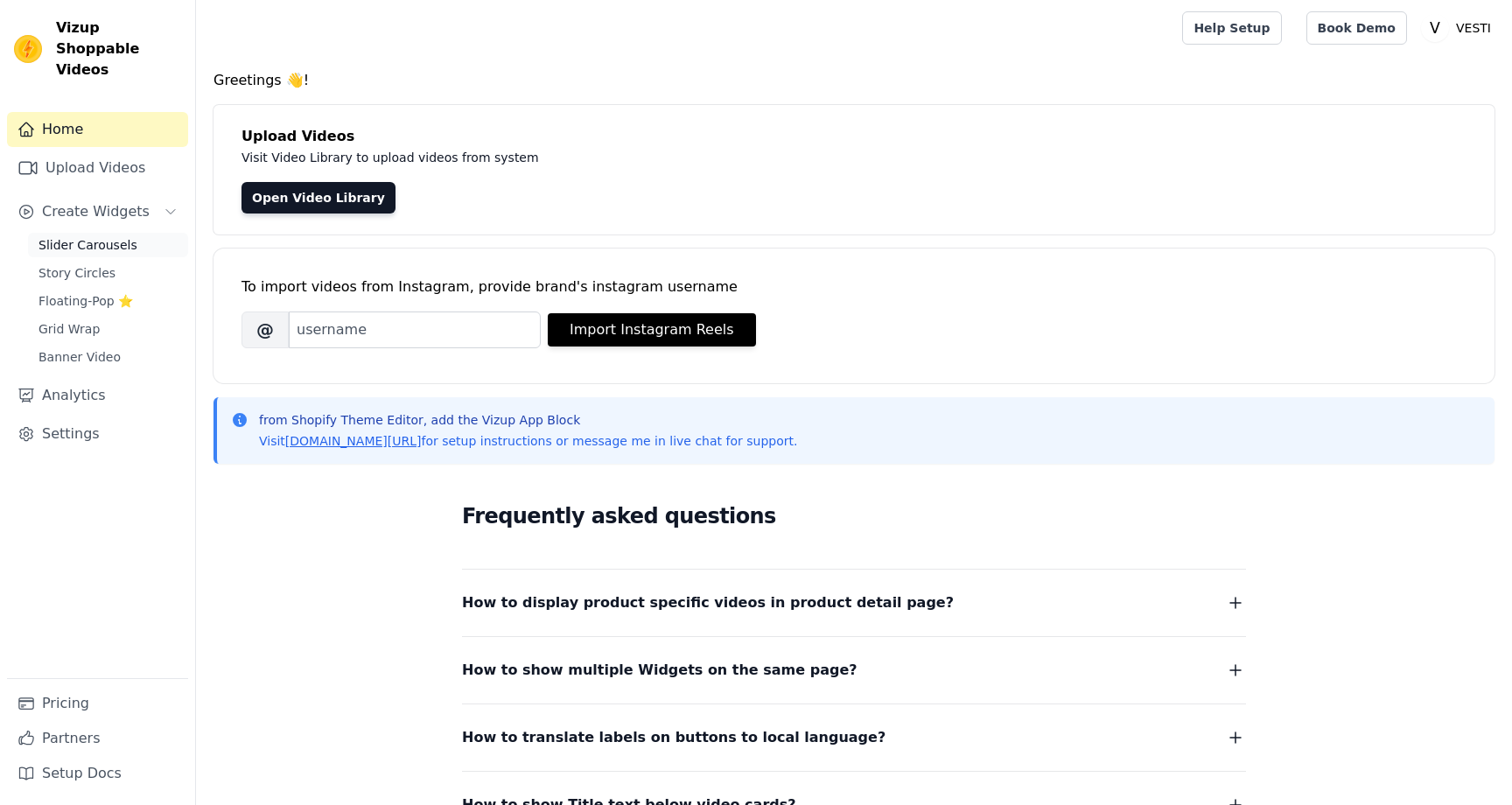
click at [119, 237] on span "Slider Carousels" at bounding box center [88, 245] width 99 height 17
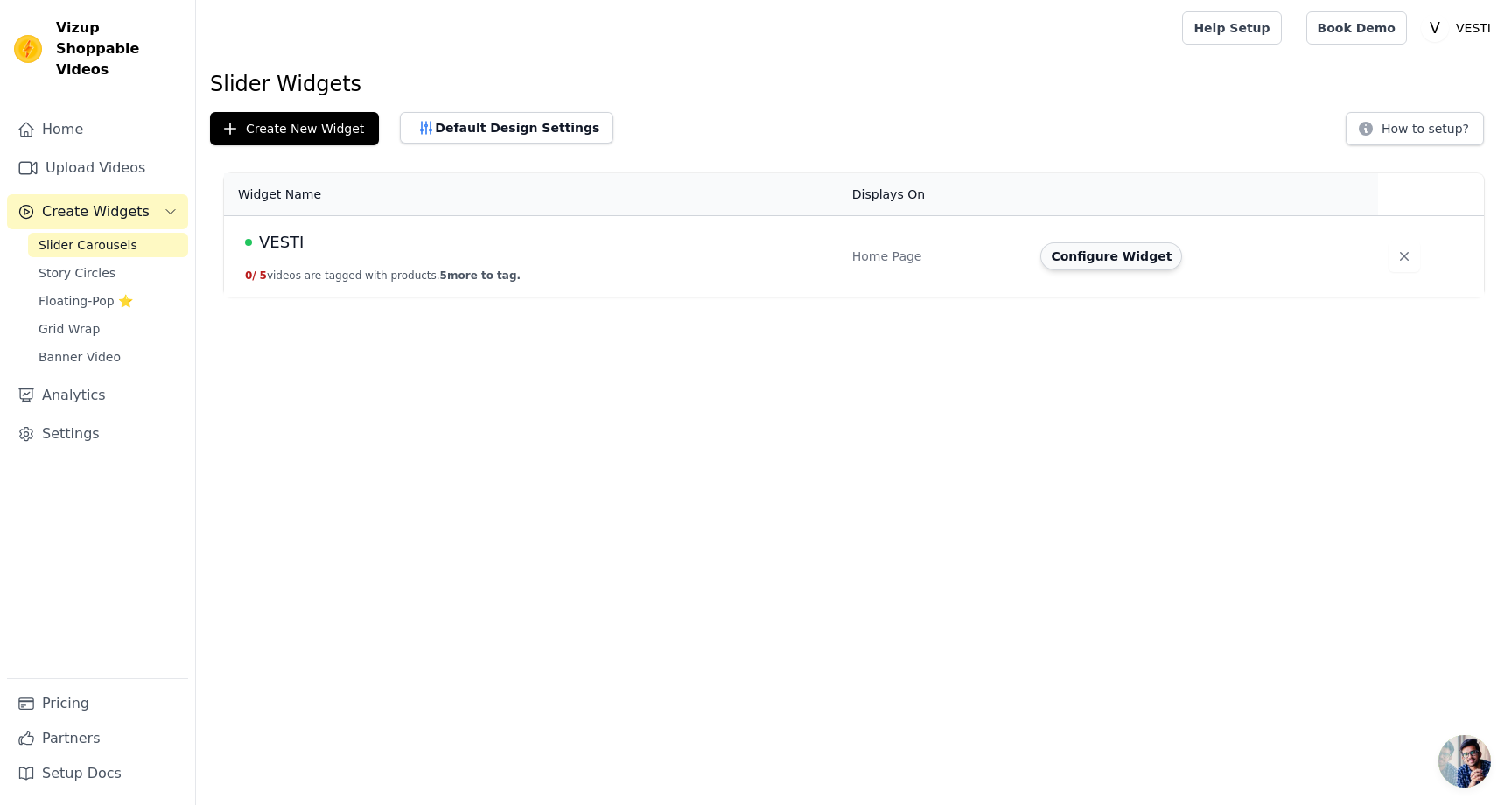
click at [1081, 257] on button "Configure Widget" at bounding box center [1111, 256] width 142 height 28
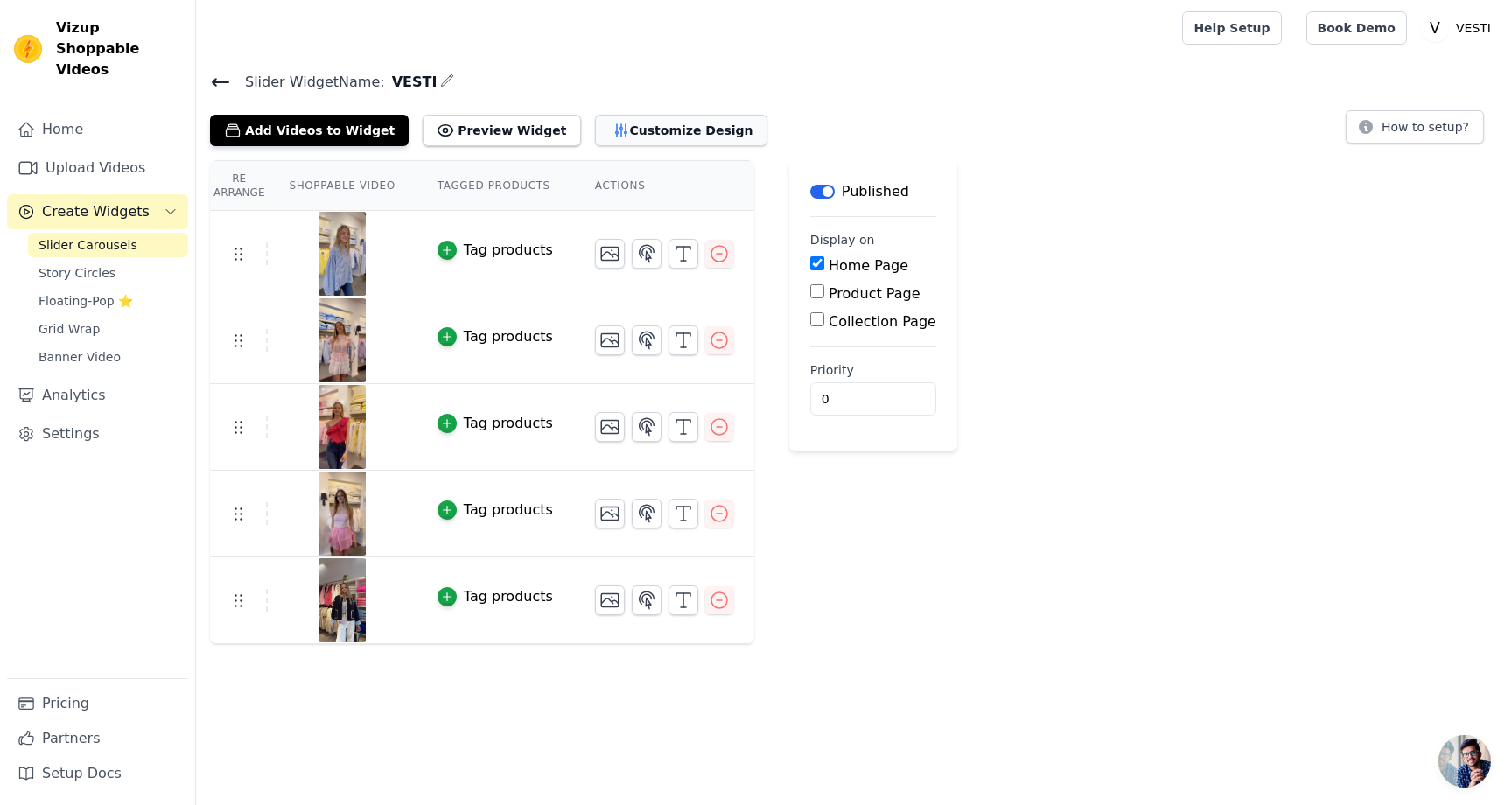
click at [611, 133] on button "Customize Design" at bounding box center [681, 130] width 172 height 31
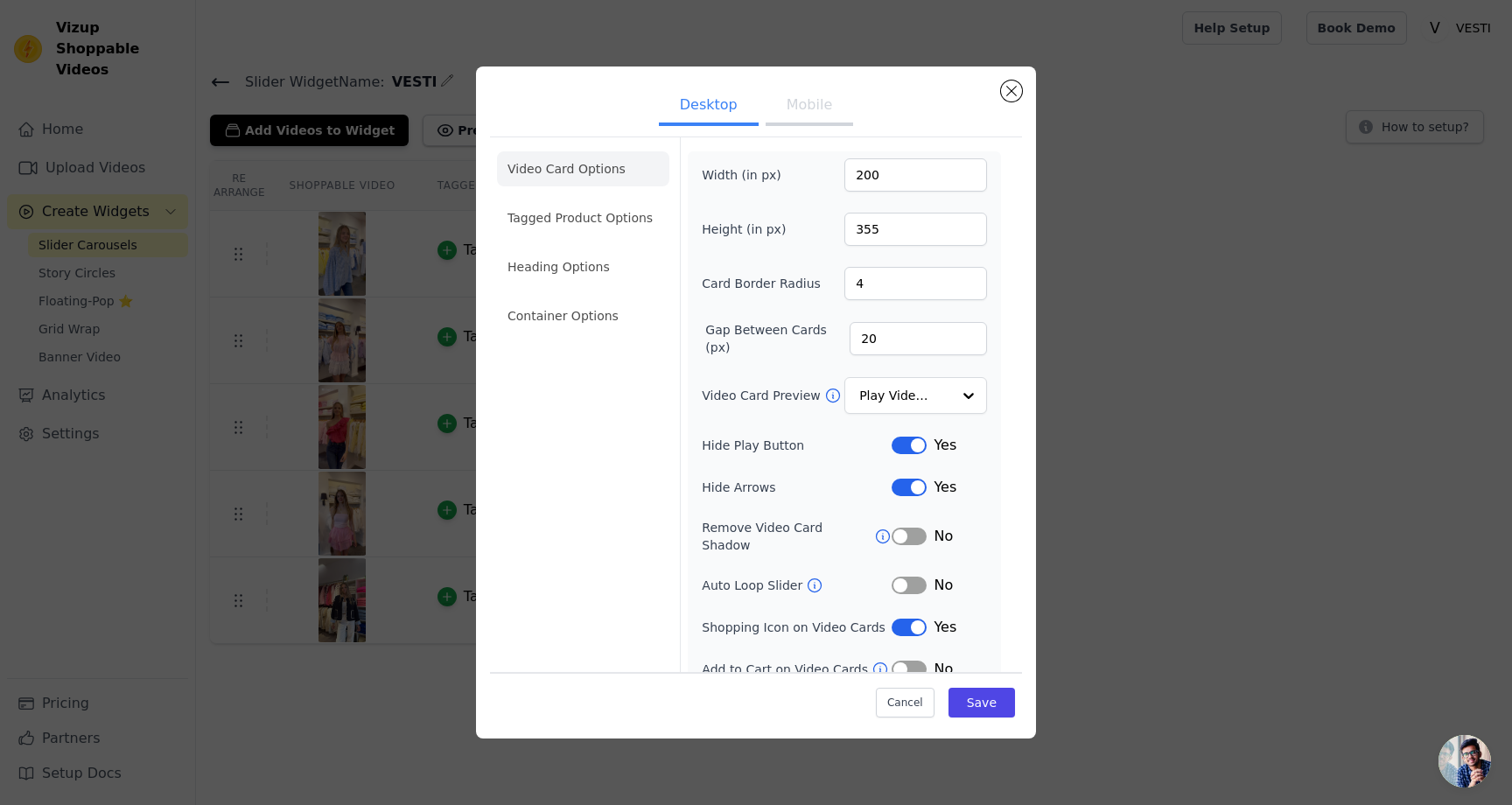
scroll to position [8, 0]
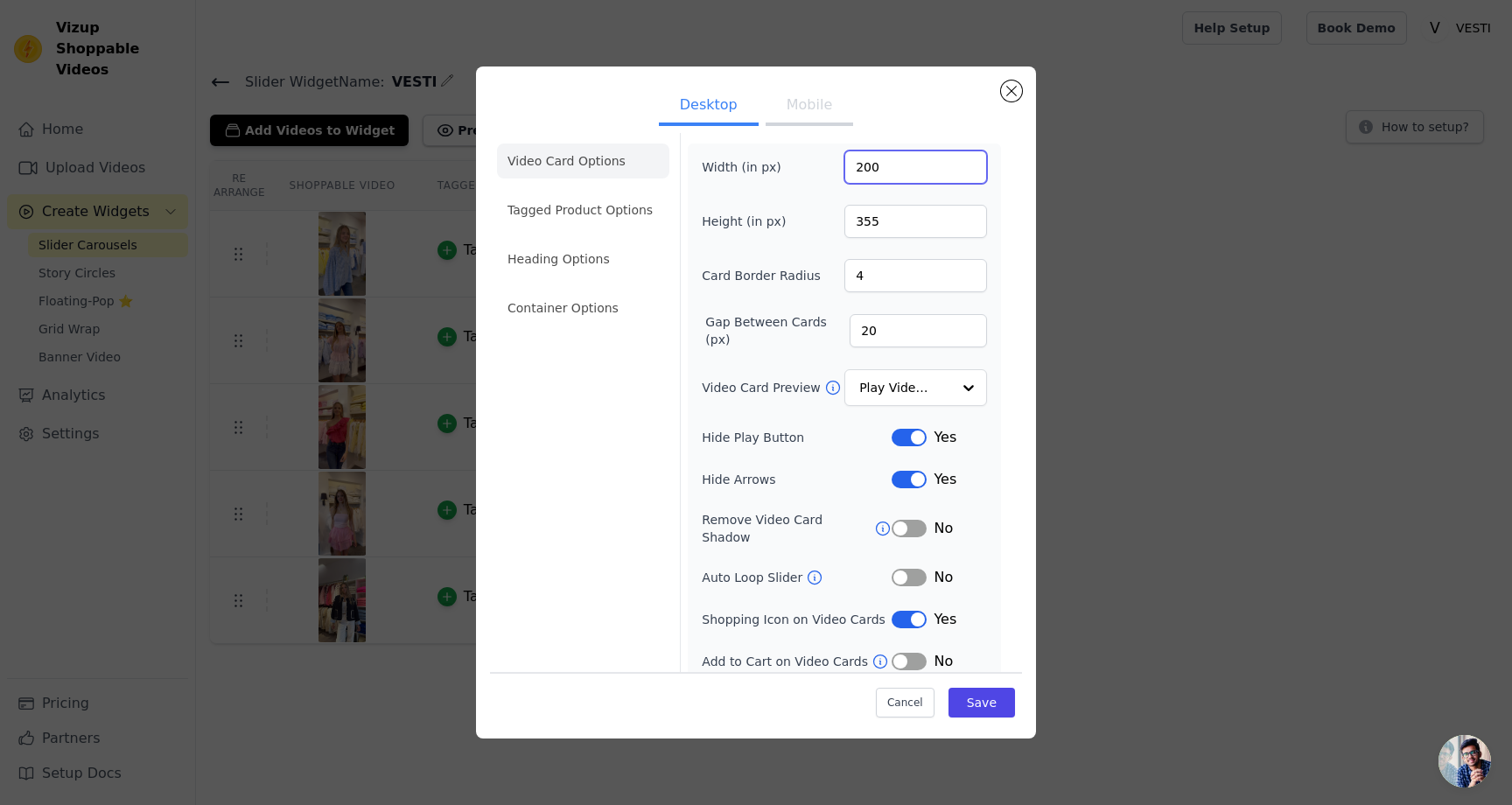
click at [885, 163] on input "200" at bounding box center [916, 167] width 143 height 33
click at [967, 162] on input "201" at bounding box center [916, 167] width 143 height 33
click at [967, 162] on input "202" at bounding box center [916, 167] width 143 height 33
click at [967, 162] on input "203" at bounding box center [916, 167] width 143 height 33
click at [967, 162] on input "204" at bounding box center [916, 167] width 143 height 33
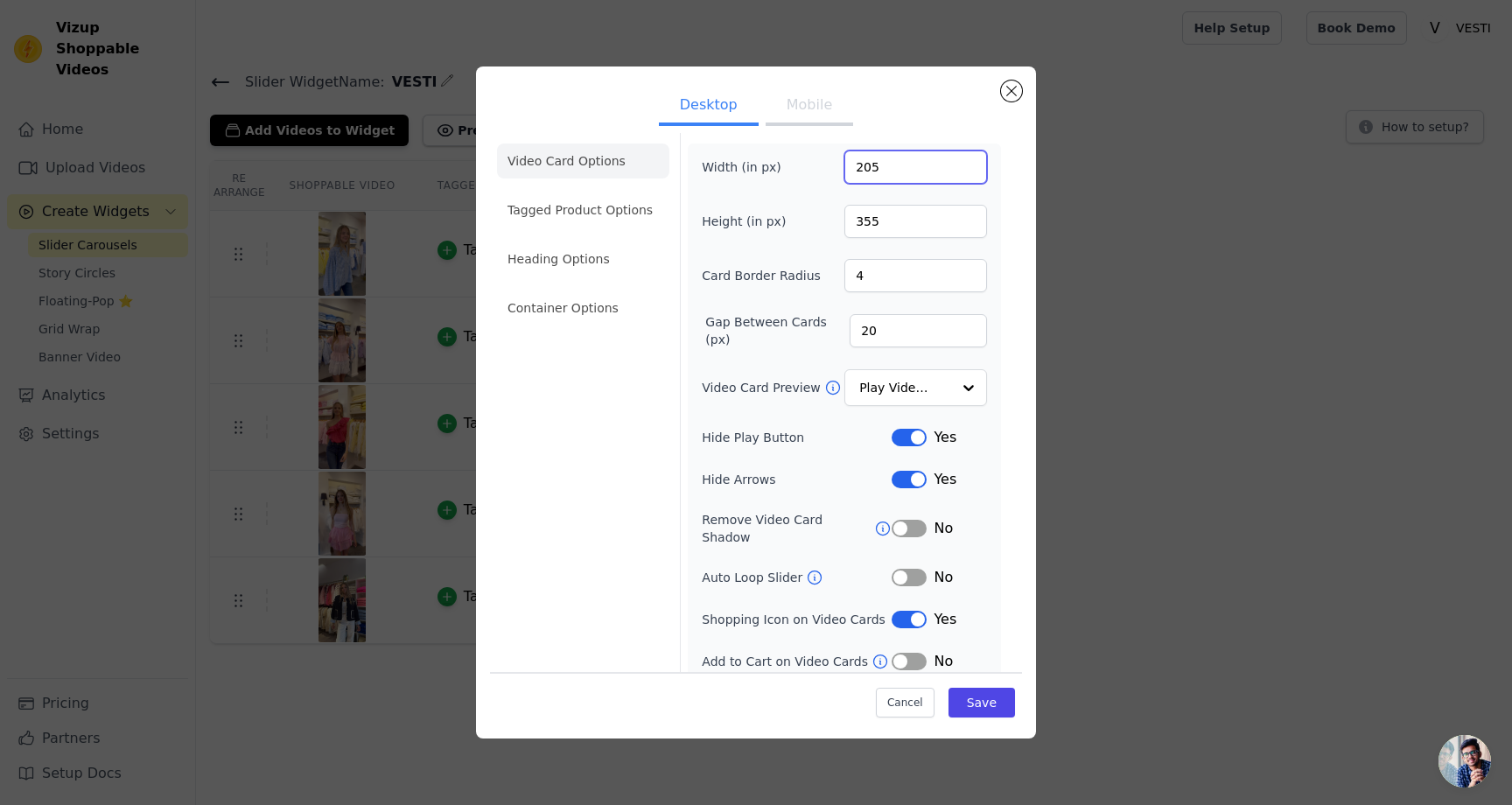
click at [967, 162] on input "205" at bounding box center [916, 167] width 143 height 33
click at [880, 167] on input "205" at bounding box center [916, 167] width 143 height 33
type input "270"
click at [1007, 252] on form "Width (in px) 270 Height (in px) 355 Card Border Radius 4 Gap Between Cards (px…" at bounding box center [844, 407] width 328 height 557
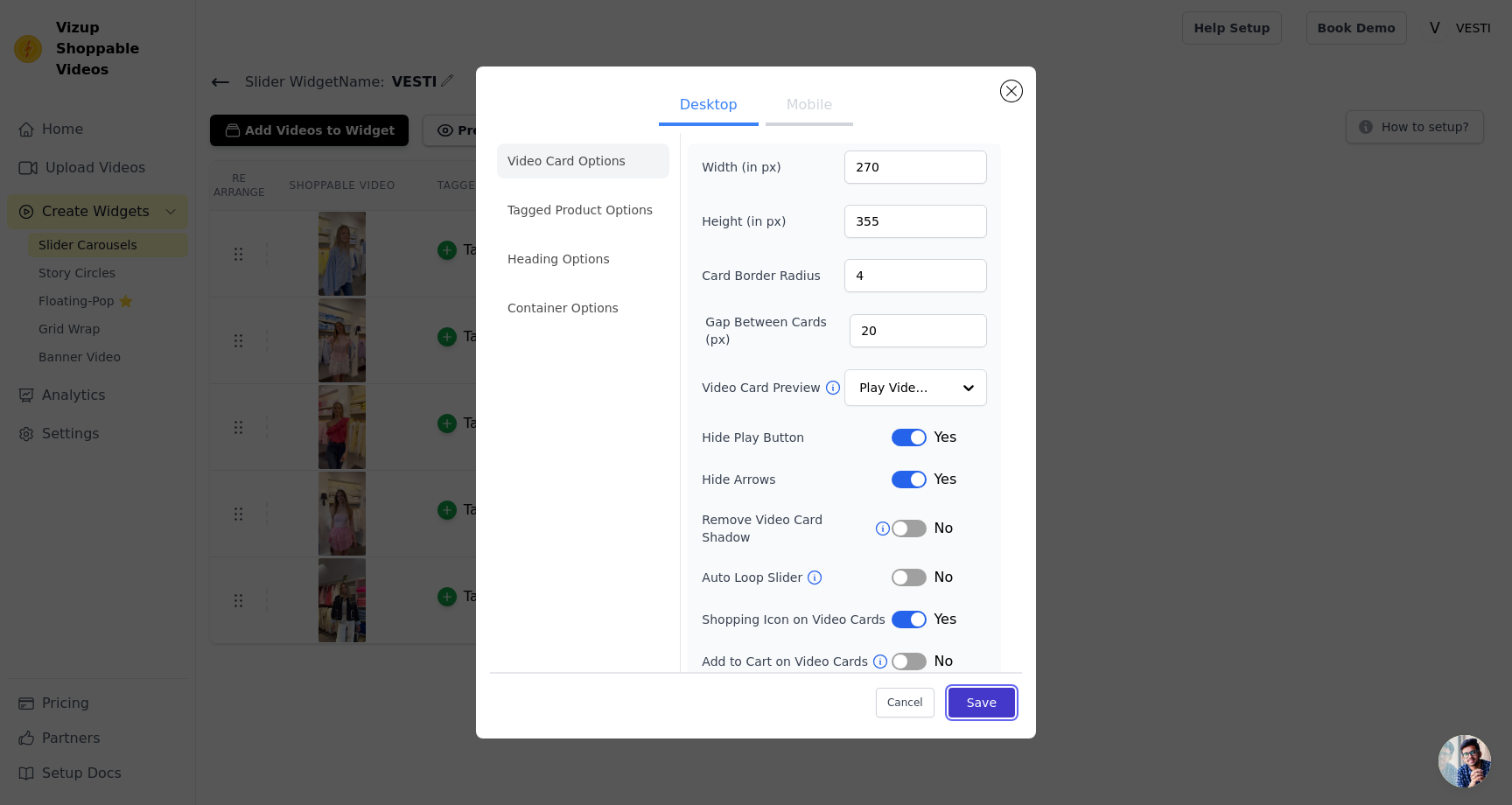
click at [977, 708] on button "Save" at bounding box center [981, 702] width 67 height 29
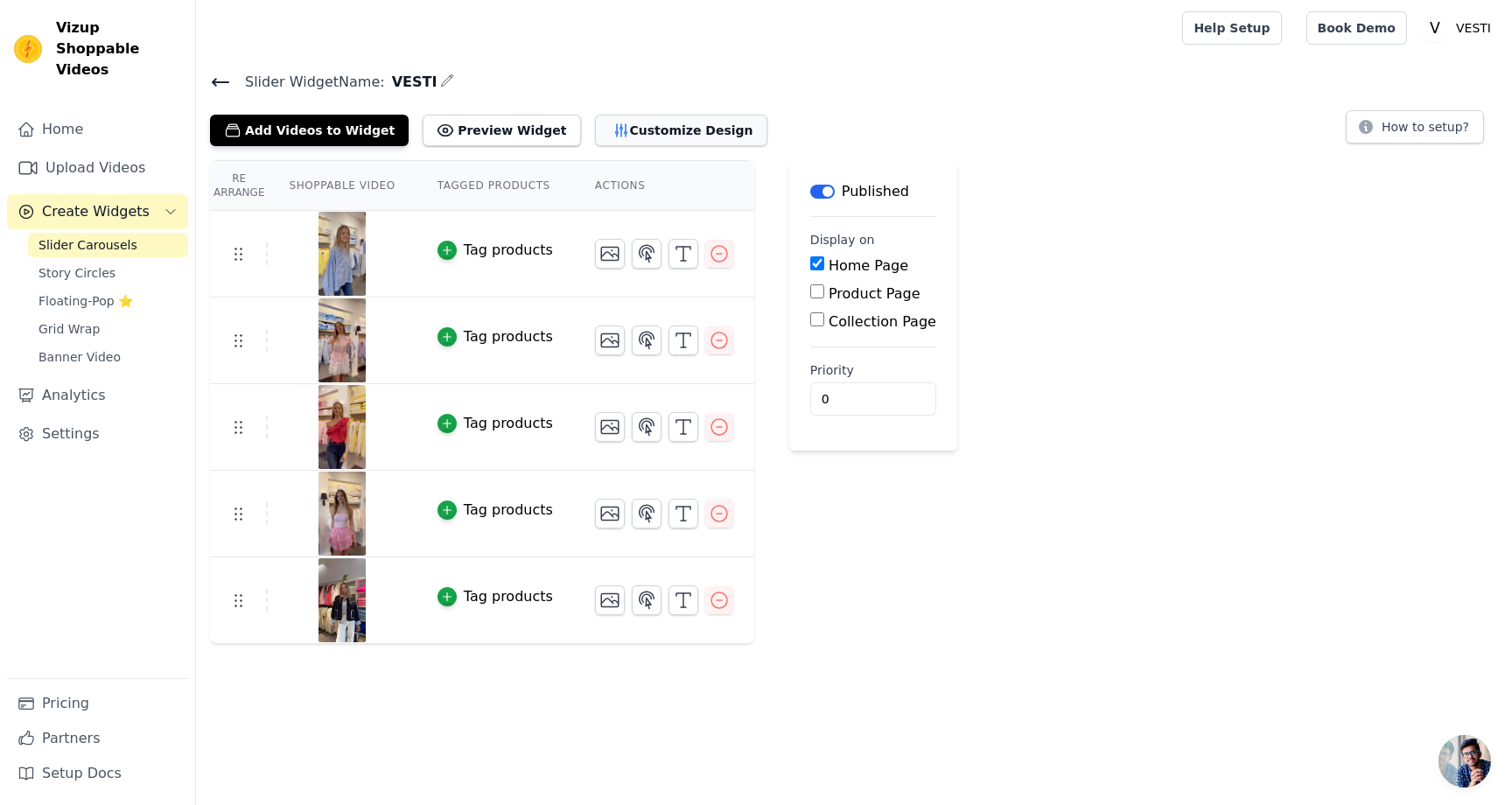
click at [638, 126] on button "Customize Design" at bounding box center [681, 130] width 172 height 31
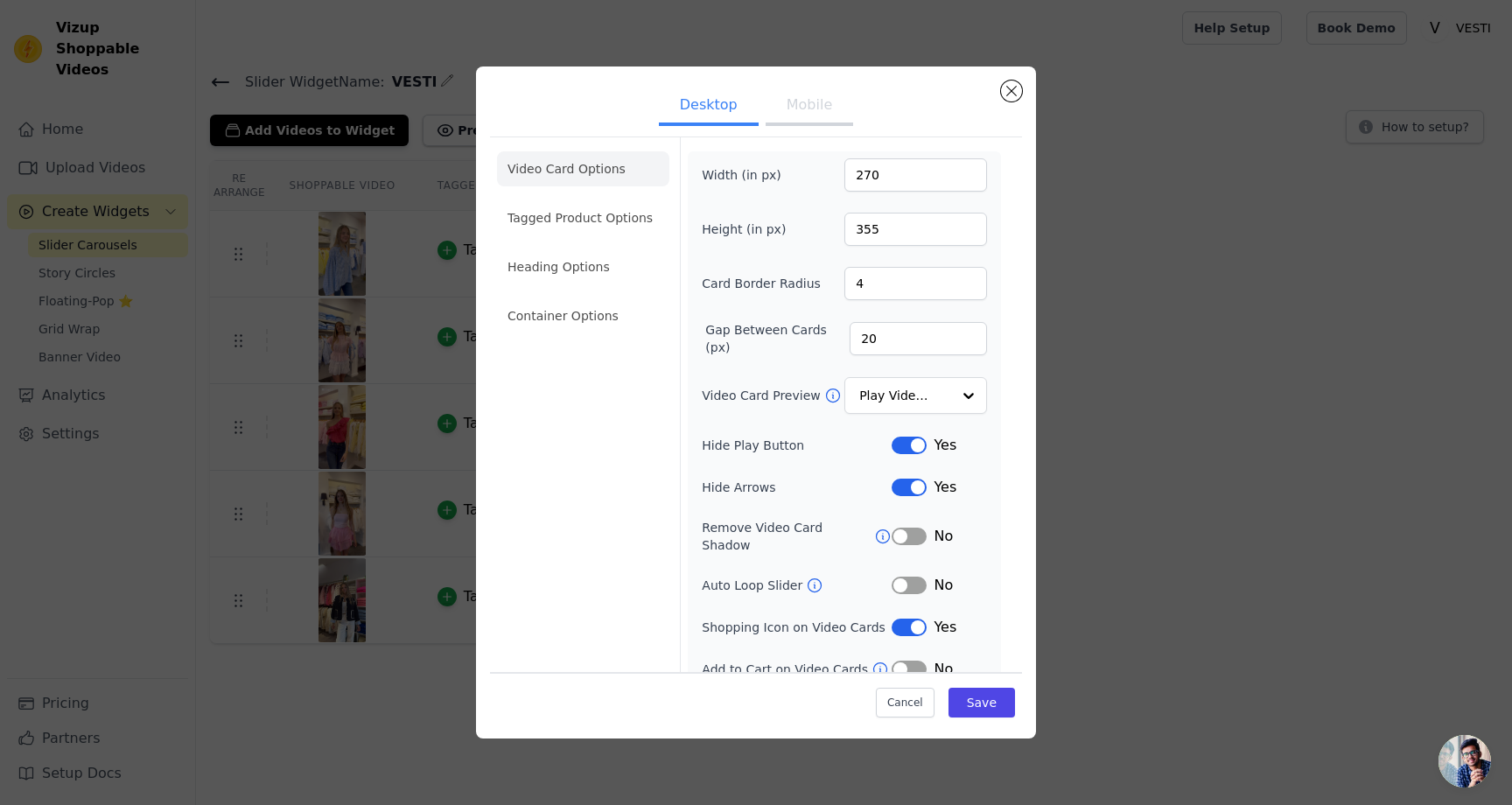
click at [892, 210] on div "Width (in px) 270 Height (in px) 355 Card Border Radius 4 Gap Between Cards (px…" at bounding box center [844, 419] width 285 height 522
click at [927, 257] on div "Width (in px) 270 Height (in px) 355 Card Border Radius 4 Gap Between Cards (px…" at bounding box center [844, 419] width 285 height 522
click at [889, 222] on input "355" at bounding box center [916, 229] width 143 height 33
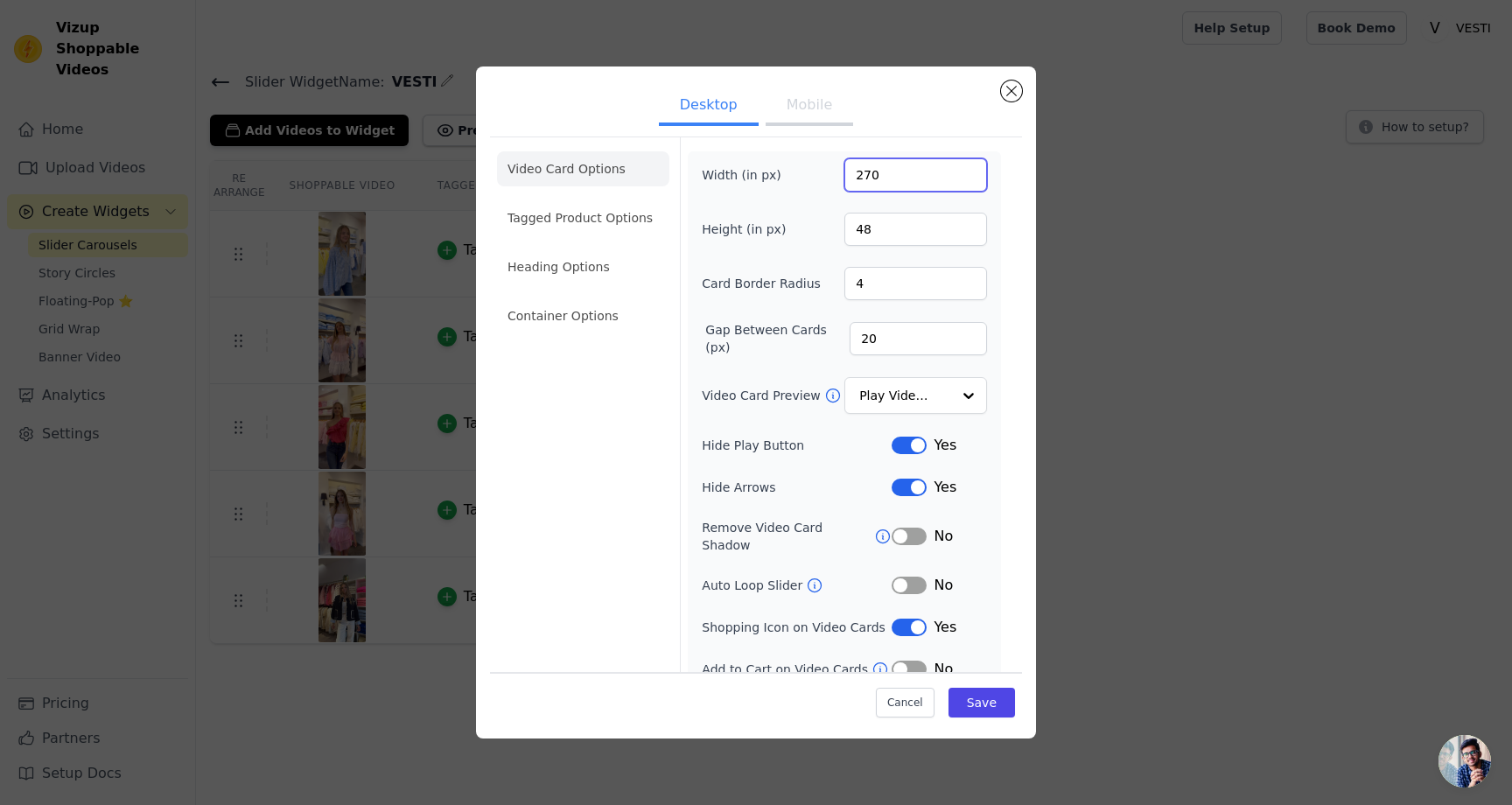
click at [870, 174] on input "270" at bounding box center [916, 175] width 143 height 33
click at [870, 236] on input "48" at bounding box center [916, 229] width 143 height 33
drag, startPoint x: 937, startPoint y: 226, endPoint x: 809, endPoint y: 225, distance: 128.0
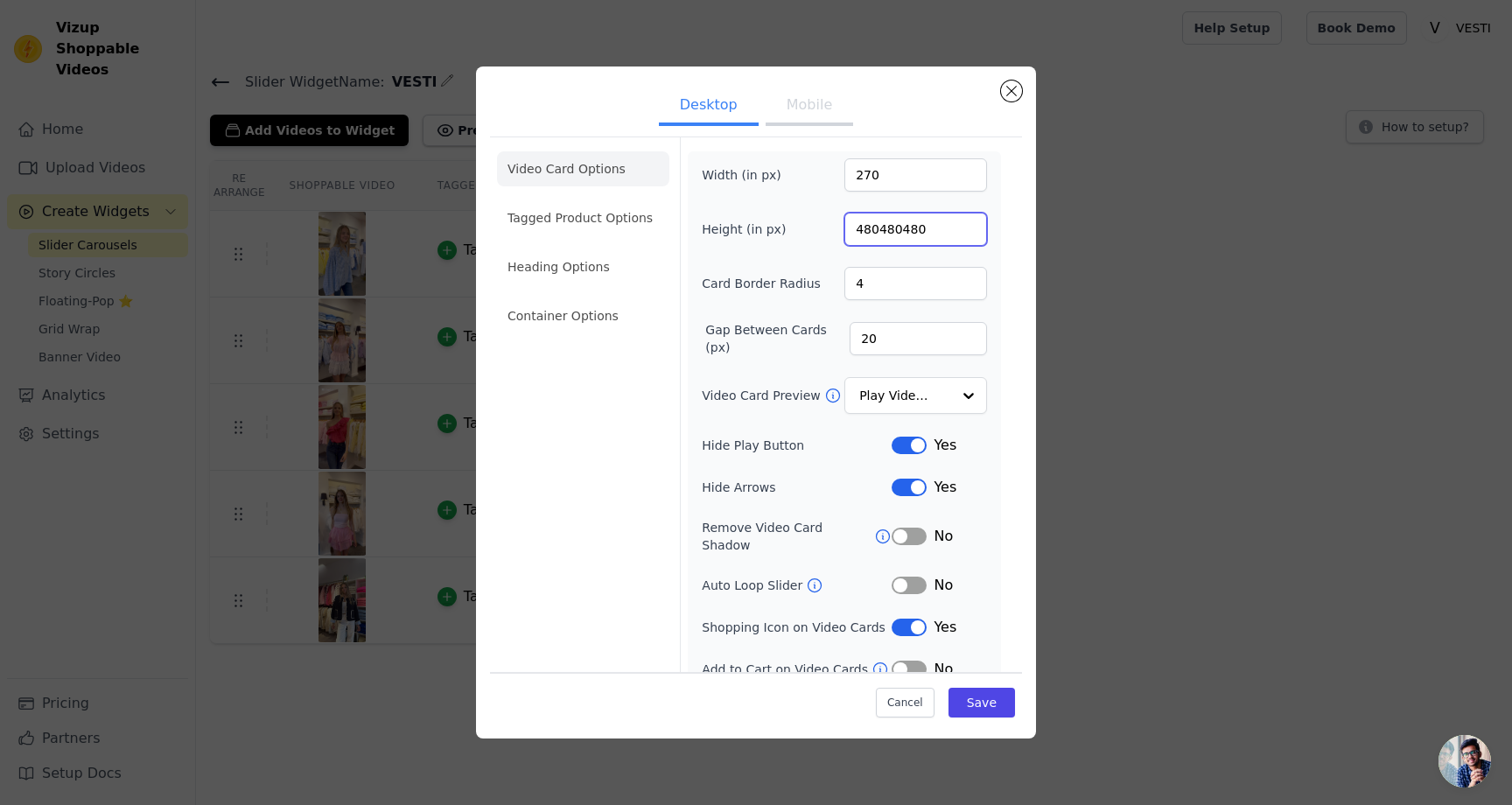
click at [809, 225] on div "Height (in px) 480480480" at bounding box center [844, 229] width 285 height 33
type input "480"
click at [979, 710] on button "Save" at bounding box center [981, 702] width 67 height 29
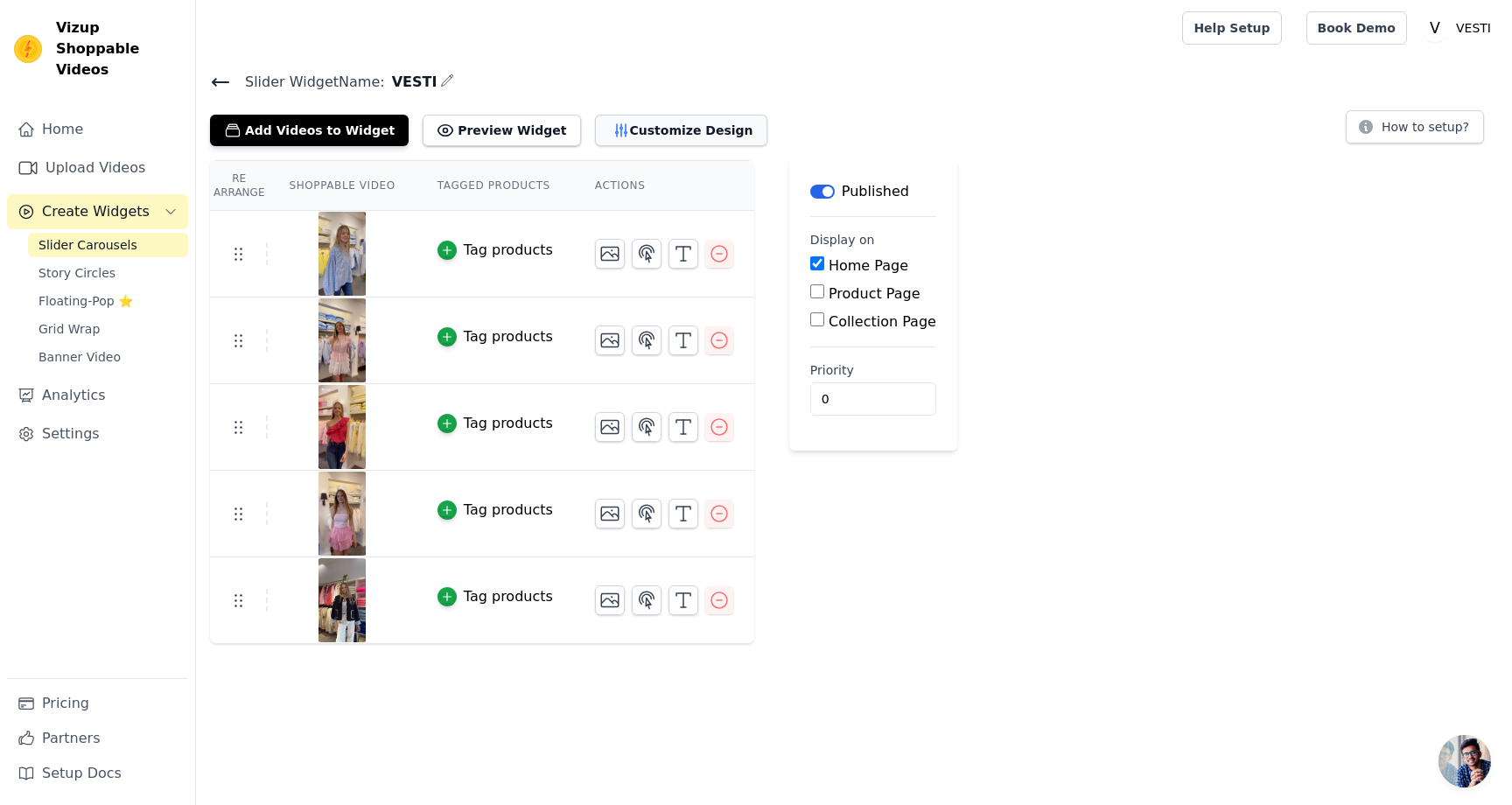
click at [634, 135] on button "Customize Design" at bounding box center [681, 130] width 172 height 31
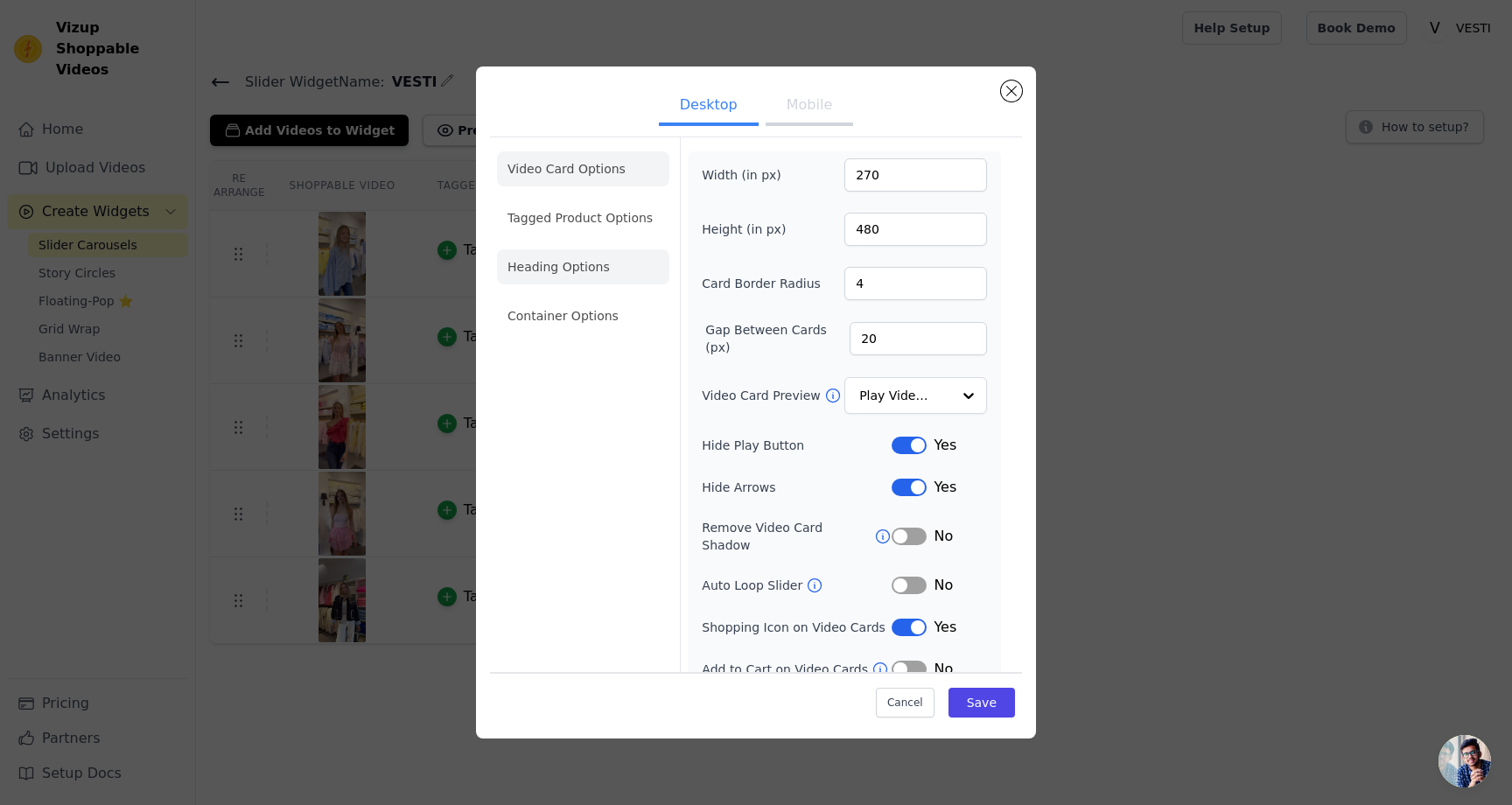
click at [552, 278] on li "Heading Options" at bounding box center [583, 267] width 172 height 35
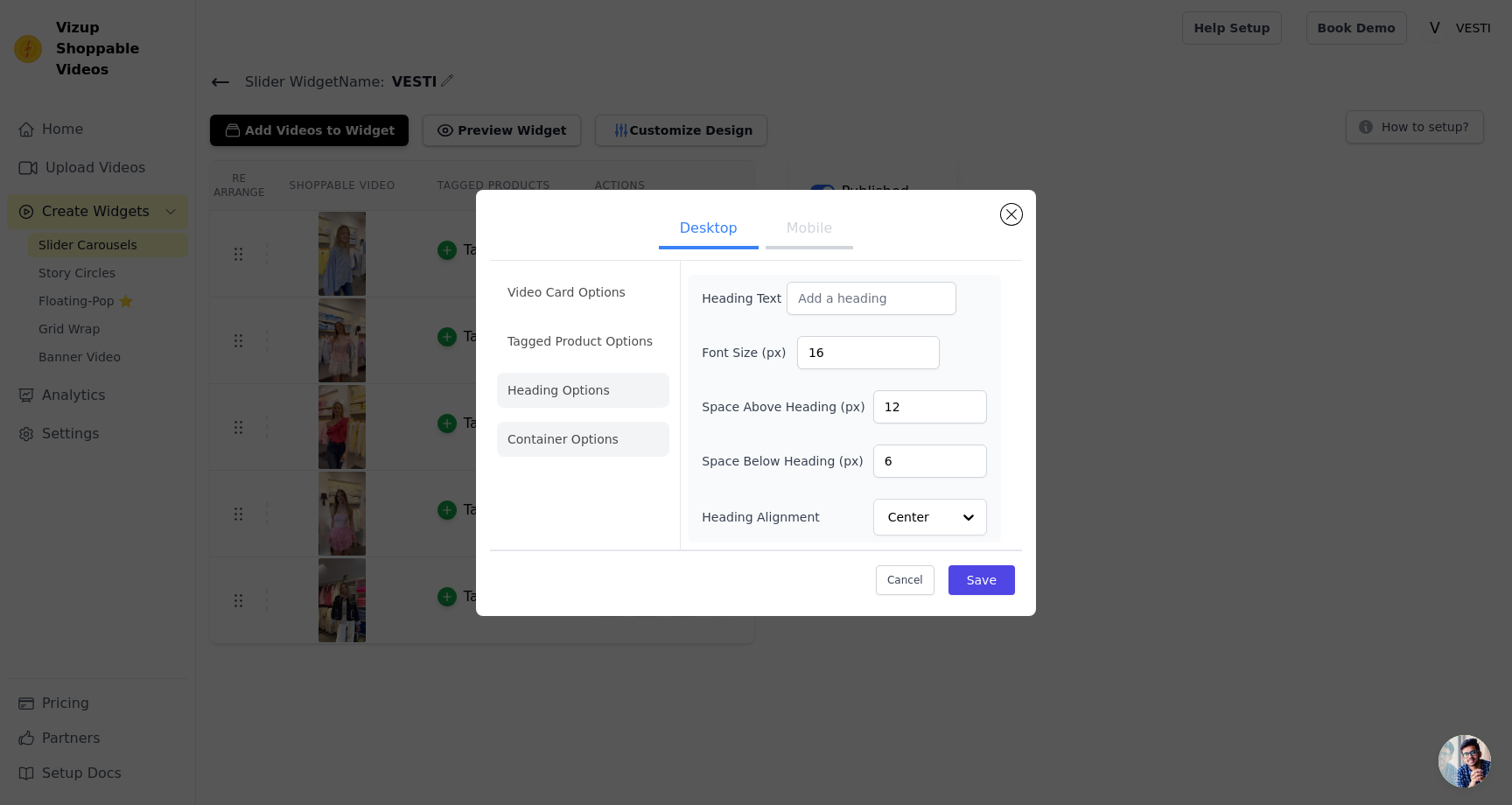
click at [547, 436] on li "Container Options" at bounding box center [583, 439] width 172 height 35
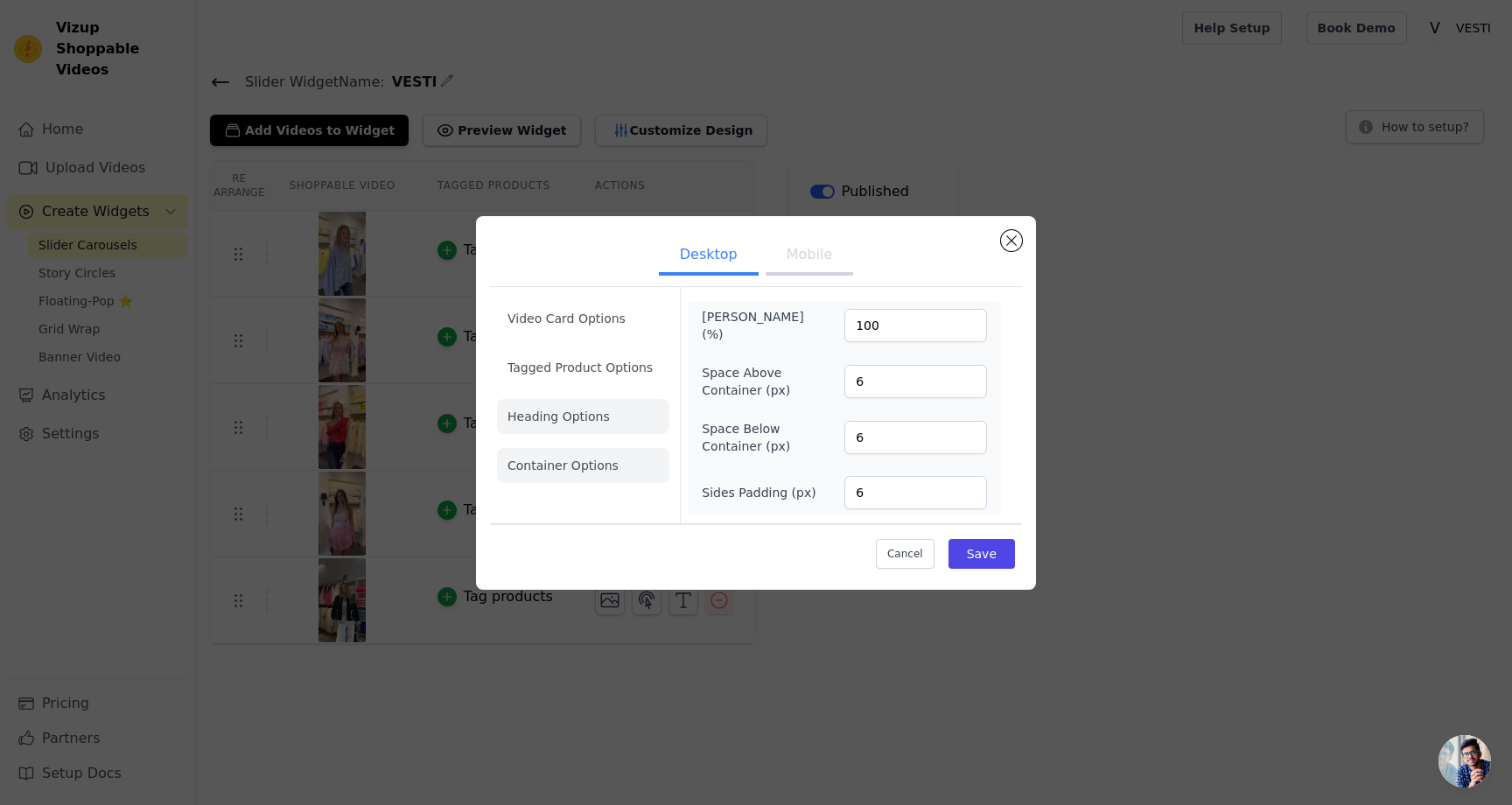
click at [554, 424] on li "Heading Options" at bounding box center [583, 416] width 172 height 35
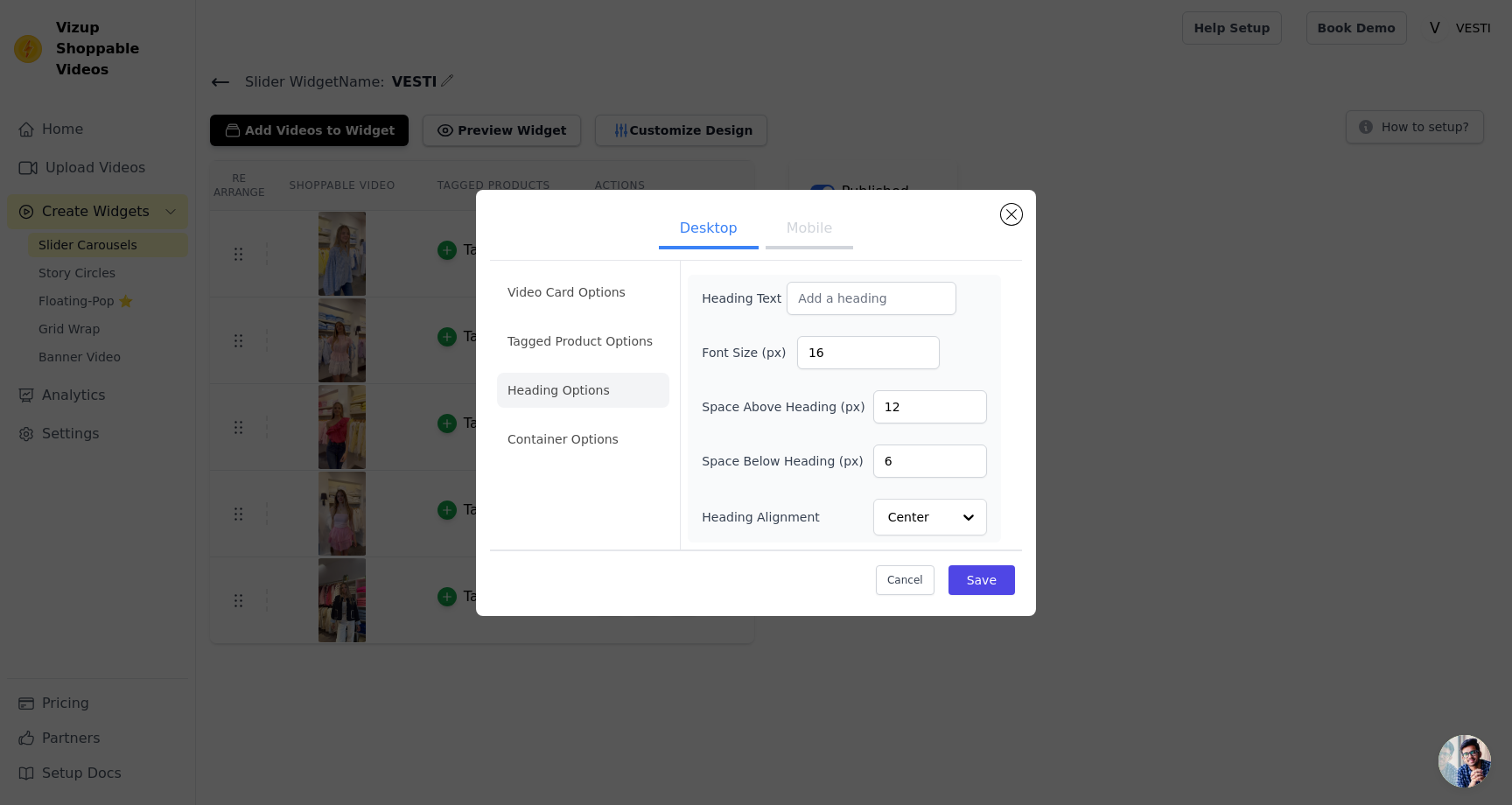
click at [546, 359] on ul "Video Card Options Tagged Product Options Heading Options Container Options" at bounding box center [583, 366] width 172 height 196
click at [538, 347] on li "Tagged Product Options" at bounding box center [583, 341] width 172 height 35
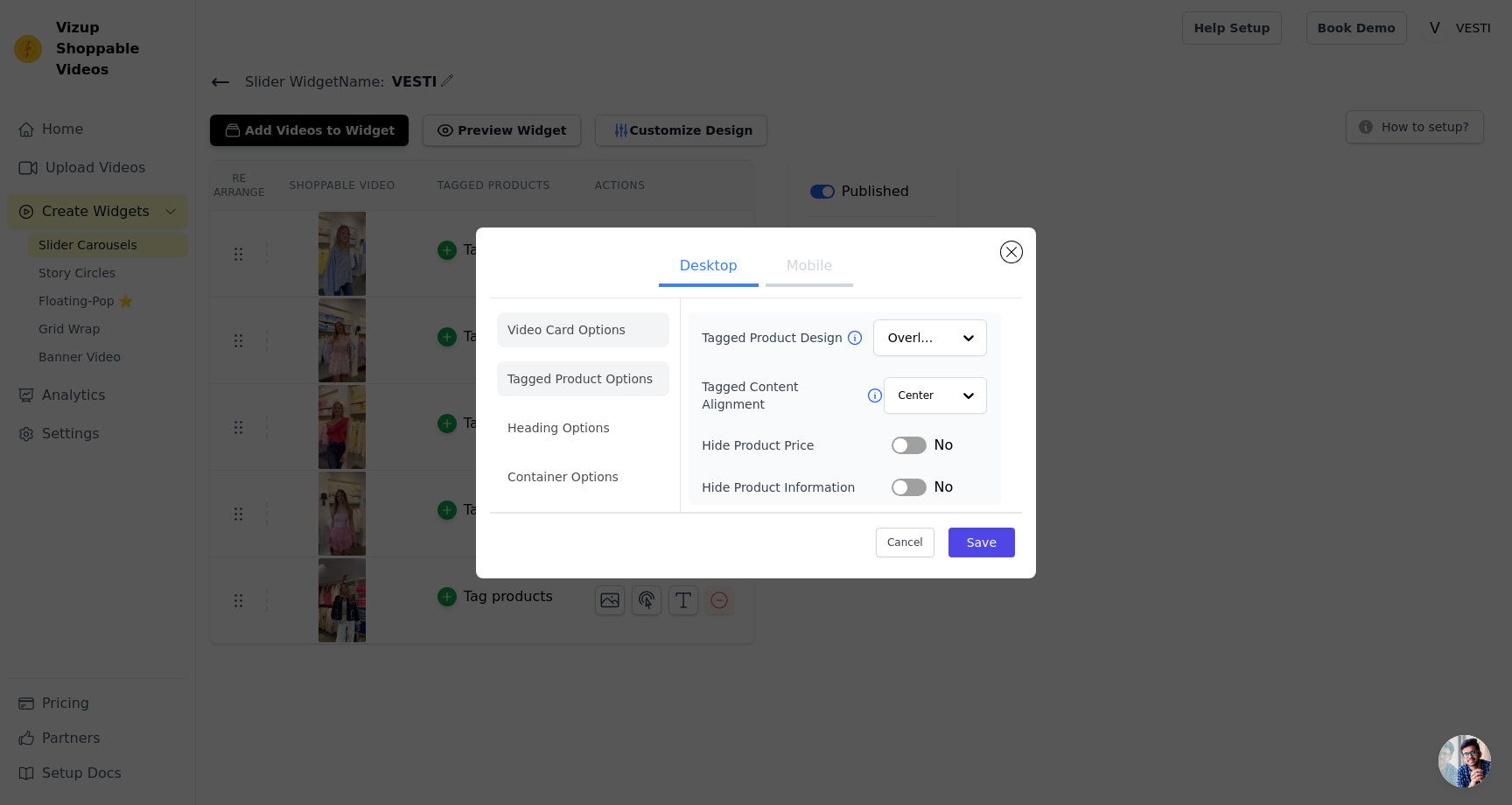
click at [537, 318] on li "Video Card Options" at bounding box center [583, 330] width 172 height 35
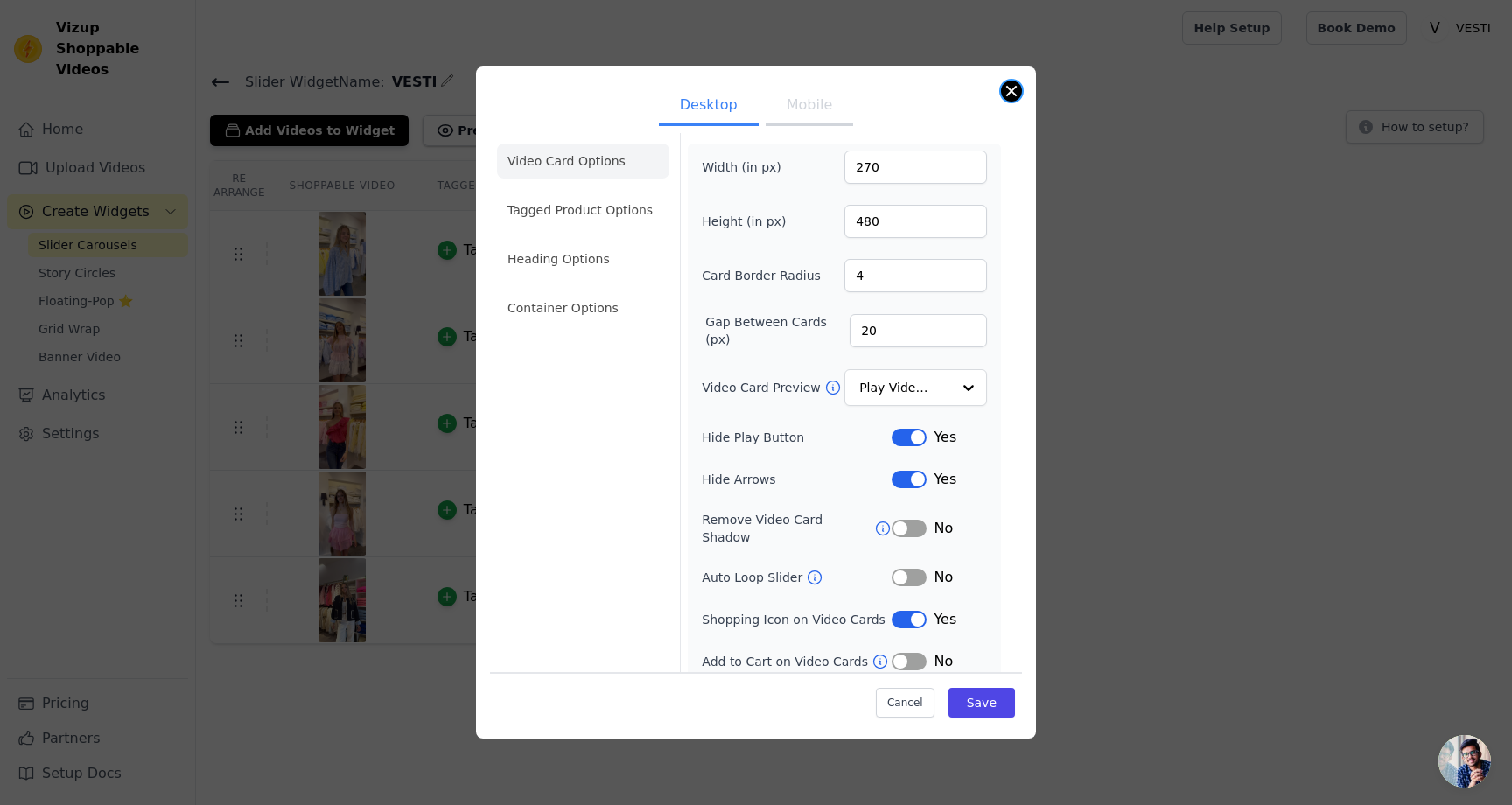
click at [1018, 96] on button "Close modal" at bounding box center [1011, 91] width 21 height 21
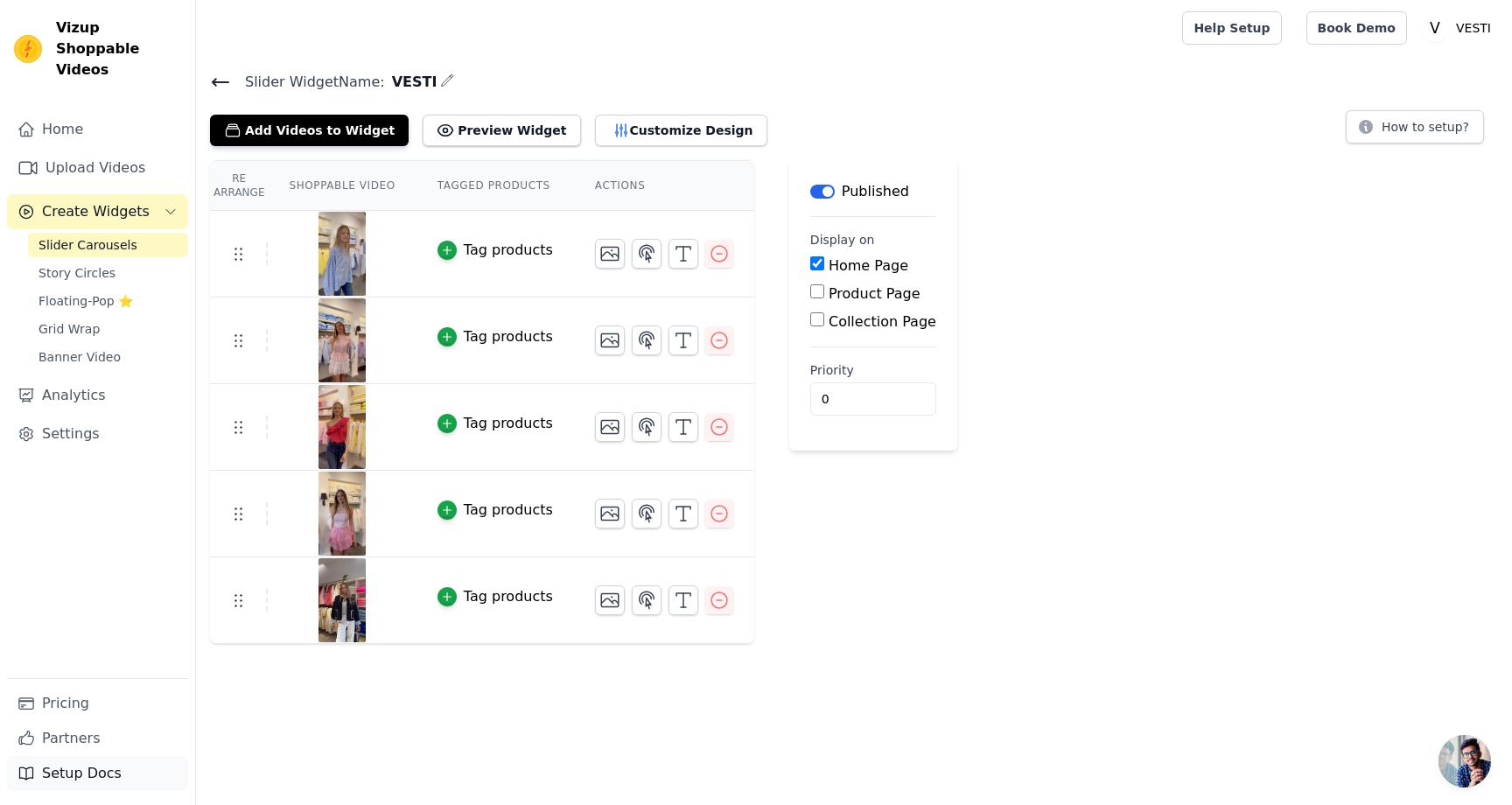
click at [91, 773] on link "Setup Docs" at bounding box center [98, 774] width 182 height 35
click at [72, 426] on link "Settings" at bounding box center [98, 434] width 182 height 35
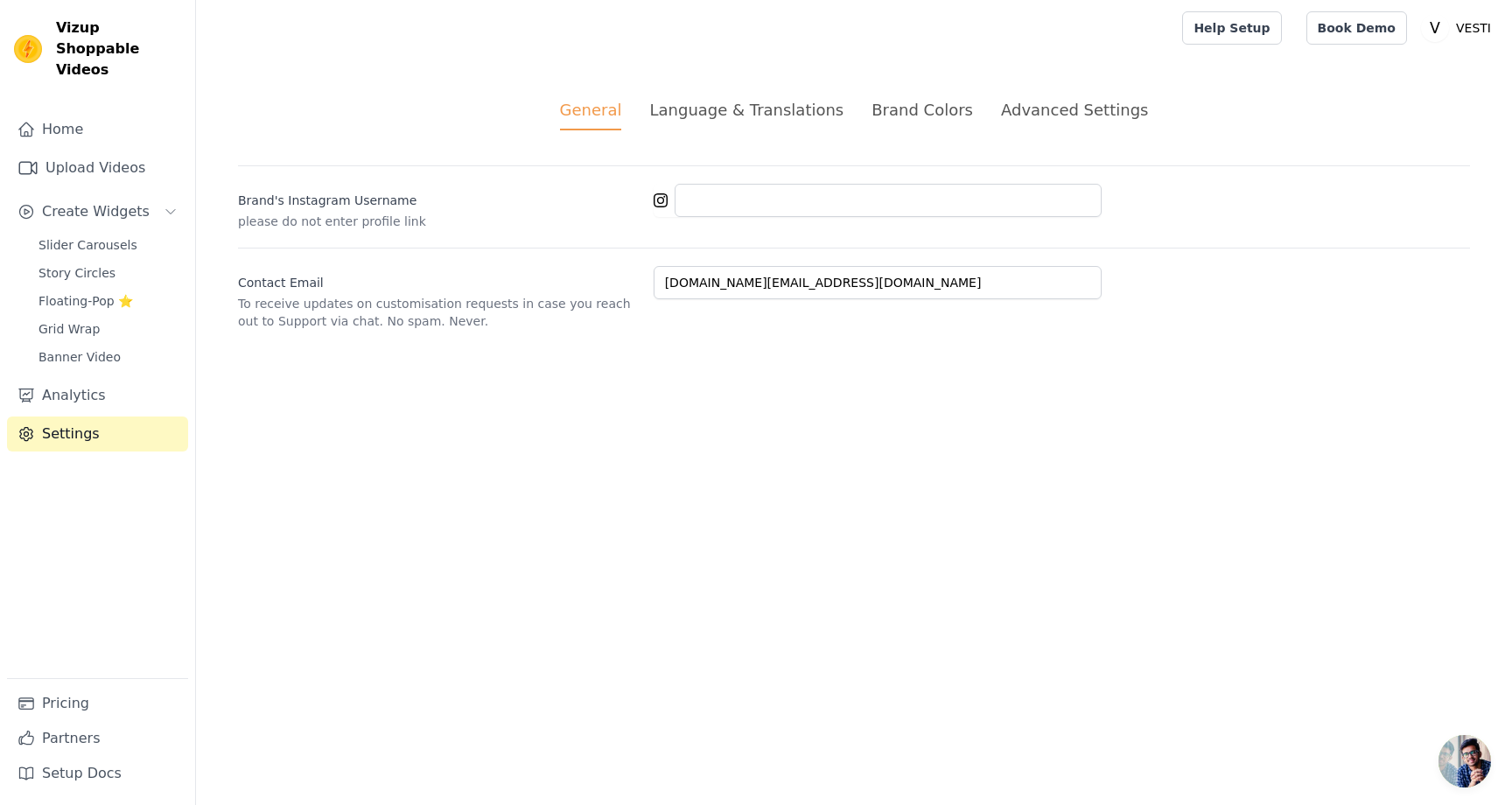
click at [922, 100] on div "Brand Colors" at bounding box center [922, 110] width 102 height 24
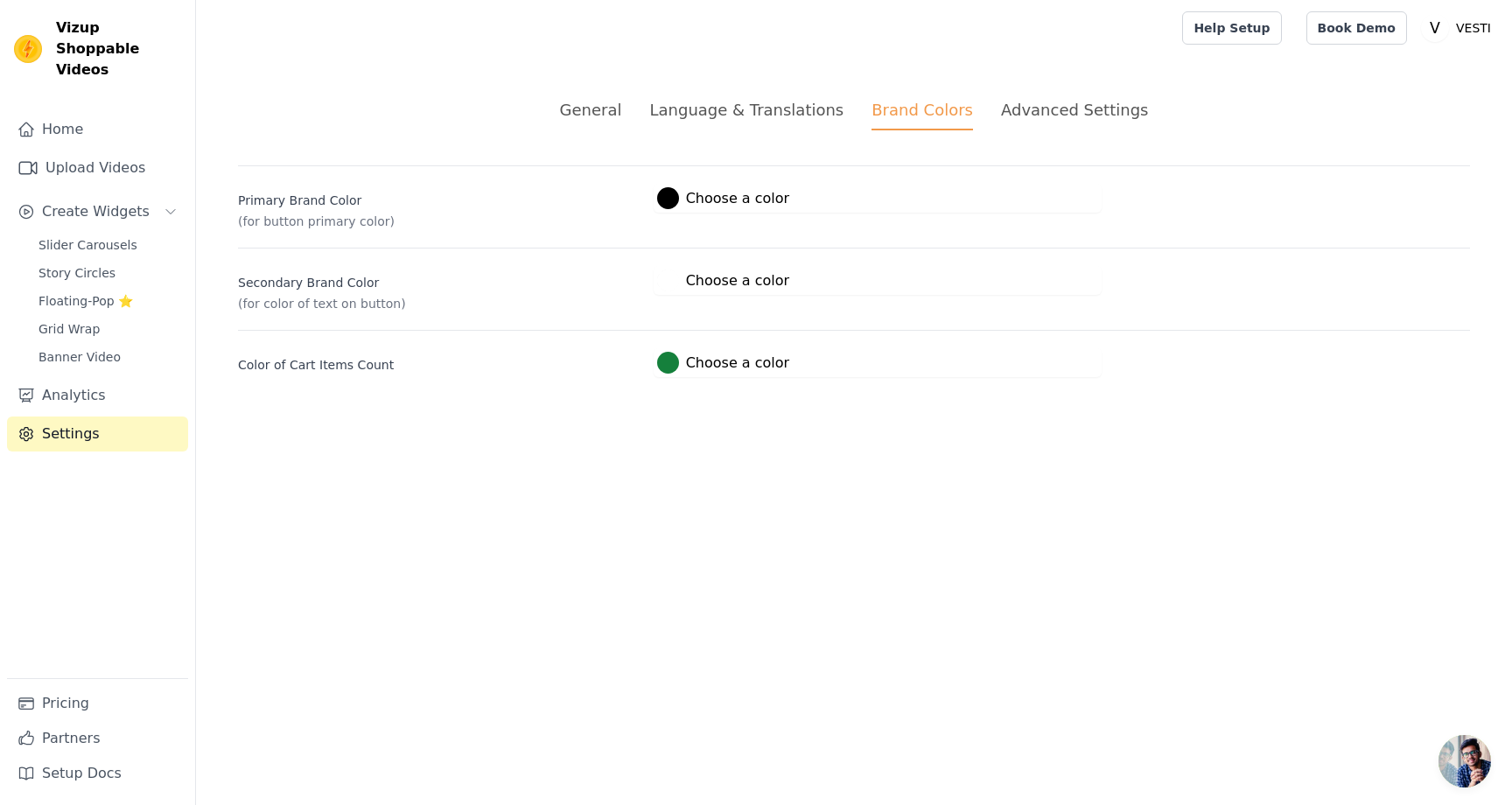
click at [1087, 103] on div "Advanced Settings" at bounding box center [1075, 110] width 147 height 24
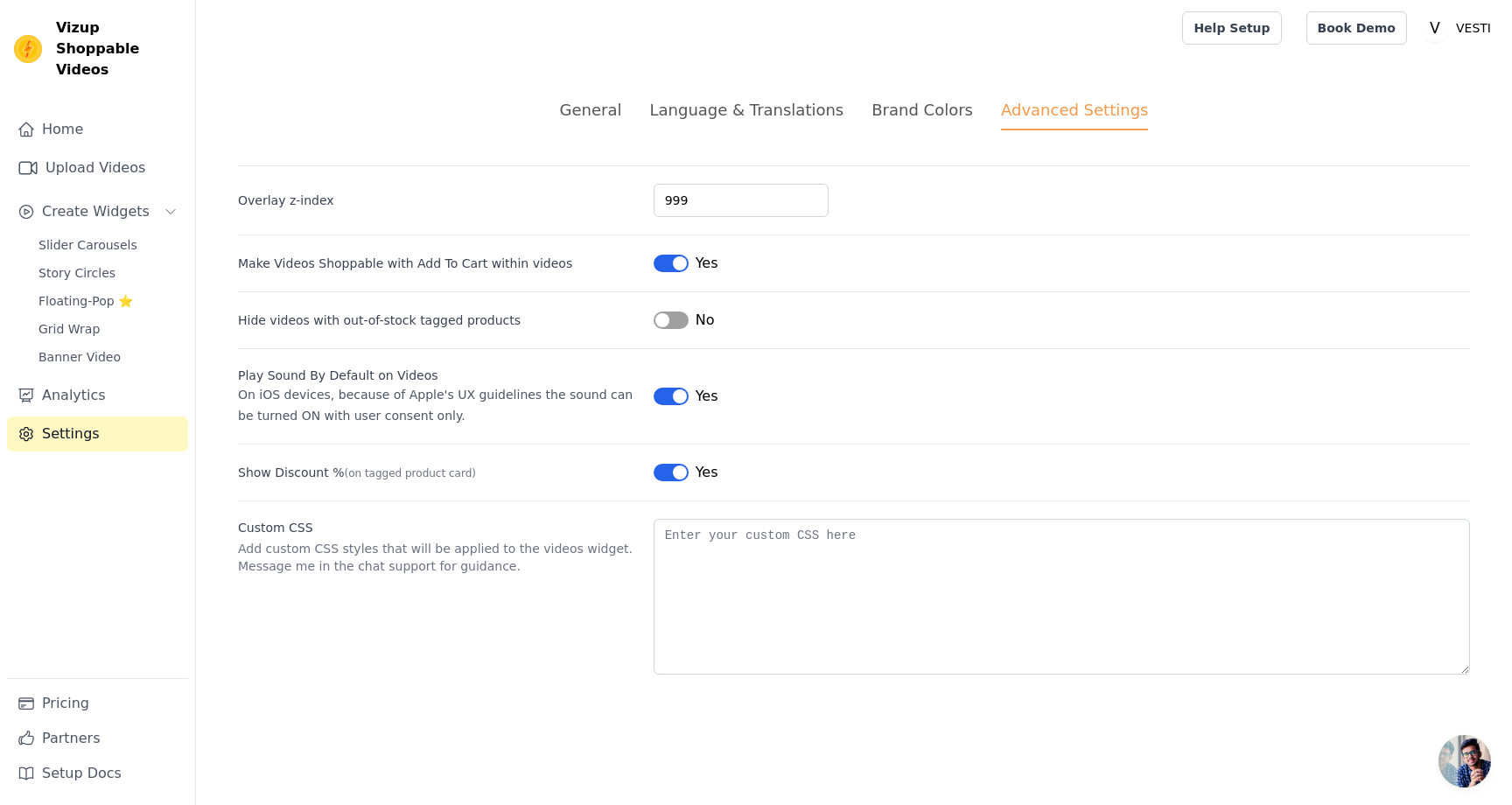
click at [591, 123] on li "General" at bounding box center [591, 114] width 62 height 32
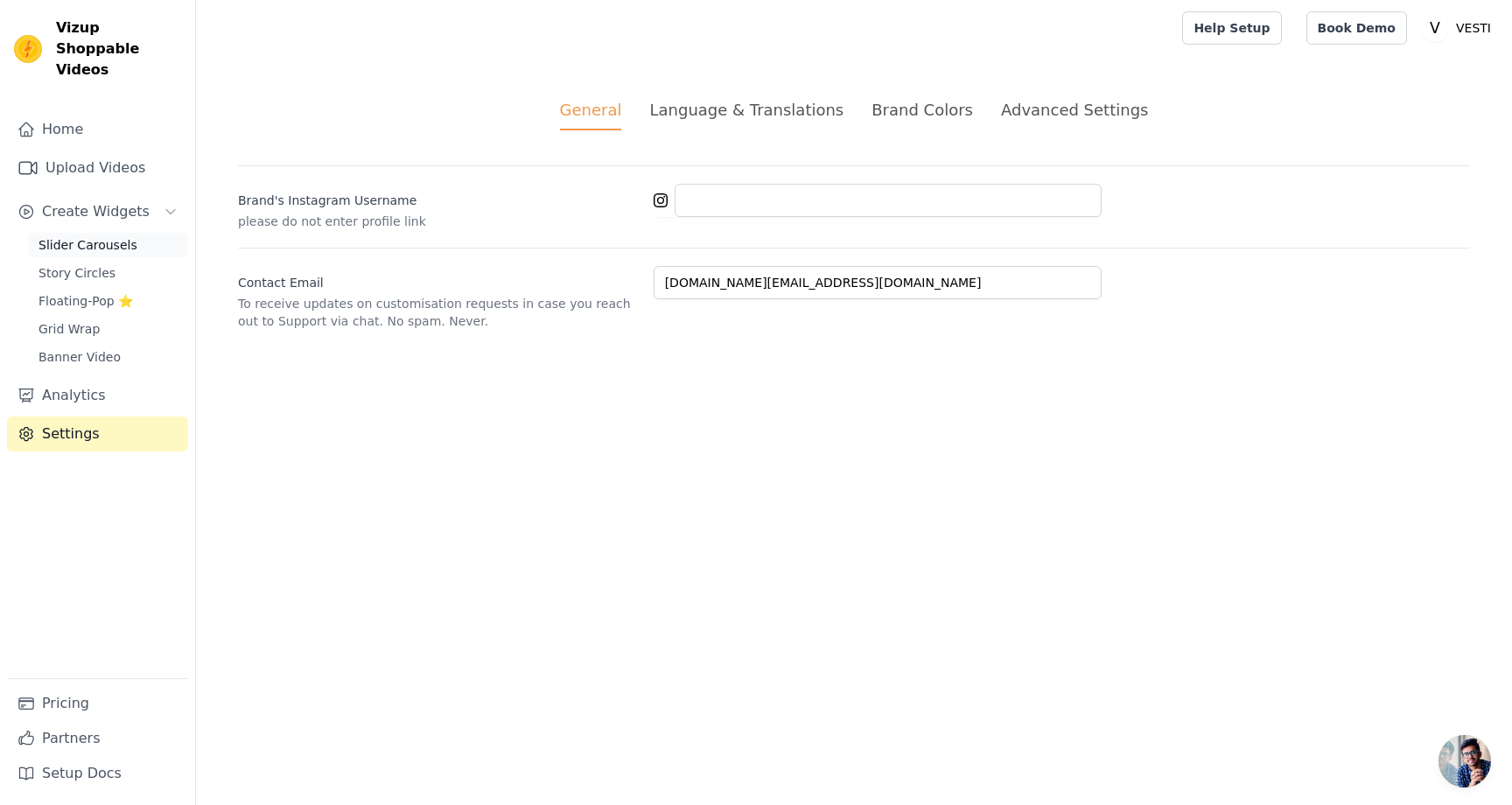
click at [89, 237] on span "Slider Carousels" at bounding box center [88, 245] width 99 height 17
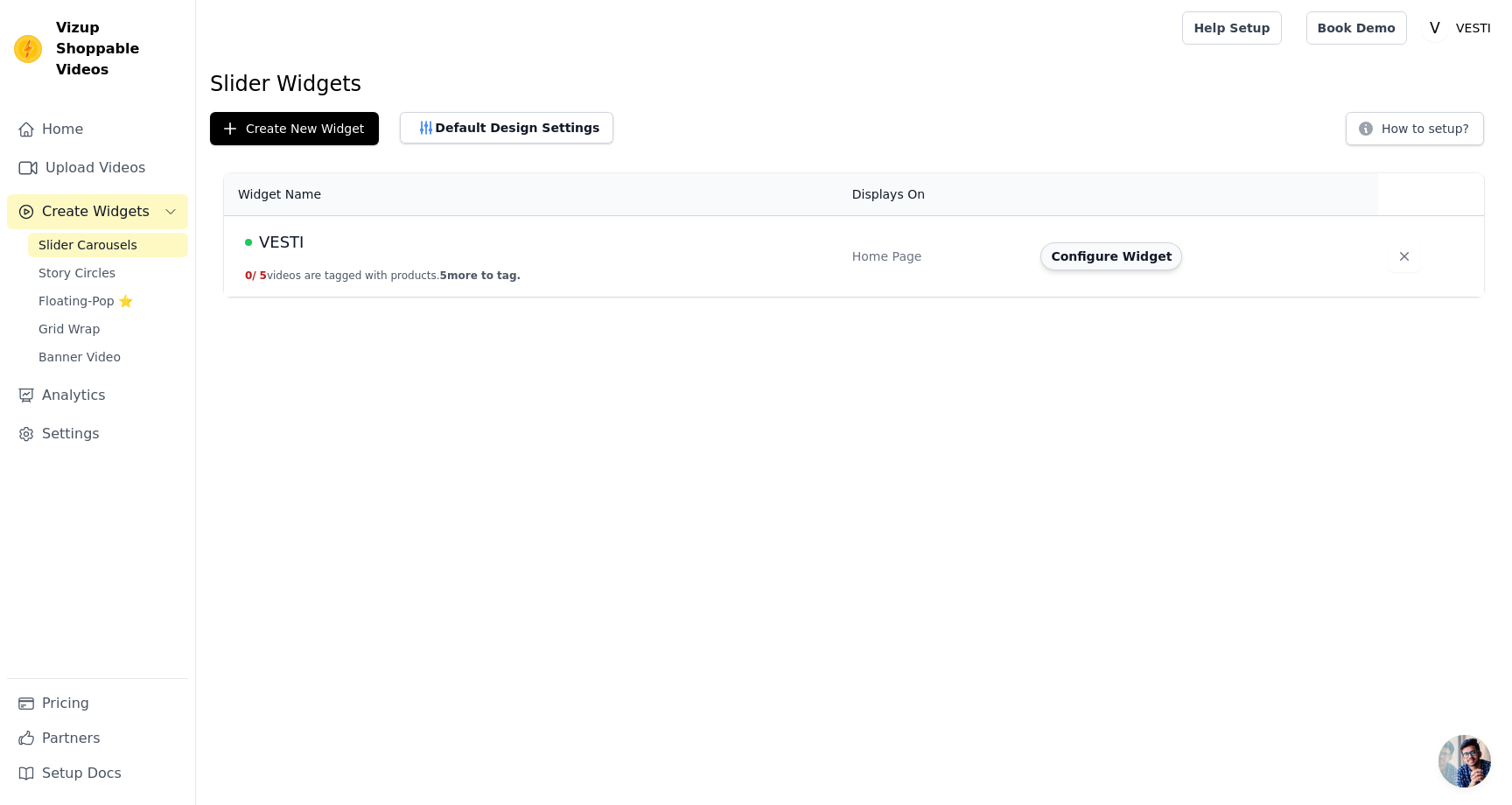
click at [1082, 264] on button "Configure Widget" at bounding box center [1111, 256] width 142 height 28
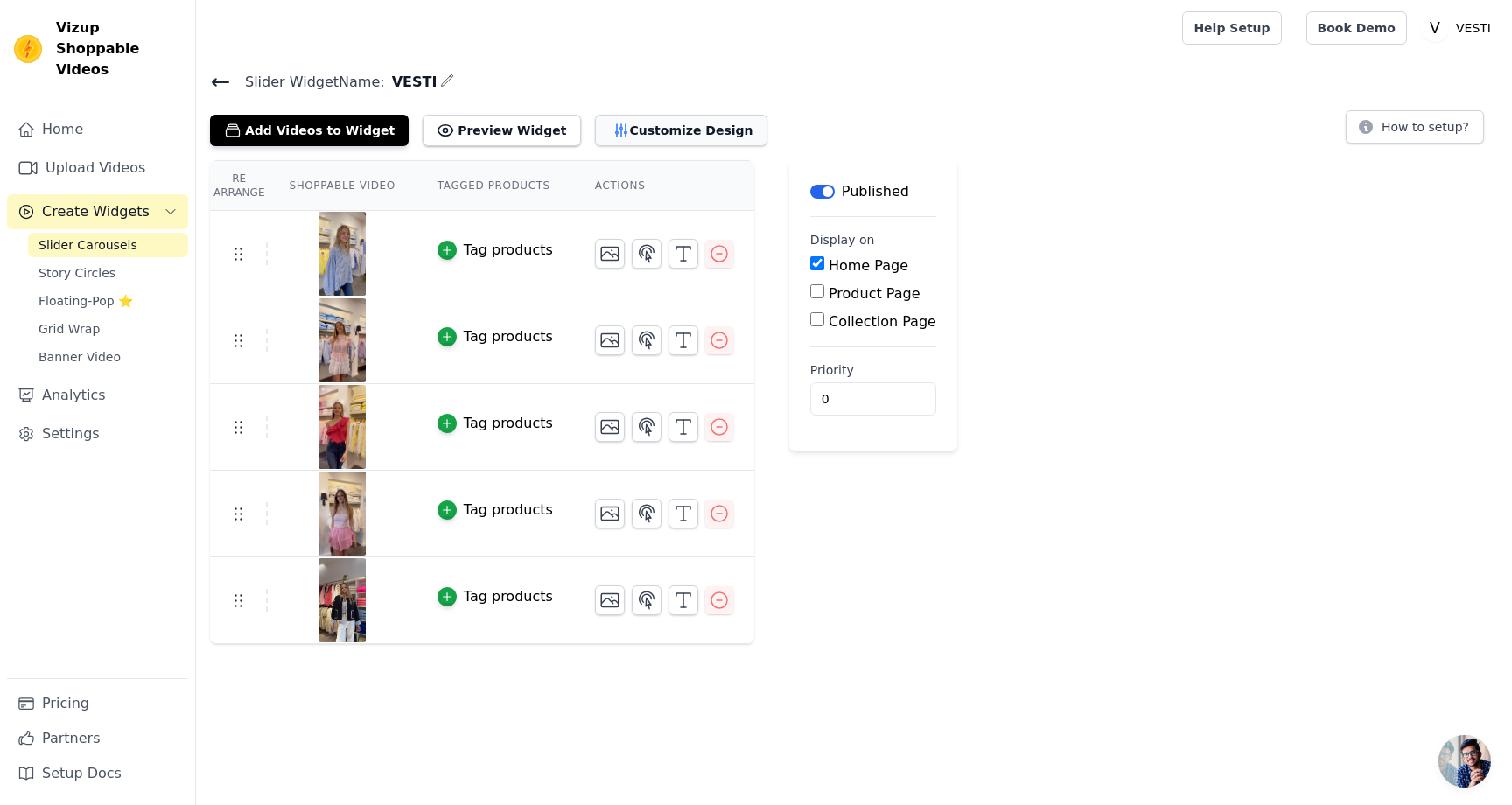
click at [607, 130] on button "Customize Design" at bounding box center [681, 130] width 172 height 31
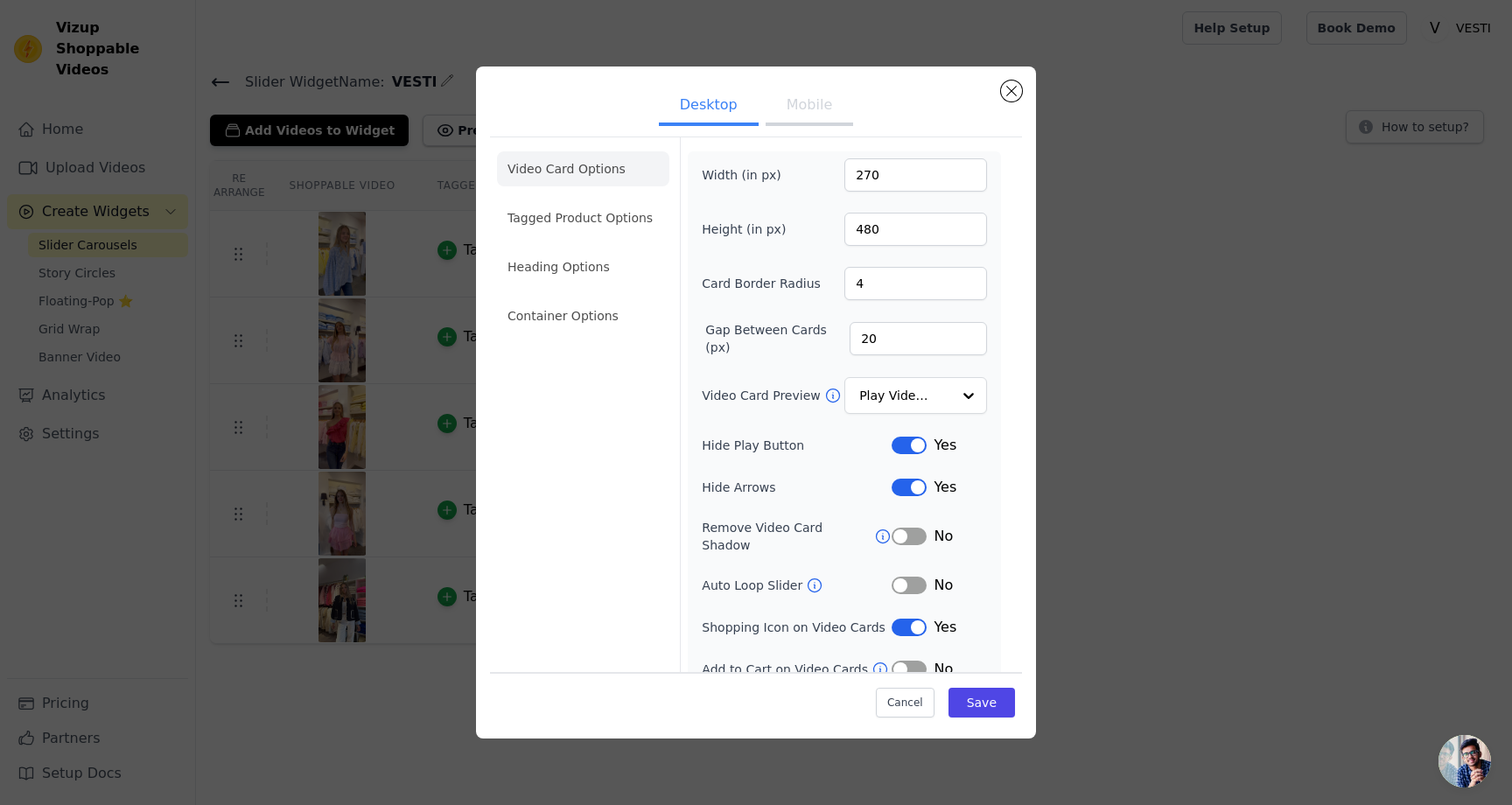
scroll to position [8, 0]
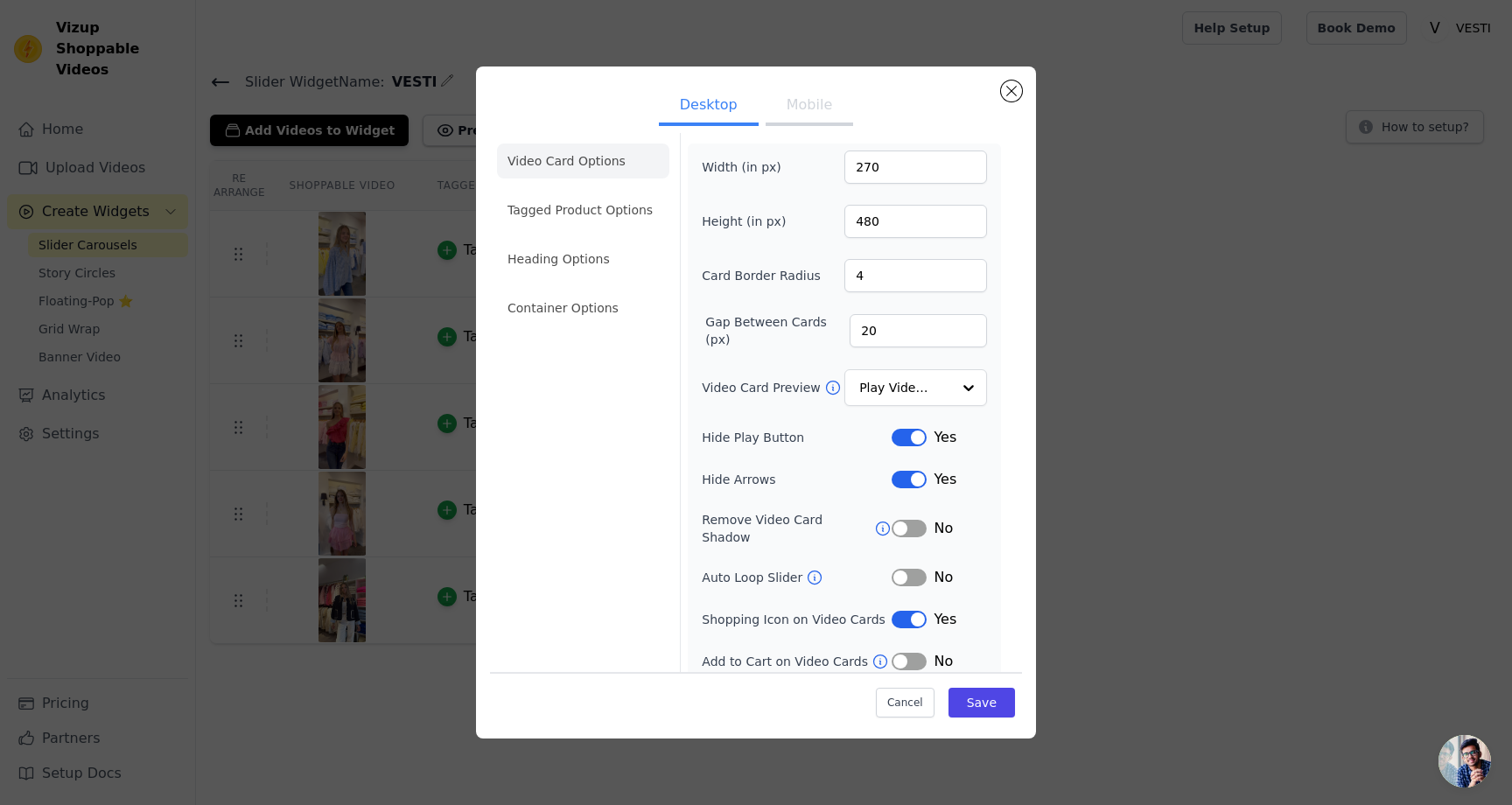
click at [1007, 77] on div "Desktop Mobile Video Card Options Tagged Product Options Heading Options Contai…" at bounding box center [756, 402] width 560 height 672
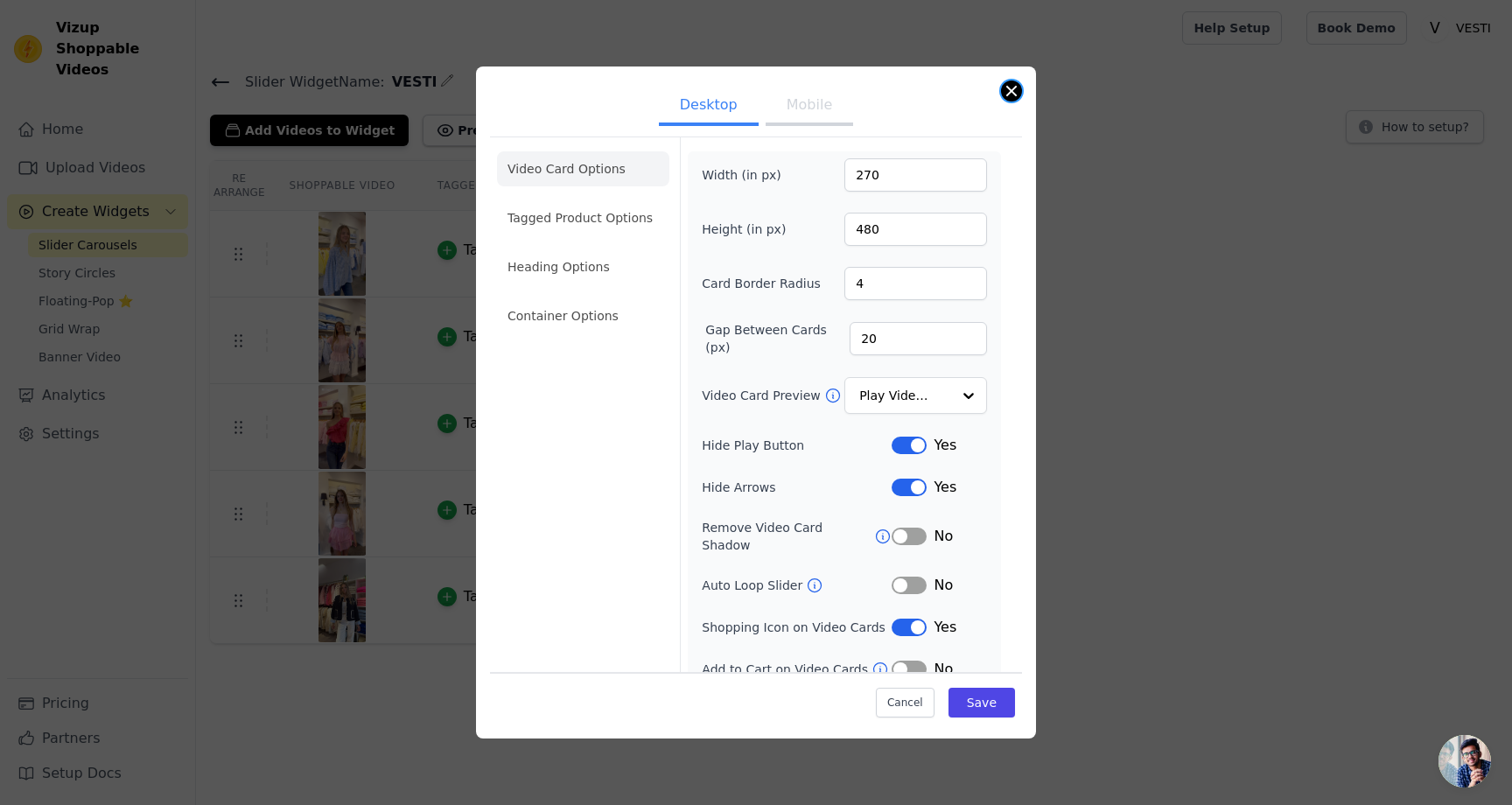
click at [1006, 92] on button "Close modal" at bounding box center [1011, 91] width 21 height 21
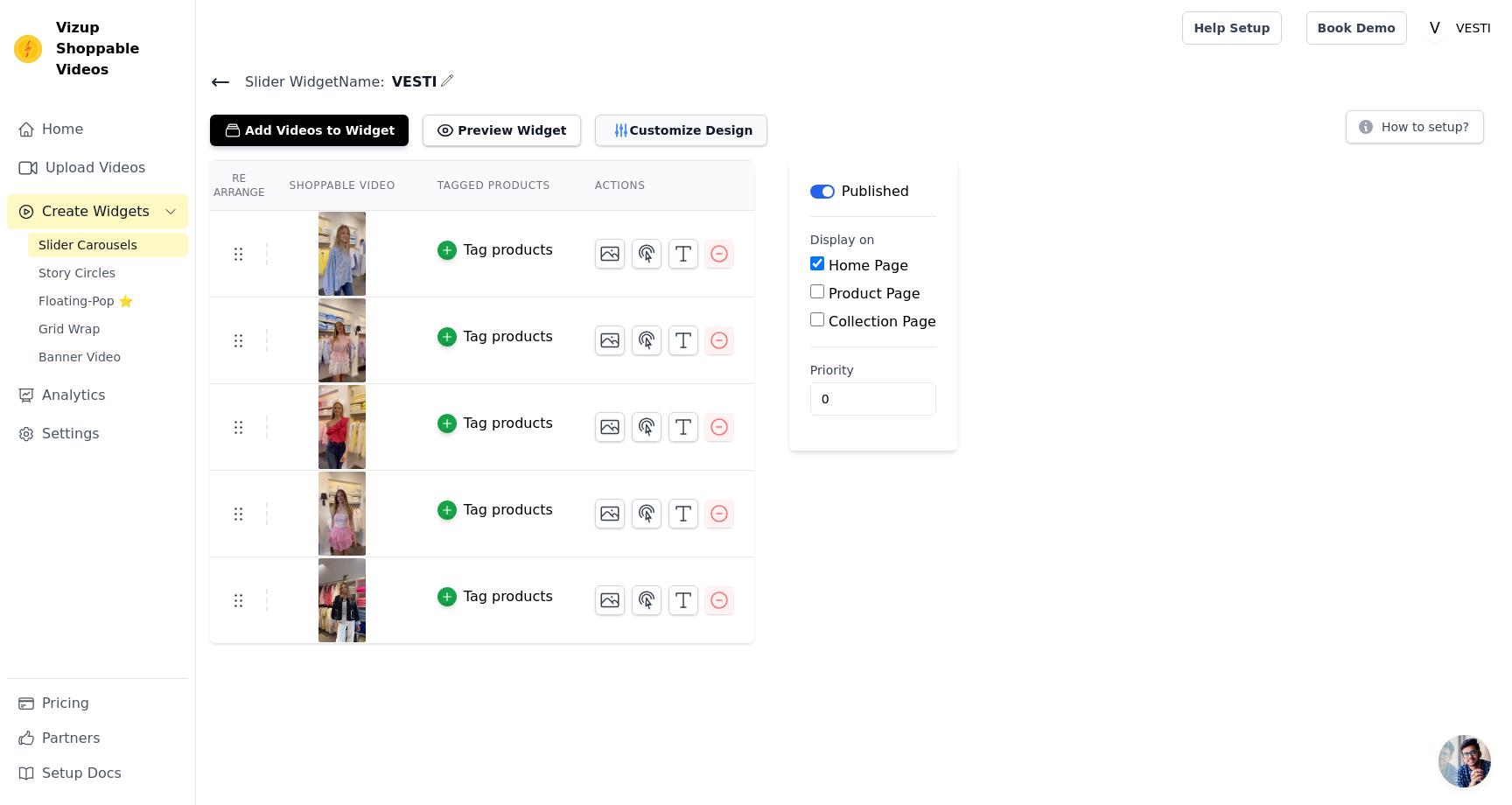
click at [630, 127] on button "Customize Design" at bounding box center [681, 130] width 172 height 31
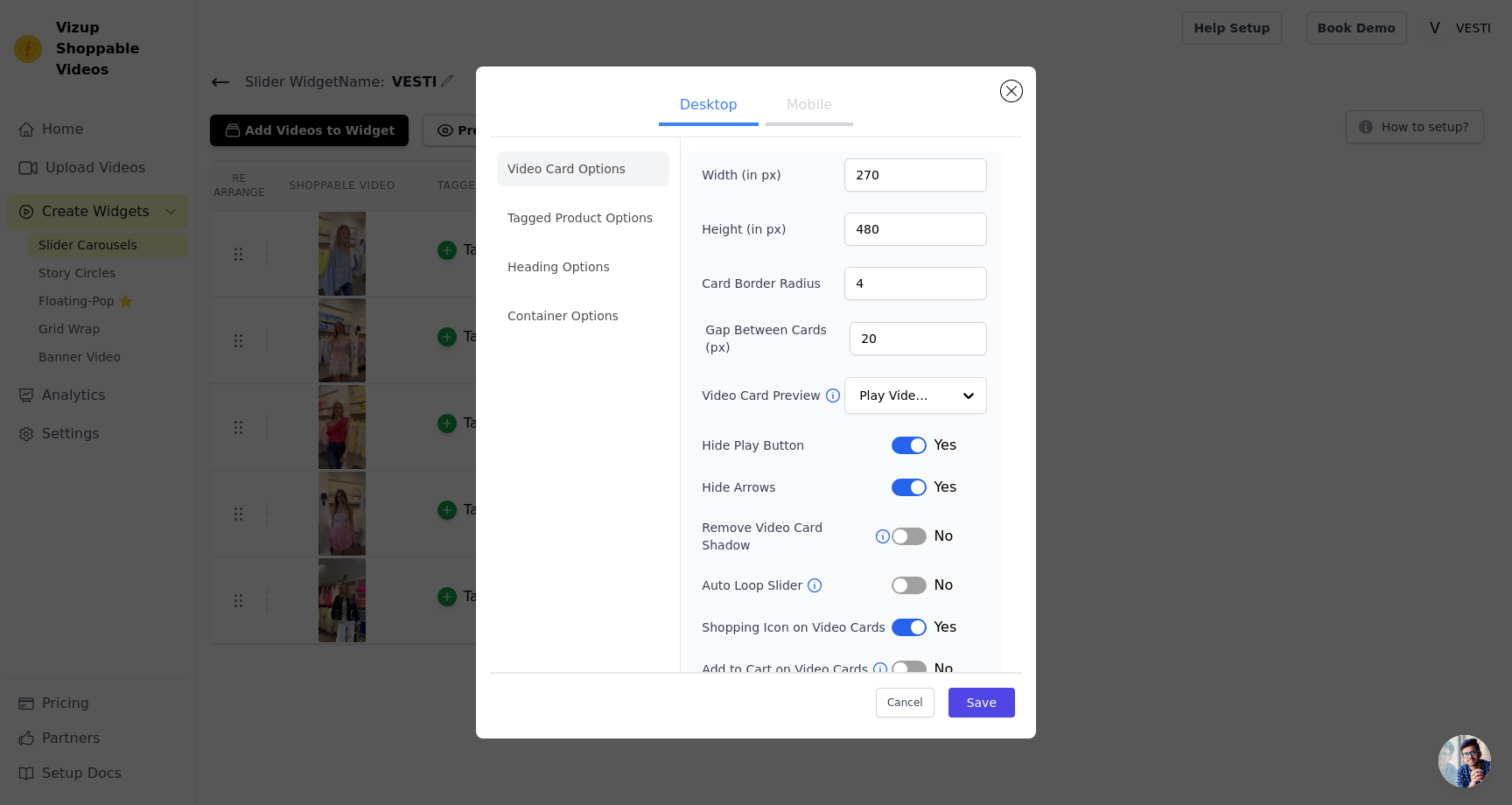
scroll to position [8, 0]
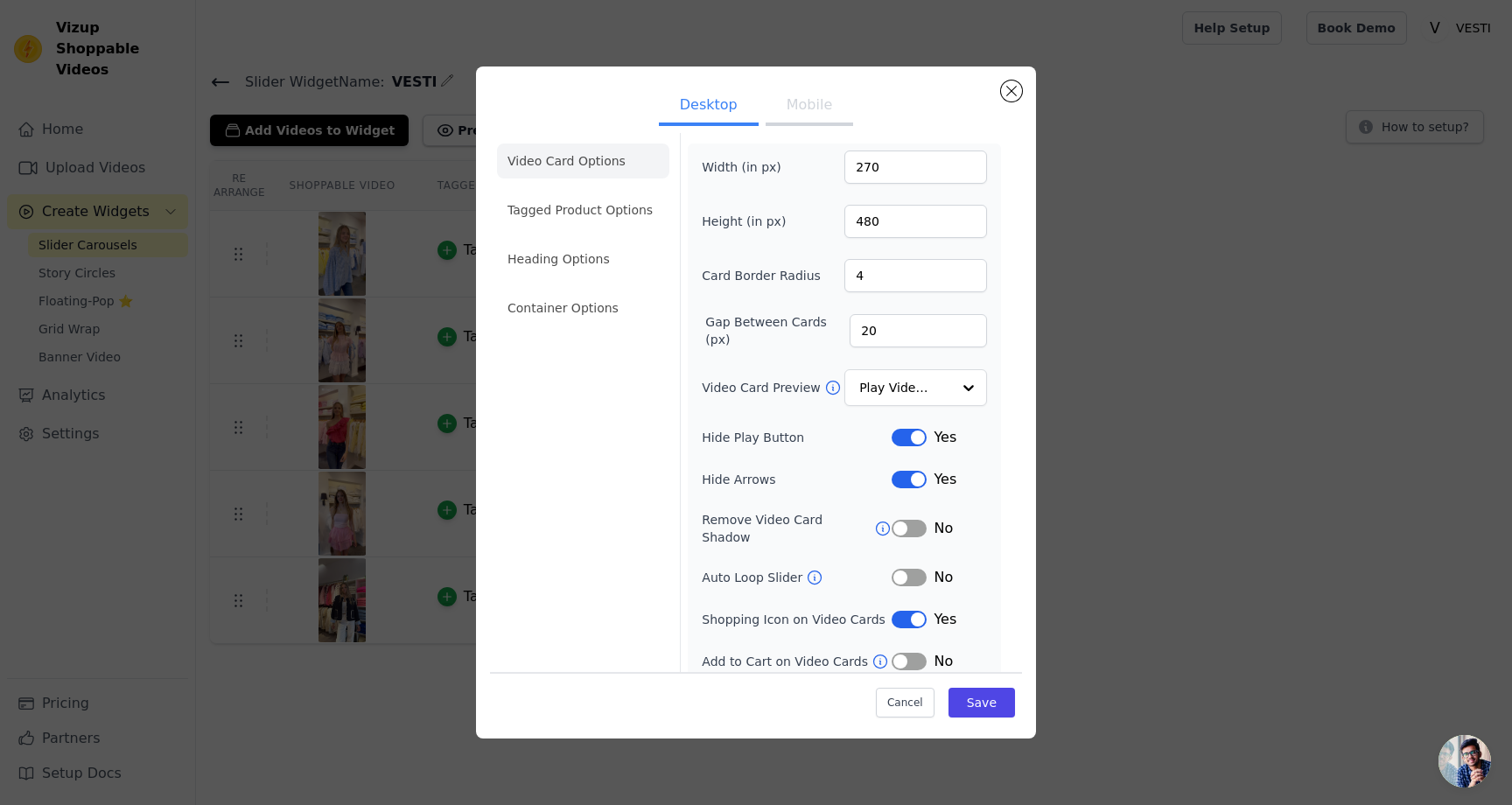
click at [909, 568] on button "Label" at bounding box center [909, 577] width 35 height 17
click at [974, 692] on button "Save" at bounding box center [981, 702] width 67 height 29
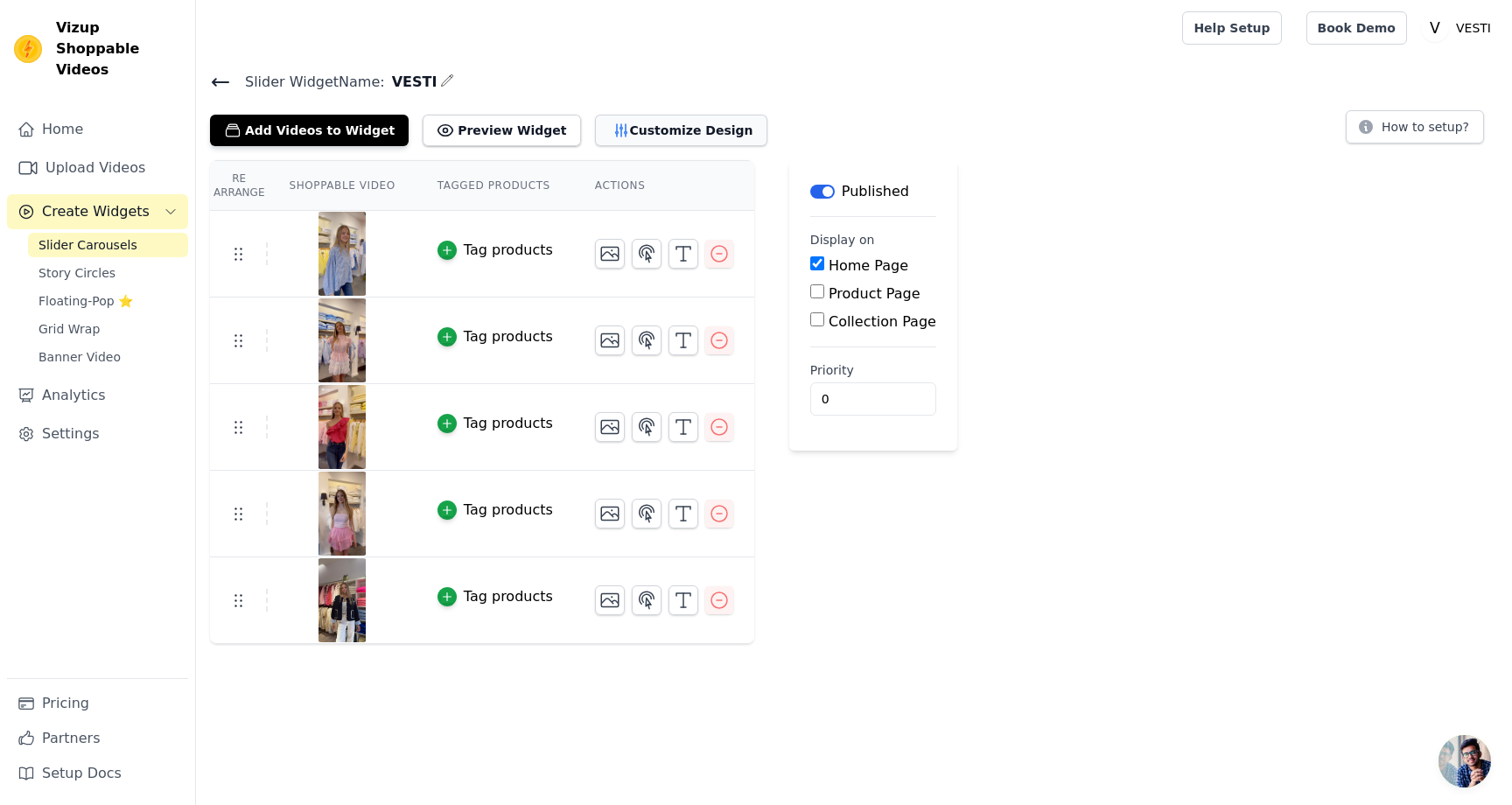
click at [604, 115] on button "Customize Design" at bounding box center [681, 130] width 172 height 31
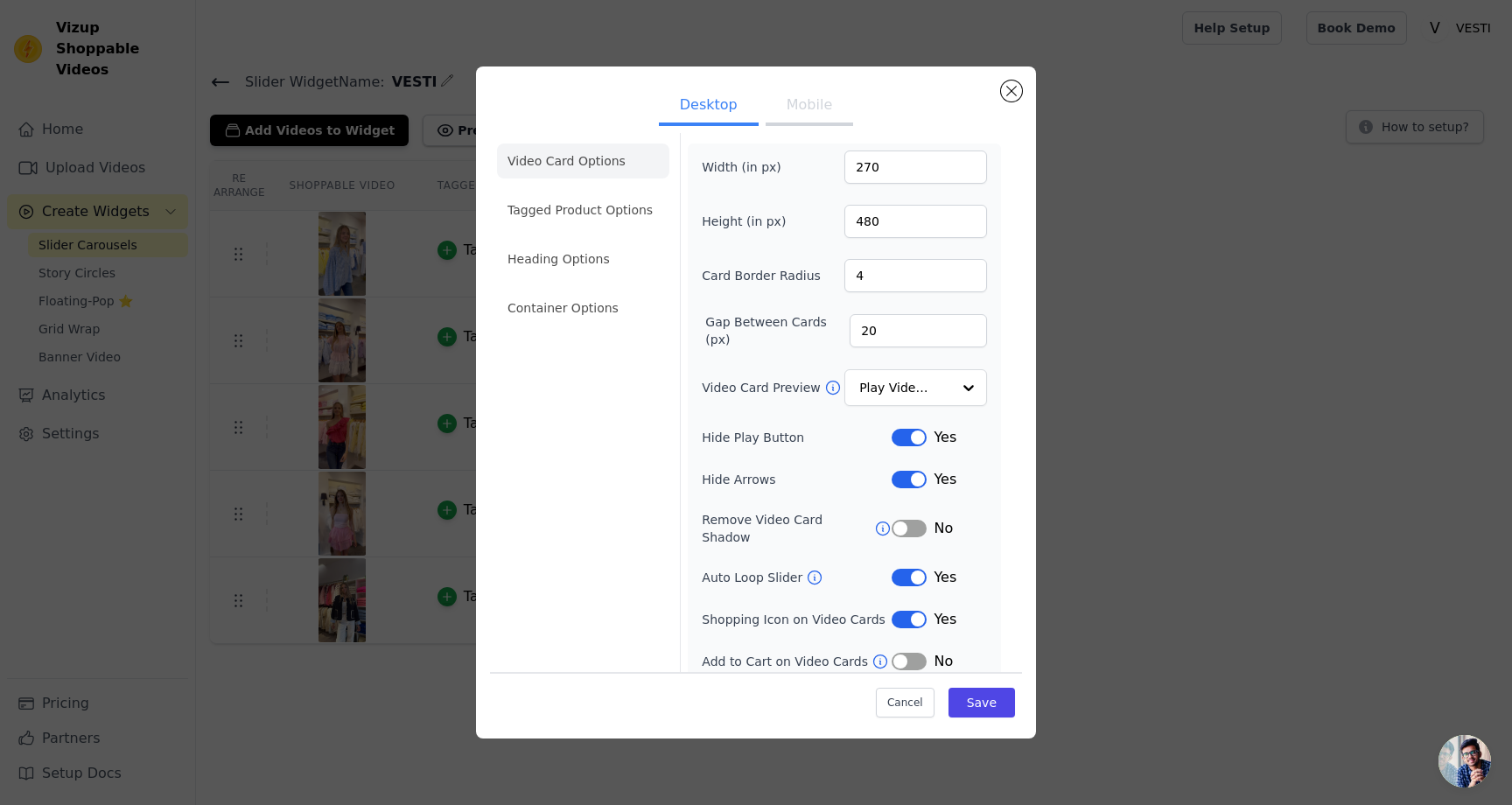
click at [806, 568] on icon at bounding box center [814, 577] width 17 height 17
click at [899, 568] on button "Label" at bounding box center [909, 577] width 35 height 17
click at [972, 700] on button "Save" at bounding box center [981, 702] width 67 height 29
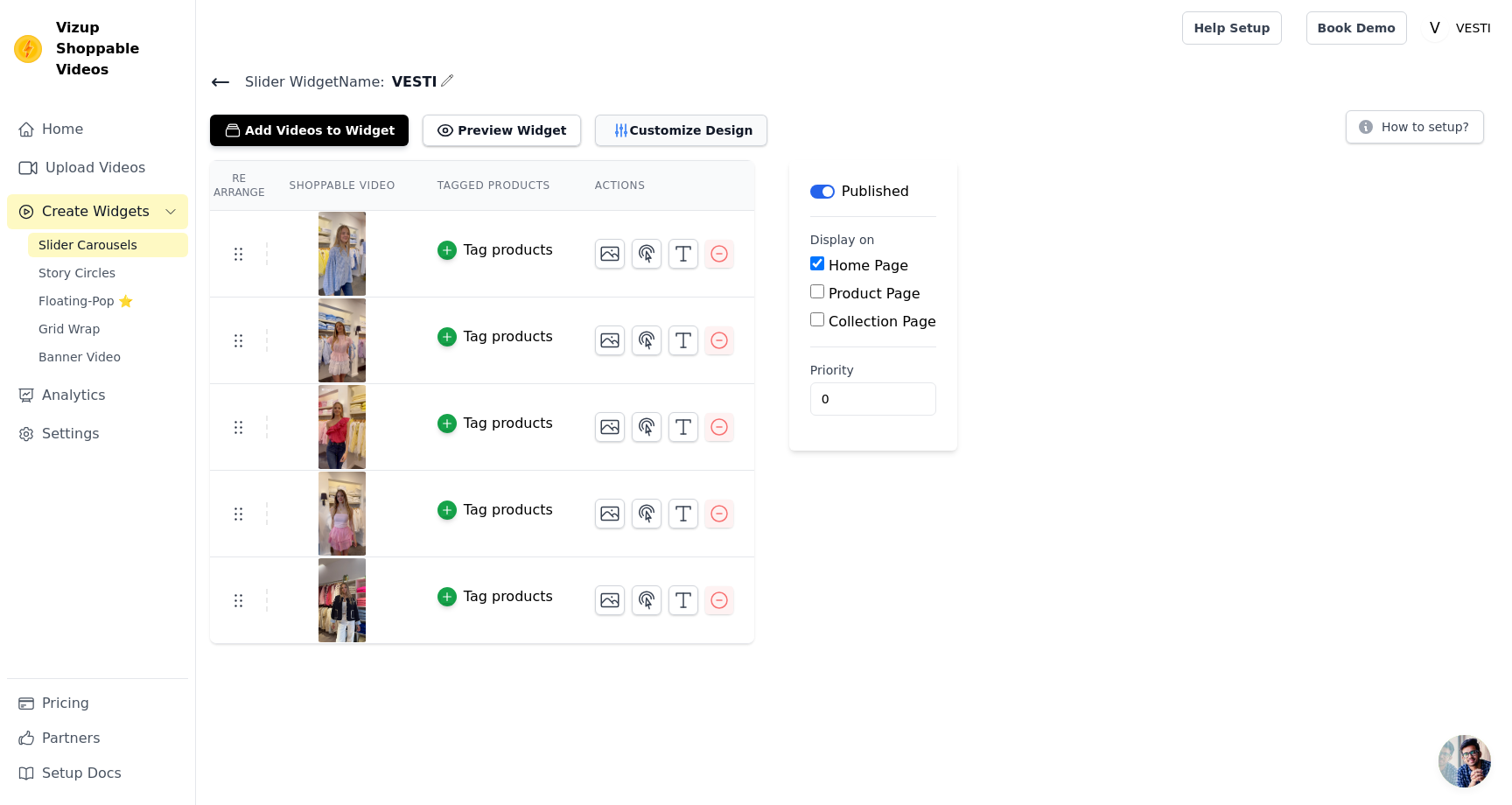
click at [603, 121] on button "Customize Design" at bounding box center [681, 130] width 172 height 31
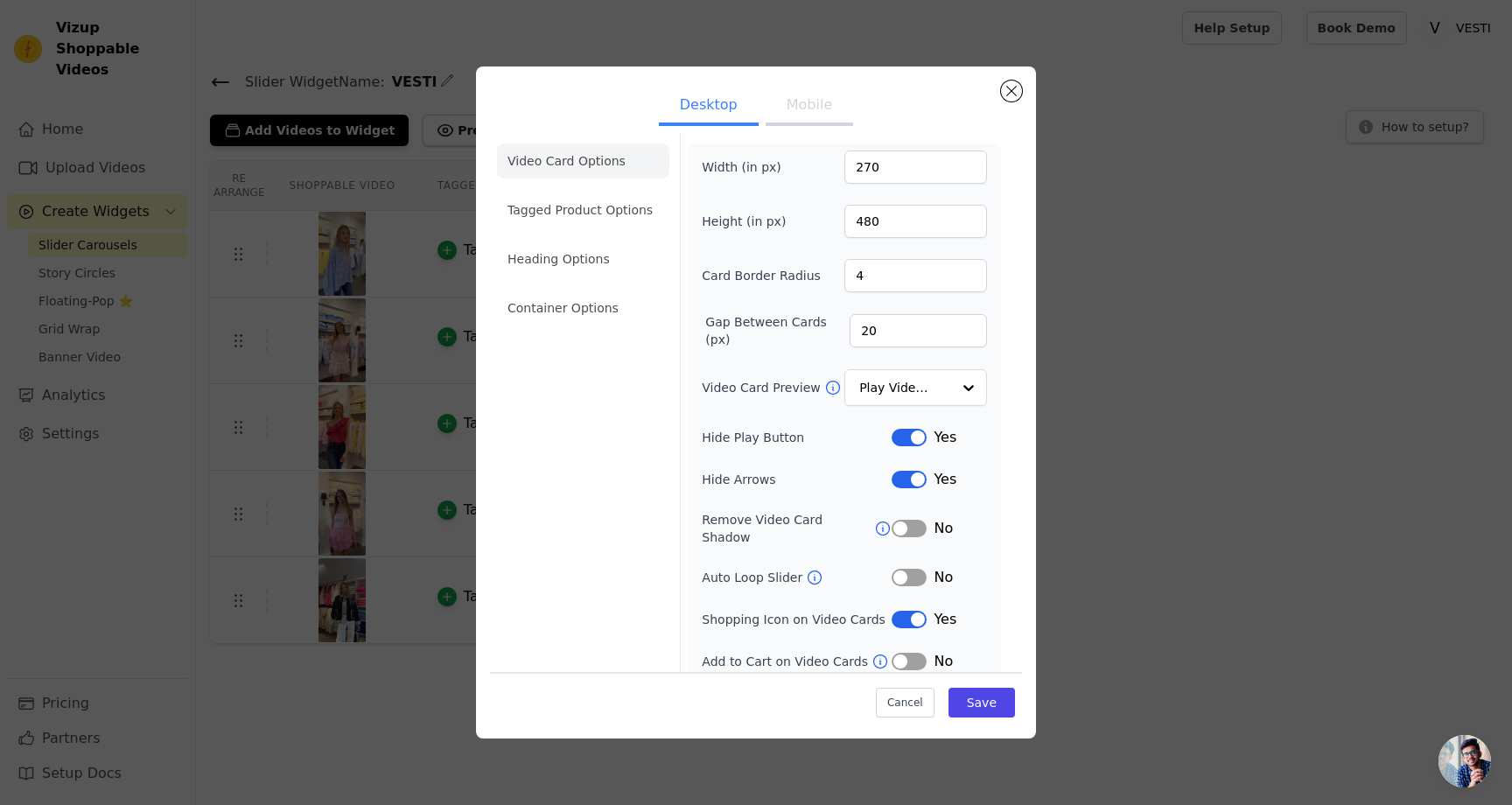
click at [903, 479] on button "Label" at bounding box center [909, 479] width 35 height 17
click at [981, 695] on button "Save" at bounding box center [981, 702] width 67 height 29
